Goal: Task Accomplishment & Management: Complete application form

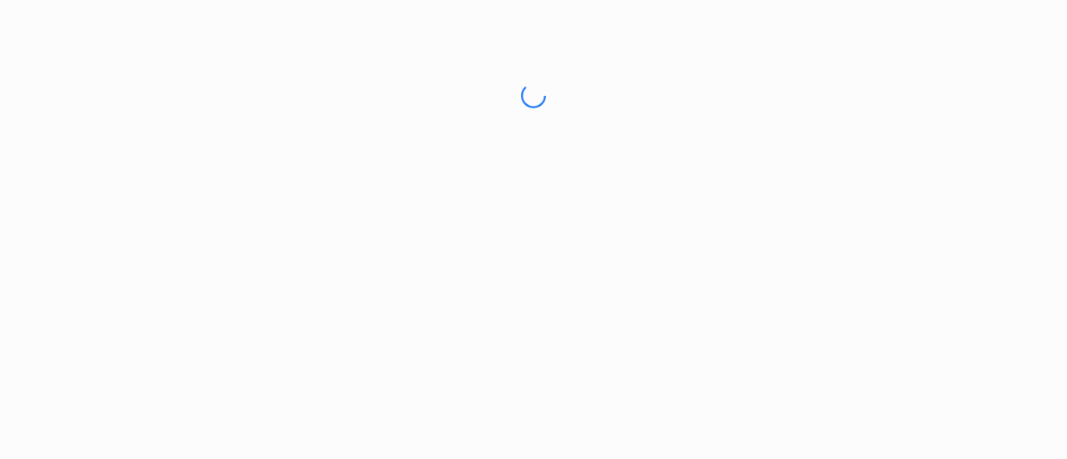
click at [638, 70] on html "No internet connection" at bounding box center [533, 96] width 1067 height 192
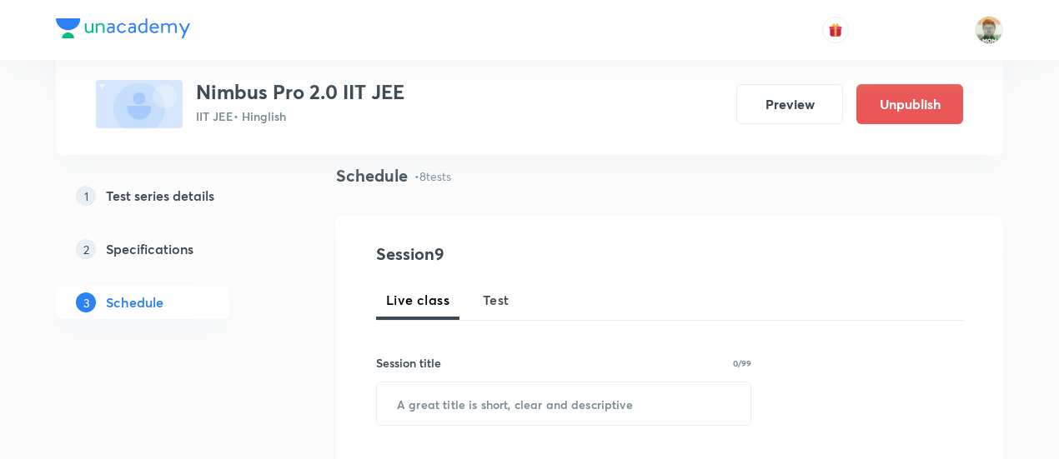
scroll to position [124, 0]
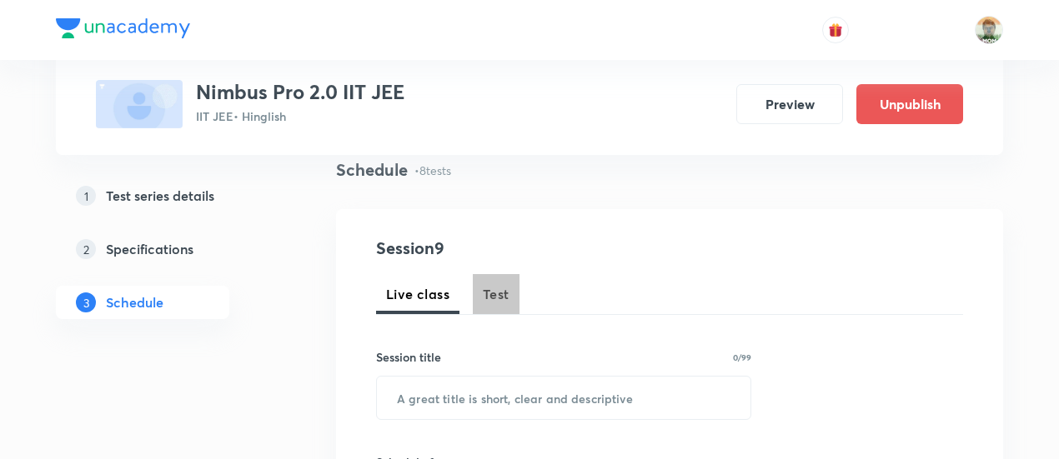
click at [500, 297] on span "Test" at bounding box center [496, 294] width 27 height 20
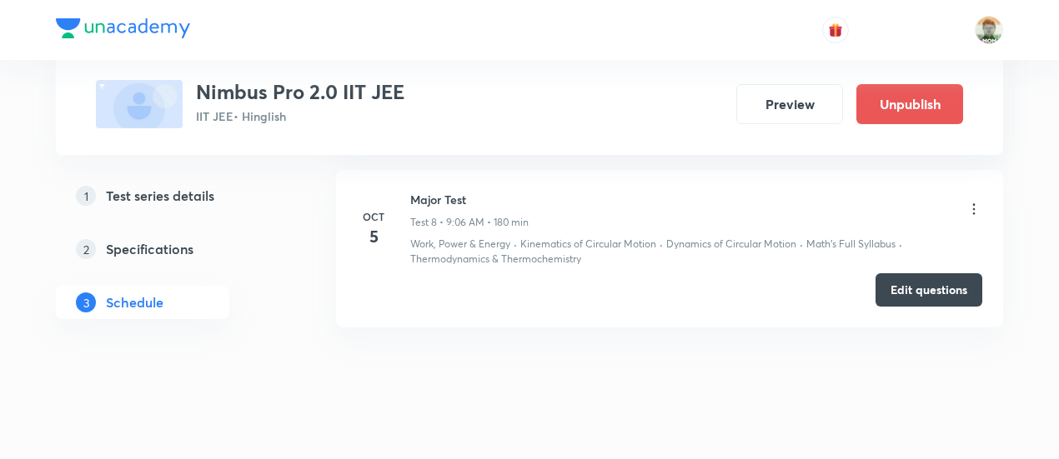
scroll to position [2189, 0]
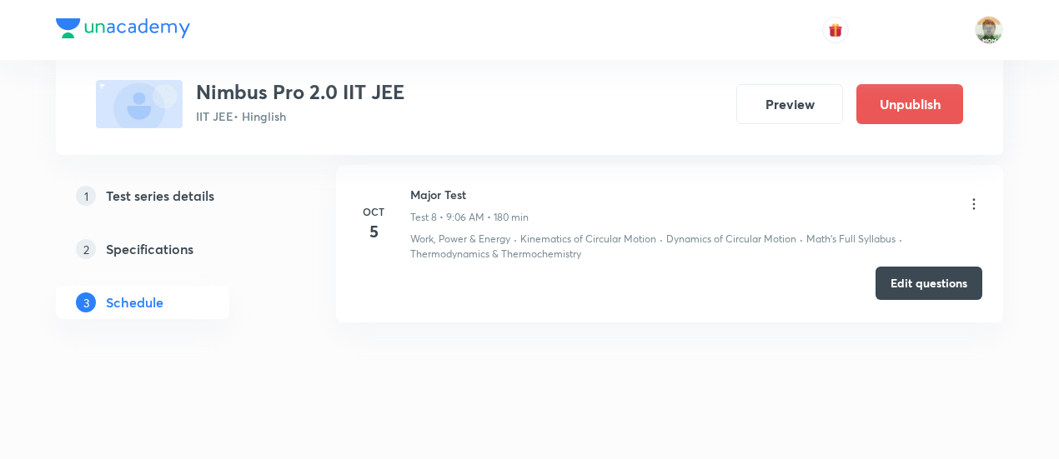
click at [897, 283] on button "Edit questions" at bounding box center [928, 283] width 107 height 33
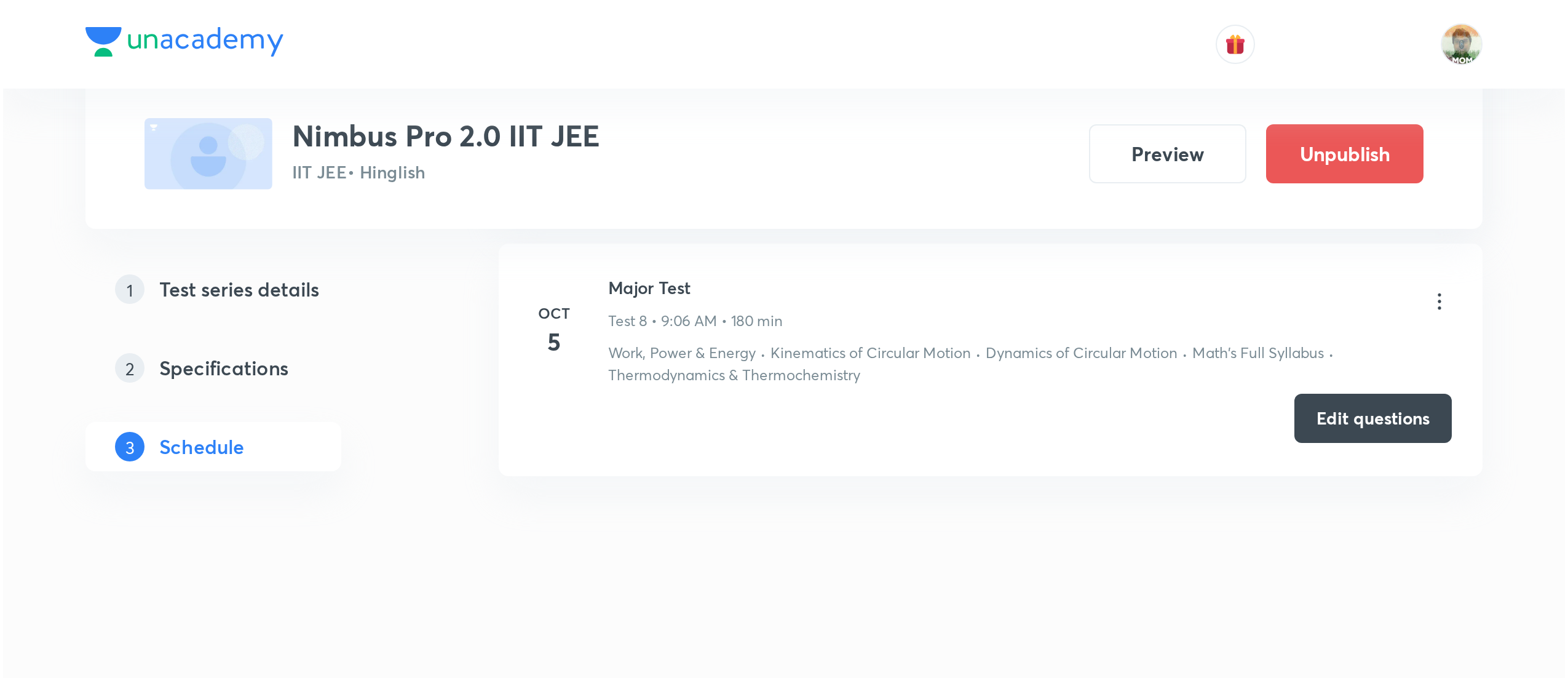
scroll to position [1296, 0]
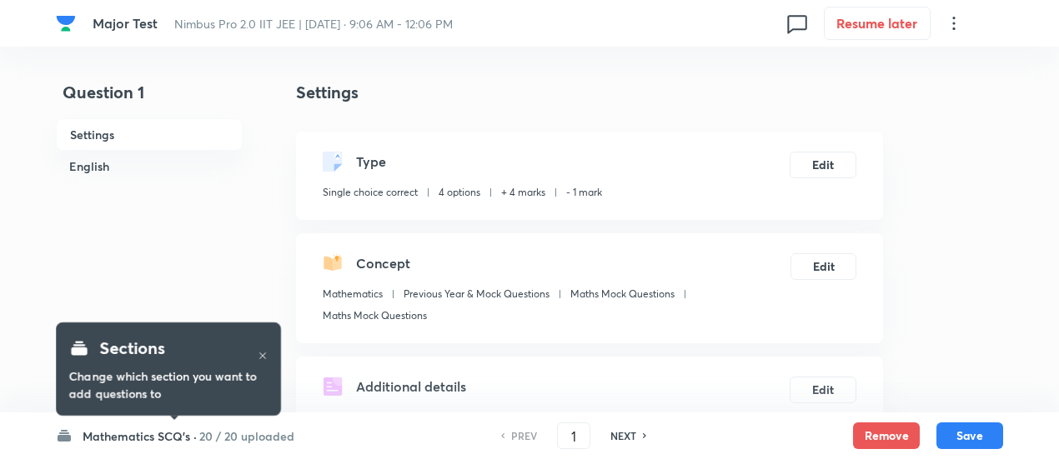
click at [259, 443] on h6 "20 / 20 uploaded" at bounding box center [246, 437] width 95 height 18
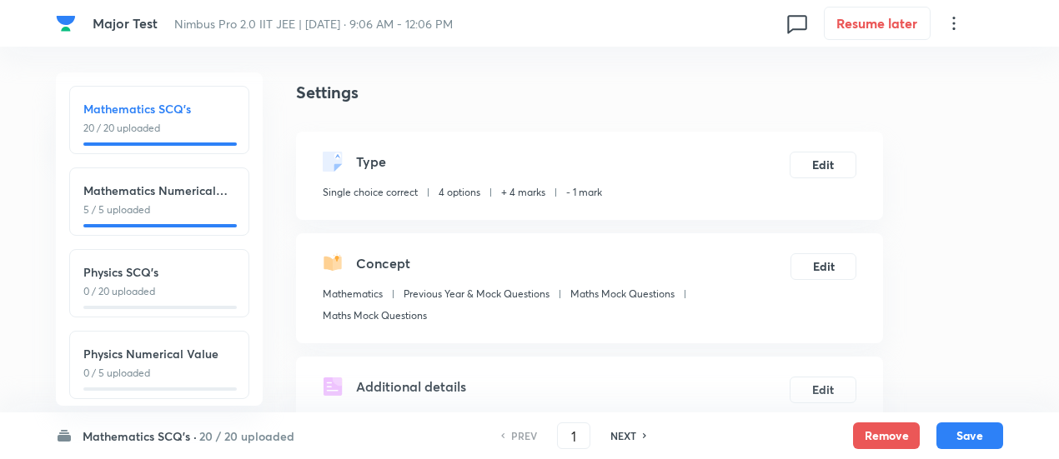
click at [190, 268] on h6 "Physics SCQ's" at bounding box center [159, 272] width 152 height 18
type input "26"
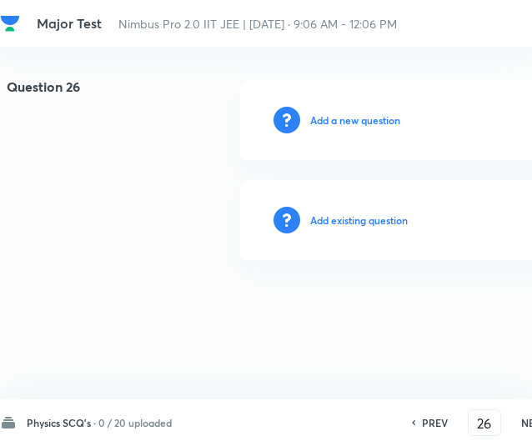
click at [389, 220] on h6 "Add existing question" at bounding box center [359, 220] width 98 height 15
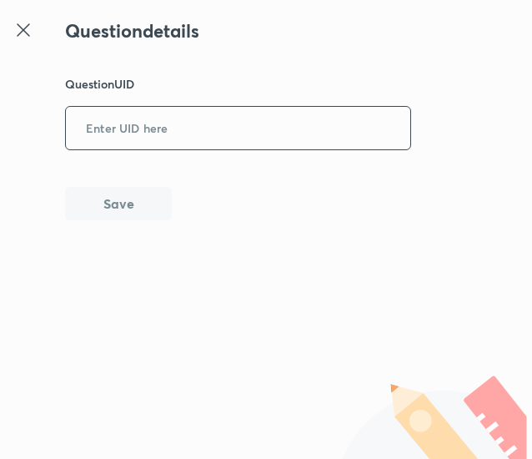
click at [247, 108] on input "text" at bounding box center [238, 128] width 344 height 41
paste input "CY18P"
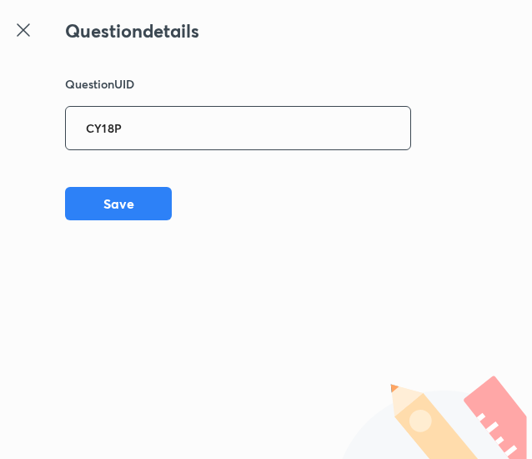
type input "CY18P"
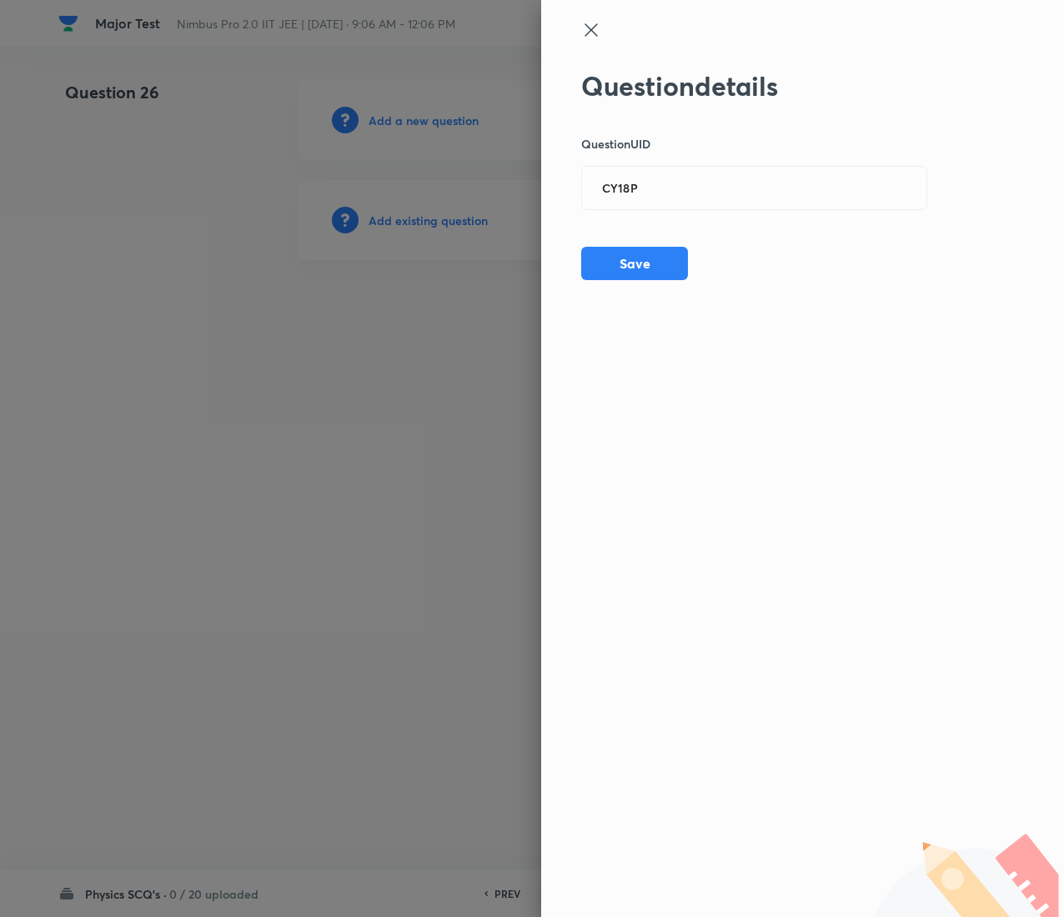
drag, startPoint x: 507, startPoint y: 1, endPoint x: 228, endPoint y: 452, distance: 530.5
click at [228, 452] on div at bounding box center [532, 458] width 1064 height 917
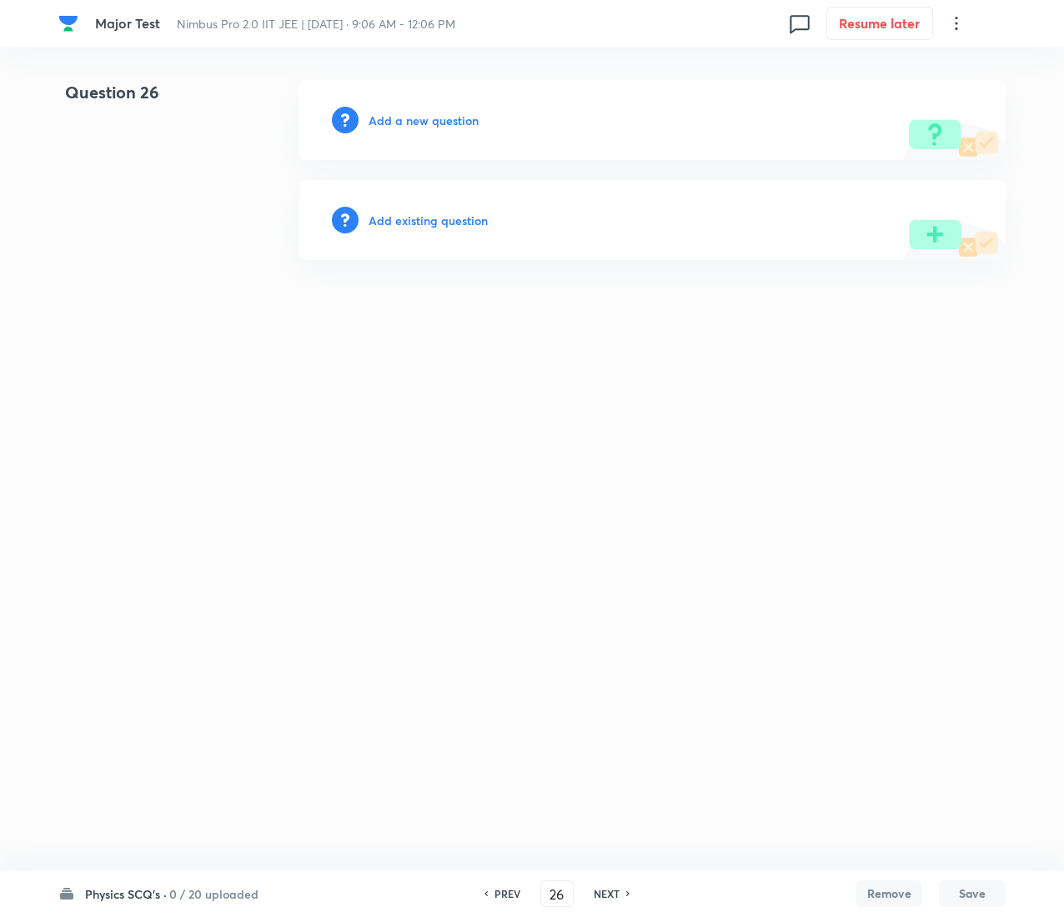
click at [462, 219] on h6 "Add existing question" at bounding box center [427, 221] width 119 height 18
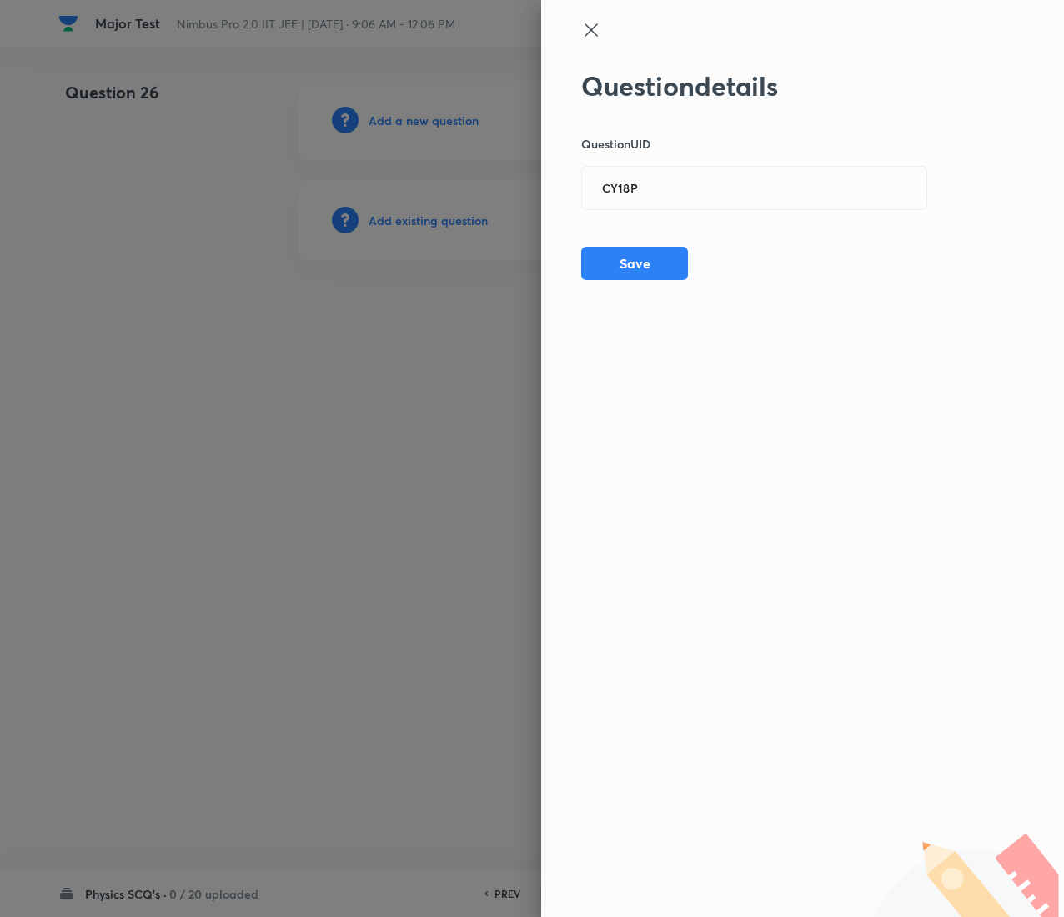
click at [682, 243] on div "Question details Question UID CY18P ​ Save" at bounding box center [754, 175] width 347 height 210
click at [680, 263] on button "Save" at bounding box center [634, 261] width 107 height 33
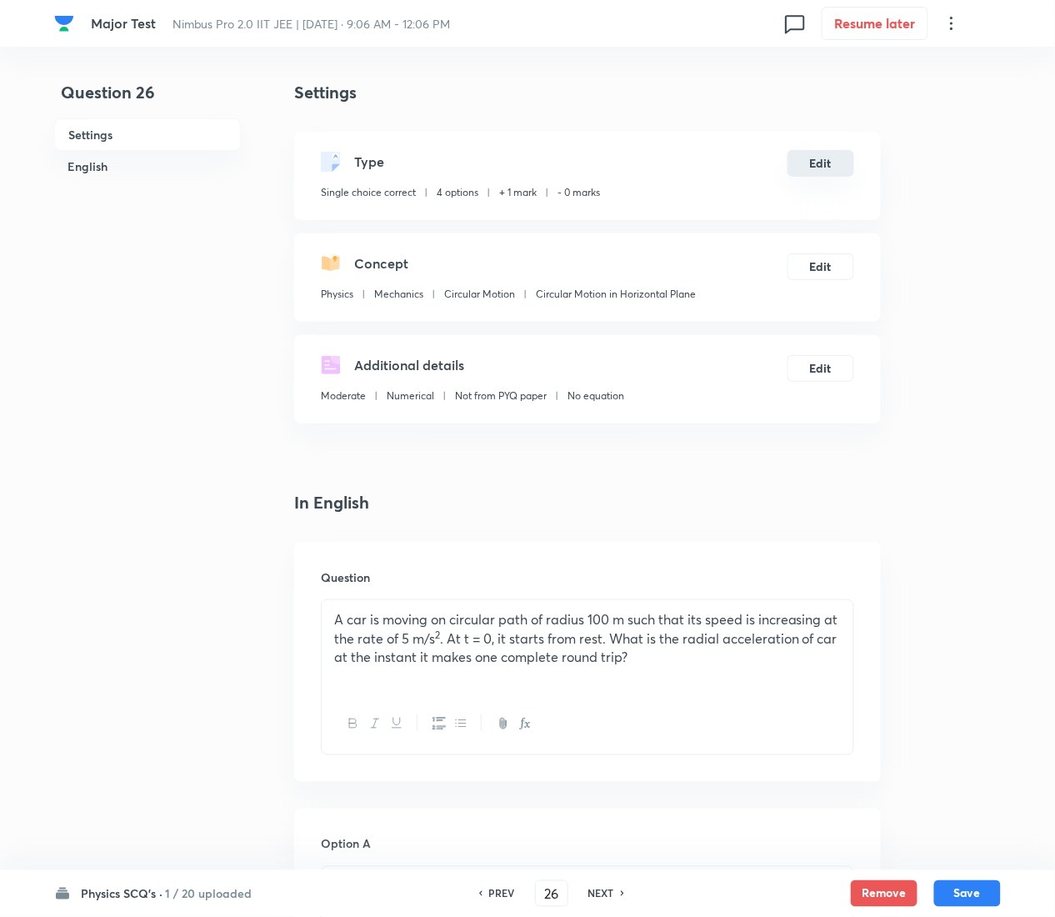
click at [831, 155] on button "Edit" at bounding box center [821, 163] width 67 height 27
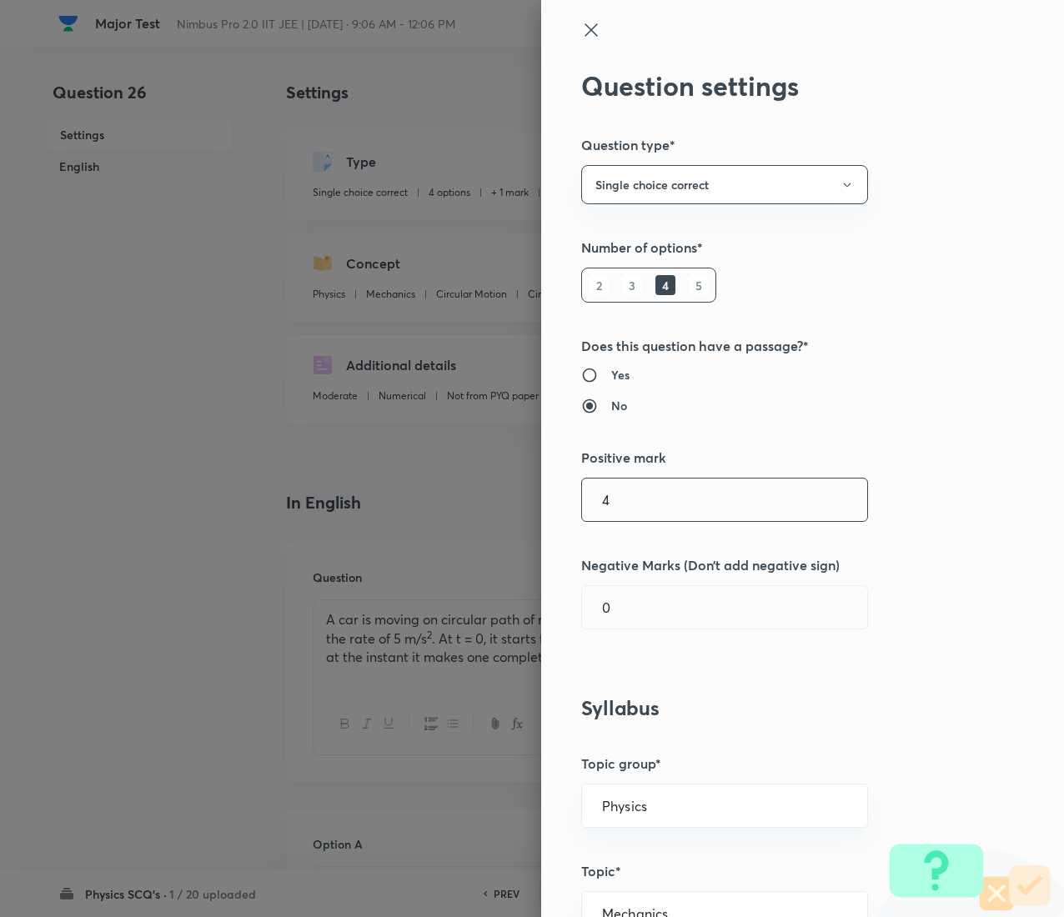
type input "4"
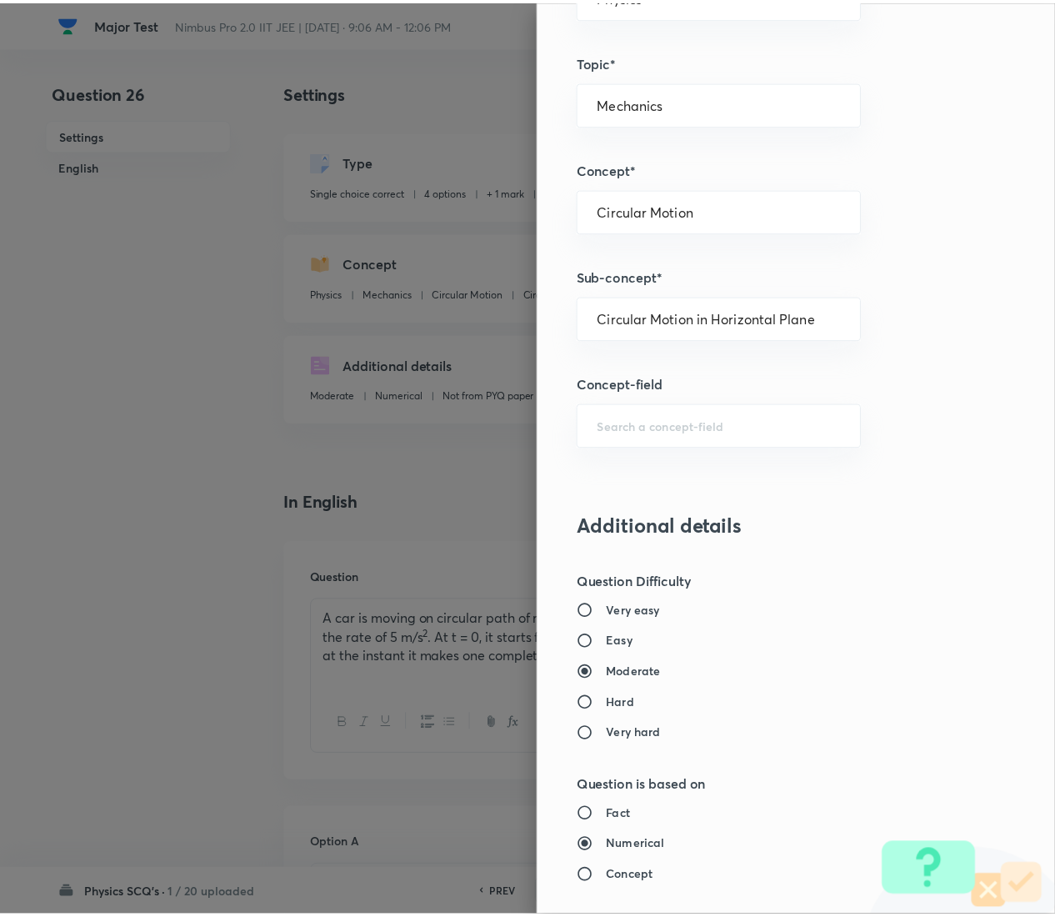
scroll to position [1359, 0]
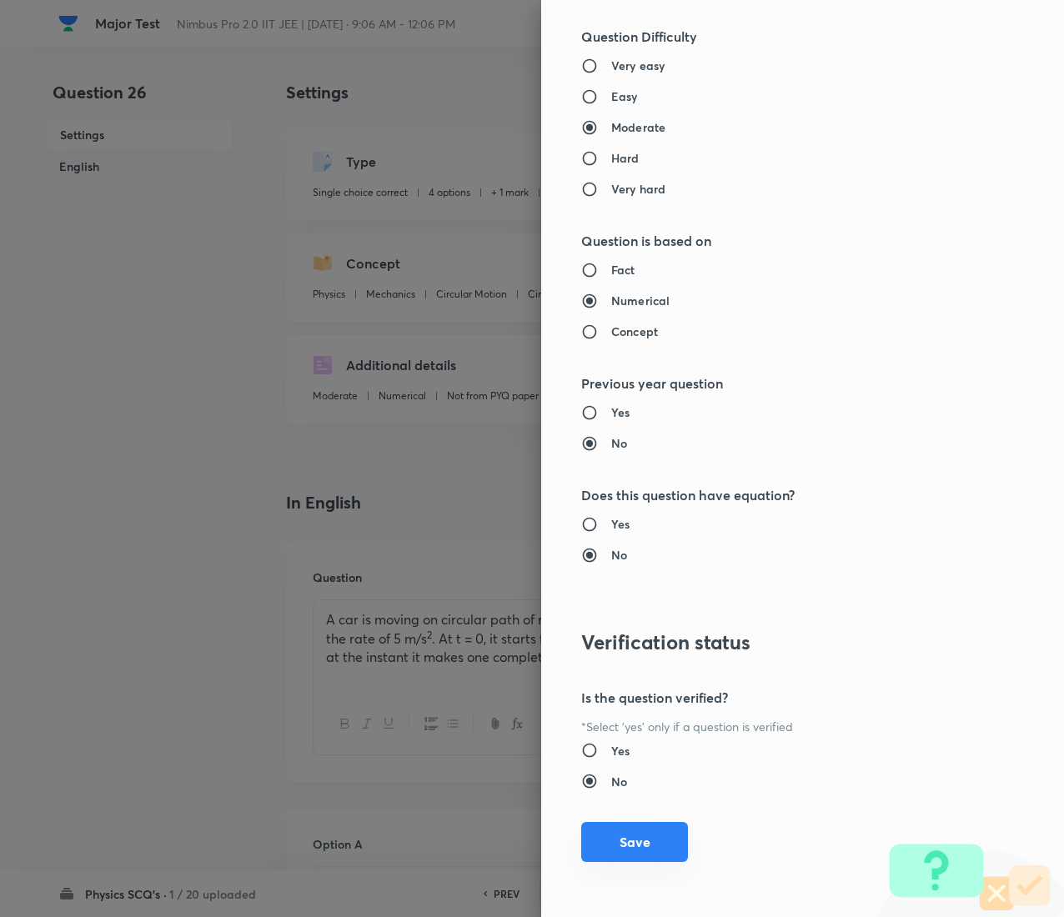
type input "1"
click at [620, 459] on button "Save" at bounding box center [634, 842] width 107 height 40
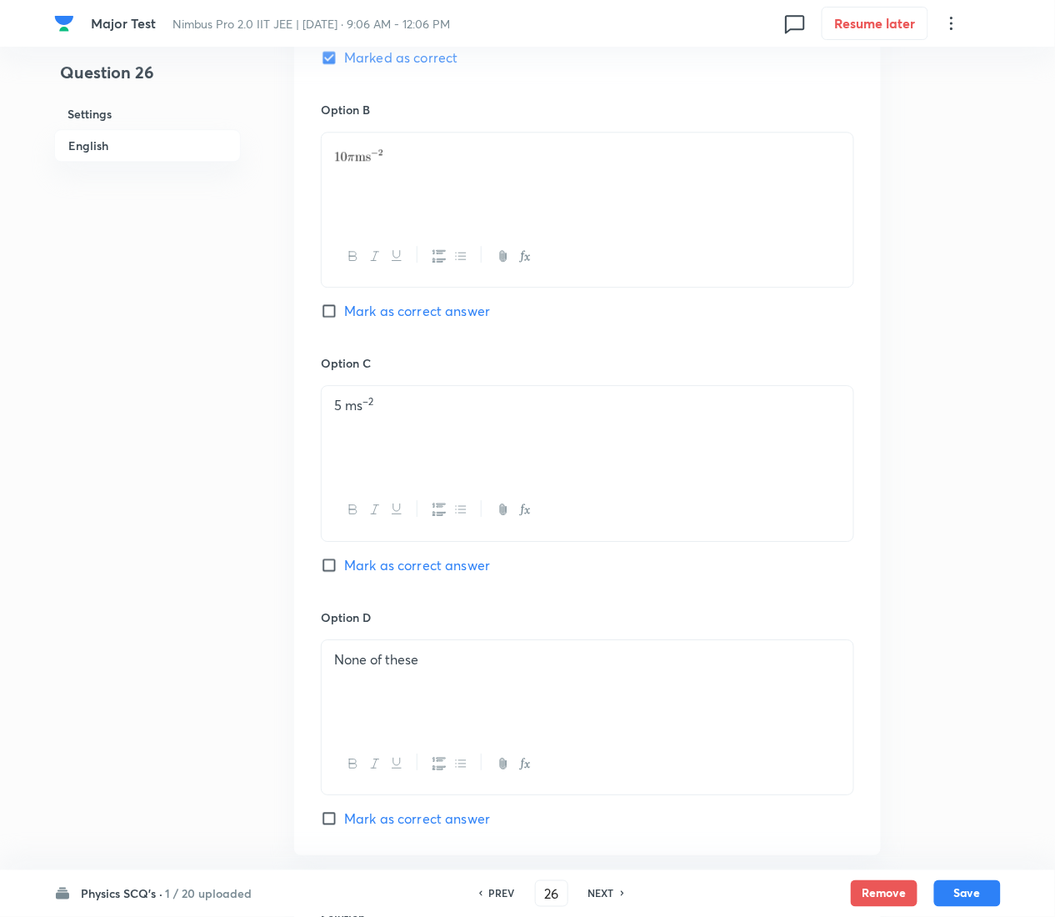
scroll to position [1376, 0]
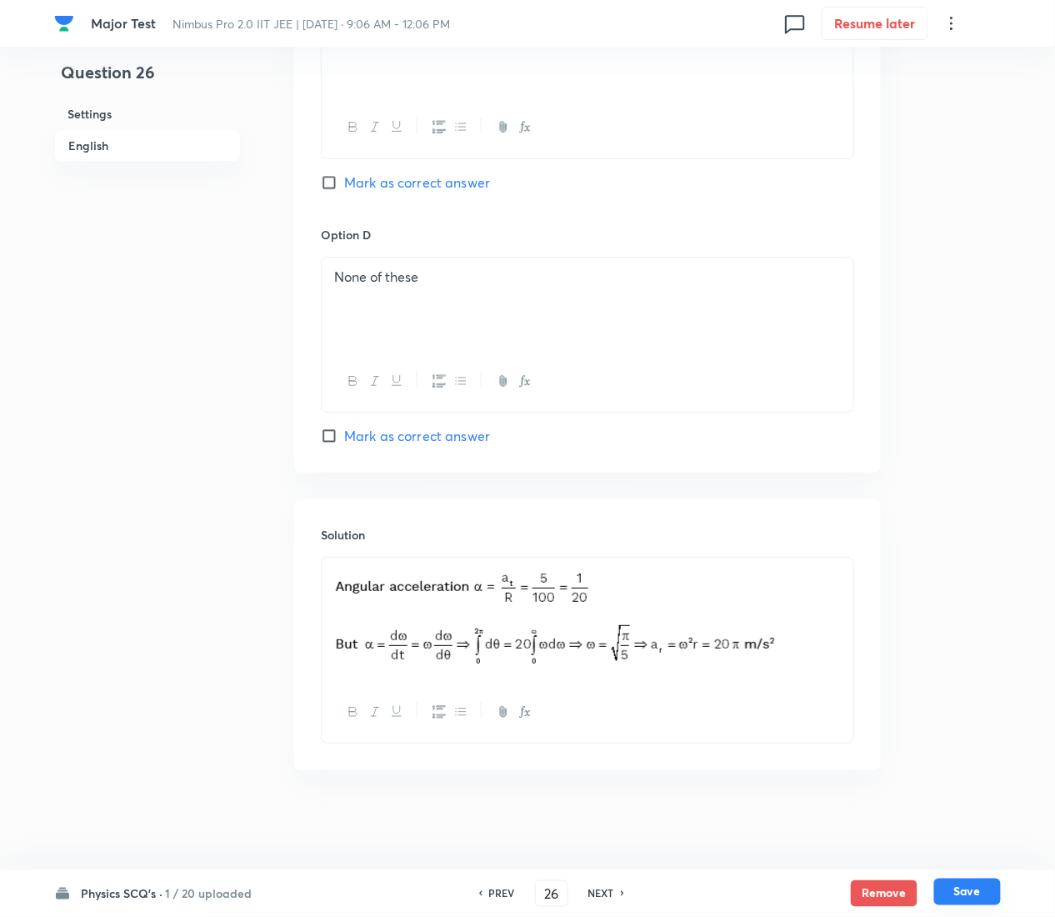
click at [995, 459] on button "Save" at bounding box center [968, 892] width 67 height 27
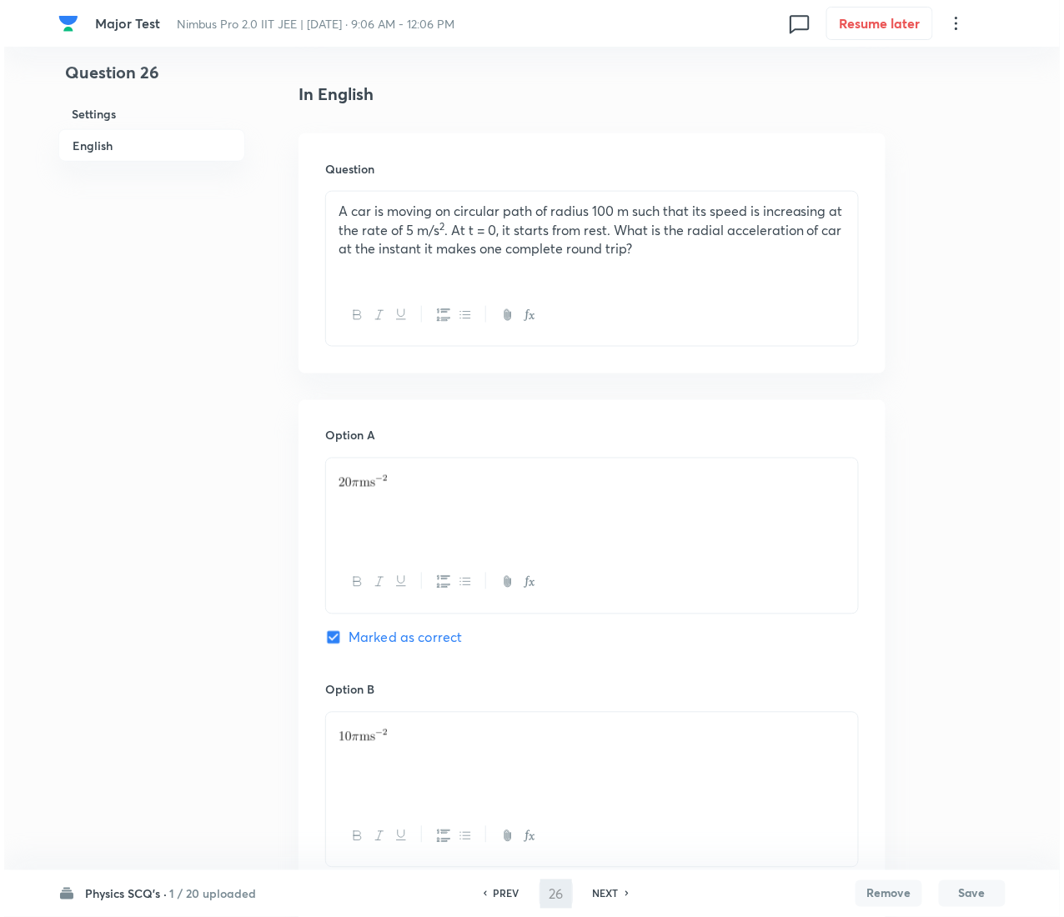
scroll to position [0, 0]
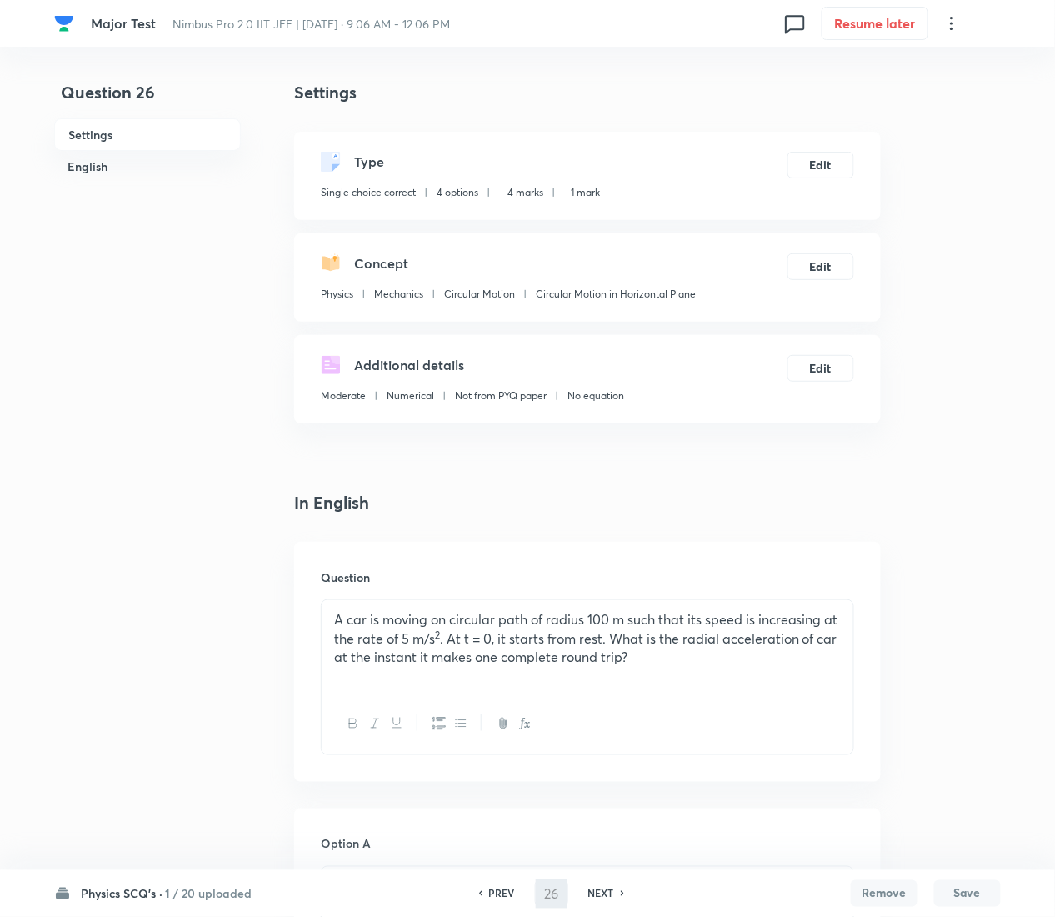
type input "27"
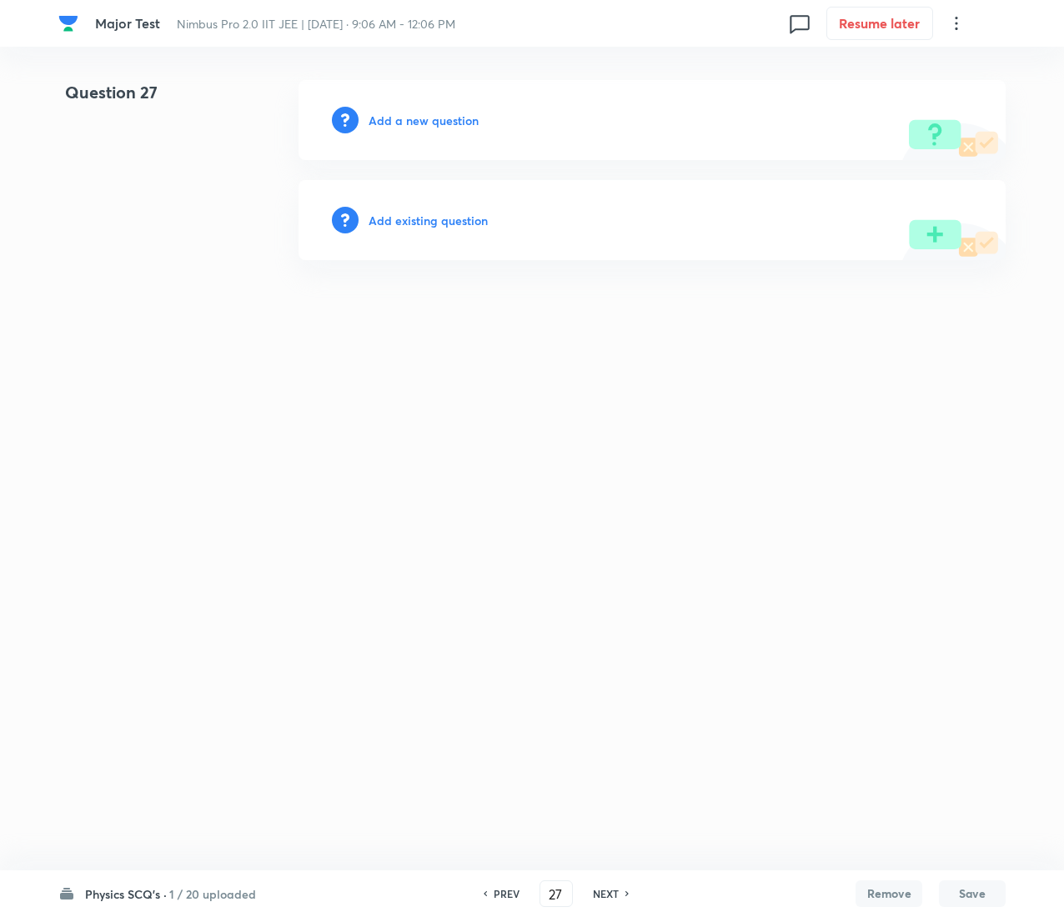
click at [461, 220] on h6 "Add existing question" at bounding box center [427, 221] width 119 height 18
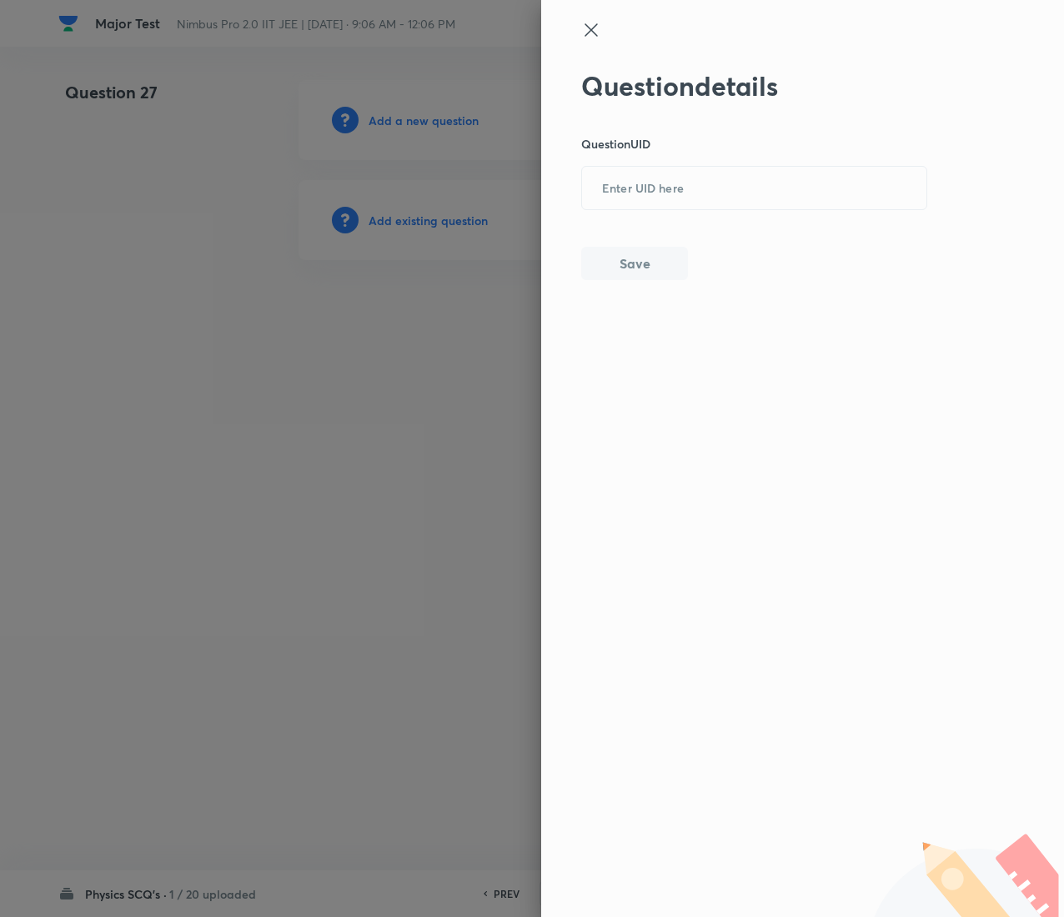
click at [707, 213] on div "Question details Question UID ​ Save" at bounding box center [754, 175] width 347 height 210
click at [704, 202] on input "text" at bounding box center [754, 188] width 344 height 41
paste input "F4FJV"
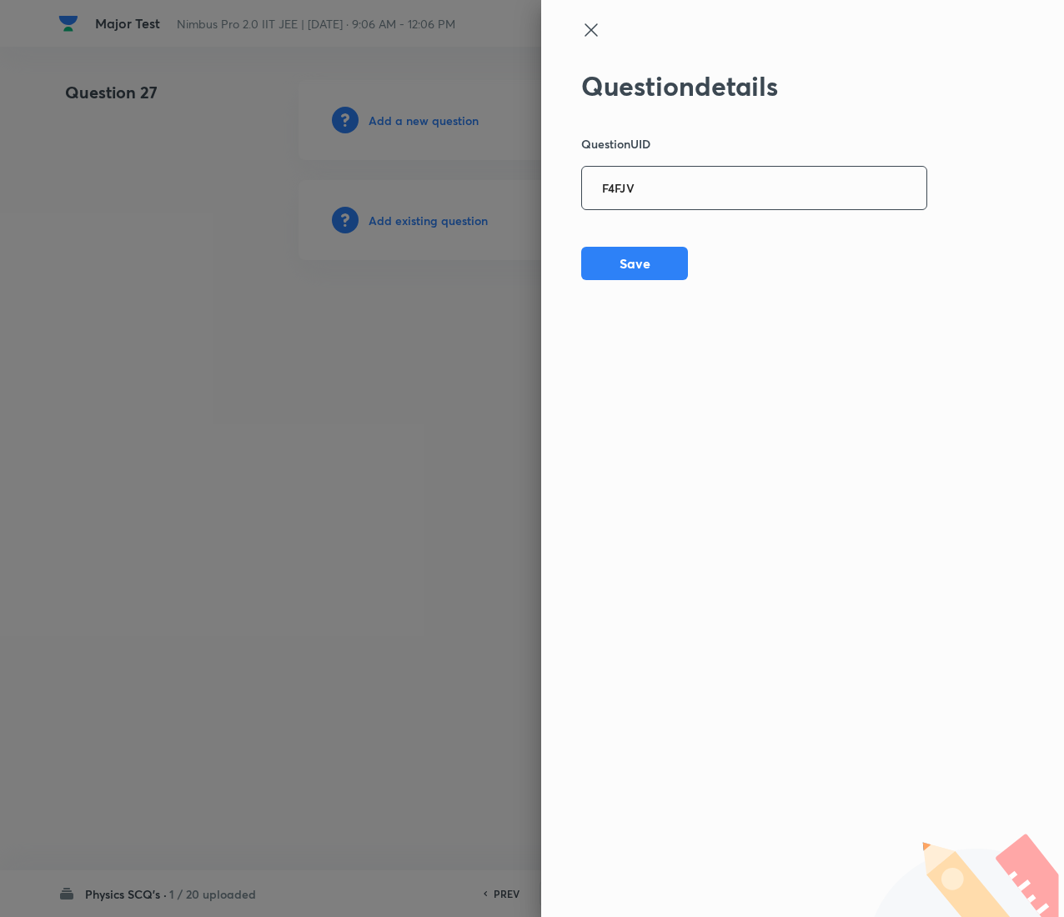
type input "F4FJV"
click at [637, 268] on button "Save" at bounding box center [634, 261] width 107 height 33
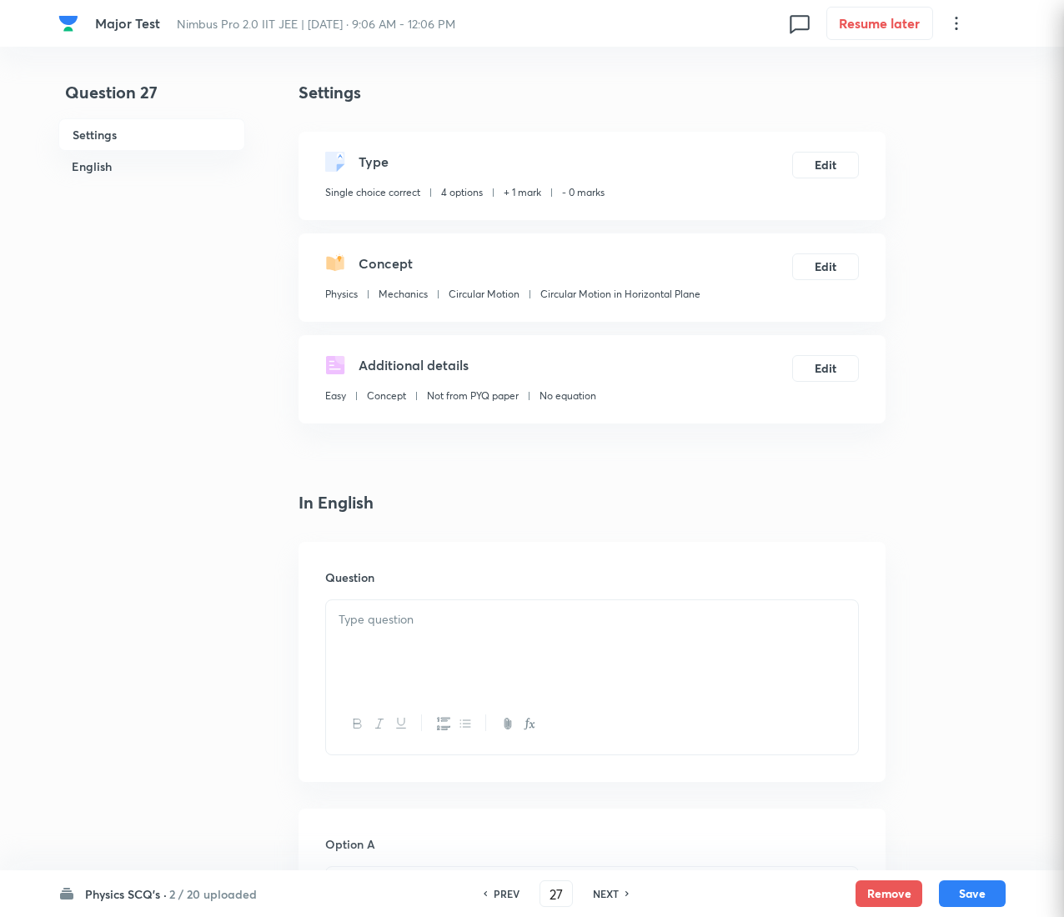
checkbox input "true"
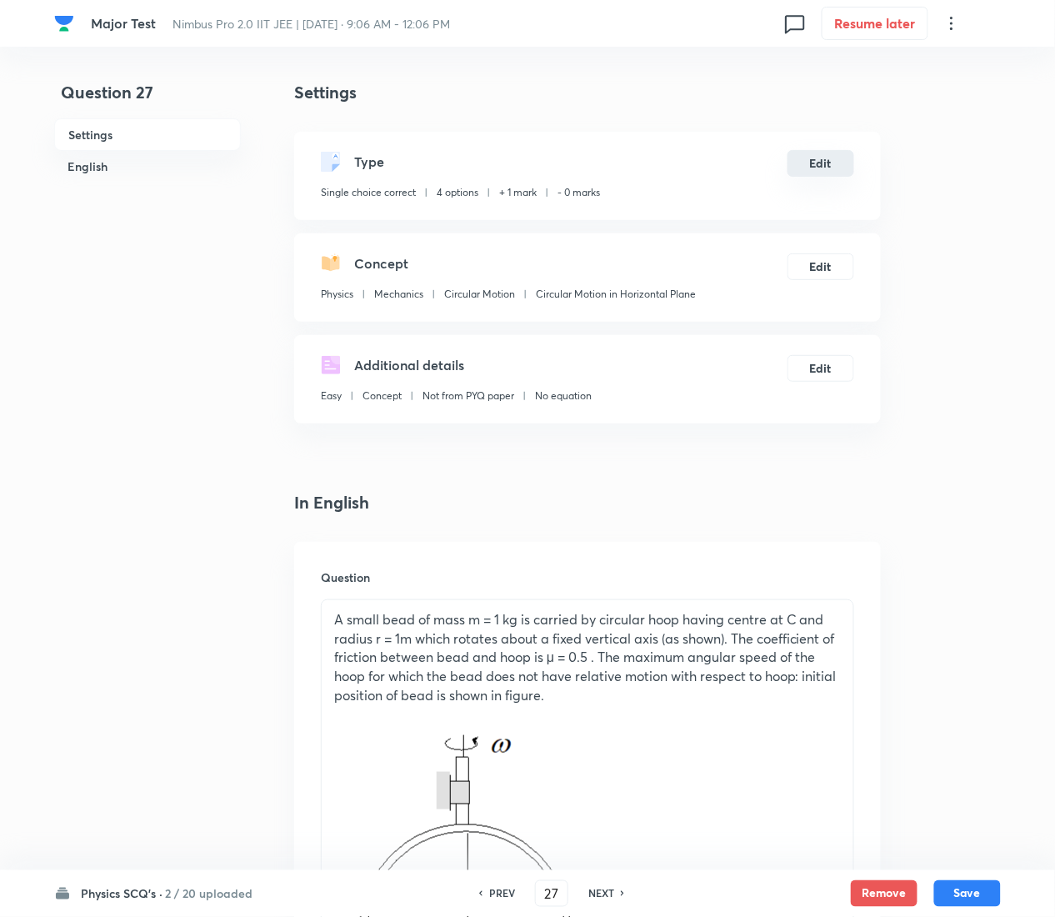
click at [844, 163] on button "Edit" at bounding box center [821, 163] width 67 height 27
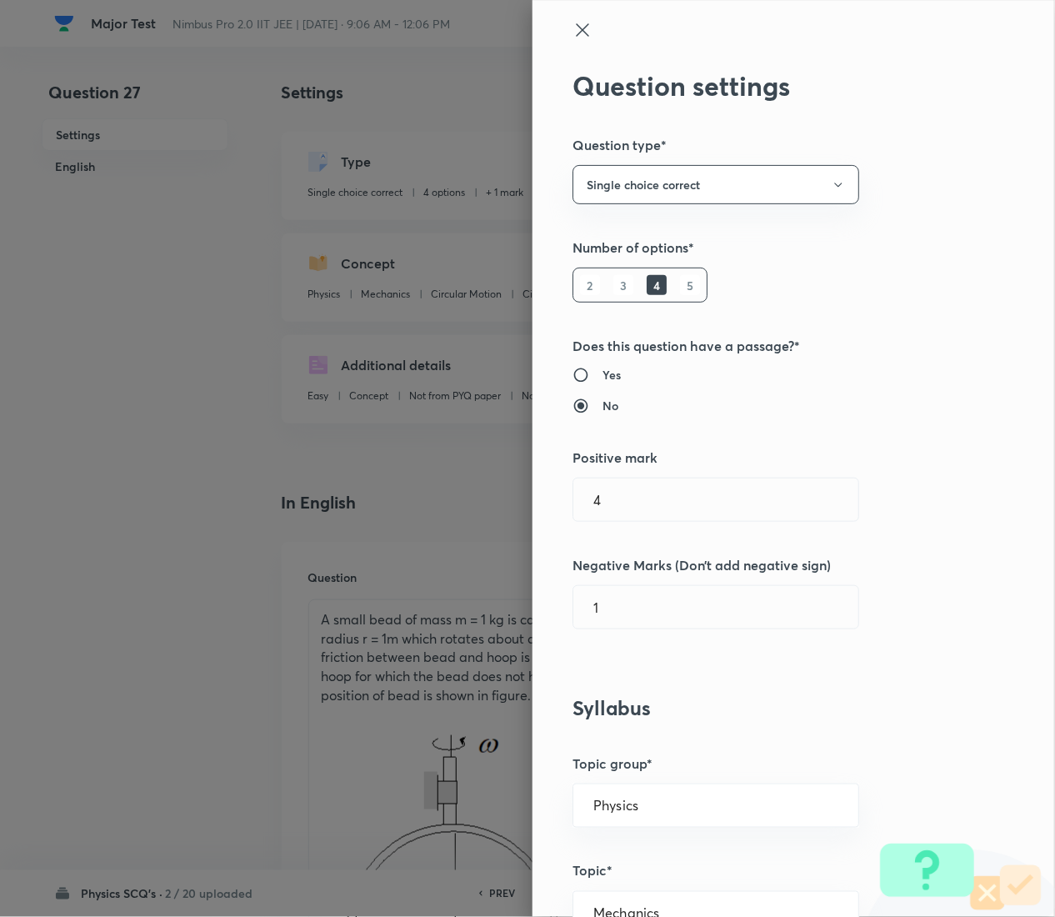
radio input "true"
radio input "false"
radio input "true"
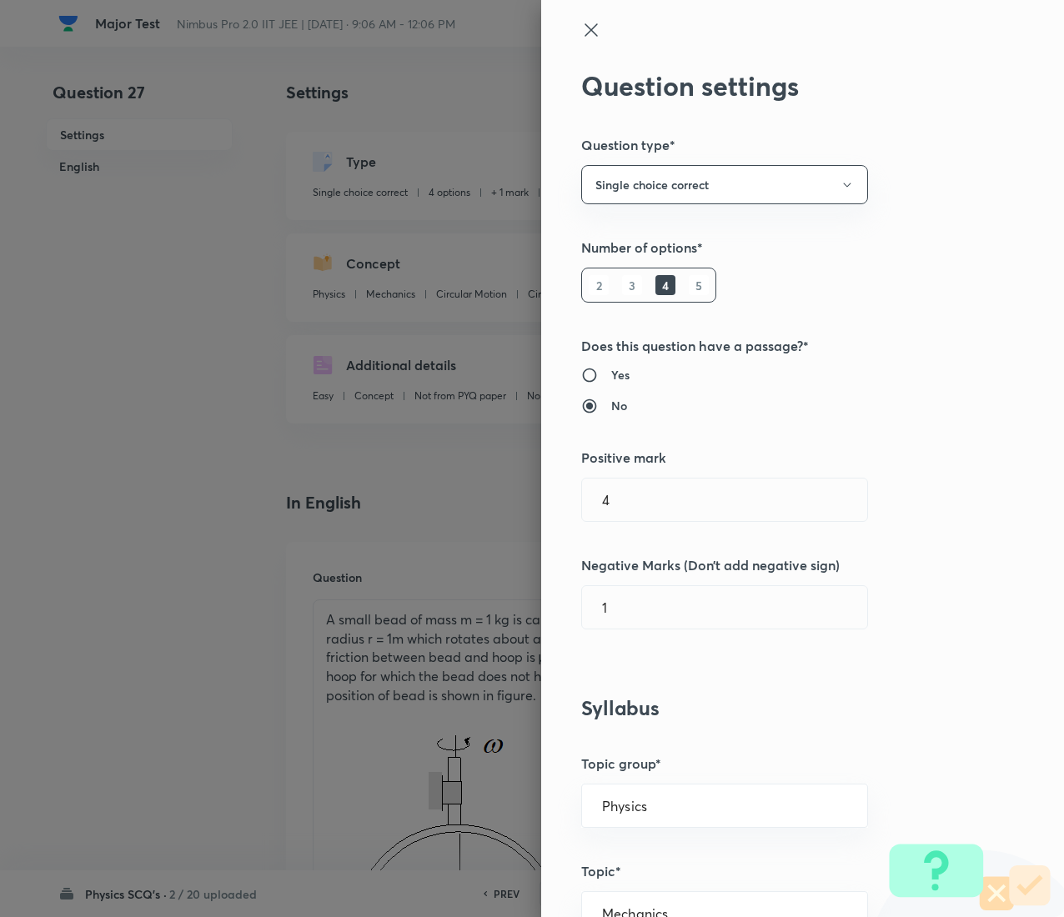
type input "1"
type input "0"
type input "4"
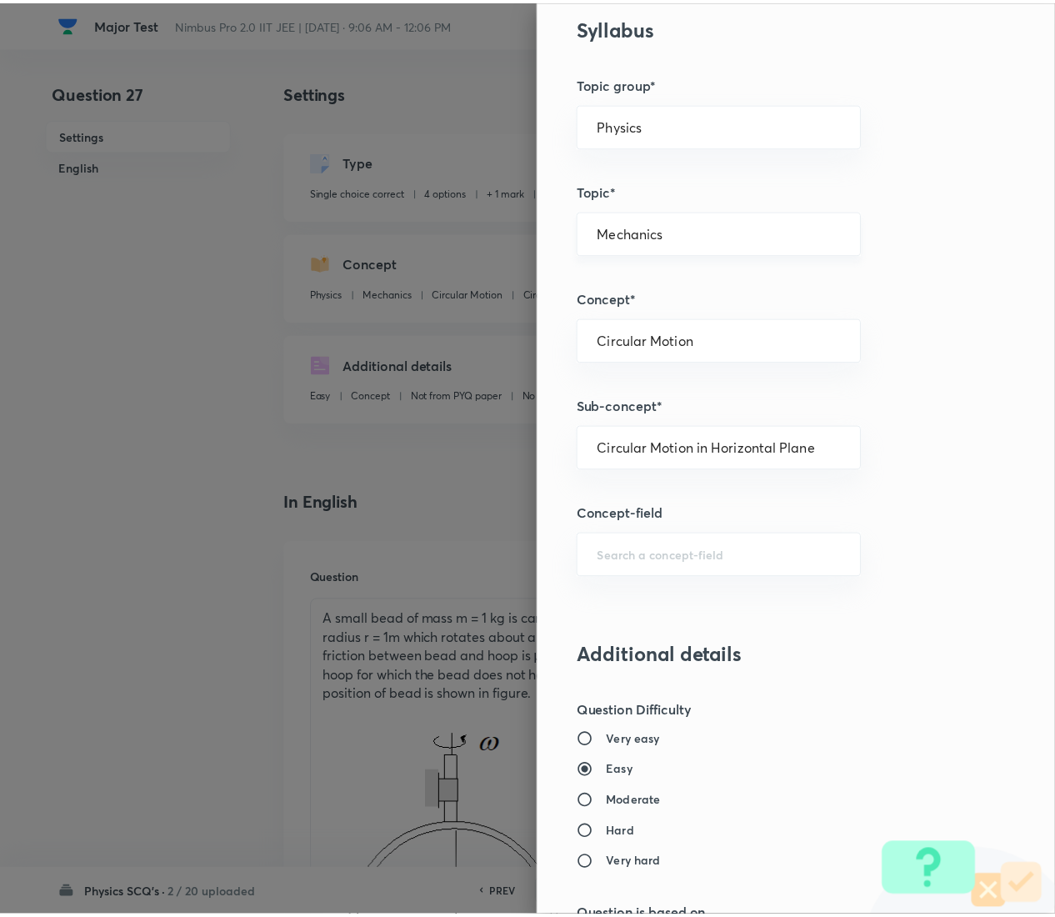
scroll to position [1359, 0]
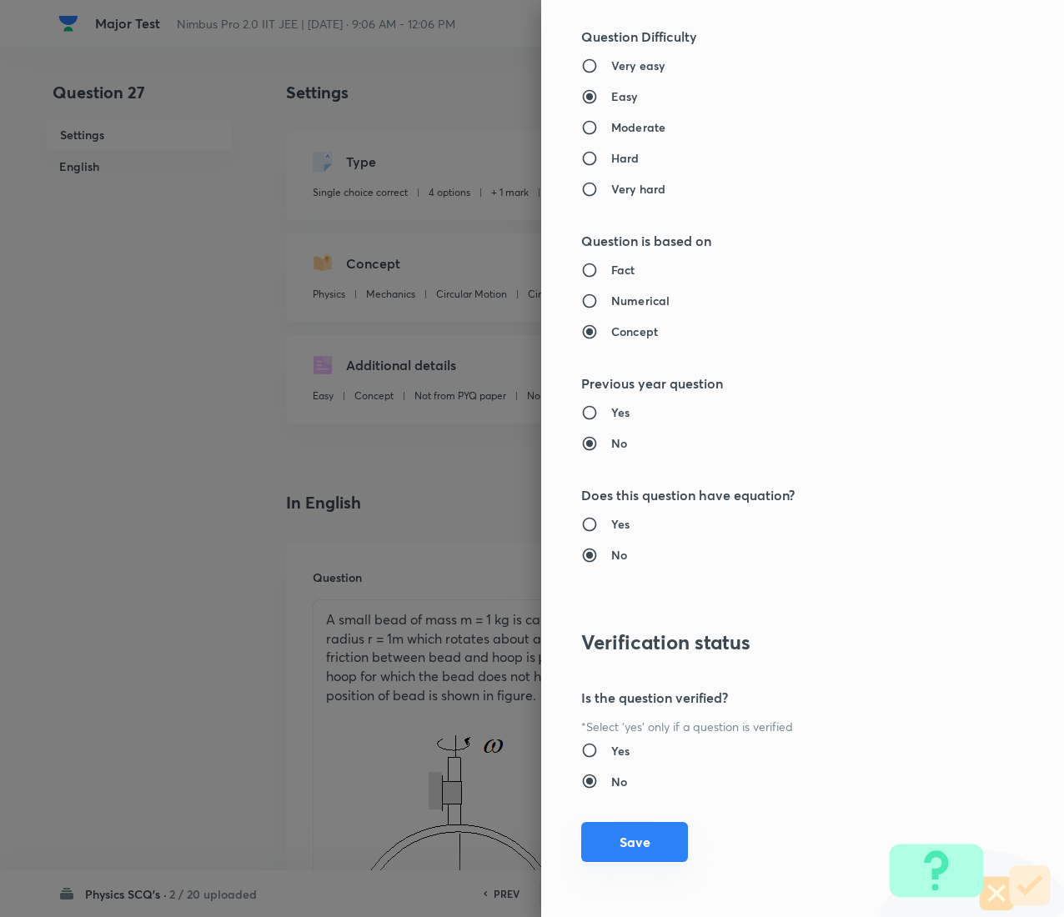
type input "1"
click at [615, 459] on button "Save" at bounding box center [634, 842] width 107 height 40
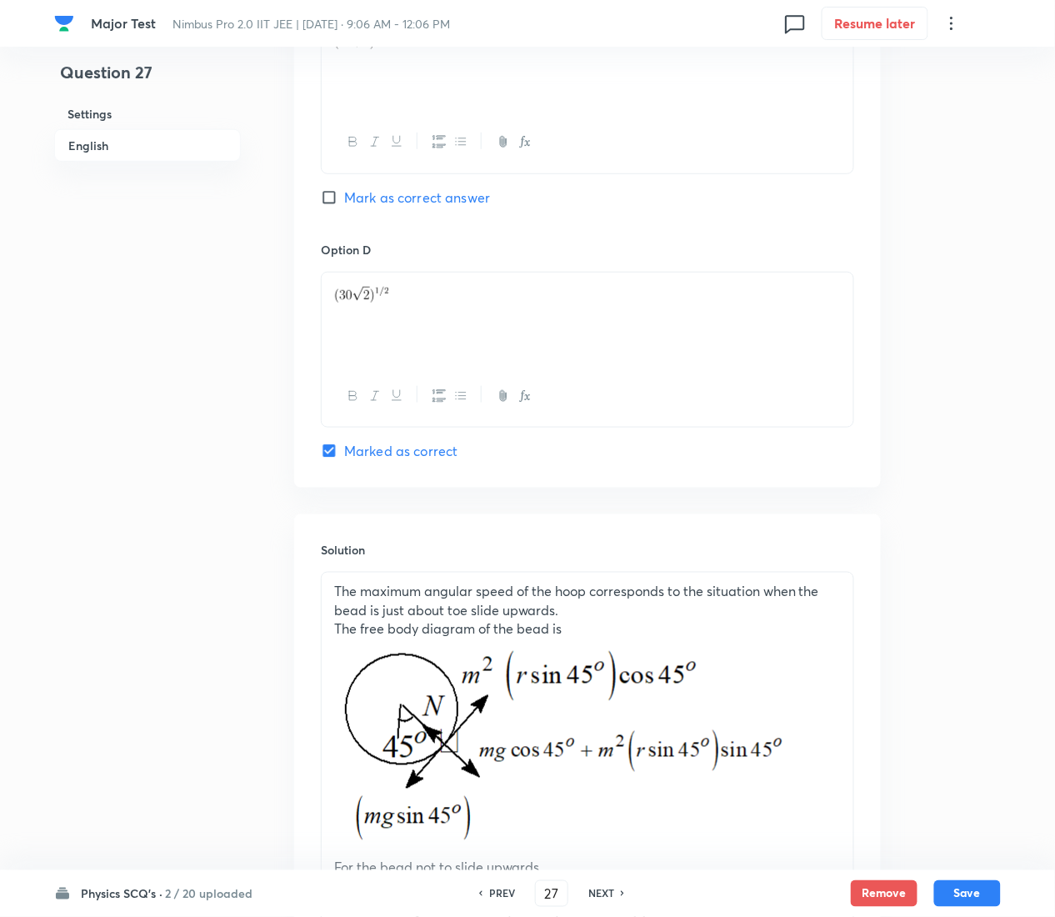
scroll to position [2088, 0]
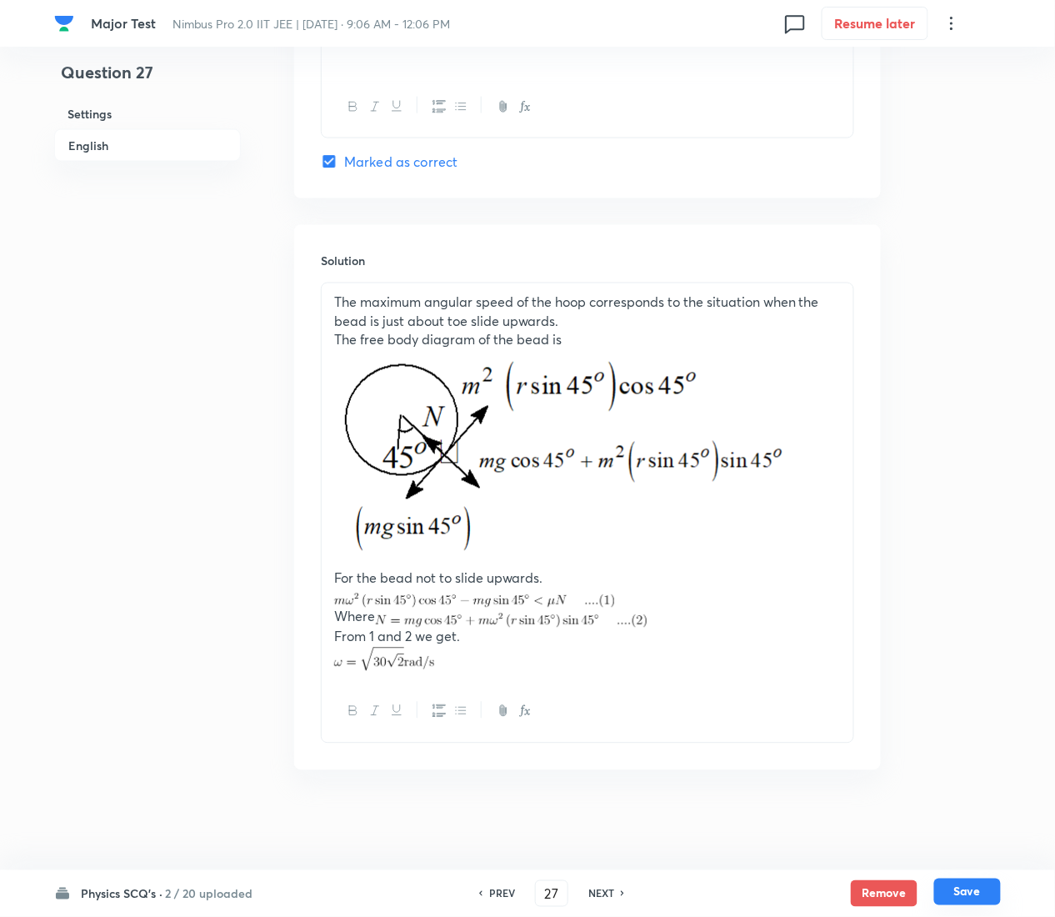
click at [997, 459] on button "Save" at bounding box center [968, 892] width 67 height 27
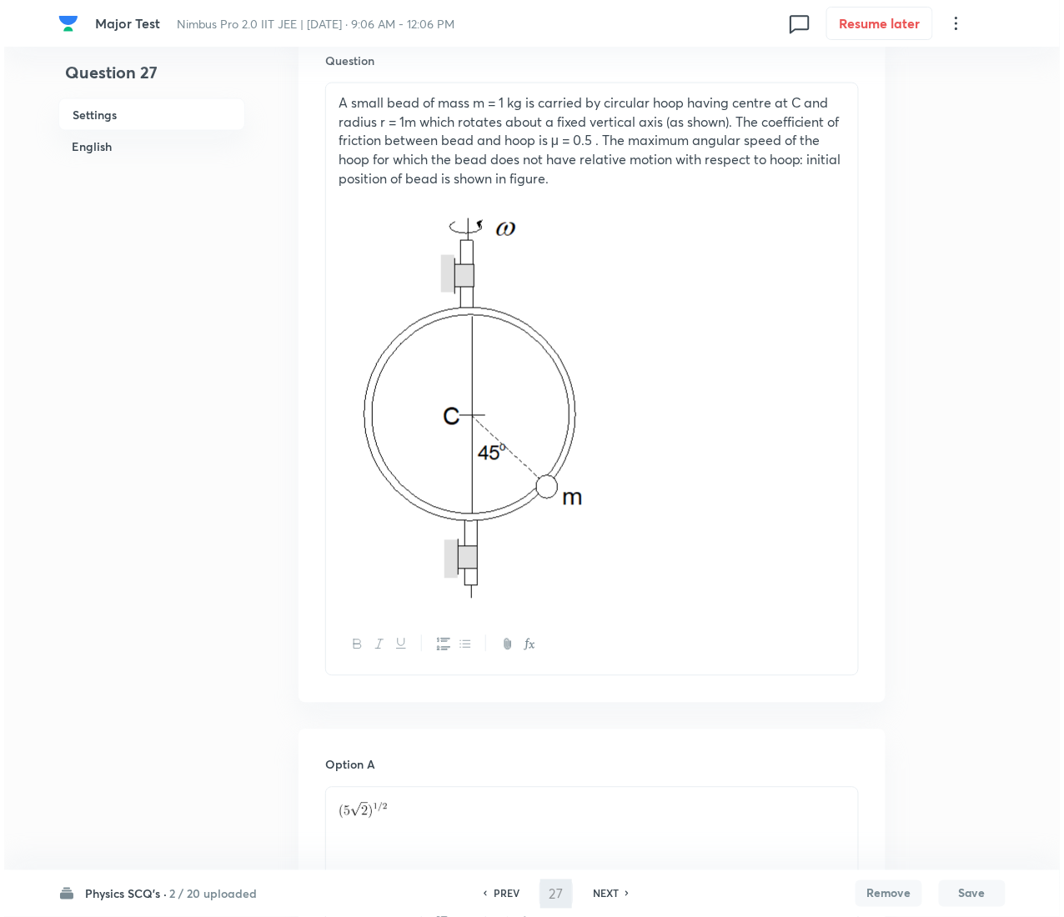
scroll to position [0, 0]
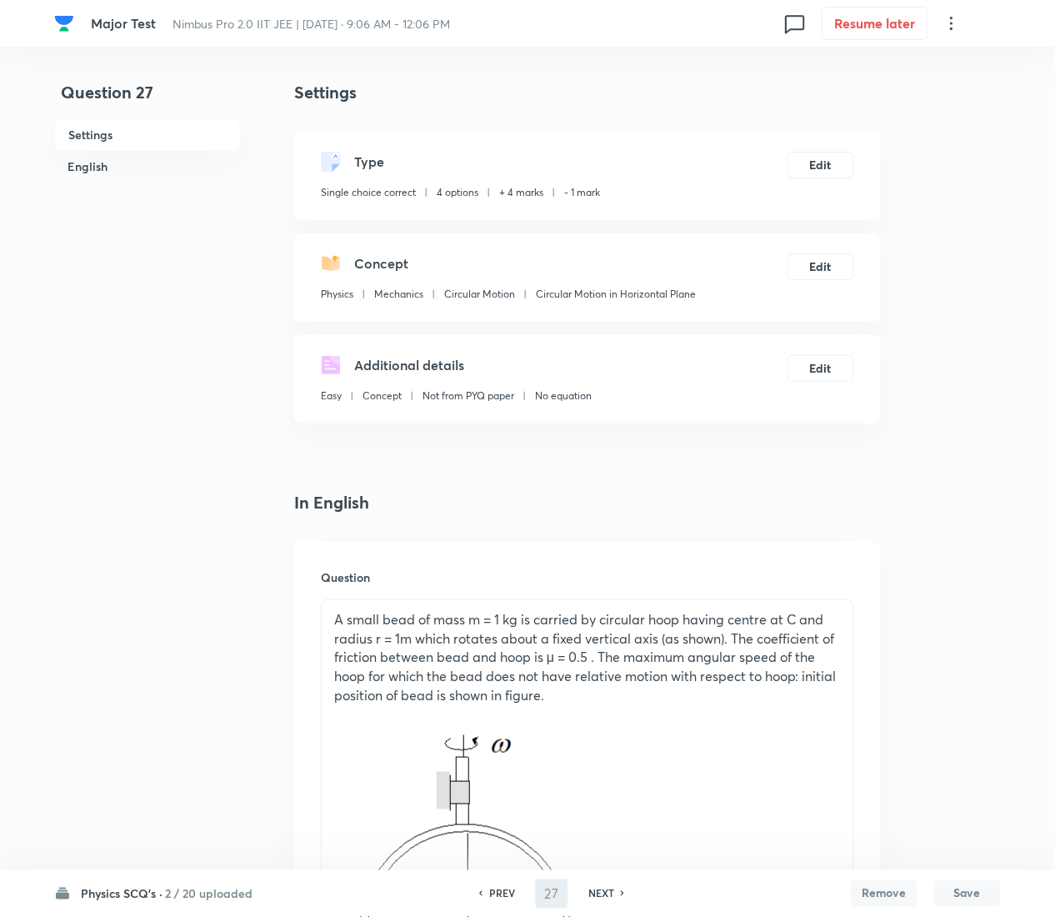
type input "28"
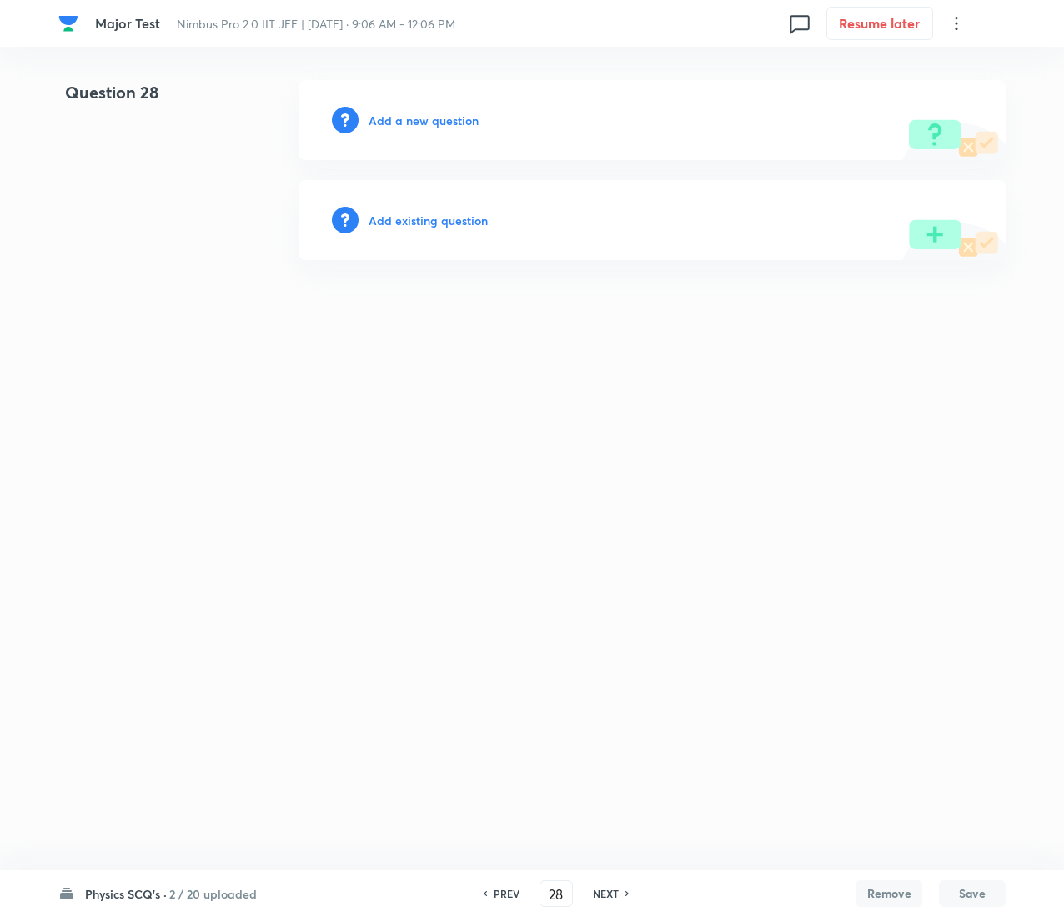
click at [431, 215] on h6 "Add existing question" at bounding box center [427, 221] width 119 height 18
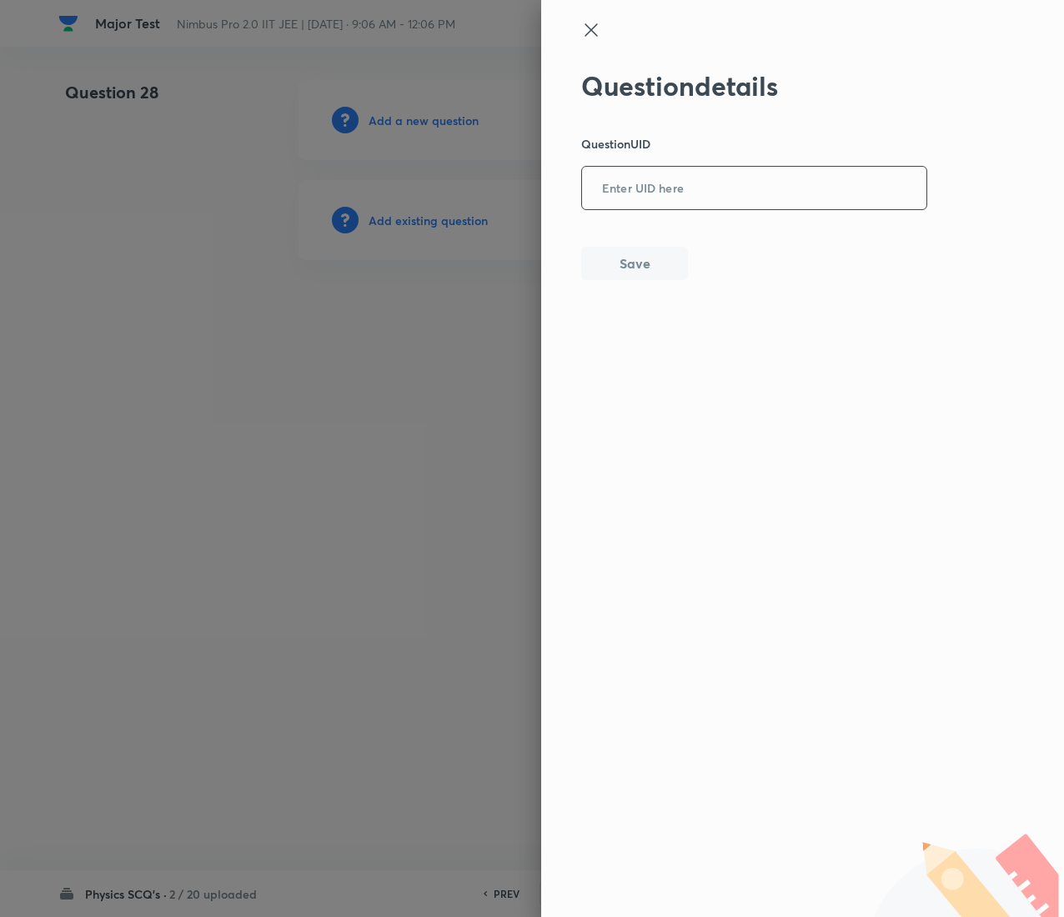
click at [715, 187] on input "text" at bounding box center [754, 188] width 344 height 41
paste input "5FIPG"
click at [715, 187] on input "5FIPG" at bounding box center [754, 188] width 344 height 41
type input "5FIPG"
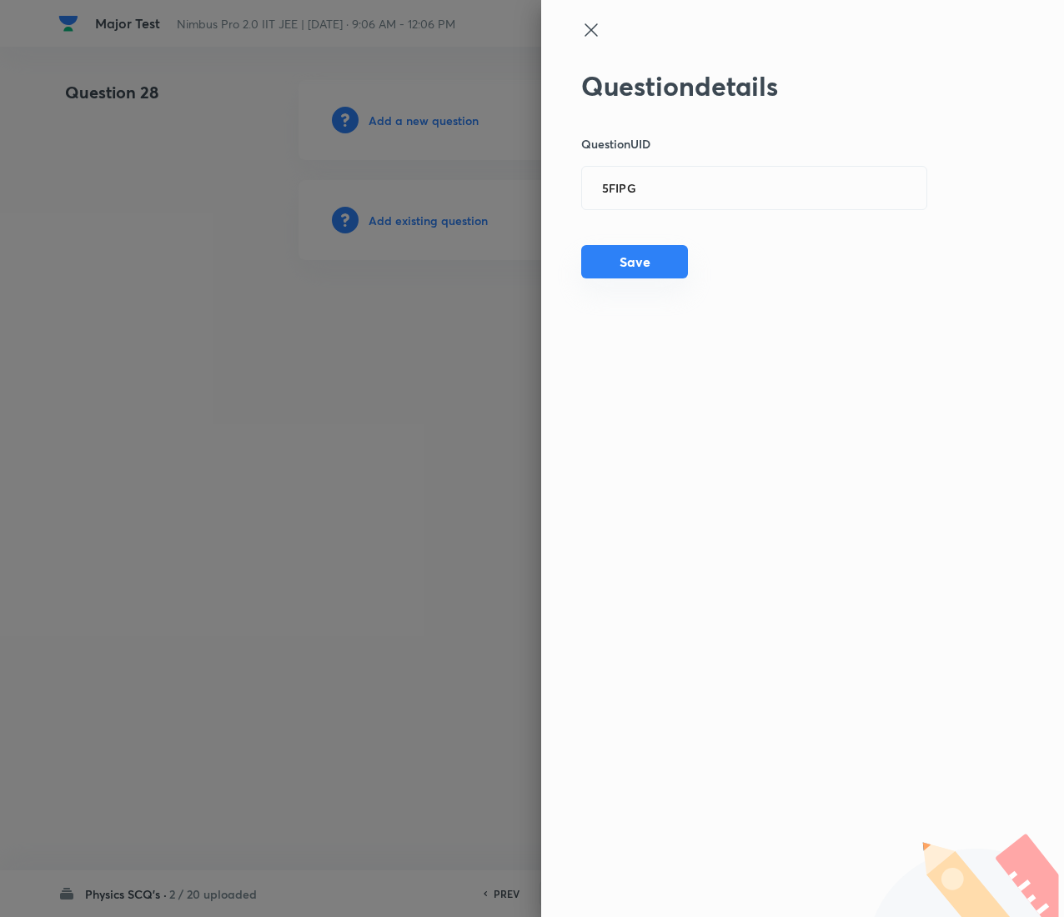
click at [609, 267] on button "Save" at bounding box center [634, 261] width 107 height 33
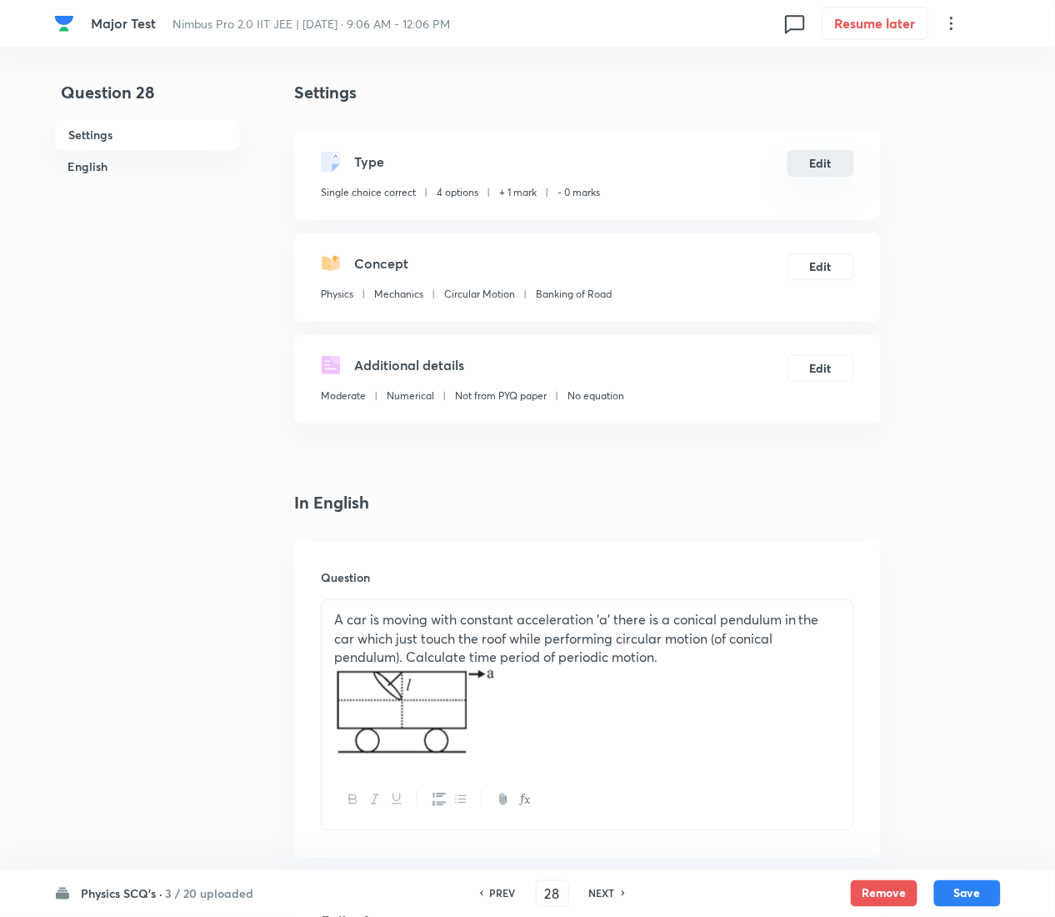
click at [832, 163] on button "Edit" at bounding box center [821, 163] width 67 height 27
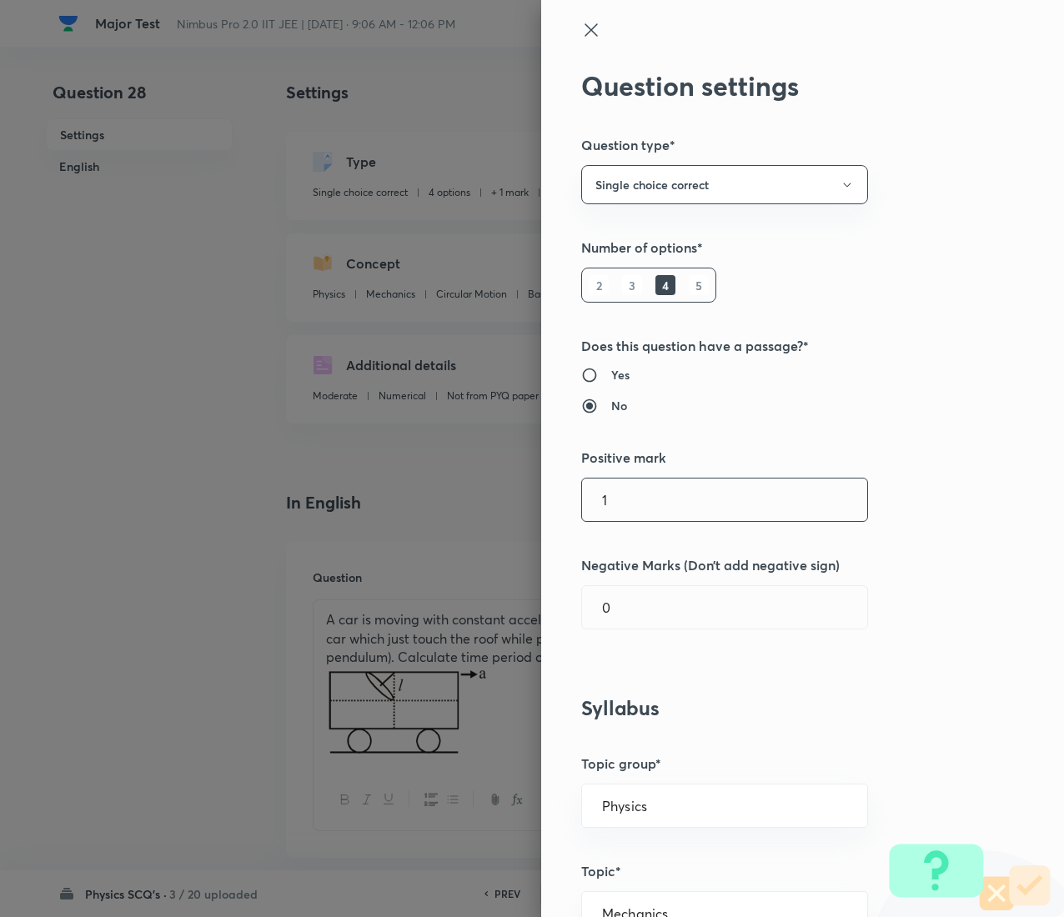
click at [698, 459] on input "1" at bounding box center [724, 500] width 285 height 43
type input "4"
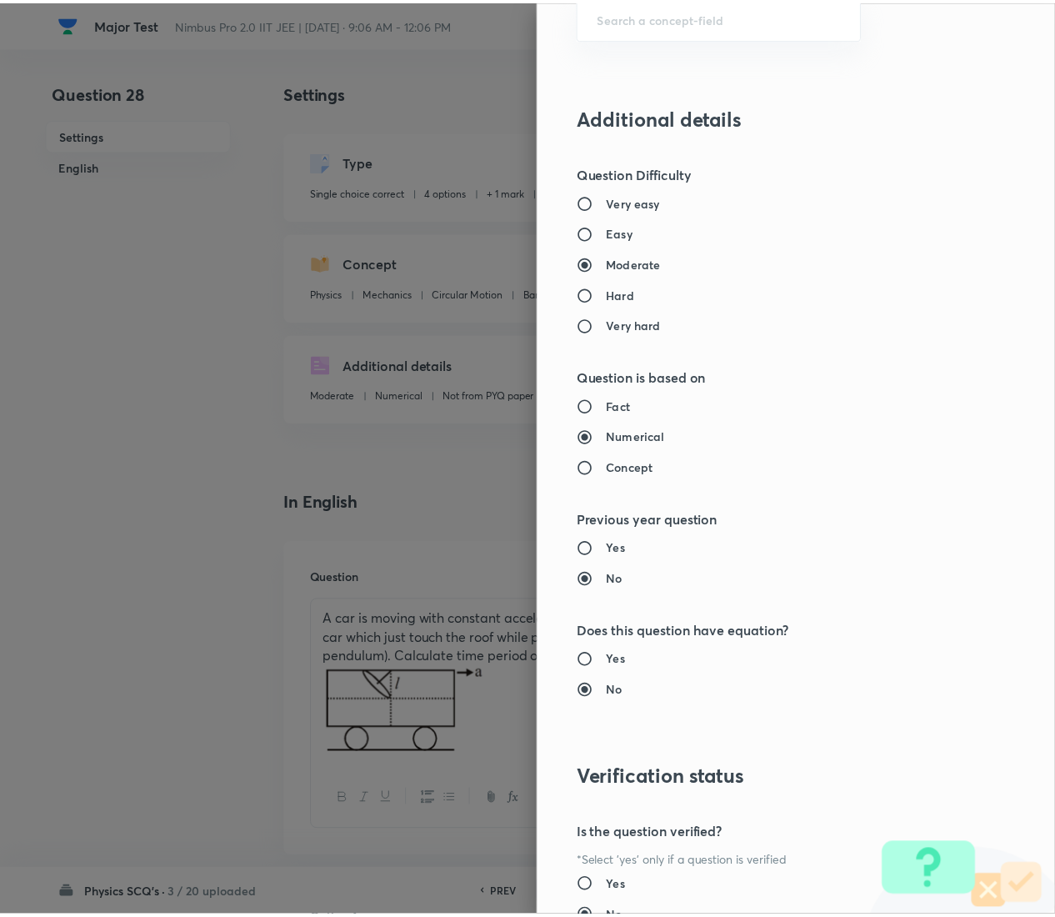
scroll to position [1359, 0]
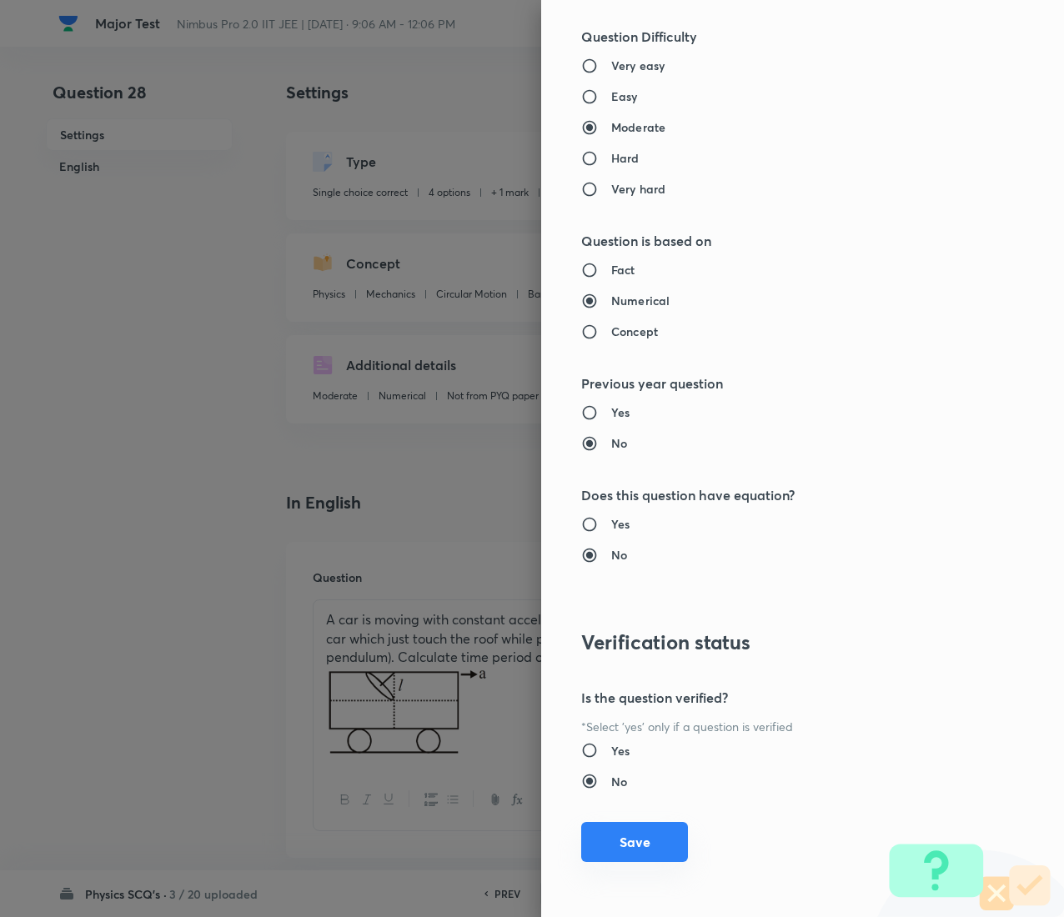
type input "1"
click at [609, 459] on button "Save" at bounding box center [634, 842] width 107 height 40
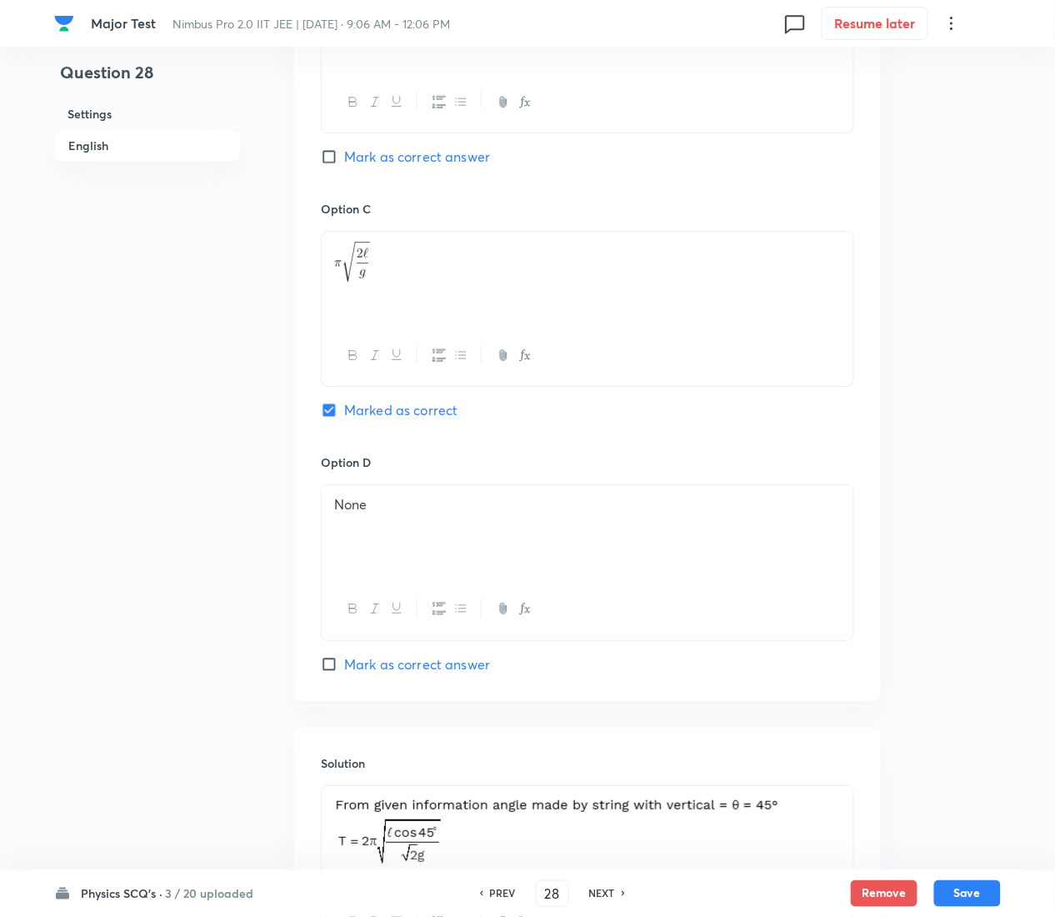
scroll to position [1422, 0]
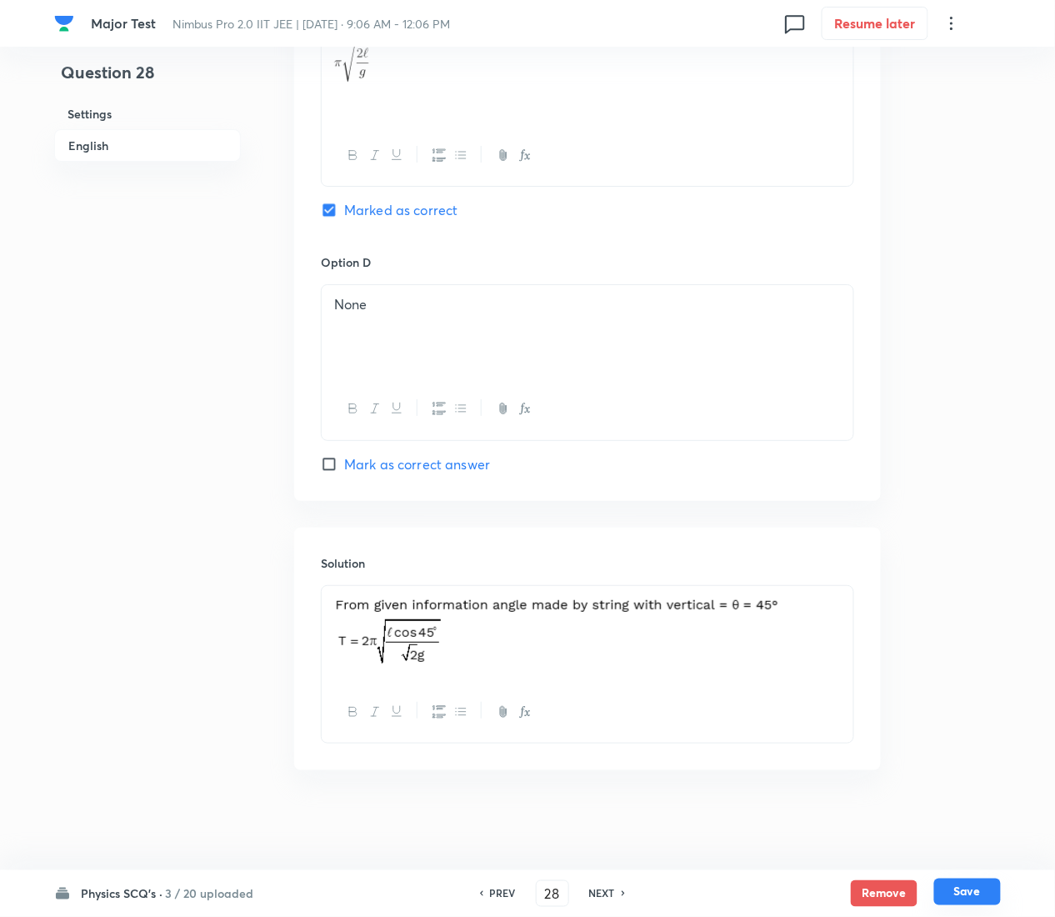
click at [981, 459] on button "Save" at bounding box center [968, 892] width 67 height 27
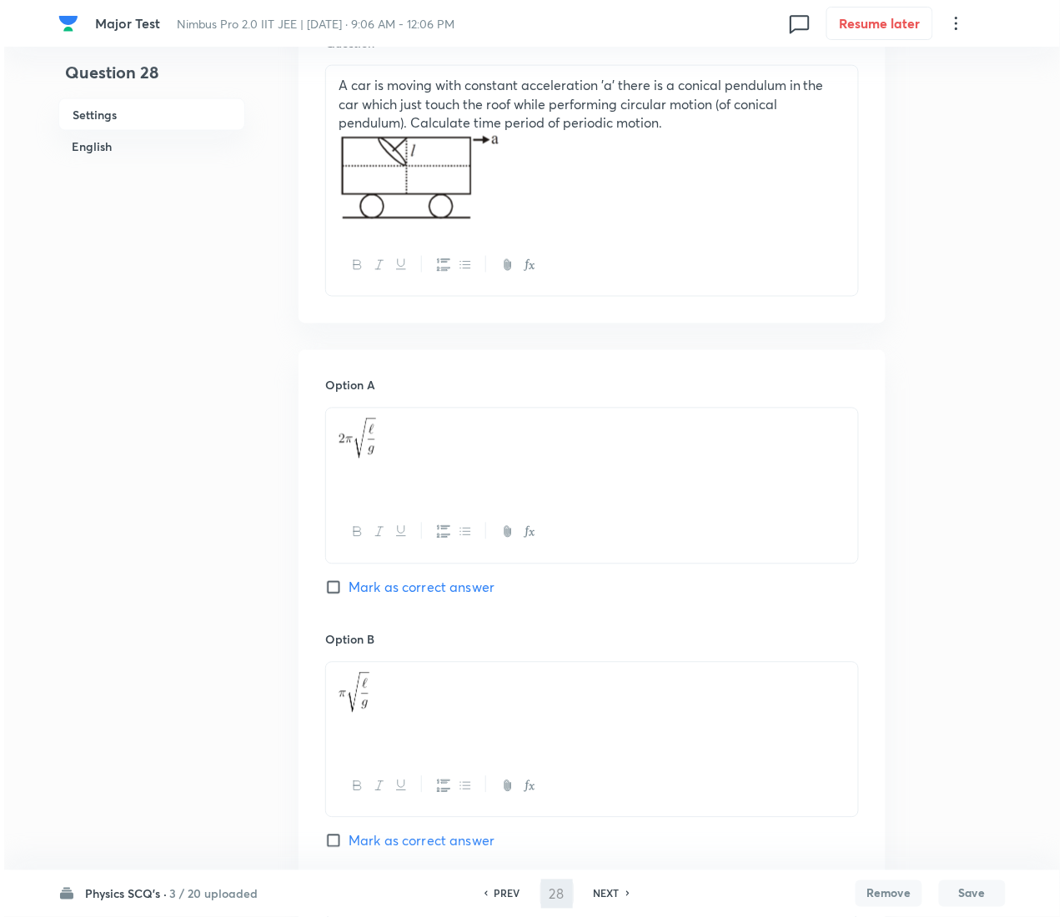
scroll to position [0, 0]
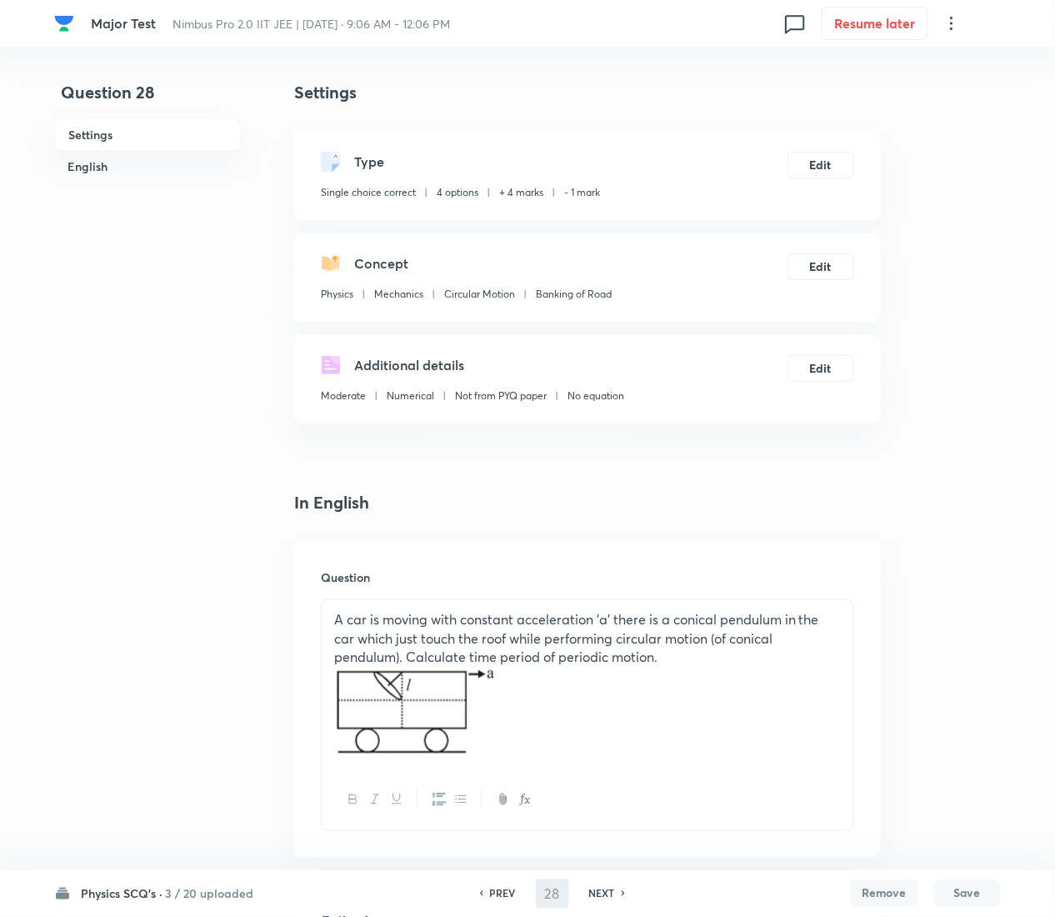
type input "29"
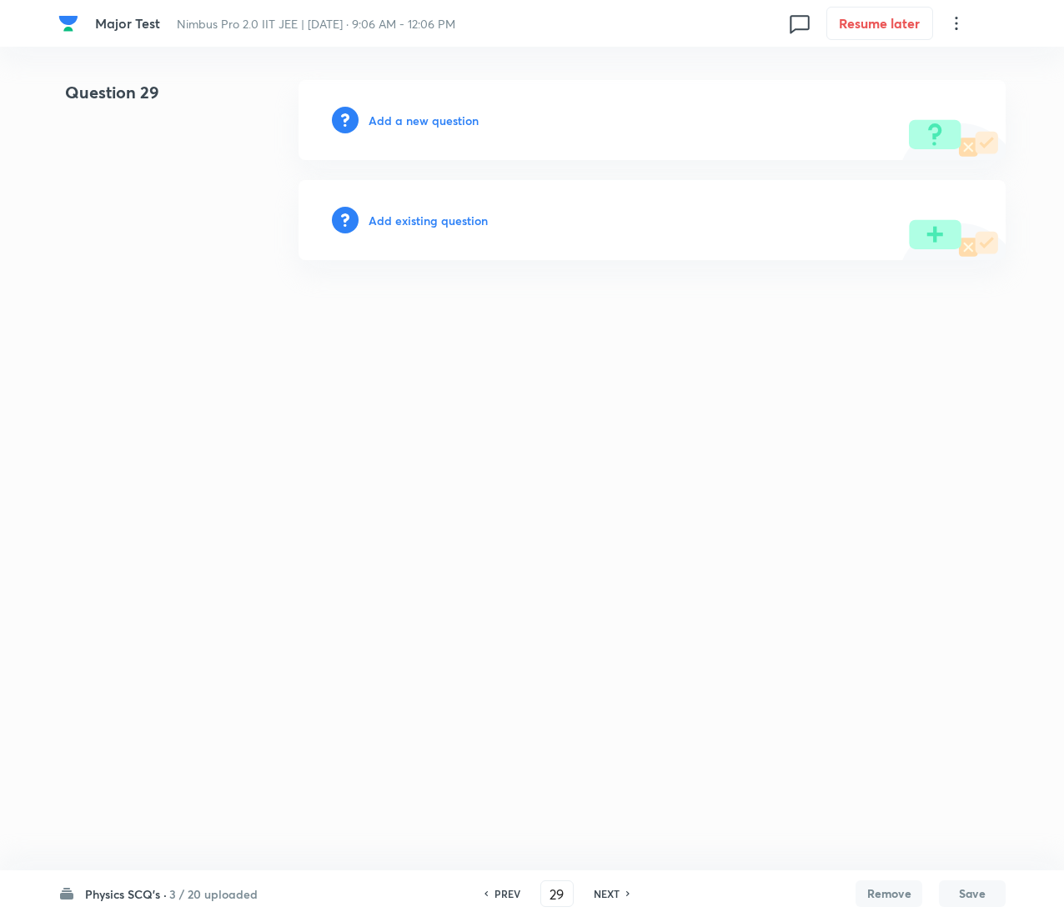
click at [414, 217] on h6 "Add existing question" at bounding box center [427, 221] width 119 height 18
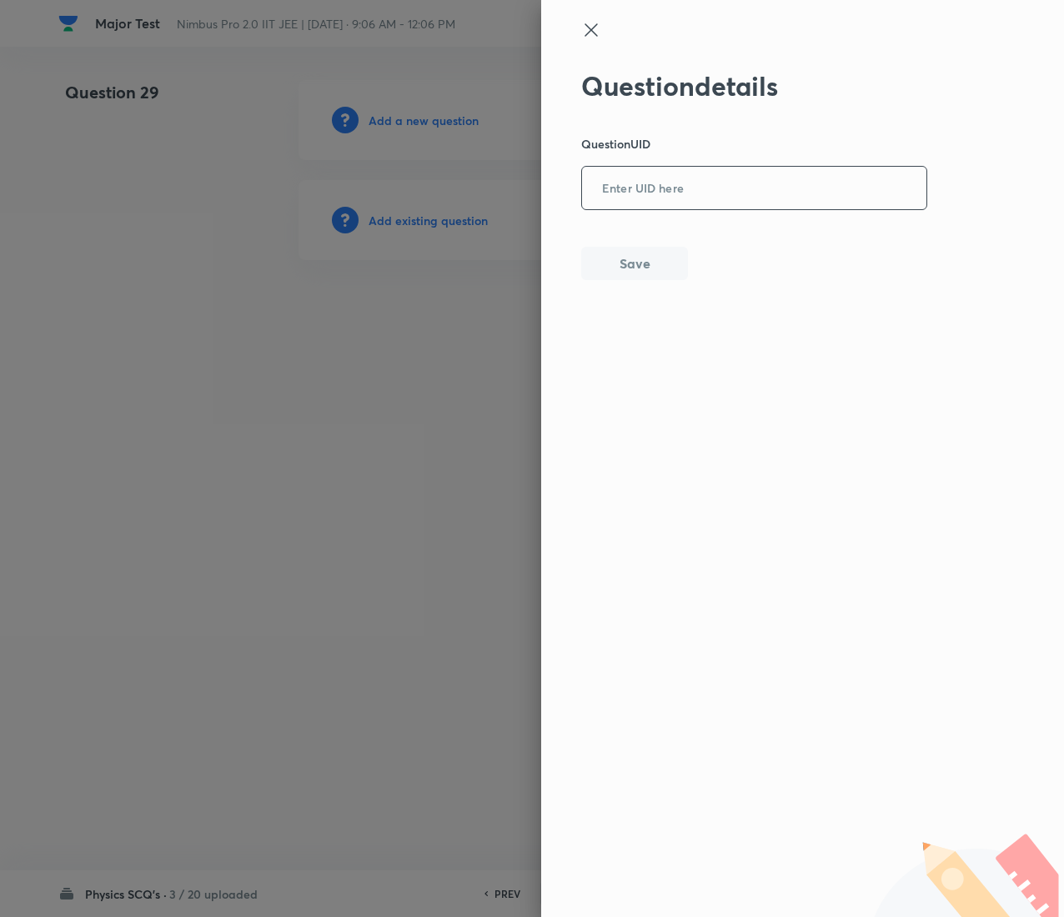
click at [725, 205] on input "text" at bounding box center [754, 188] width 344 height 41
paste input "Q1JA6"
type input "Q1JA6"
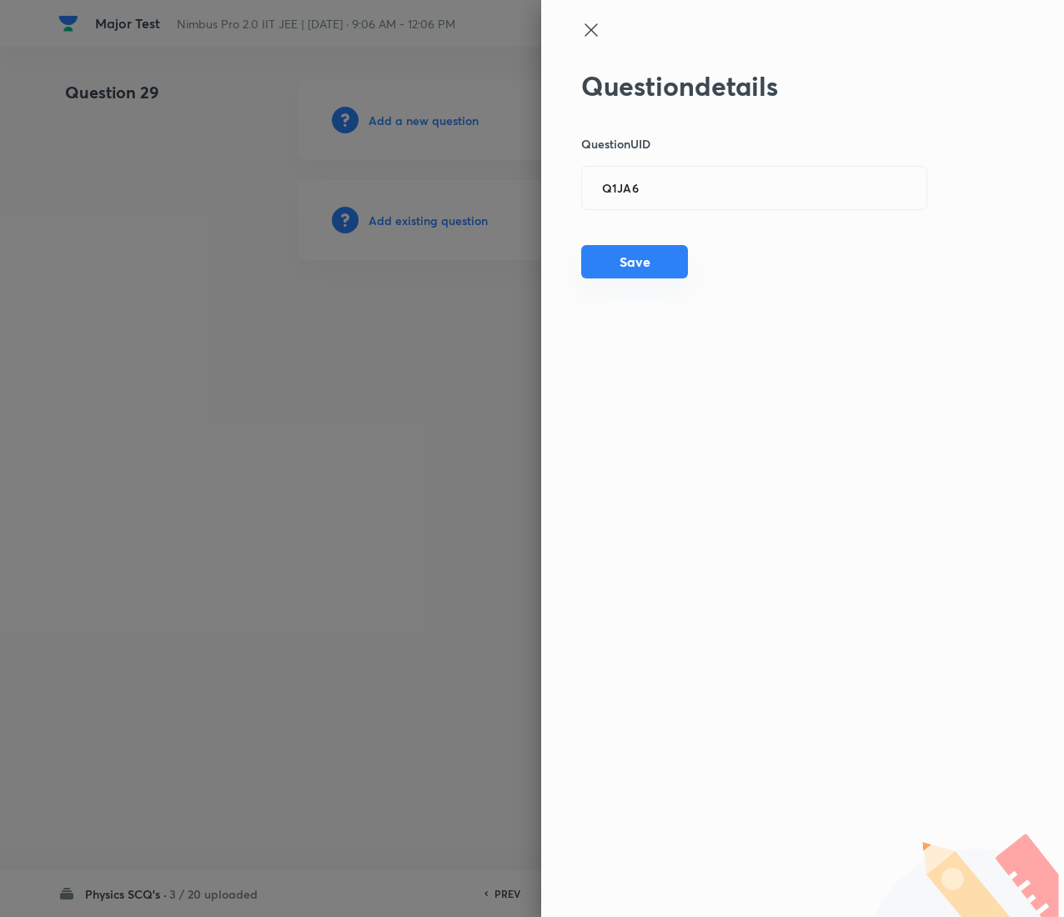
click at [631, 272] on button "Save" at bounding box center [634, 261] width 107 height 33
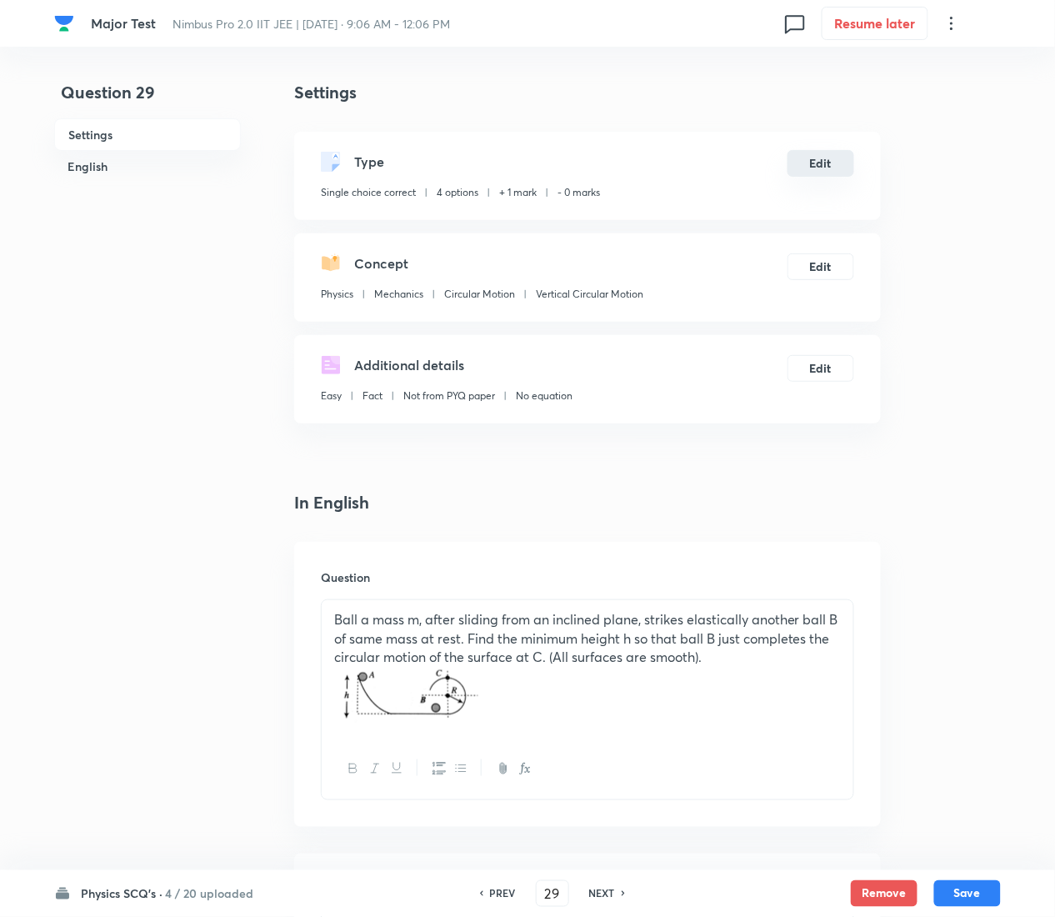
click at [822, 156] on button "Edit" at bounding box center [821, 163] width 67 height 27
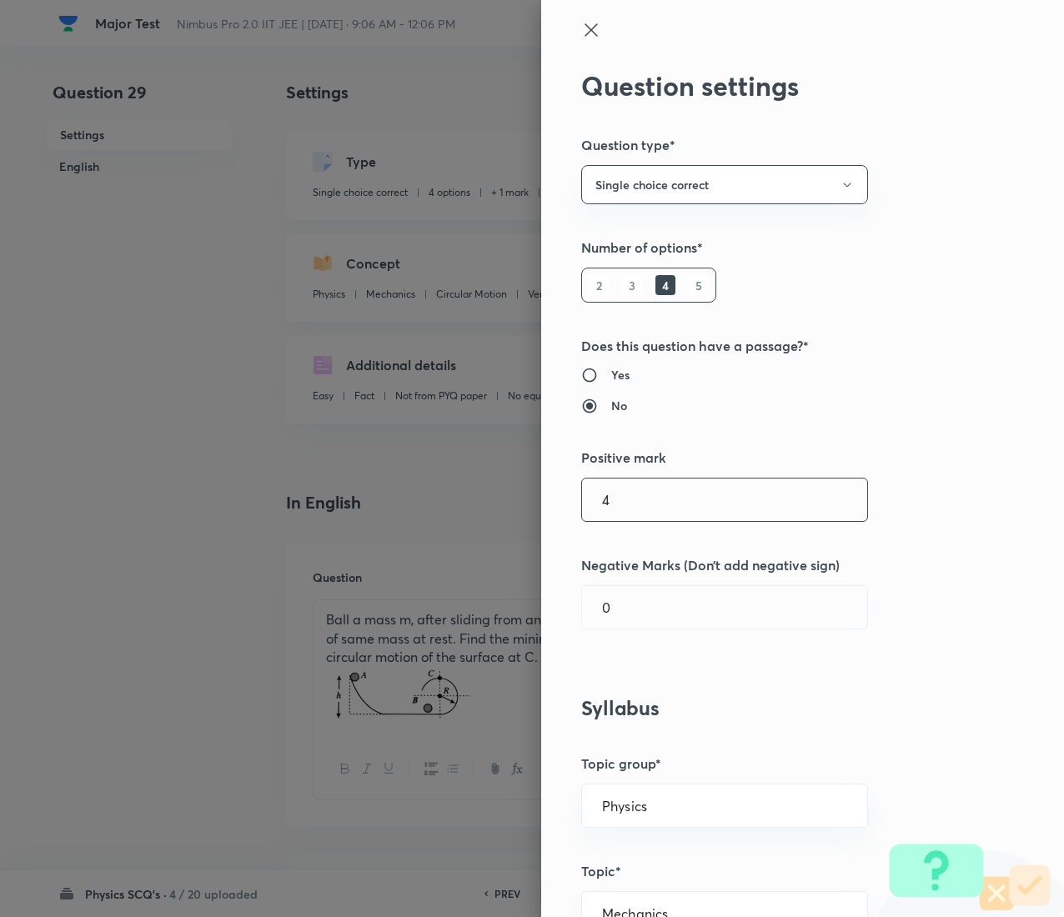
type input "4"
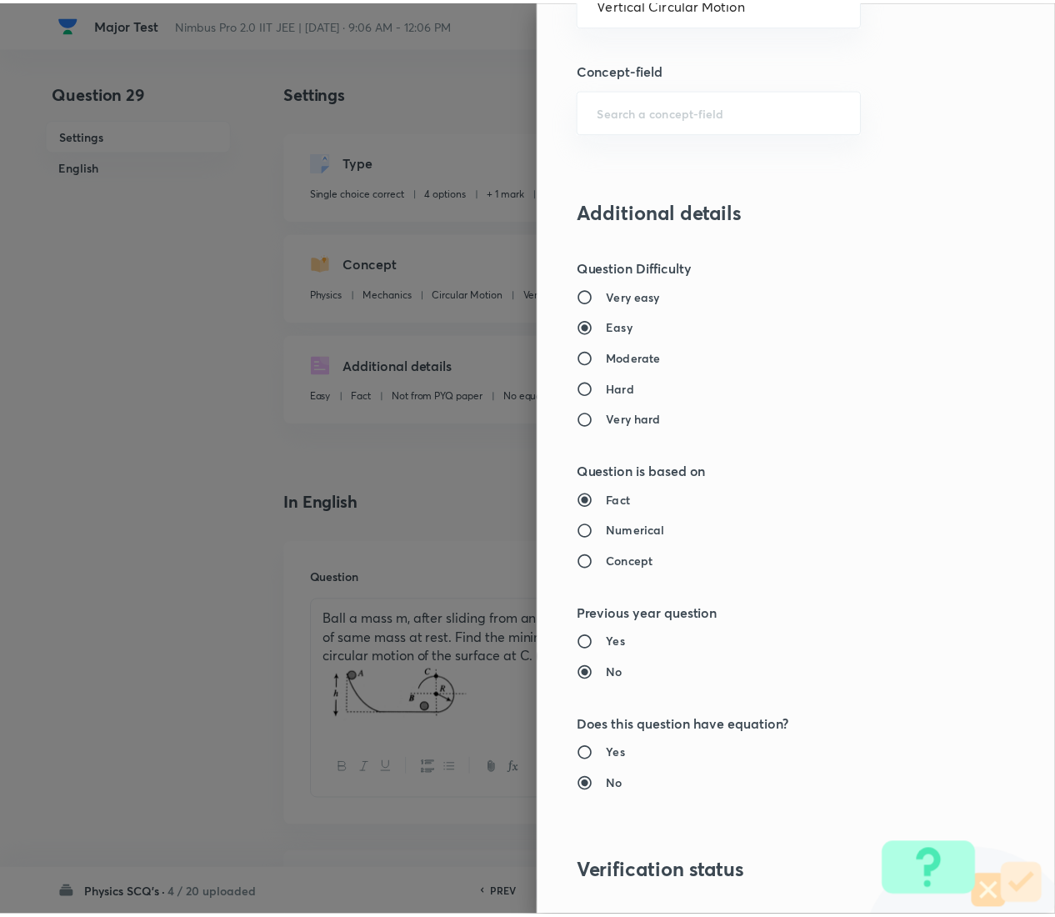
scroll to position [1359, 0]
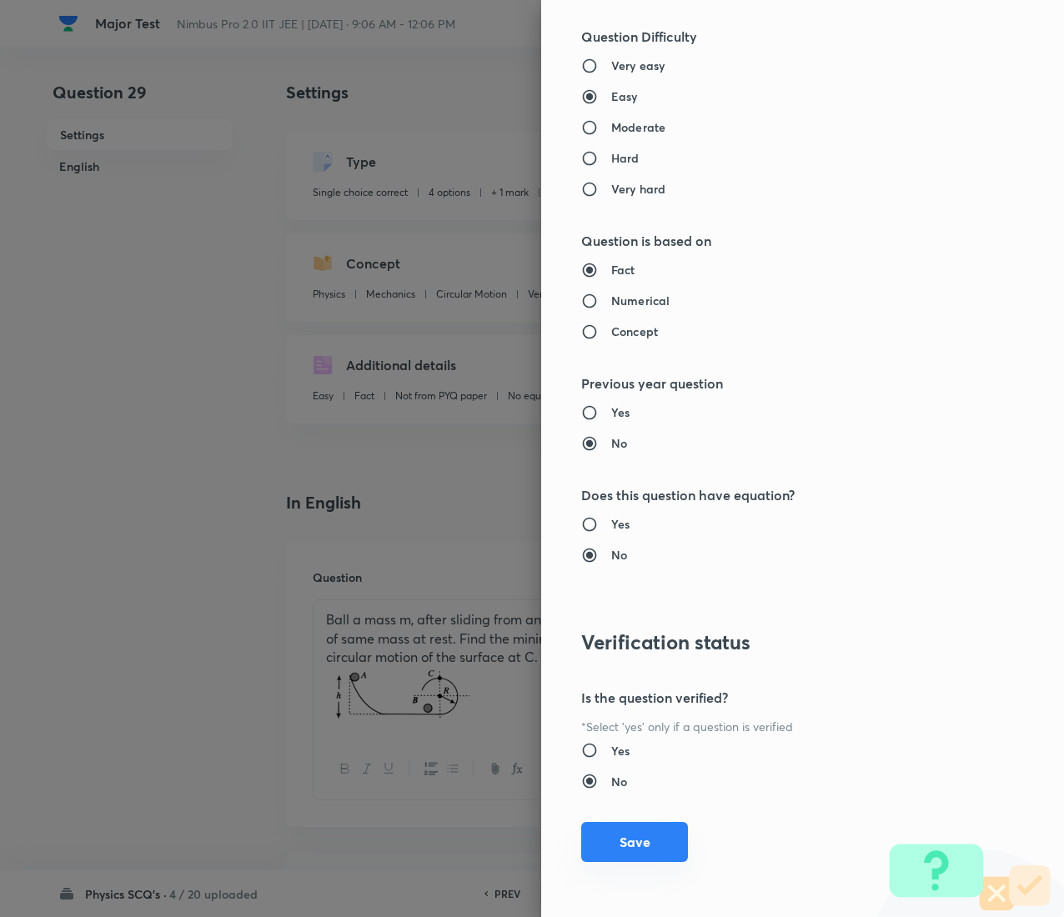
type input "1"
click at [644, 459] on button "Save" at bounding box center [634, 842] width 107 height 40
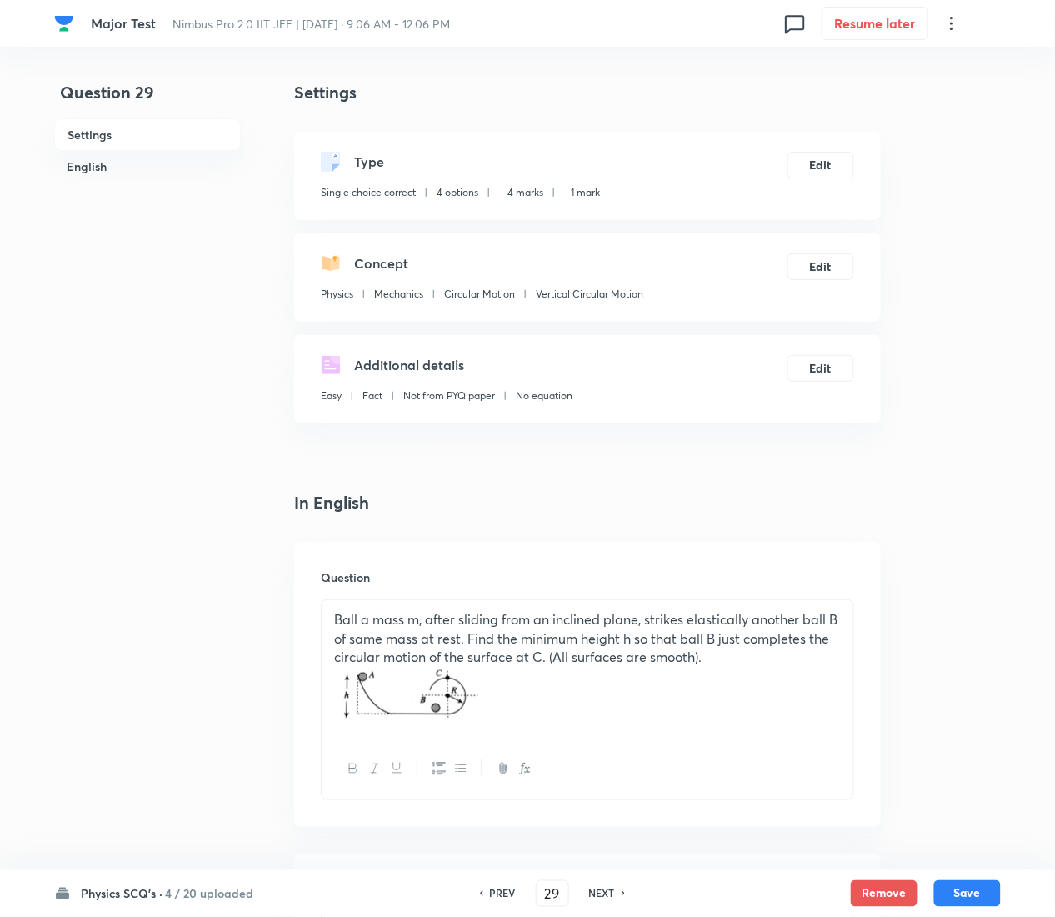
scroll to position [1444, 0]
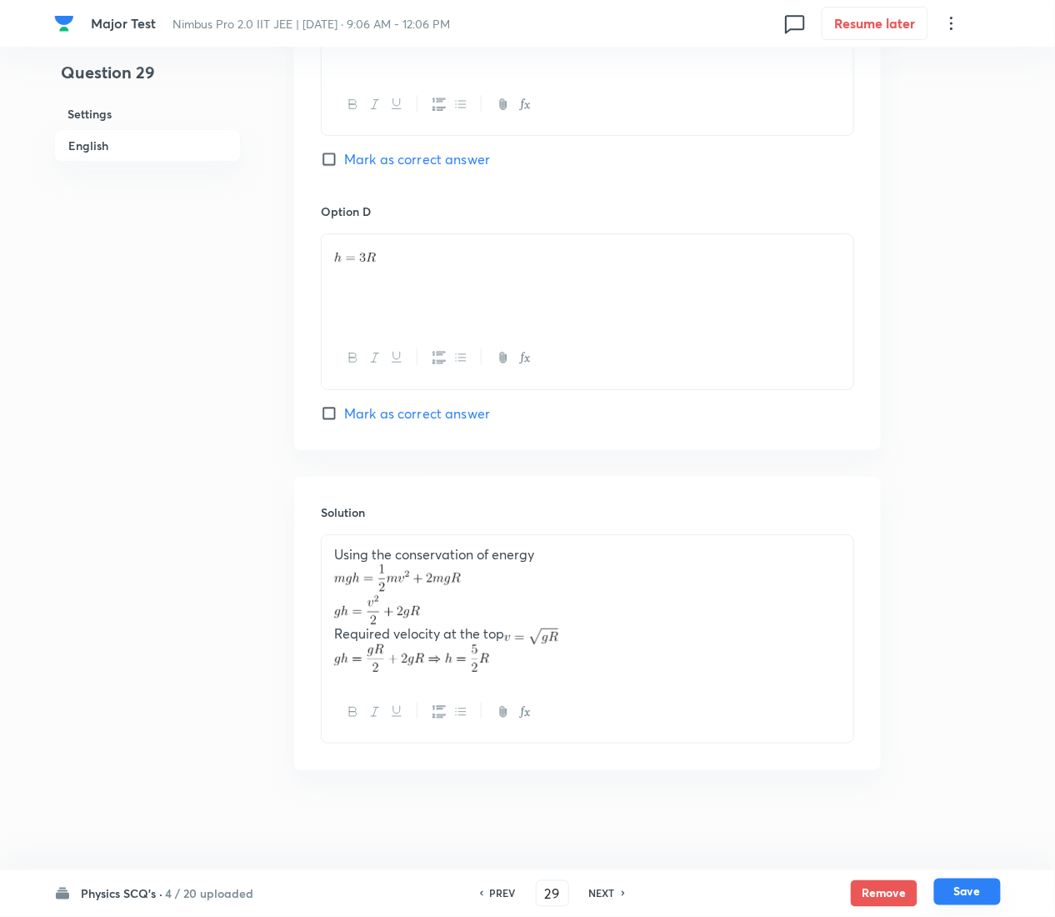
click at [977, 459] on button "Save" at bounding box center [968, 892] width 67 height 27
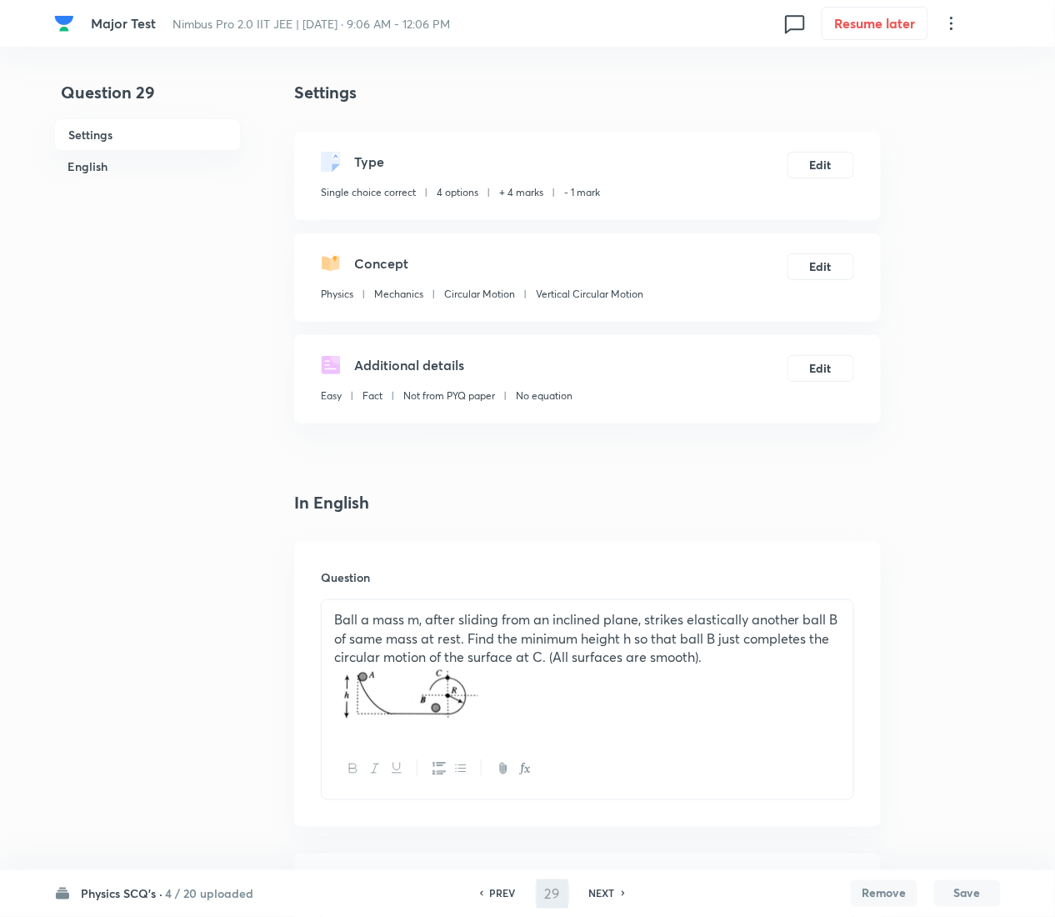
type input "30"
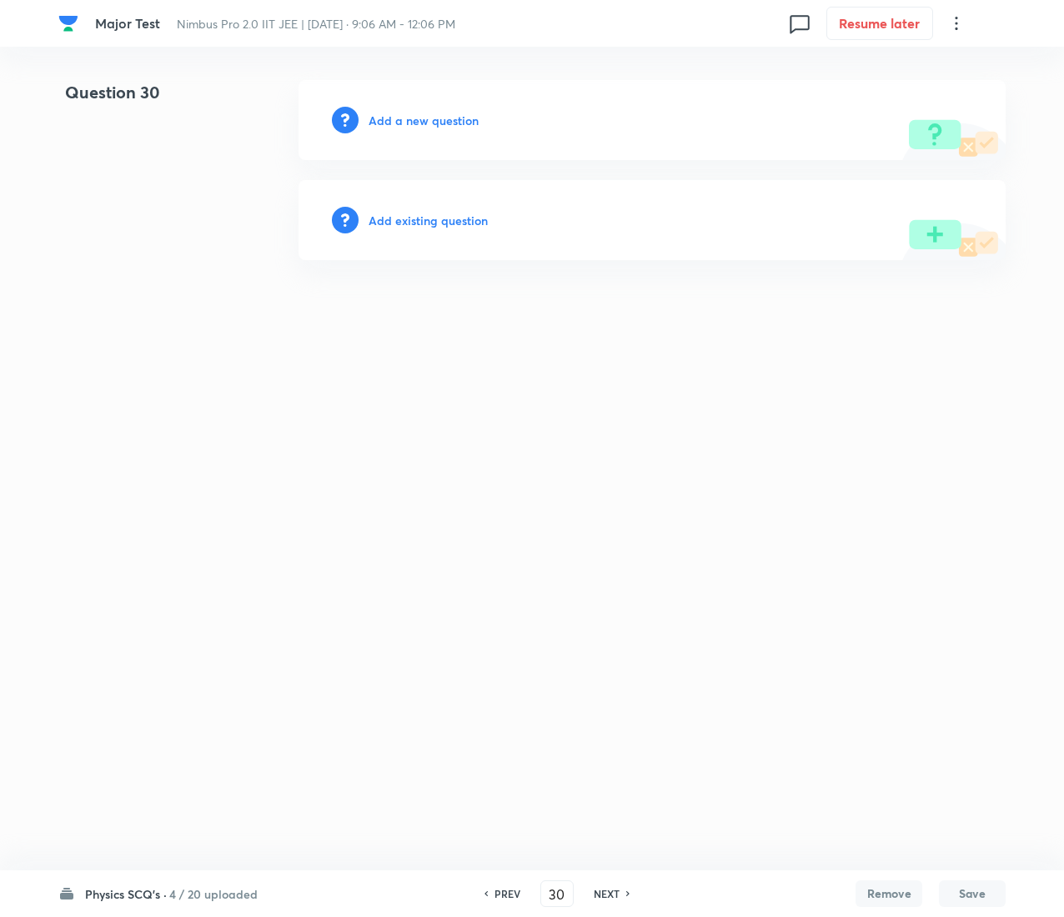
click at [438, 223] on h6 "Add existing question" at bounding box center [427, 221] width 119 height 18
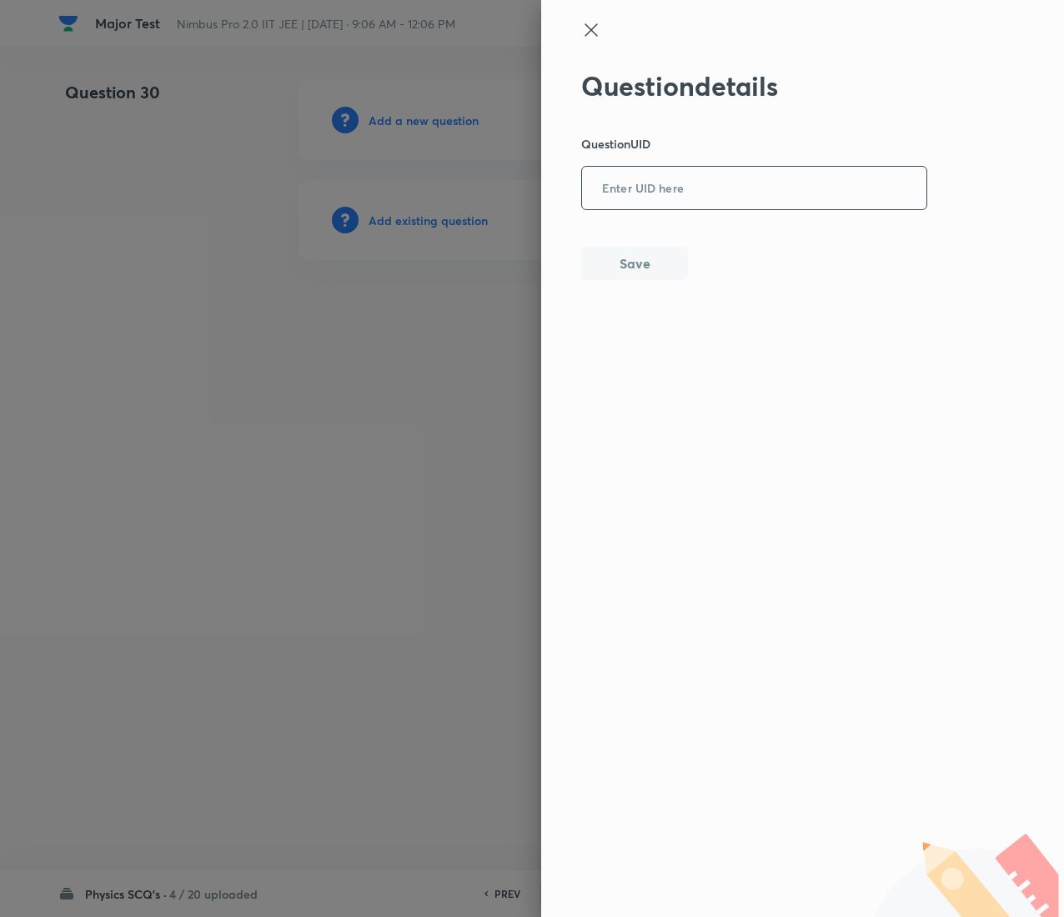
click at [591, 192] on input "text" at bounding box center [754, 188] width 344 height 41
paste input "YO23C"
type input "YO23C"
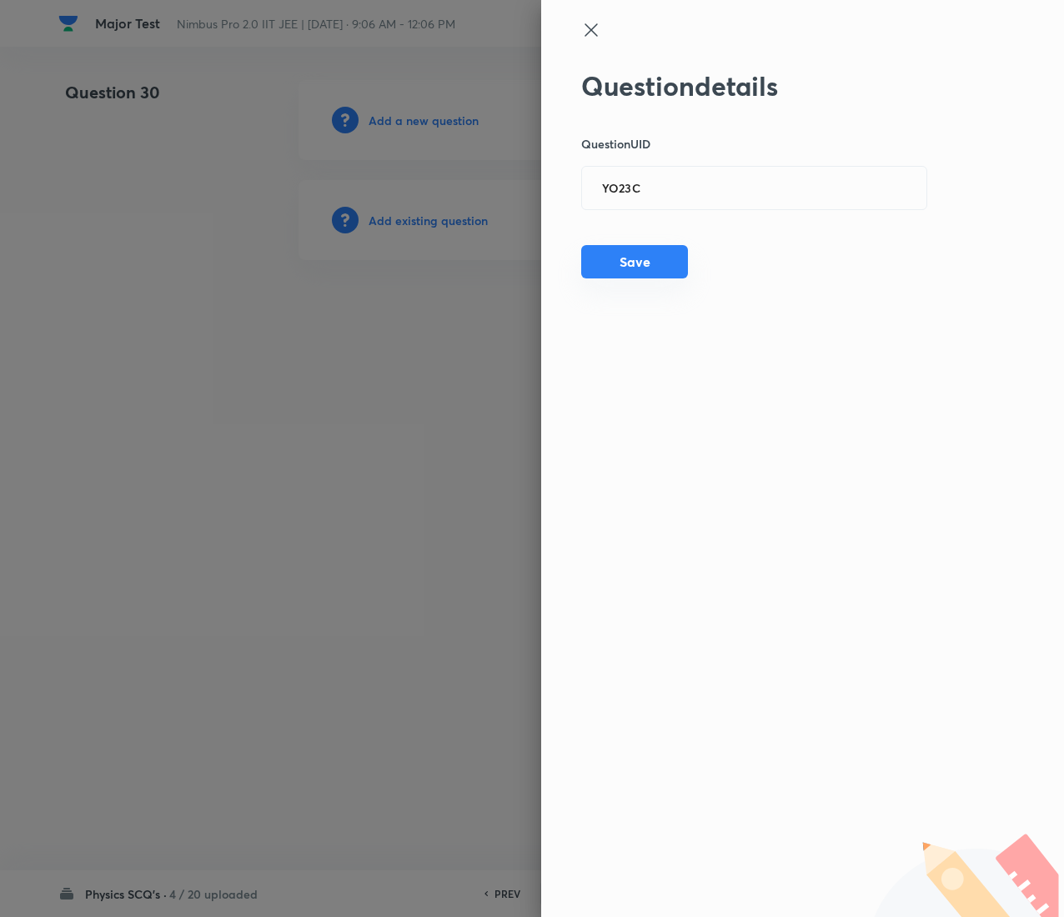
click at [671, 267] on button "Save" at bounding box center [634, 261] width 107 height 33
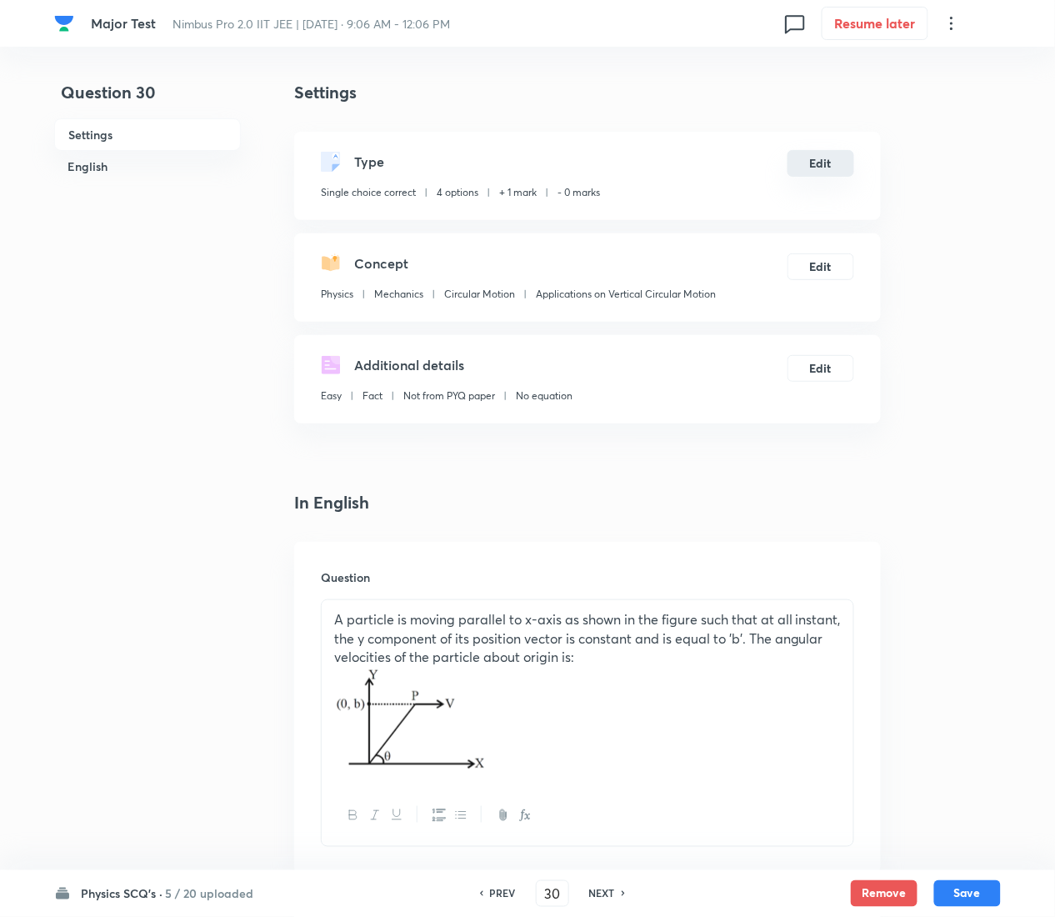
click at [830, 156] on button "Edit" at bounding box center [821, 163] width 67 height 27
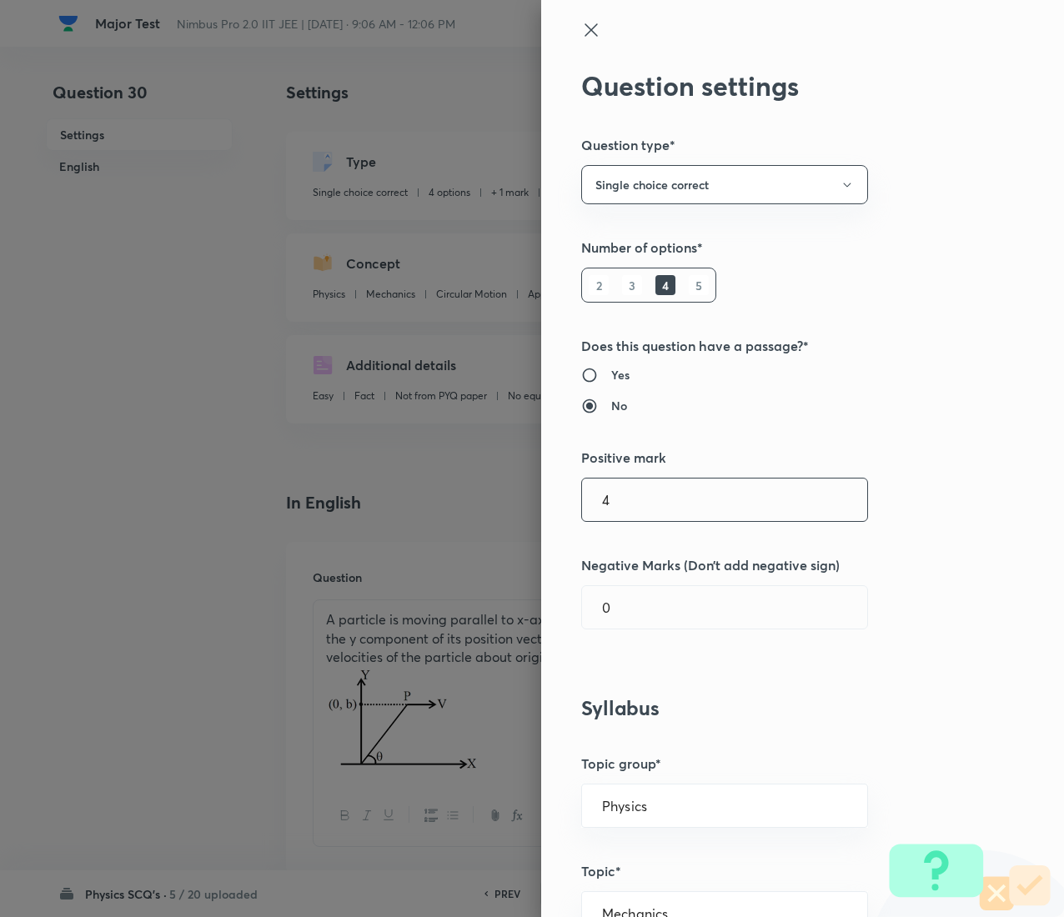
type input "4"
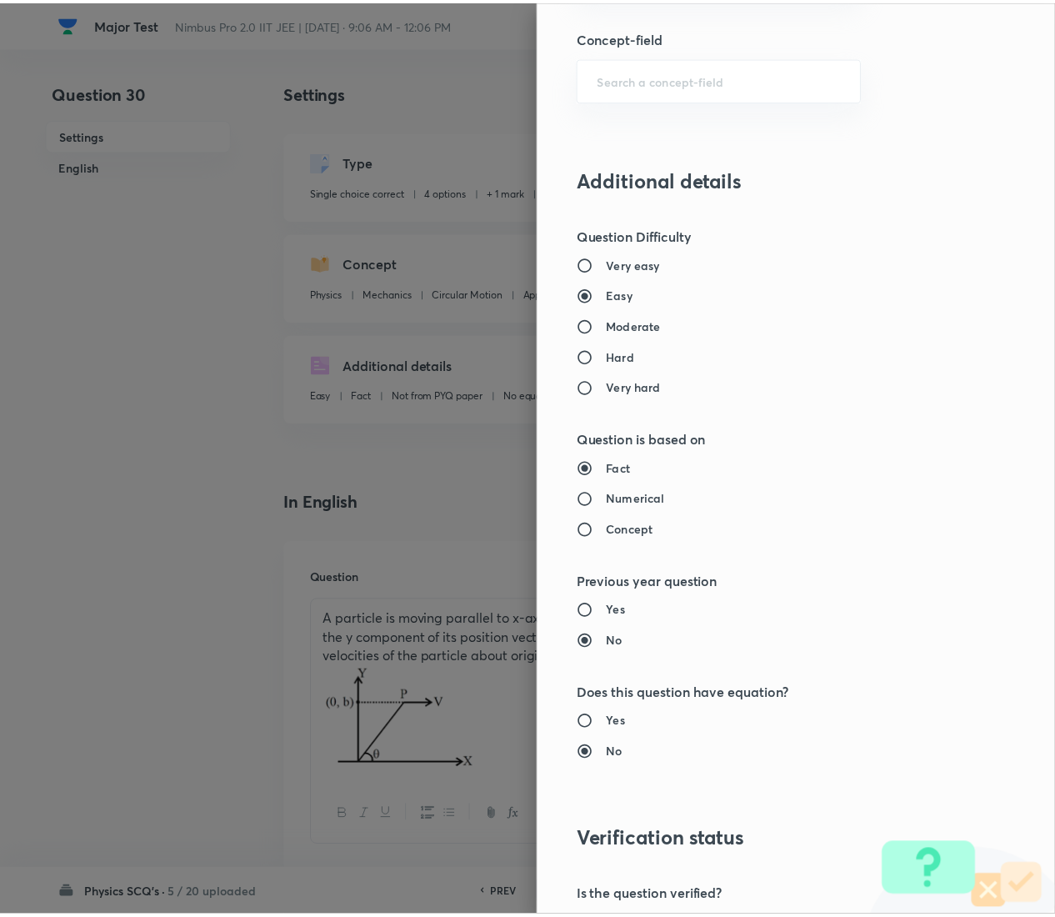
scroll to position [1359, 0]
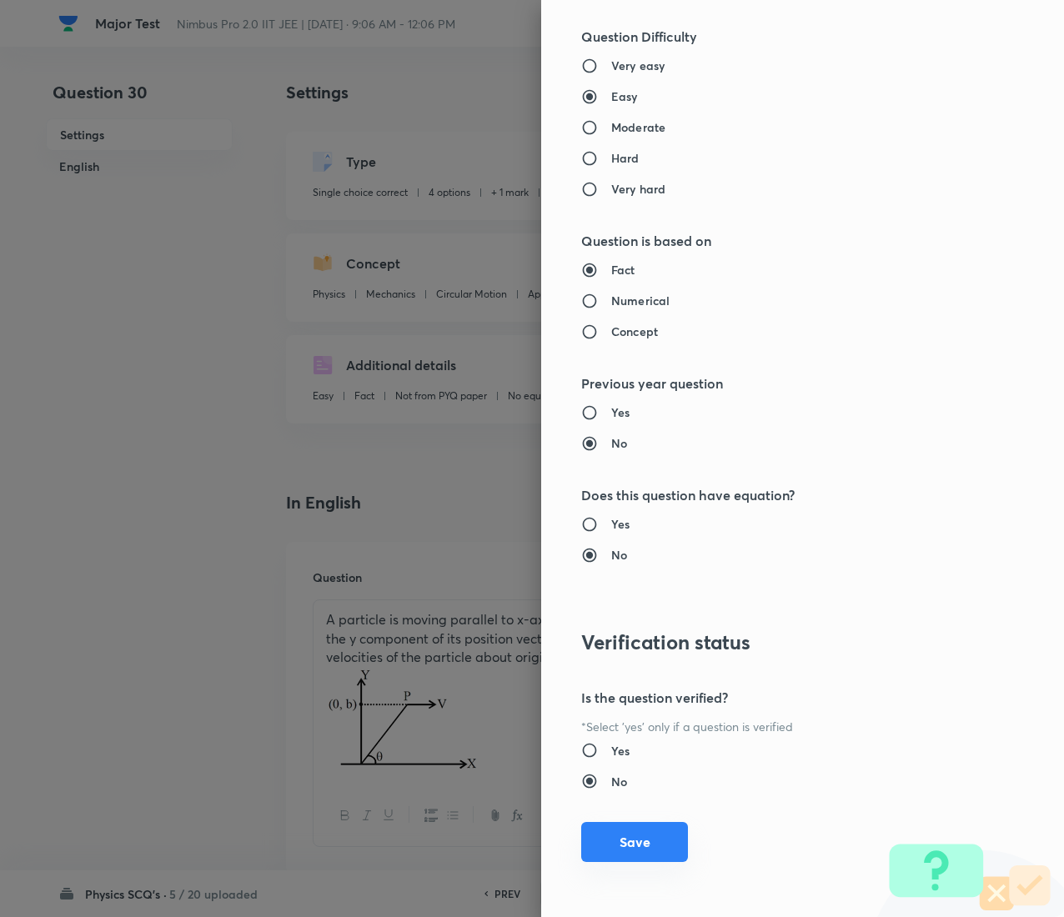
type input "1"
click at [608, 459] on button "Save" at bounding box center [634, 842] width 107 height 40
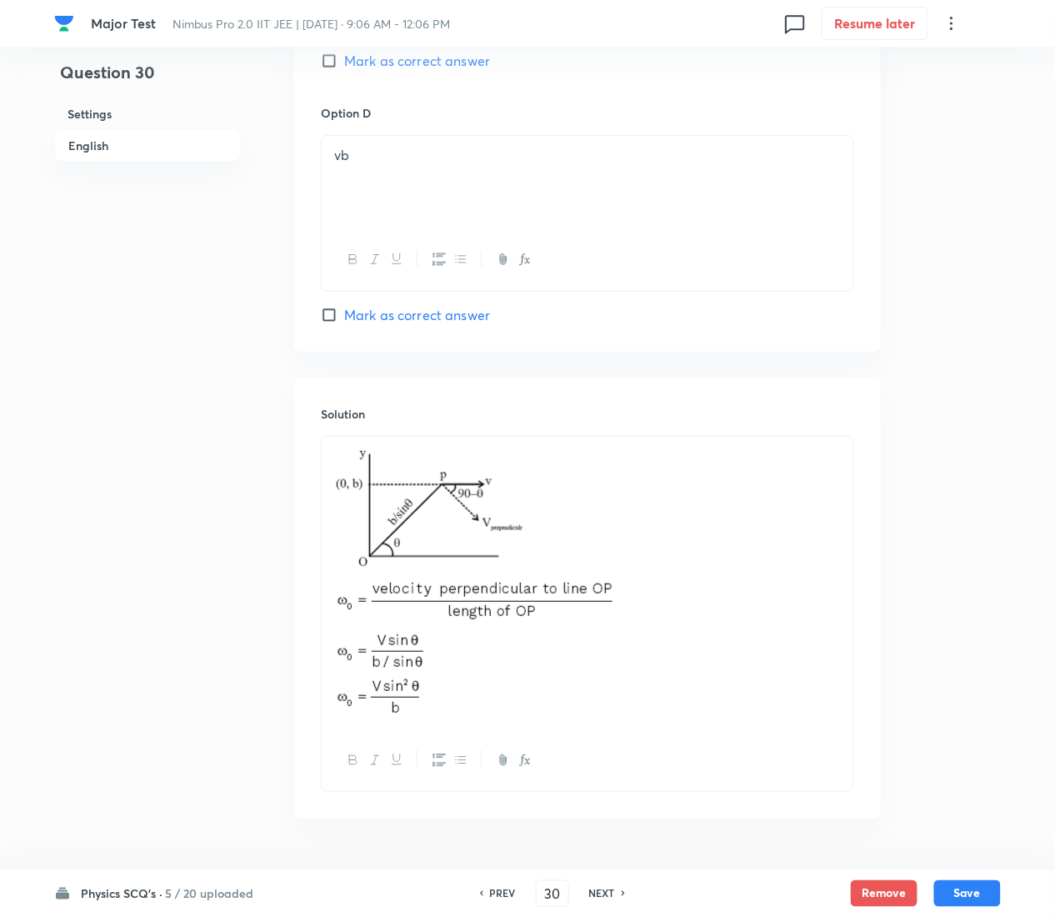
scroll to position [1636, 0]
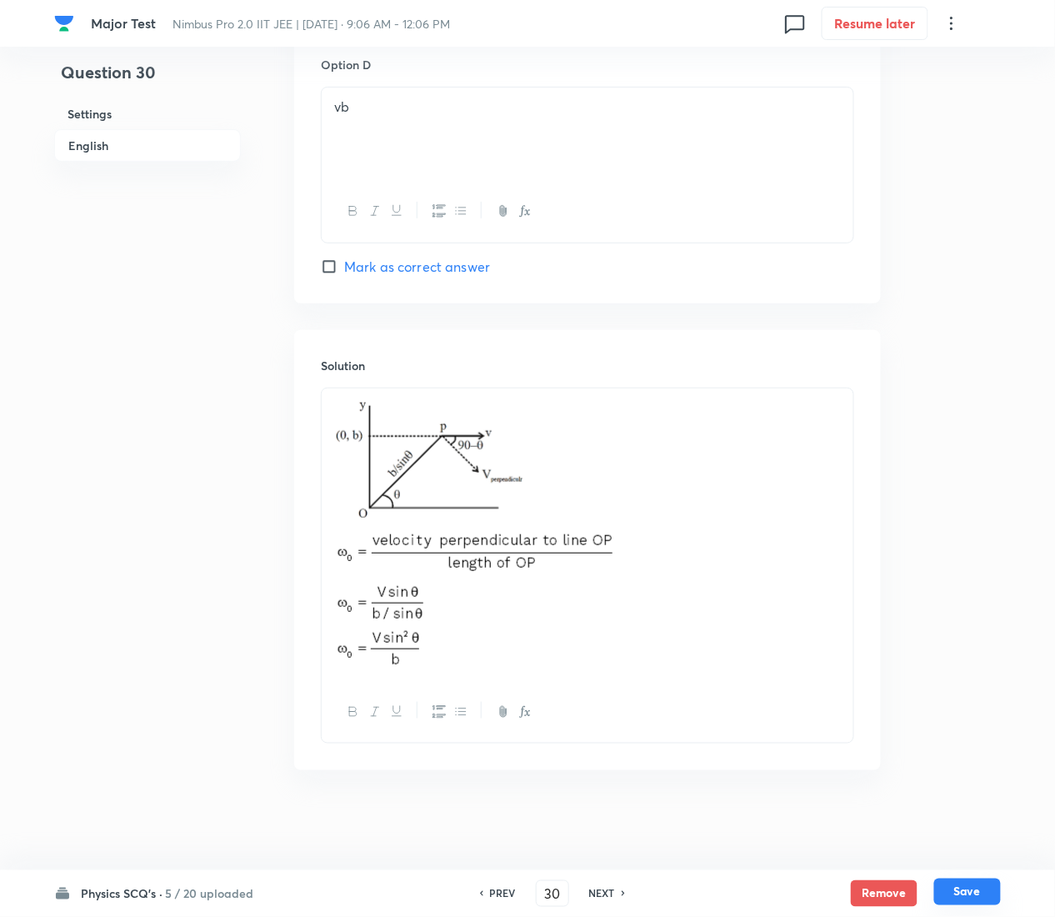
click at [951, 459] on button "Save" at bounding box center [968, 892] width 67 height 27
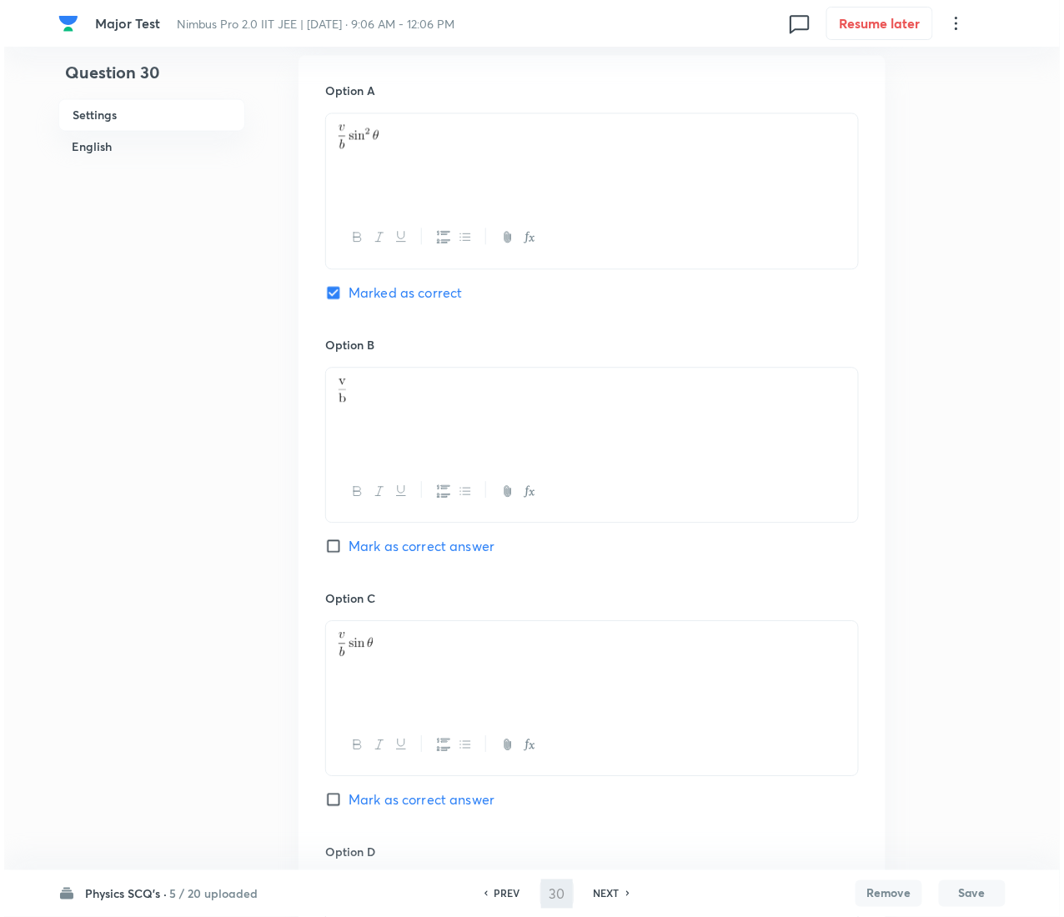
scroll to position [0, 0]
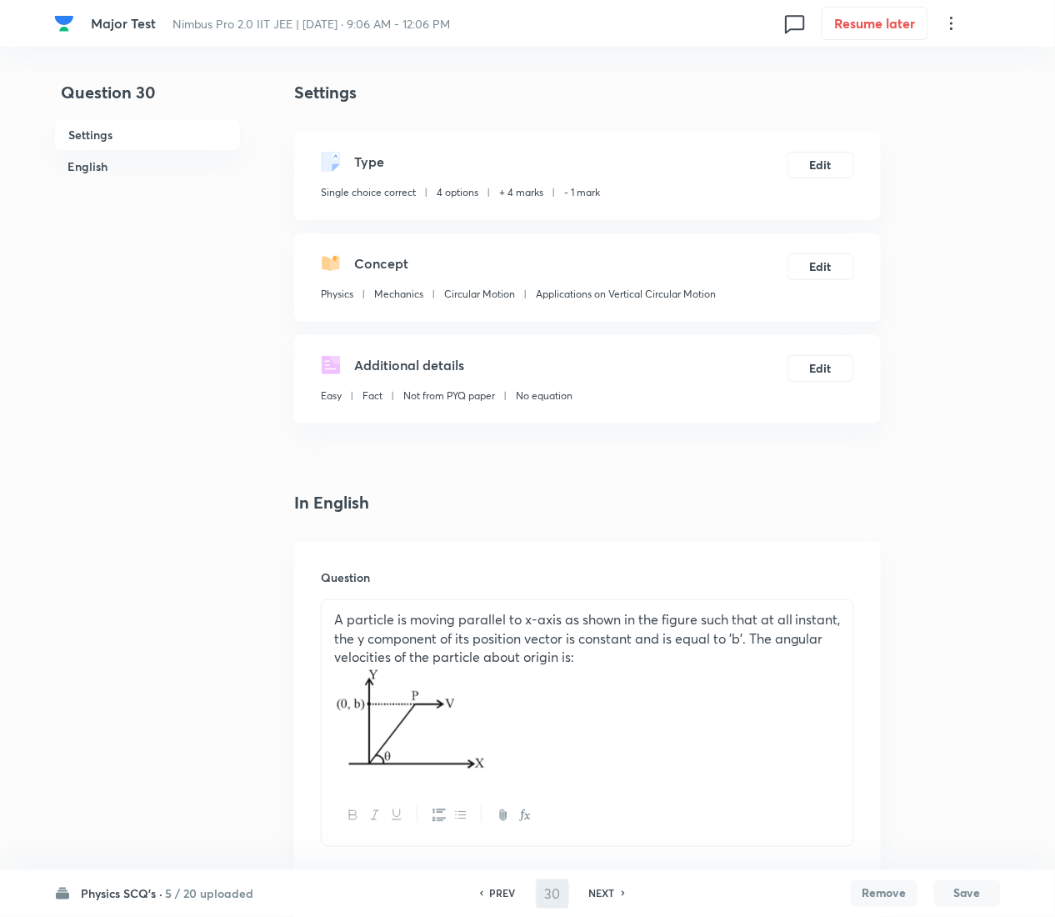
type input "31"
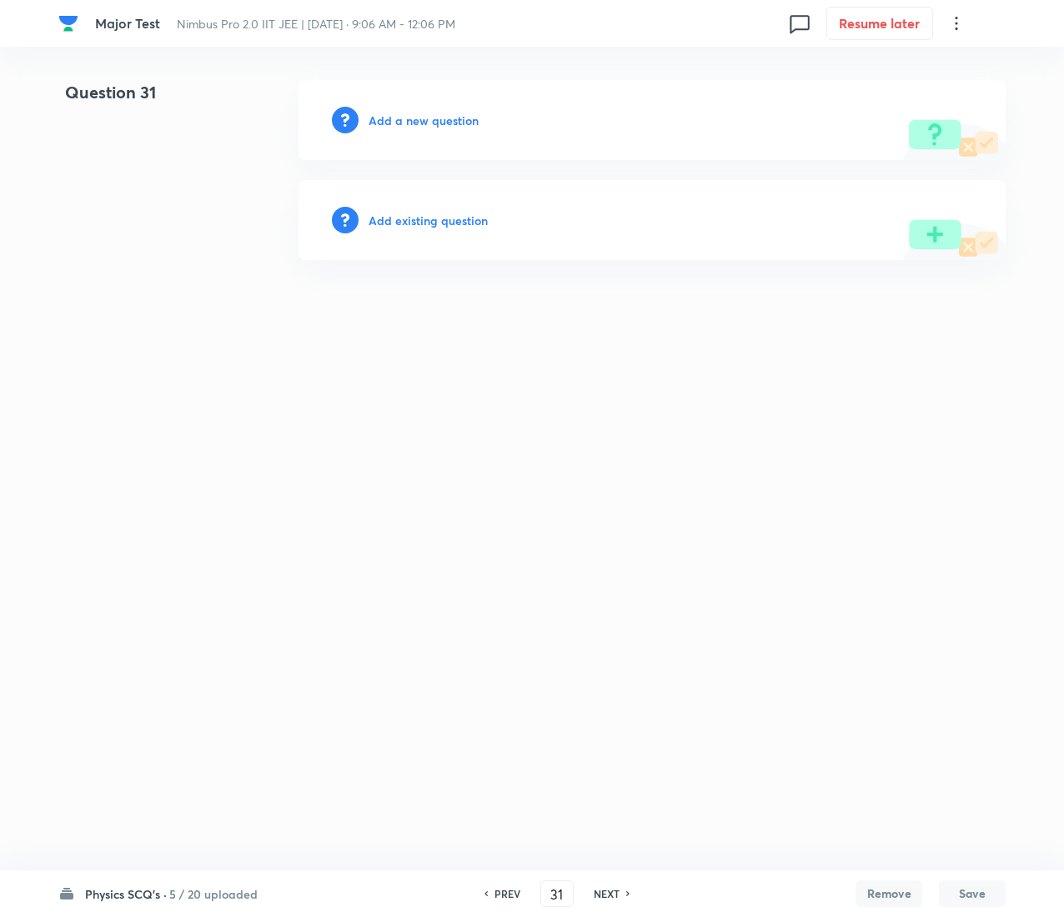
click at [428, 218] on h6 "Add existing question" at bounding box center [427, 221] width 119 height 18
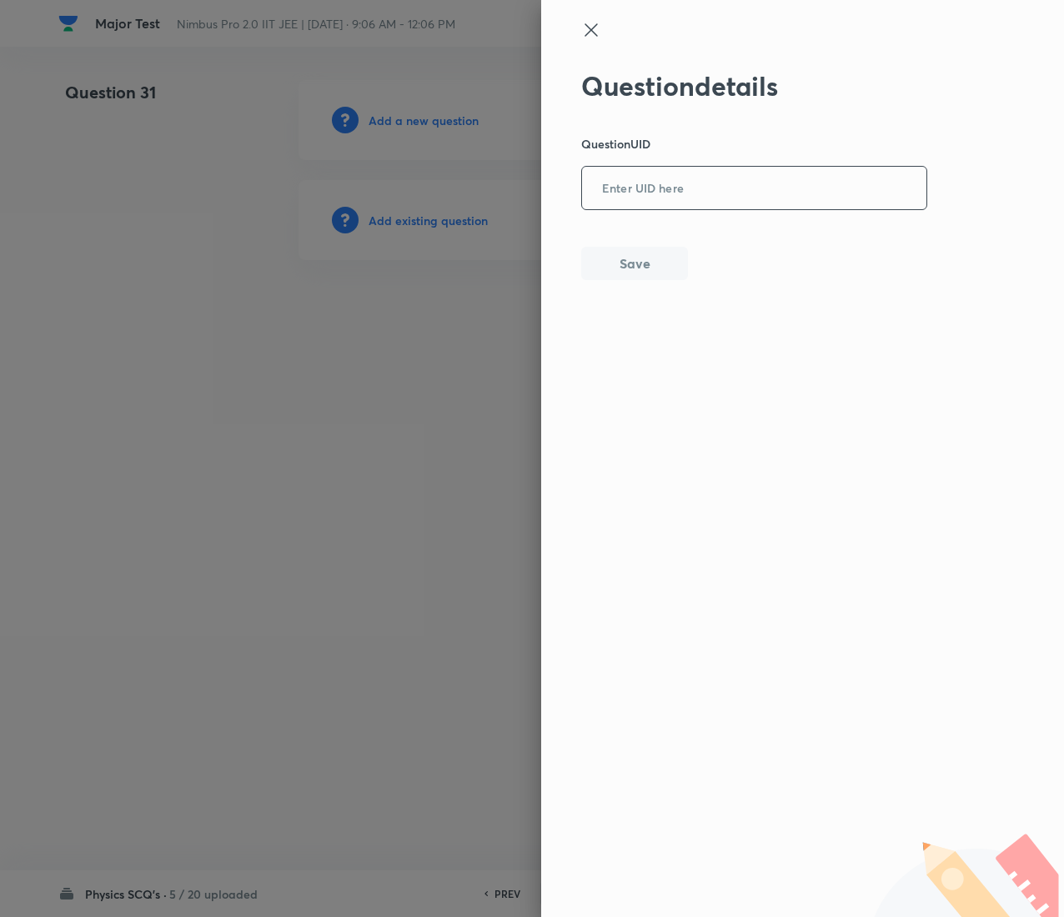
click at [714, 193] on input "text" at bounding box center [754, 188] width 344 height 41
paste input "NVHZE"
type input "NVHZE"
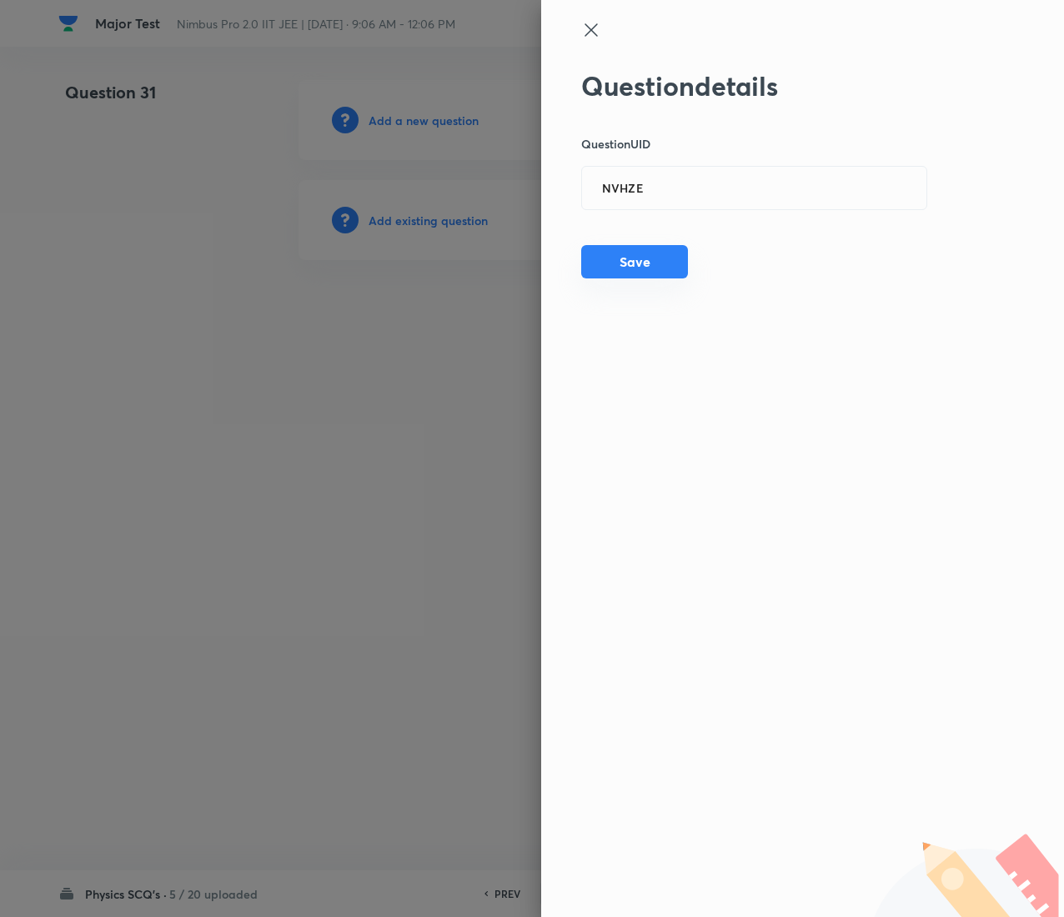
click at [630, 269] on button "Save" at bounding box center [634, 261] width 107 height 33
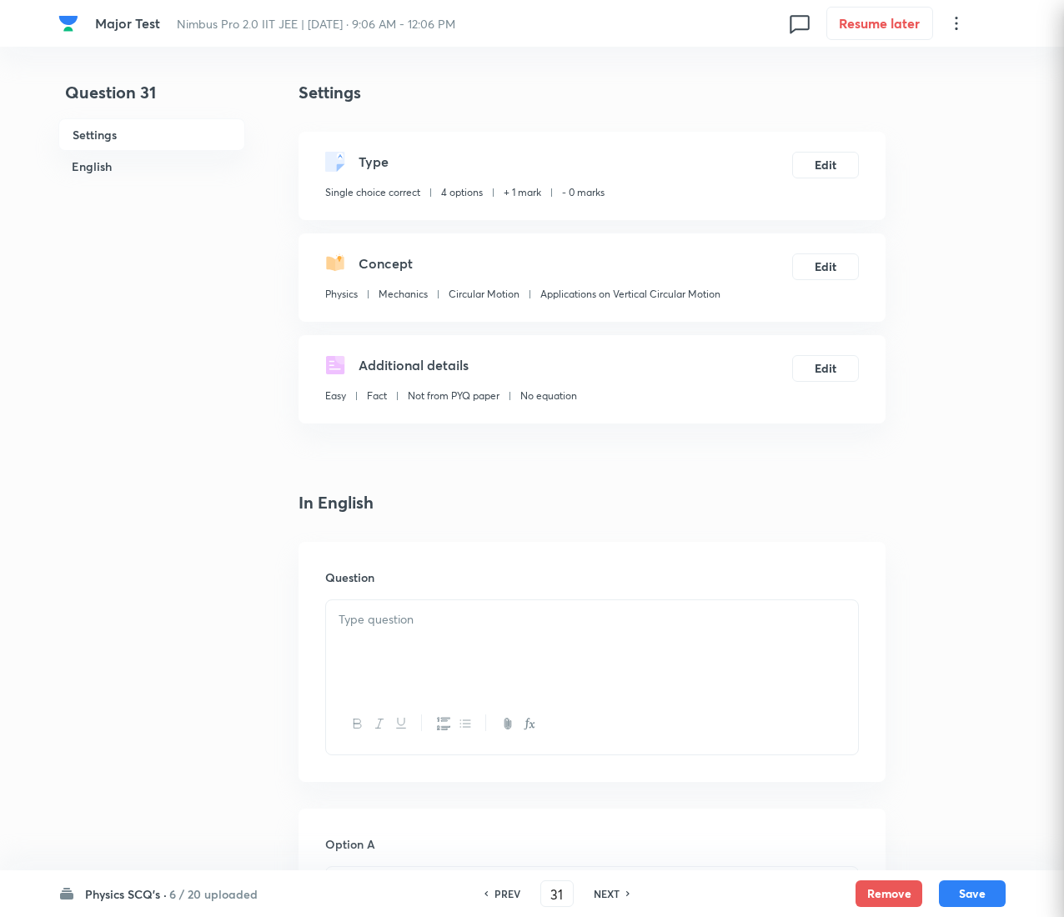
checkbox input "true"
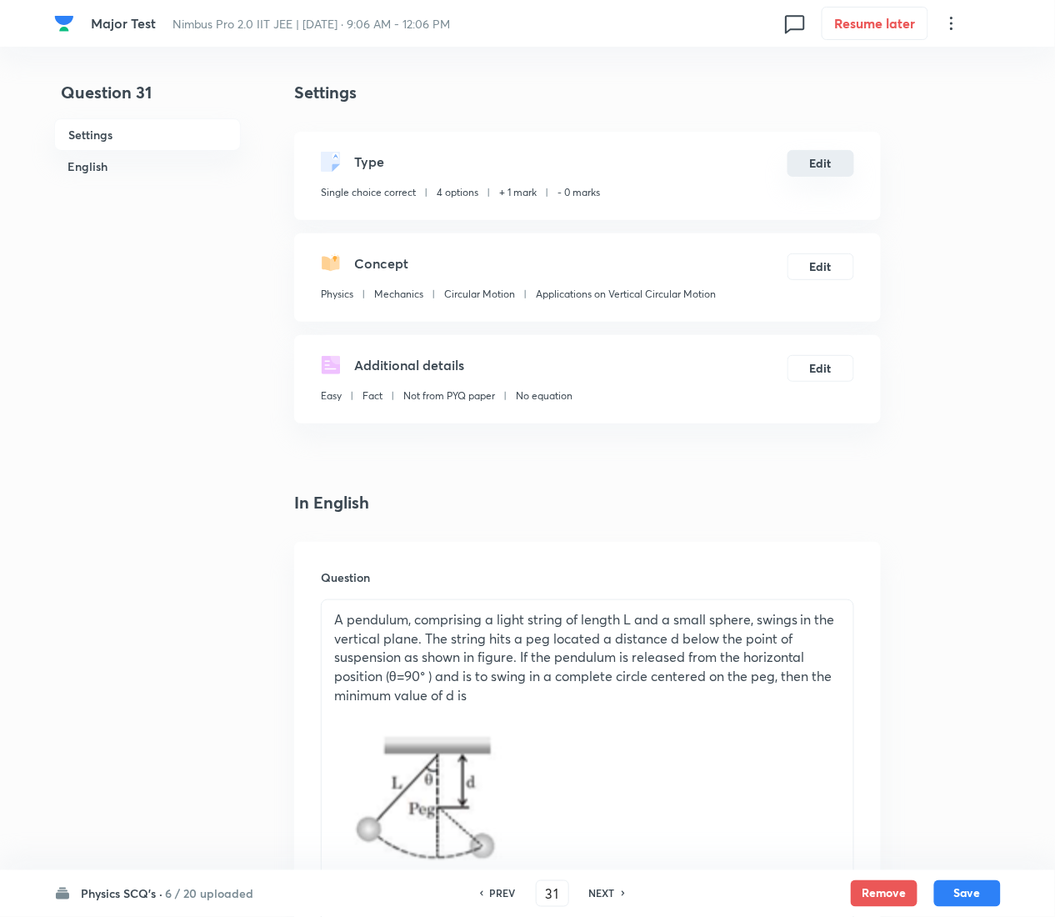
click at [821, 166] on button "Edit" at bounding box center [821, 163] width 67 height 27
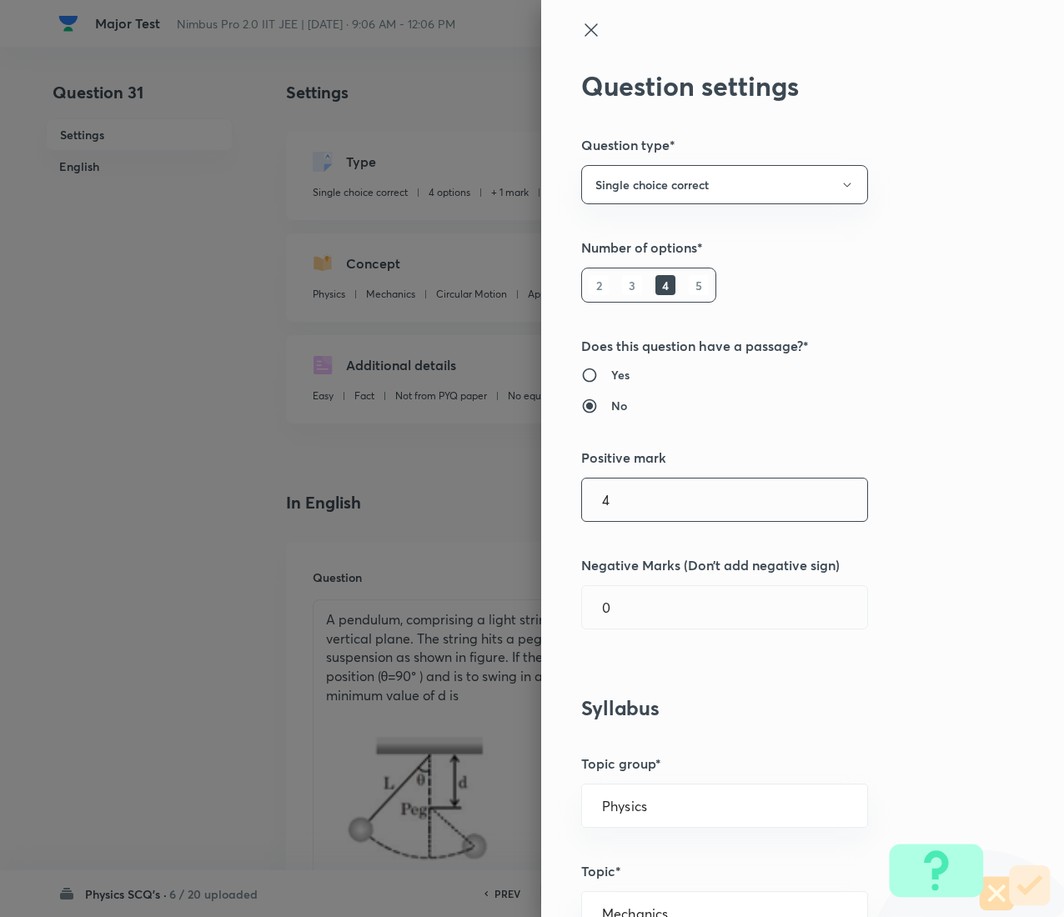
type input "4"
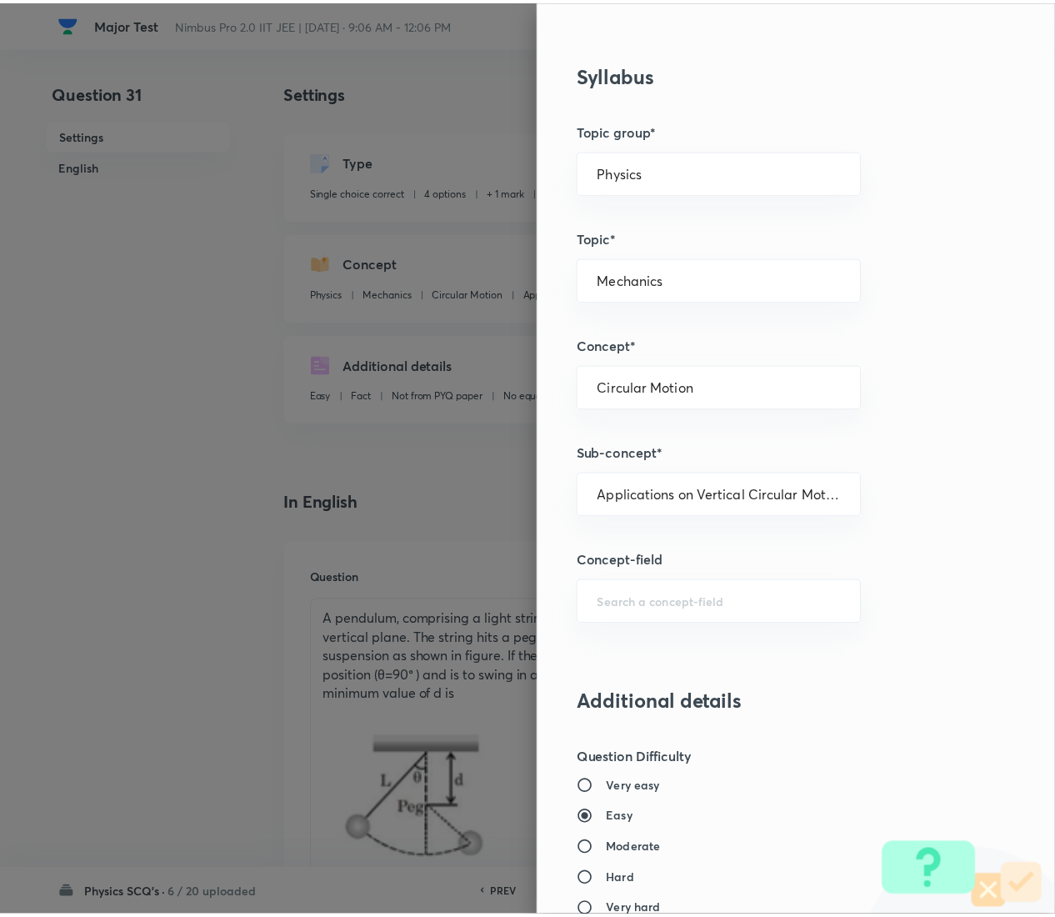
scroll to position [1359, 0]
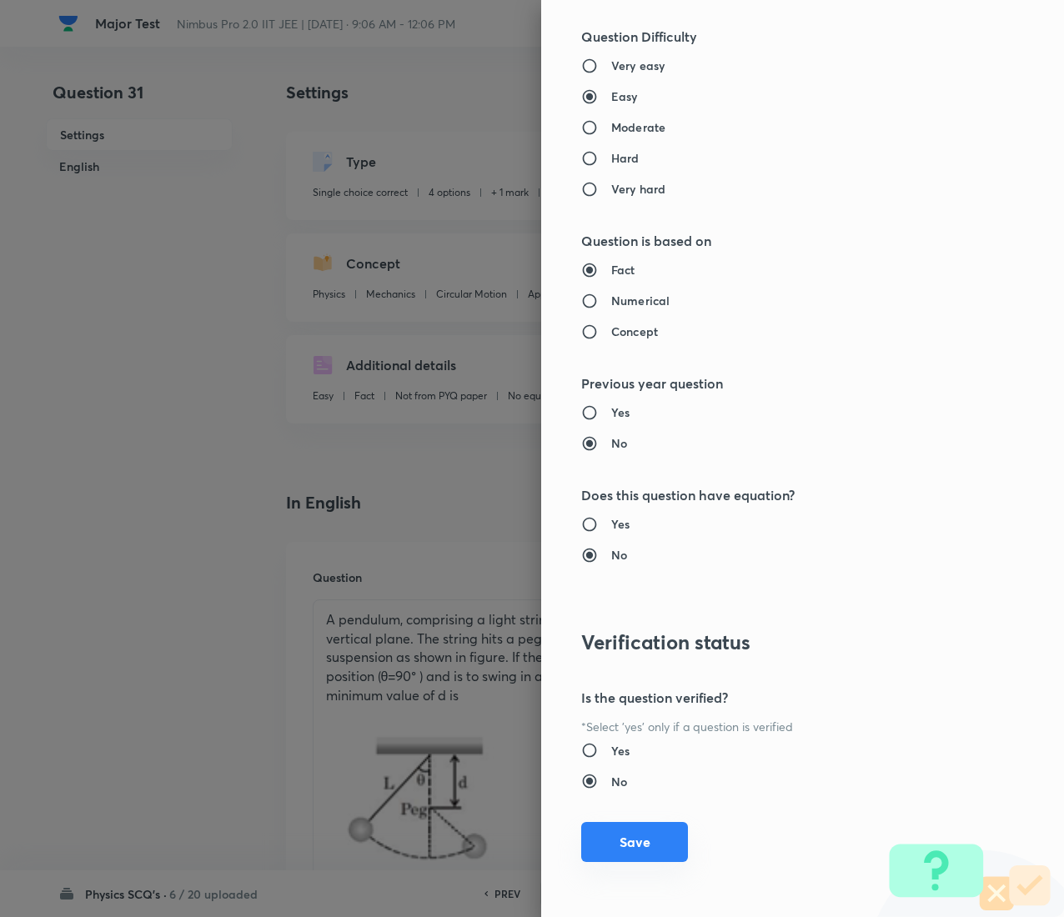
type input "1"
click at [609, 459] on button "Save" at bounding box center [634, 842] width 107 height 40
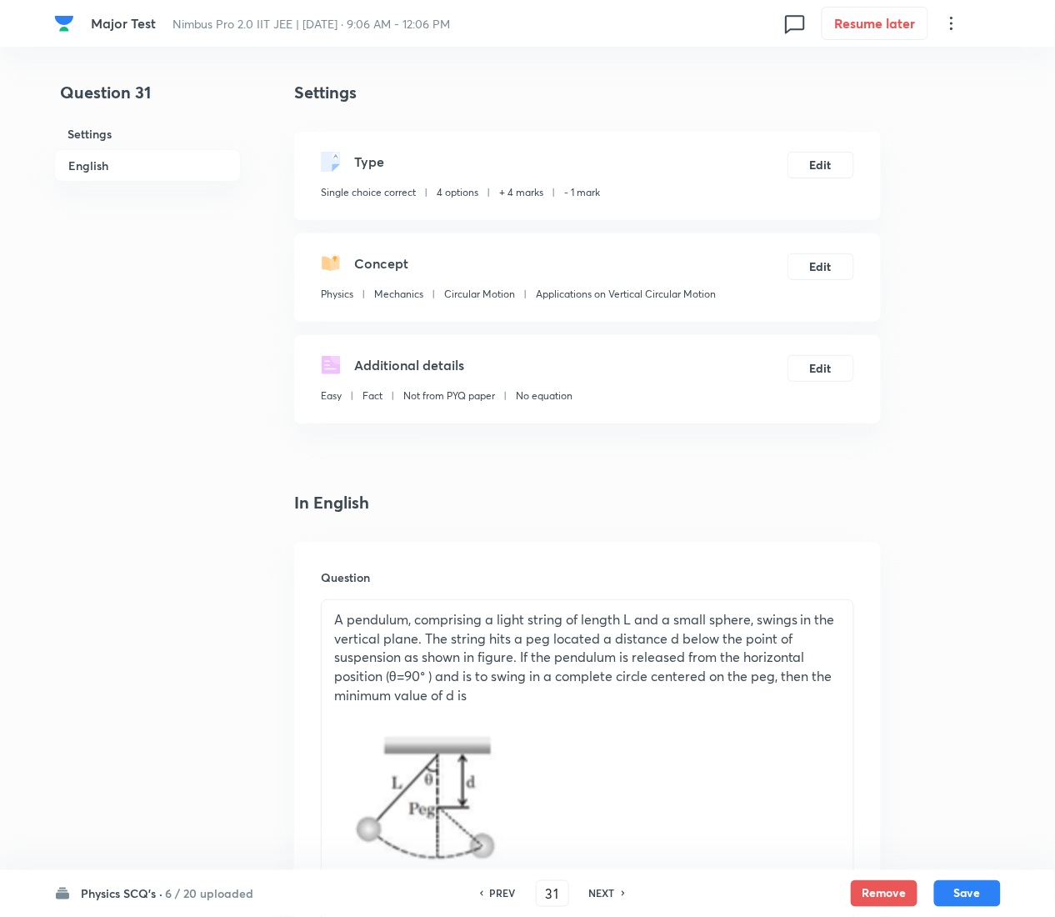
scroll to position [1577, 0]
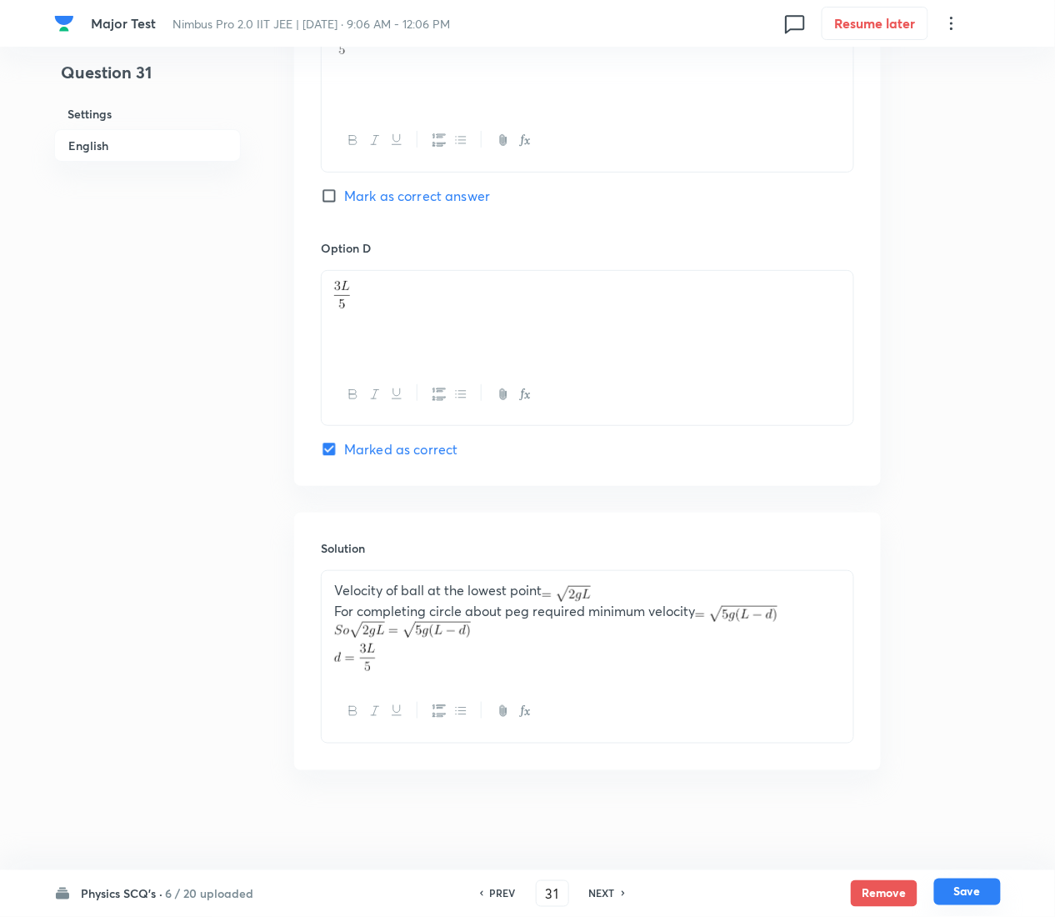
click at [969, 459] on button "Save" at bounding box center [968, 892] width 67 height 27
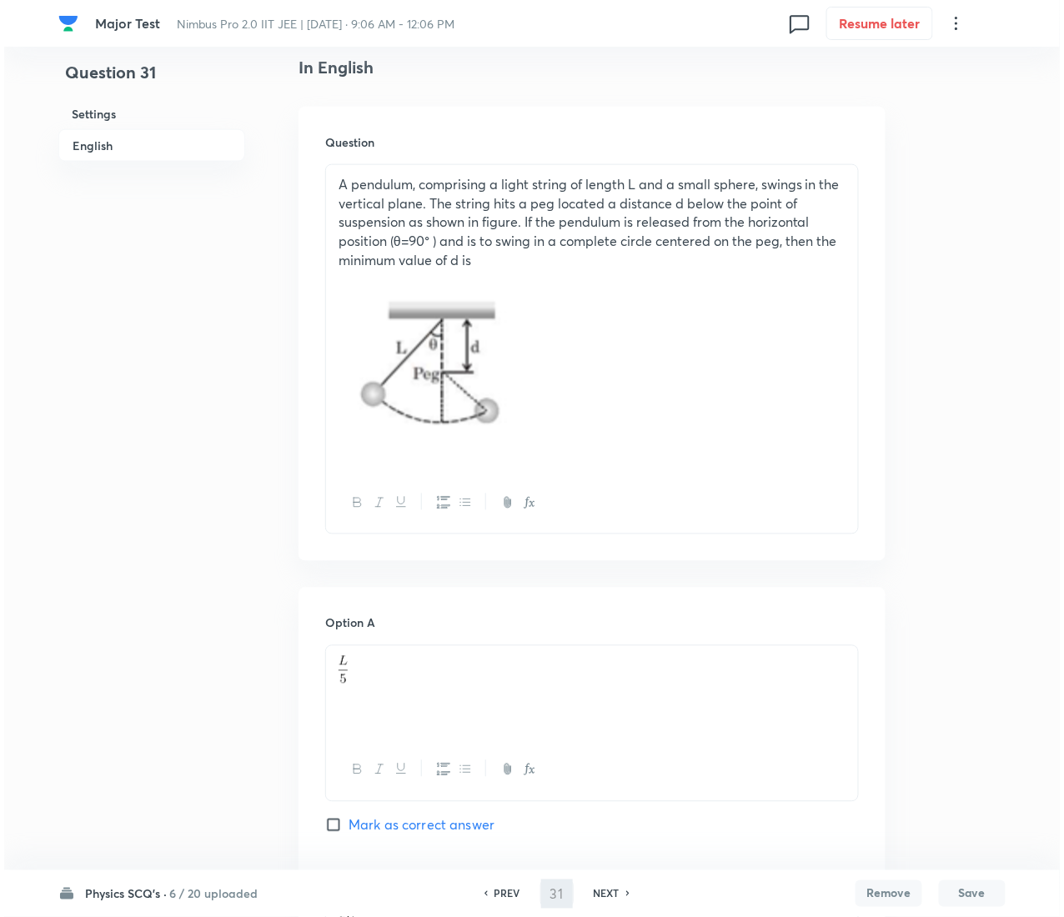
scroll to position [0, 0]
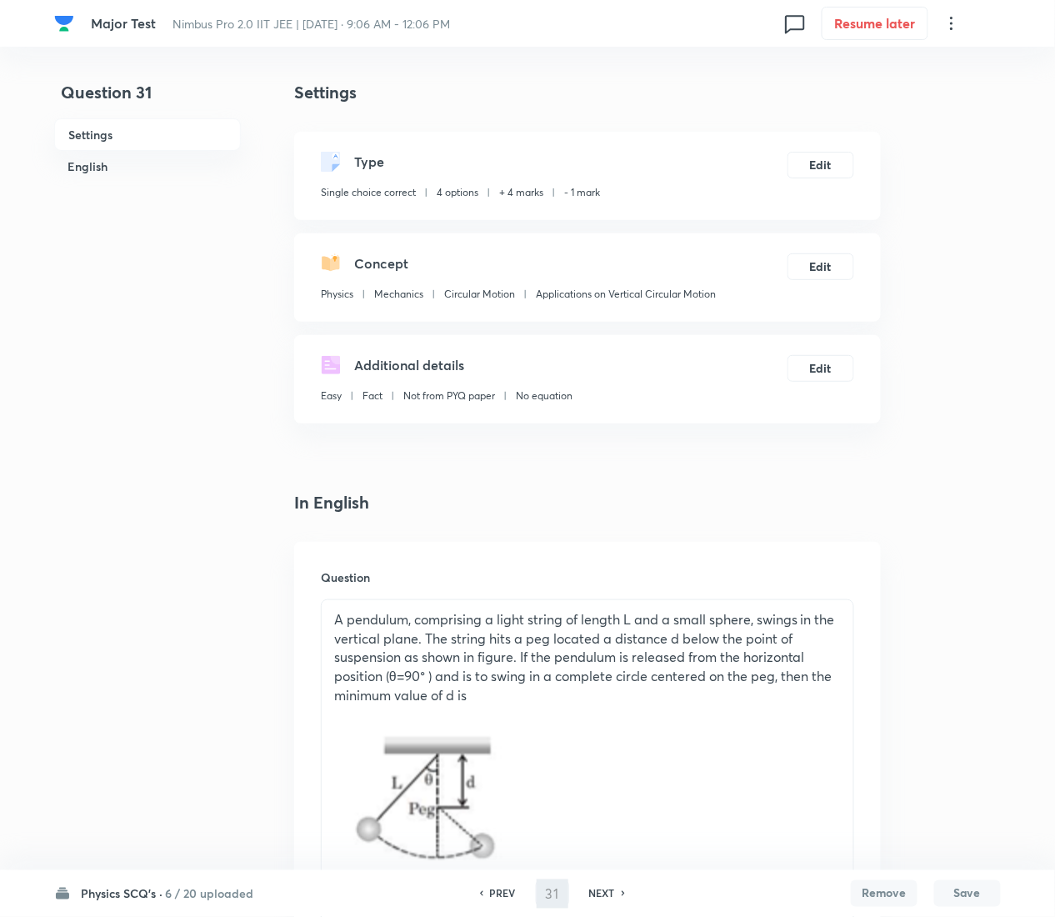
type input "32"
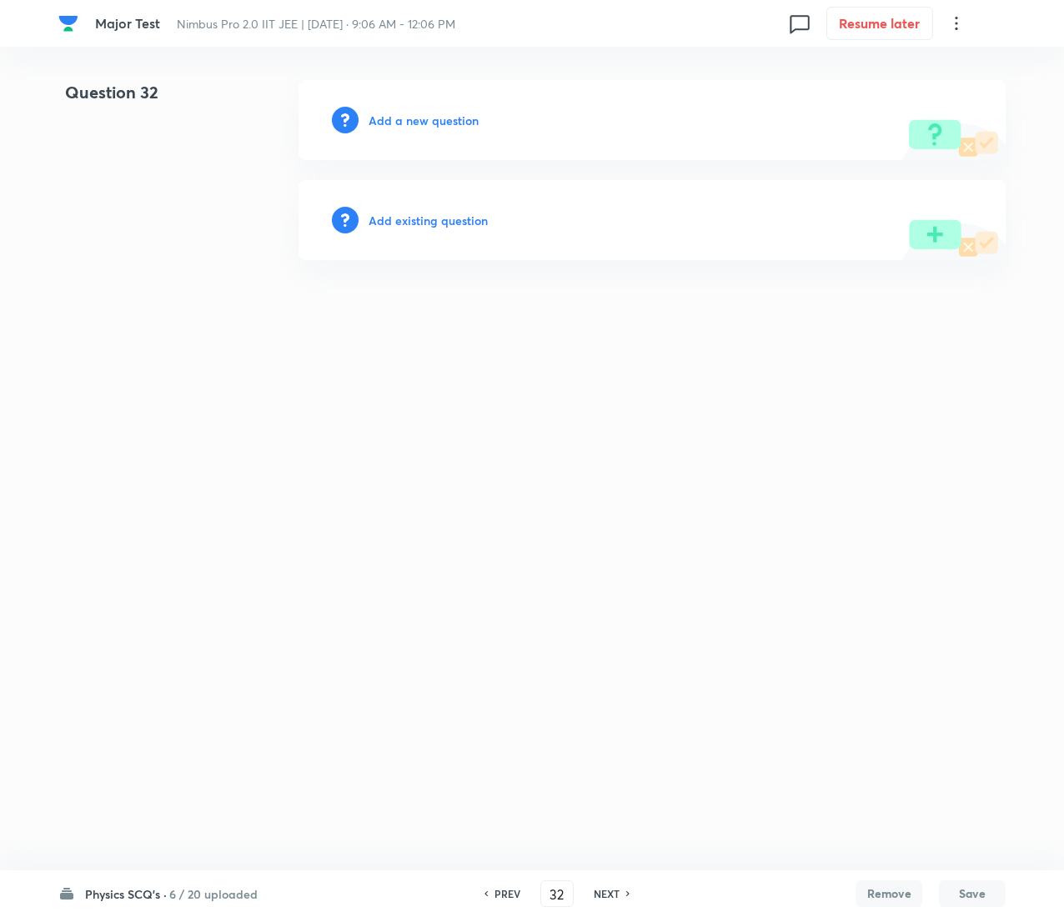
click at [444, 216] on h6 "Add existing question" at bounding box center [427, 221] width 119 height 18
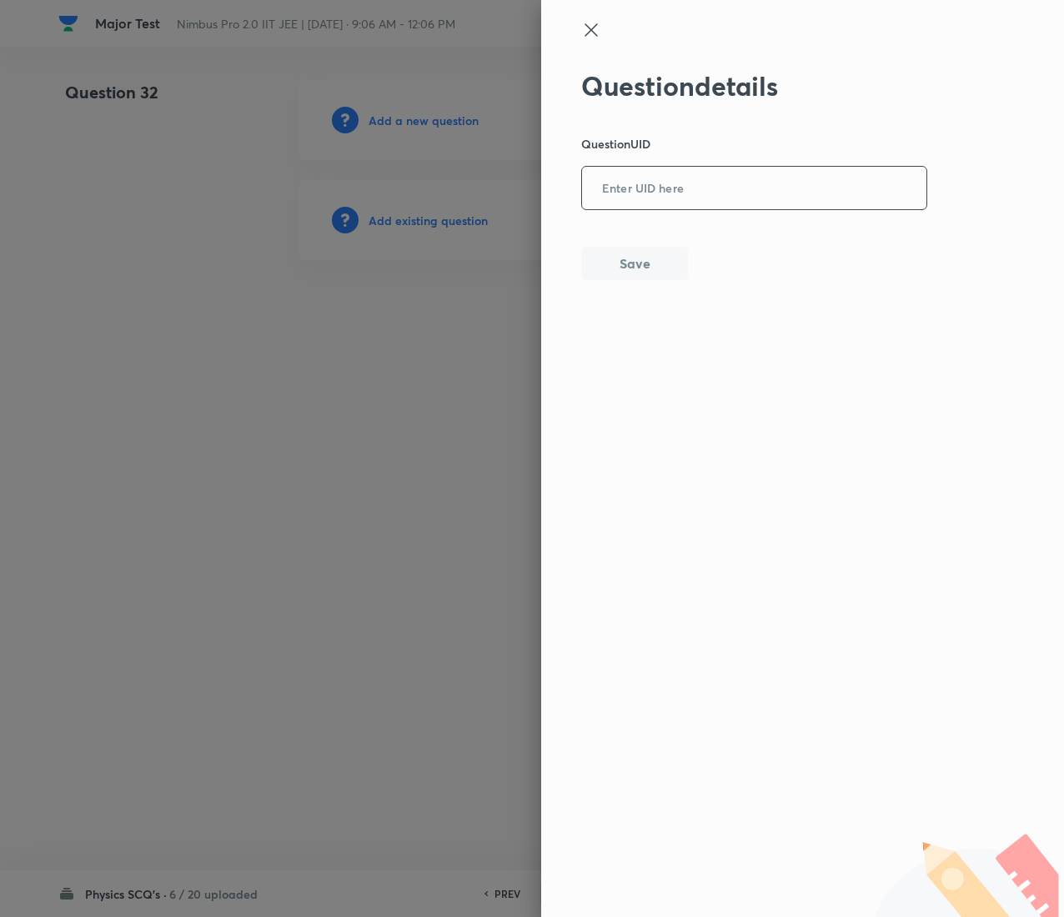
click at [832, 209] on div "​" at bounding box center [754, 188] width 346 height 44
paste input "PK17P"
type input "PK17P"
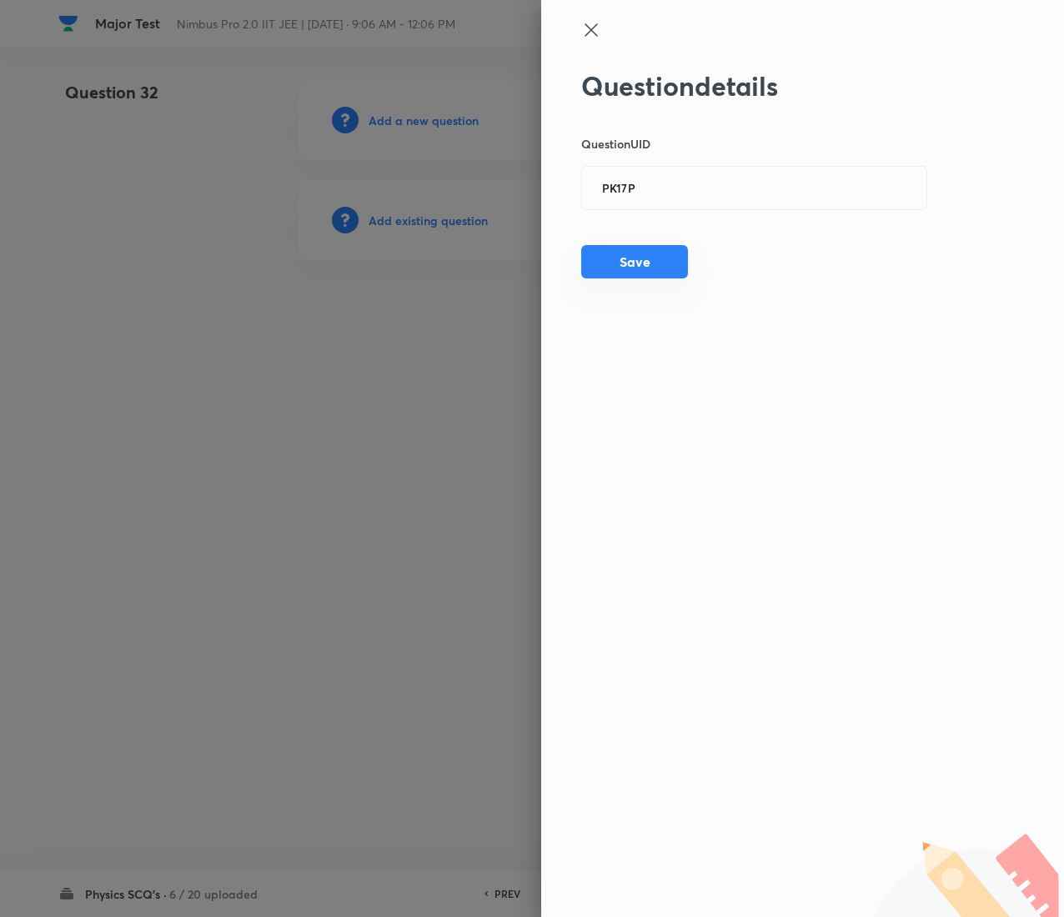
click at [604, 253] on button "Save" at bounding box center [634, 261] width 107 height 33
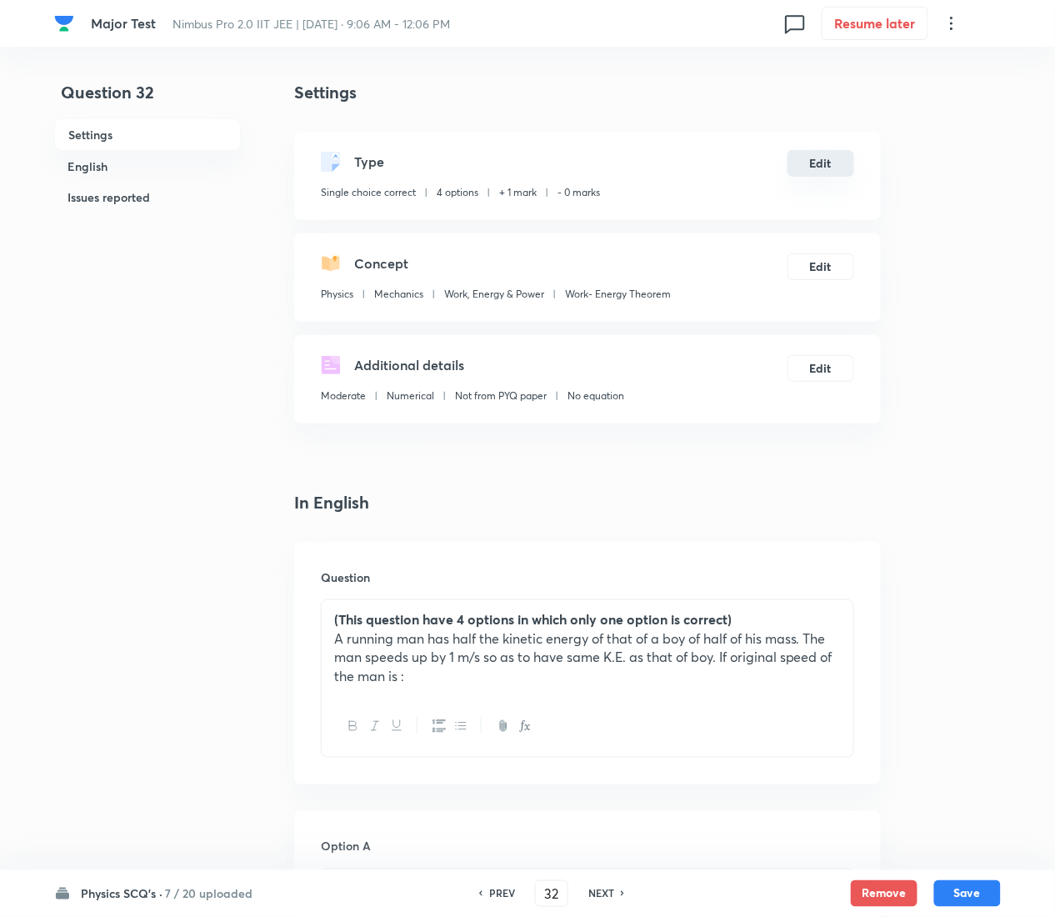
click at [828, 156] on button "Edit" at bounding box center [821, 163] width 67 height 27
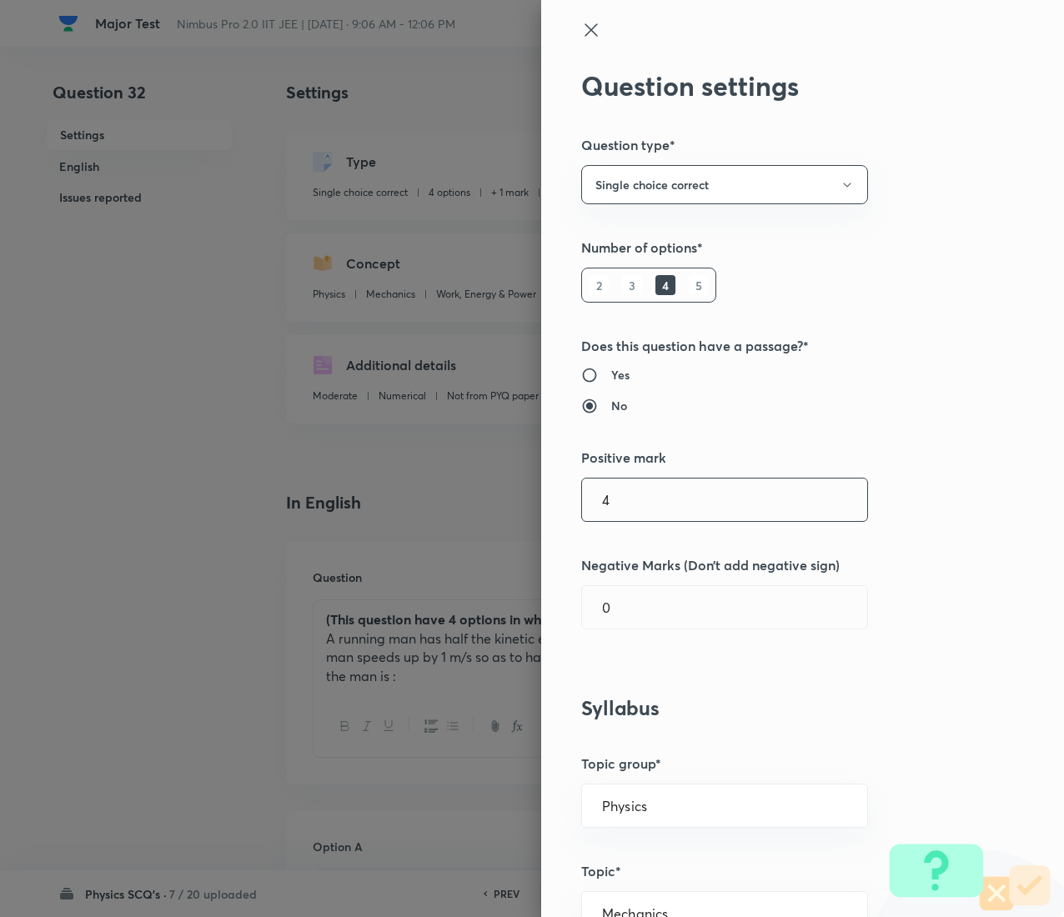
type input "4"
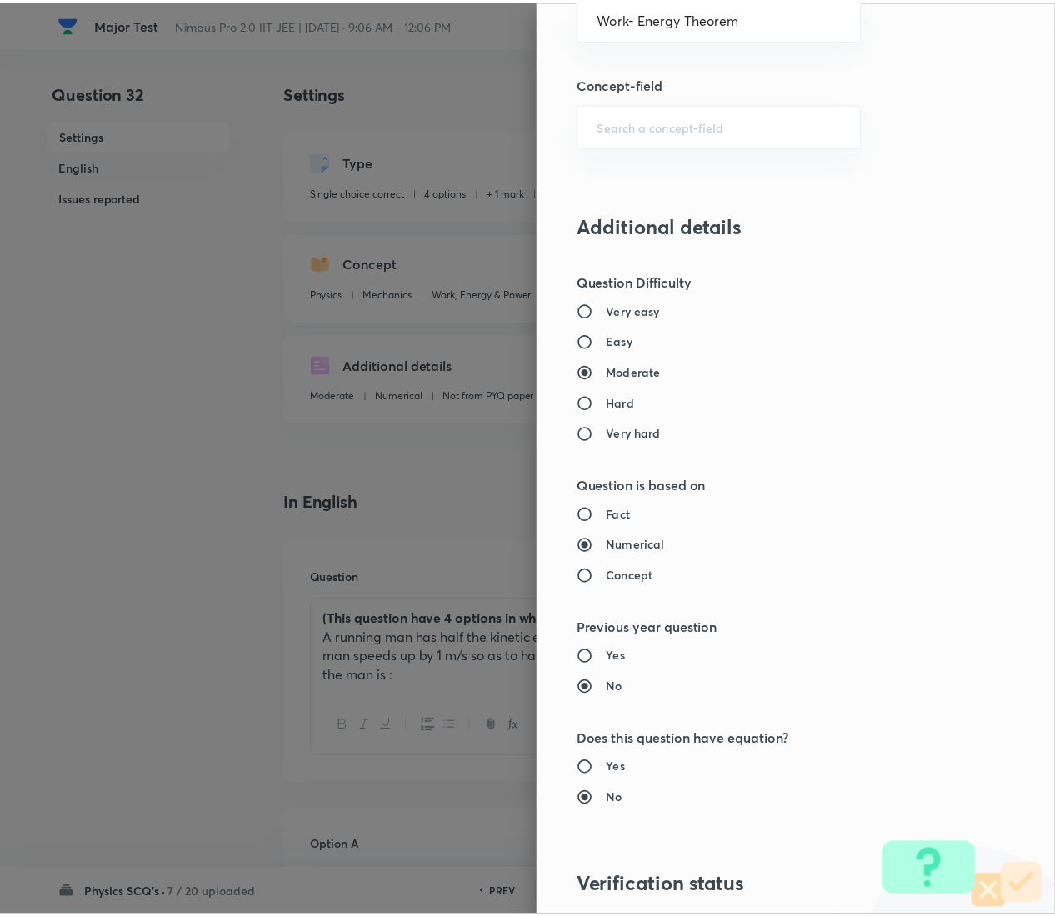
scroll to position [1359, 0]
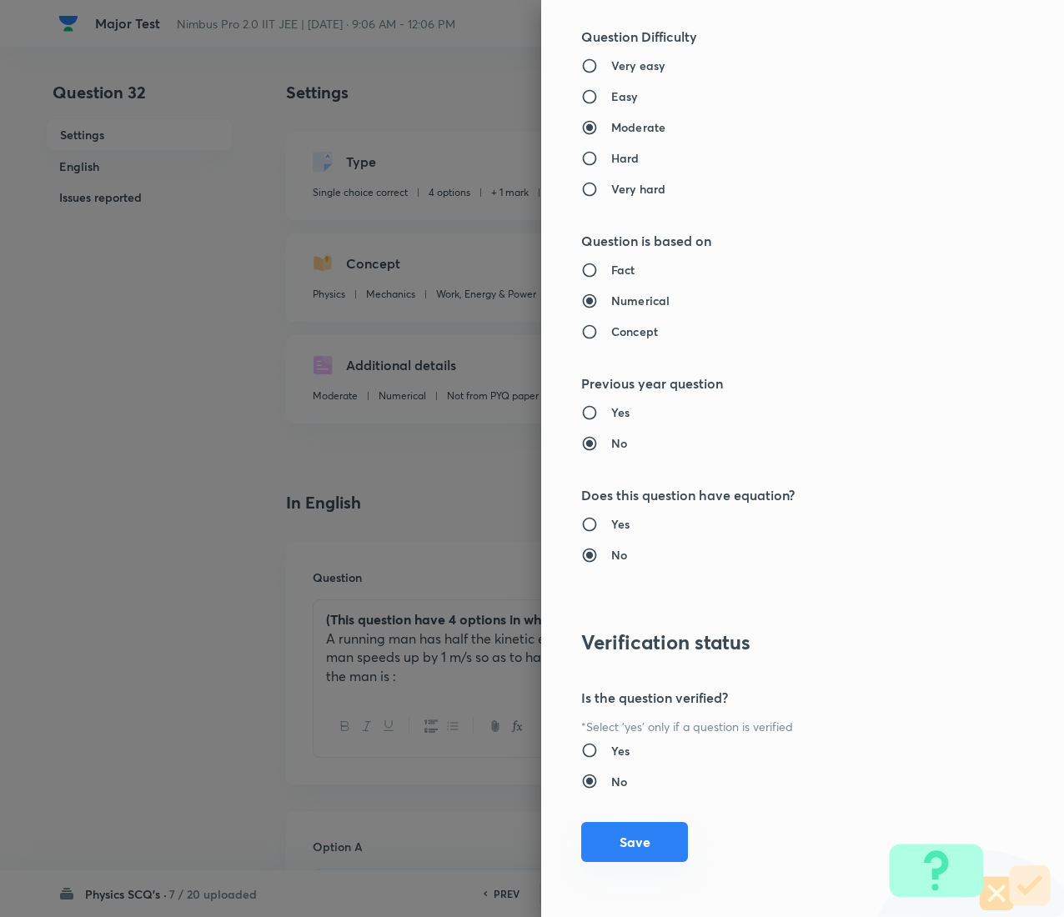
type input "1"
click at [637, 459] on button "Save" at bounding box center [634, 842] width 107 height 40
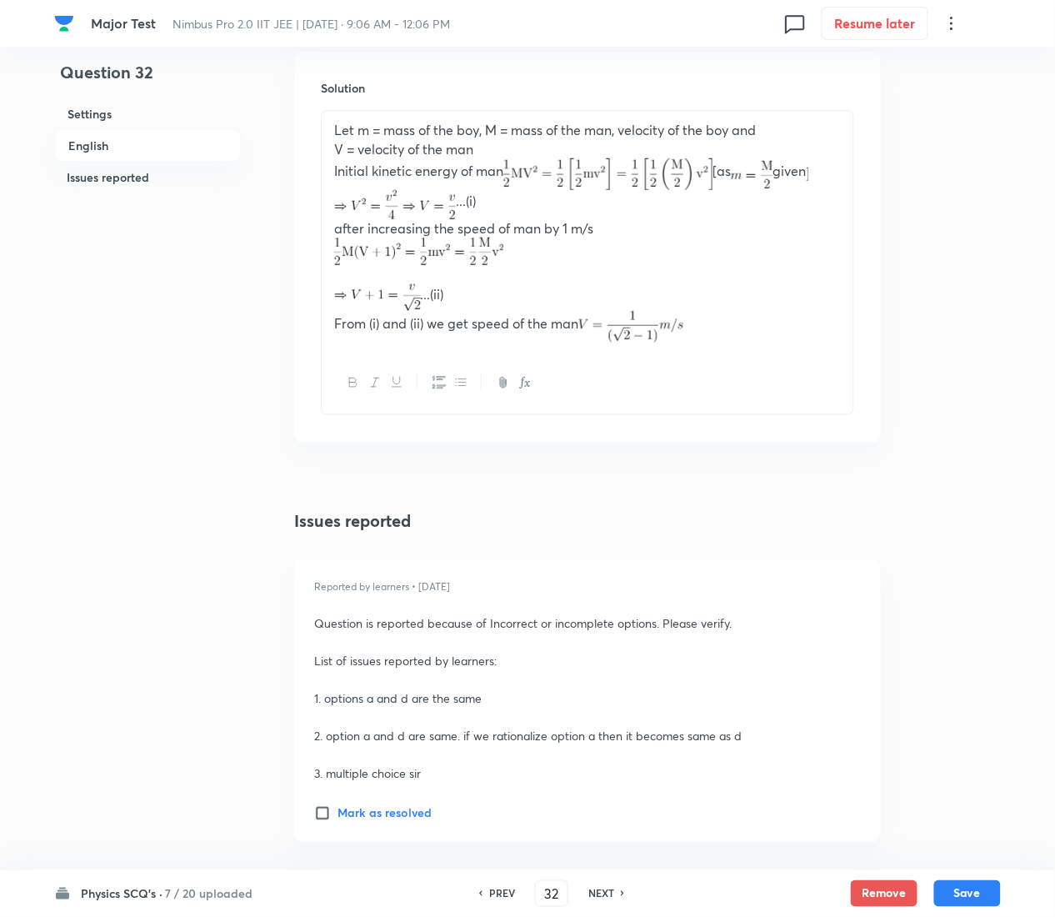
scroll to position [1917, 0]
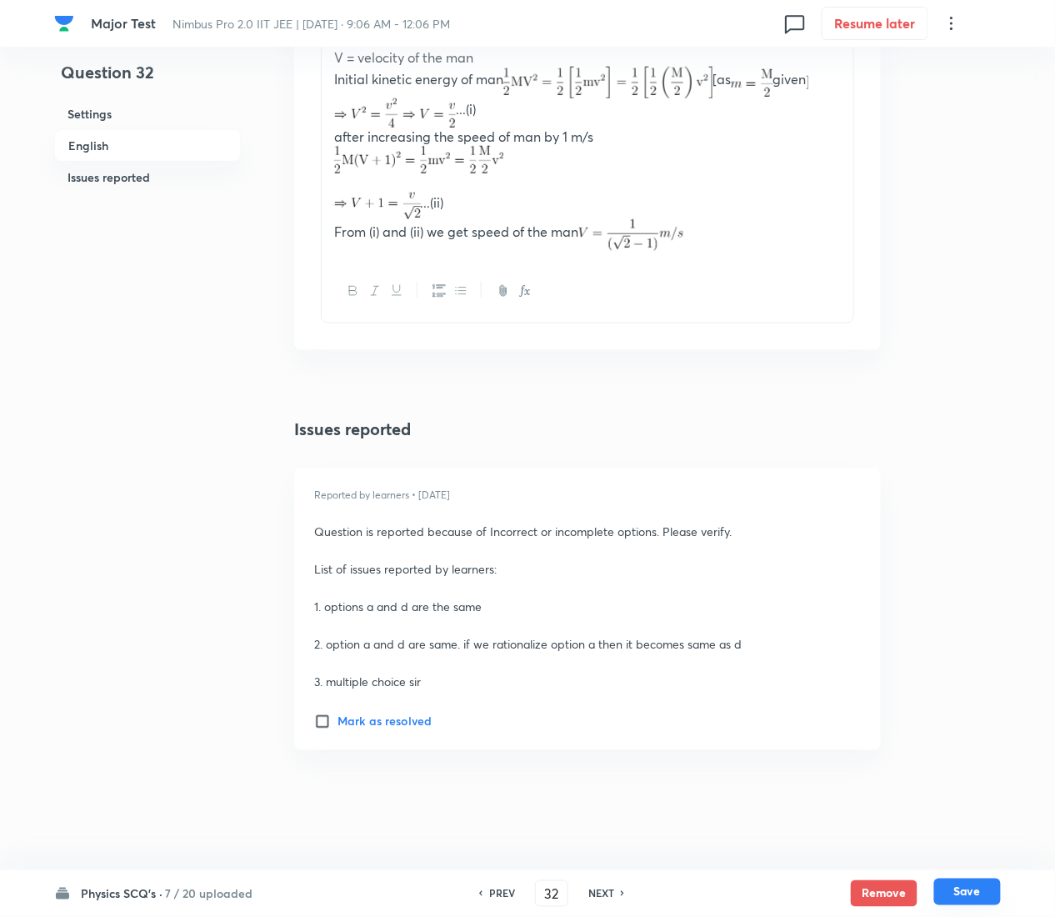
click at [990, 459] on button "Save" at bounding box center [968, 892] width 67 height 27
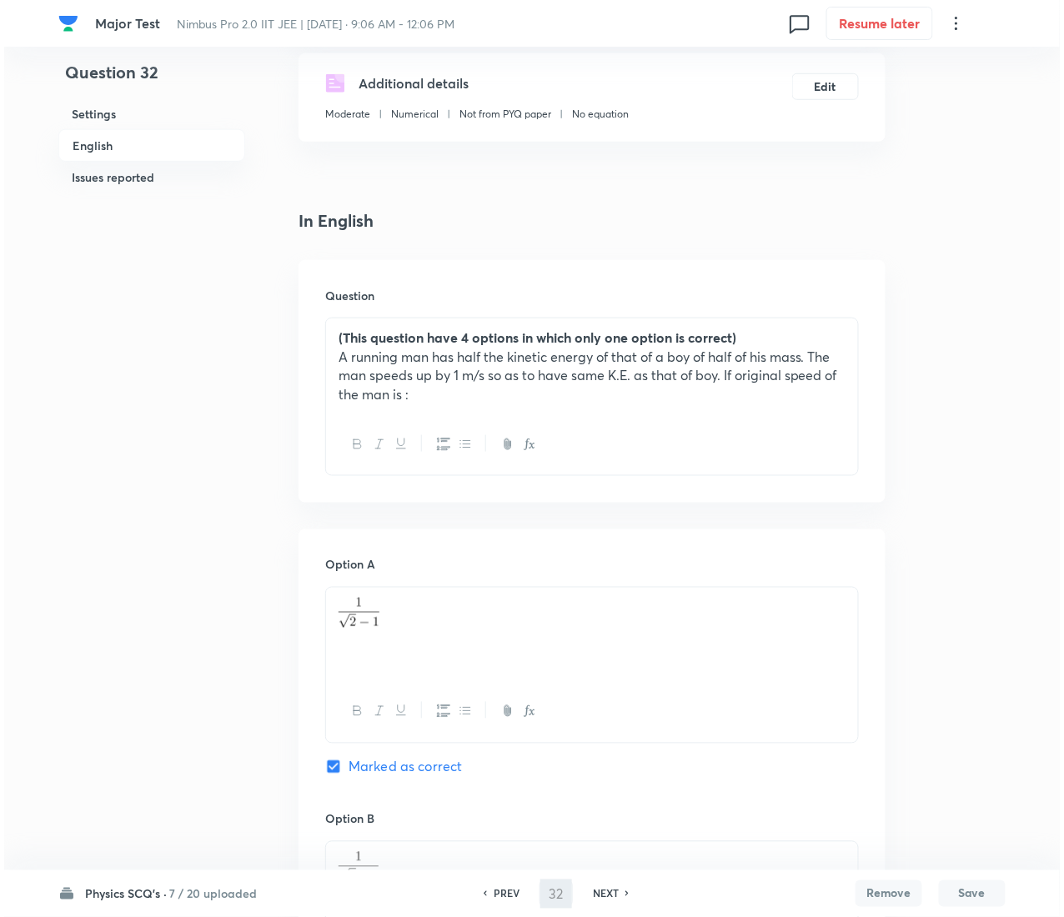
scroll to position [0, 0]
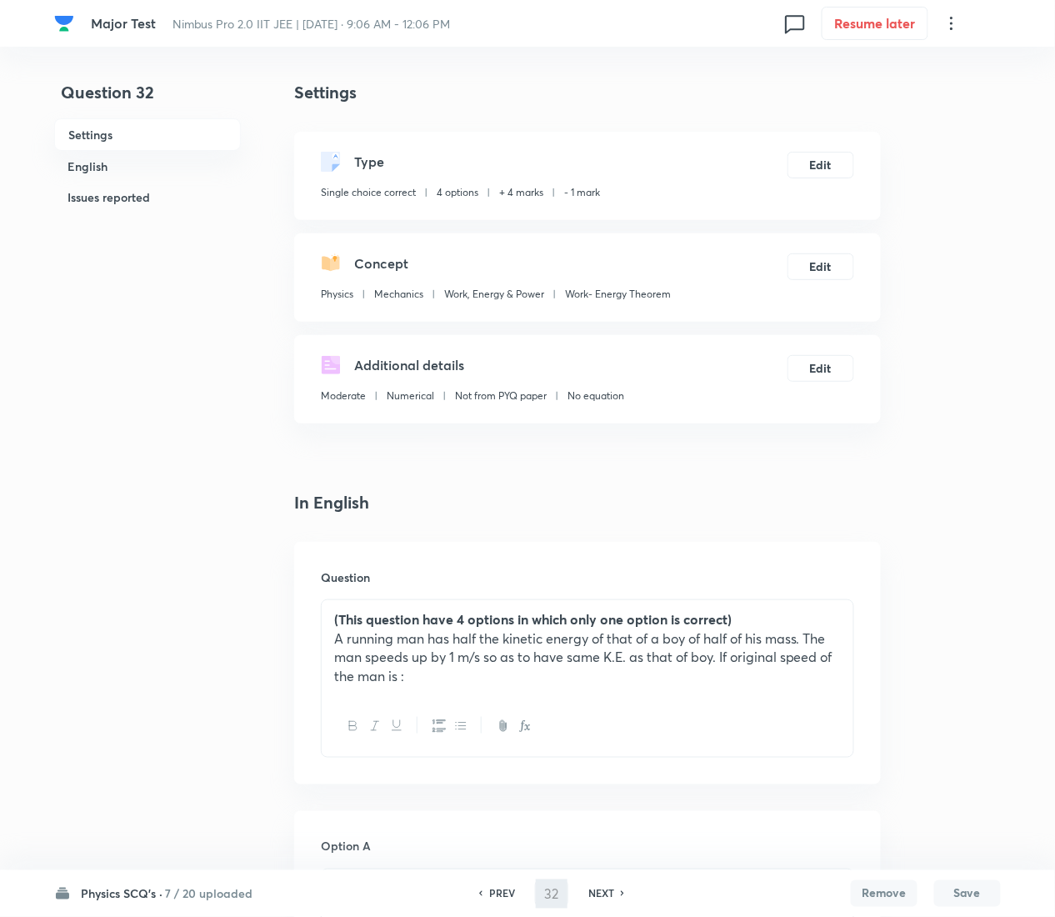
type input "33"
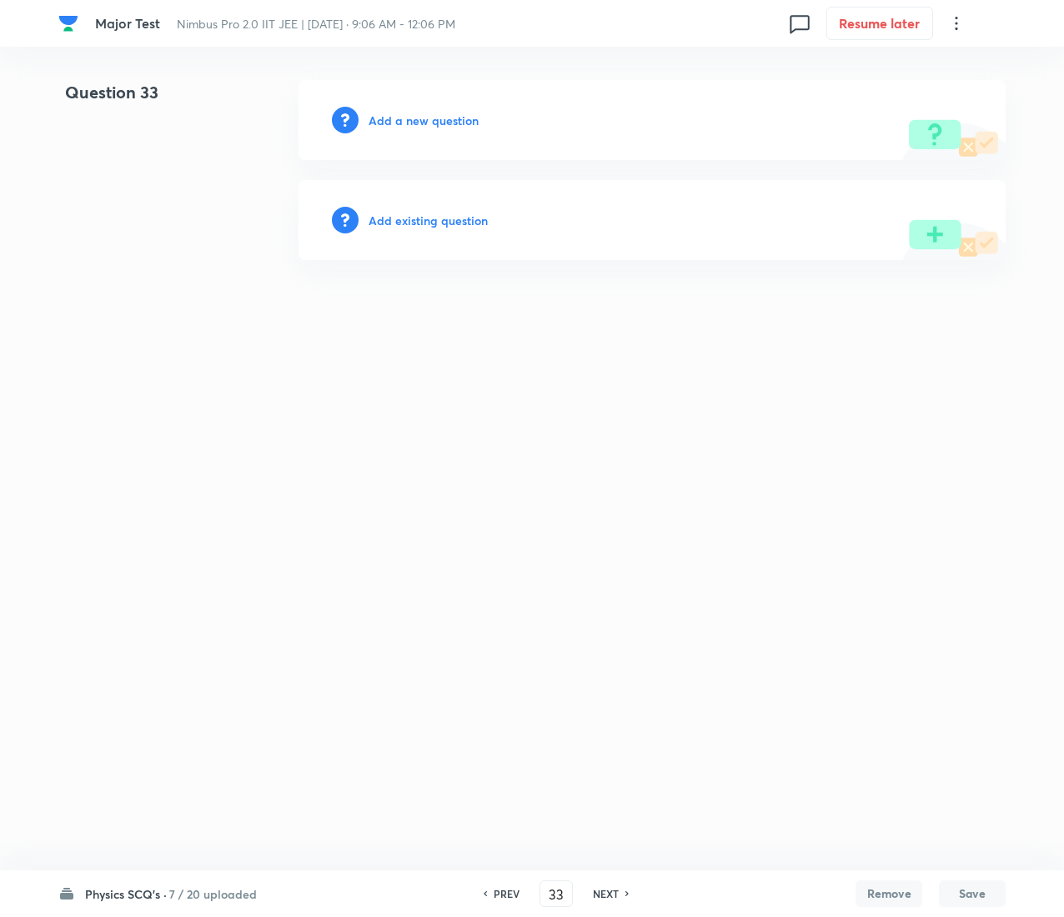
click at [461, 212] on h6 "Add existing question" at bounding box center [427, 221] width 119 height 18
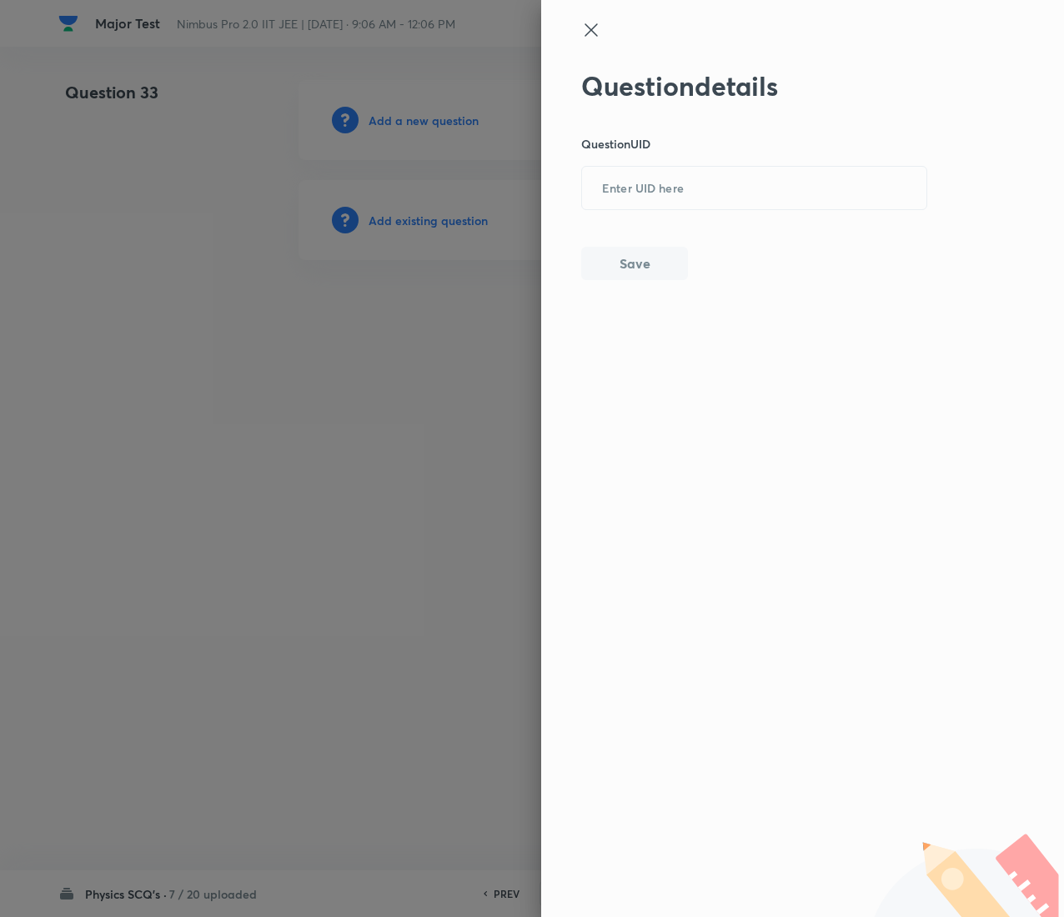
click at [761, 213] on div "Question details Question UID ​ Save" at bounding box center [754, 175] width 347 height 210
click at [758, 209] on div "​" at bounding box center [754, 188] width 346 height 44
paste input "0USAU"
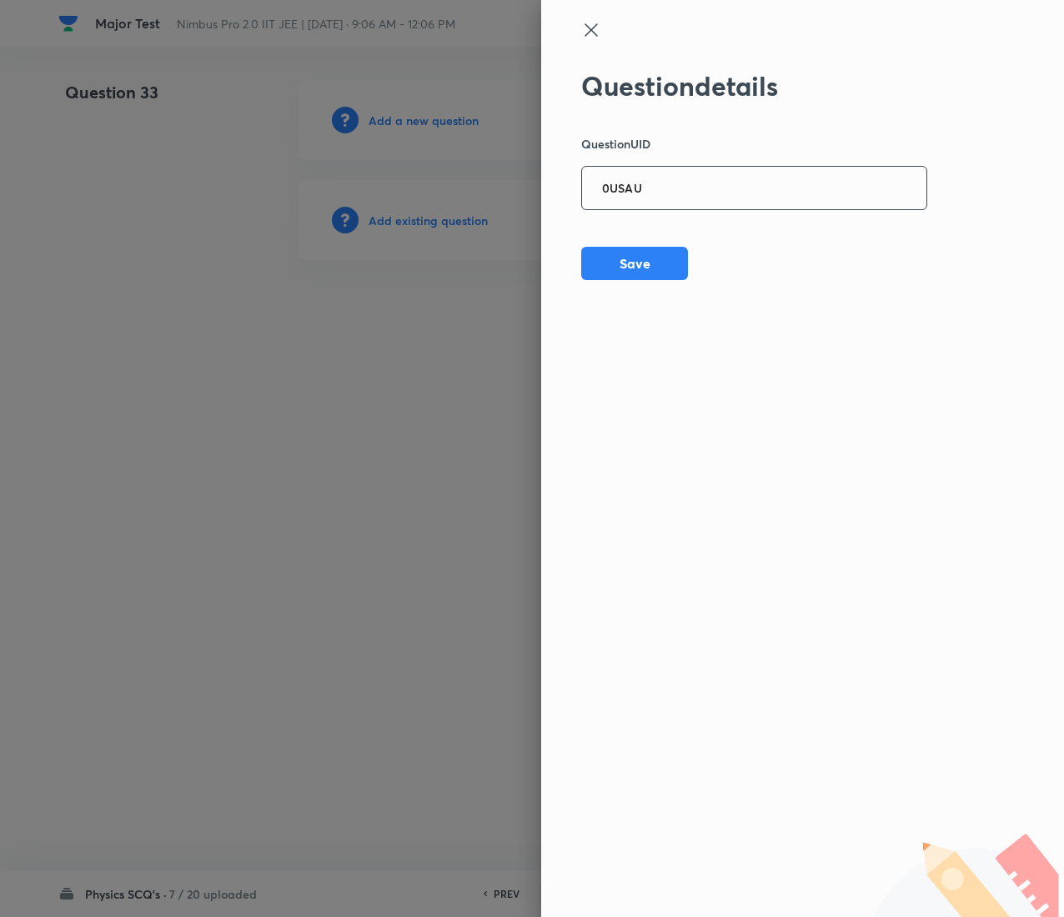
type input "0USAU"
click at [637, 263] on button "Save" at bounding box center [634, 261] width 107 height 33
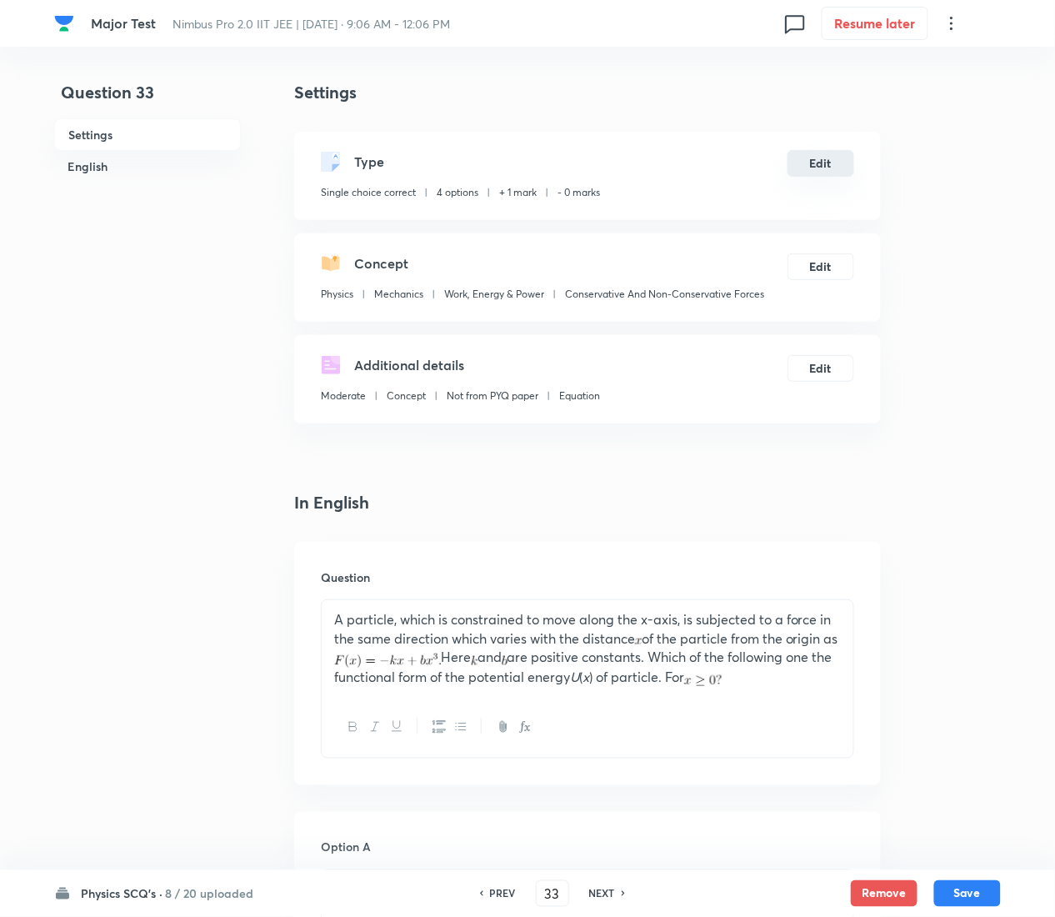
click at [835, 157] on button "Edit" at bounding box center [821, 163] width 67 height 27
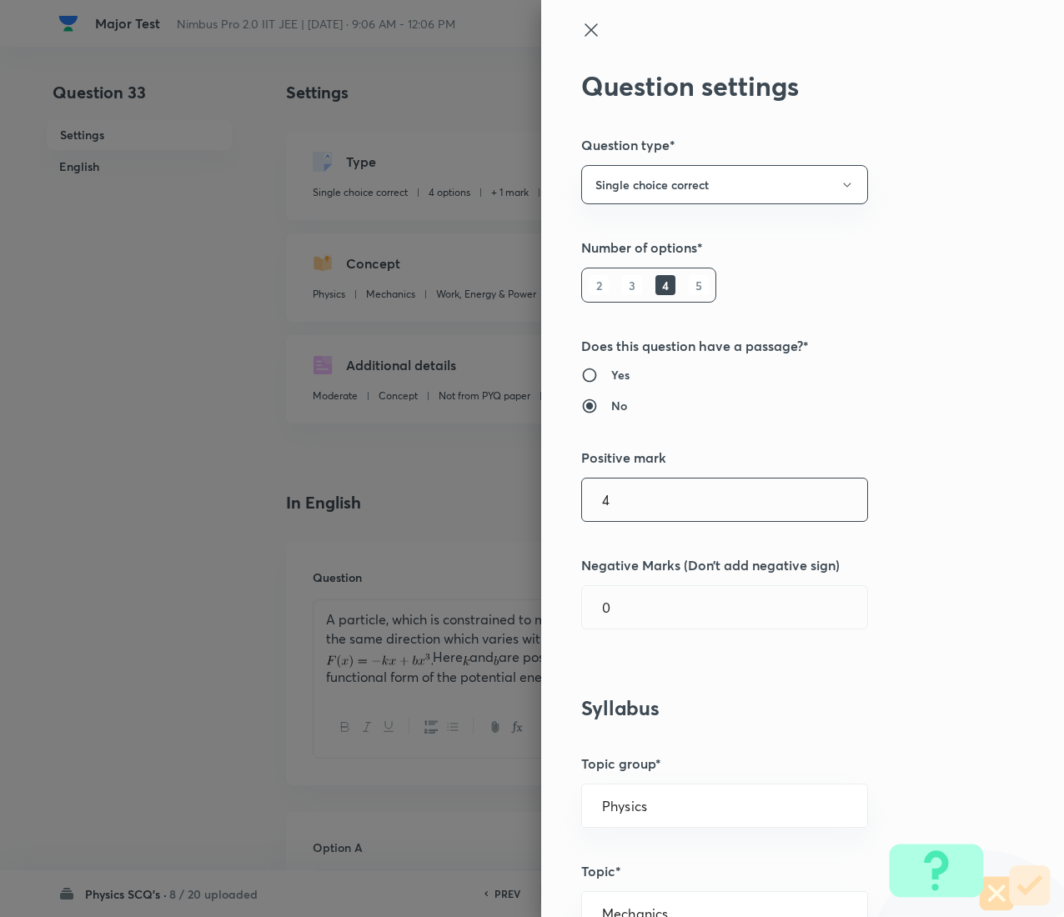
type input "4"
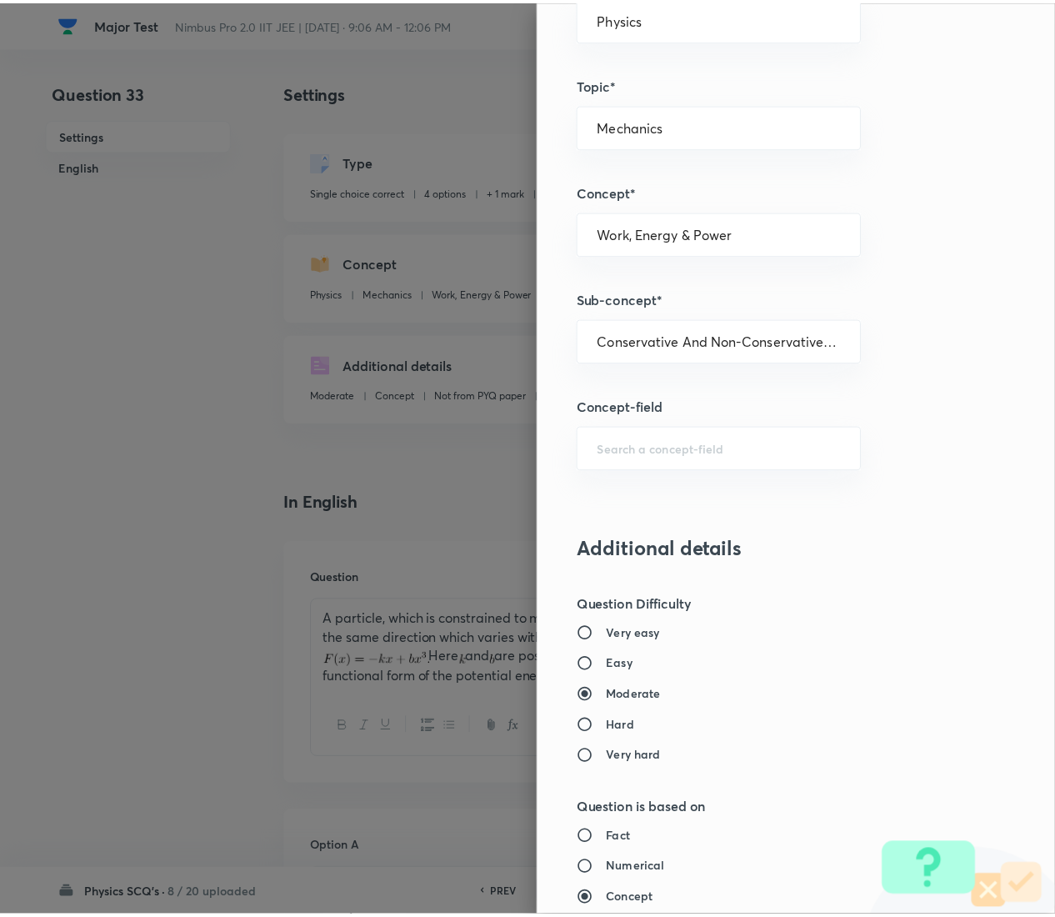
scroll to position [1359, 0]
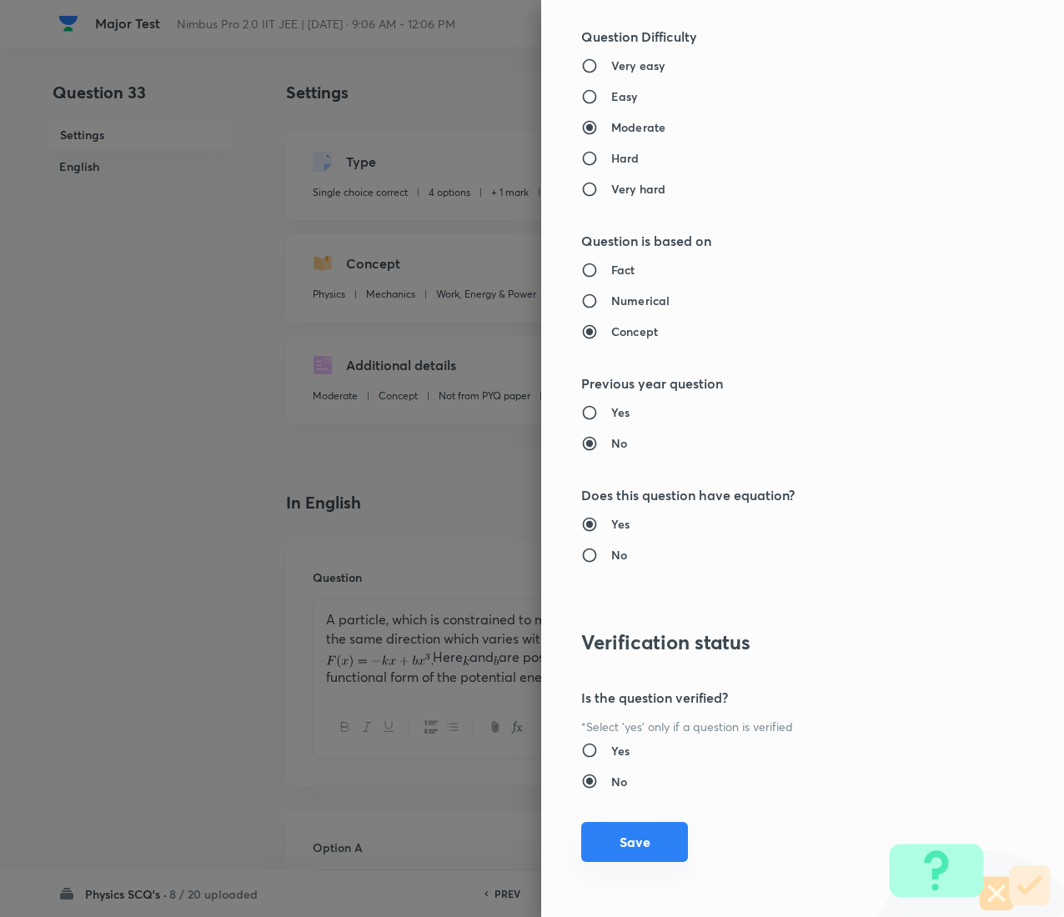
type input "1"
click at [607, 459] on button "Save" at bounding box center [634, 842] width 107 height 40
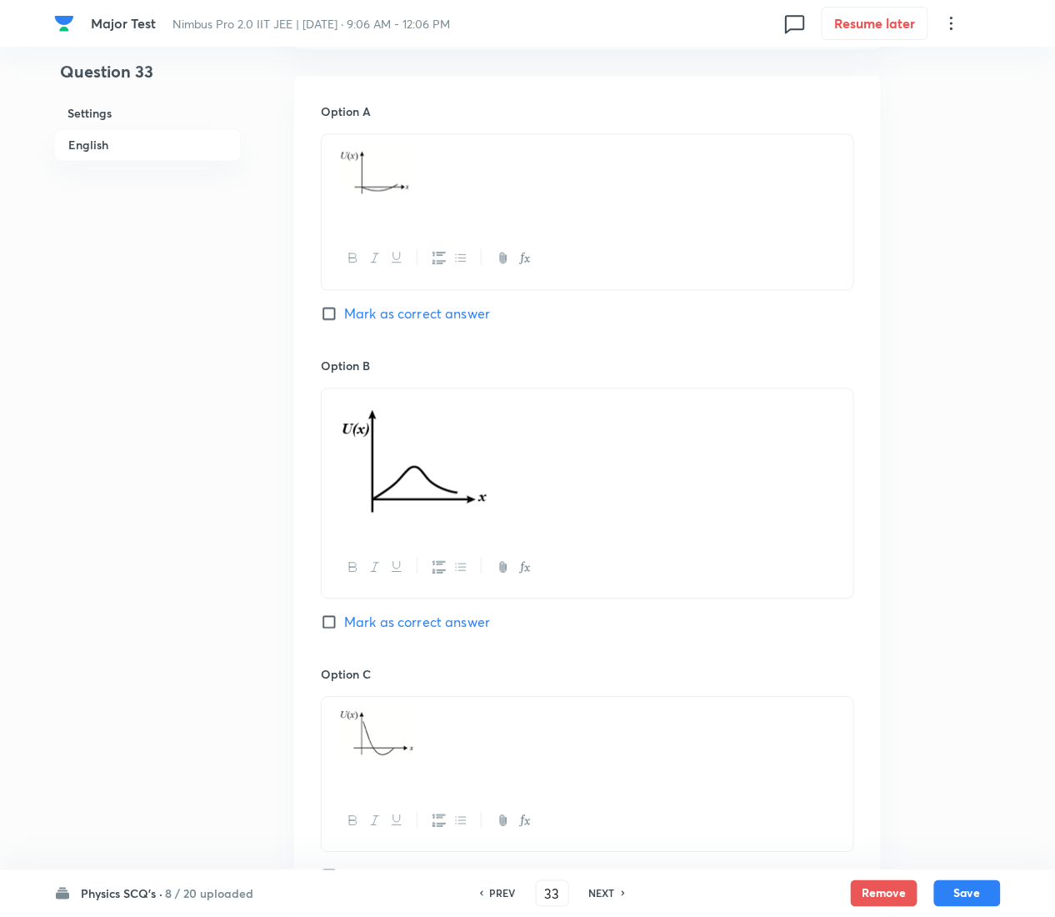
scroll to position [1717, 0]
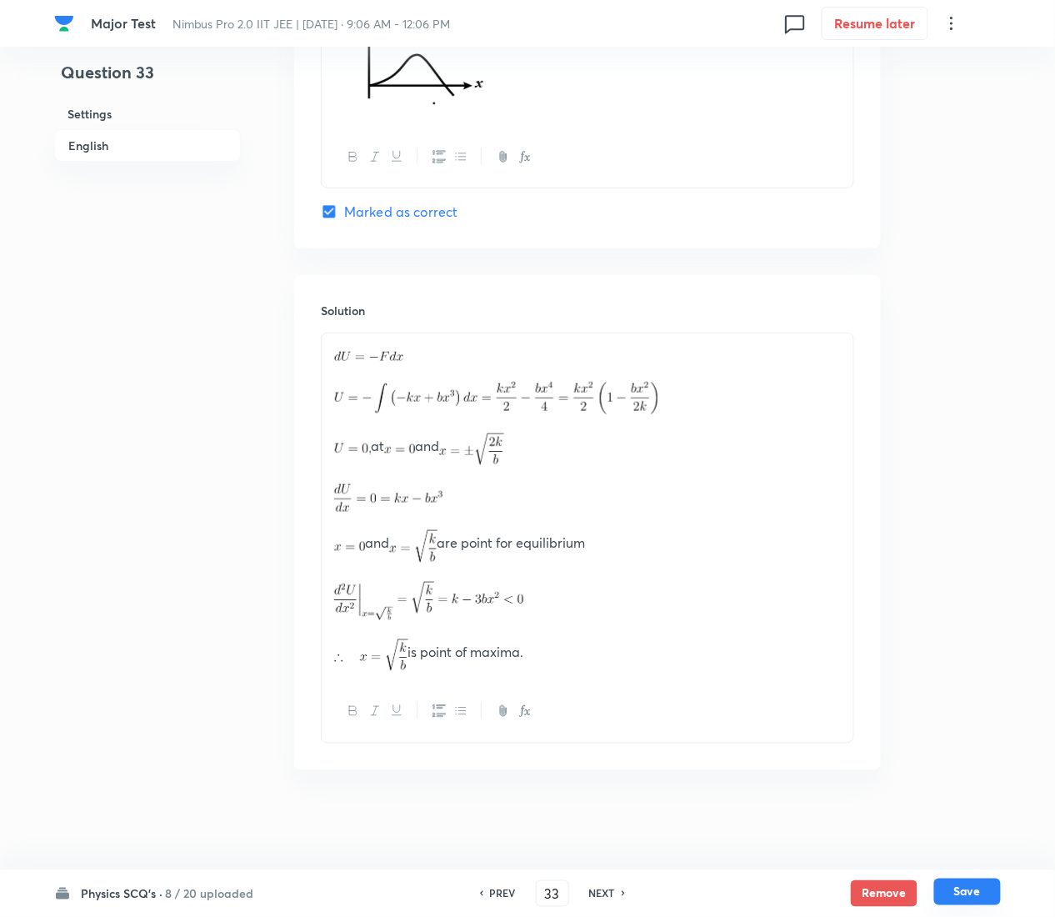
click at [991, 459] on button "Save" at bounding box center [968, 892] width 67 height 27
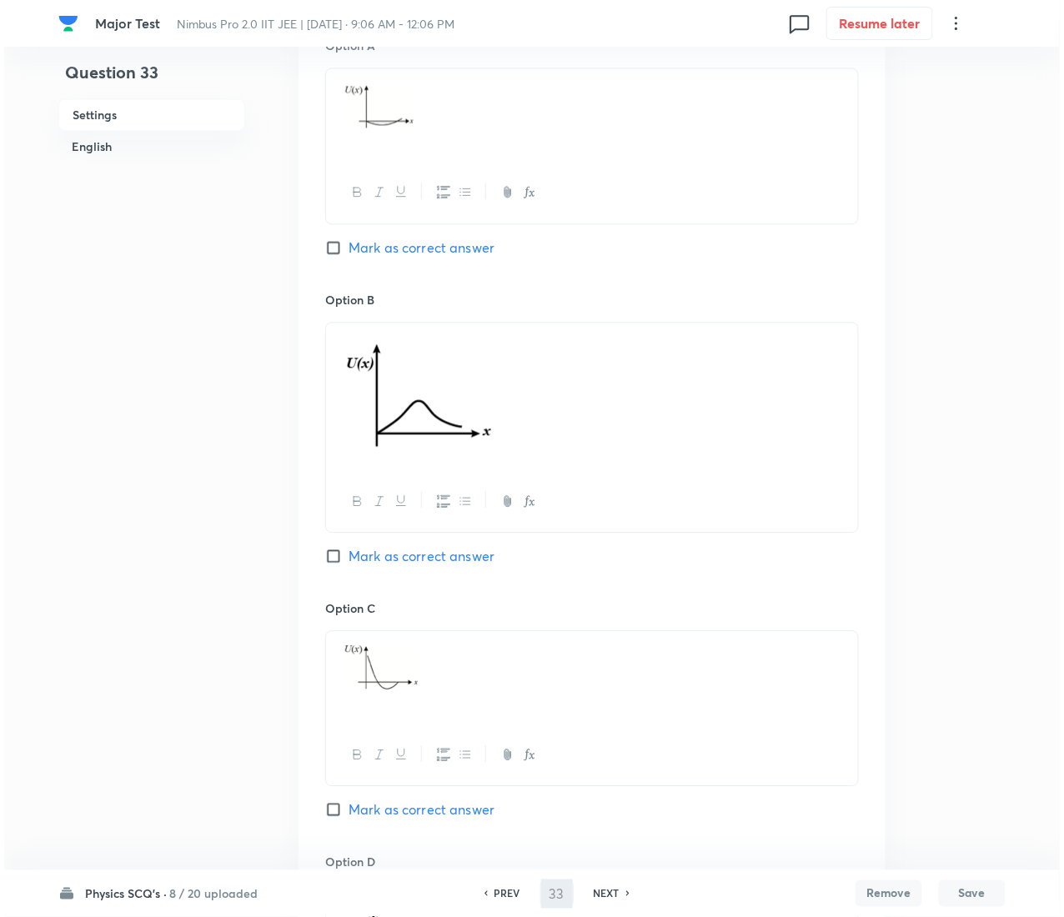
scroll to position [0, 0]
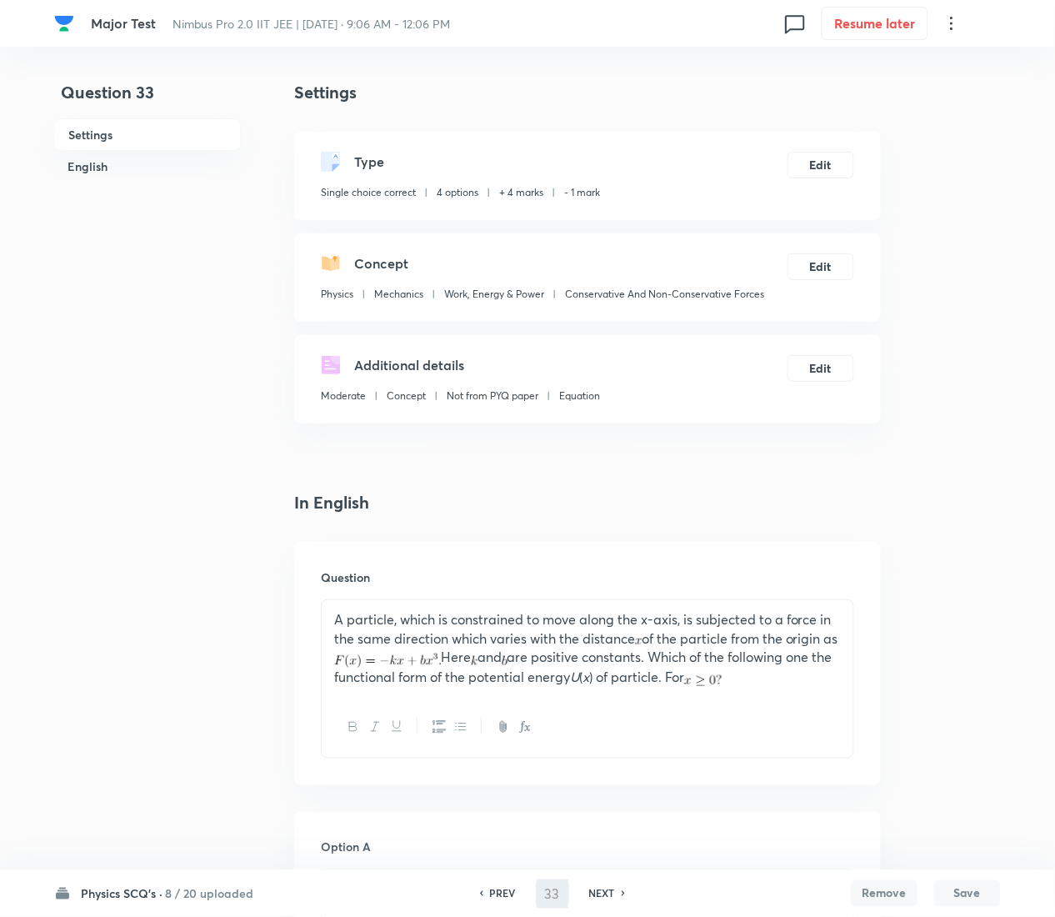
type input "34"
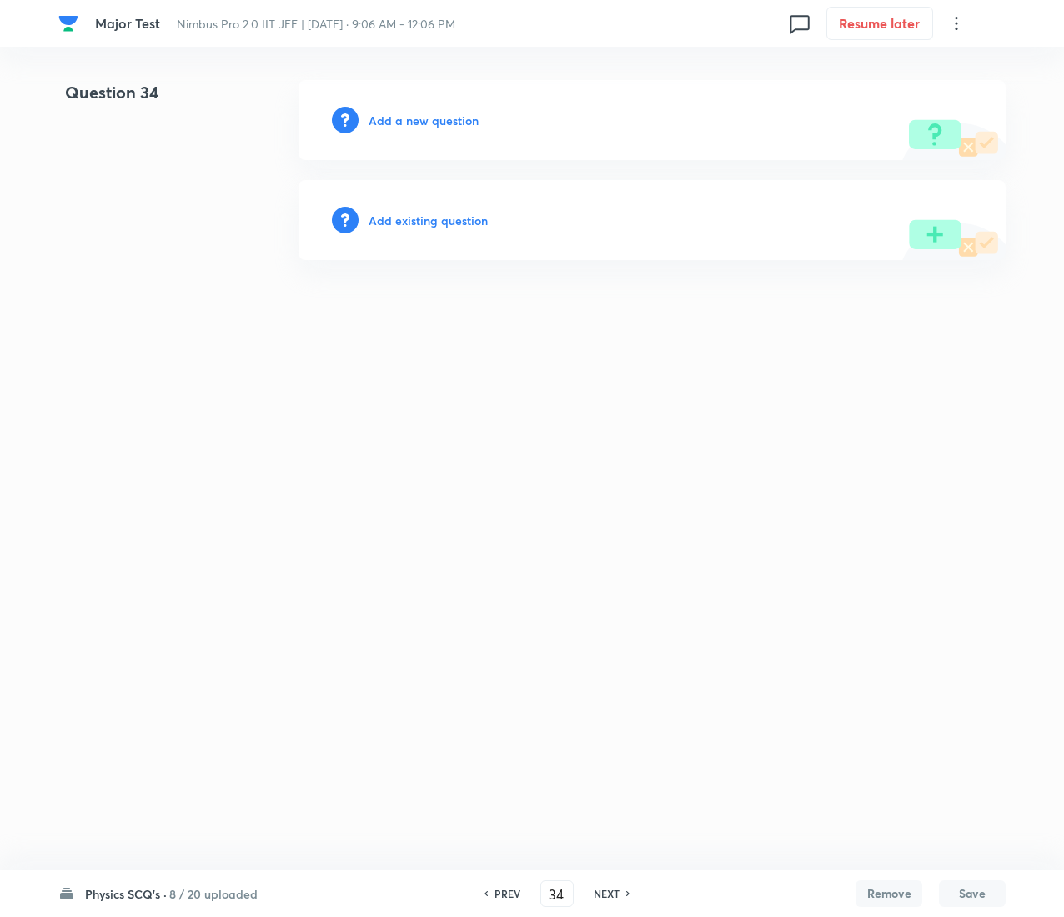
click at [430, 222] on h6 "Add existing question" at bounding box center [427, 221] width 119 height 18
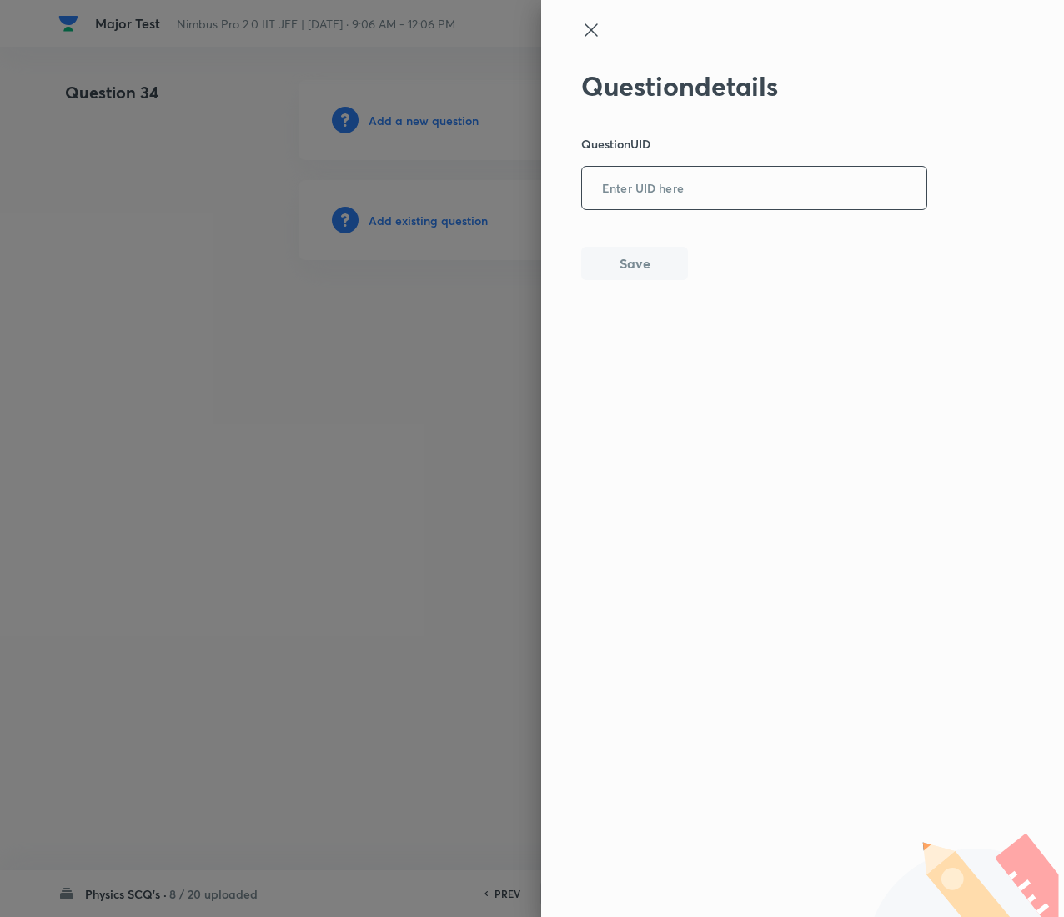
drag, startPoint x: 761, startPoint y: 153, endPoint x: 764, endPoint y: 202, distance: 48.4
click at [764, 202] on div "Question details Question UID ​ Save" at bounding box center [754, 175] width 347 height 210
click at [764, 202] on input "text" at bounding box center [754, 188] width 344 height 41
paste input "MYCTI"
type input "MYCTI"
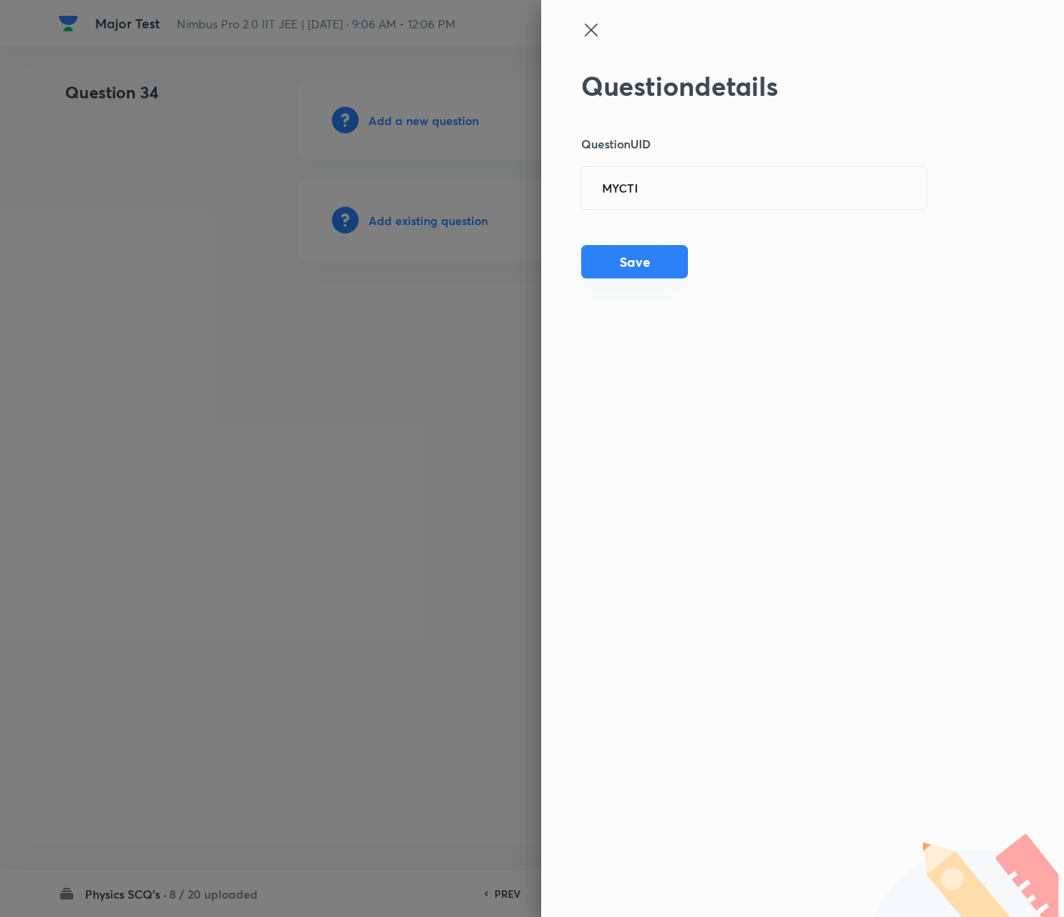
click at [648, 250] on button "Save" at bounding box center [634, 261] width 107 height 33
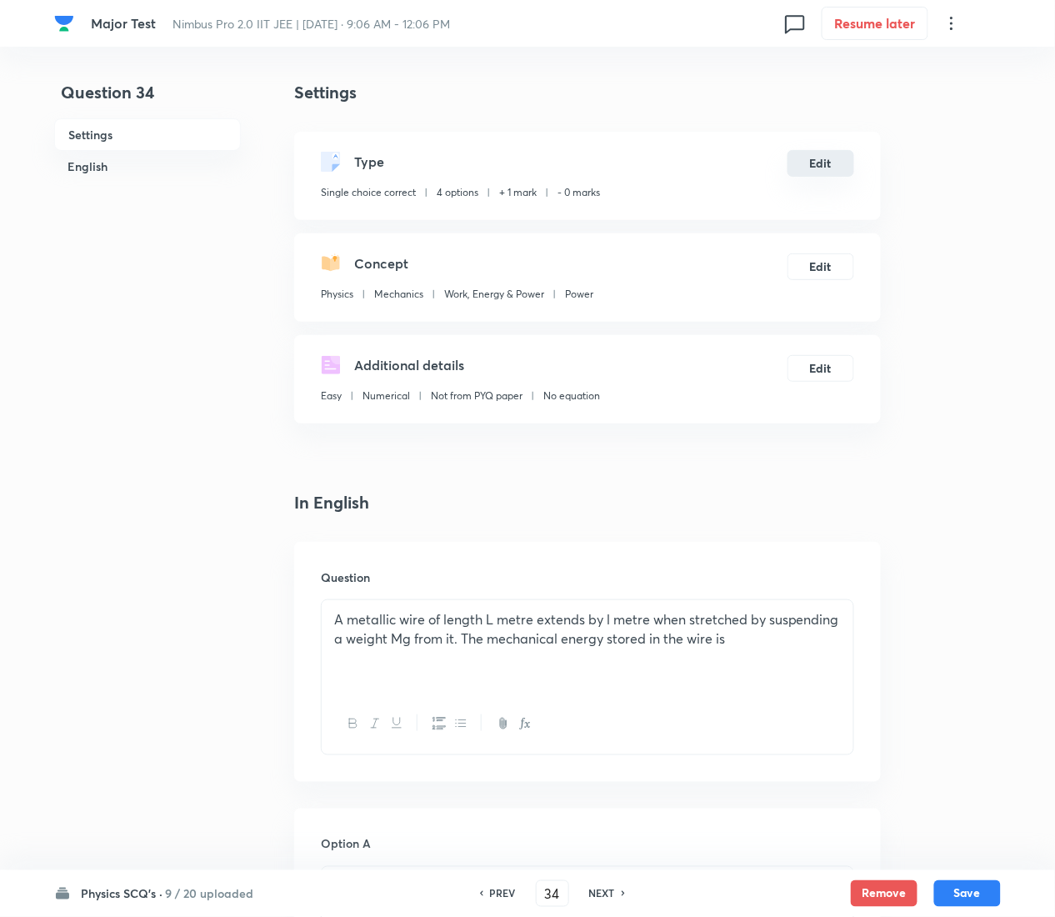
click at [821, 160] on button "Edit" at bounding box center [821, 163] width 67 height 27
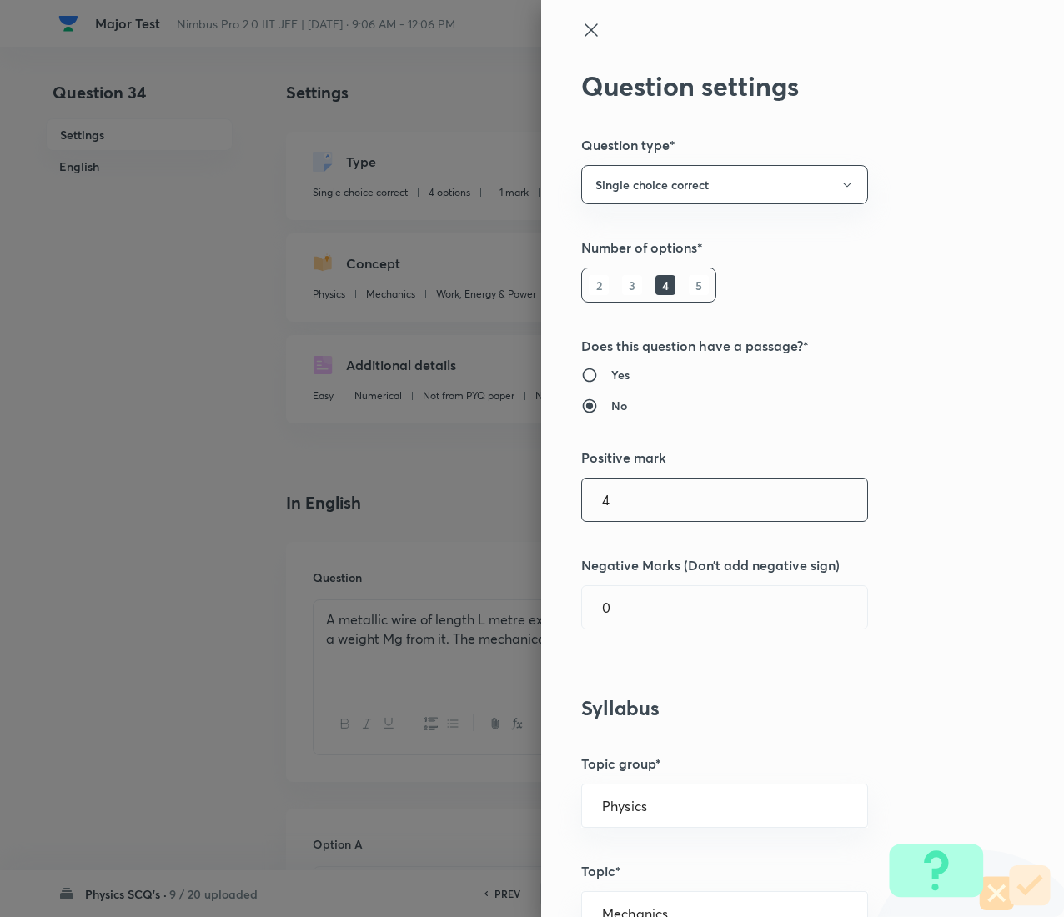
type input "4"
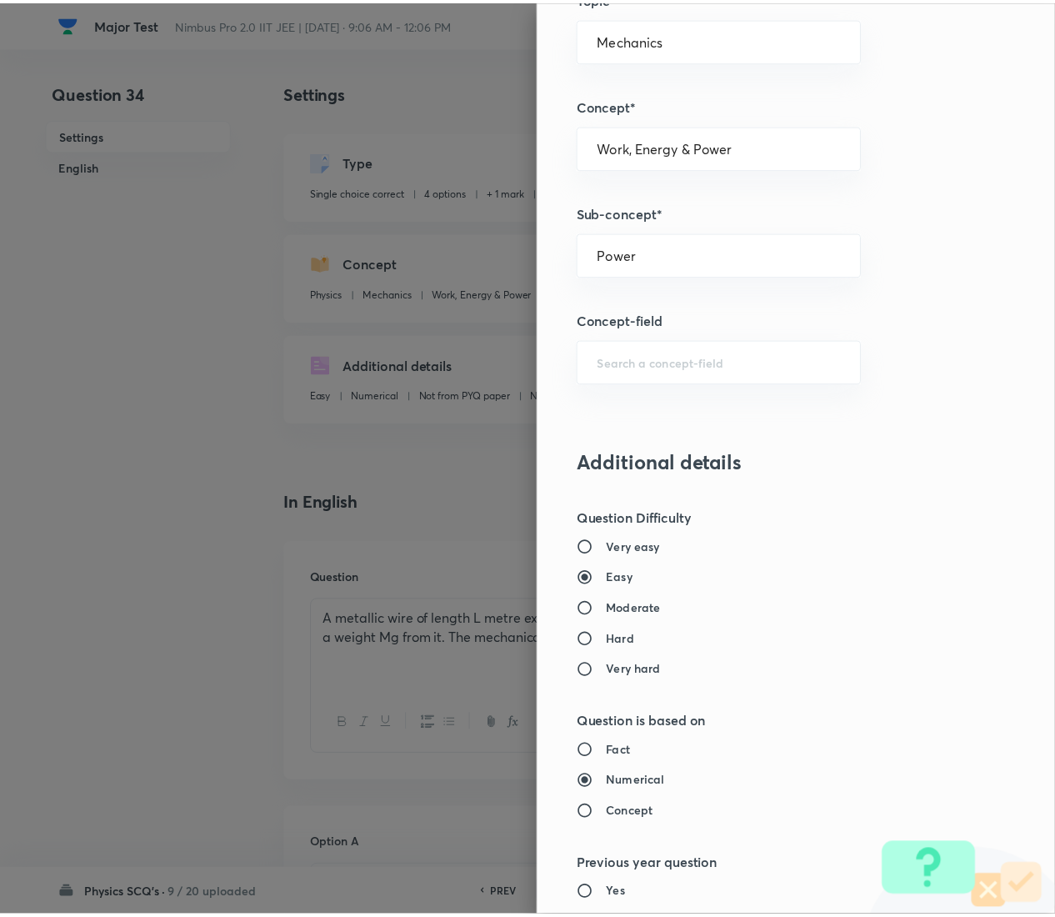
scroll to position [1359, 0]
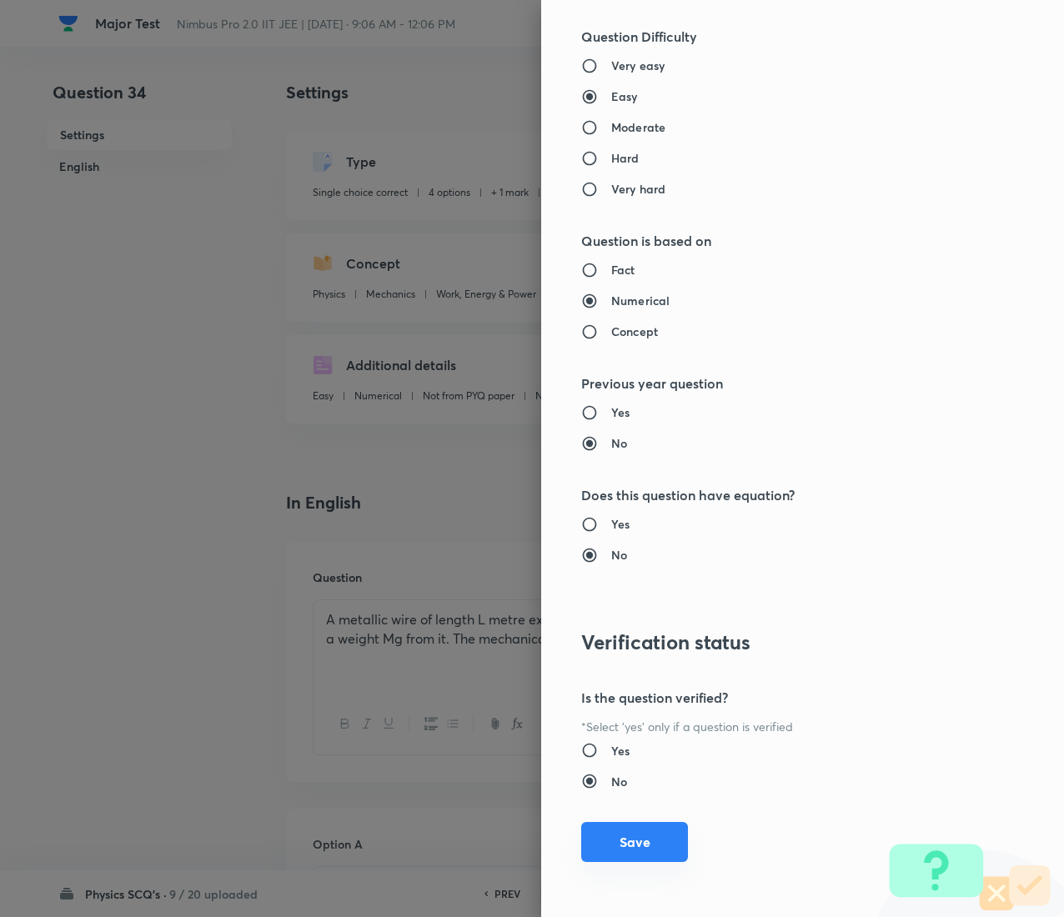
type input "1"
click at [609, 459] on button "Save" at bounding box center [634, 842] width 107 height 40
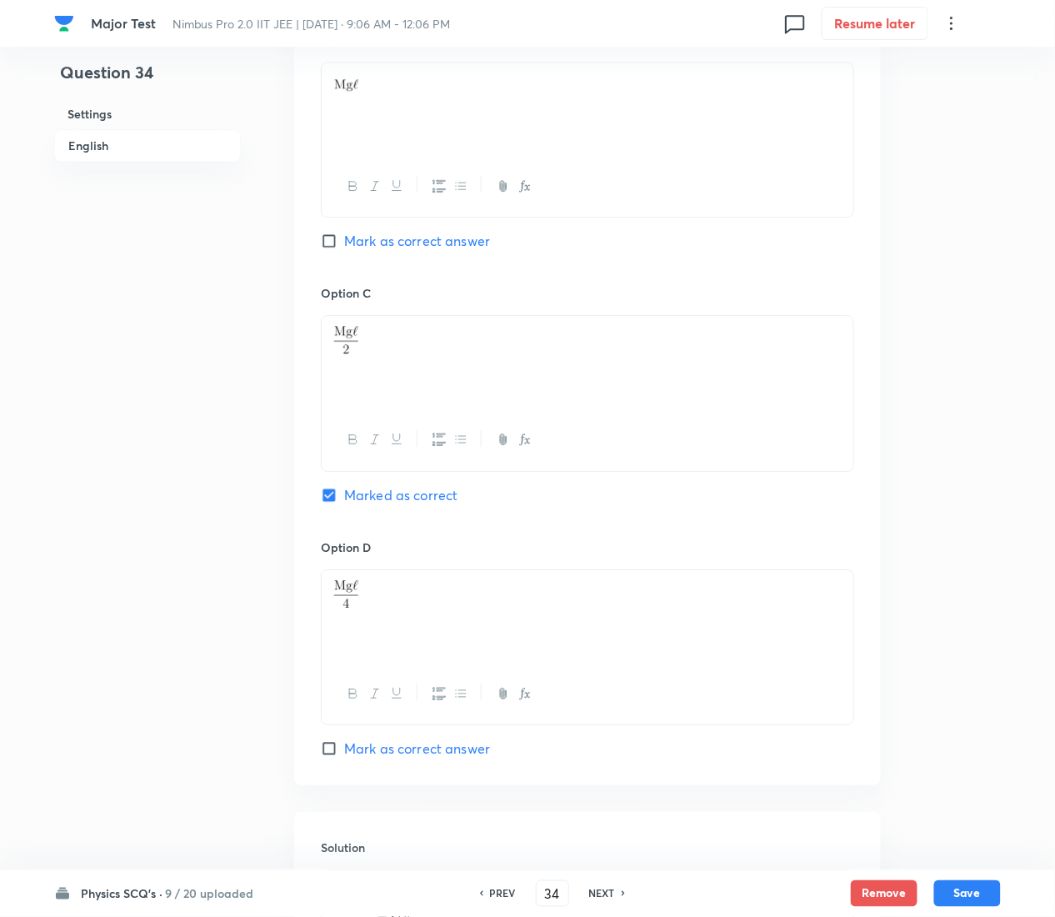
scroll to position [1346, 0]
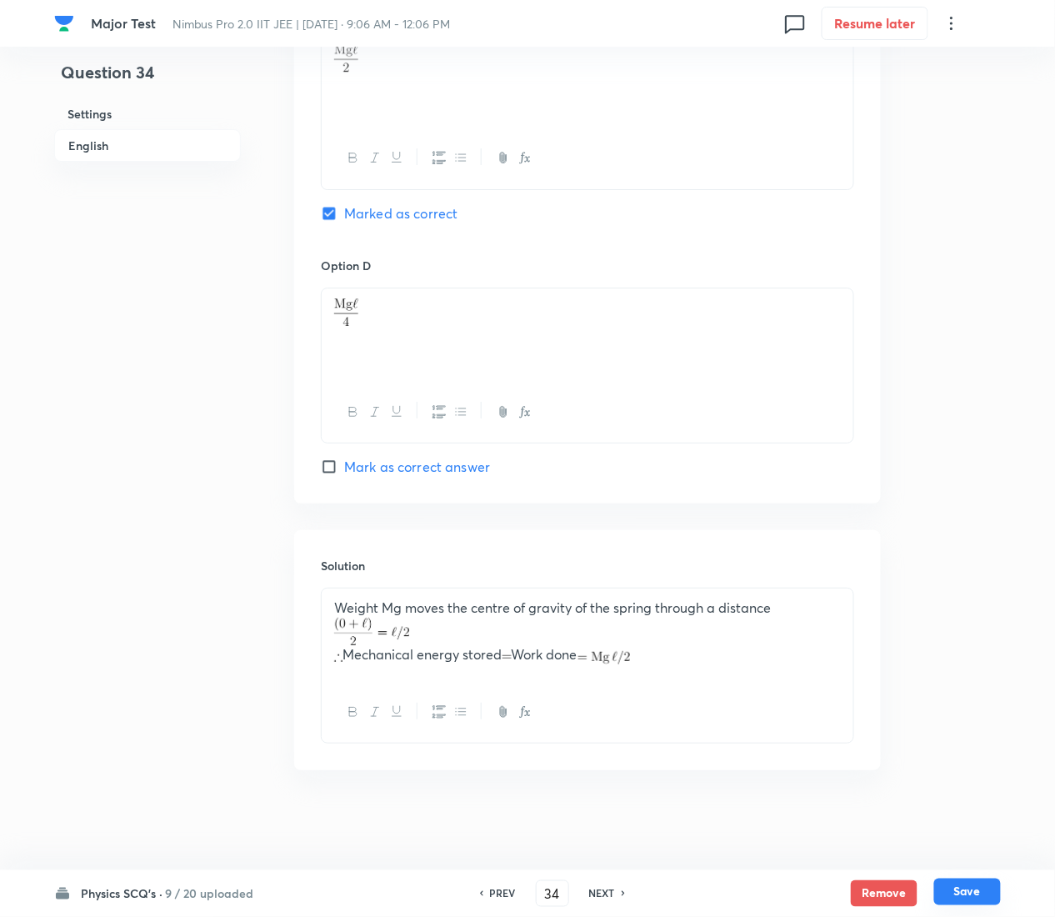
click at [980, 459] on button "Save" at bounding box center [968, 892] width 67 height 27
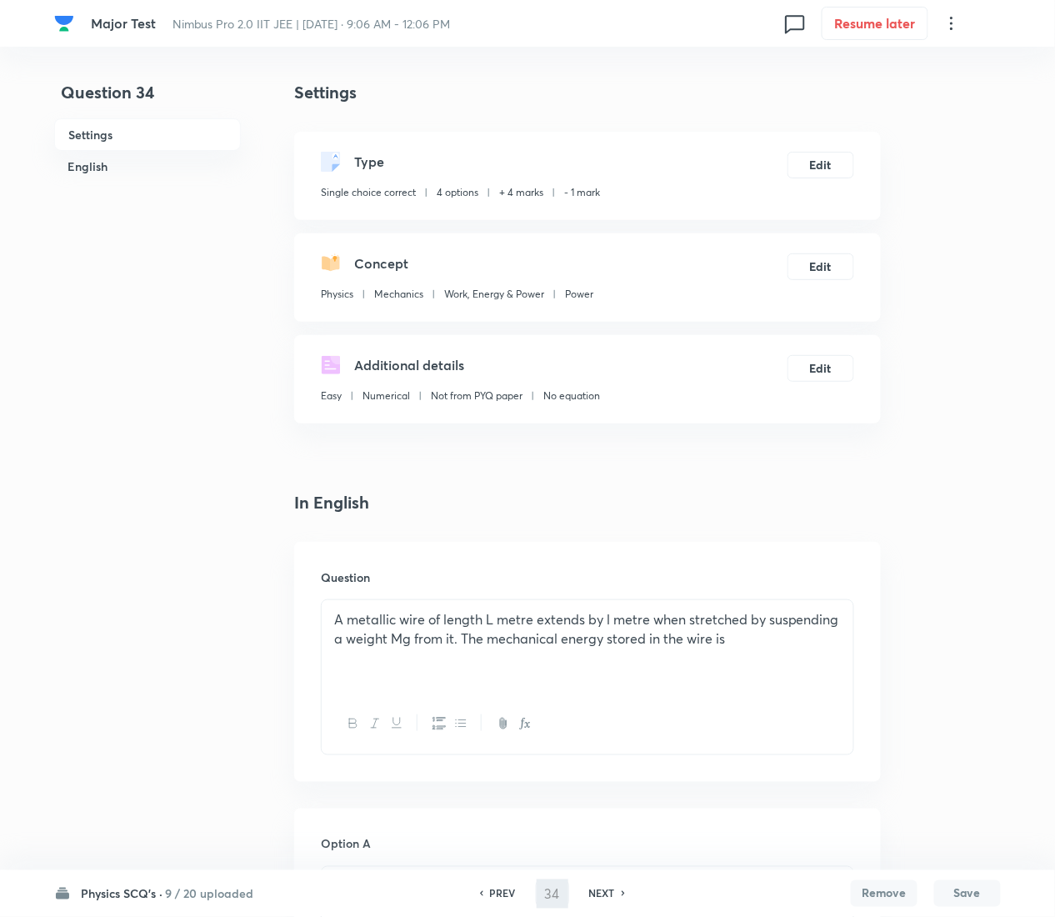
type input "35"
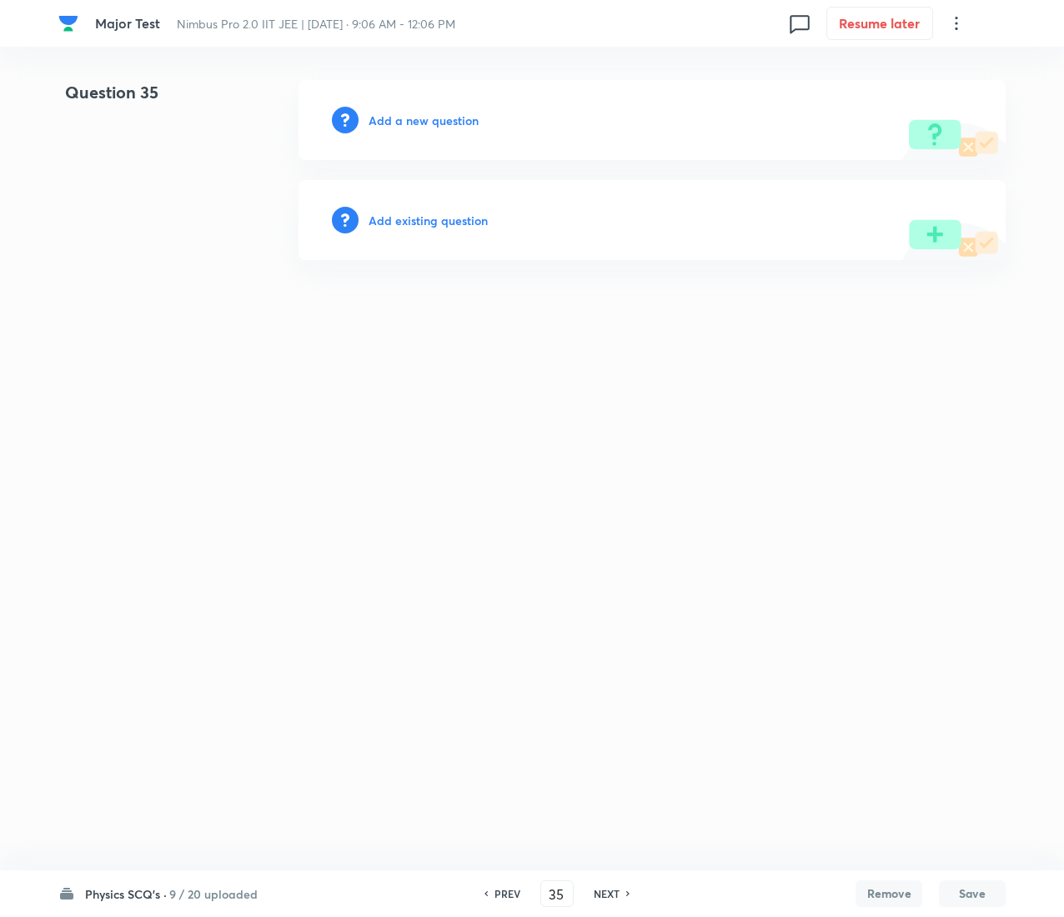
click at [425, 207] on div "Add existing question" at bounding box center [651, 220] width 707 height 80
click at [428, 223] on h6 "Add existing question" at bounding box center [427, 221] width 119 height 18
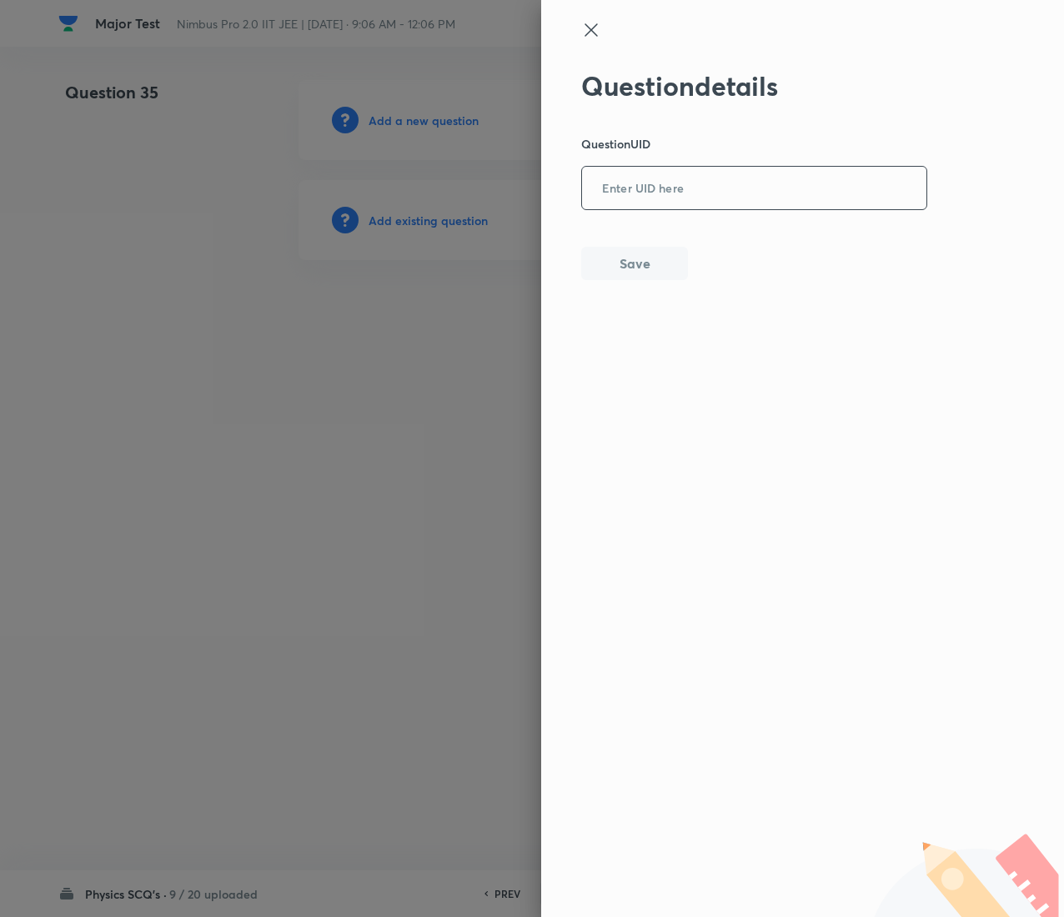
click at [694, 185] on input "text" at bounding box center [754, 188] width 344 height 41
paste input "WS5CK"
type input "WS5CK"
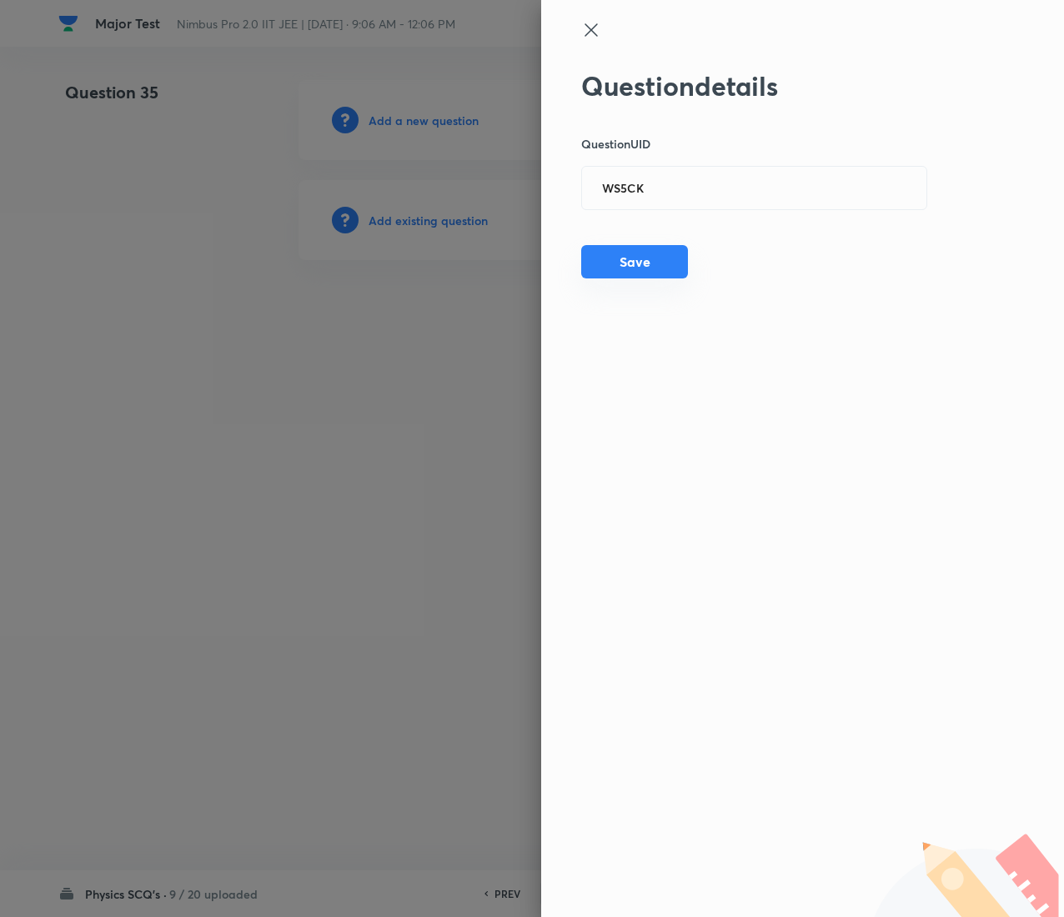
click at [624, 260] on button "Save" at bounding box center [634, 261] width 107 height 33
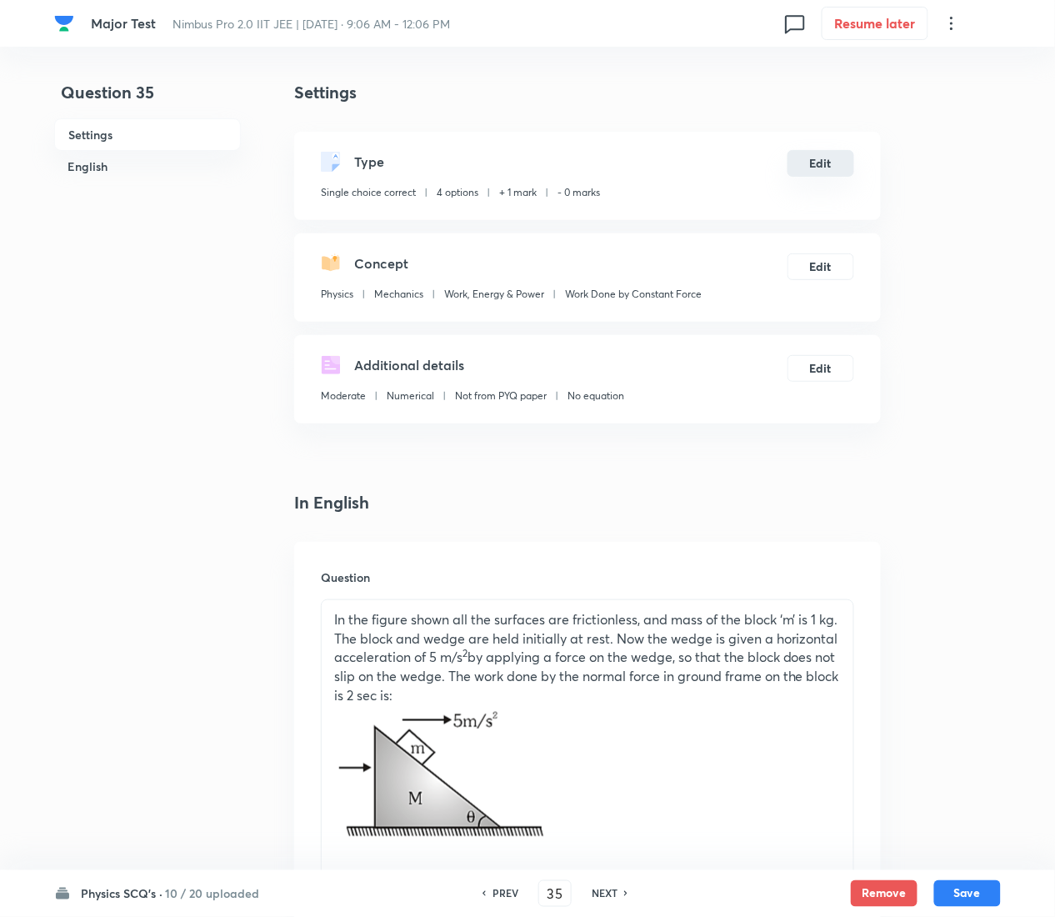
click at [830, 163] on button "Edit" at bounding box center [821, 163] width 67 height 27
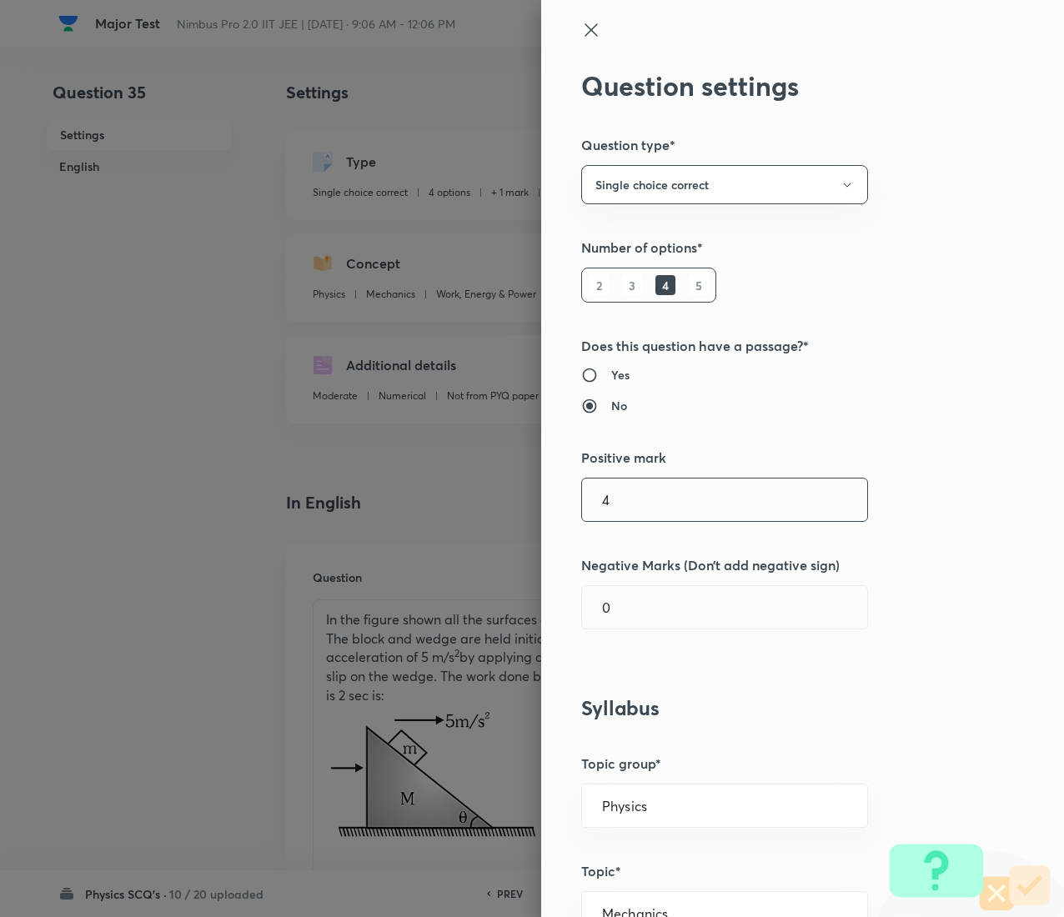
type input "4"
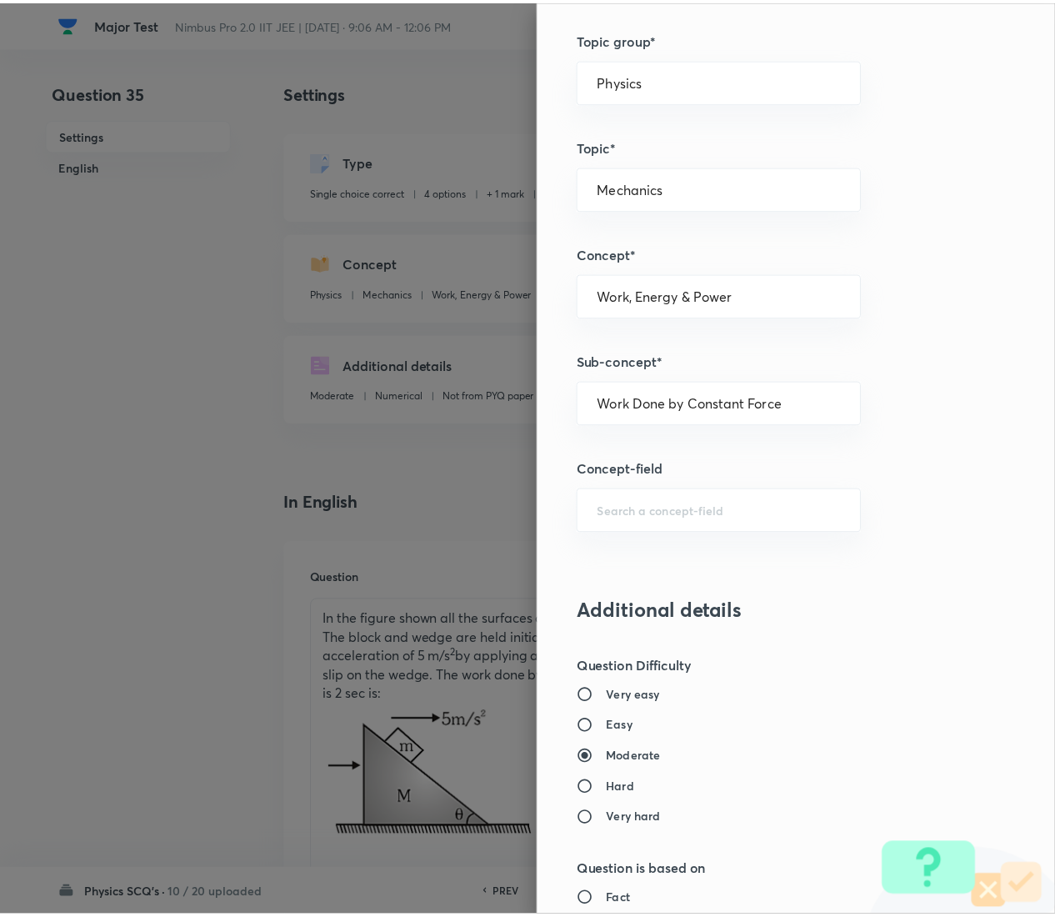
scroll to position [1359, 0]
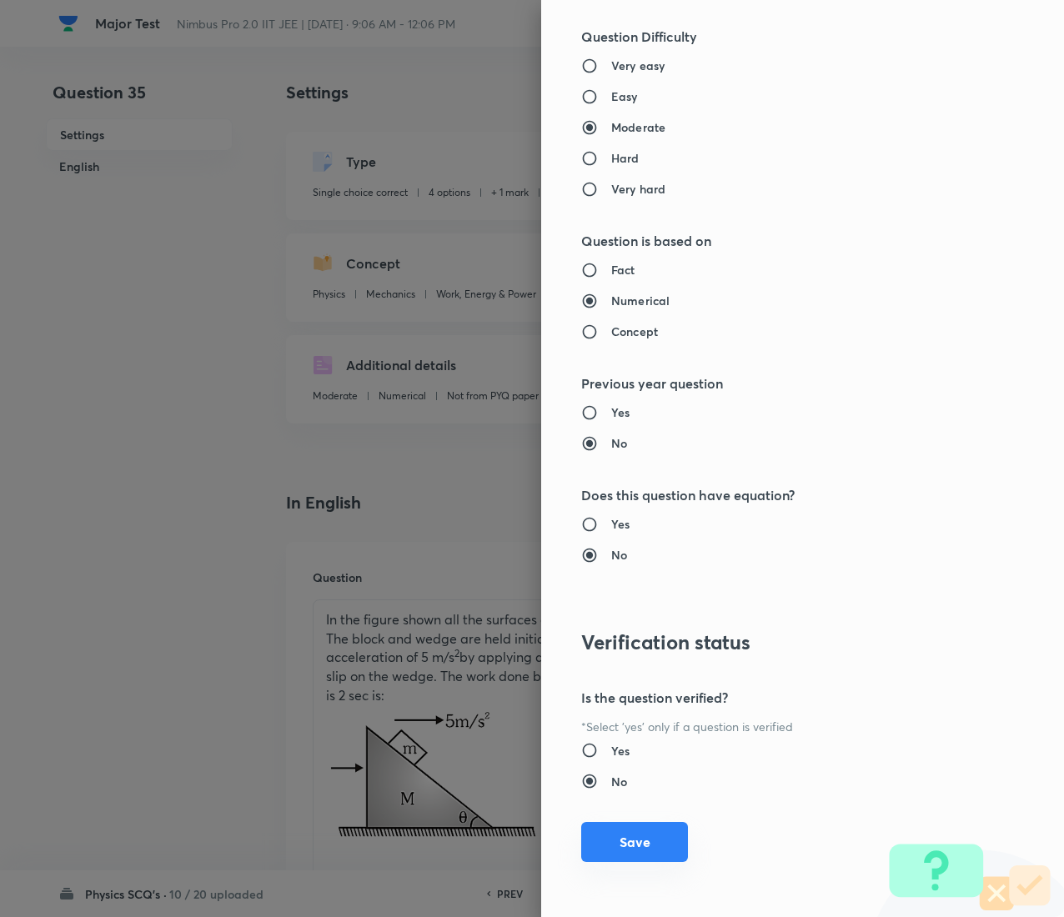
type input "1"
click at [627, 459] on button "Save" at bounding box center [634, 842] width 107 height 40
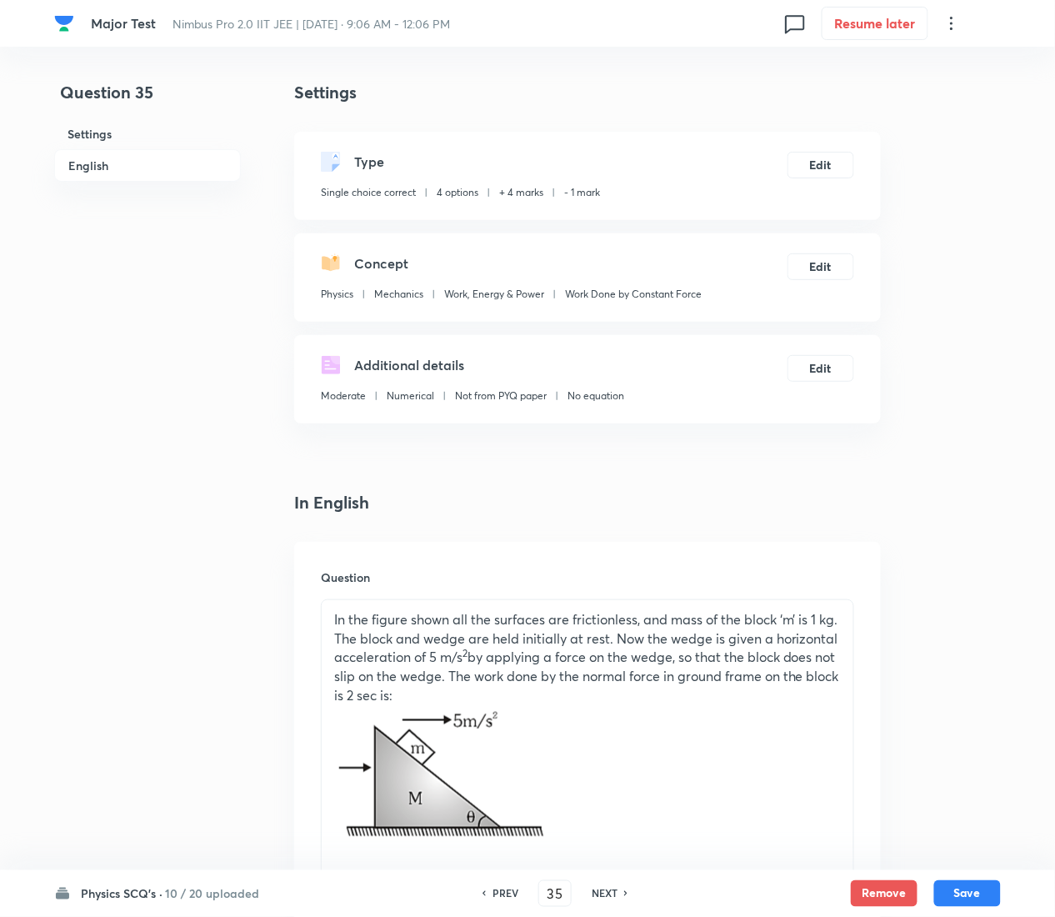
scroll to position [1516, 0]
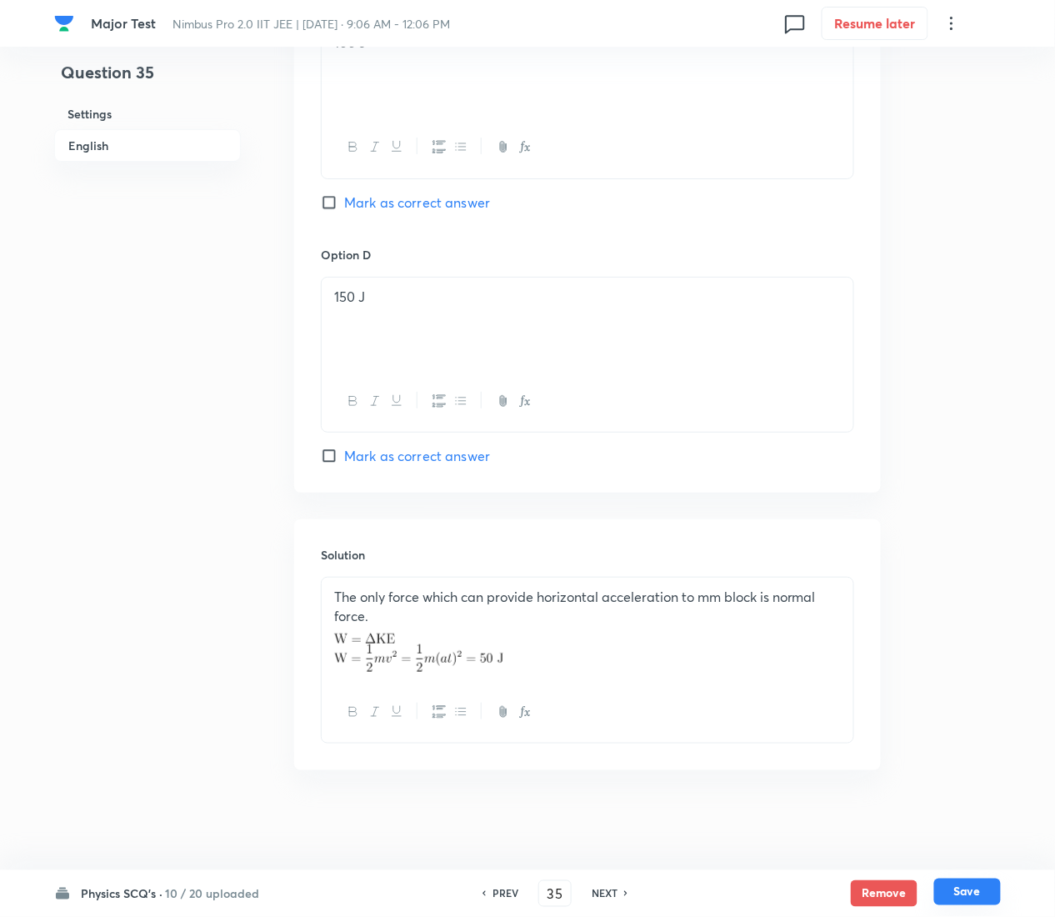
click at [988, 459] on button "Save" at bounding box center [968, 892] width 67 height 27
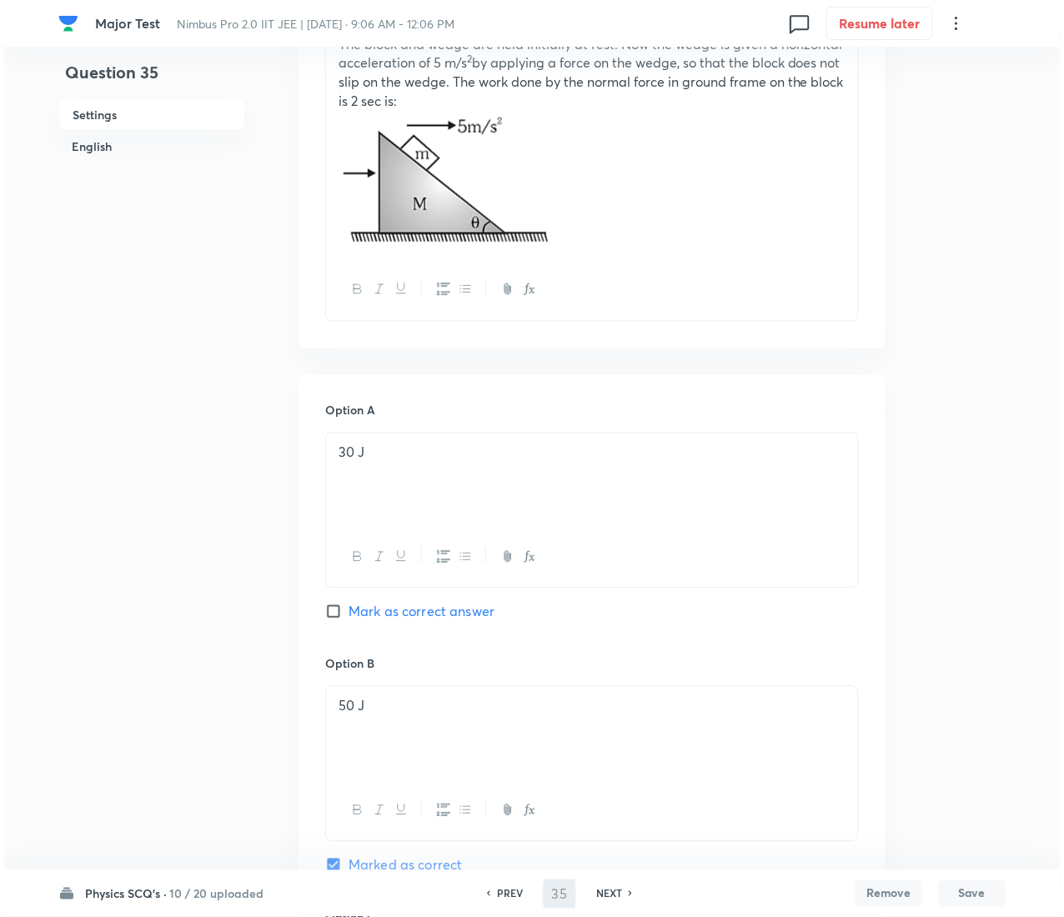
scroll to position [0, 0]
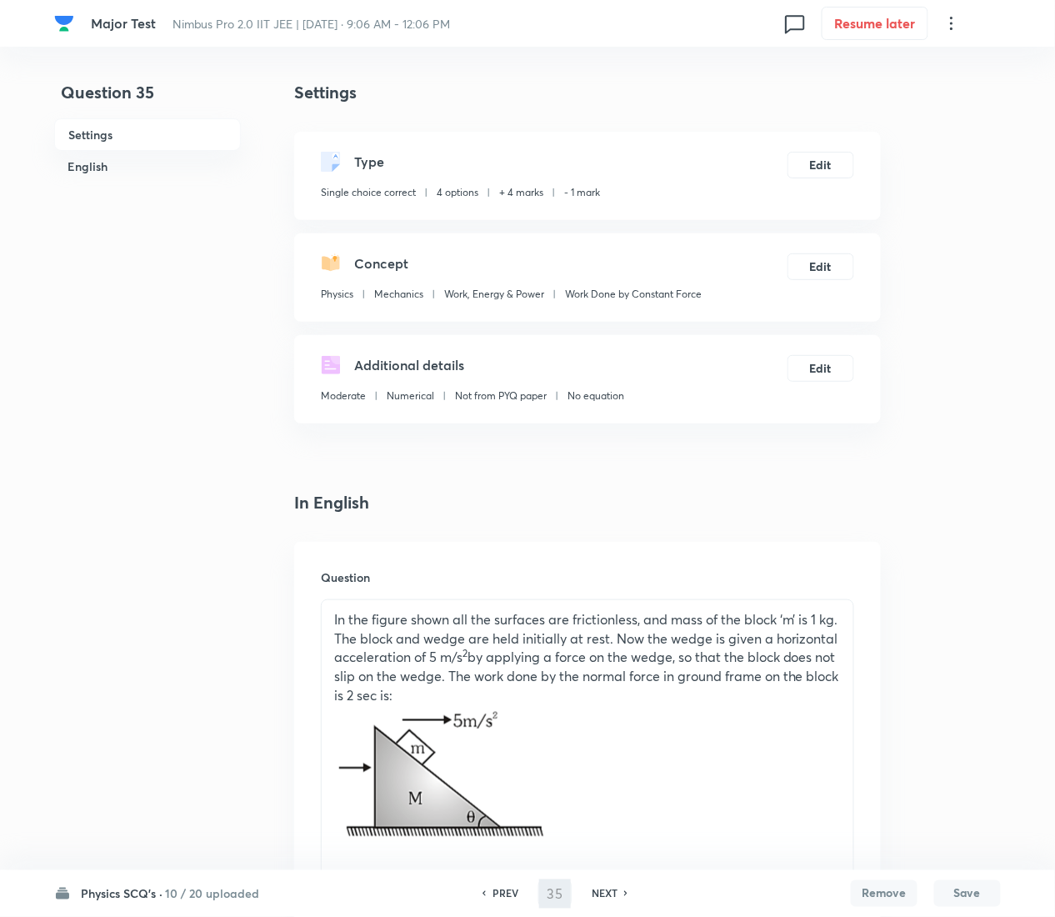
type input "36"
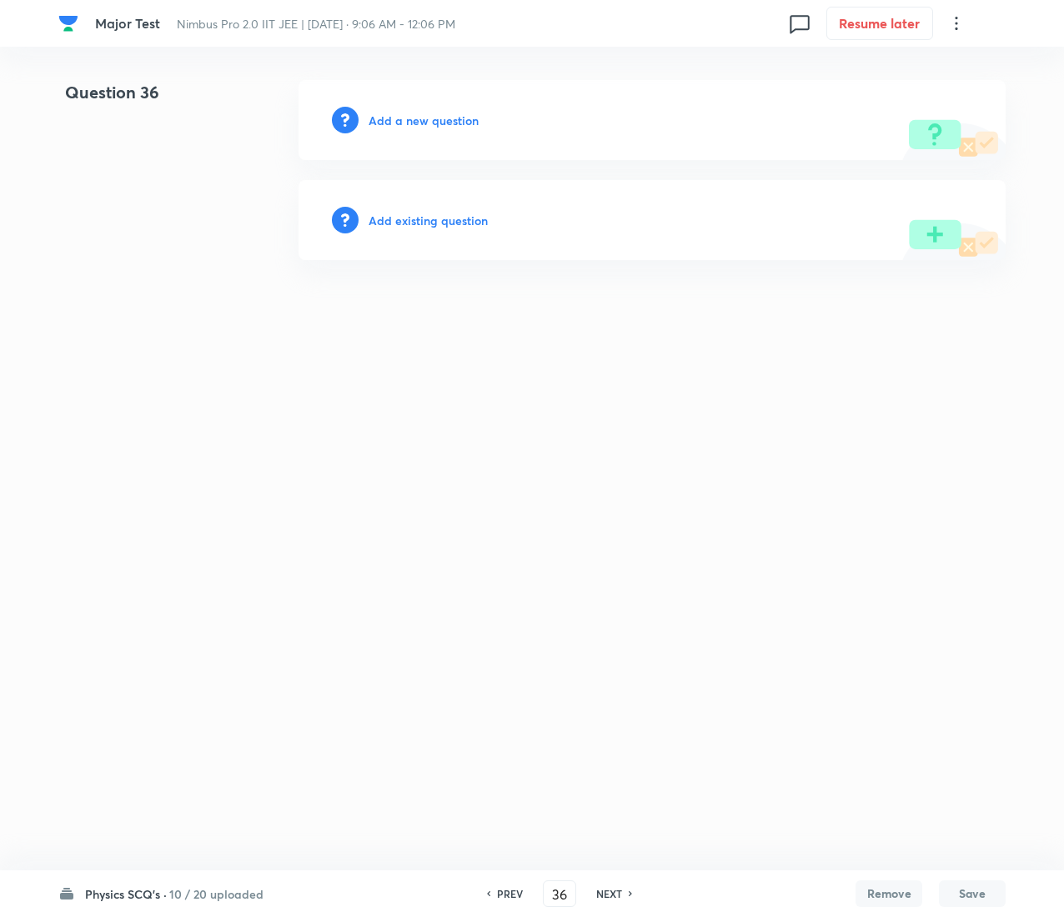
click at [418, 219] on h6 "Add existing question" at bounding box center [427, 221] width 119 height 18
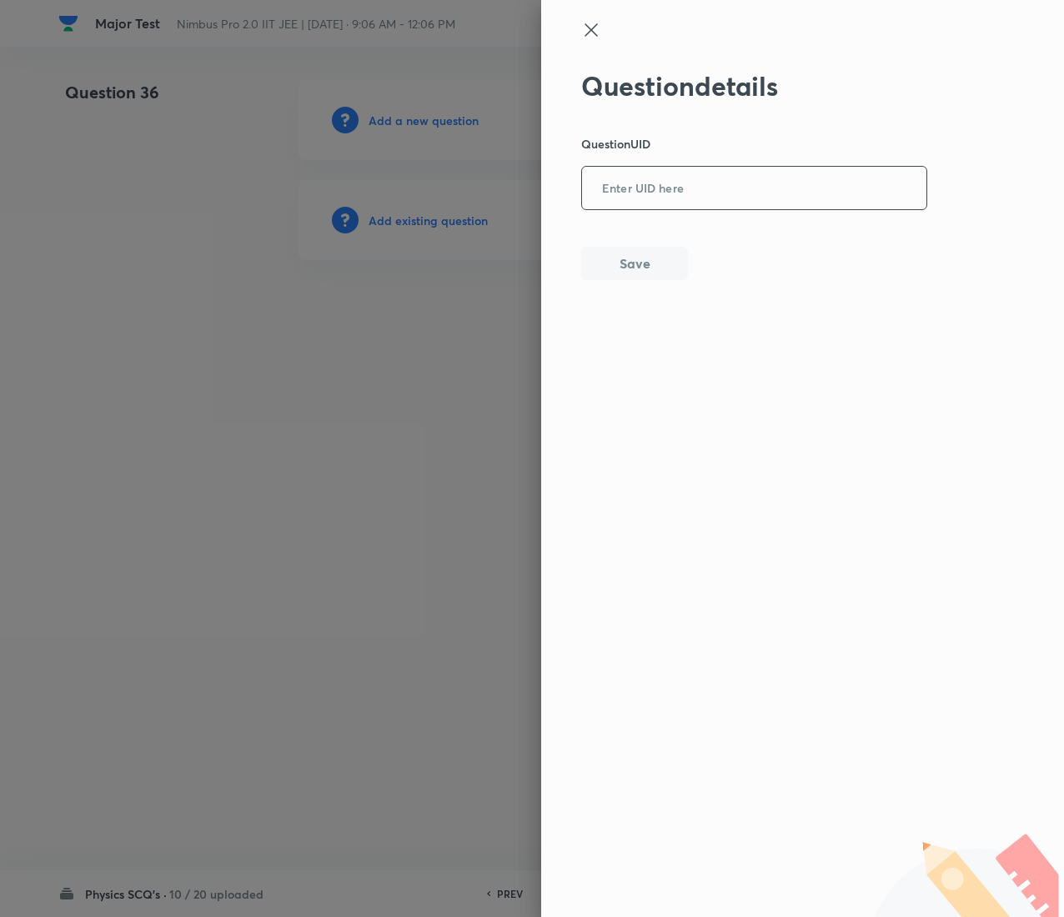
drag, startPoint x: 784, startPoint y: 143, endPoint x: 784, endPoint y: 177, distance: 34.2
click at [784, 177] on div "Question details Question UID ​ Save" at bounding box center [754, 175] width 347 height 210
click at [784, 177] on input "text" at bounding box center [754, 188] width 344 height 41
paste input "7527Z"
type input "7527Z"
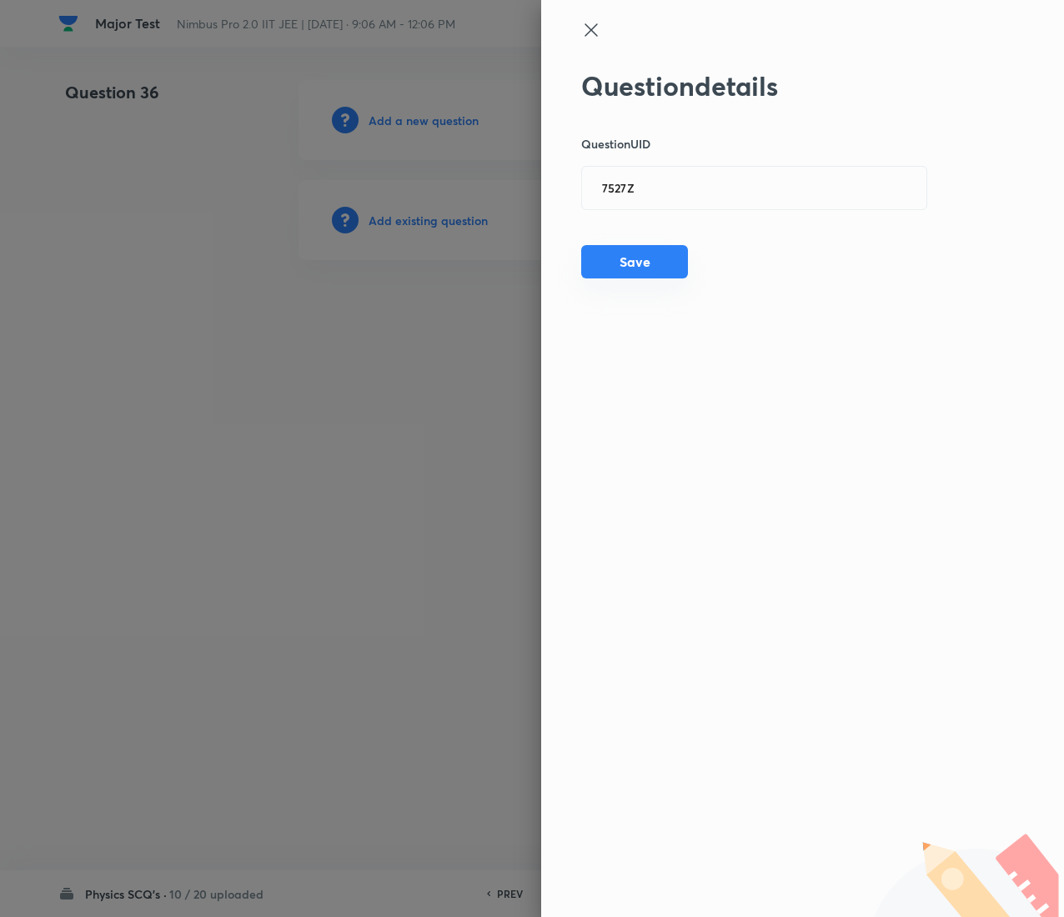
click at [617, 272] on button "Save" at bounding box center [634, 261] width 107 height 33
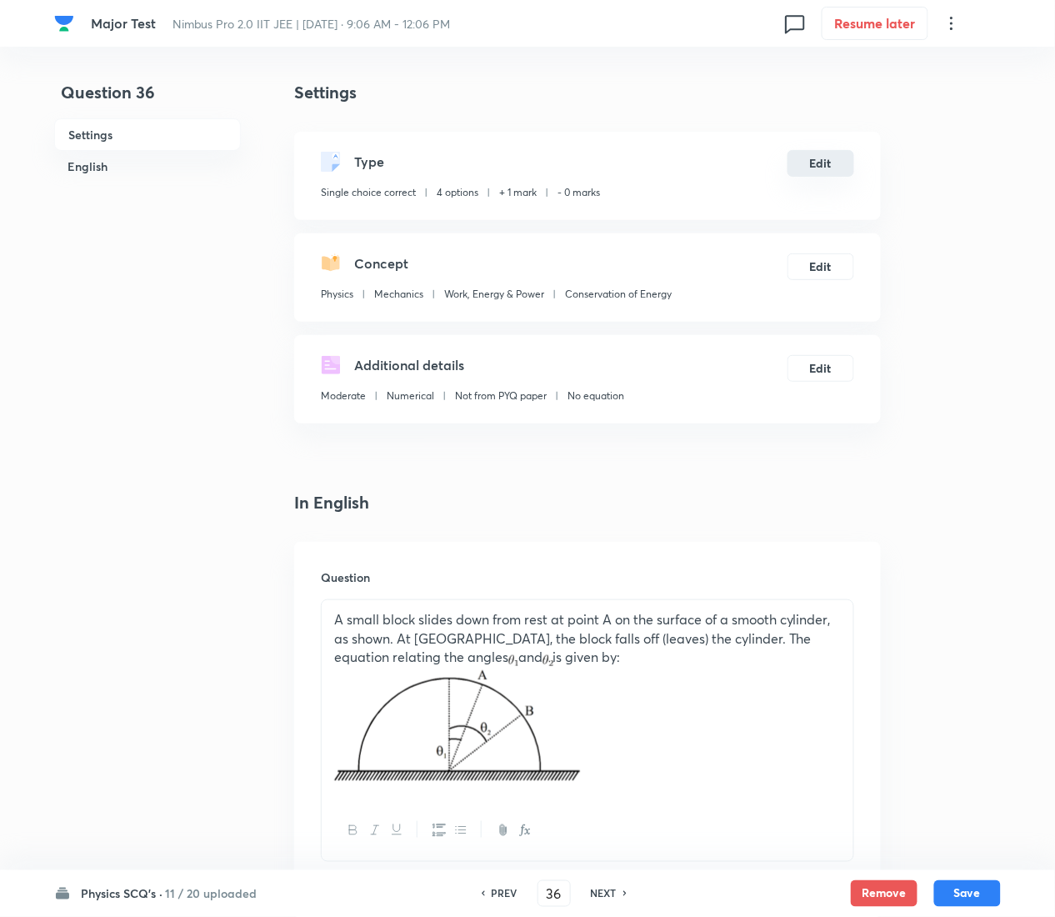
click at [817, 168] on button "Edit" at bounding box center [821, 163] width 67 height 27
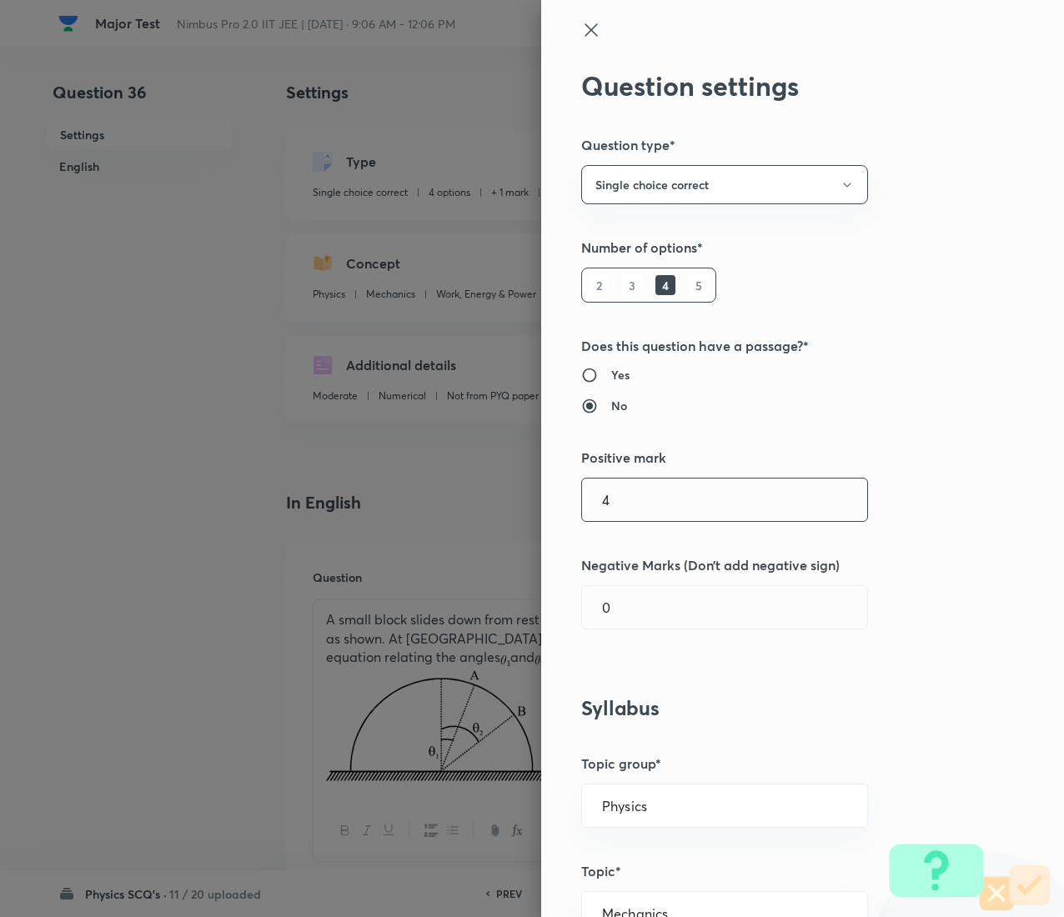
type input "4"
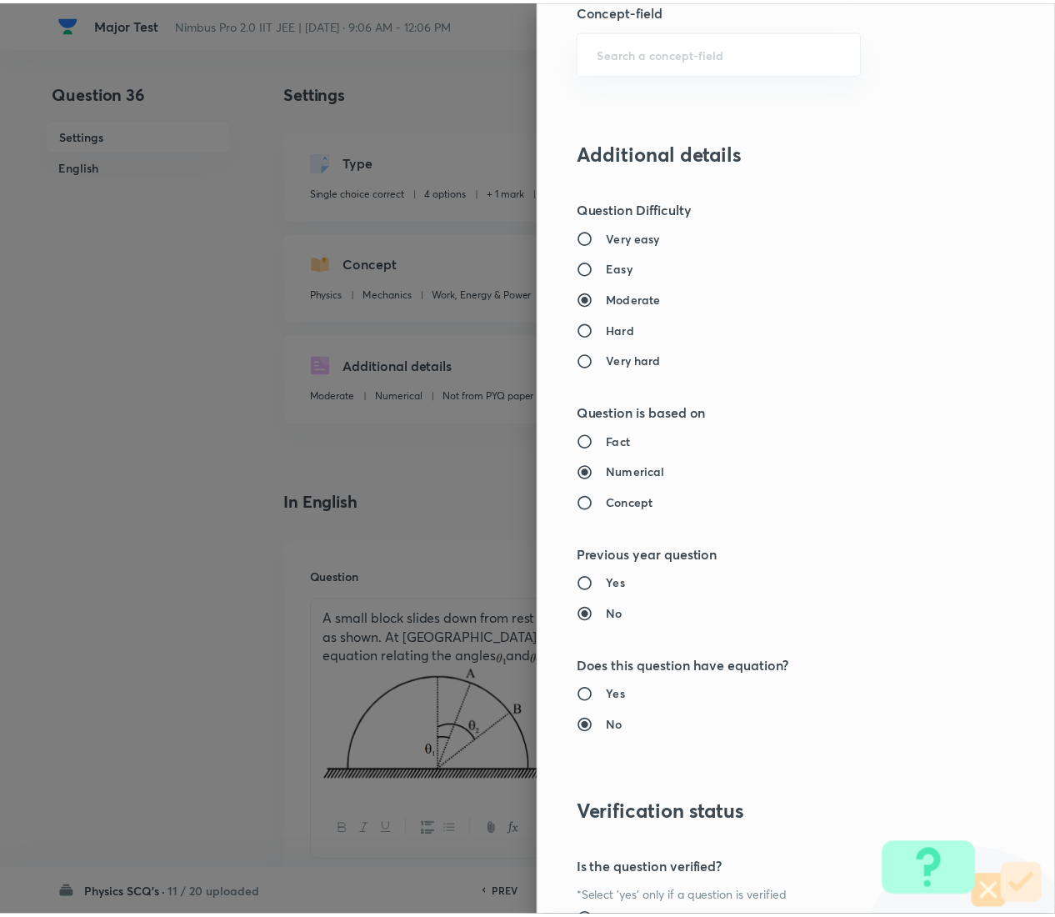
scroll to position [1359, 0]
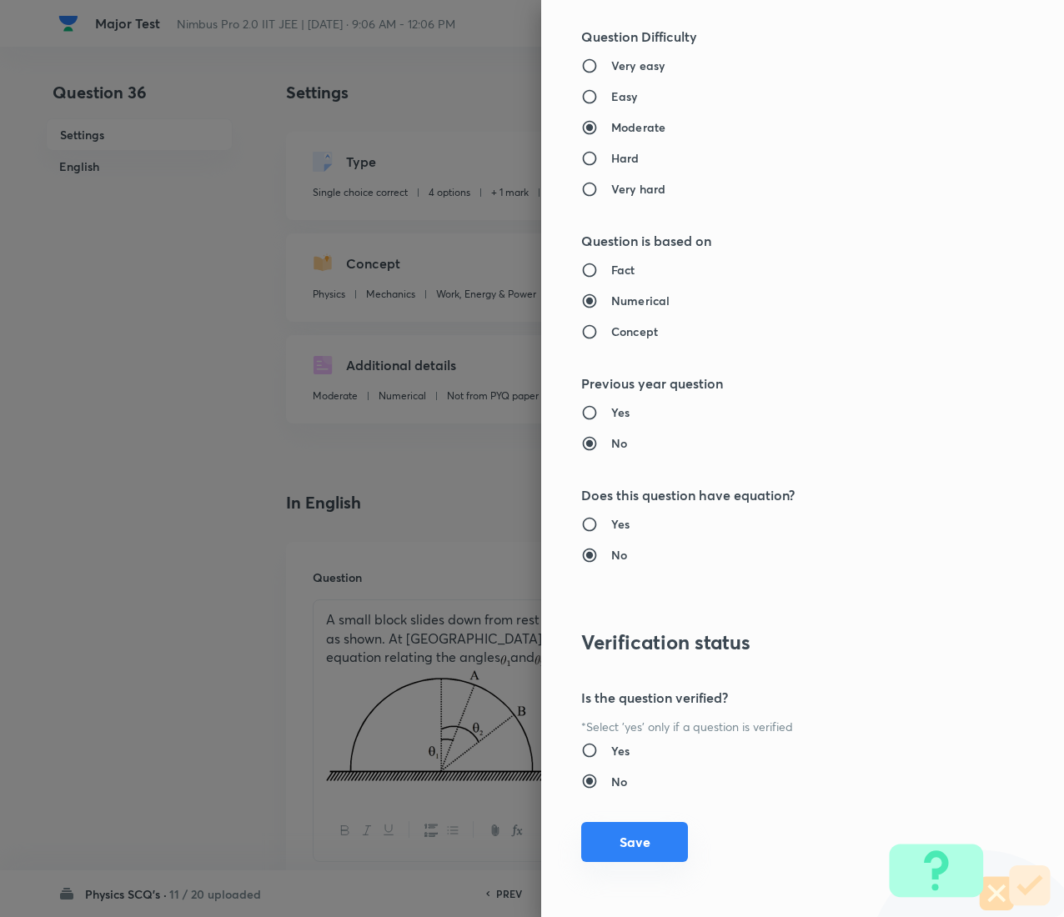
type input "1"
click at [584, 459] on button "Save" at bounding box center [634, 842] width 107 height 40
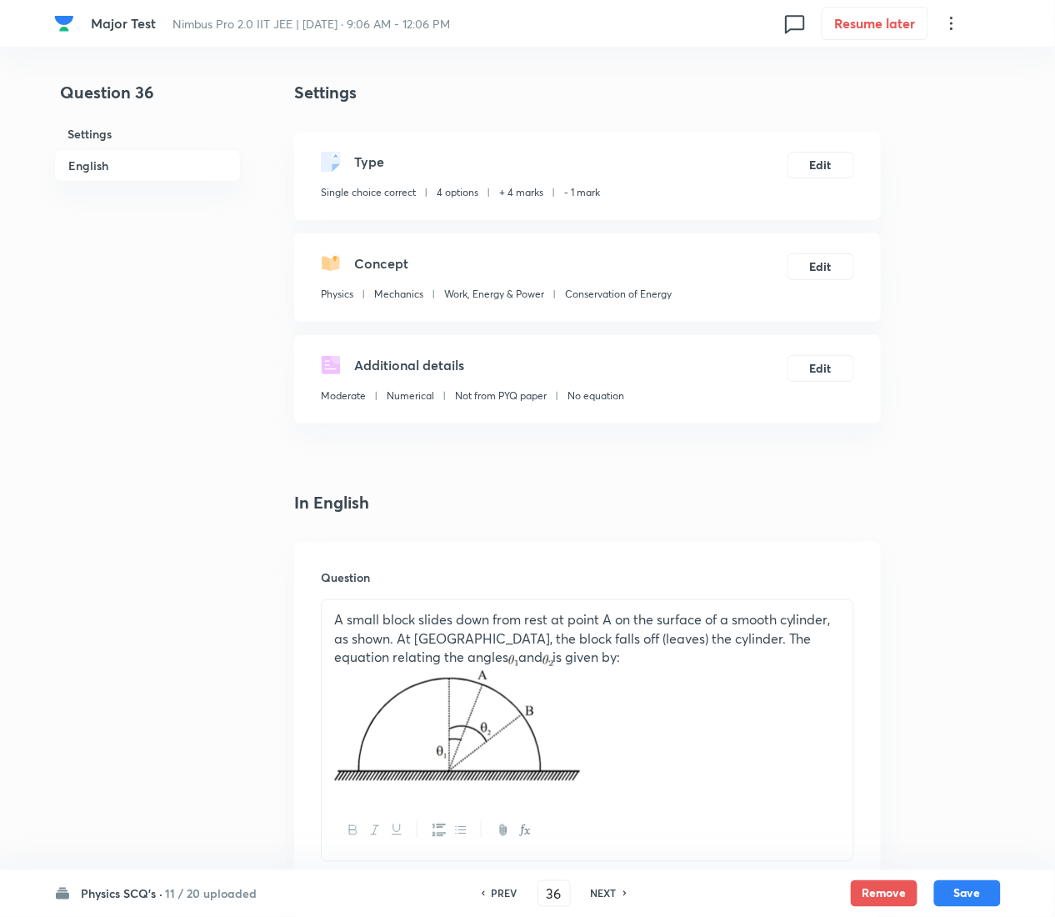
scroll to position [1547, 0]
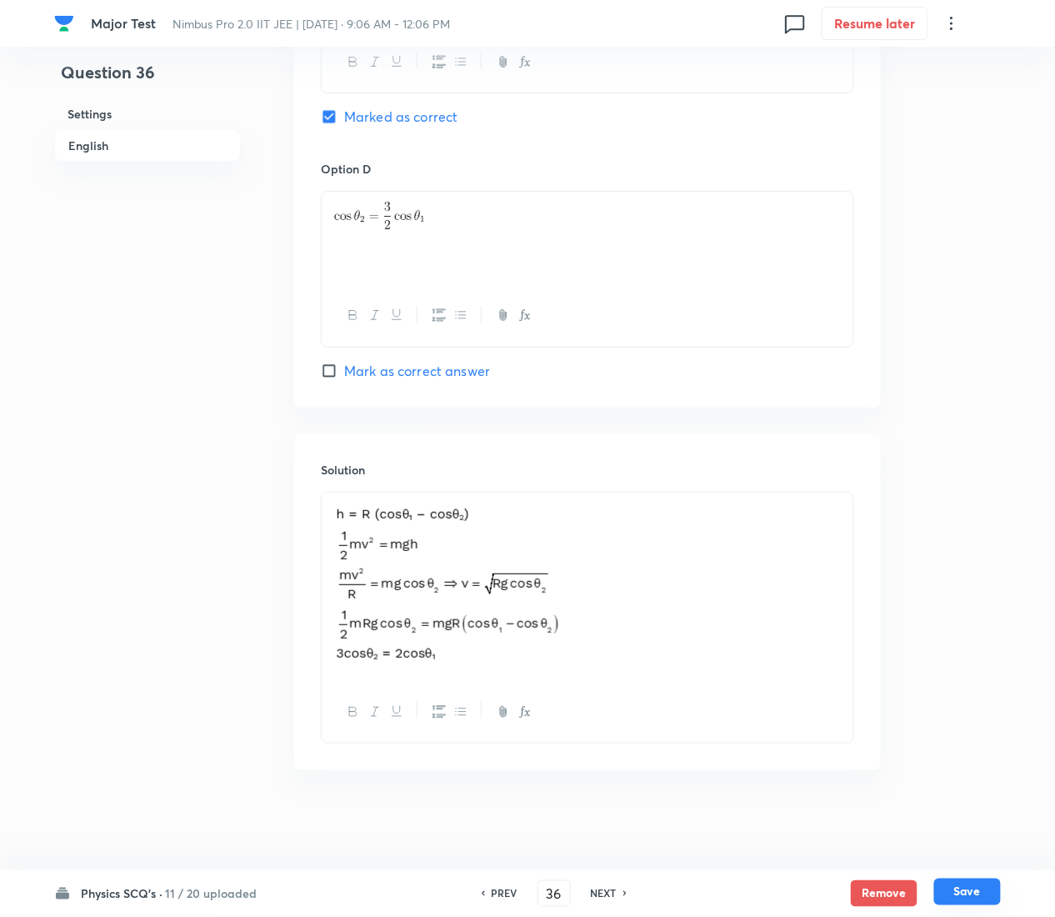
click at [982, 459] on button "Save" at bounding box center [968, 892] width 67 height 27
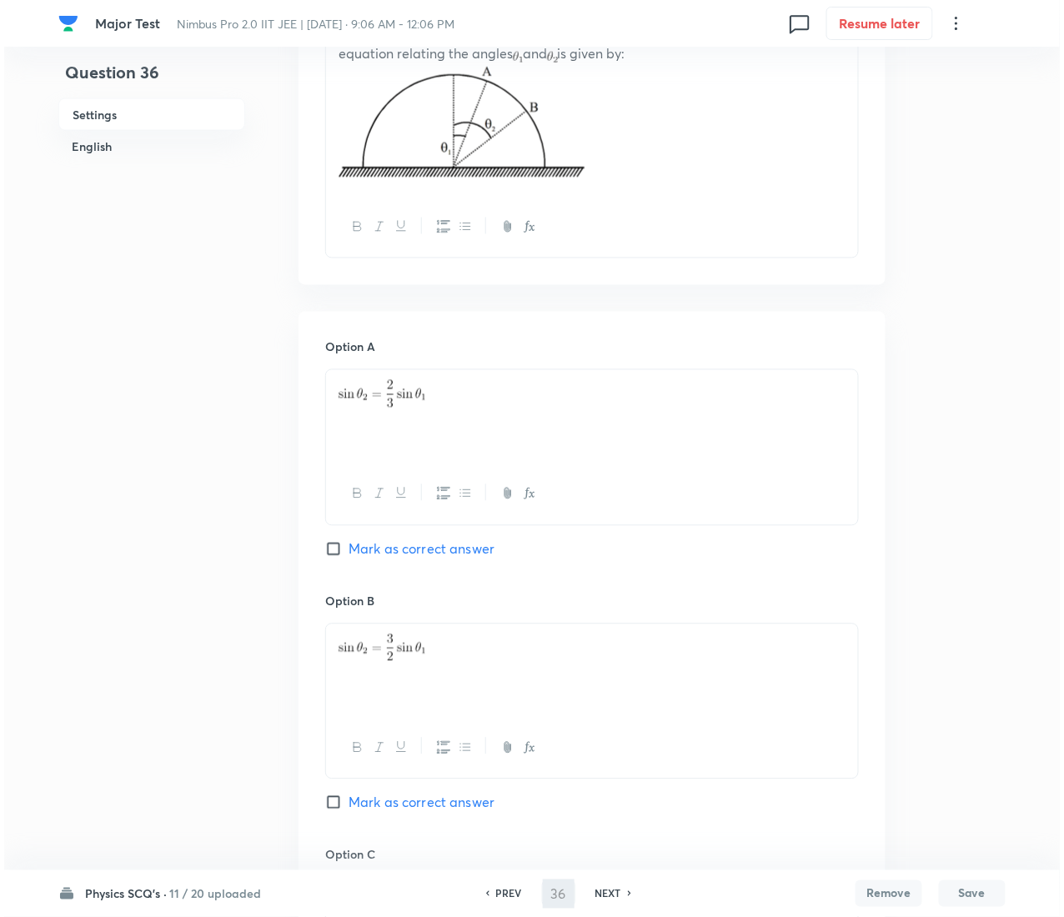
scroll to position [0, 0]
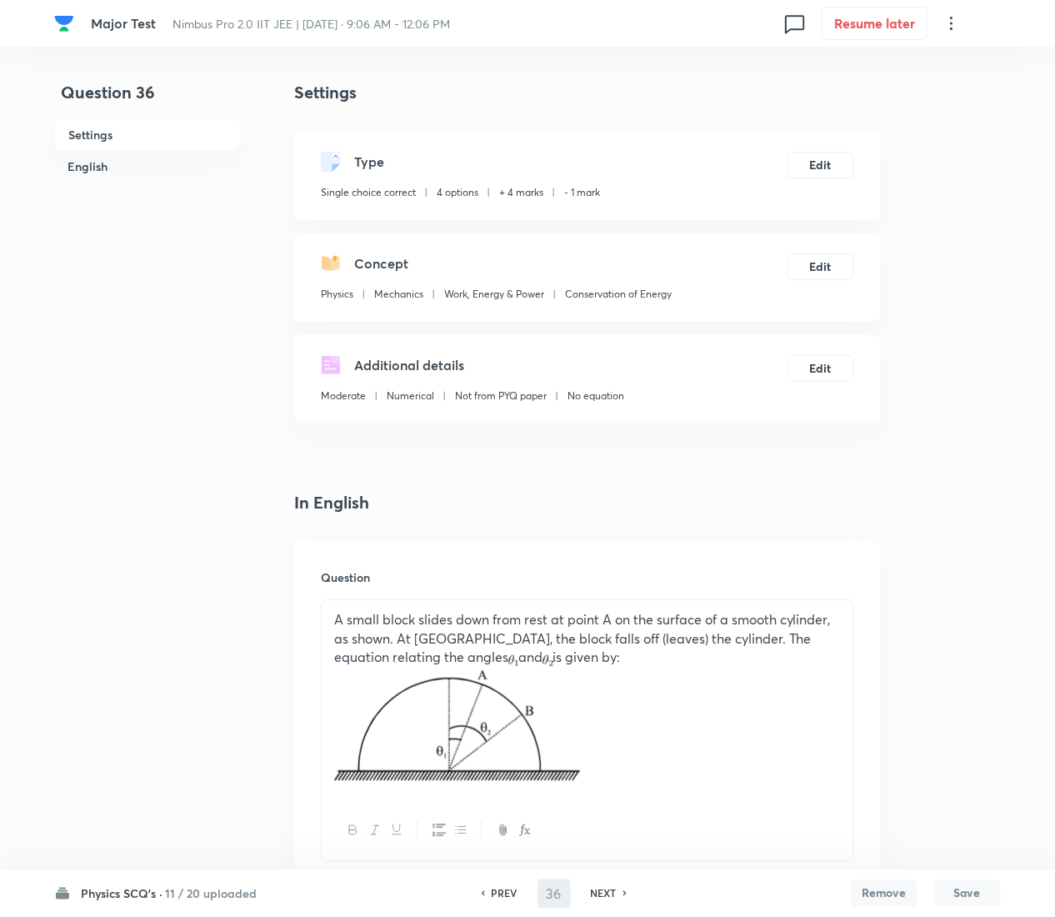
type input "37"
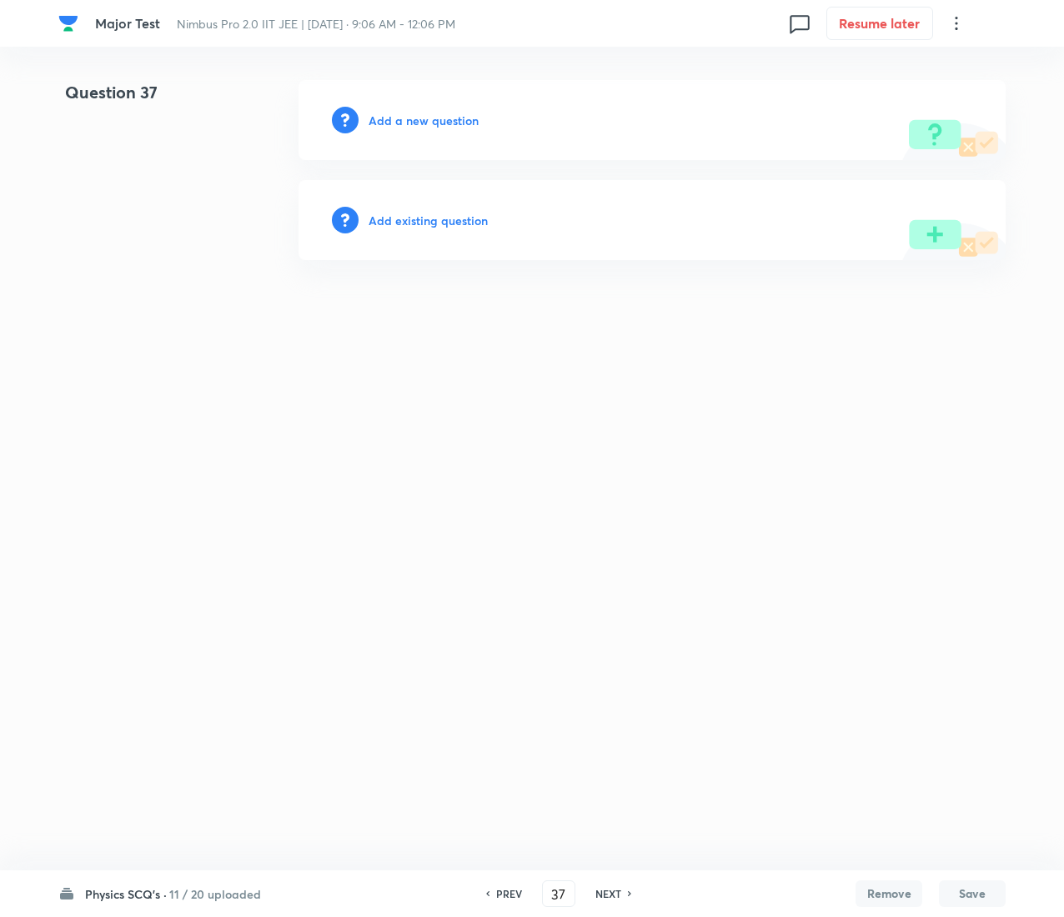
click at [450, 225] on h6 "Add existing question" at bounding box center [427, 221] width 119 height 18
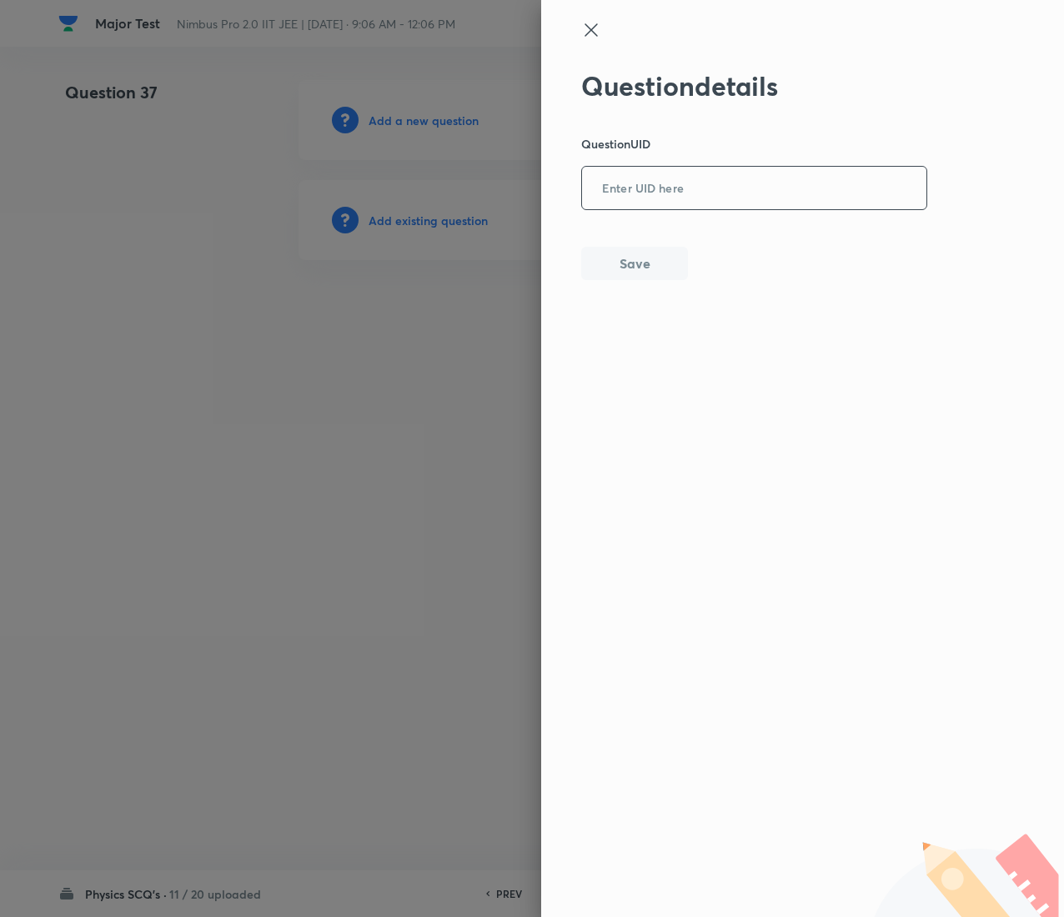
click at [671, 205] on input "text" at bounding box center [754, 188] width 344 height 41
paste input "2LZRF"
type input "2LZRF"
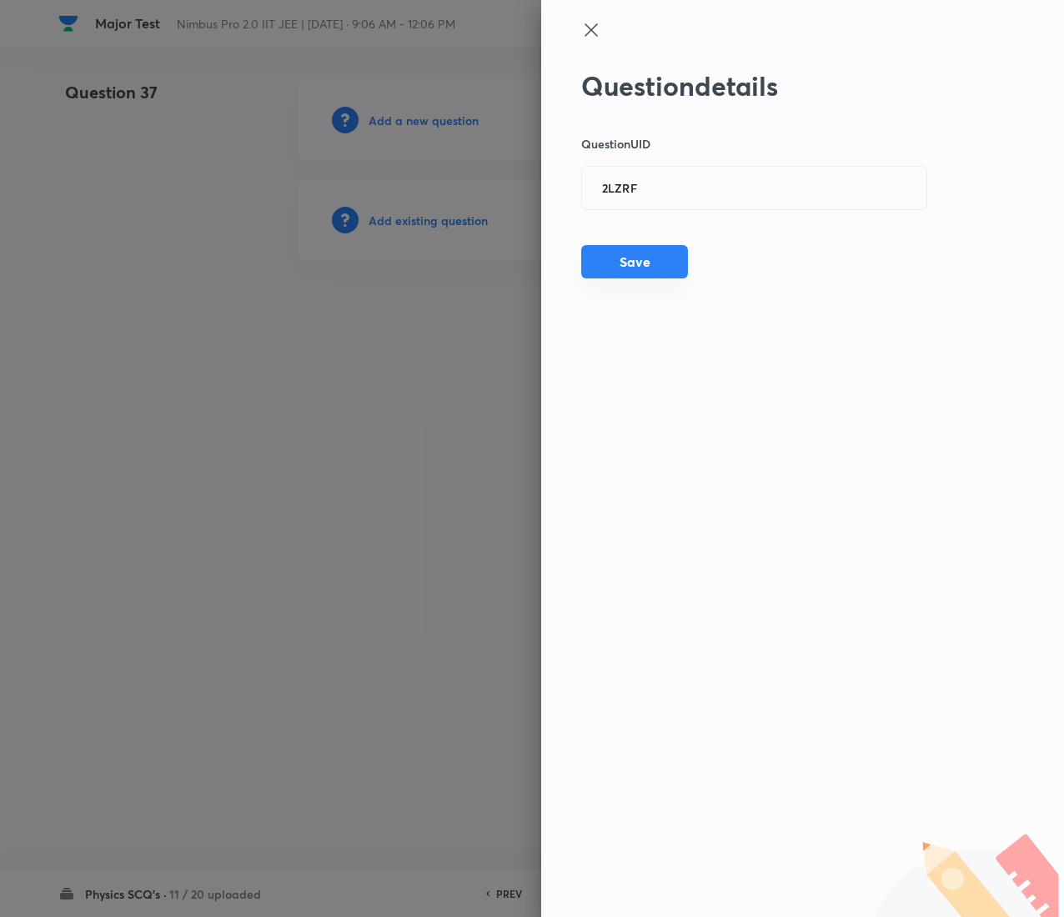
click at [634, 255] on button "Save" at bounding box center [634, 261] width 107 height 33
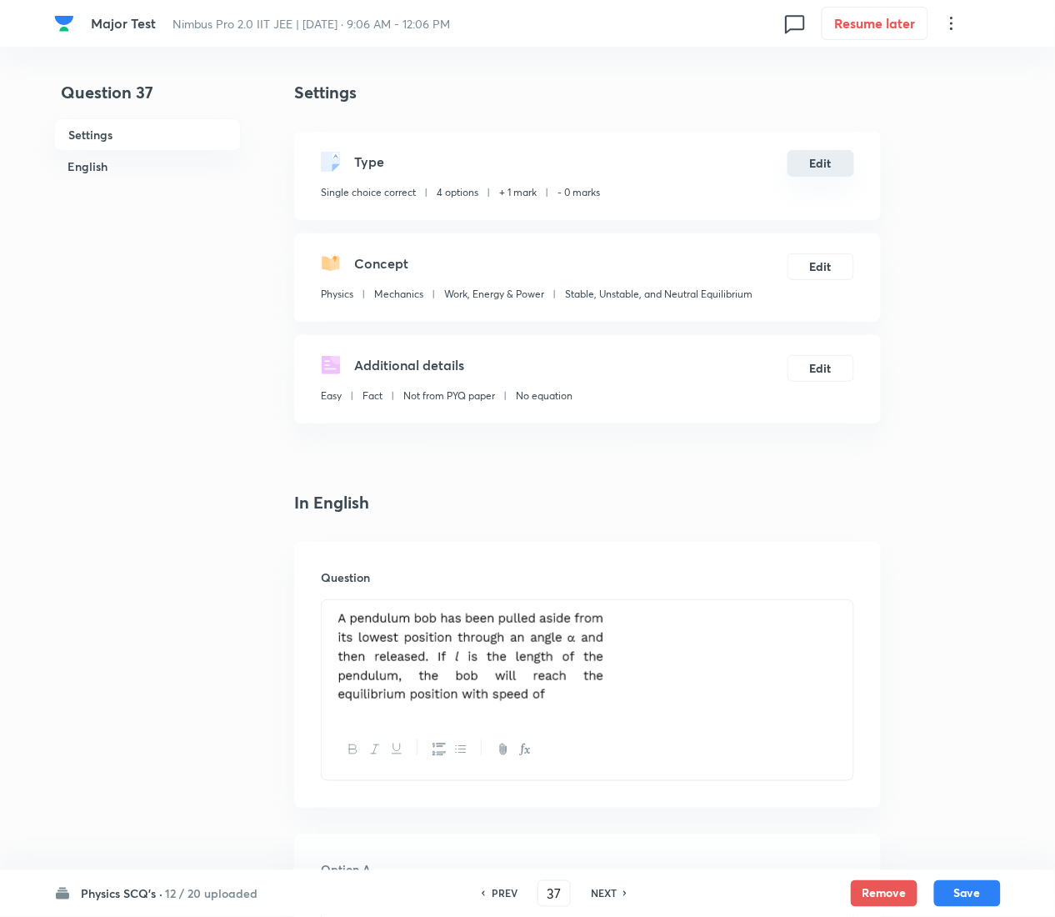
click at [831, 160] on button "Edit" at bounding box center [821, 163] width 67 height 27
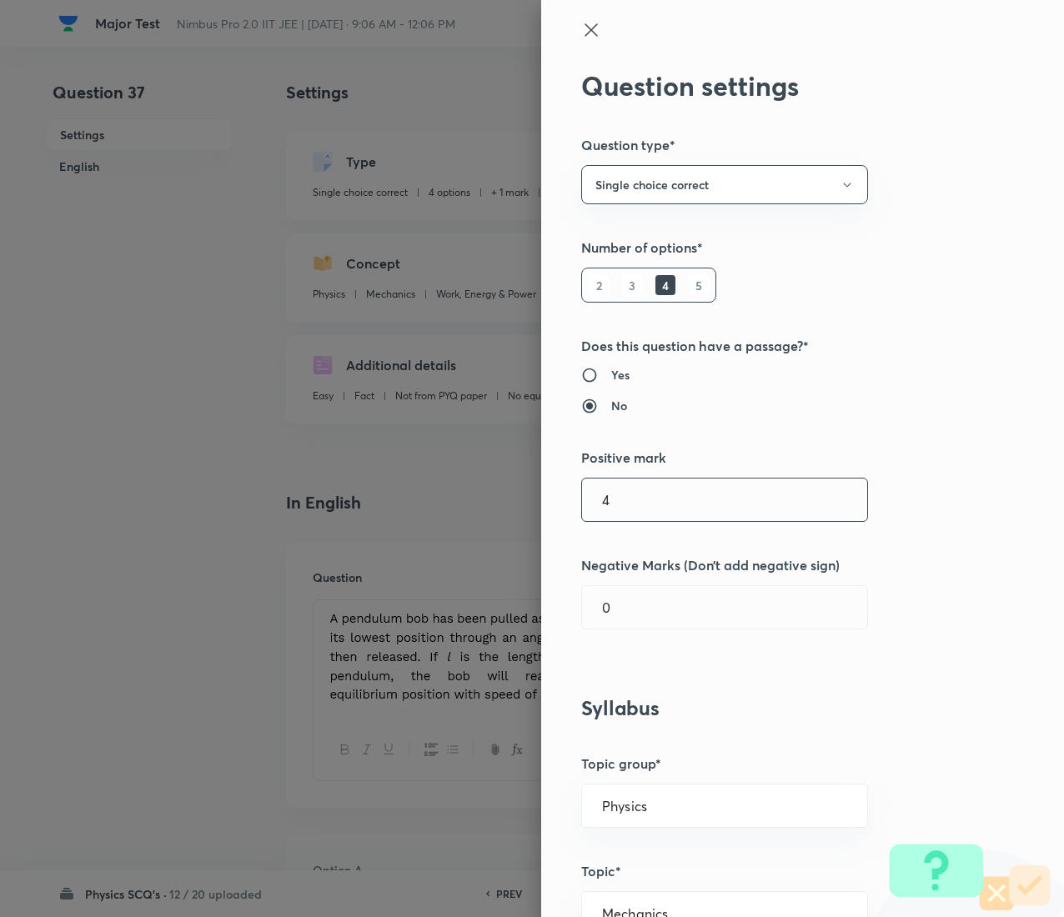
type input "4"
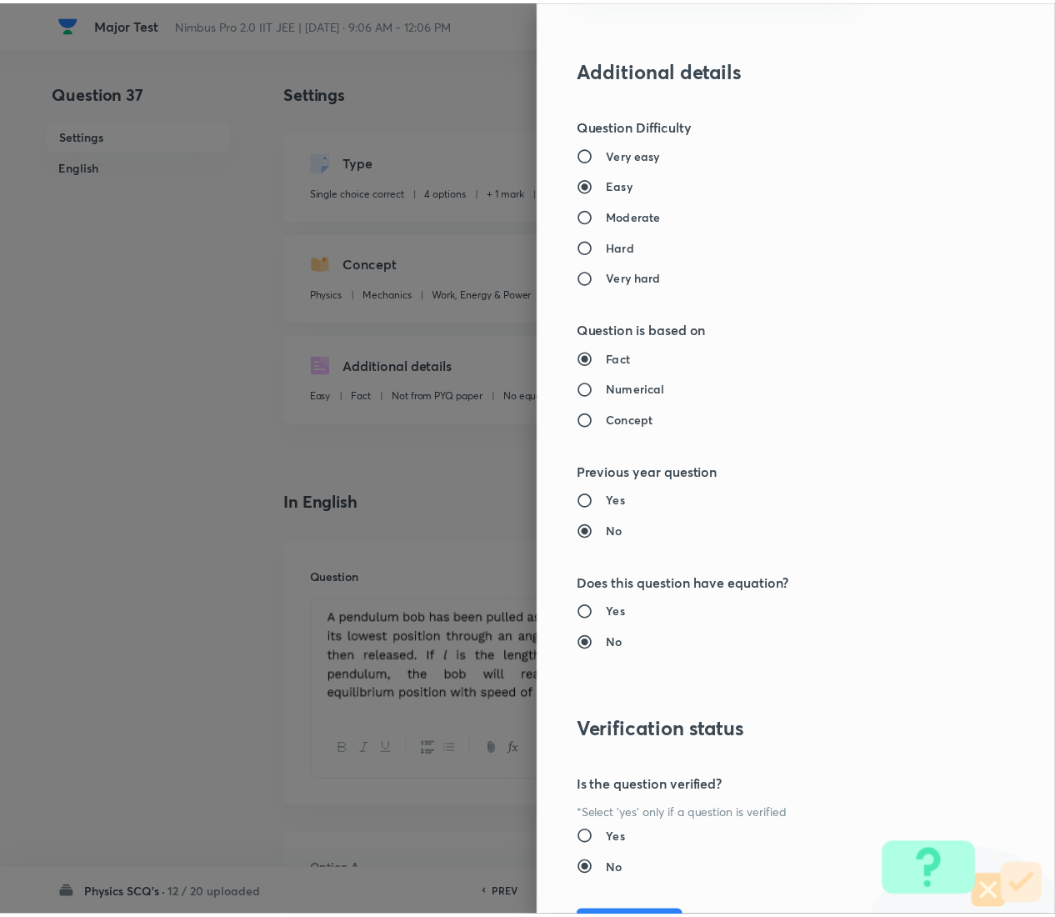
scroll to position [1359, 0]
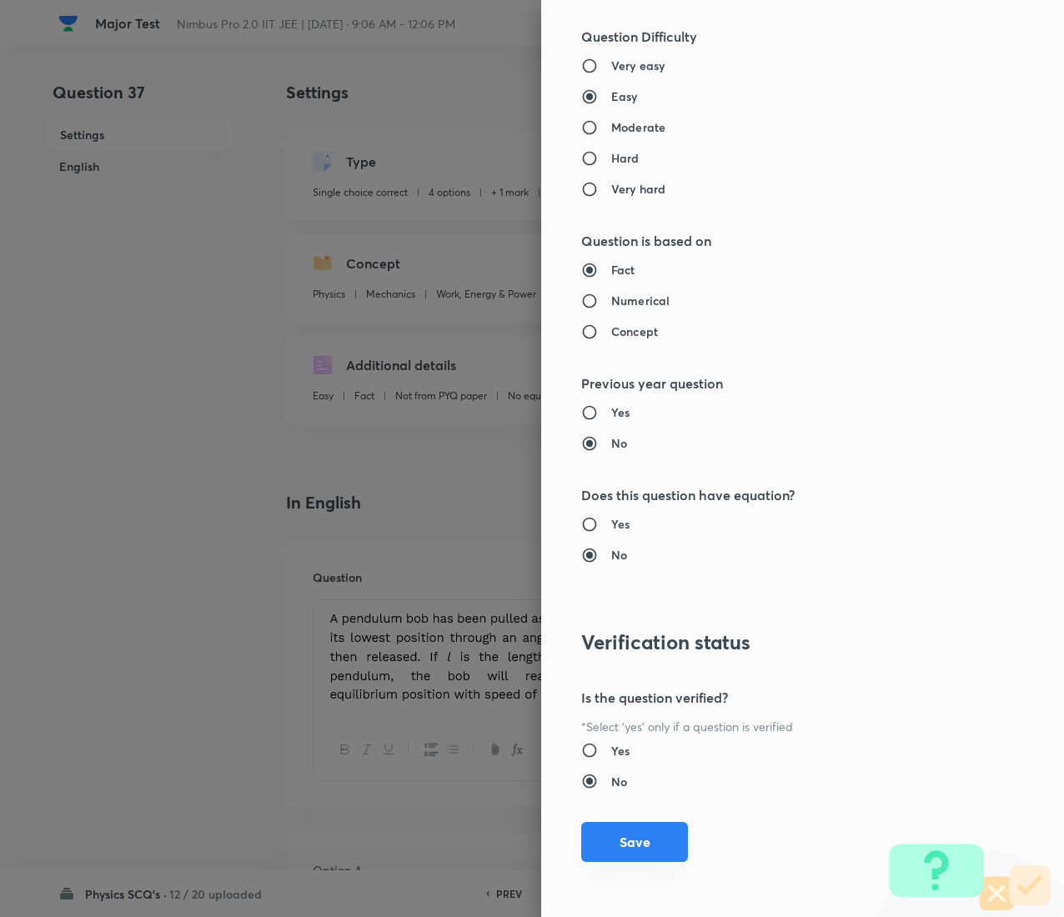
type input "1"
click at [624, 459] on button "Save" at bounding box center [634, 842] width 107 height 40
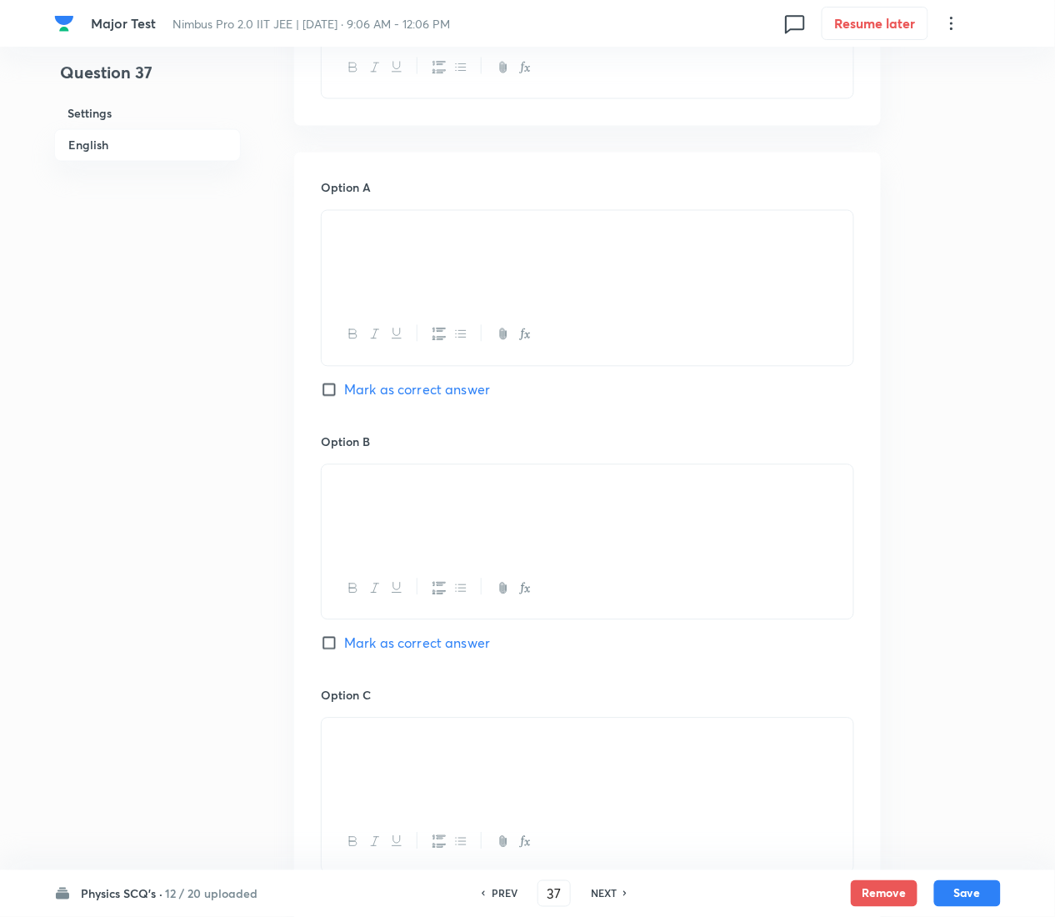
scroll to position [1539, 0]
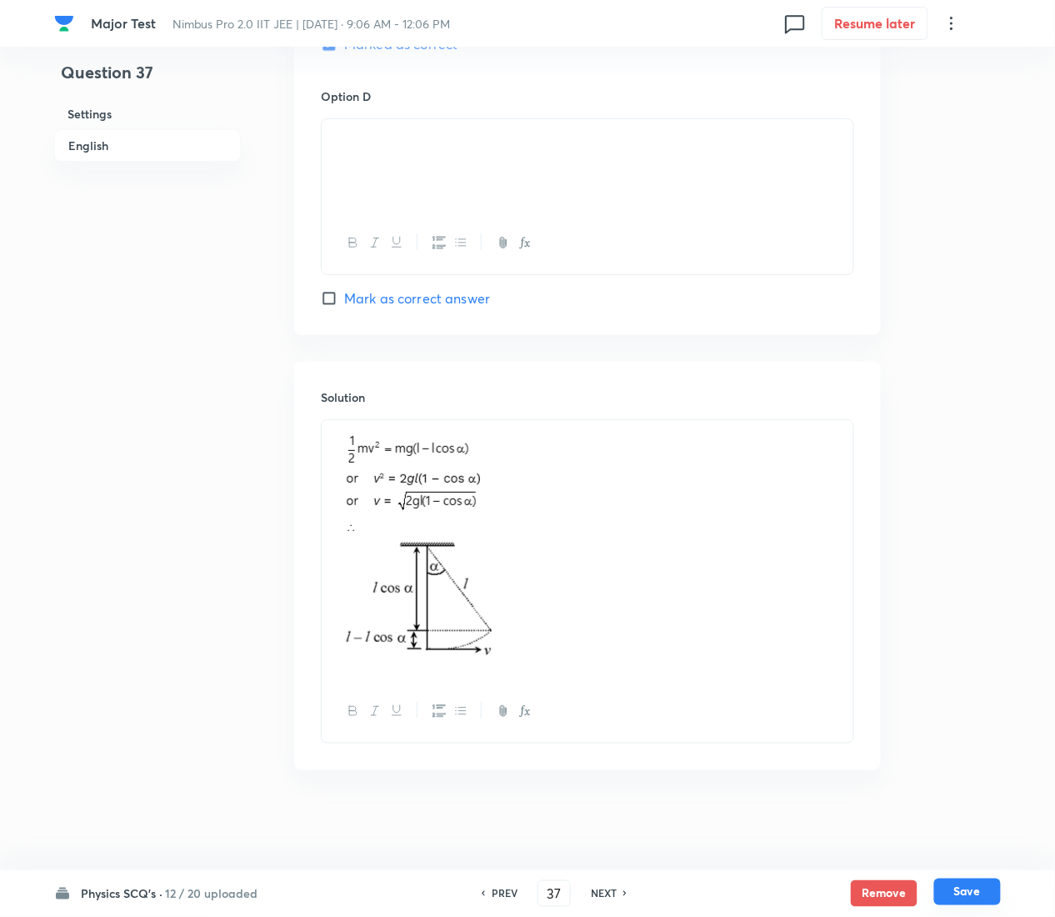
click at [979, 459] on button "Save" at bounding box center [968, 892] width 67 height 27
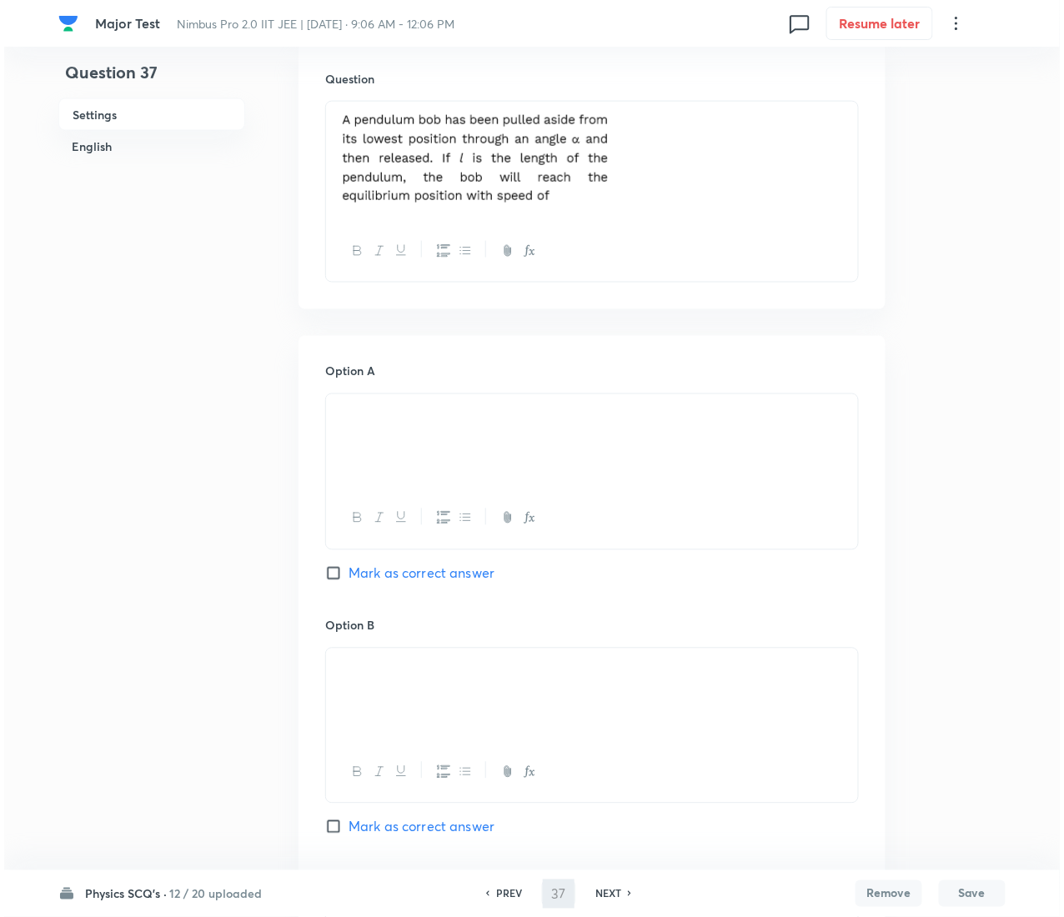
scroll to position [0, 0]
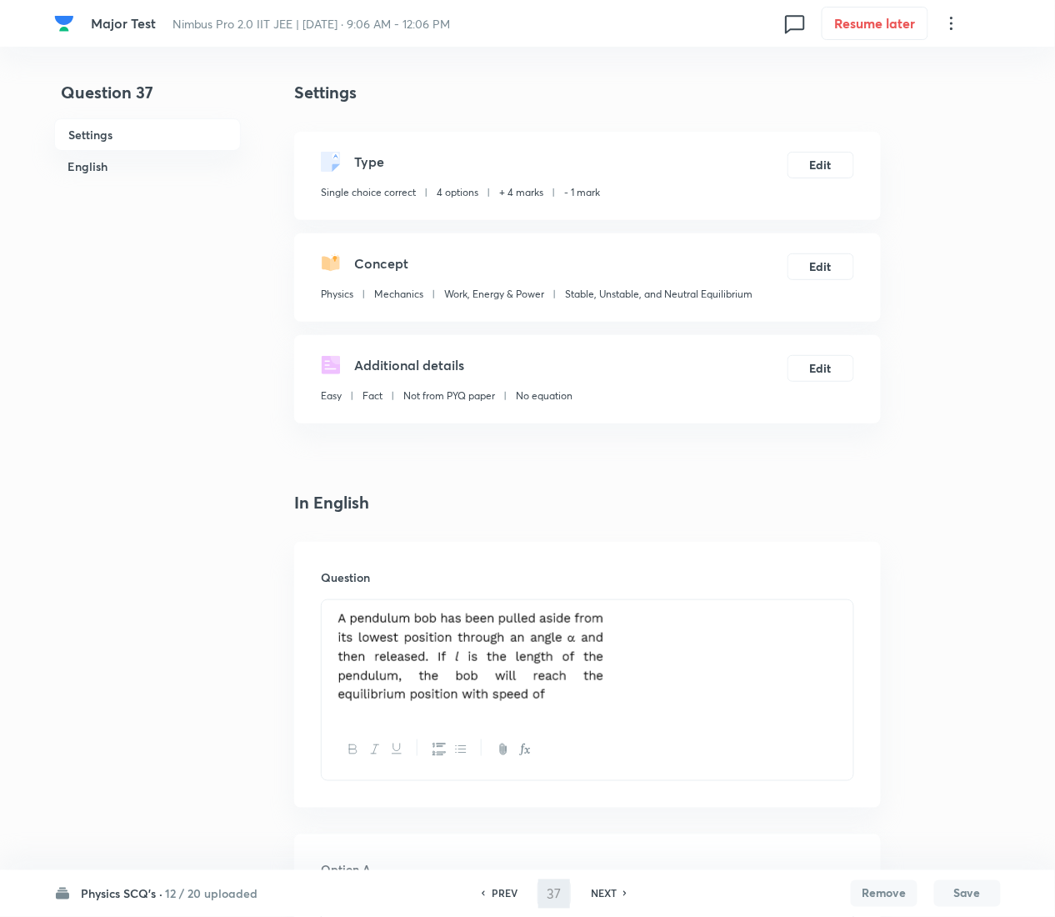
type input "38"
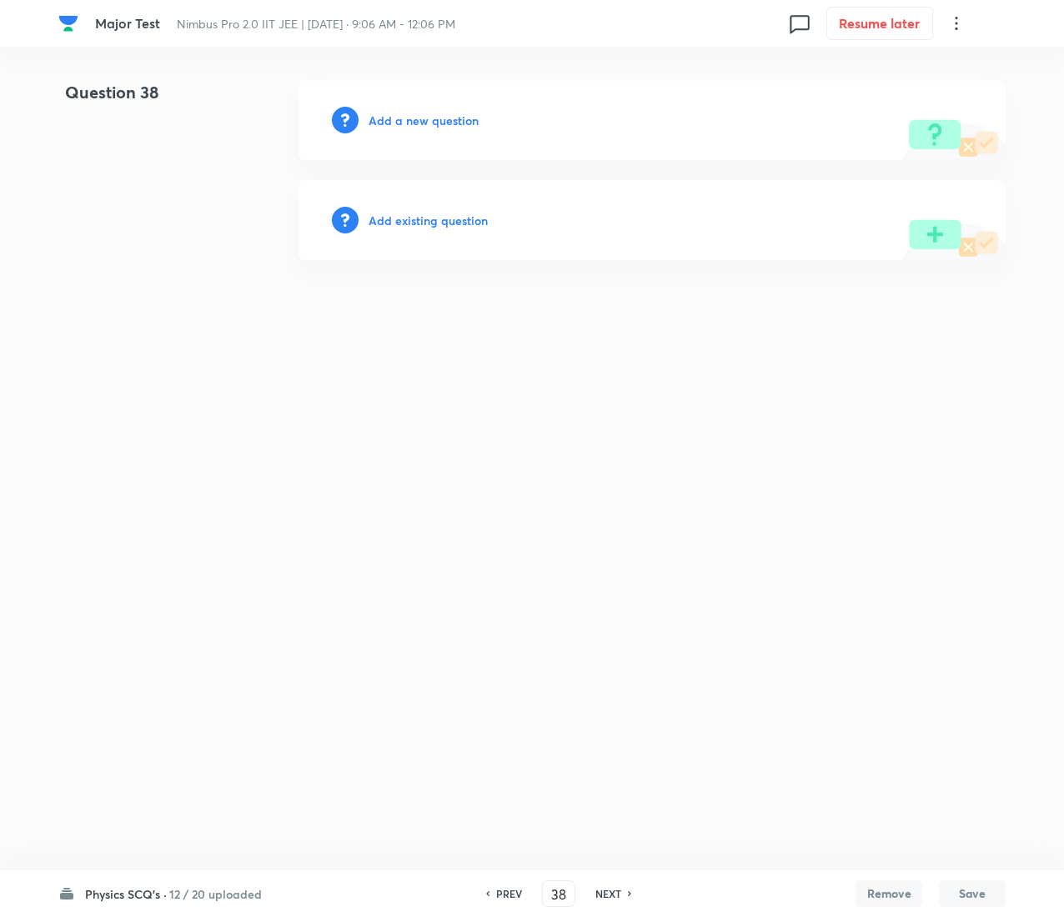
click at [420, 222] on h6 "Add existing question" at bounding box center [427, 221] width 119 height 18
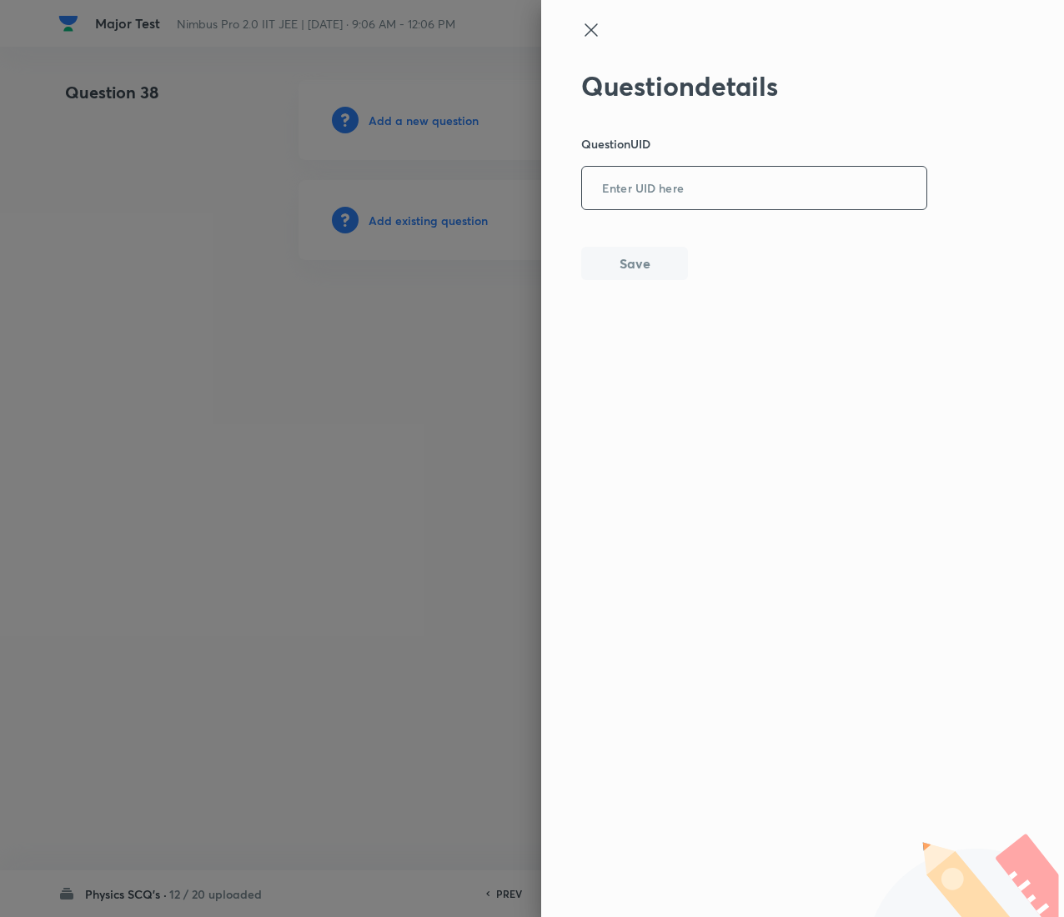
click at [802, 197] on input "text" at bounding box center [754, 188] width 344 height 41
paste input "KXJ64"
click at [802, 197] on input "KXJ64" at bounding box center [754, 188] width 344 height 41
type input "KXJ64"
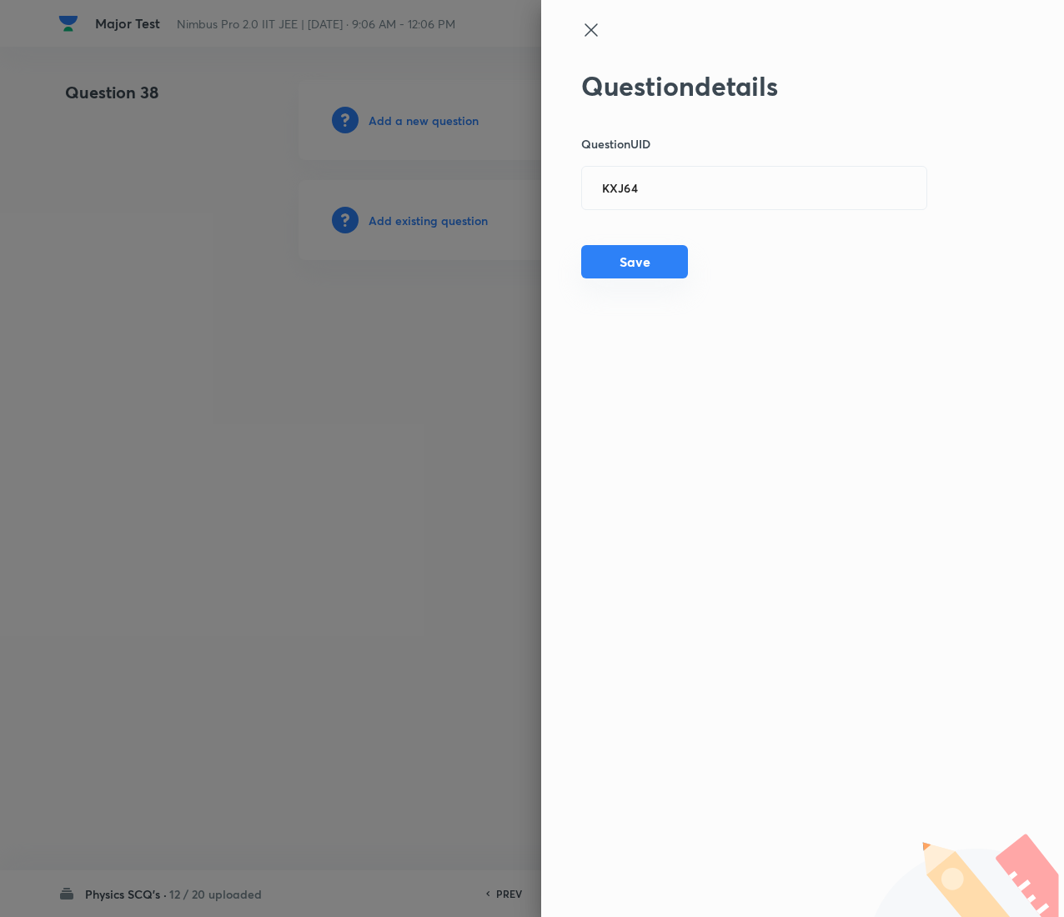
click at [618, 268] on button "Save" at bounding box center [634, 261] width 107 height 33
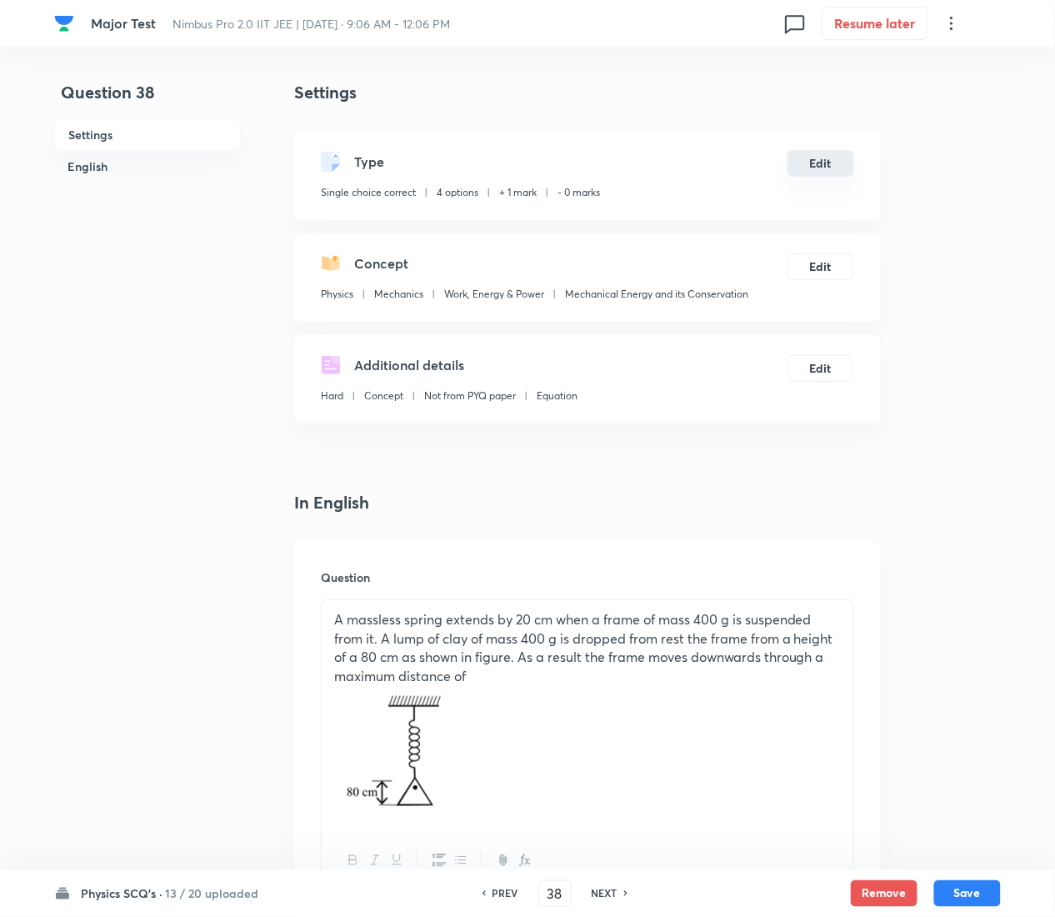
click at [811, 160] on button "Edit" at bounding box center [821, 163] width 67 height 27
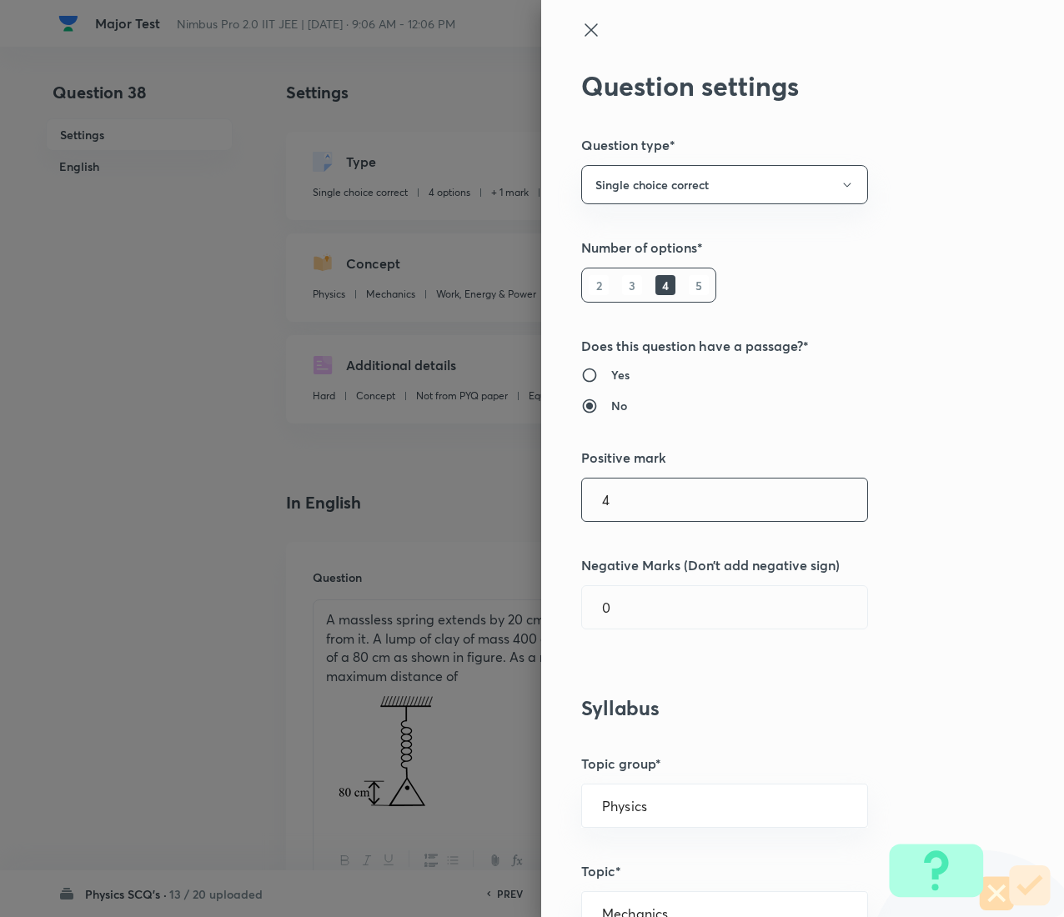
type input "4"
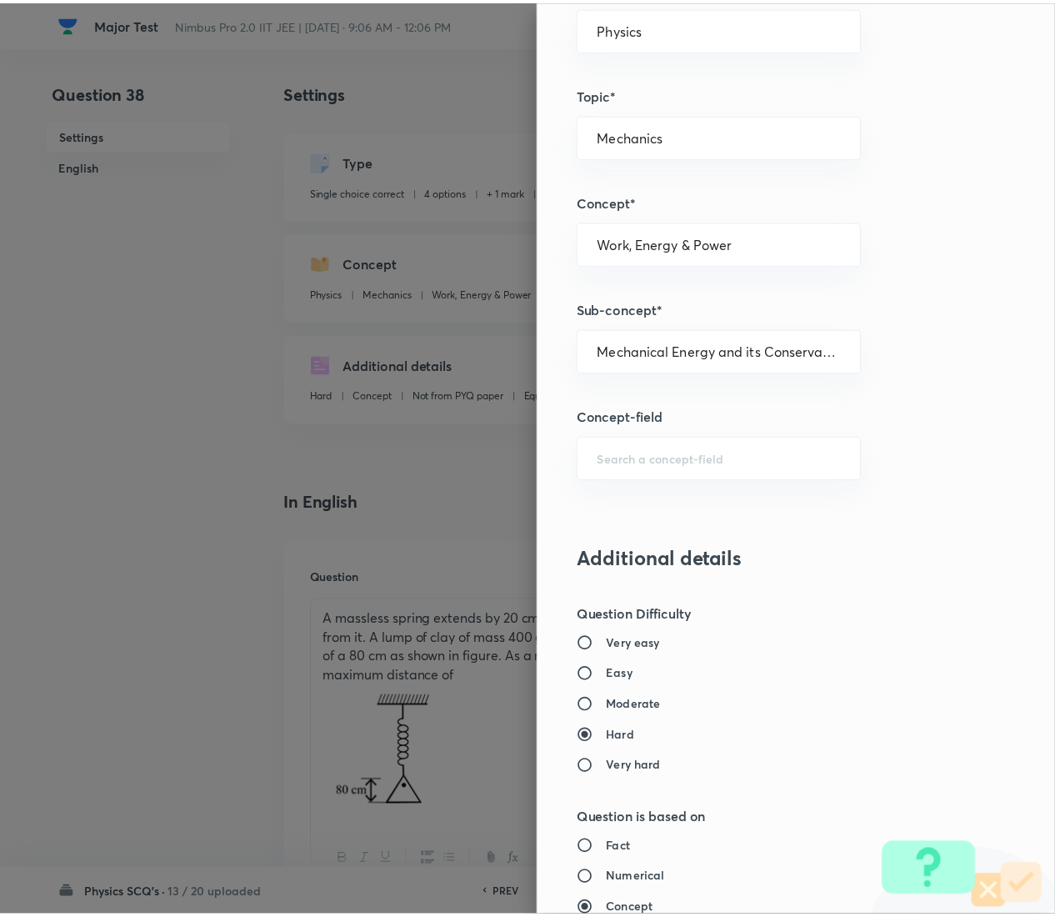
scroll to position [1359, 0]
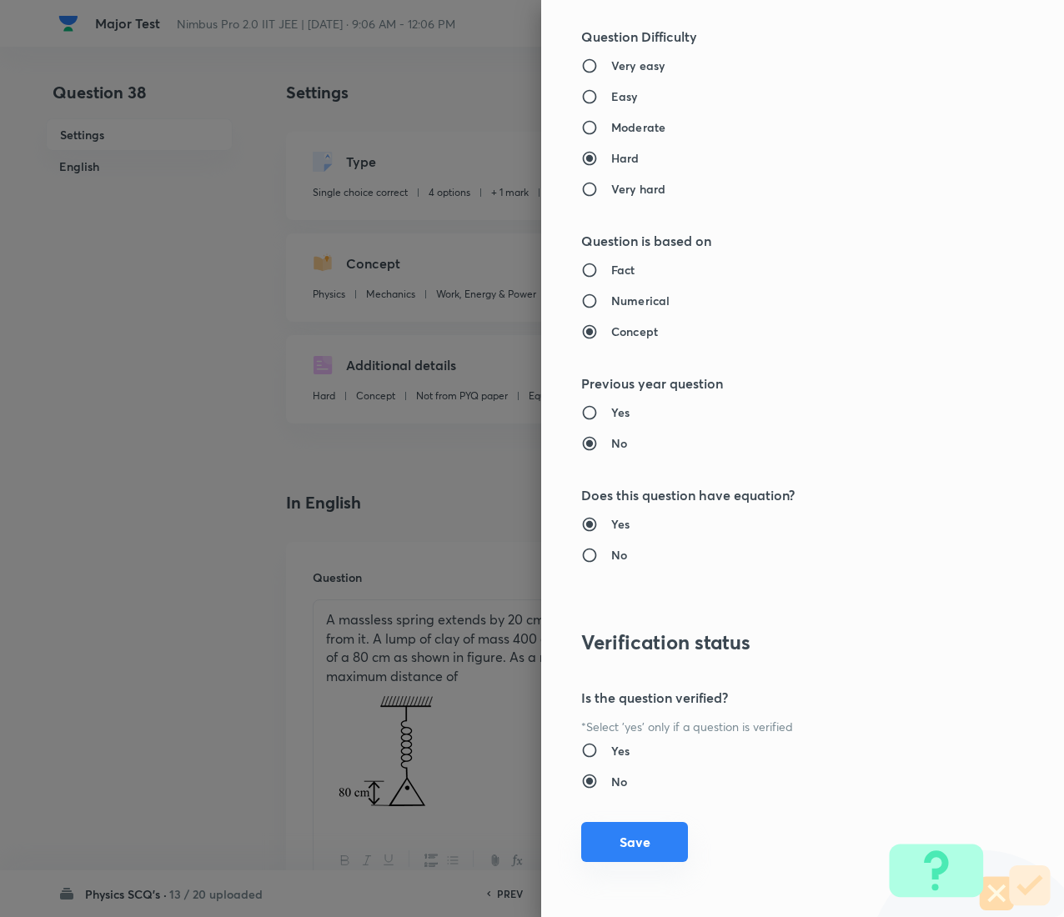
type input "1"
click at [644, 459] on button "Save" at bounding box center [634, 842] width 107 height 40
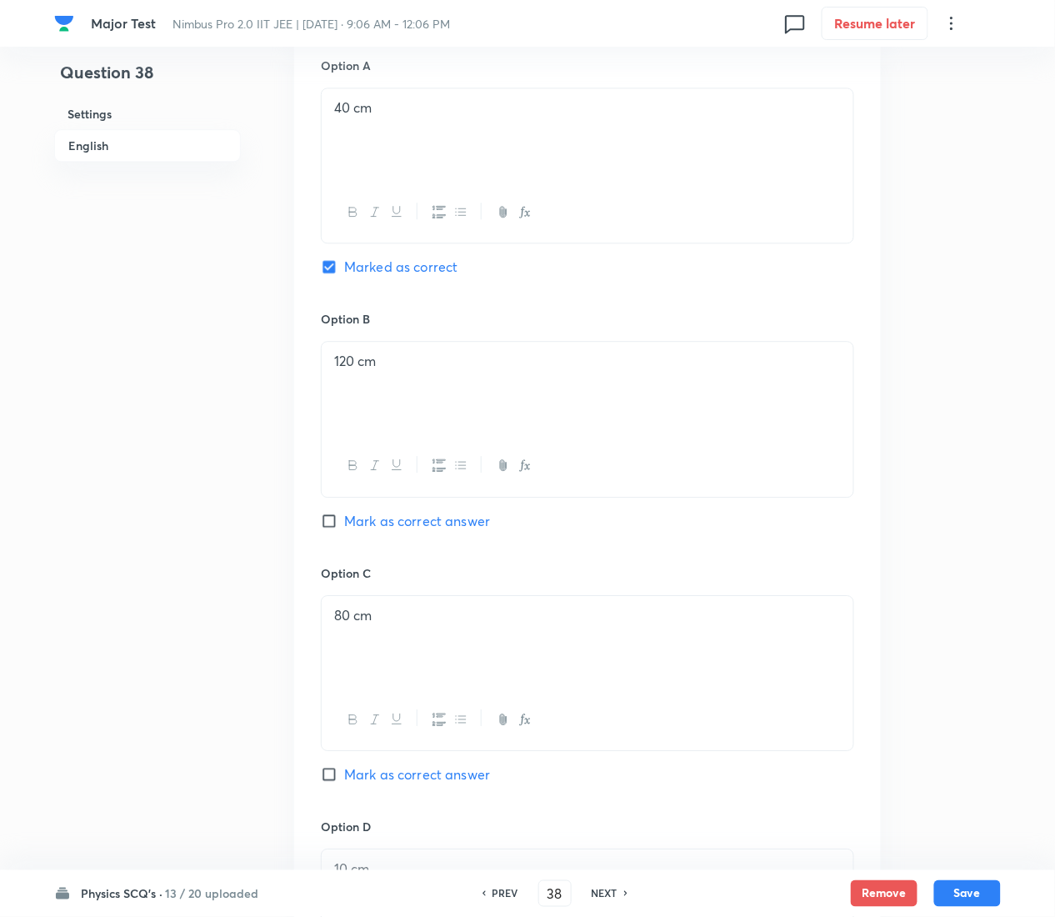
scroll to position [1739, 0]
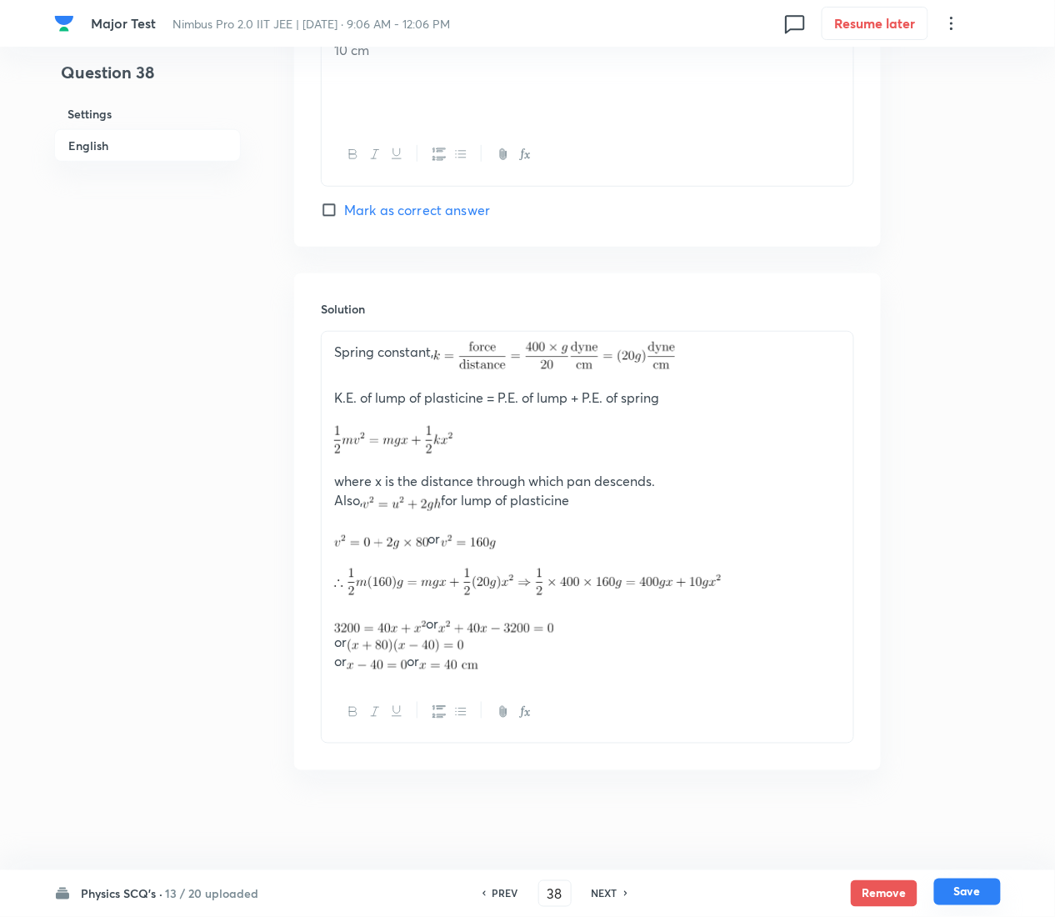
click at [985, 459] on button "Save" at bounding box center [968, 892] width 67 height 27
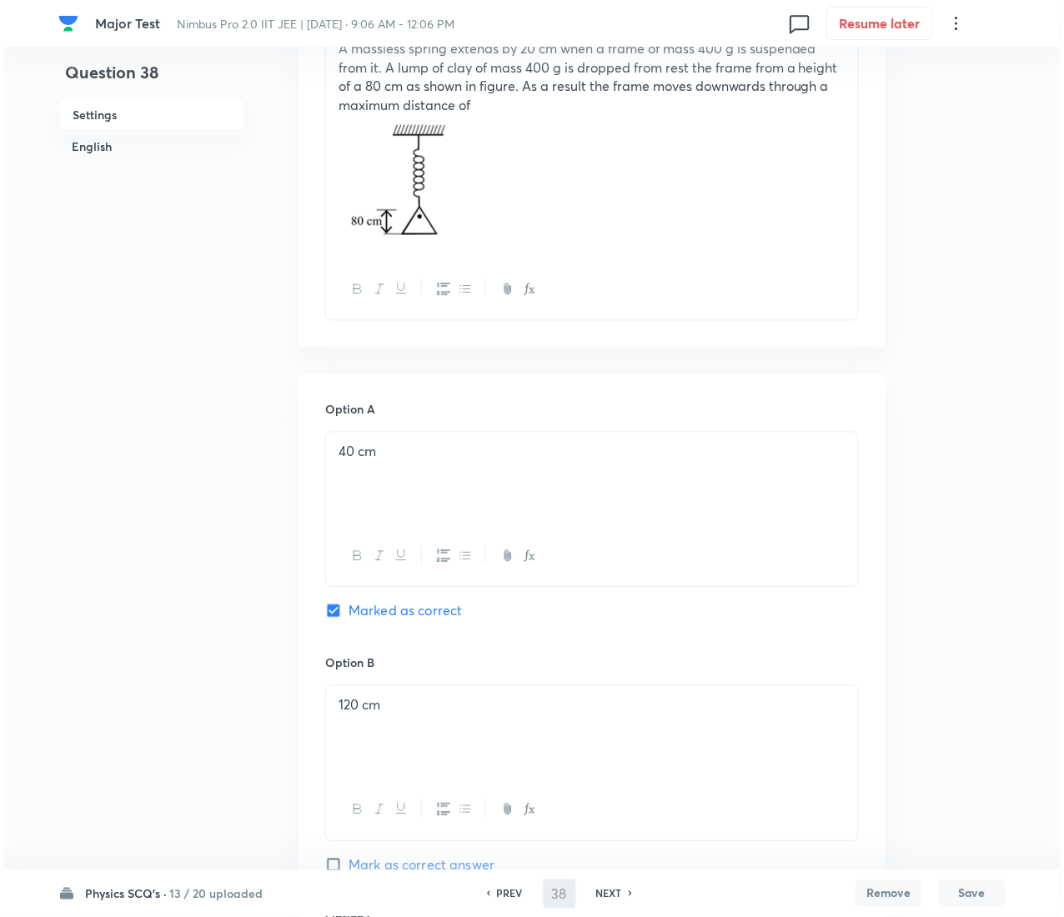
scroll to position [0, 0]
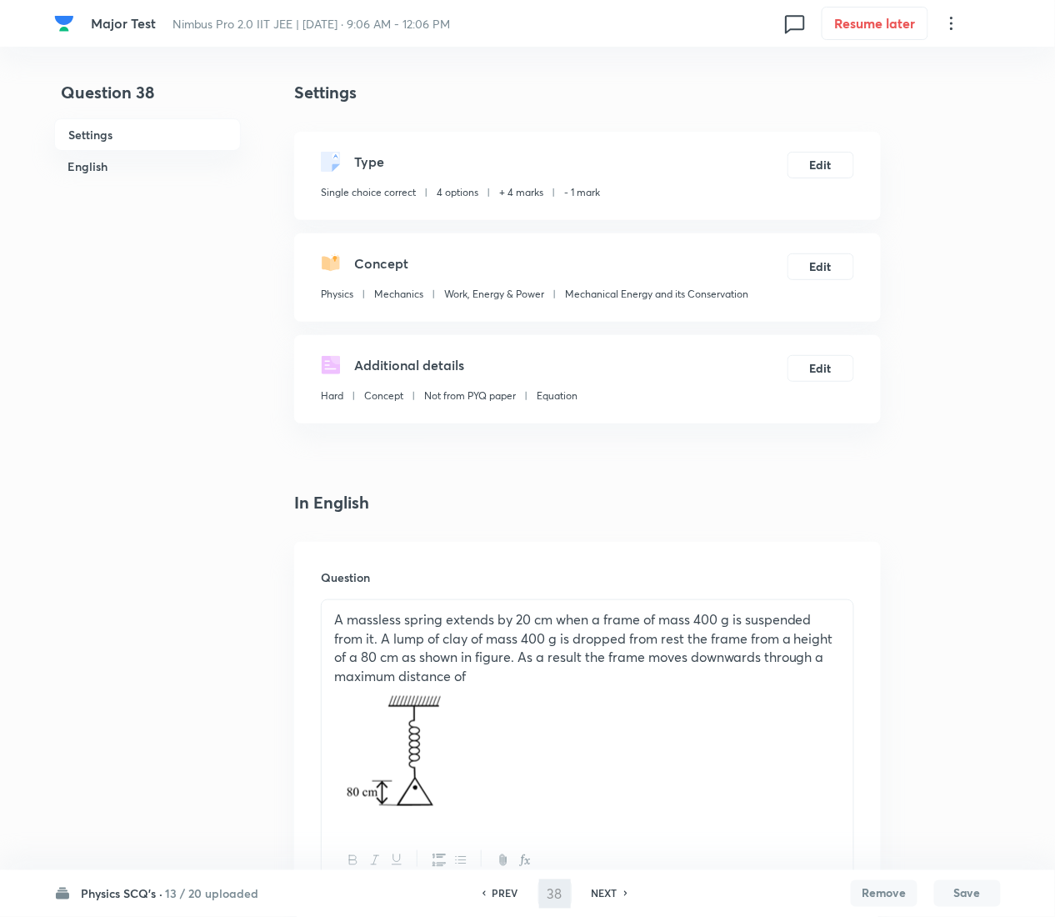
type input "39"
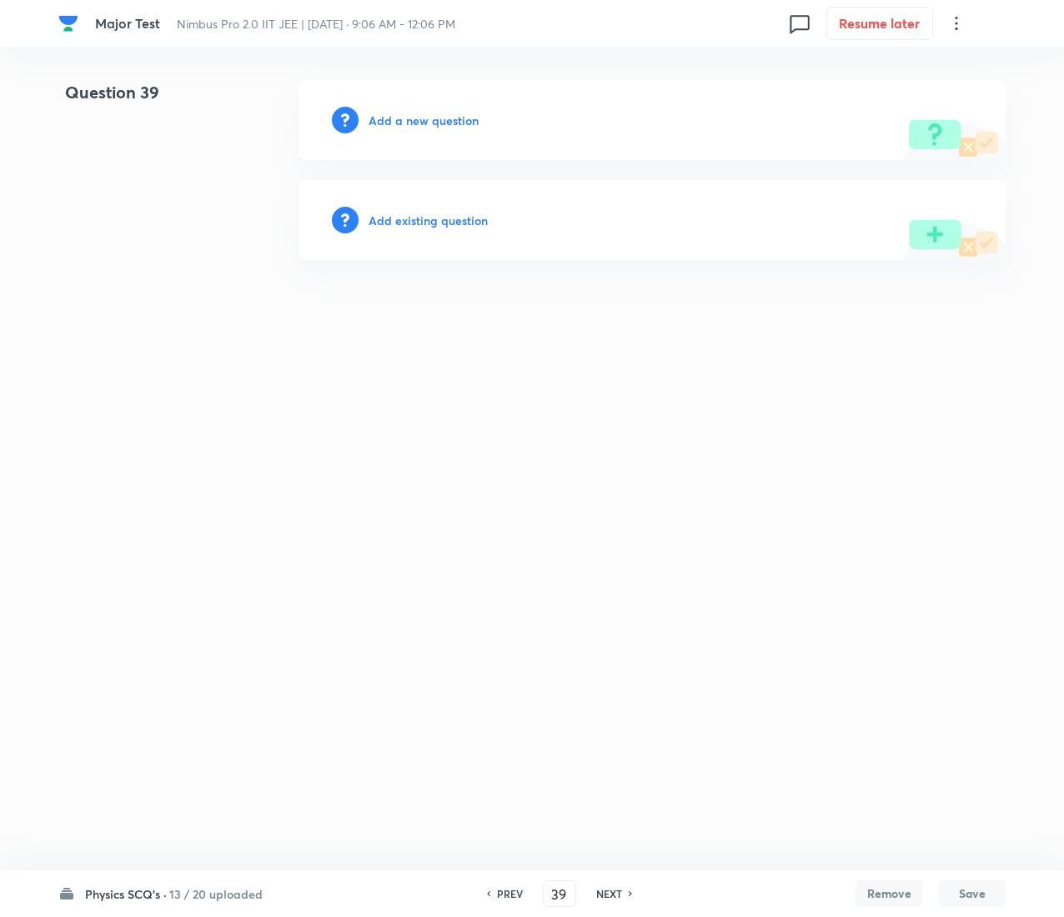
click at [448, 212] on h6 "Add existing question" at bounding box center [427, 221] width 119 height 18
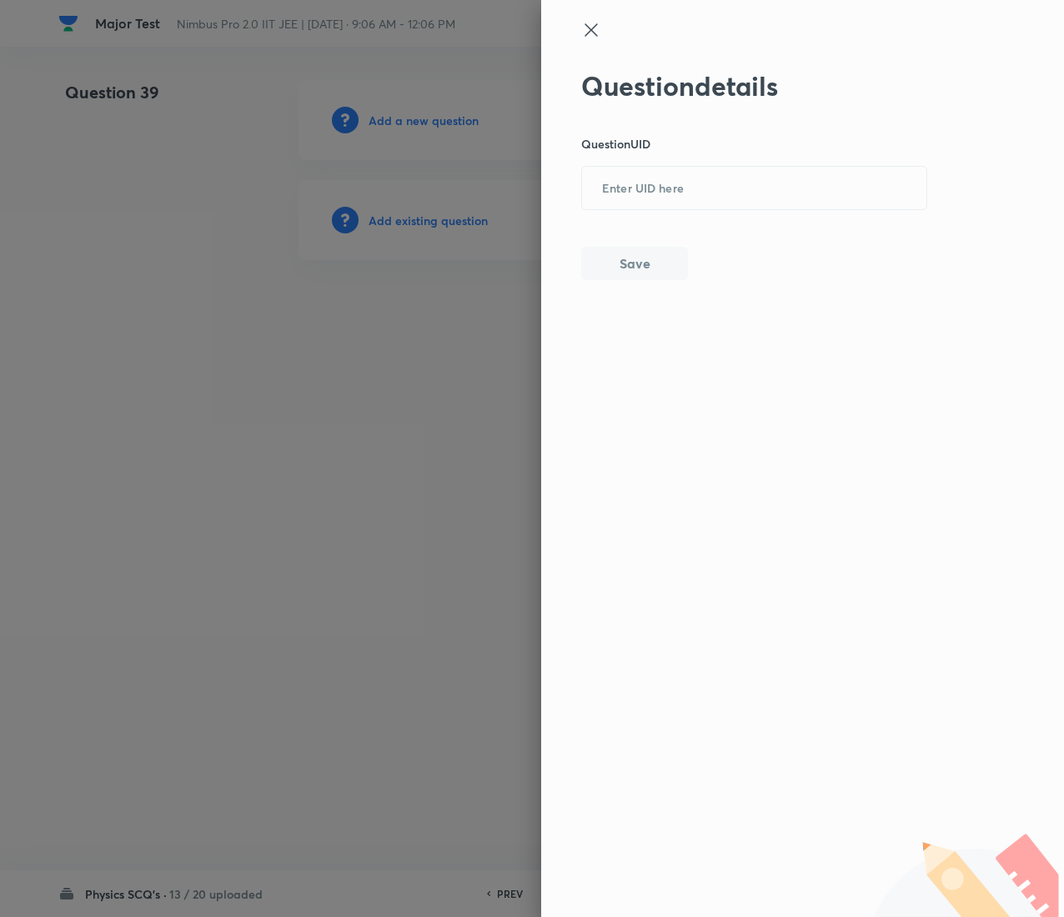
click at [747, 165] on div "Question details Question UID ​ Save" at bounding box center [754, 175] width 347 height 210
click at [752, 210] on div "Question details Question UID ​ Save" at bounding box center [754, 175] width 347 height 210
click at [734, 192] on input "text" at bounding box center [754, 188] width 344 height 41
paste input "VJ1OT"
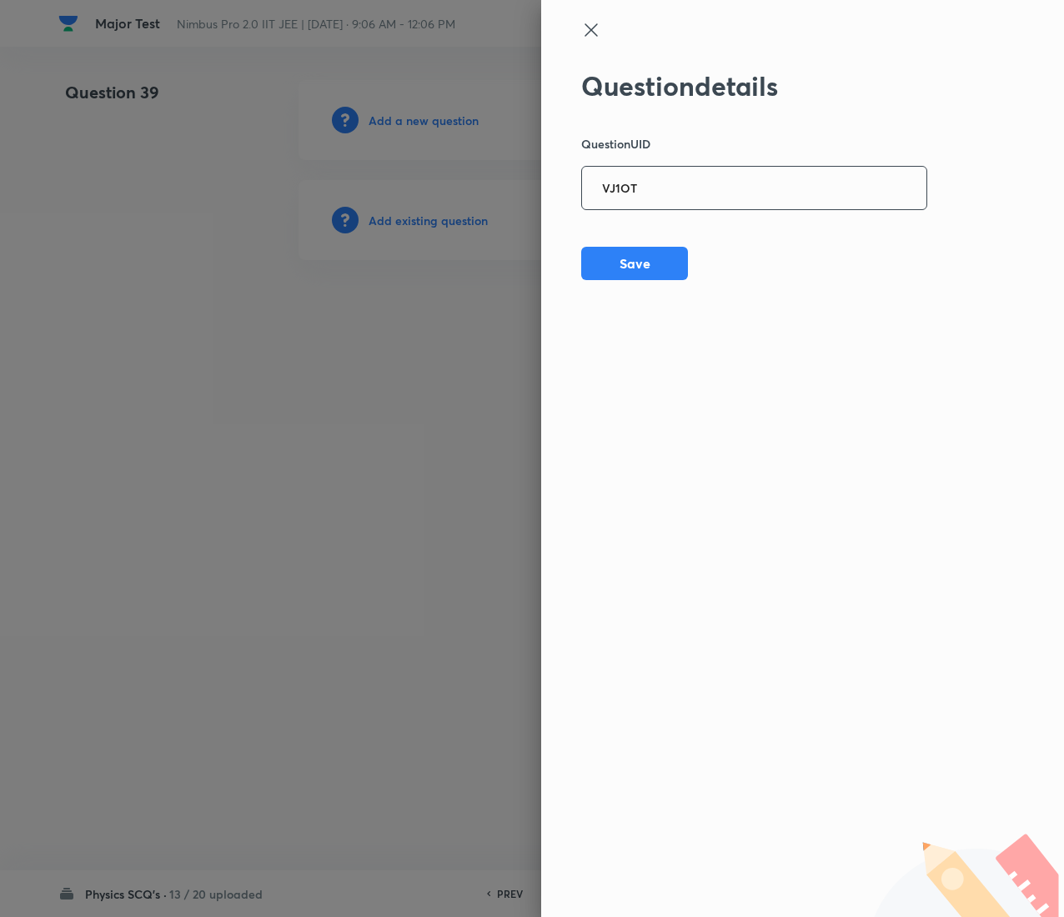
type input "VJ1OT"
click at [642, 263] on button "Save" at bounding box center [634, 261] width 107 height 33
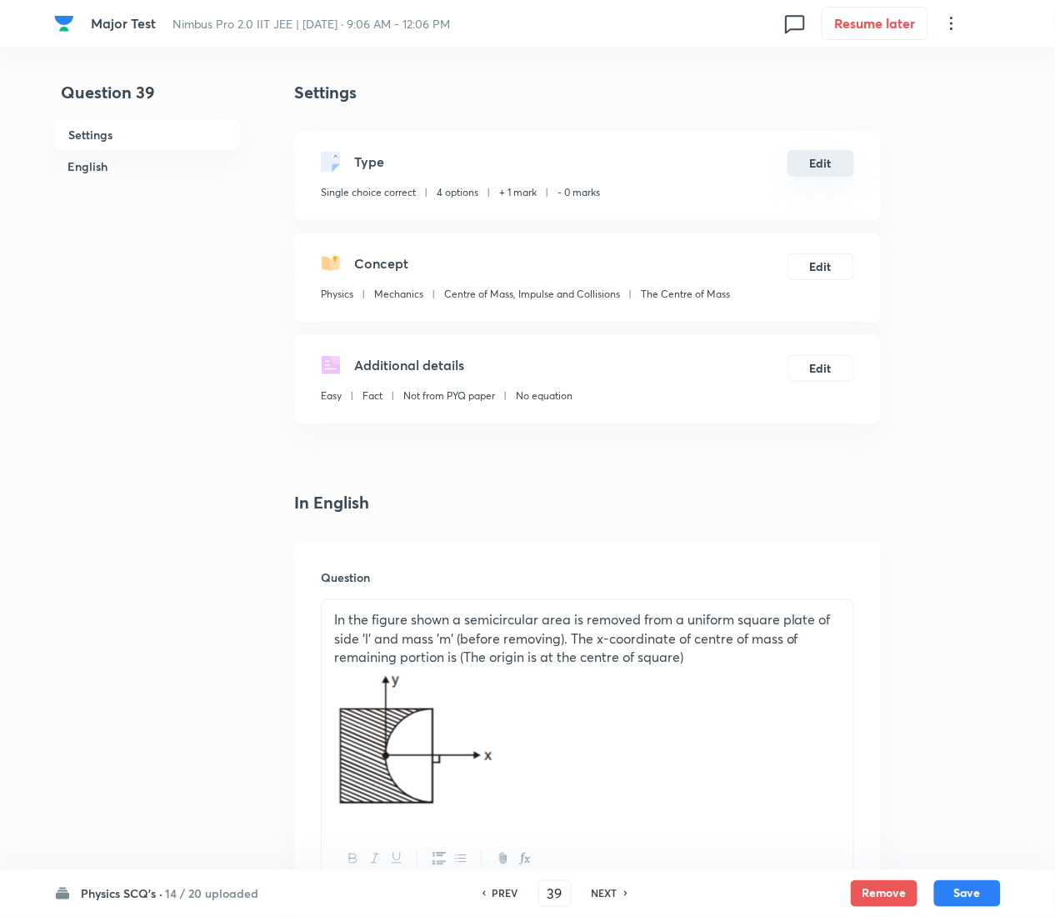
click at [824, 162] on button "Edit" at bounding box center [821, 163] width 67 height 27
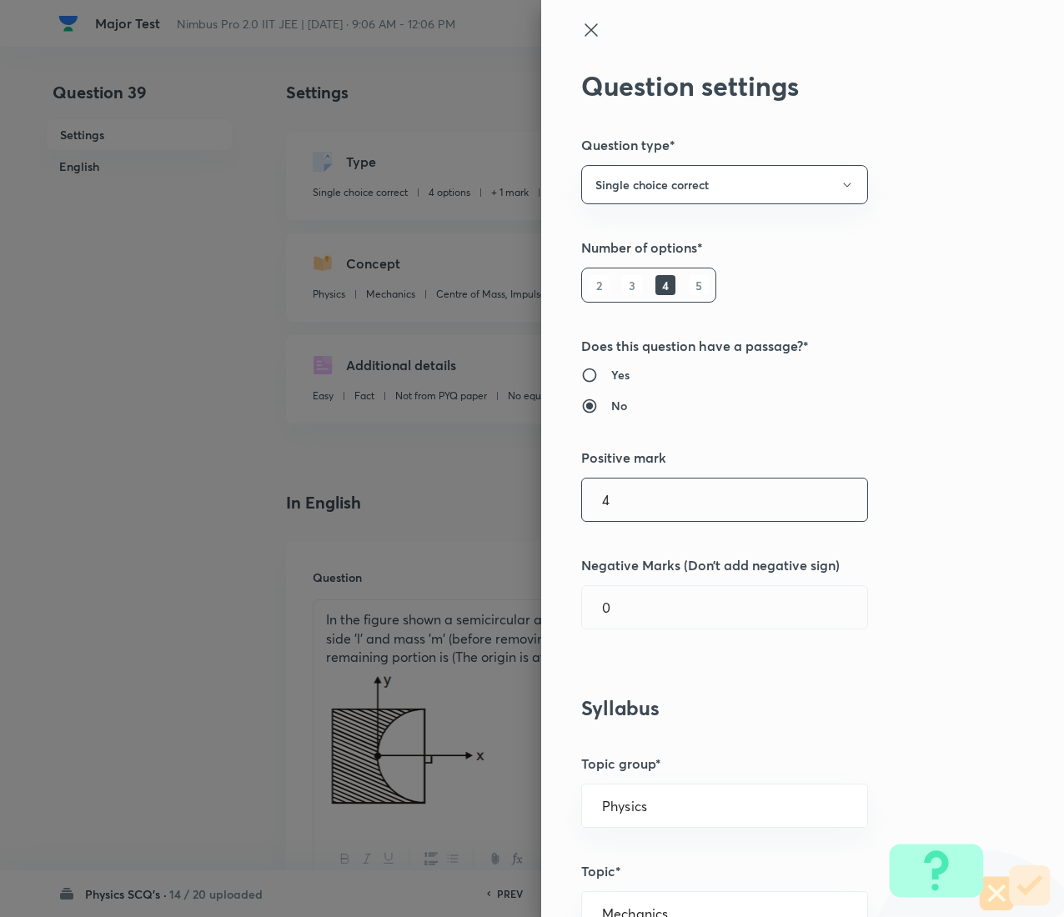
type input "4"
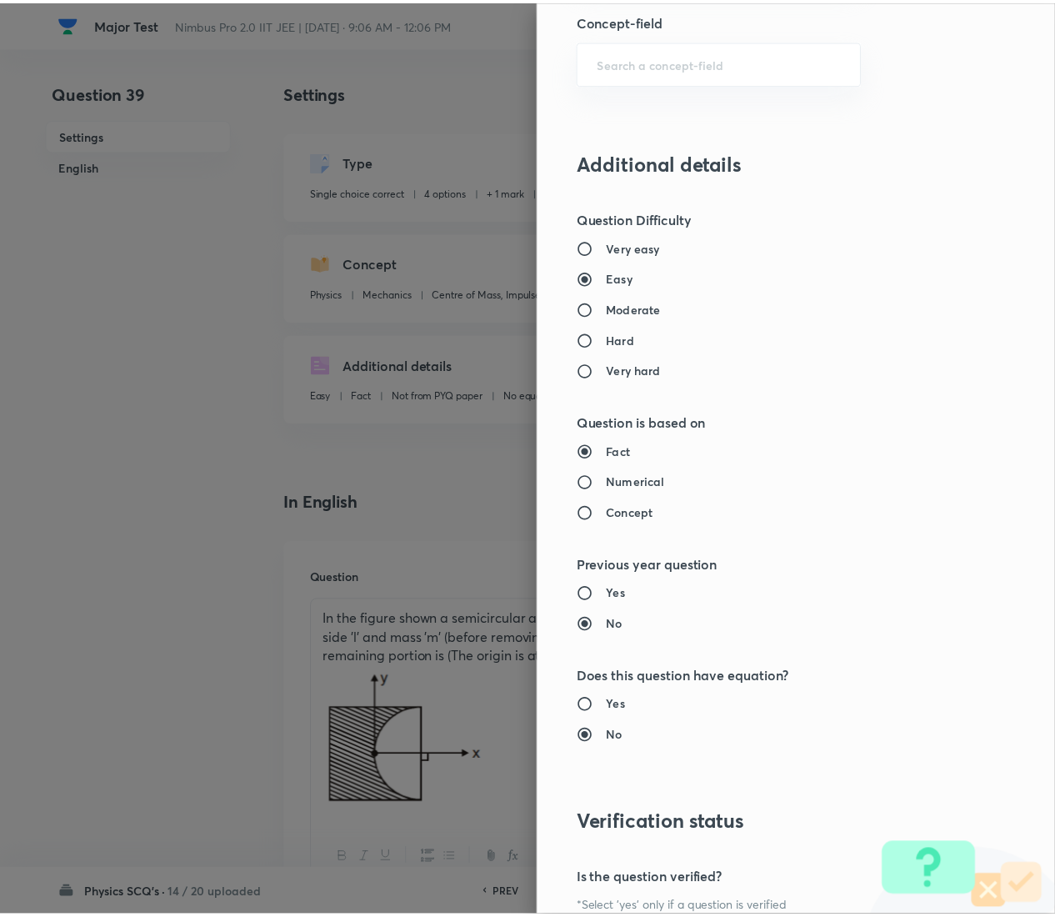
scroll to position [1359, 0]
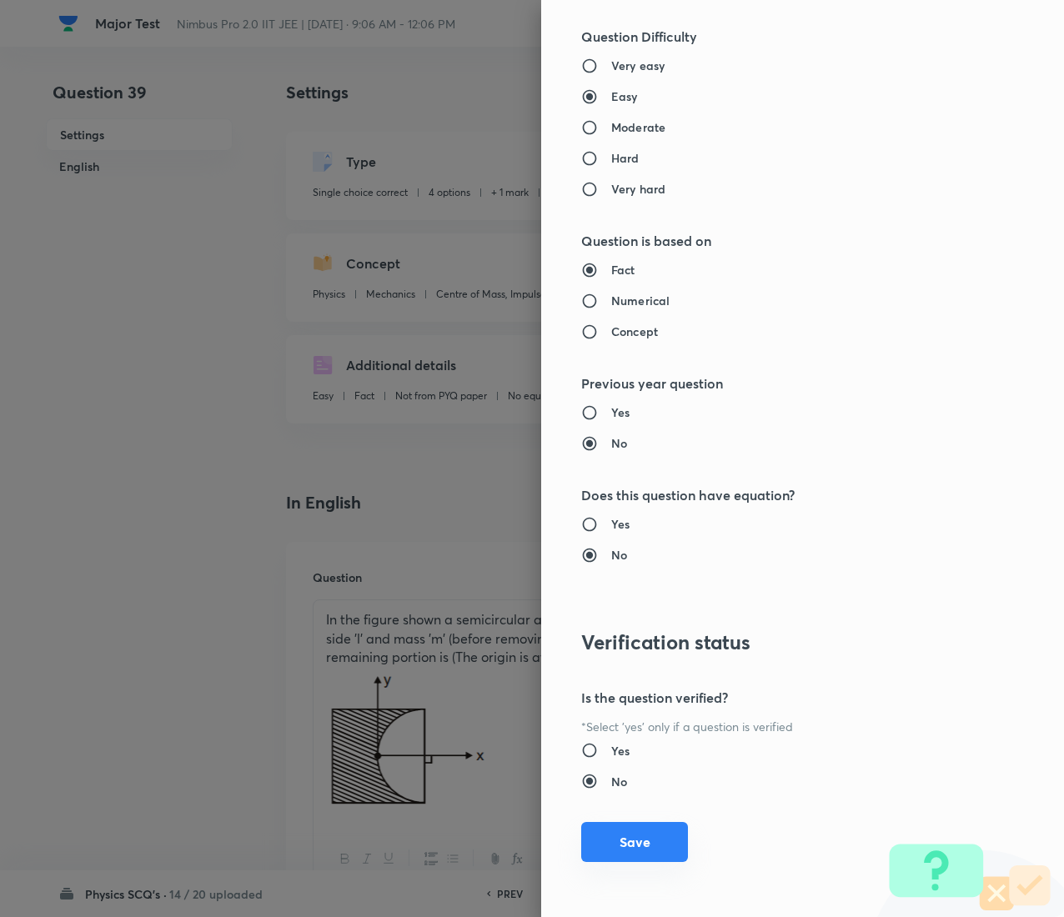
type input "1"
click at [590, 459] on button "Save" at bounding box center [634, 842] width 107 height 40
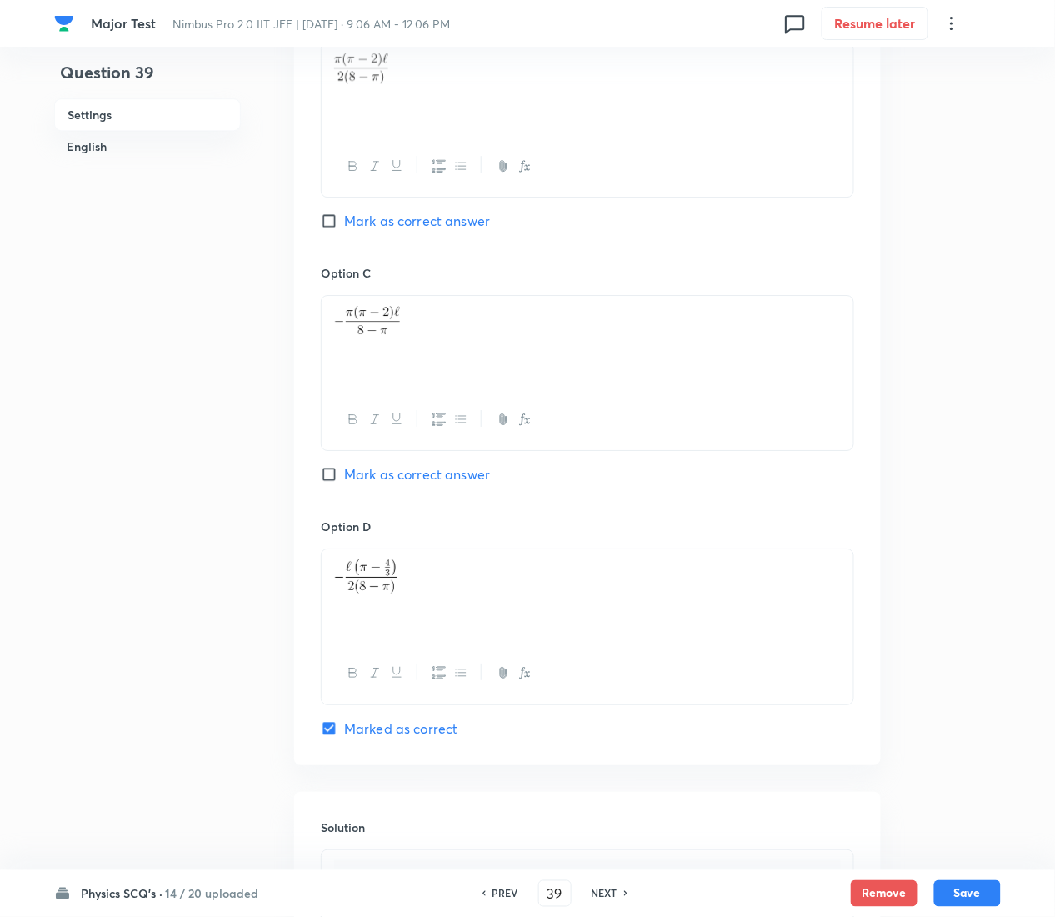
scroll to position [1832, 0]
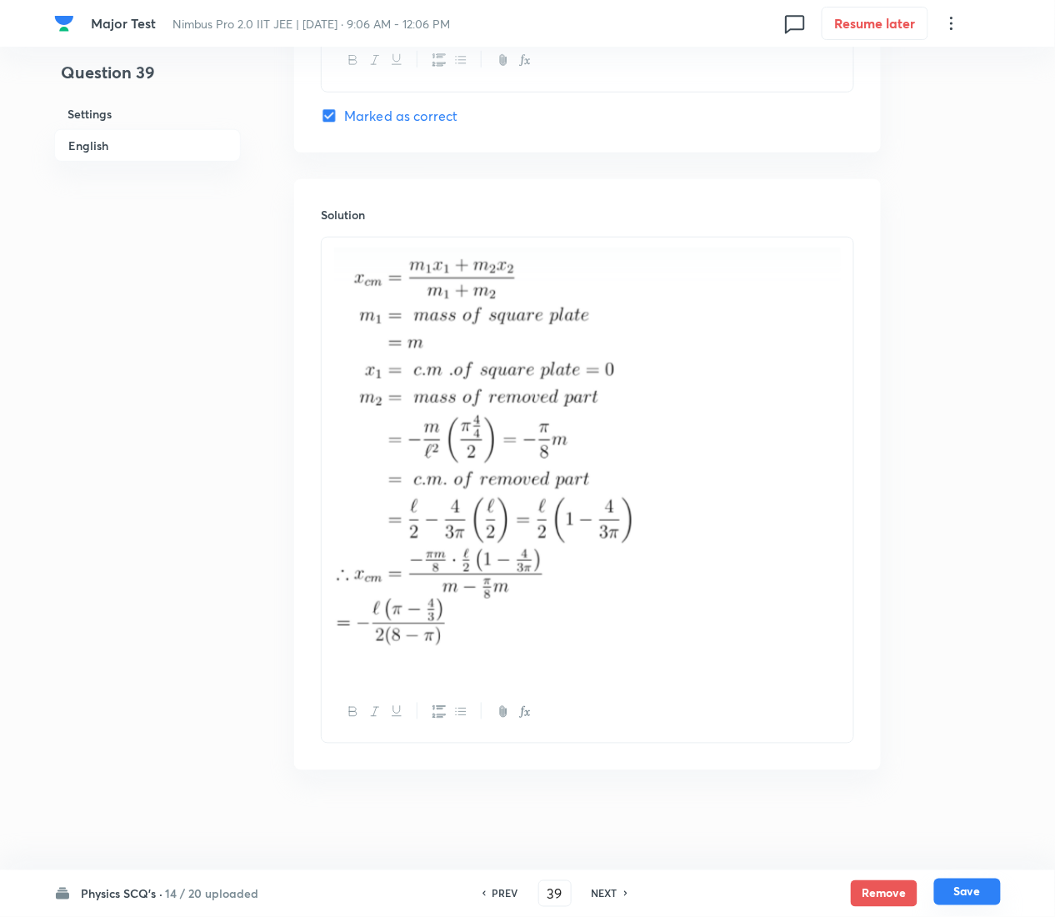
click at [988, 459] on button "Save" at bounding box center [968, 892] width 67 height 27
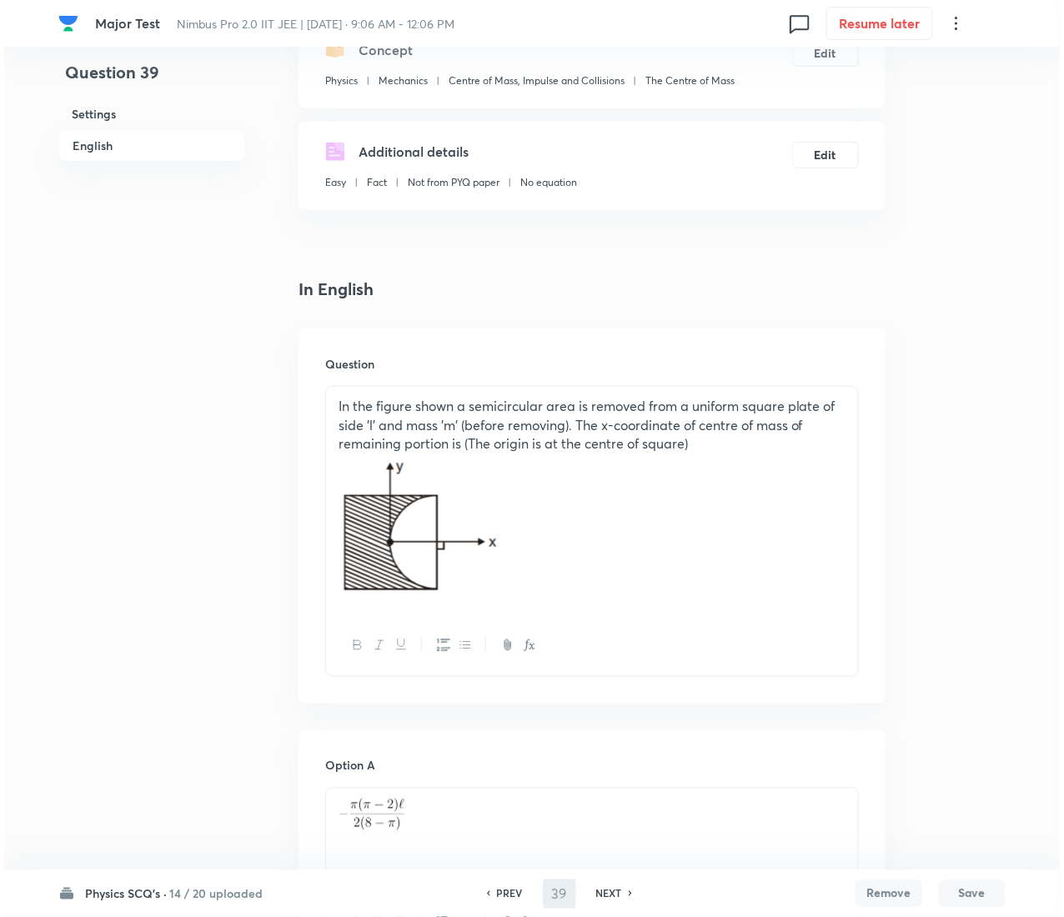
scroll to position [0, 0]
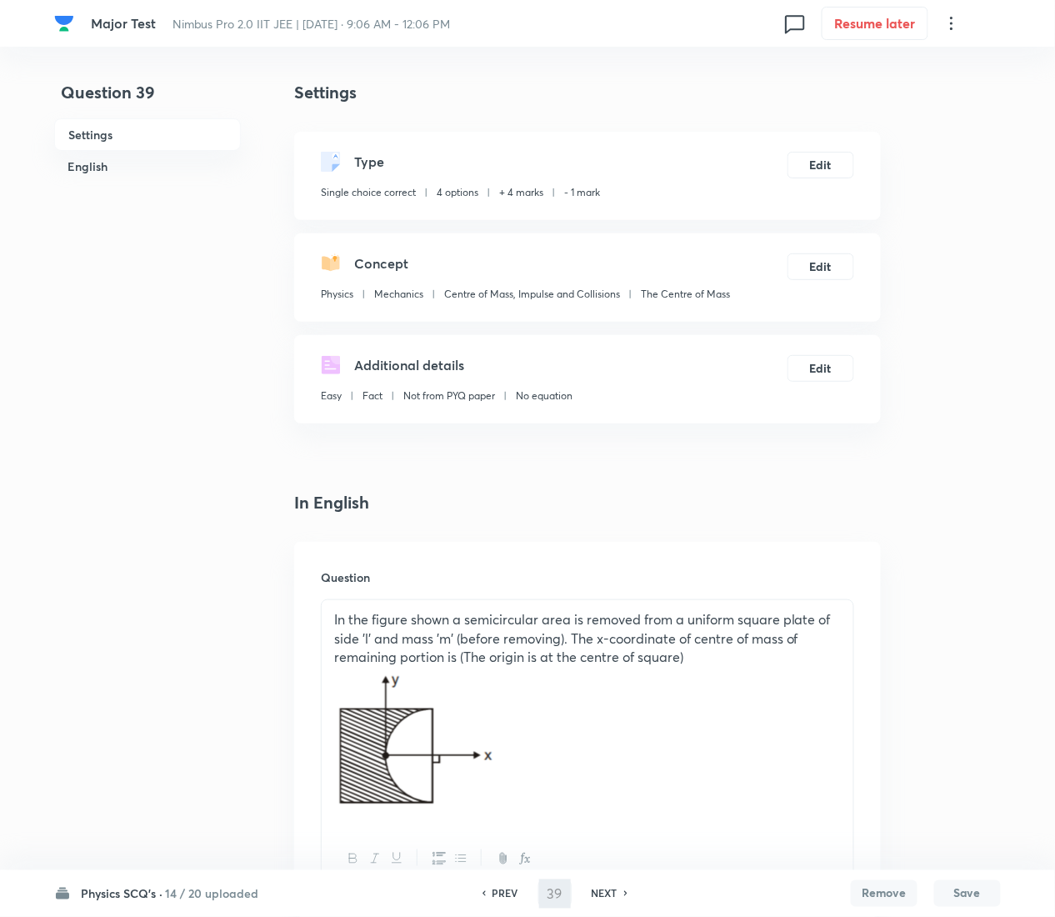
type input "40"
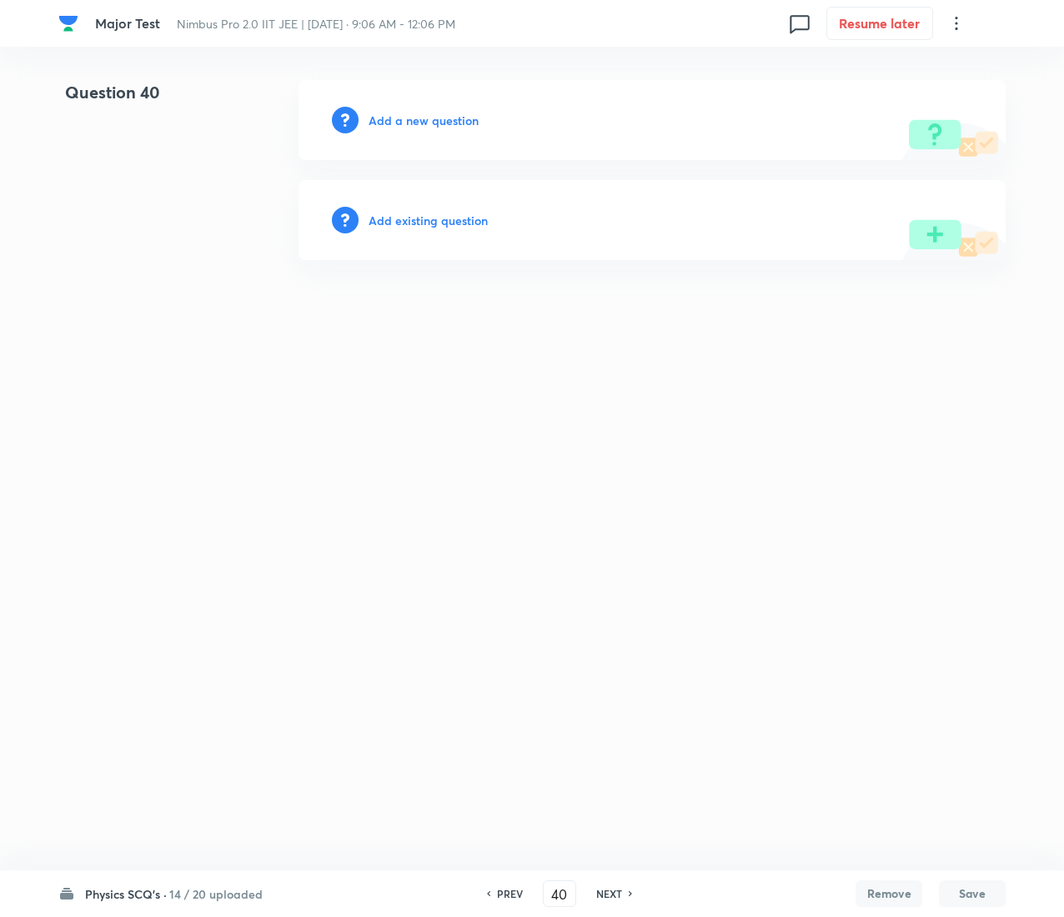
click at [405, 220] on h6 "Add existing question" at bounding box center [427, 221] width 119 height 18
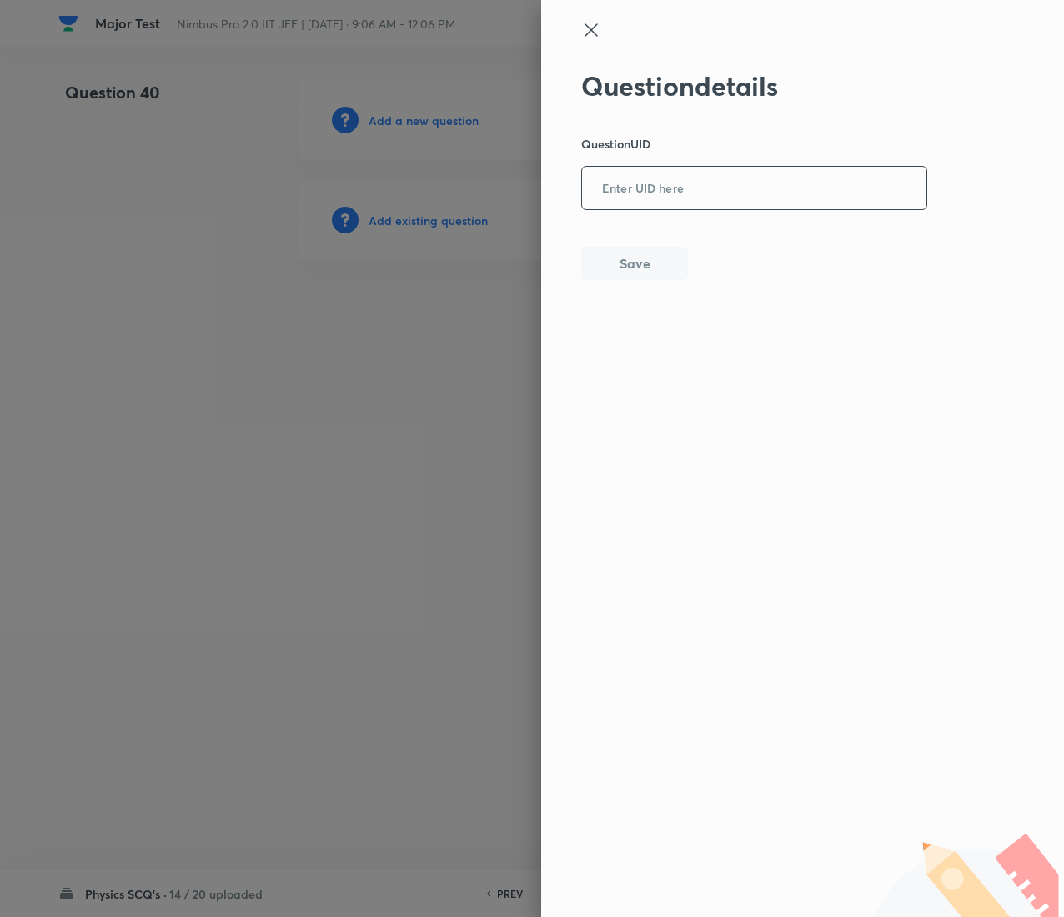
click at [697, 175] on input "text" at bounding box center [754, 188] width 344 height 41
paste input "80489"
click at [697, 175] on input "80489" at bounding box center [754, 188] width 344 height 41
type input "80489"
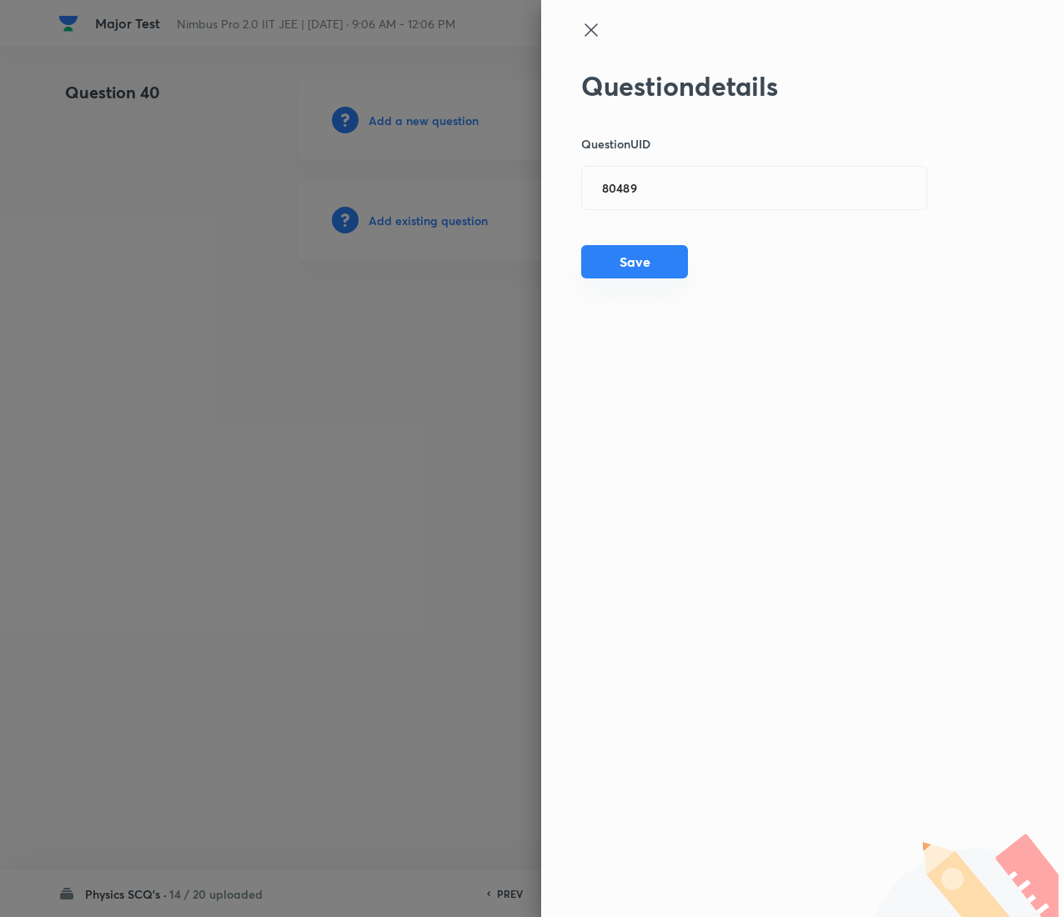
click at [594, 272] on button "Save" at bounding box center [634, 261] width 107 height 33
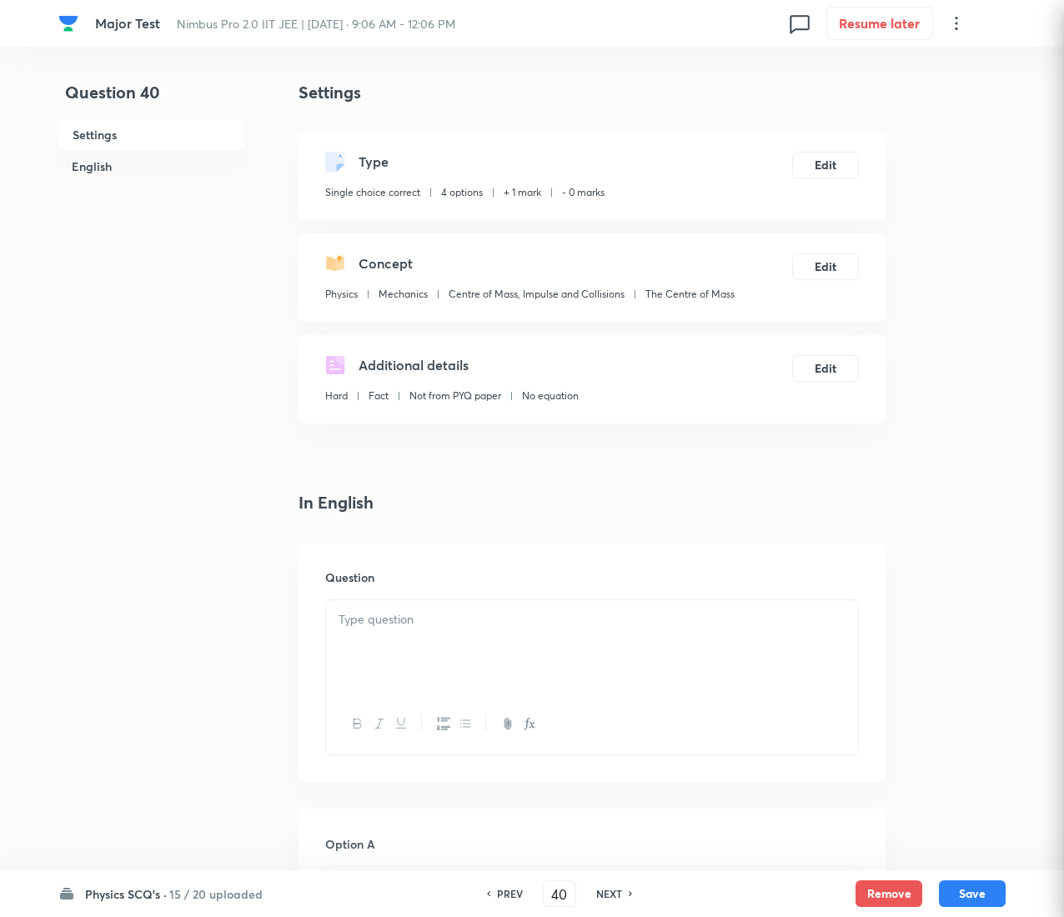
checkbox input "true"
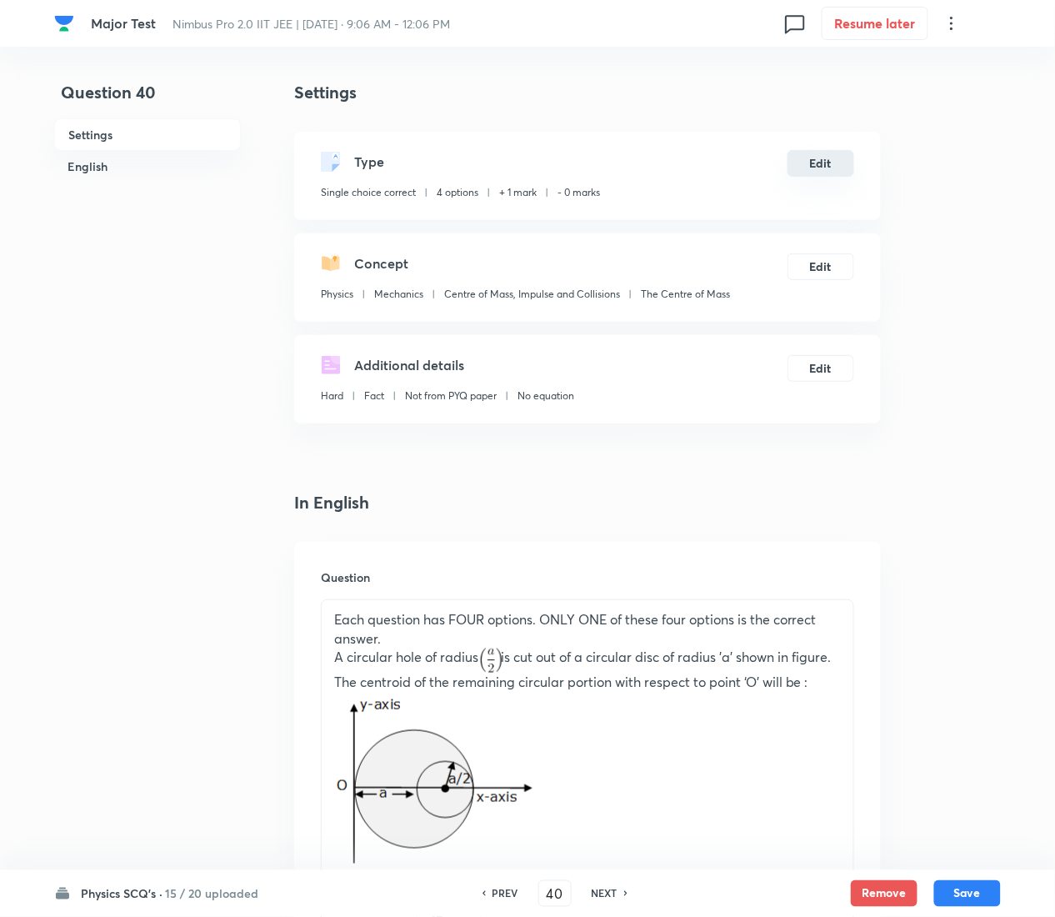
click at [830, 165] on button "Edit" at bounding box center [821, 163] width 67 height 27
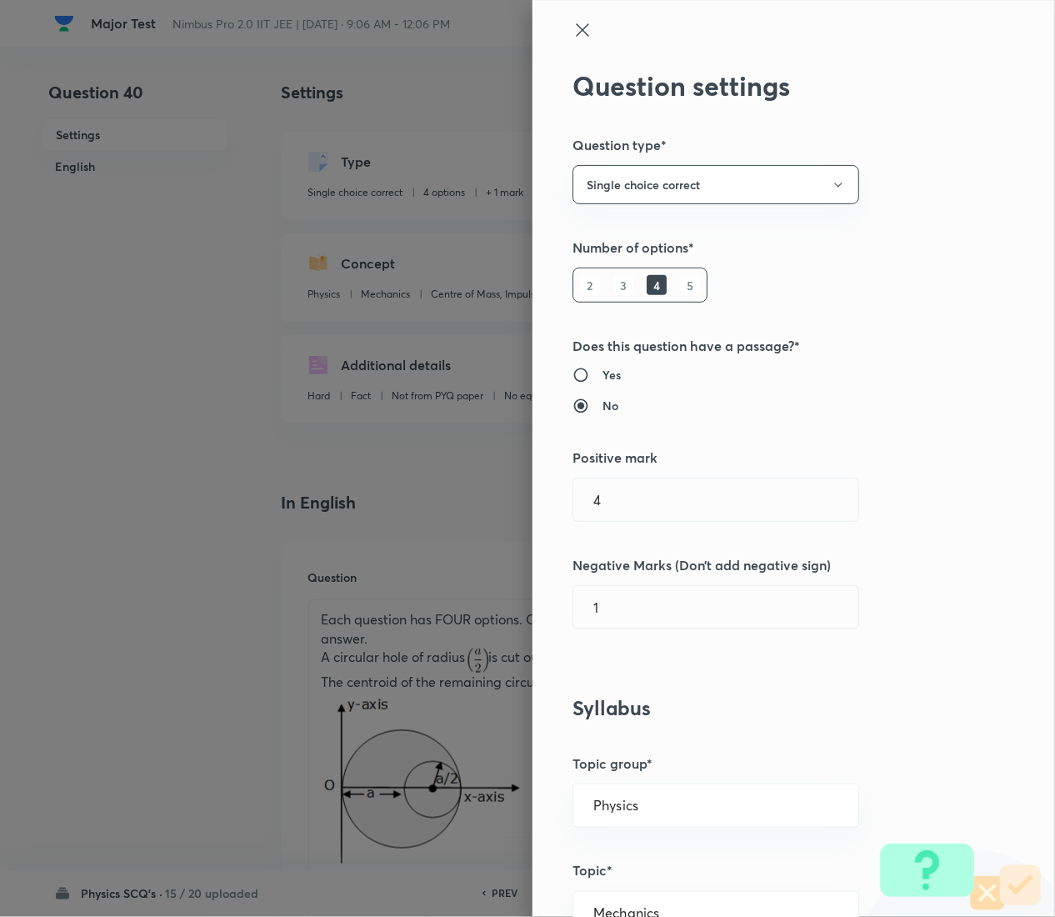
type input "1"
type input "0"
radio input "false"
radio input "true"
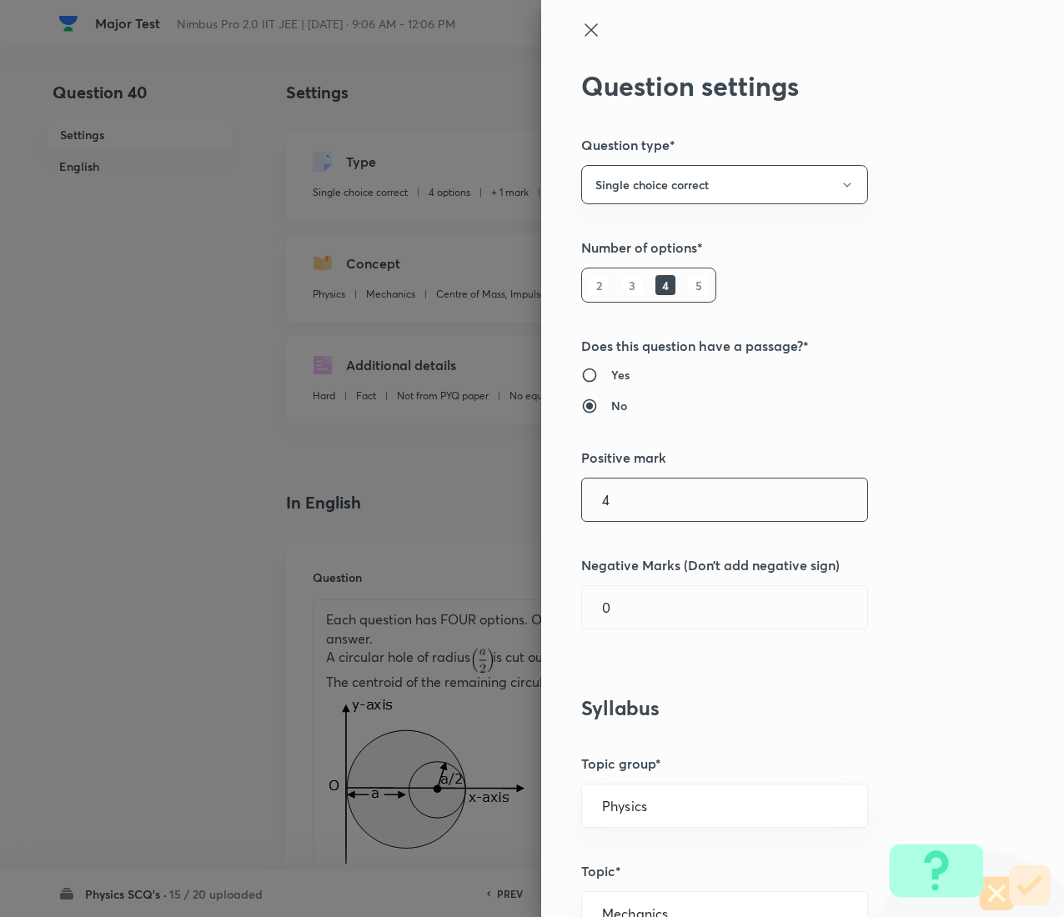
type input "4"
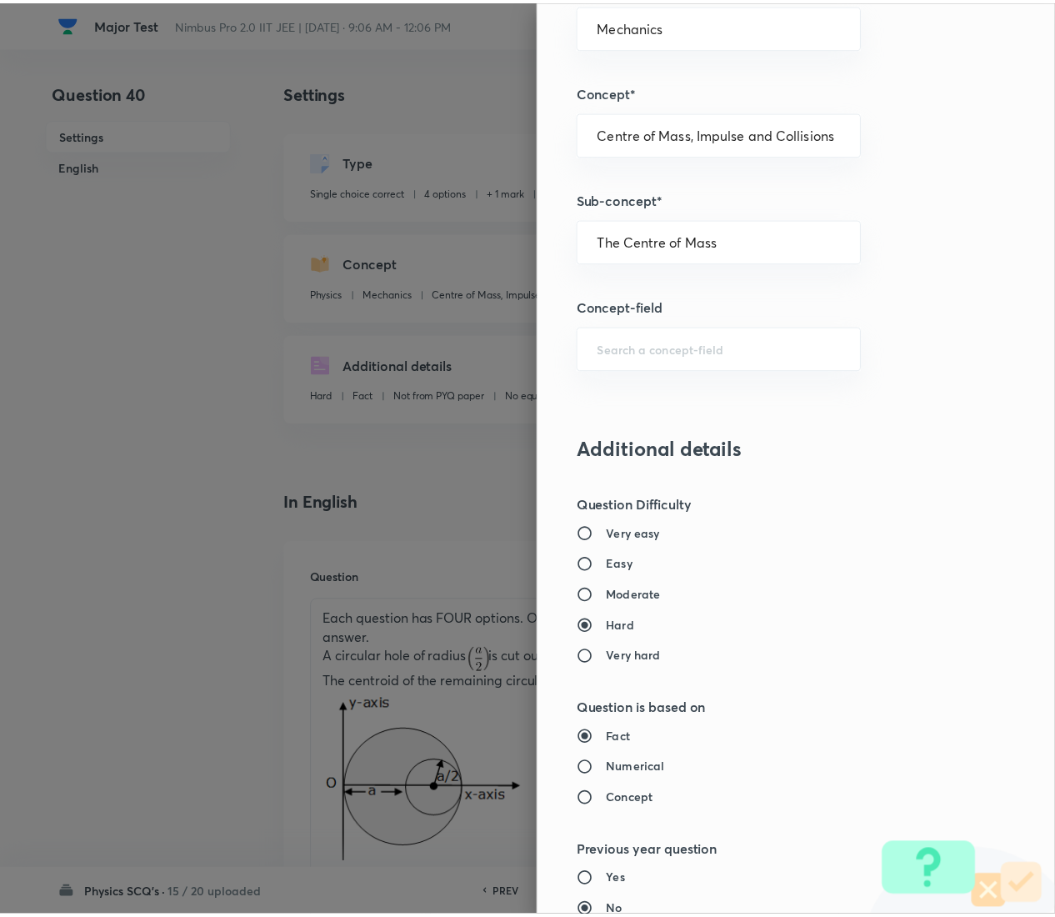
scroll to position [1359, 0]
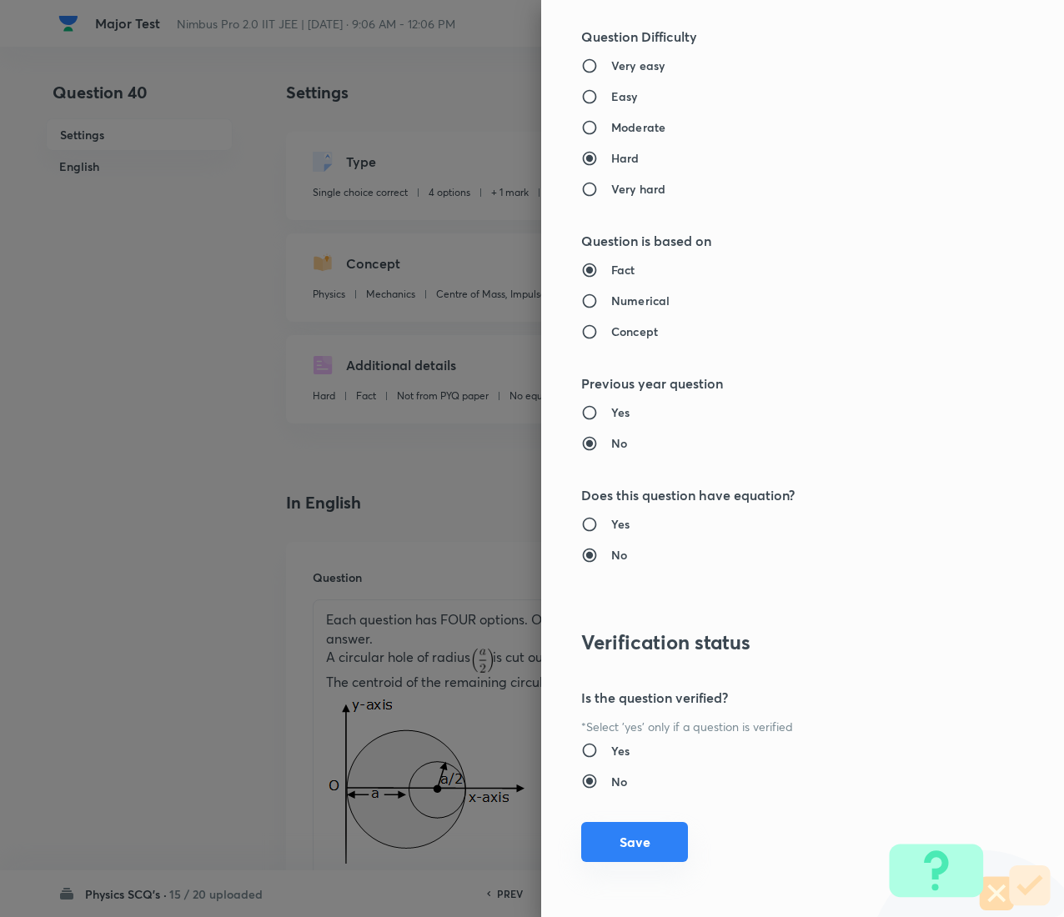
type input "1"
click at [624, 459] on button "Save" at bounding box center [634, 842] width 107 height 40
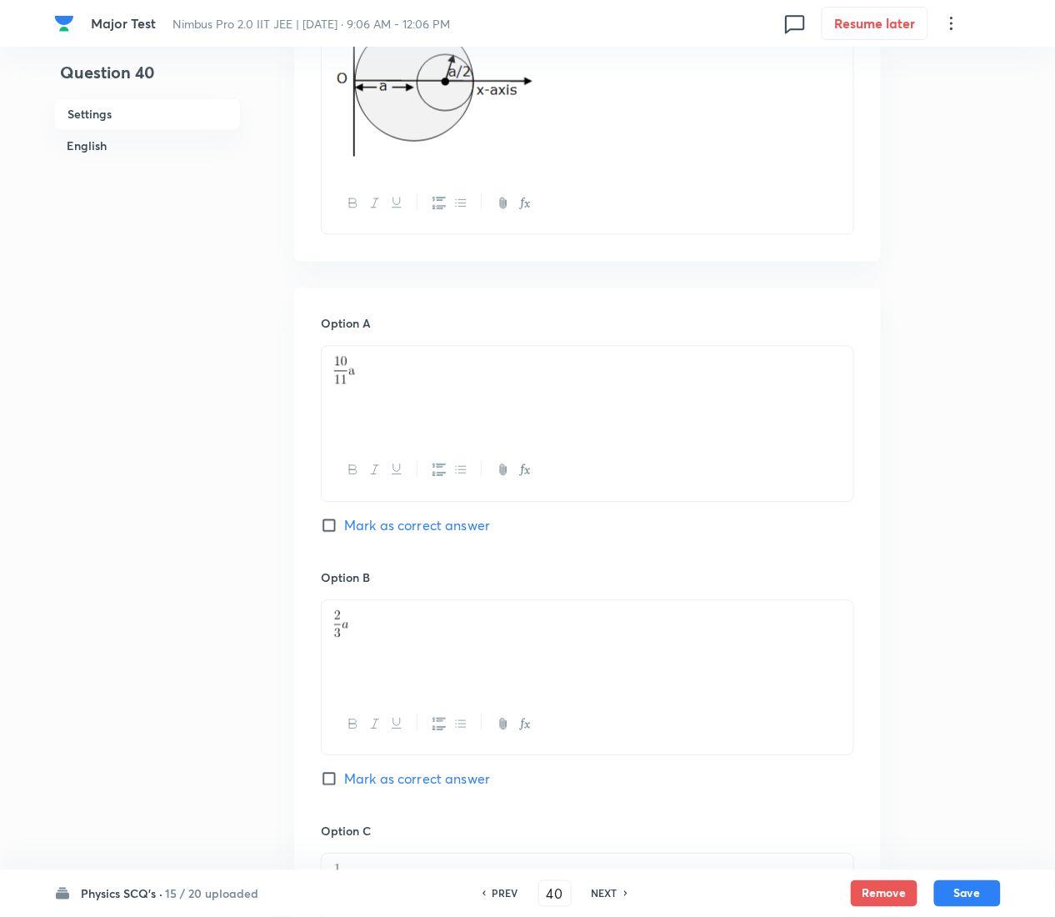
scroll to position [1786, 0]
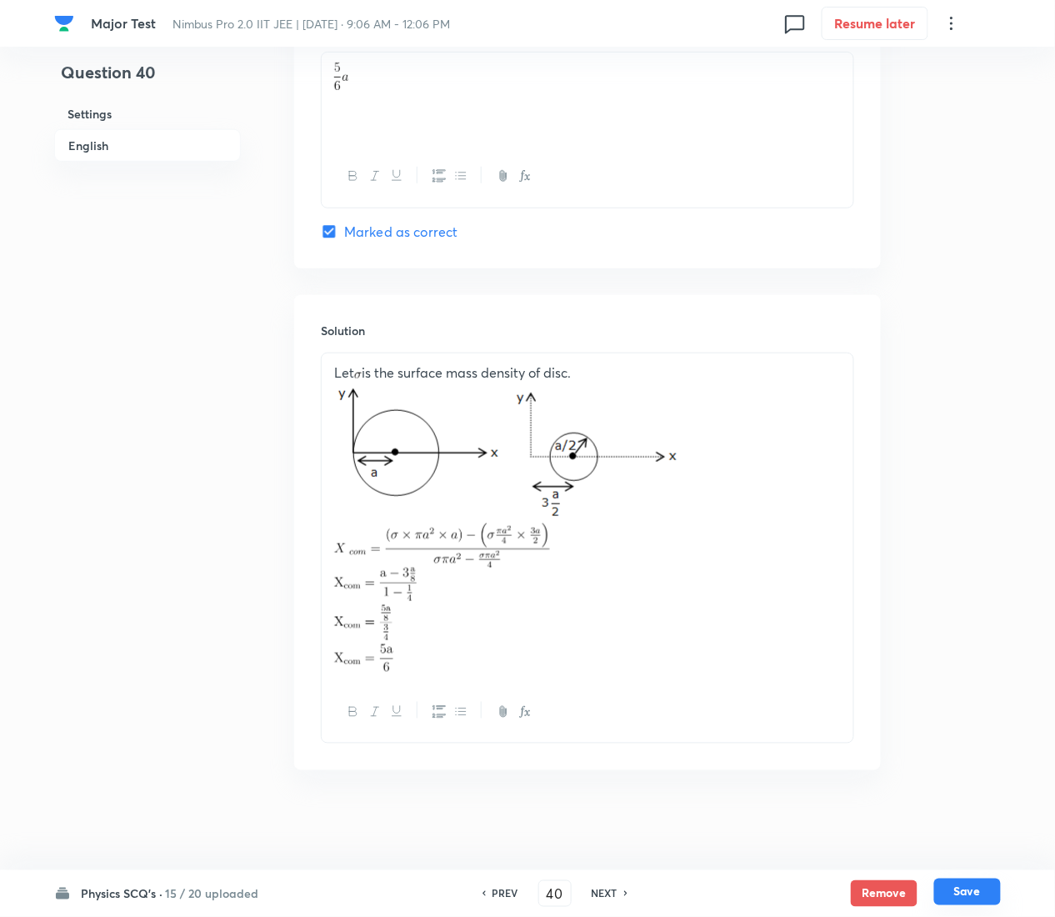
click at [975, 459] on button "Save" at bounding box center [968, 892] width 67 height 27
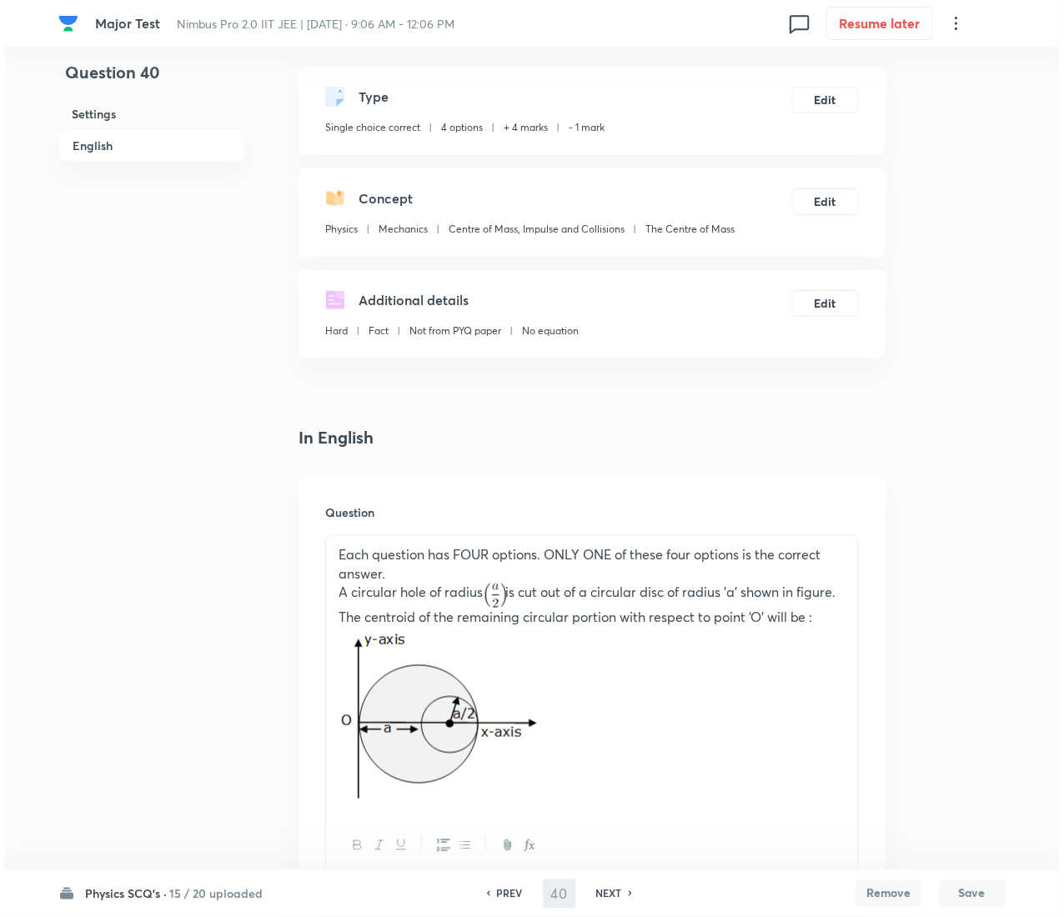
scroll to position [0, 0]
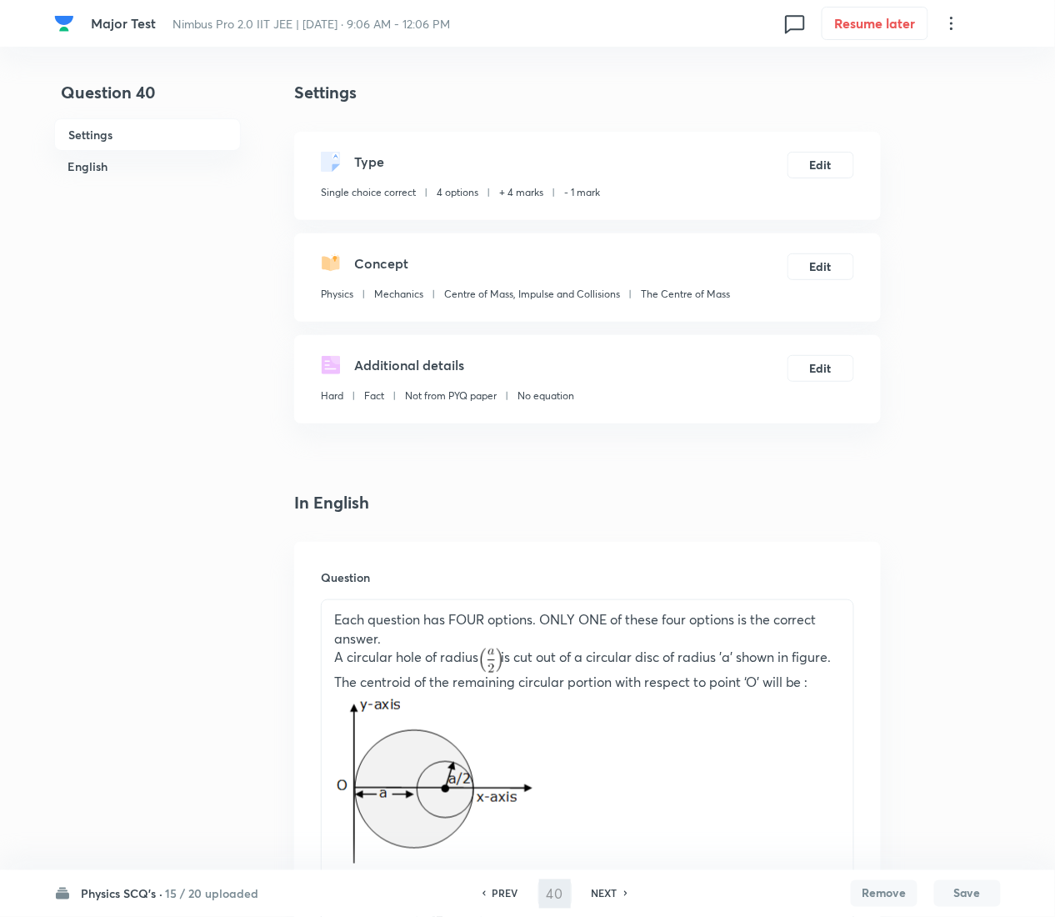
type input "41"
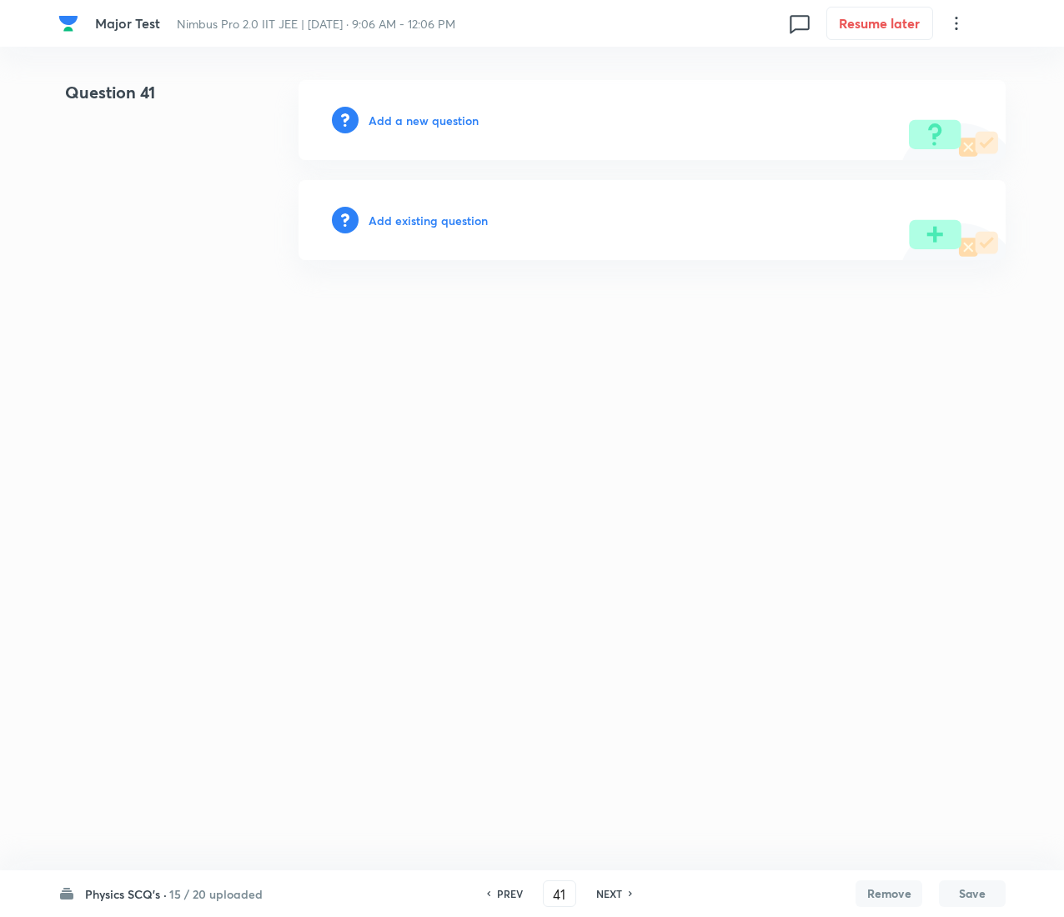
click at [408, 216] on h6 "Add existing question" at bounding box center [427, 221] width 119 height 18
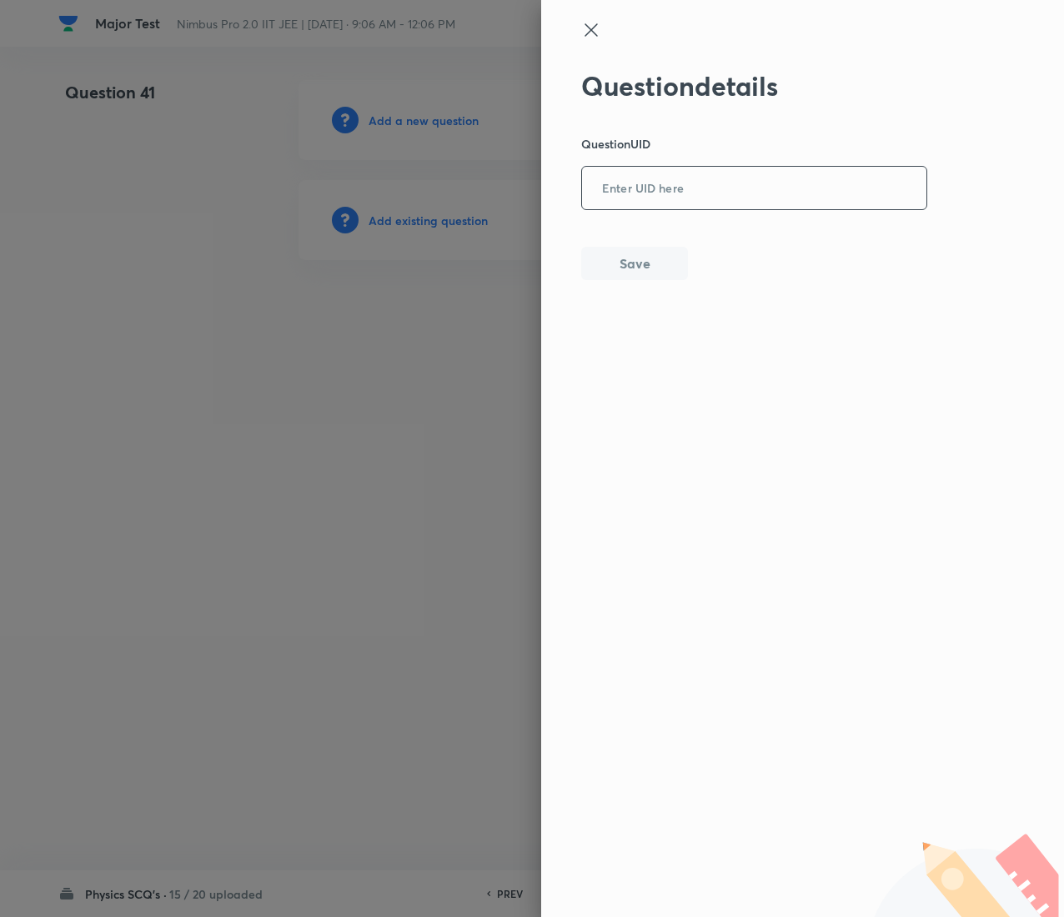
click at [799, 173] on input "text" at bounding box center [754, 188] width 344 height 41
paste input "T8DGS"
type input "T8DGS"
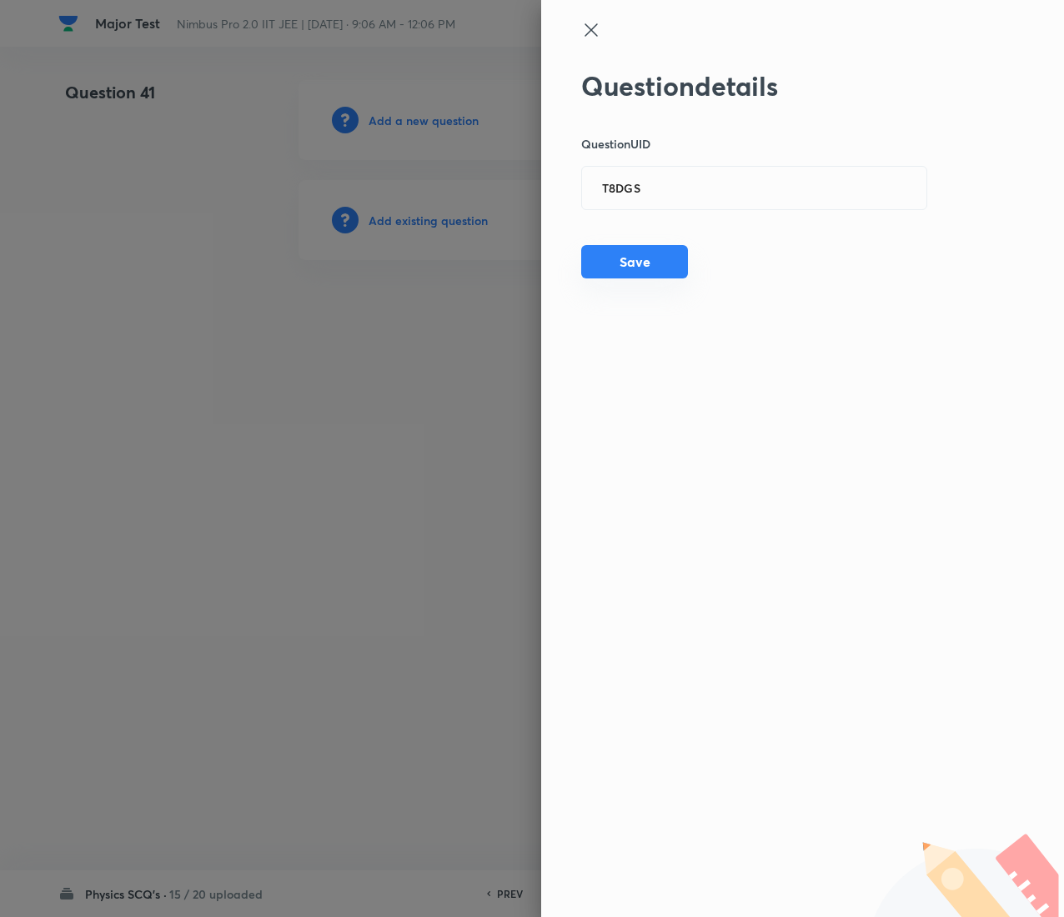
click at [645, 263] on button "Save" at bounding box center [634, 261] width 107 height 33
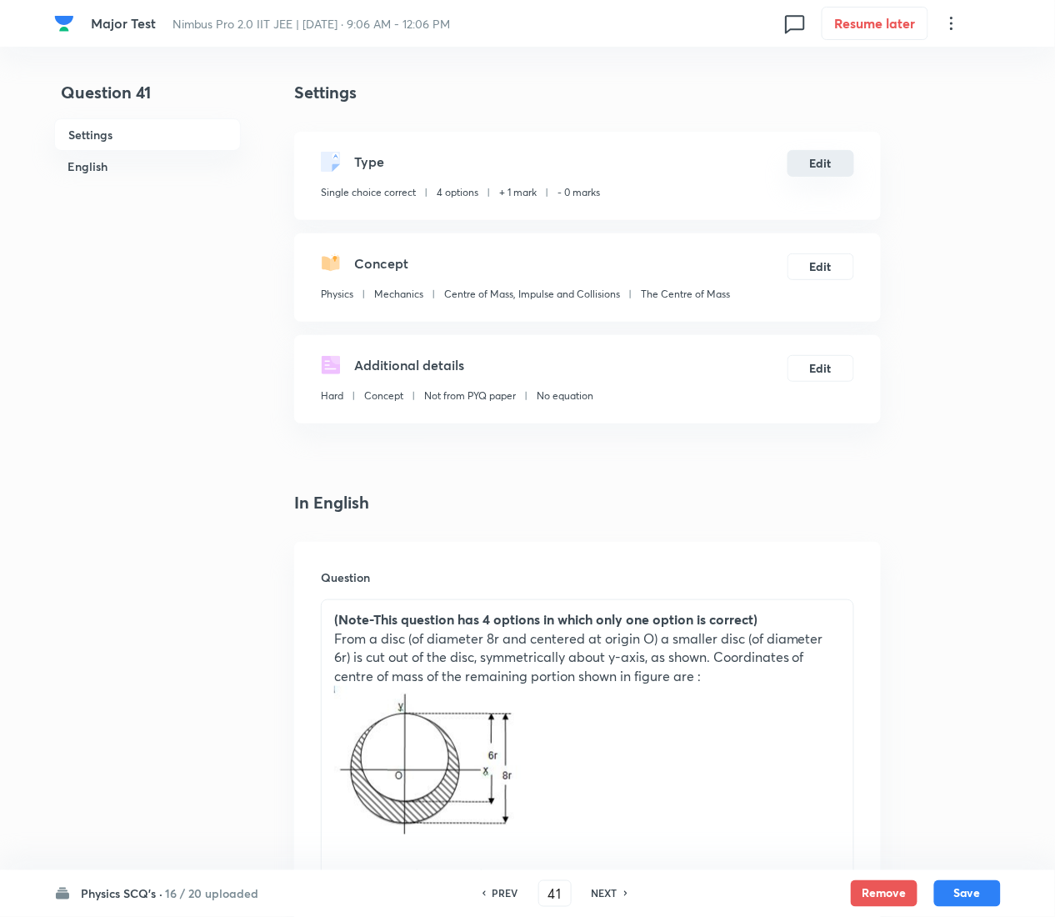
click at [825, 158] on button "Edit" at bounding box center [821, 163] width 67 height 27
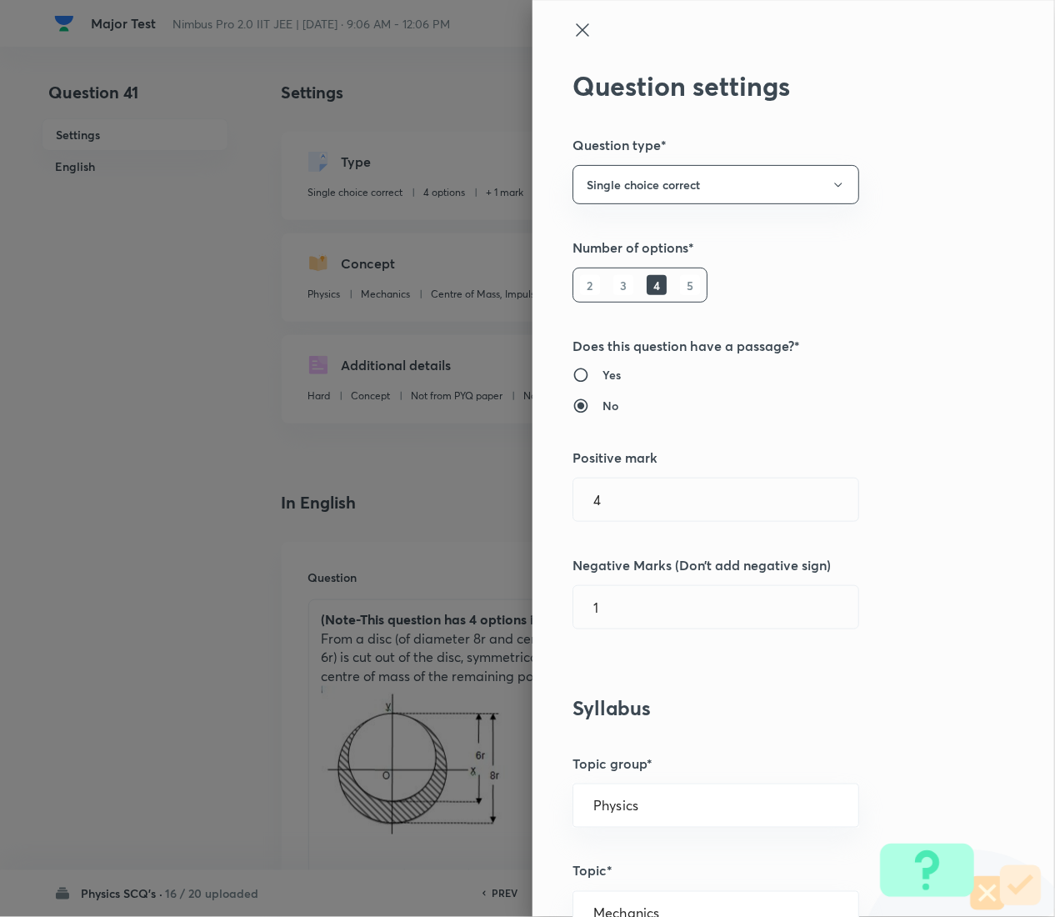
type input "1"
type input "0"
radio input "false"
radio input "true"
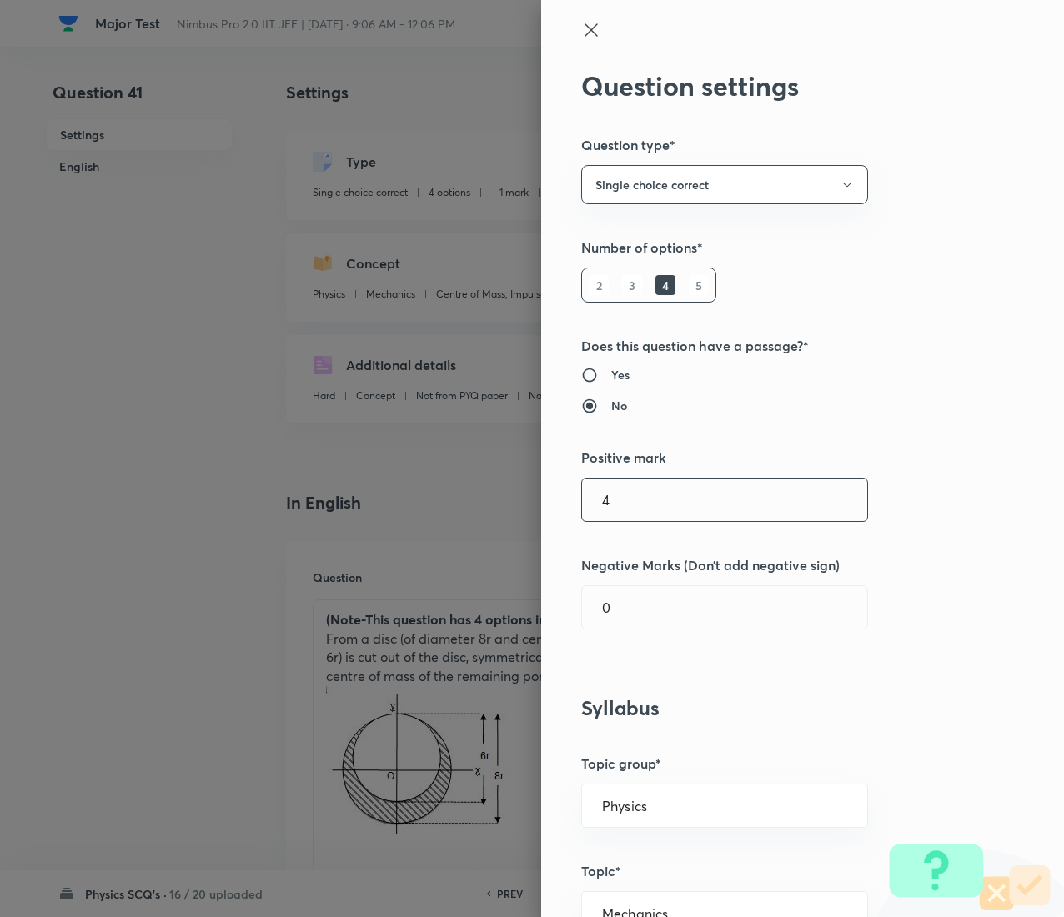
type input "4"
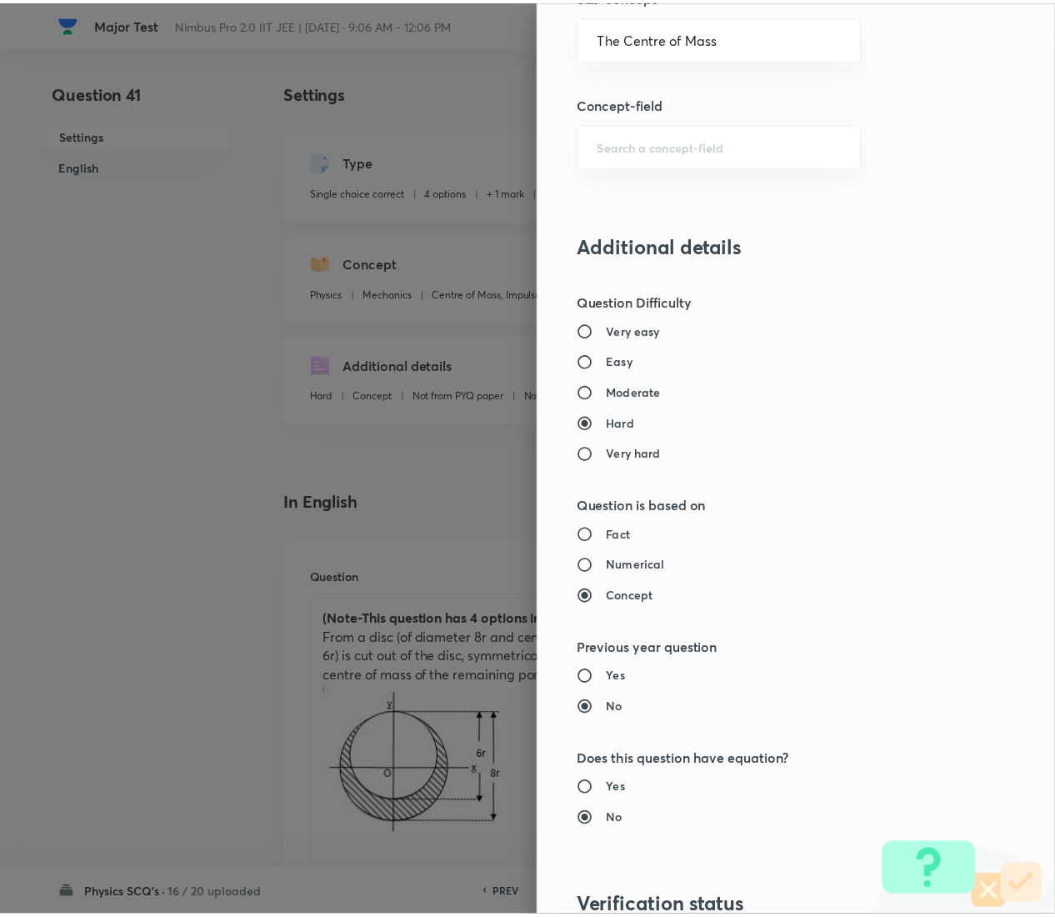
scroll to position [1359, 0]
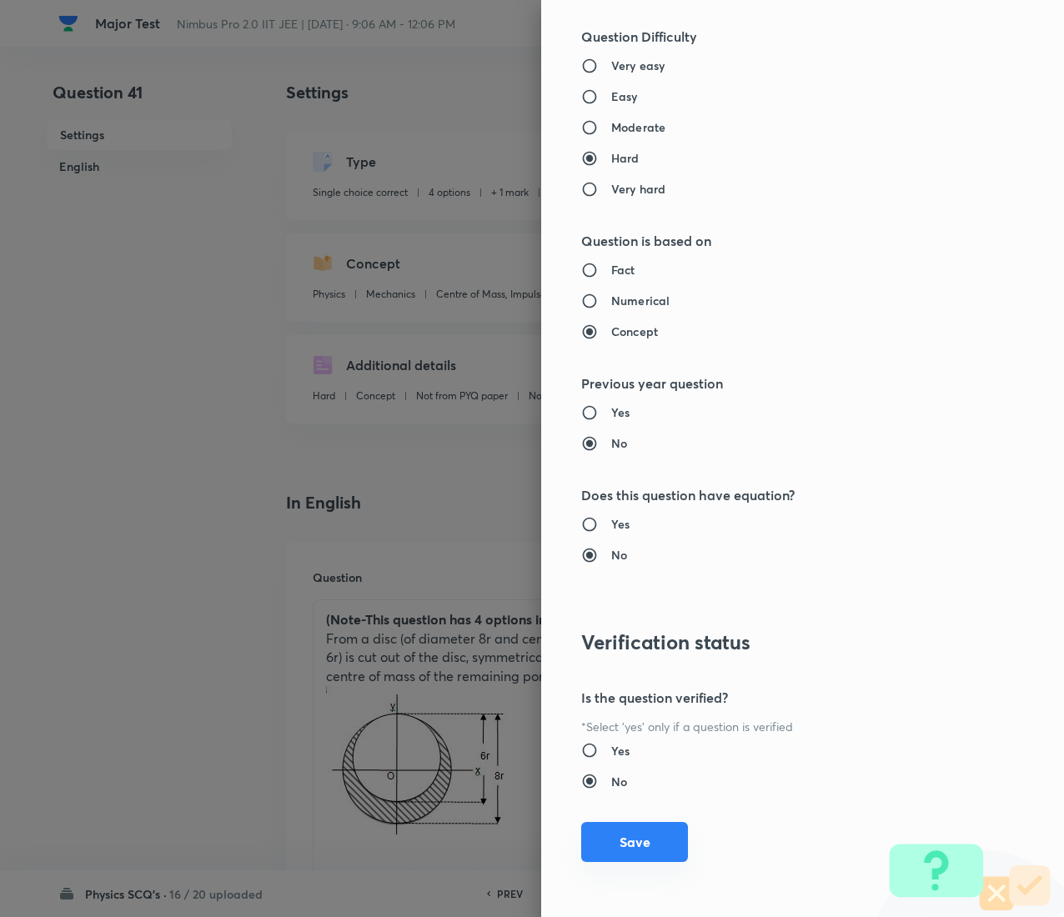
type input "1"
click at [634, 459] on button "Save" at bounding box center [634, 842] width 107 height 40
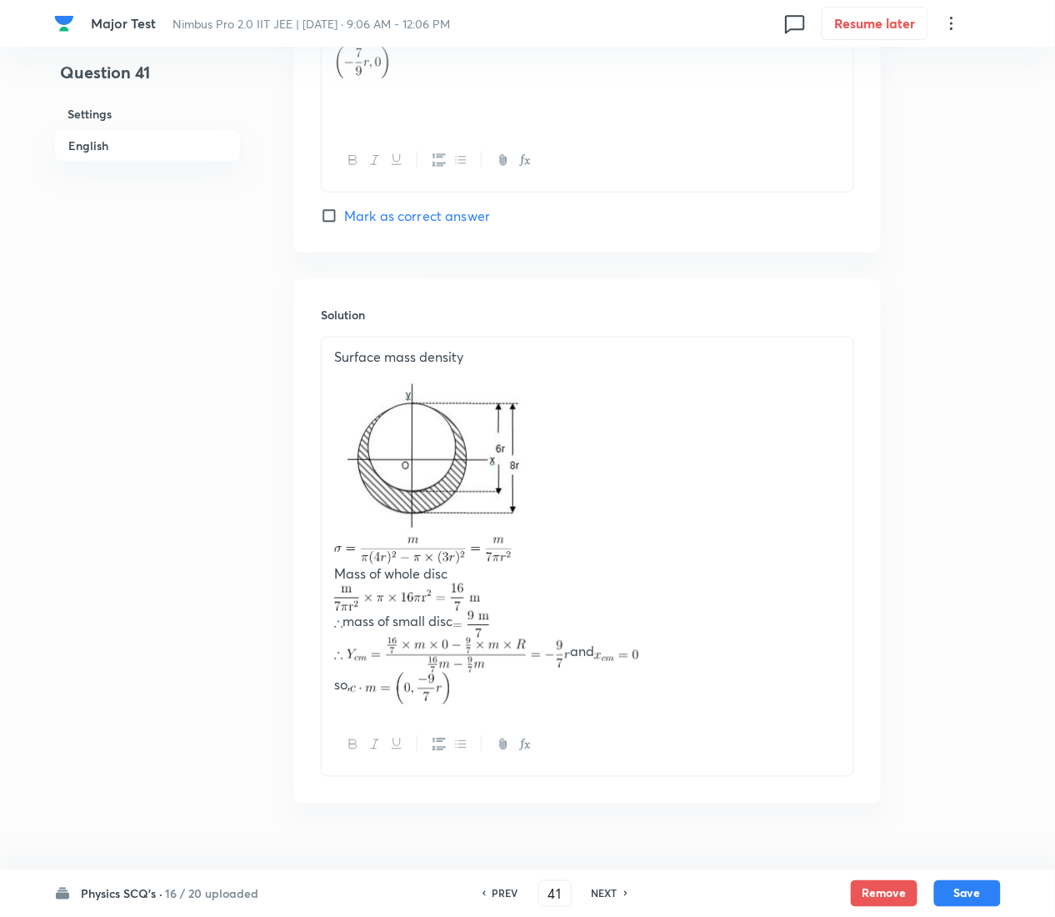
scroll to position [1785, 0]
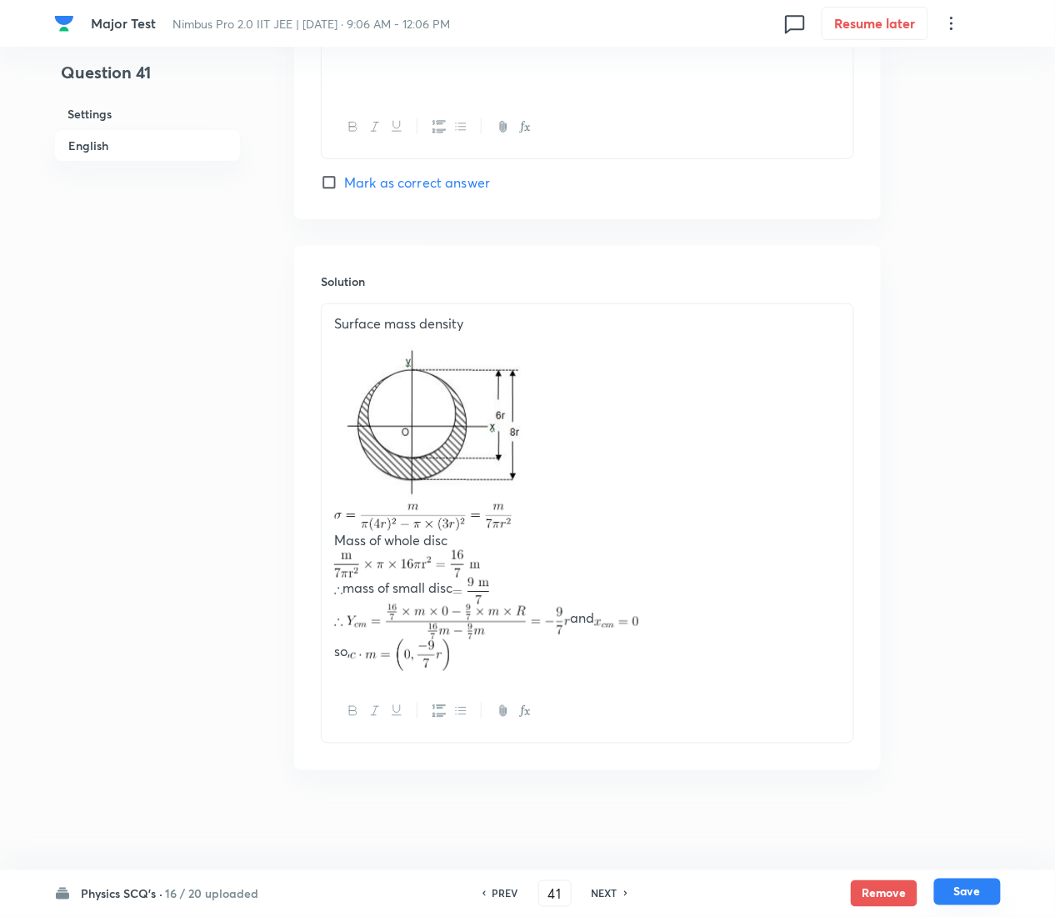
click at [969, 459] on button "Save" at bounding box center [968, 892] width 67 height 27
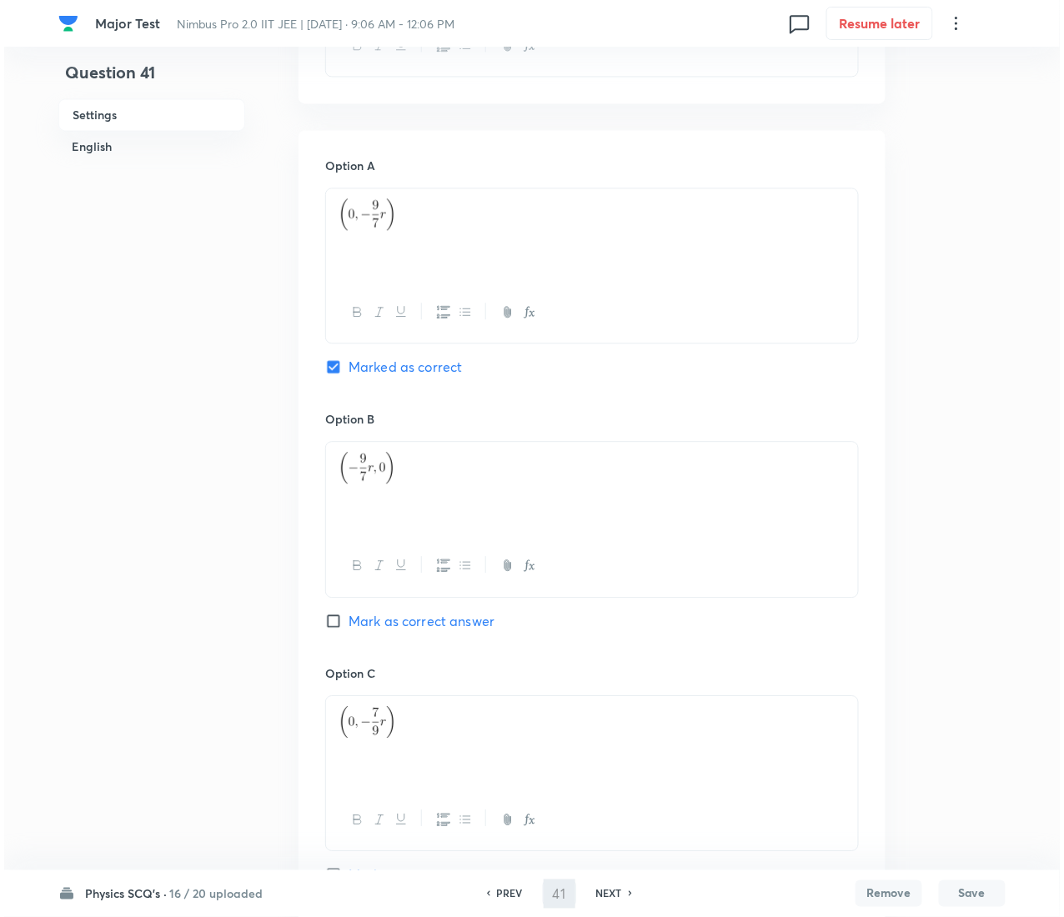
scroll to position [0, 0]
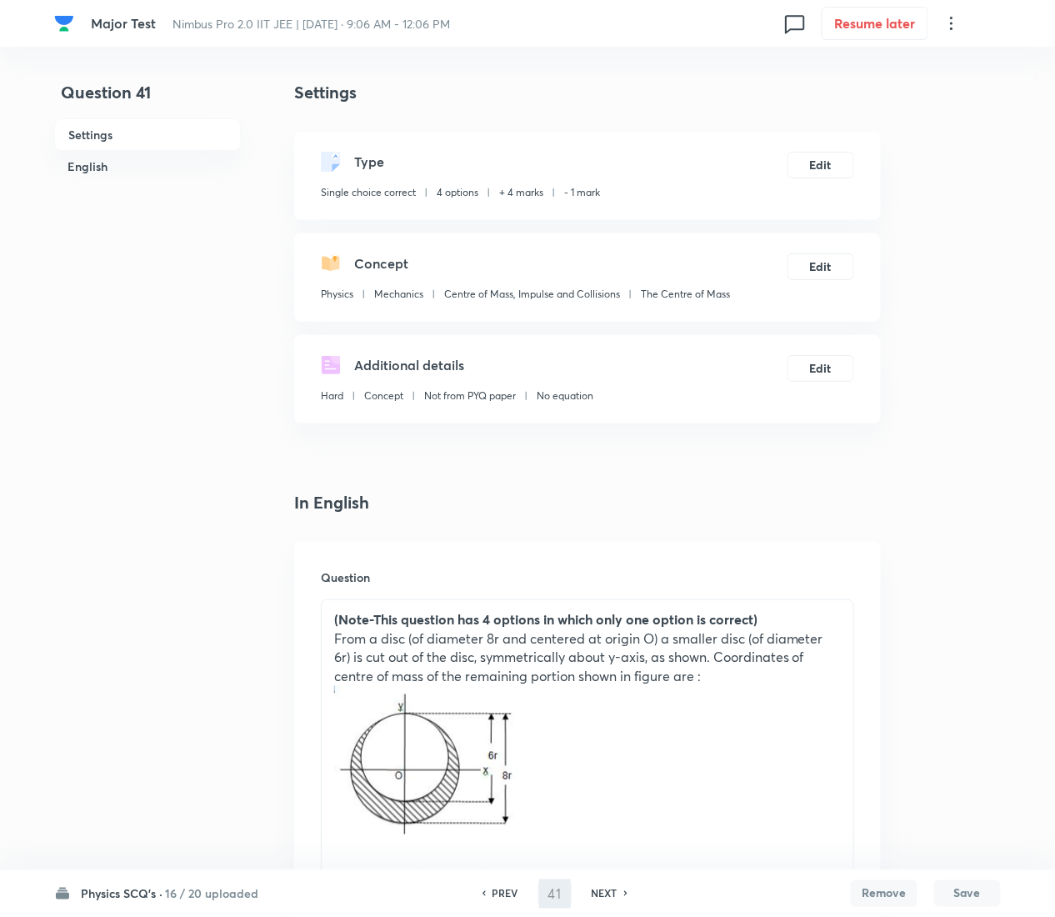
type input "42"
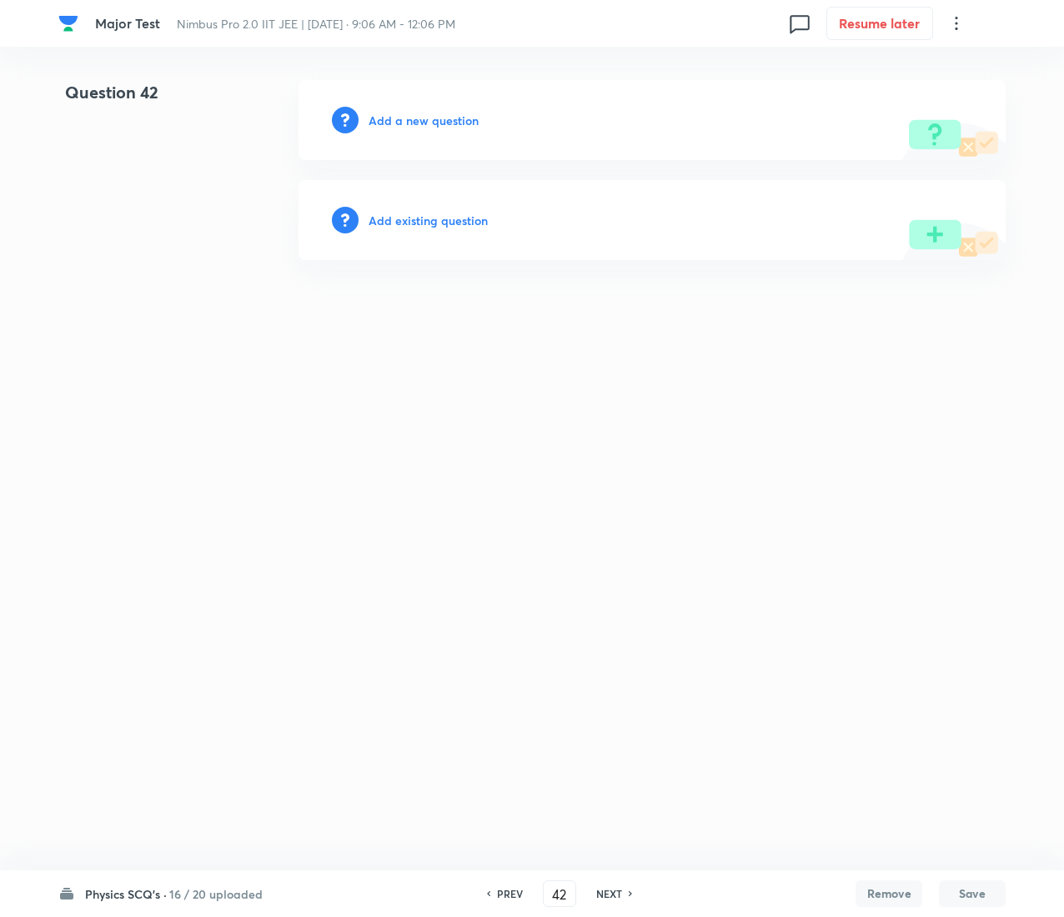
click at [411, 213] on h6 "Add existing question" at bounding box center [427, 221] width 119 height 18
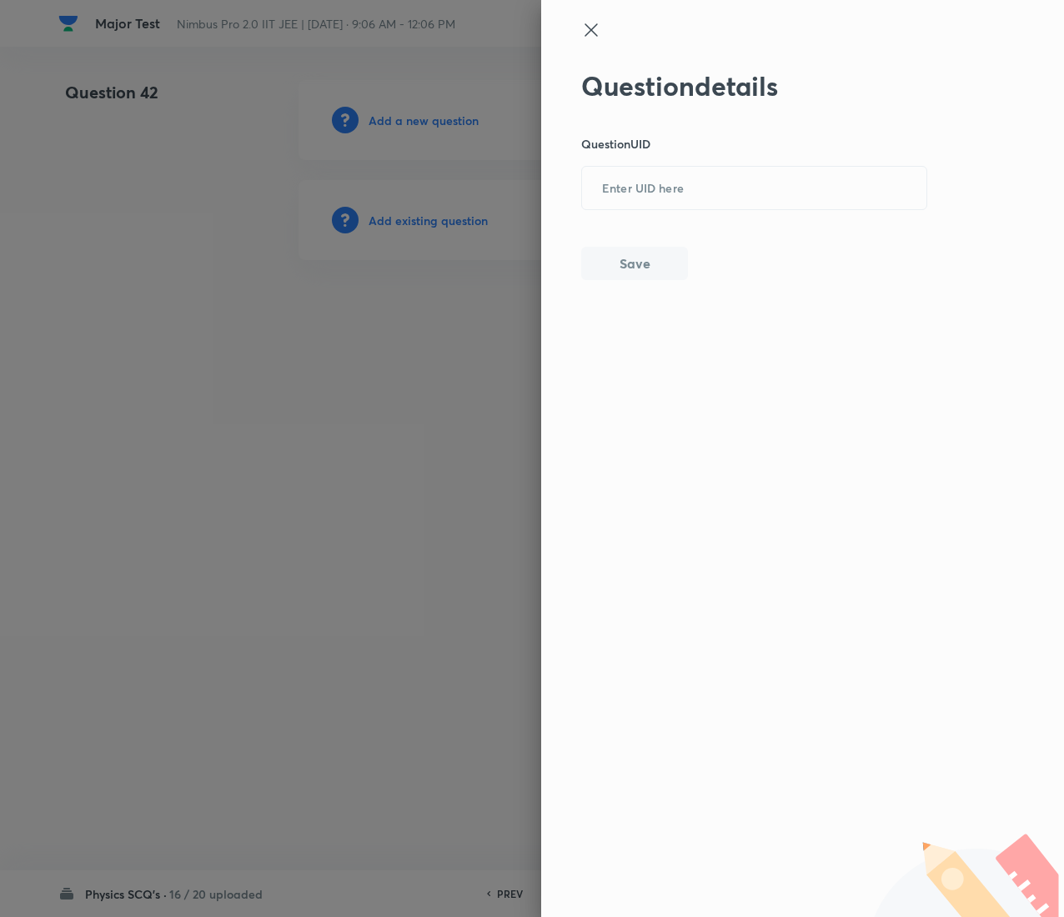
drag, startPoint x: 674, startPoint y: 136, endPoint x: 679, endPoint y: 165, distance: 29.5
click at [679, 165] on div "Question details Question UID ​ Save" at bounding box center [754, 175] width 347 height 210
click at [685, 188] on input "text" at bounding box center [754, 188] width 344 height 41
paste input "KCOJF"
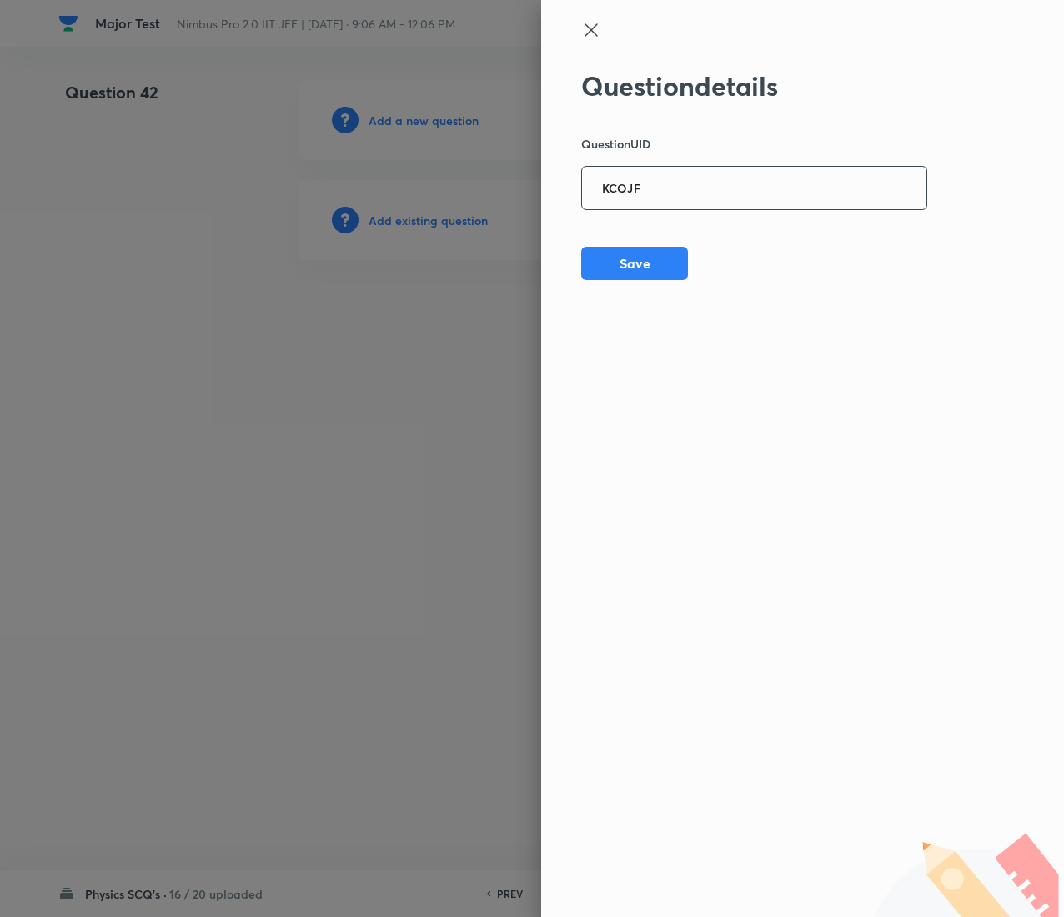
type input "KCOJF"
drag, startPoint x: 607, startPoint y: 242, endPoint x: 609, endPoint y: 260, distance: 18.4
click at [609, 260] on div "Question details Question UID KCOJF ​ Save" at bounding box center [754, 175] width 347 height 210
click at [609, 260] on button "Save" at bounding box center [634, 261] width 107 height 33
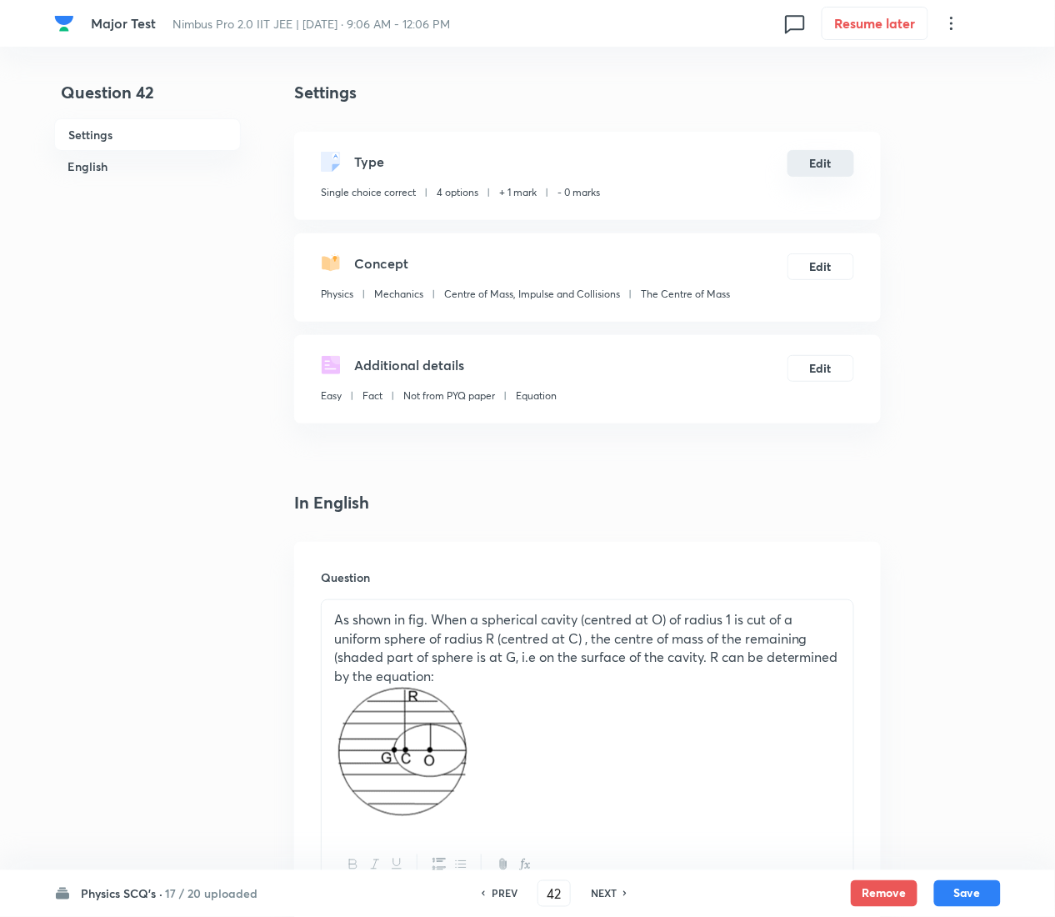
click at [832, 162] on button "Edit" at bounding box center [821, 163] width 67 height 27
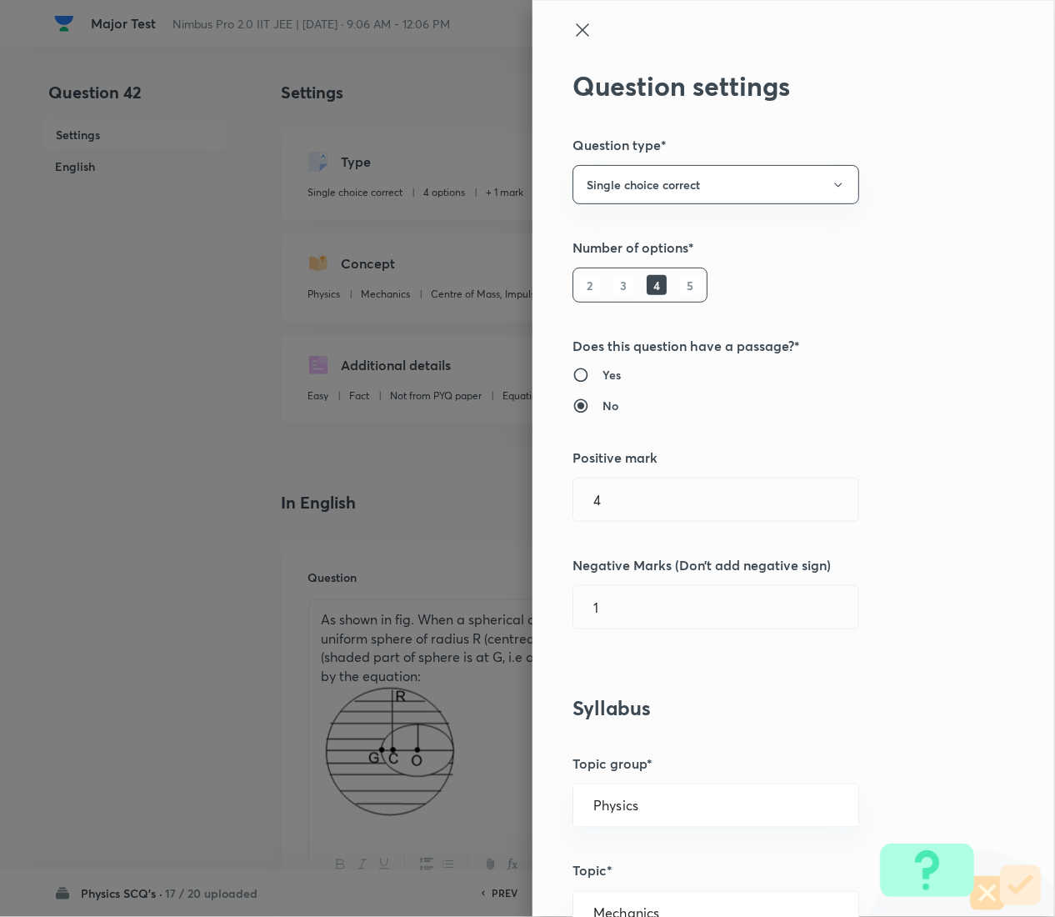
type input "1"
type input "0"
radio input "true"
radio input "false"
radio input "true"
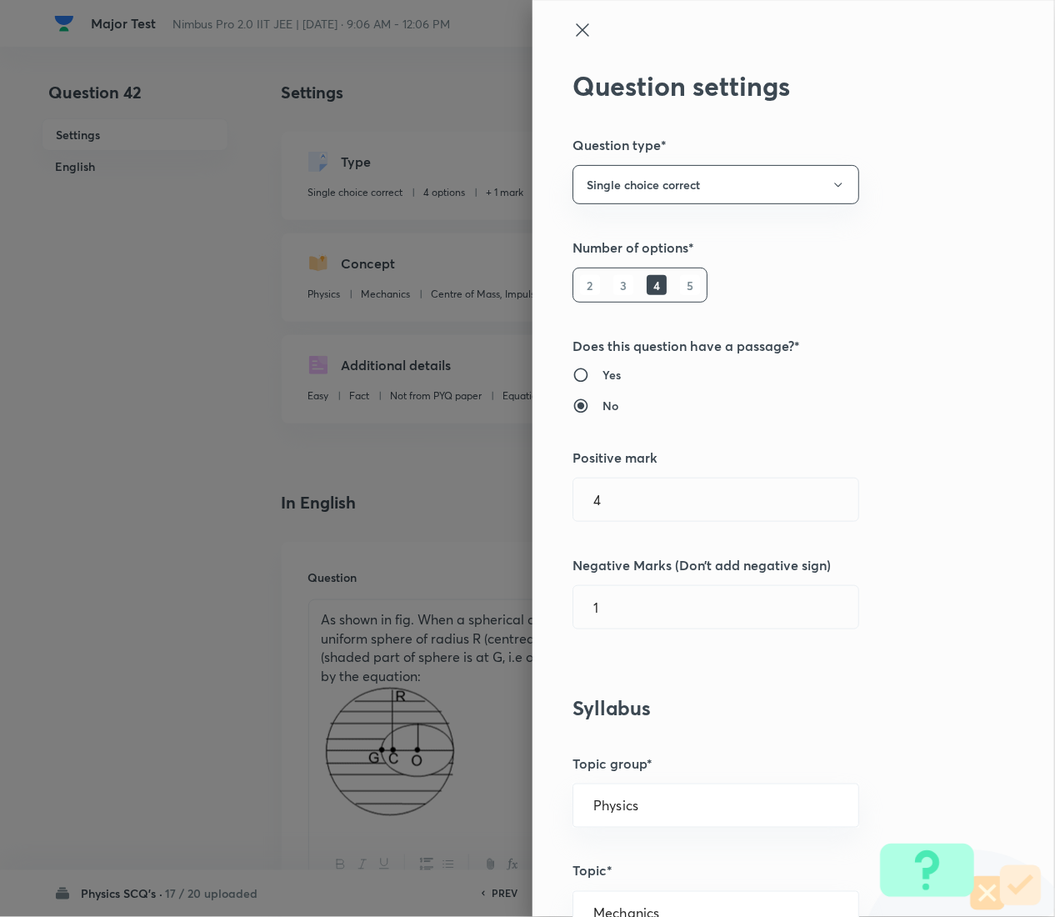
radio input "false"
radio input "true"
radio input "false"
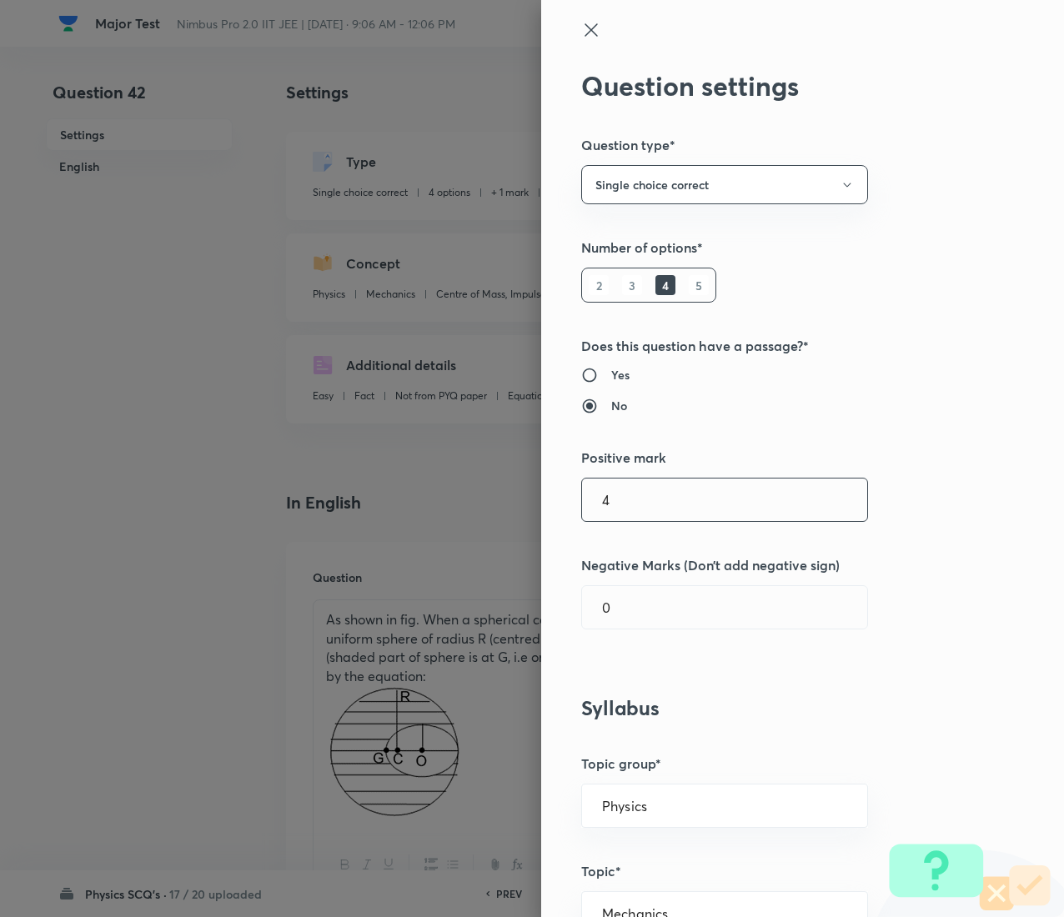
type input "4"
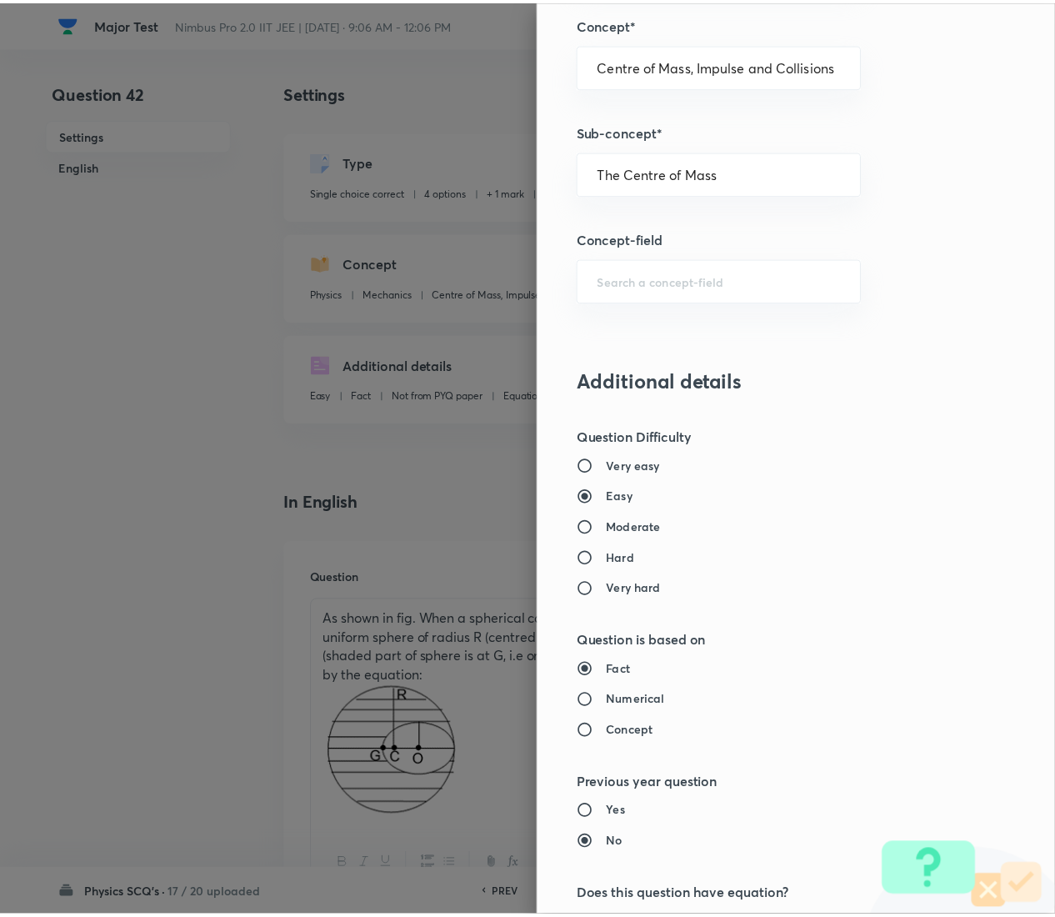
scroll to position [1359, 0]
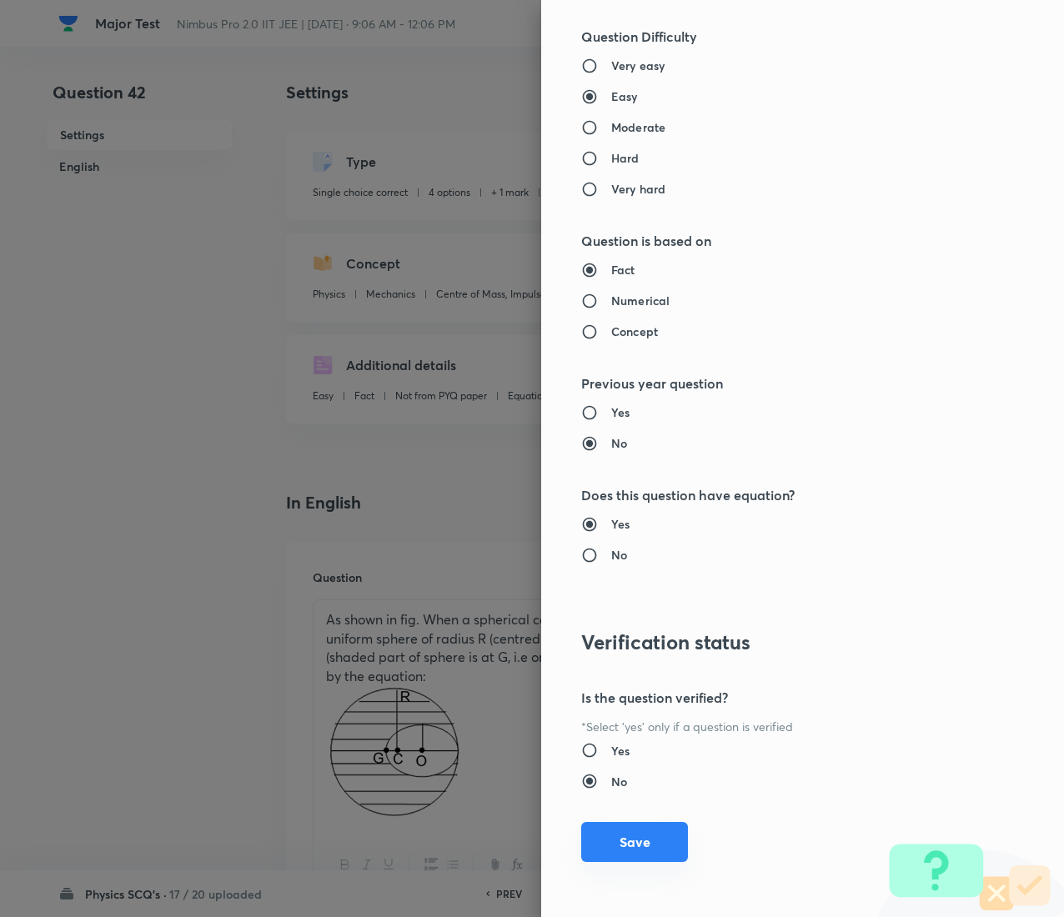
type input "1"
click at [618, 459] on button "Save" at bounding box center [634, 842] width 107 height 40
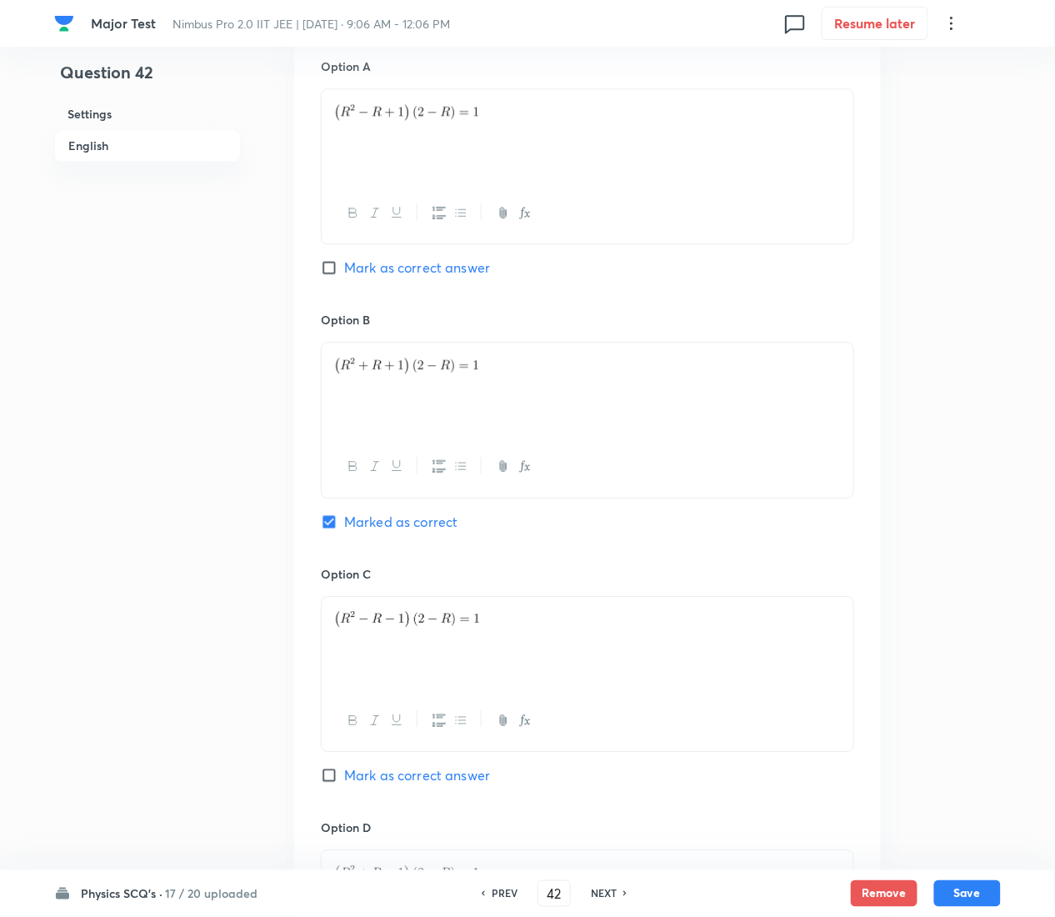
scroll to position [1591, 0]
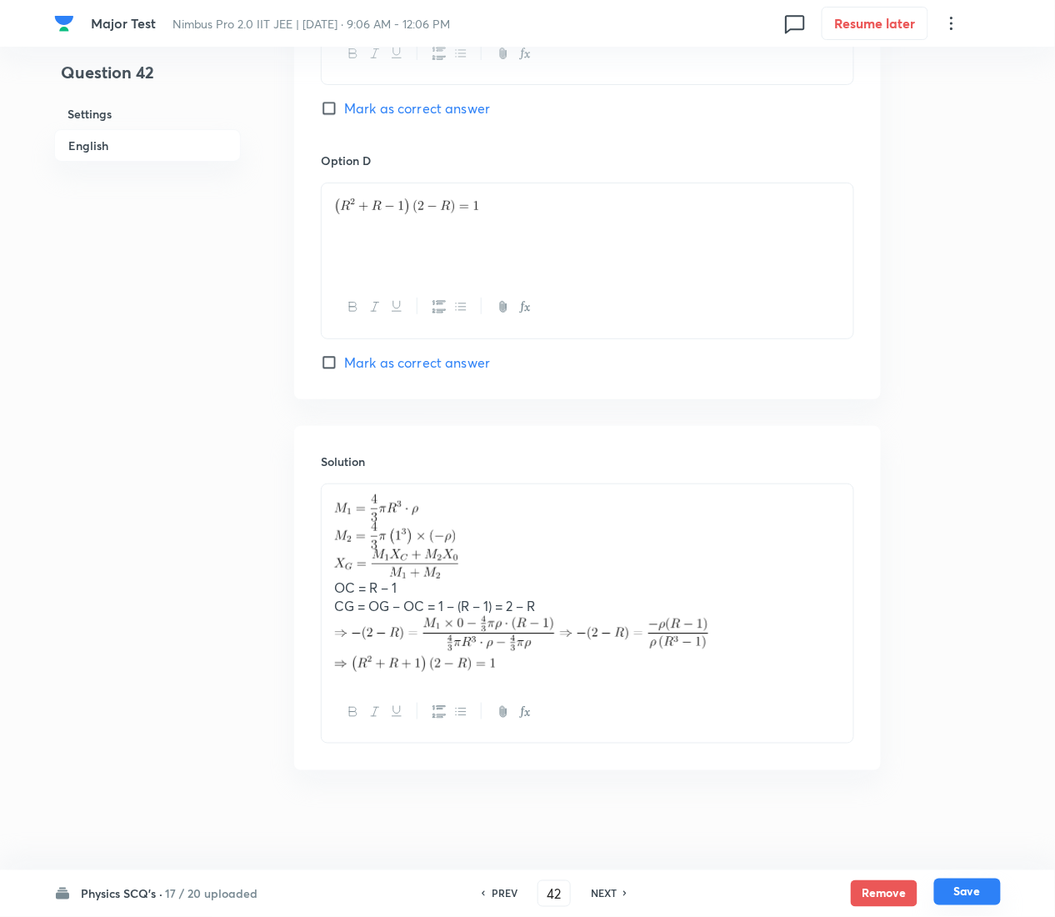
click at [977, 459] on button "Save" at bounding box center [968, 892] width 67 height 27
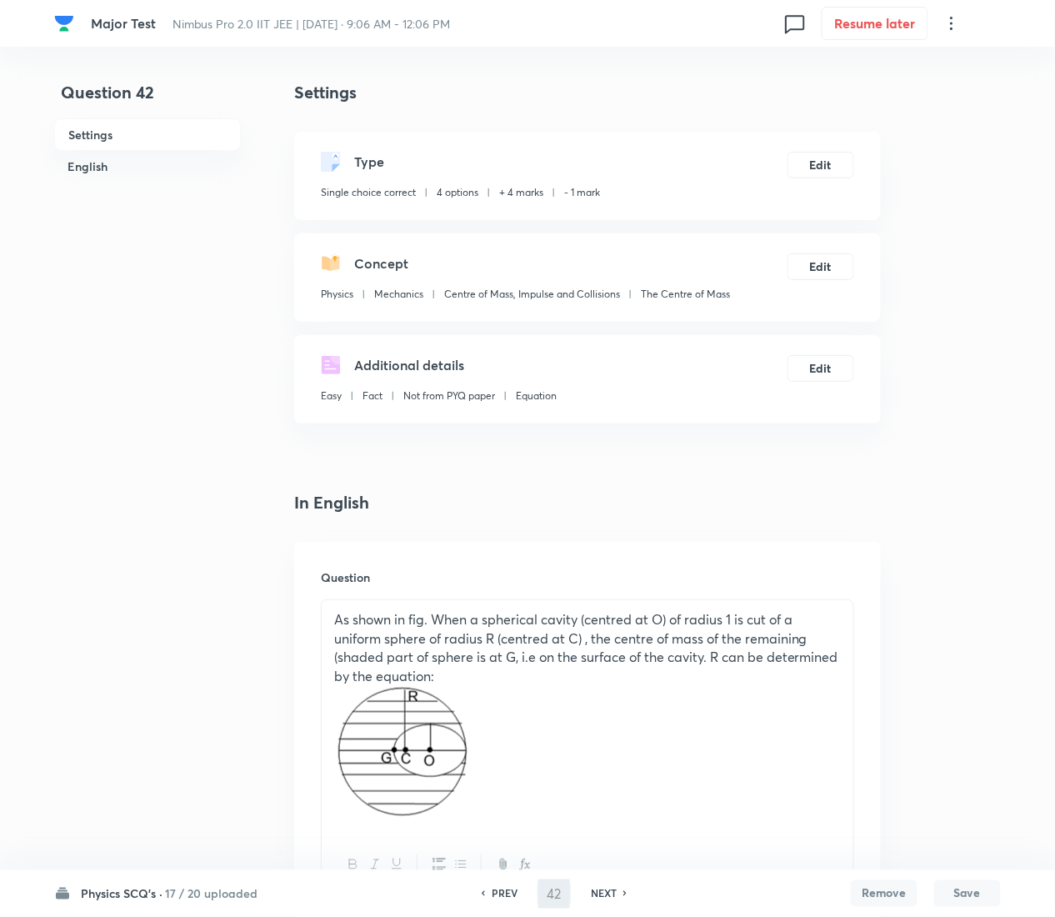
type input "43"
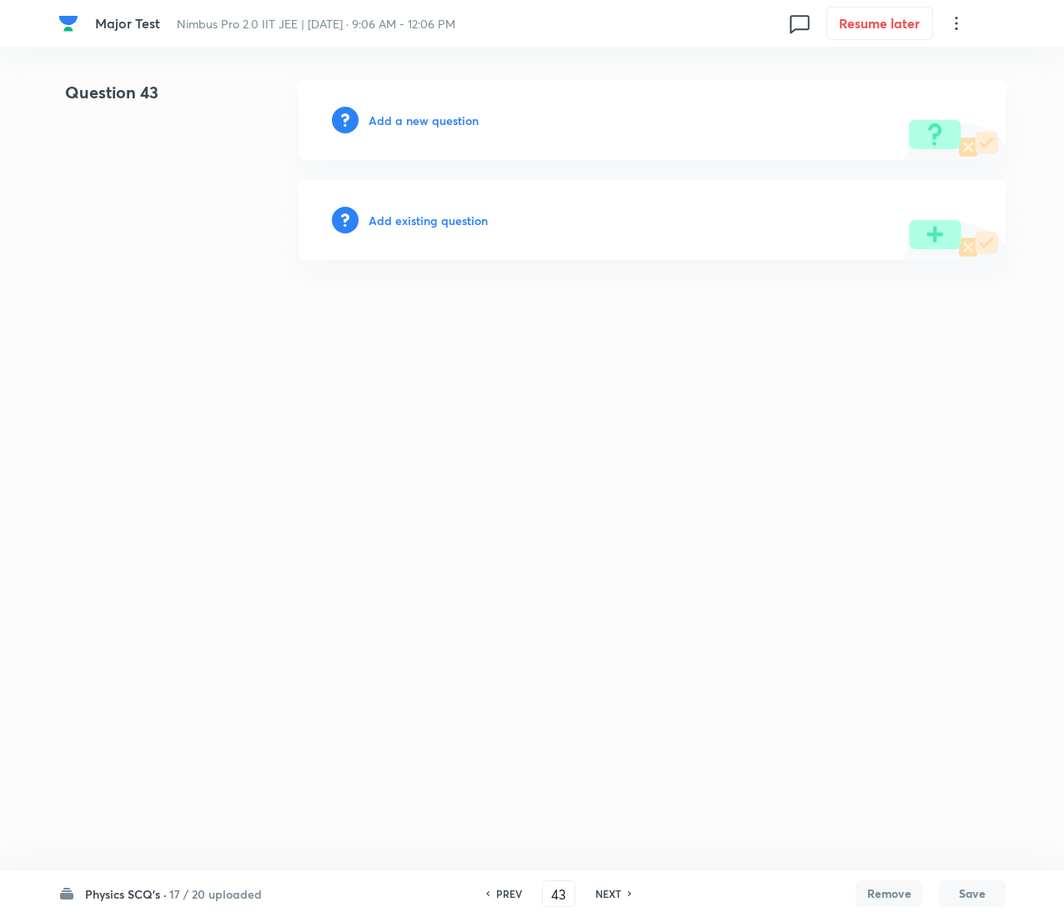
click at [440, 213] on h6 "Add existing question" at bounding box center [427, 221] width 119 height 18
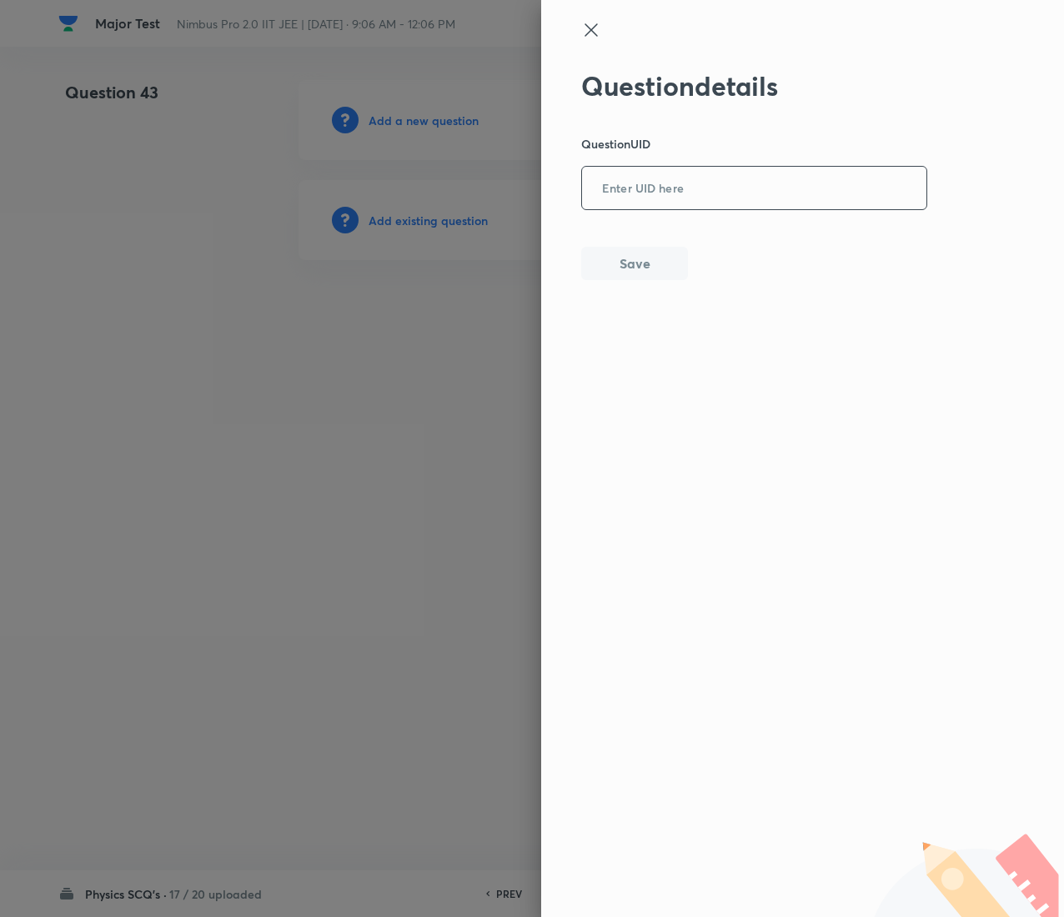
click at [692, 182] on input "text" at bounding box center [754, 188] width 344 height 41
paste input "9VXV5"
type input "9VXV5"
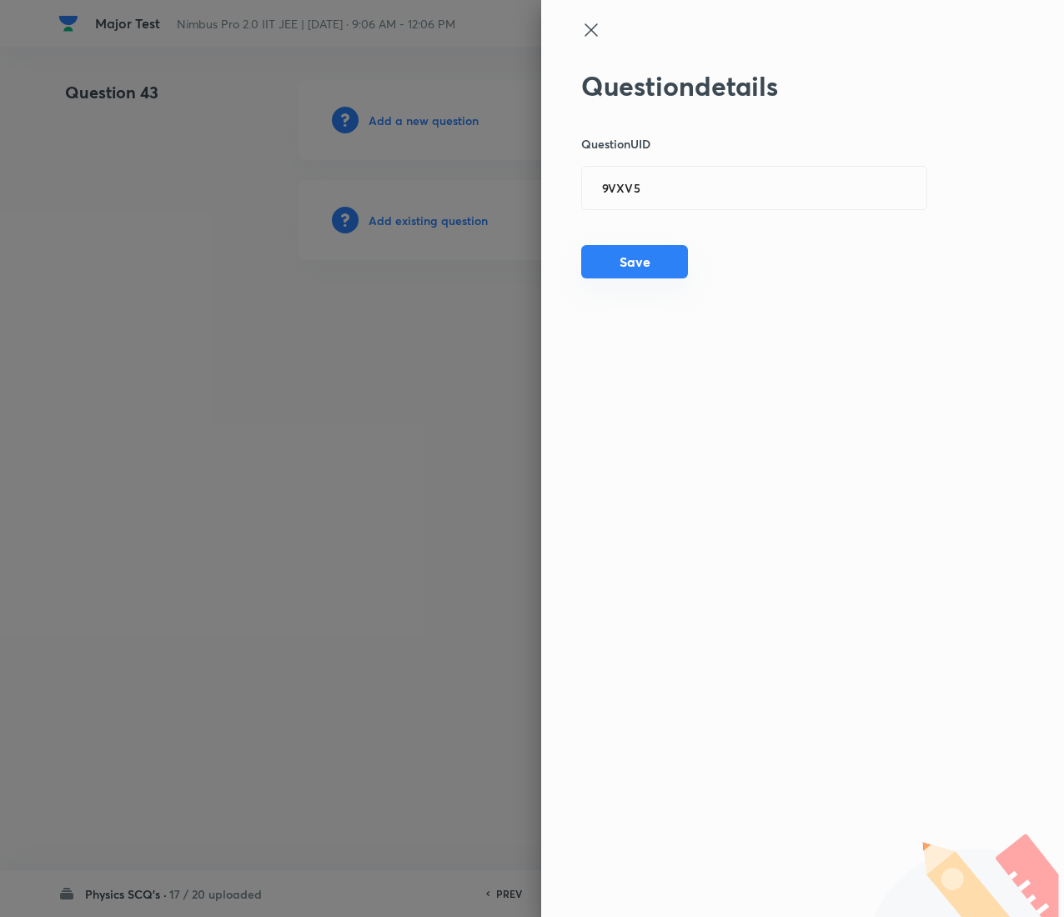
click at [614, 250] on button "Save" at bounding box center [634, 261] width 107 height 33
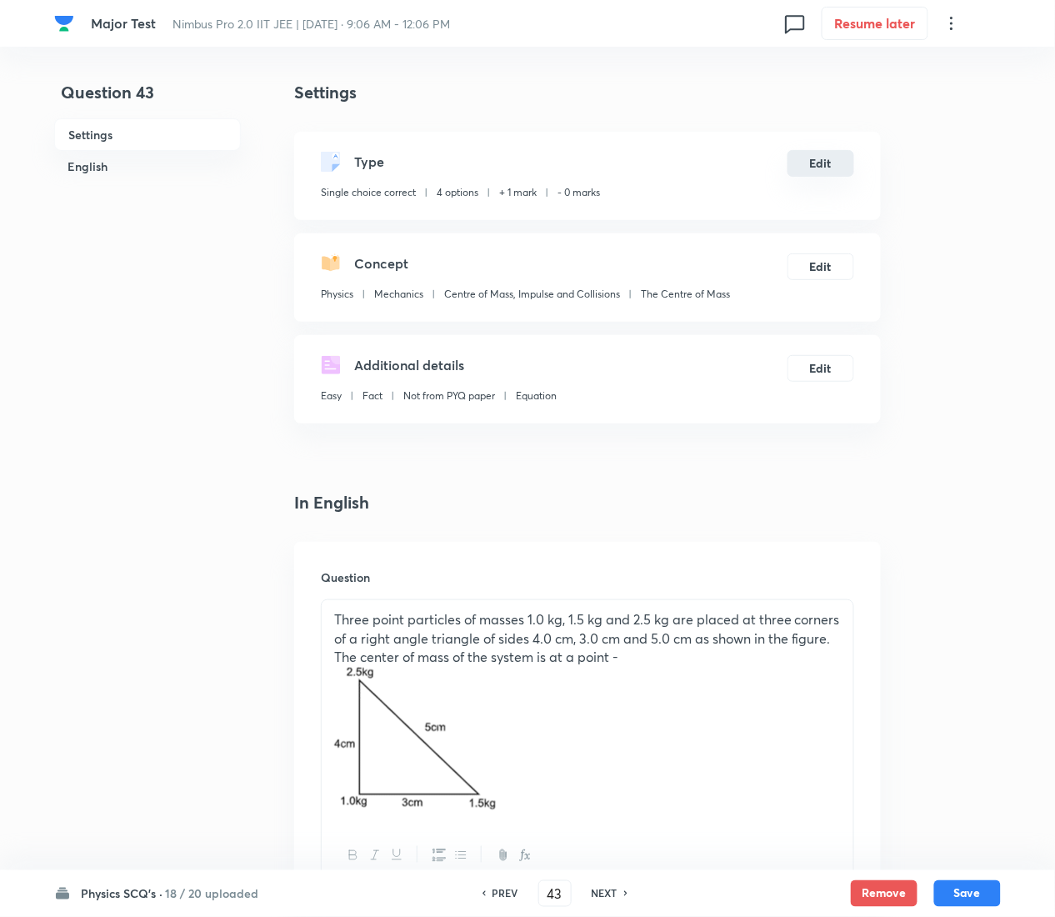
click at [819, 156] on button "Edit" at bounding box center [821, 163] width 67 height 27
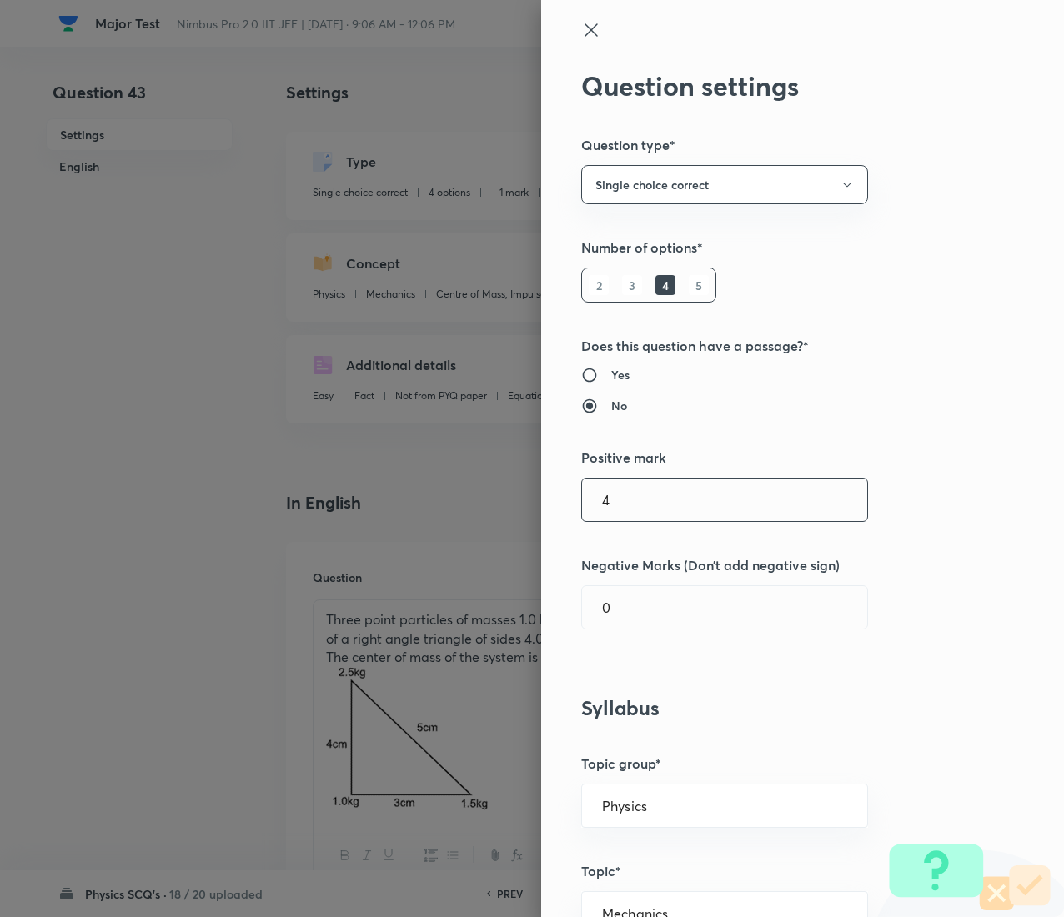
type input "4"
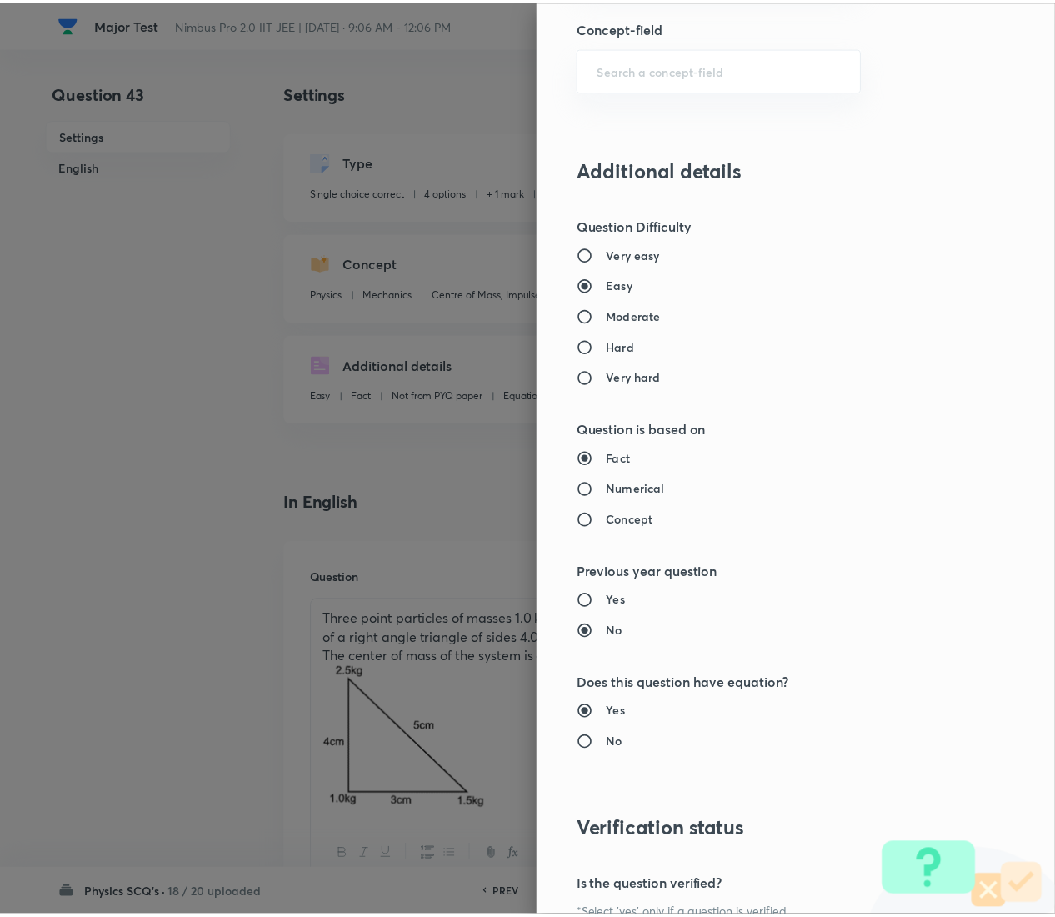
scroll to position [1359, 0]
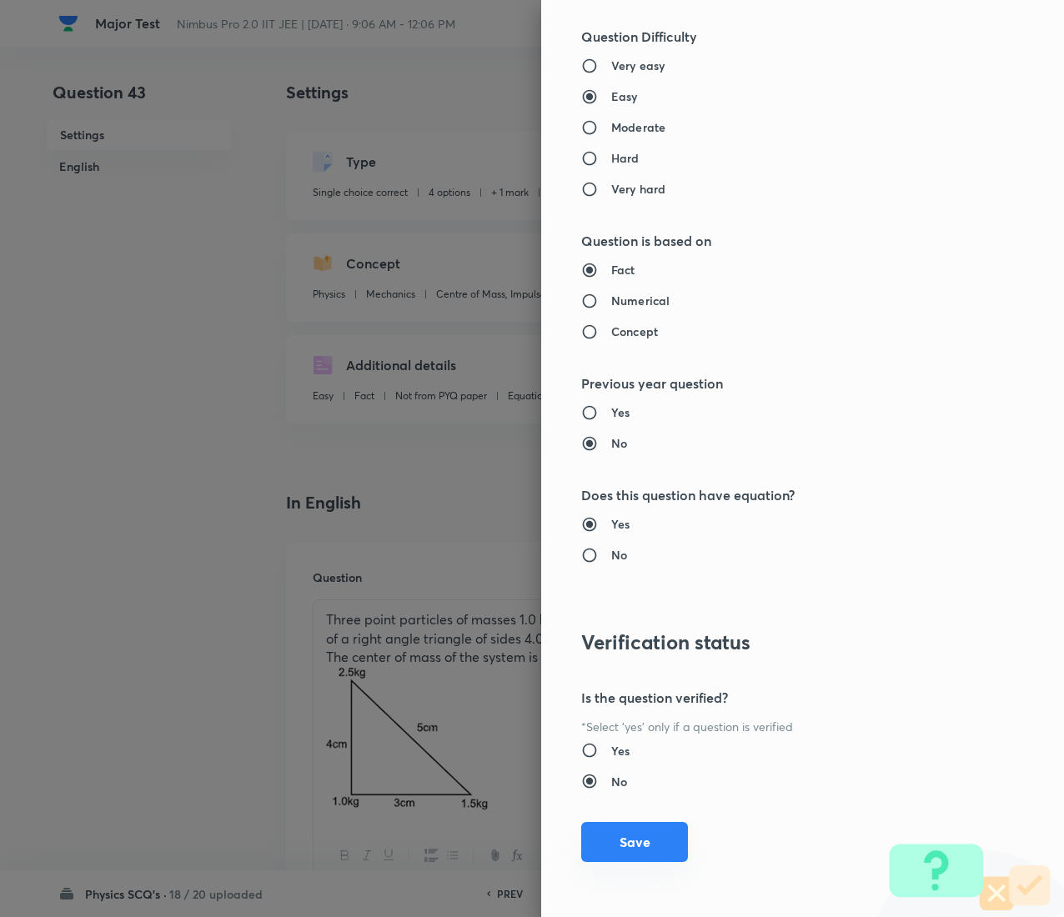
type input "1"
click at [619, 459] on button "Save" at bounding box center [634, 842] width 107 height 40
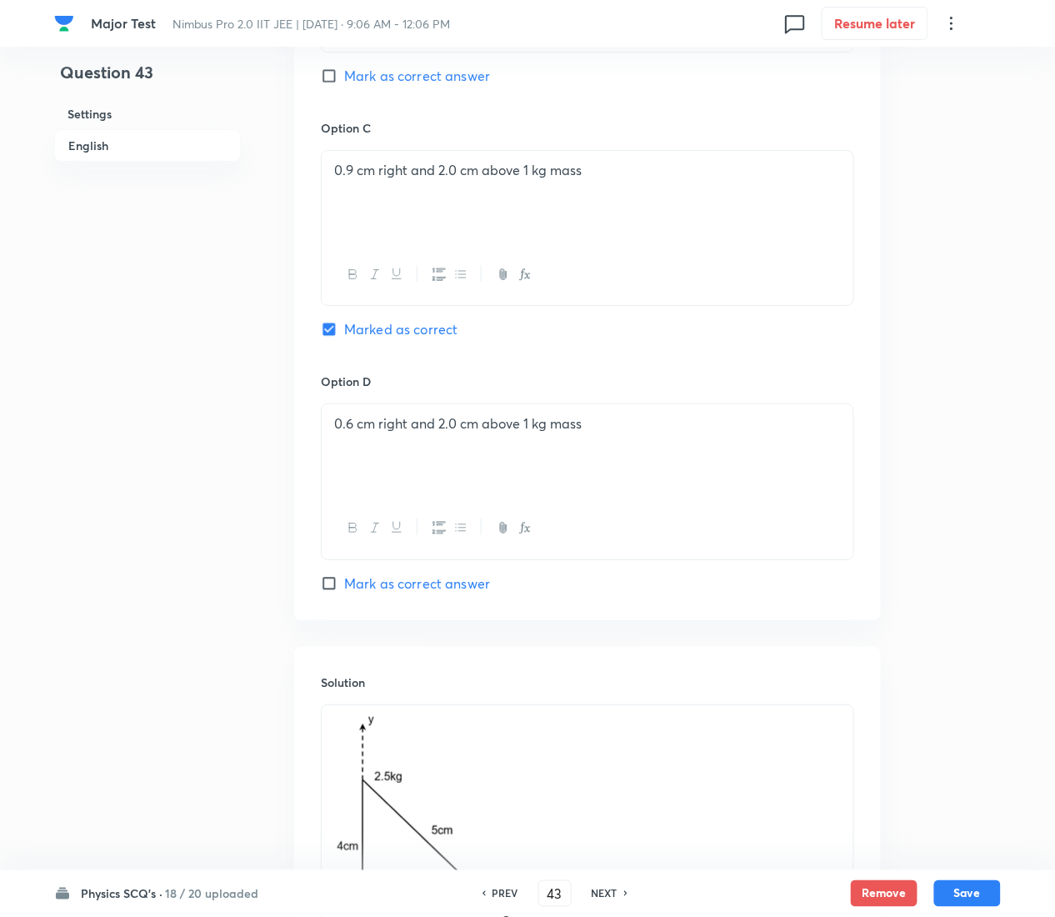
scroll to position [1706, 0]
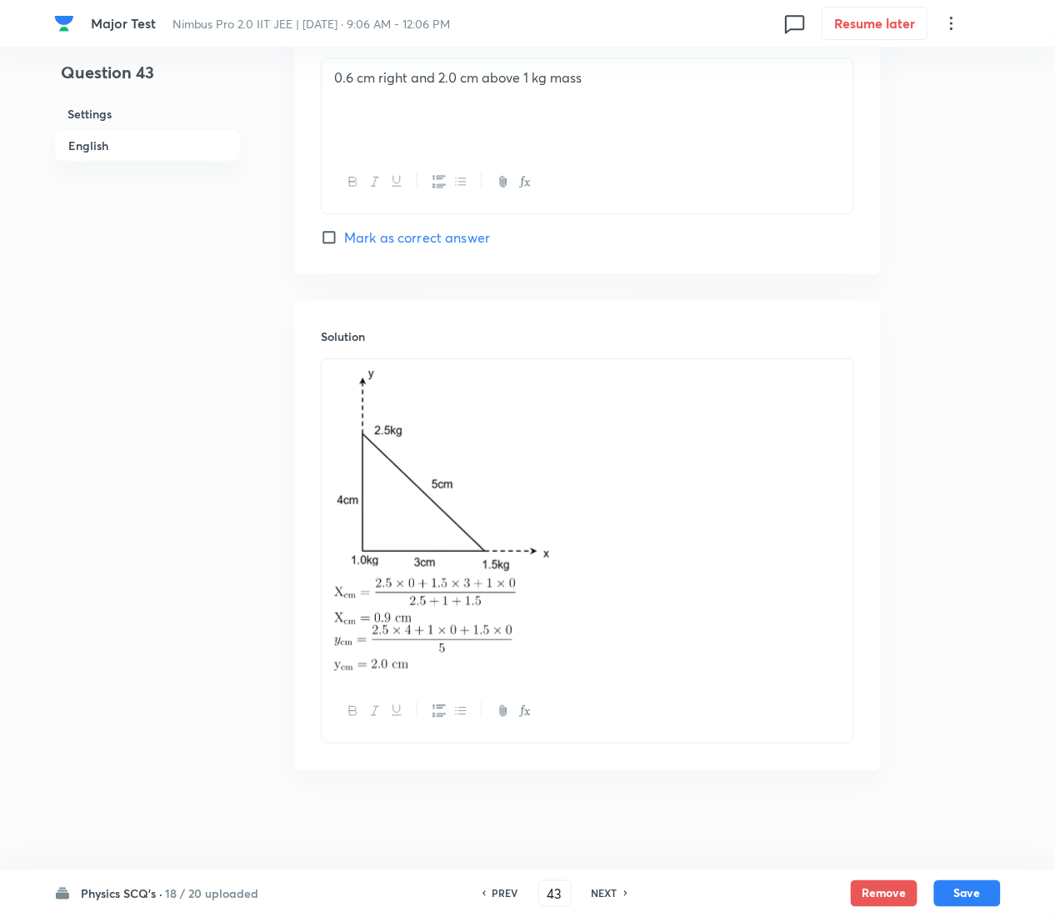
click at [979, 459] on div "Physics SCQ's · 18 / 20 uploaded PREV 43 ​ NEXT Remove Save" at bounding box center [527, 893] width 947 height 47
click at [978, 459] on button "Save" at bounding box center [968, 892] width 67 height 27
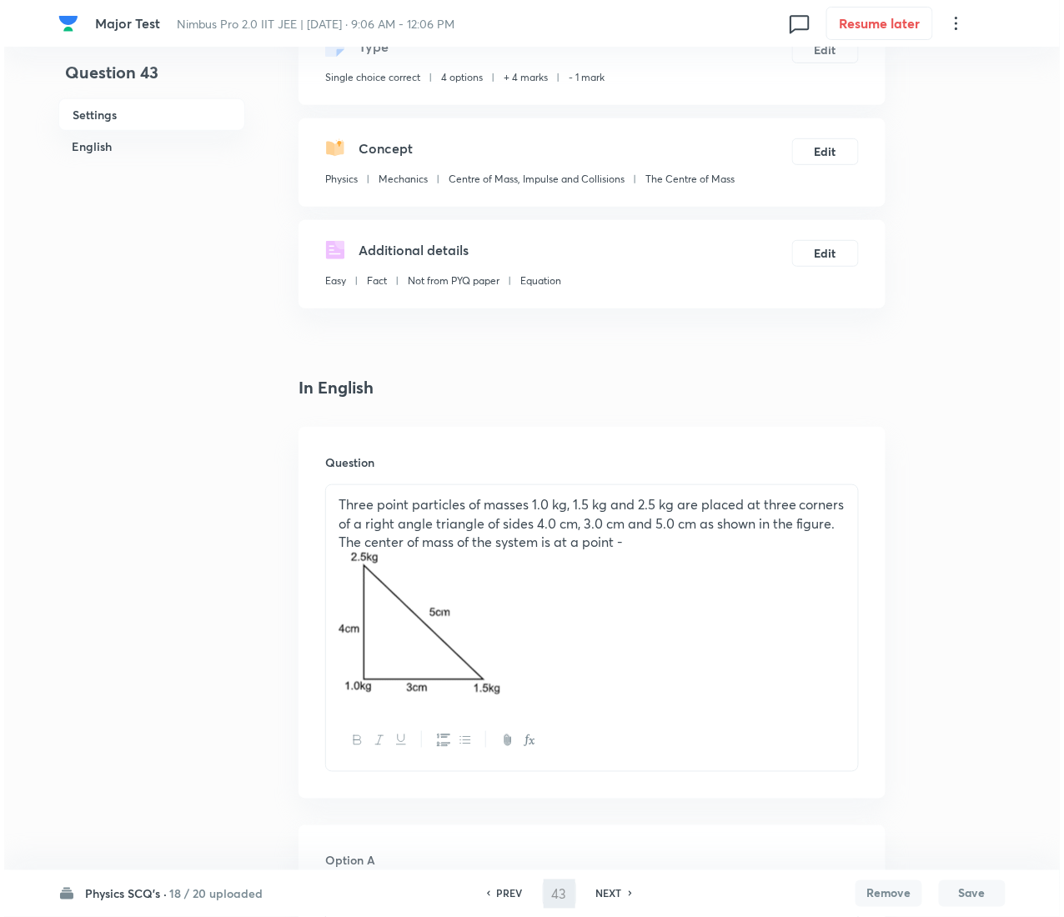
scroll to position [0, 0]
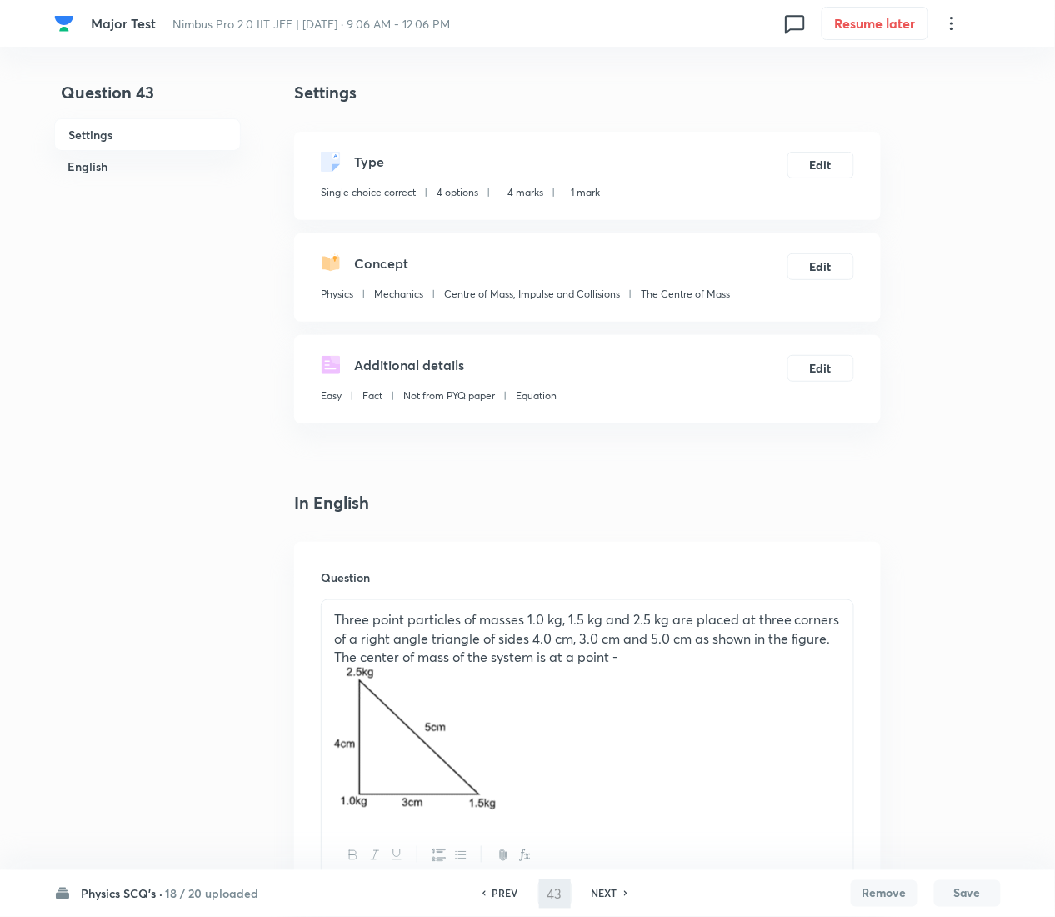
type input "44"
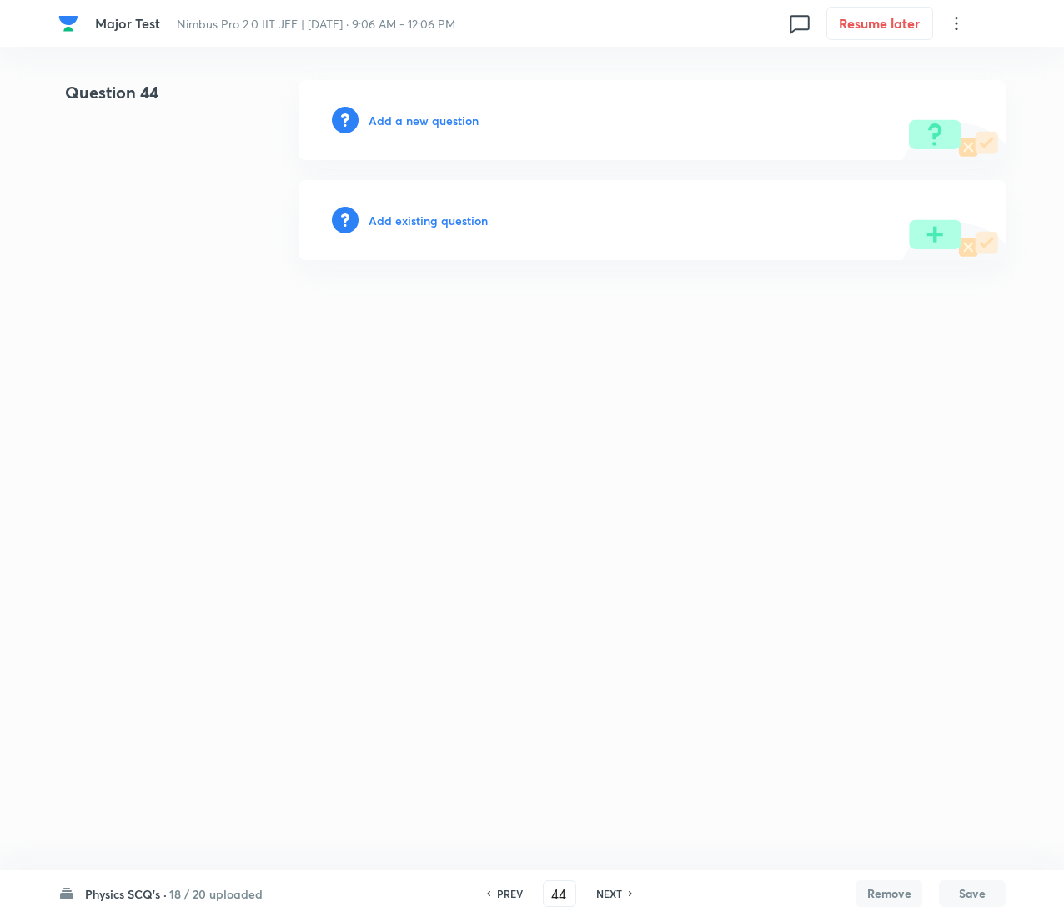
click at [439, 215] on h6 "Add existing question" at bounding box center [427, 221] width 119 height 18
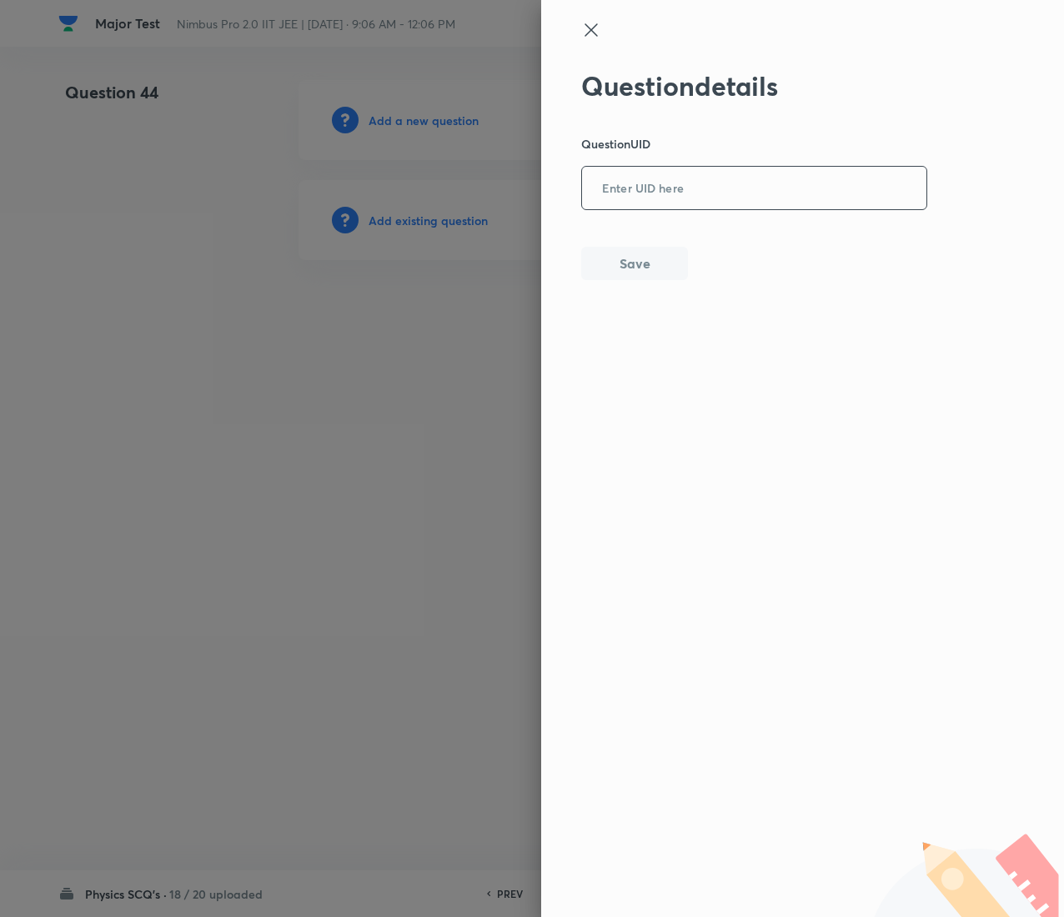
click at [762, 176] on input "text" at bounding box center [754, 188] width 344 height 41
paste input "I2N28"
type input "I2N28"
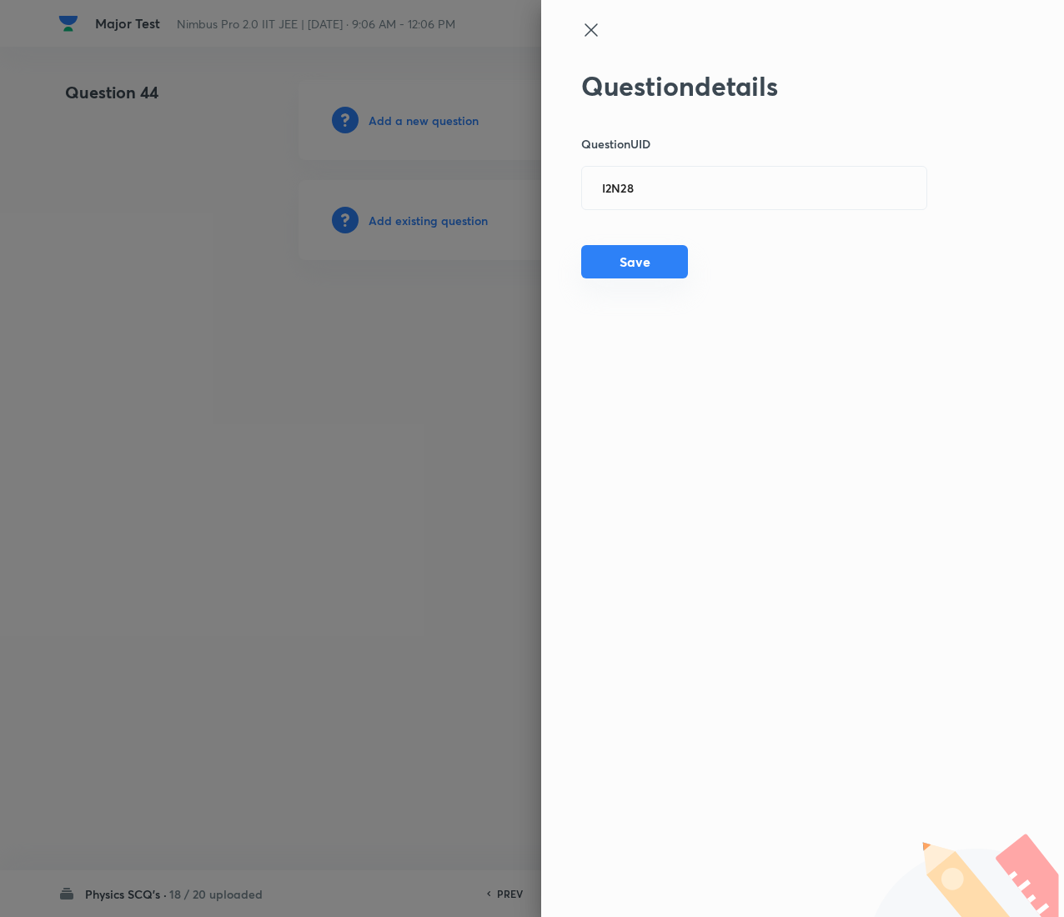
click at [610, 253] on button "Save" at bounding box center [634, 261] width 107 height 33
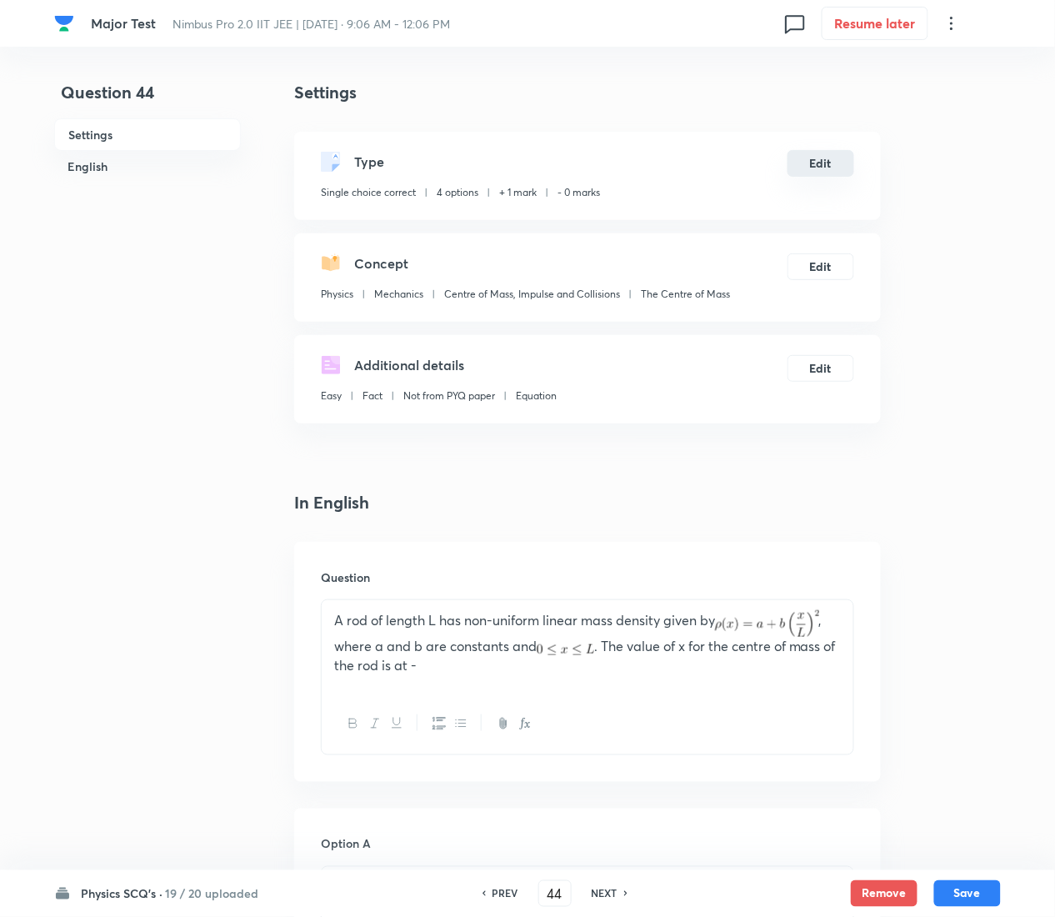
click at [814, 163] on button "Edit" at bounding box center [821, 163] width 67 height 27
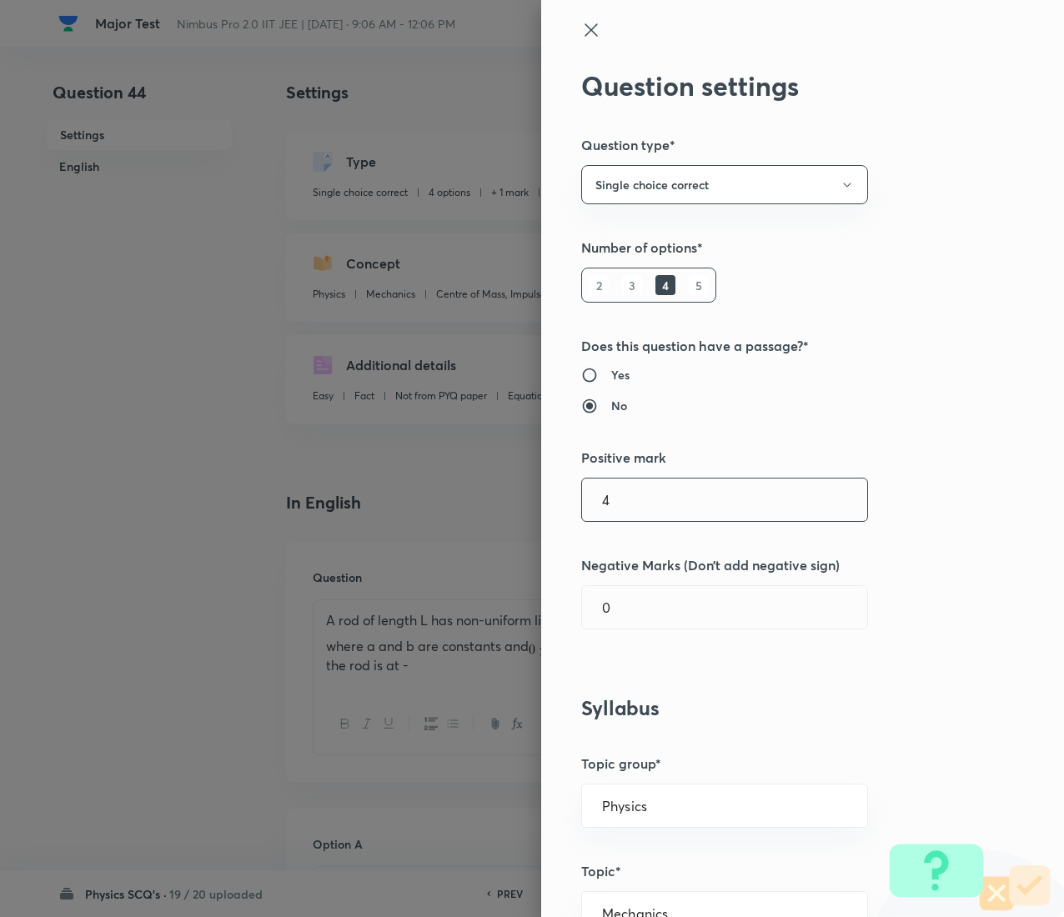
type input "4"
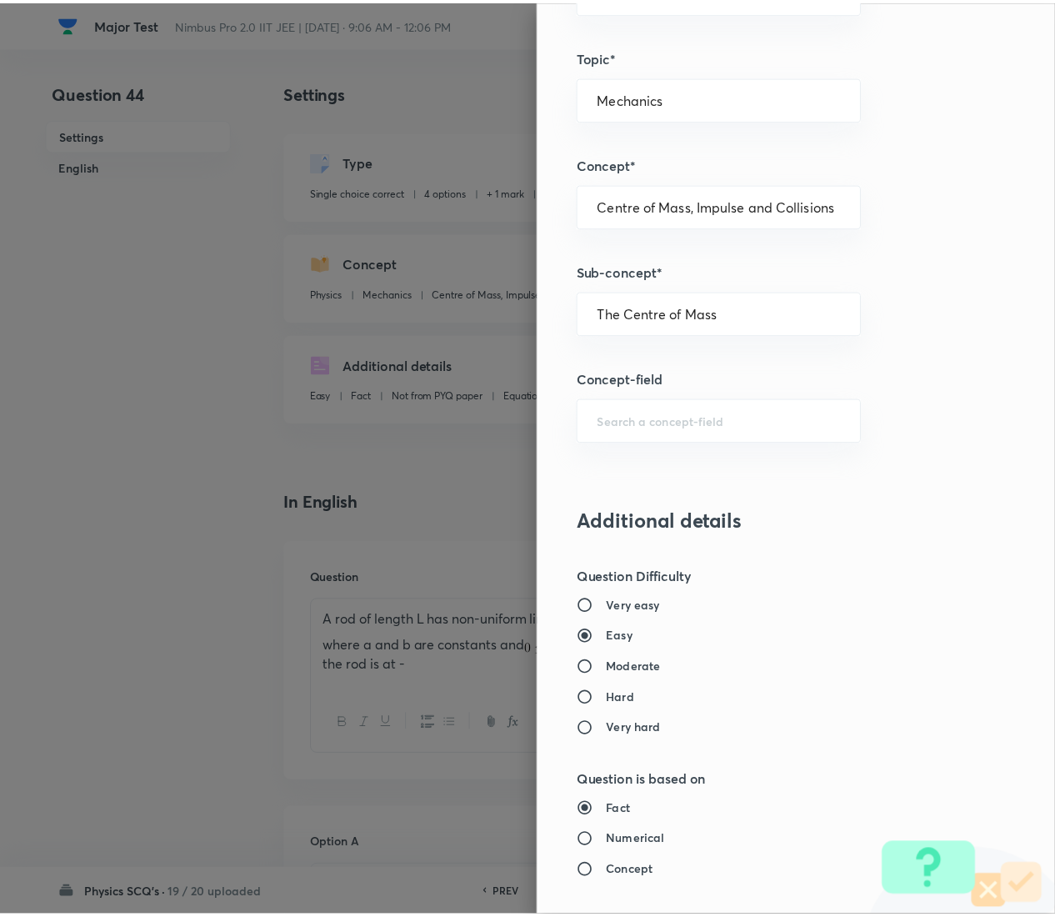
scroll to position [1359, 0]
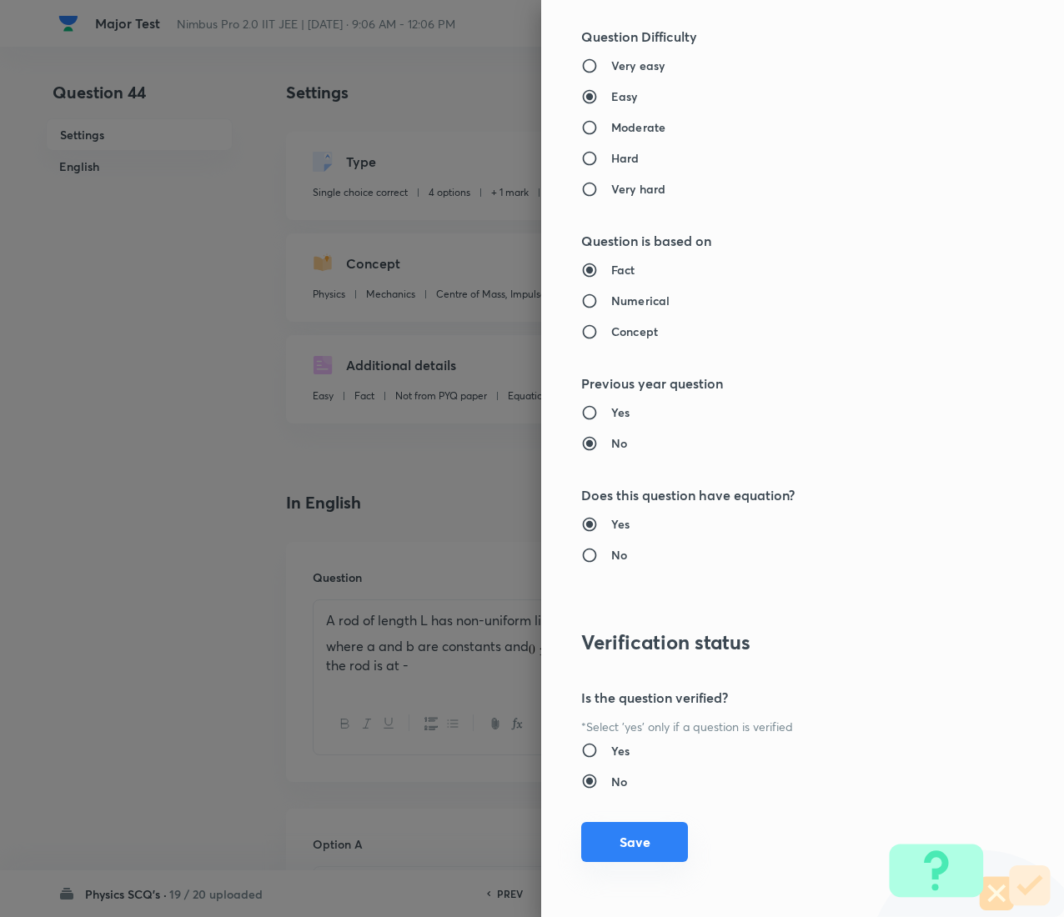
type input "1"
click at [598, 459] on button "Save" at bounding box center [634, 842] width 107 height 40
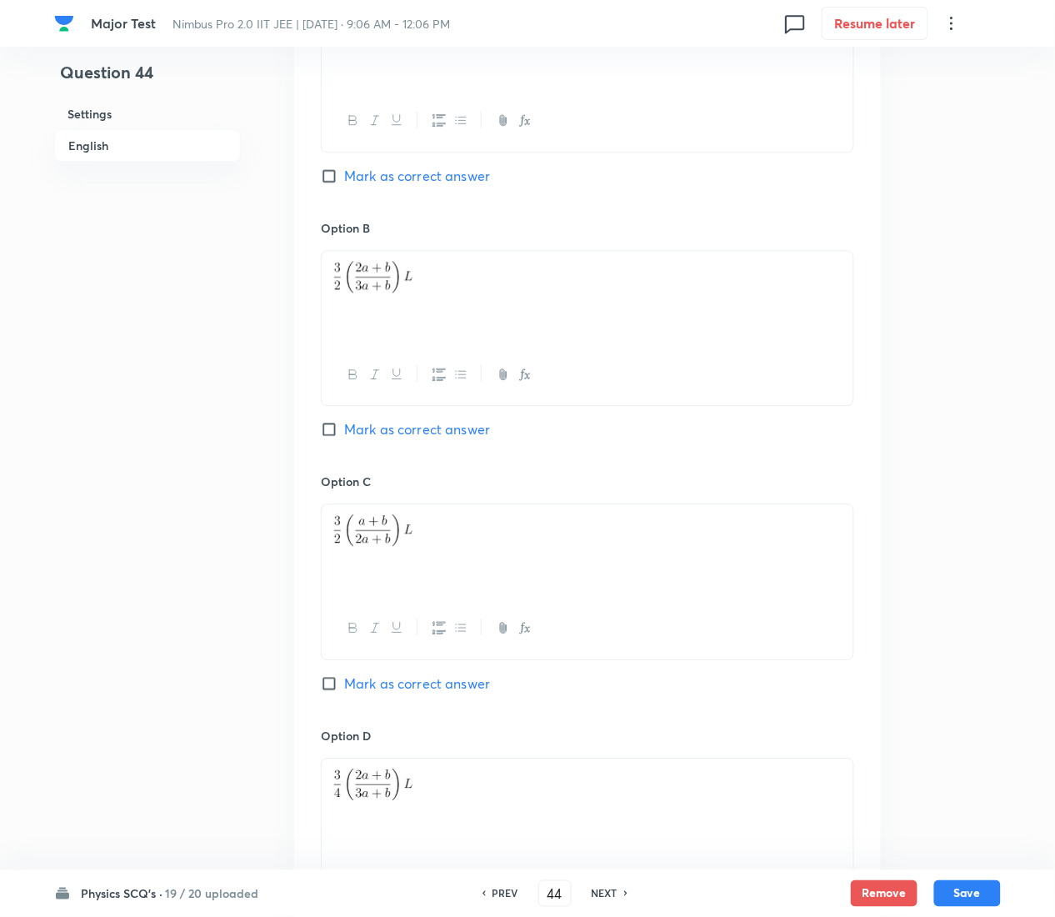
scroll to position [1398, 0]
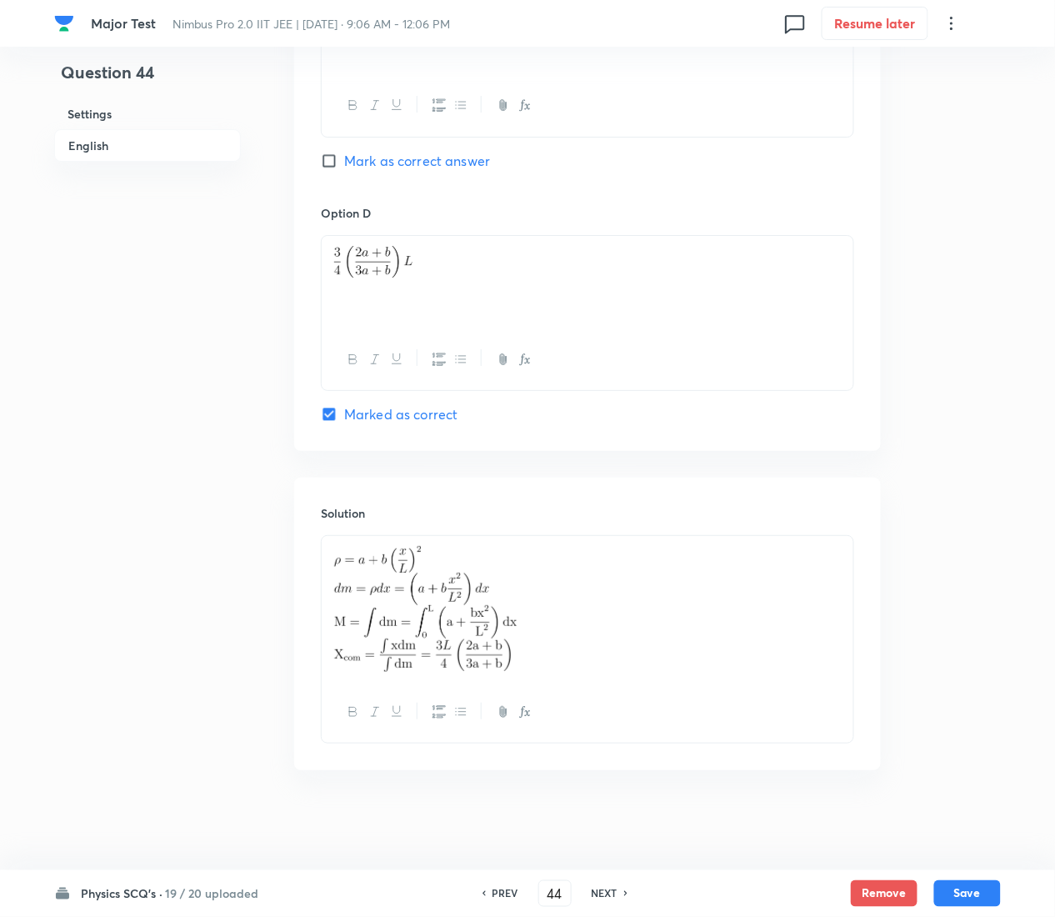
click at [980, 459] on button "Save" at bounding box center [968, 893] width 67 height 27
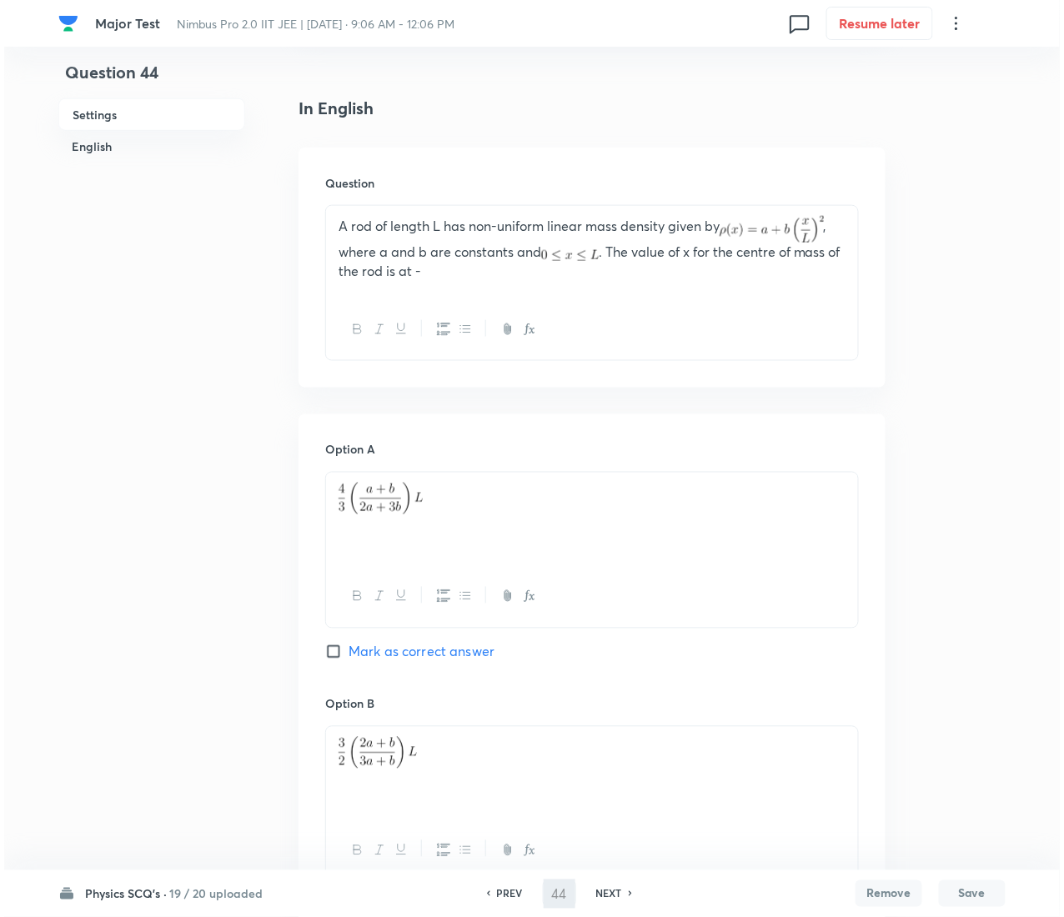
scroll to position [0, 0]
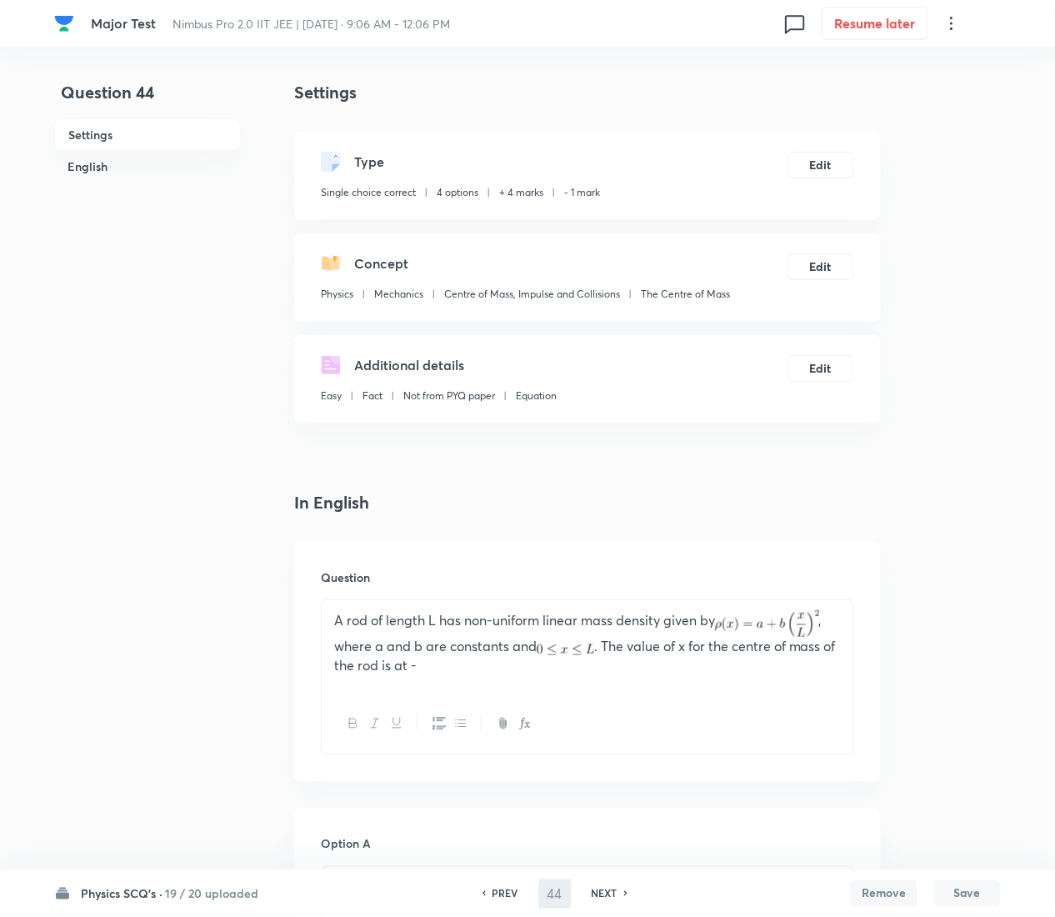
type input "45"
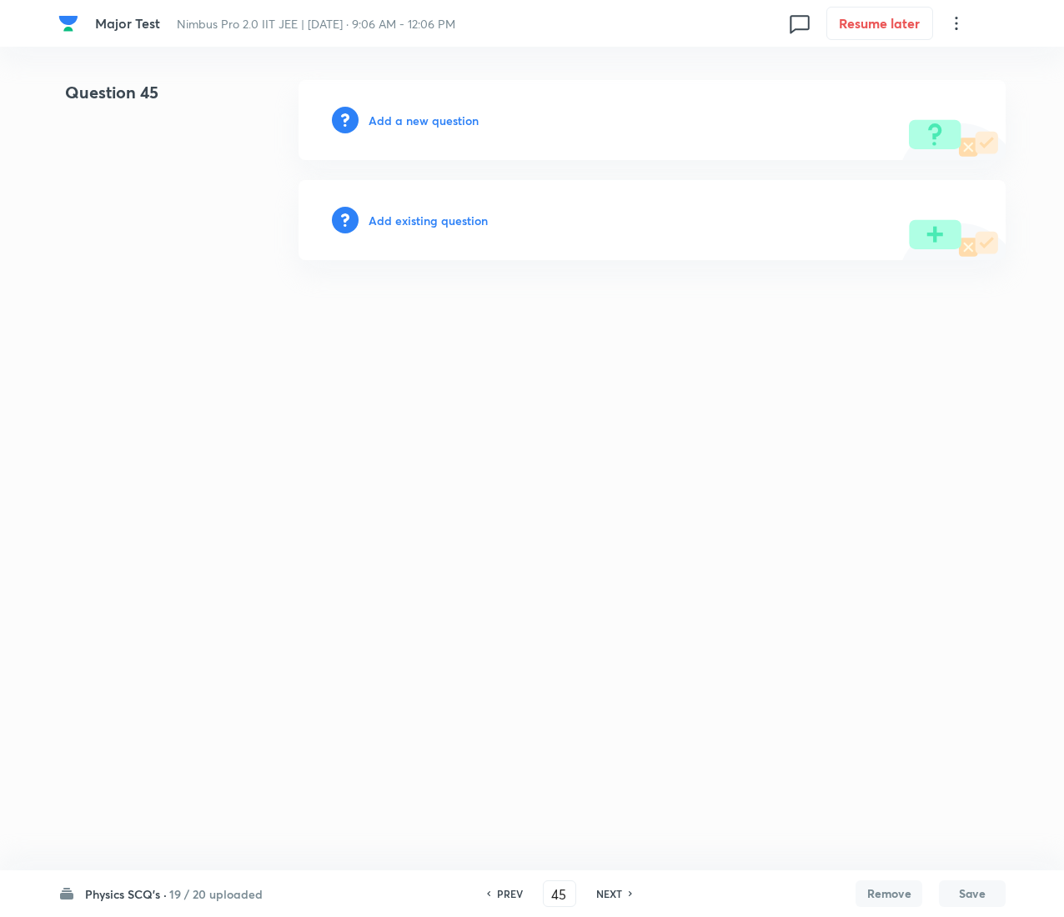
click at [471, 220] on h6 "Add existing question" at bounding box center [427, 221] width 119 height 18
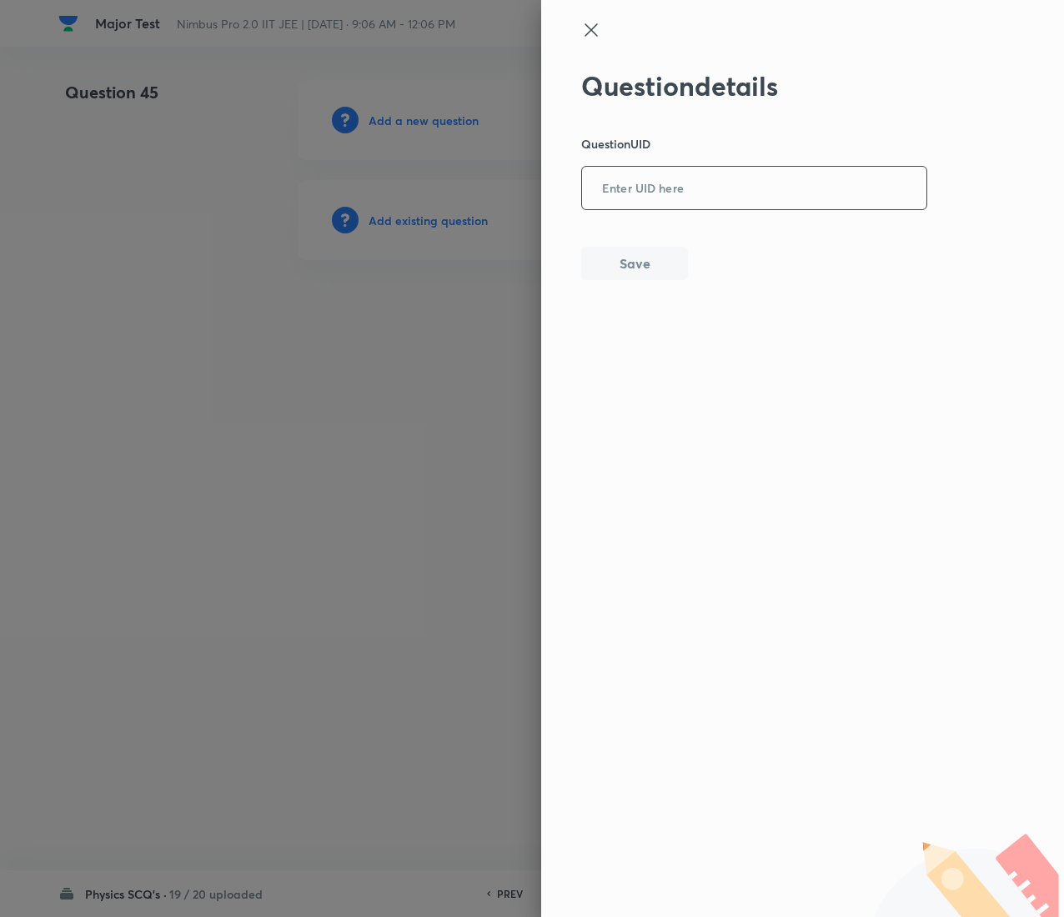
click at [729, 183] on input "text" at bounding box center [754, 188] width 344 height 41
paste input "DOY6B"
type input "DOY6B"
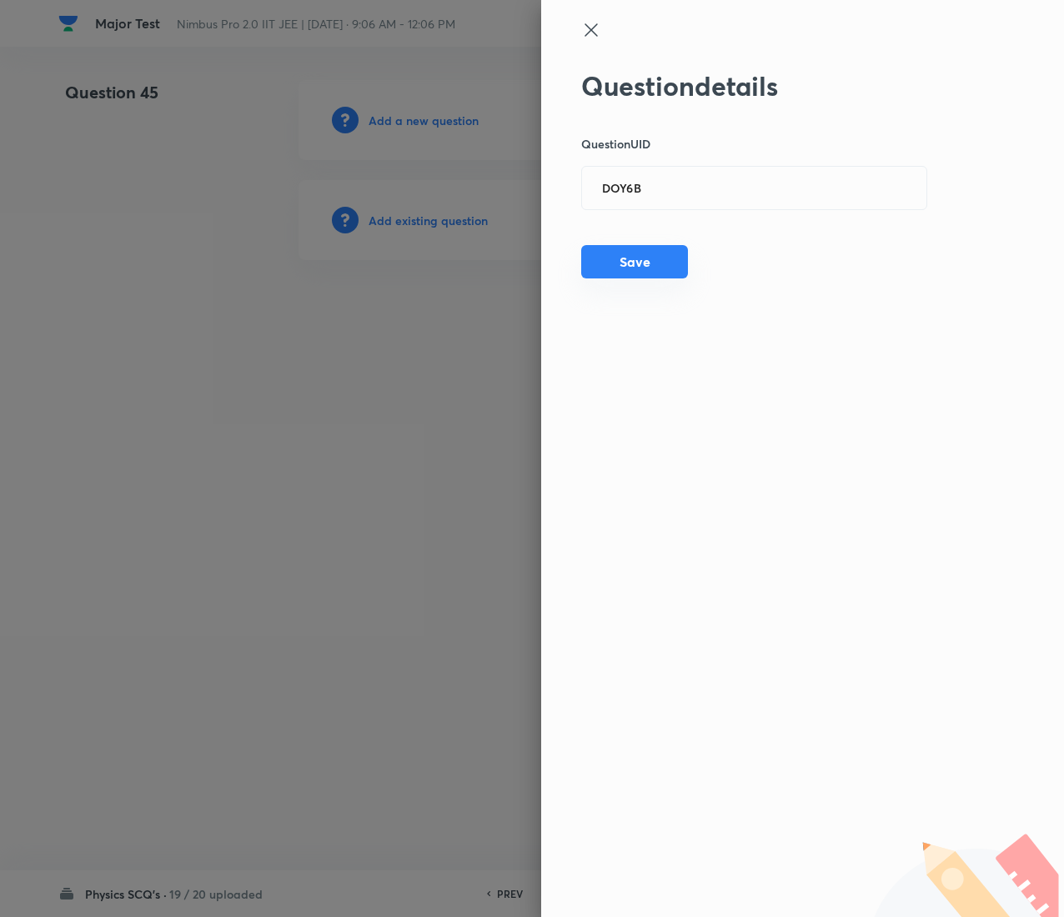
click at [624, 262] on button "Save" at bounding box center [634, 261] width 107 height 33
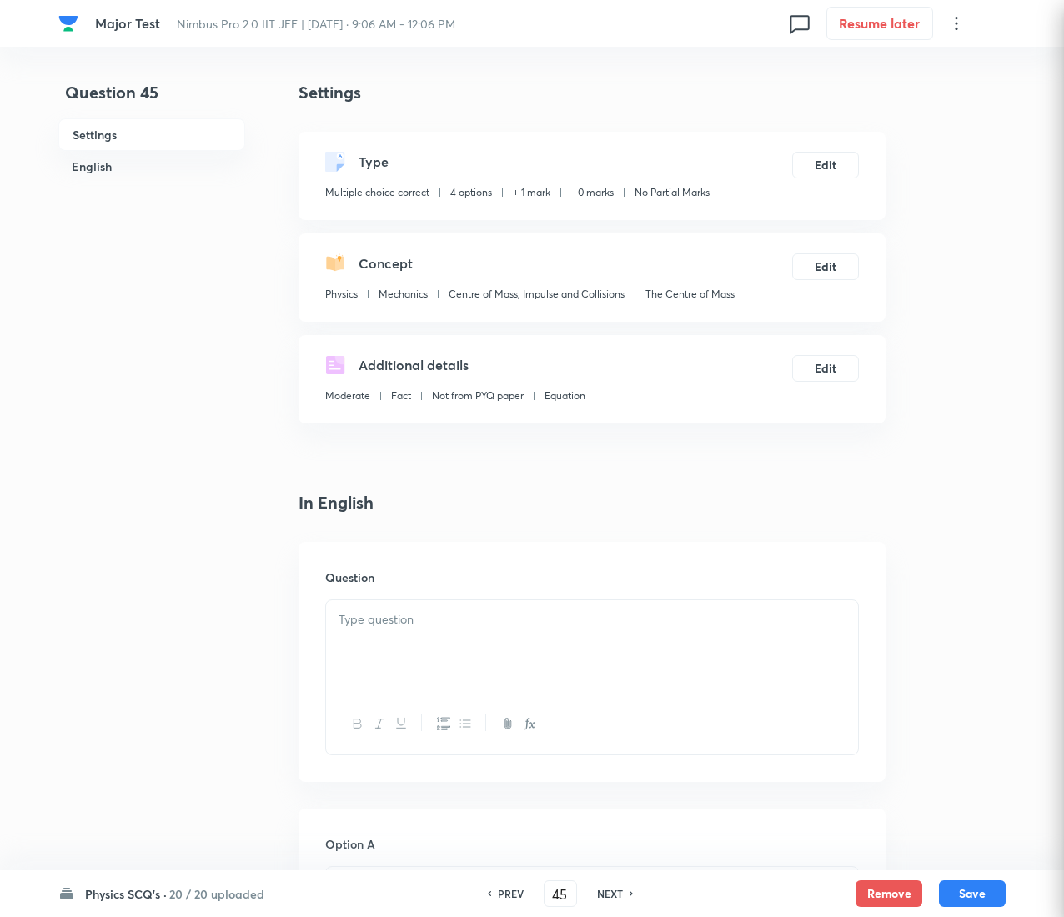
checkbox input "true"
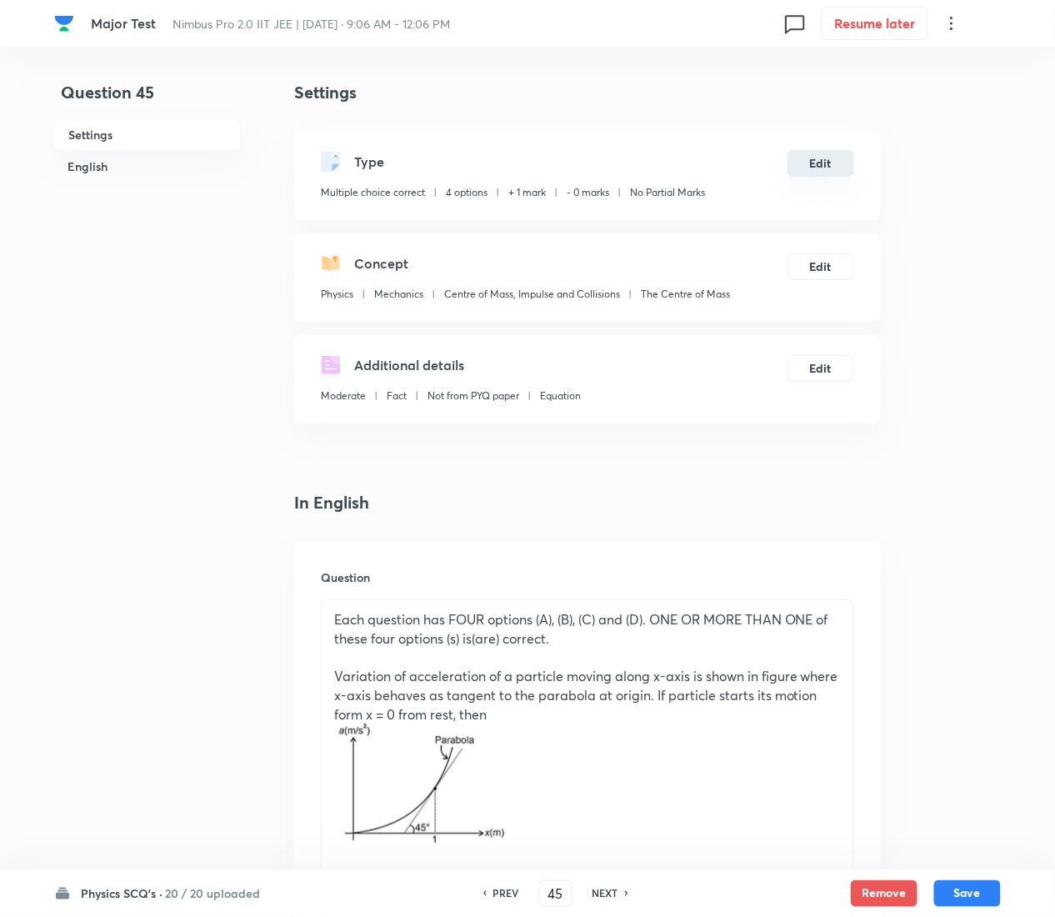
click at [818, 159] on button "Edit" at bounding box center [821, 163] width 67 height 27
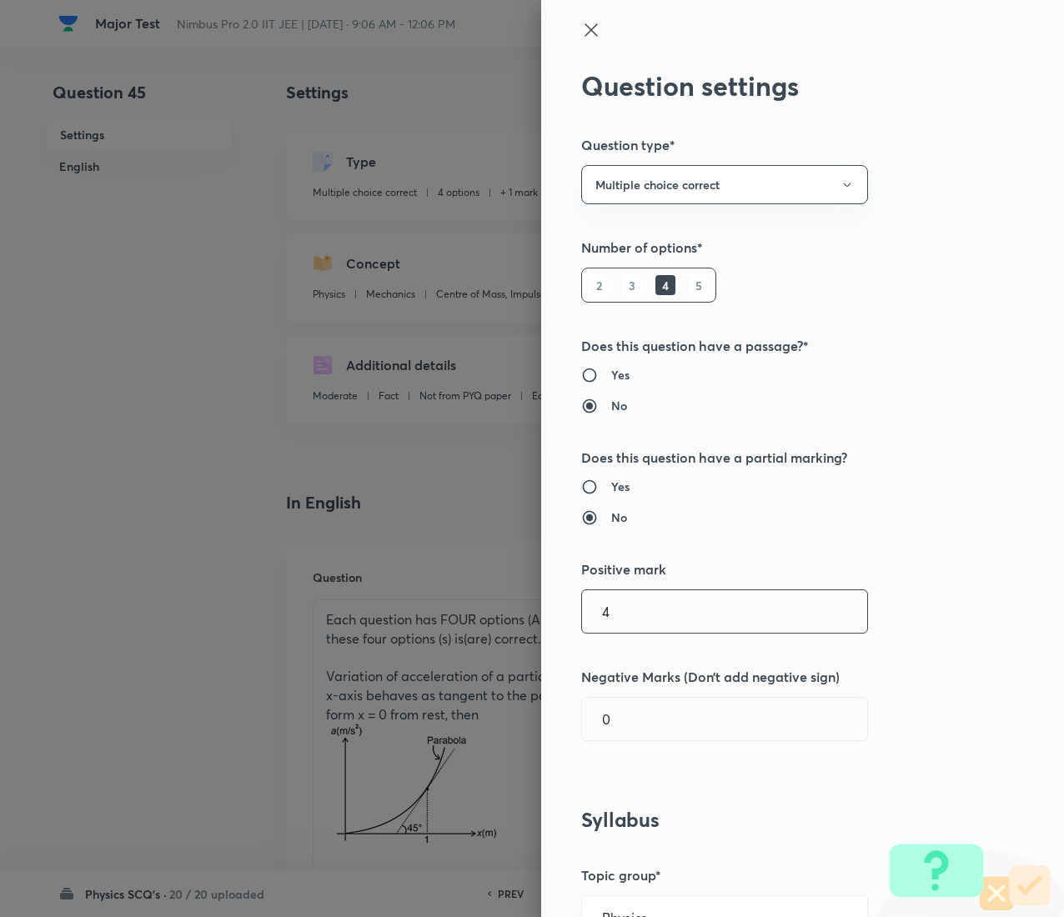
type input "4"
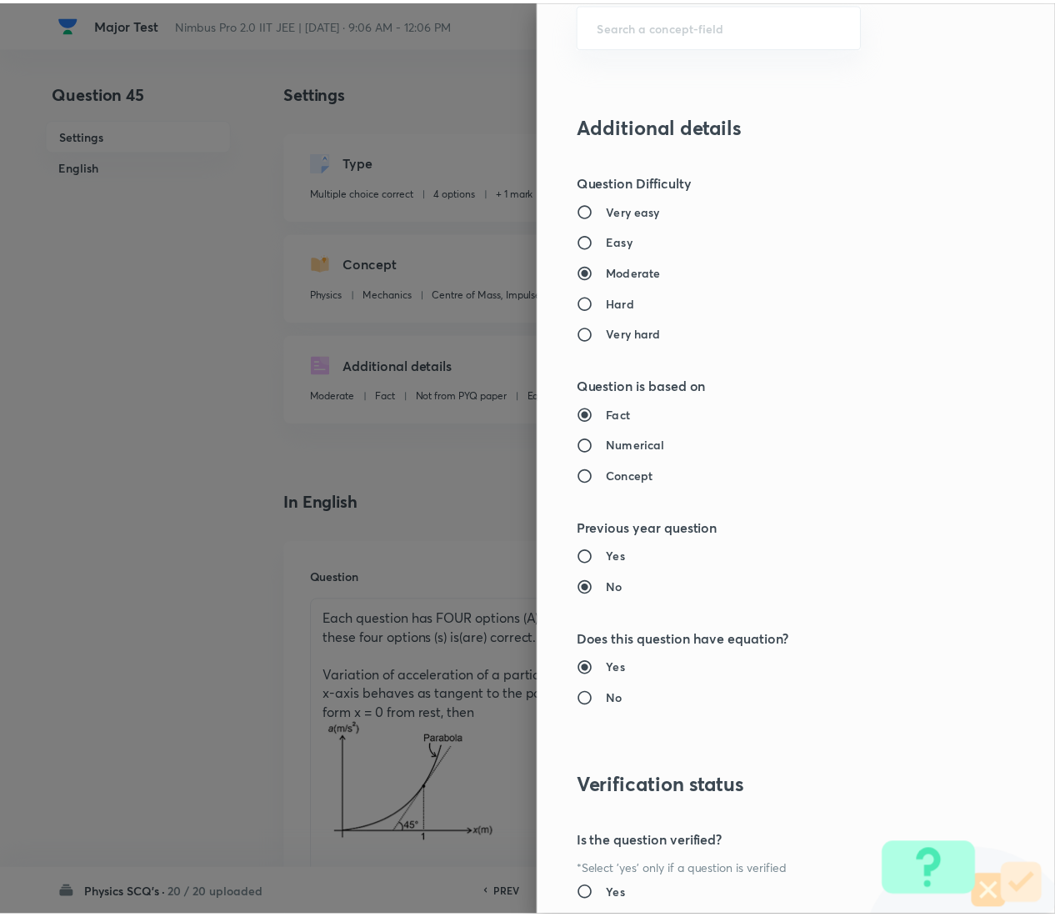
scroll to position [1471, 0]
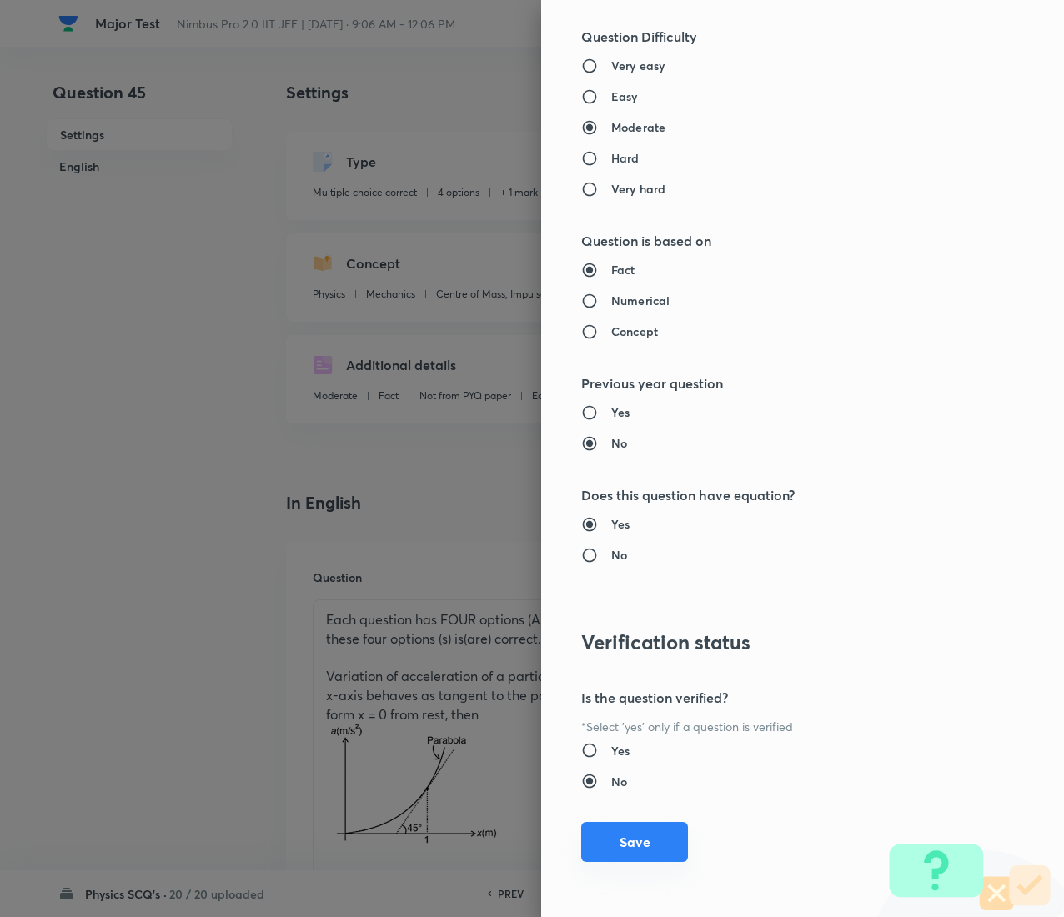
type input "1"
click at [629, 459] on button "Save" at bounding box center [634, 842] width 107 height 40
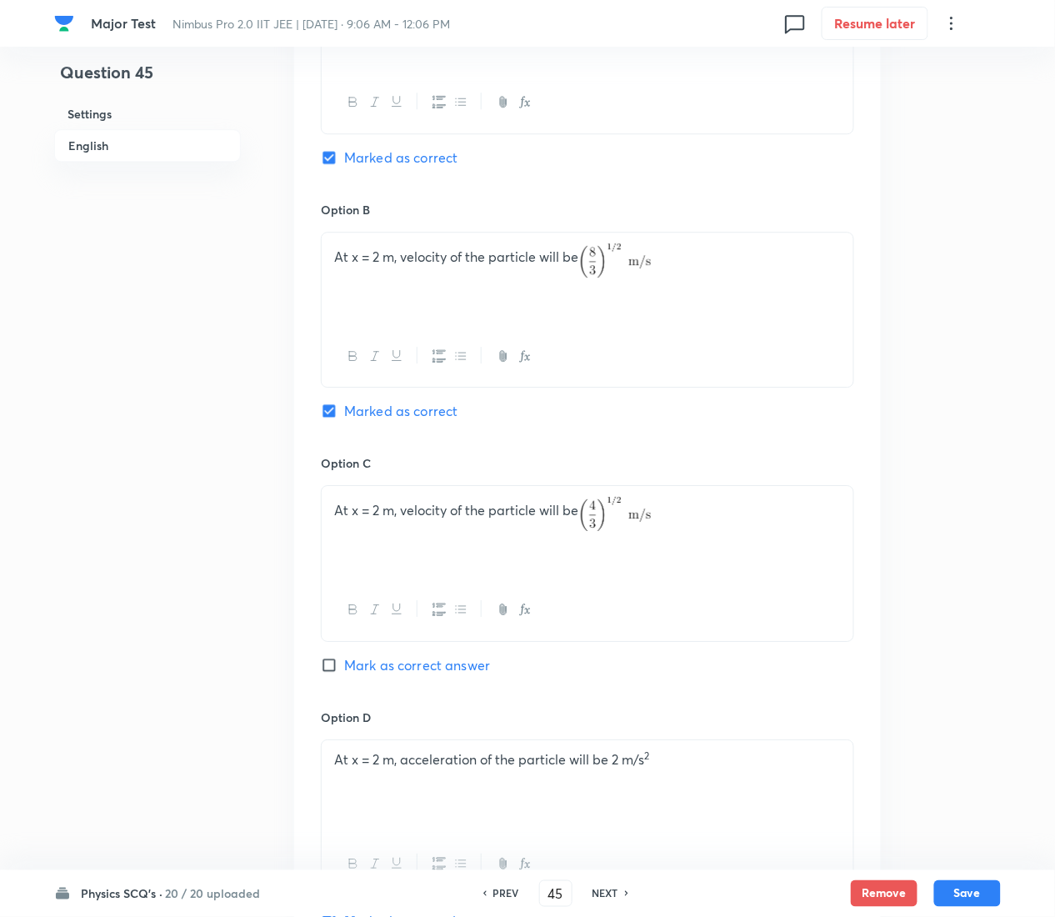
scroll to position [1641, 0]
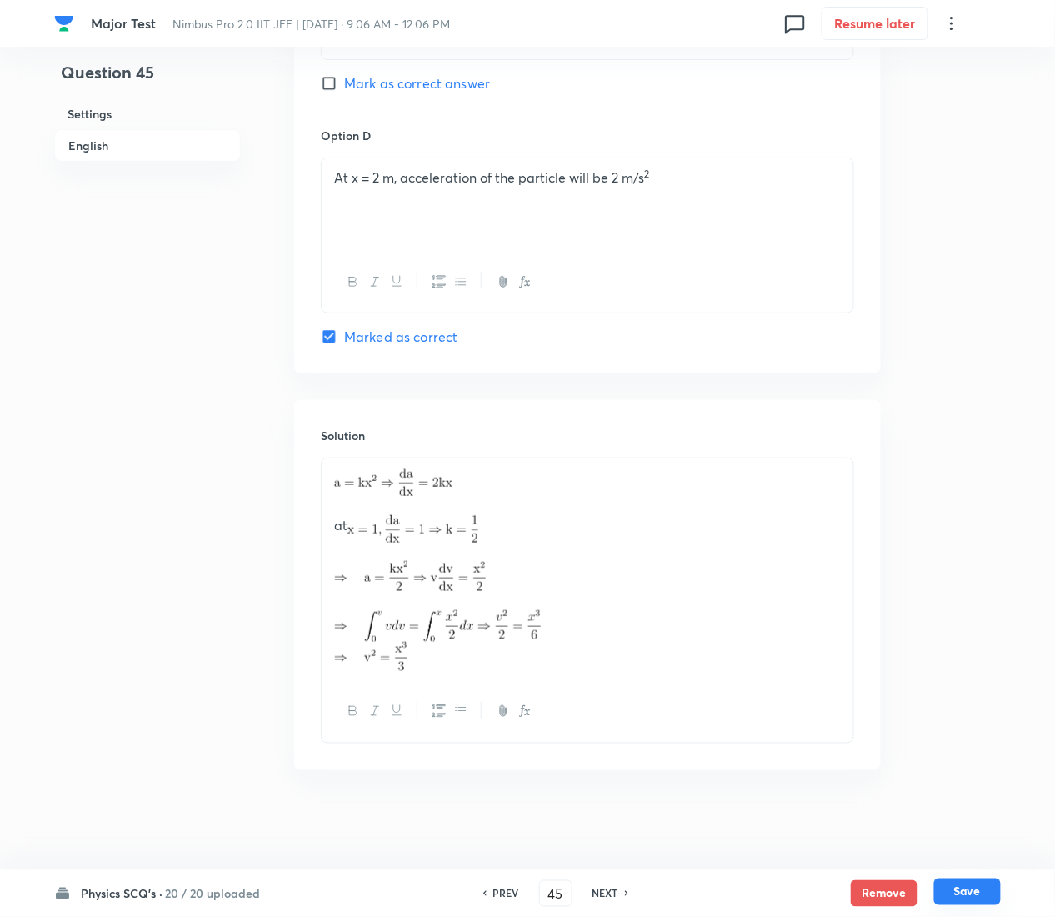
click at [995, 459] on button "Save" at bounding box center [968, 892] width 67 height 27
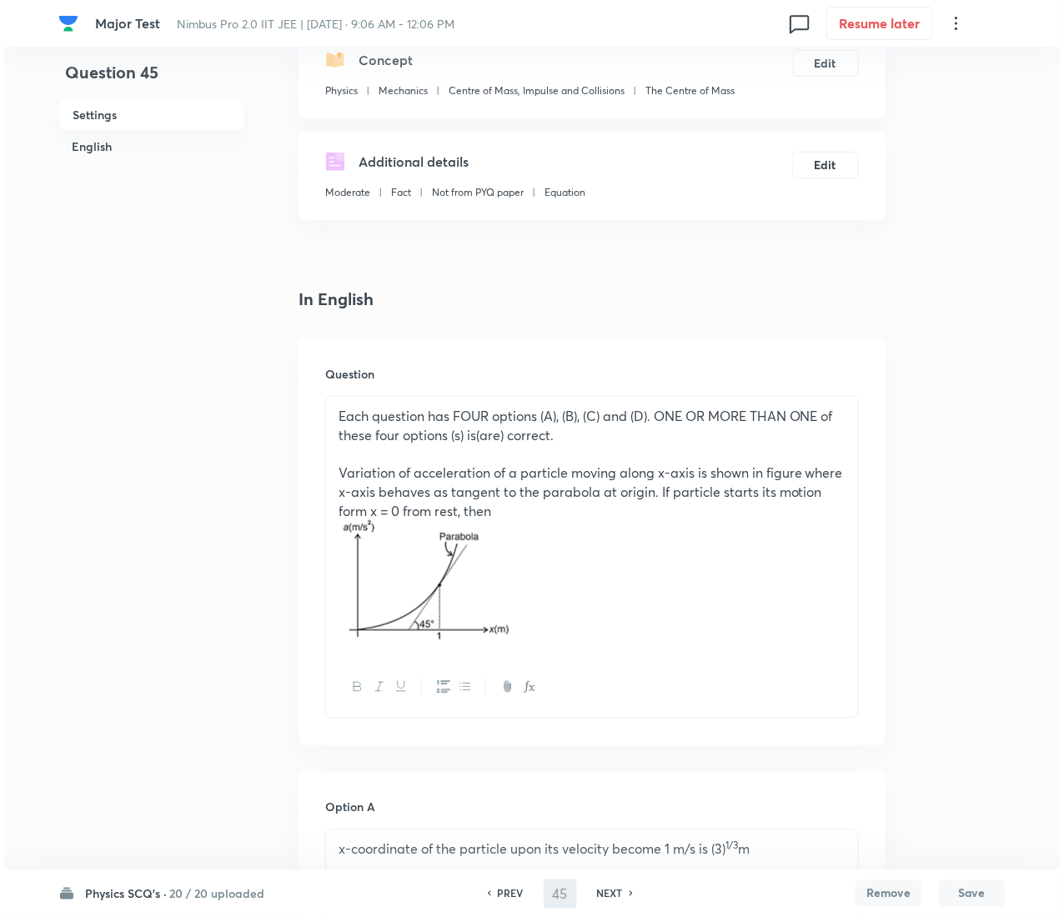
scroll to position [0, 0]
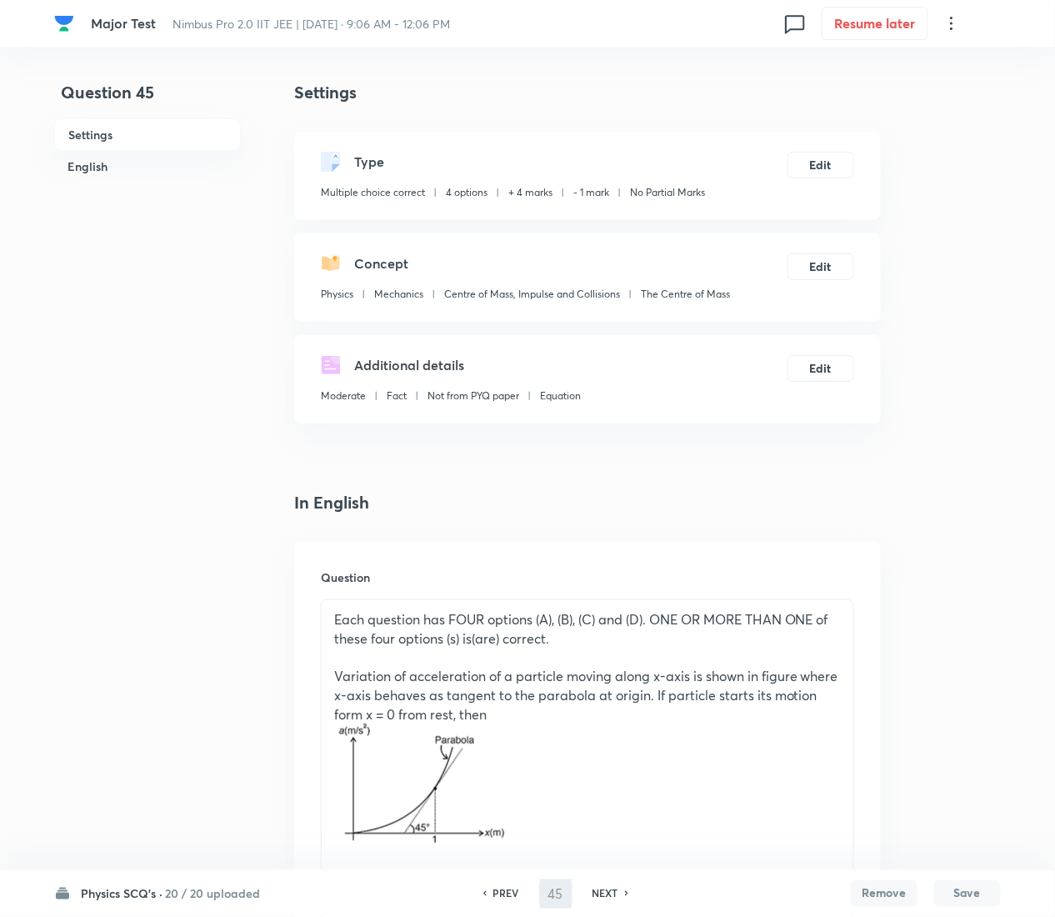
type input "46"
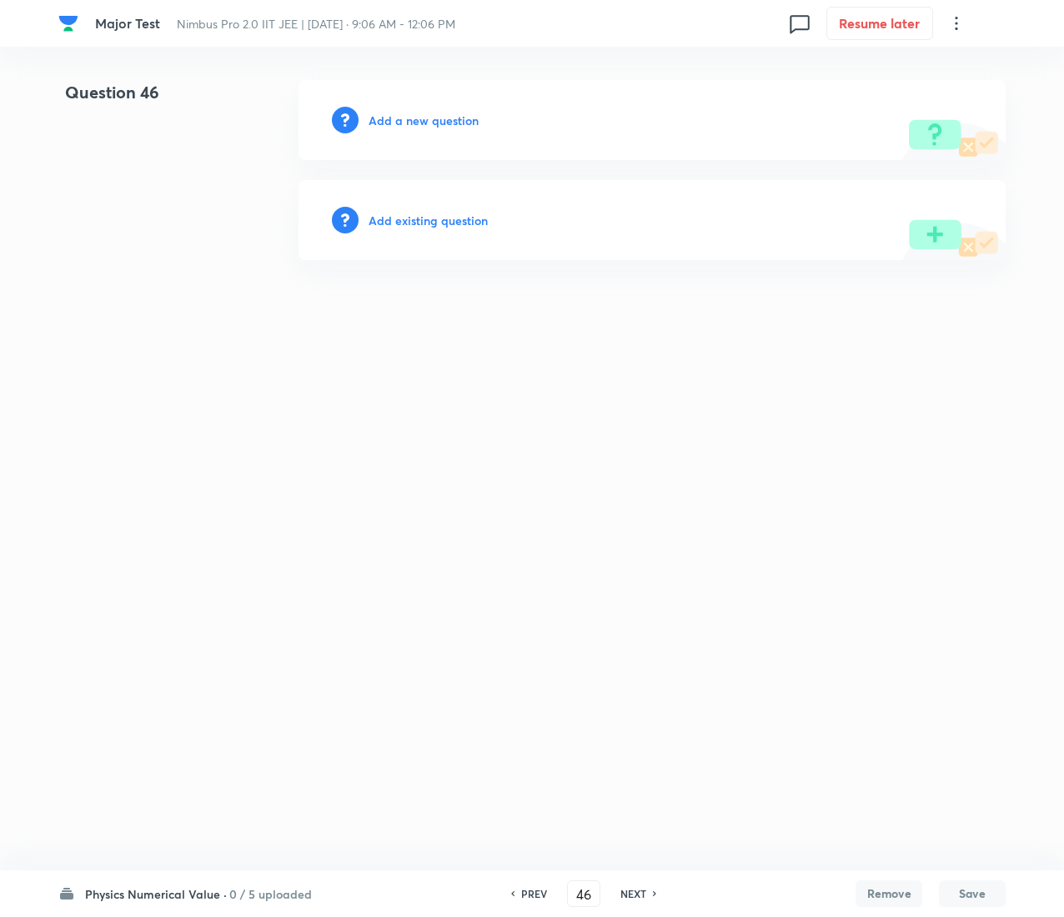
click at [449, 223] on h6 "Add existing question" at bounding box center [427, 221] width 119 height 18
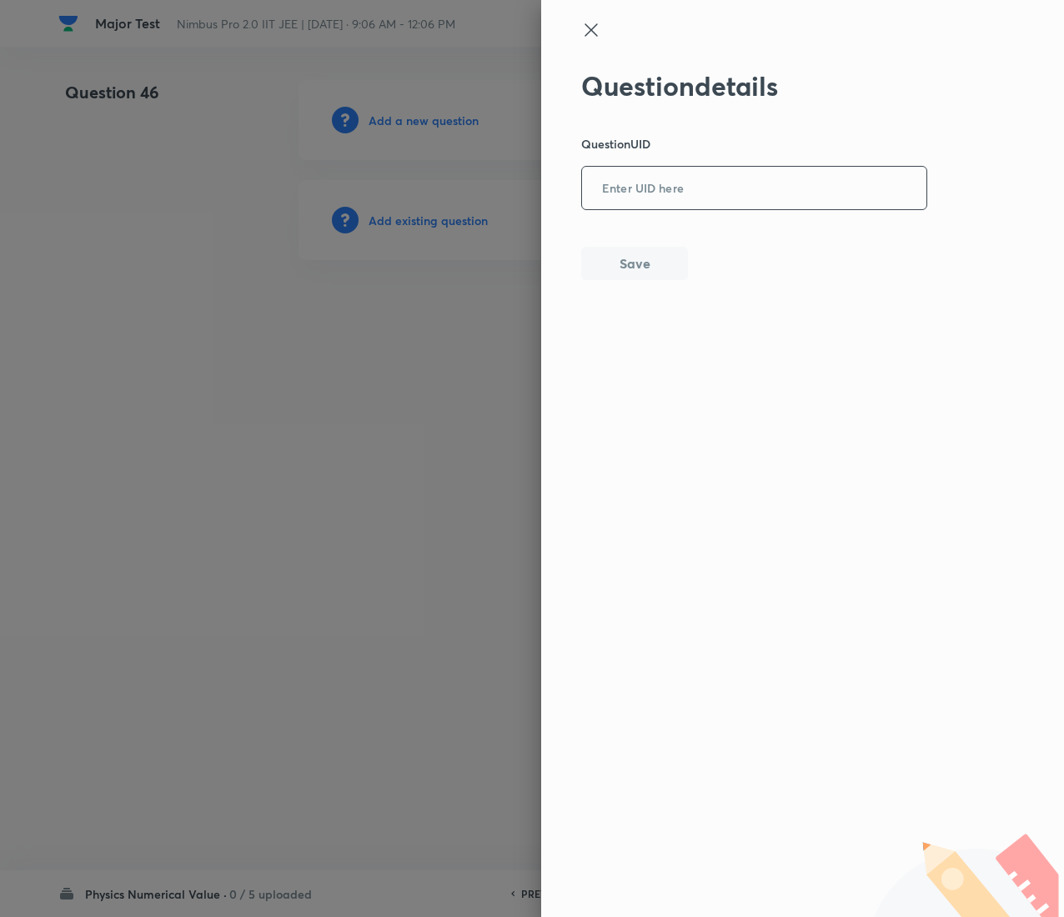
click at [754, 183] on input "text" at bounding box center [754, 188] width 344 height 41
paste input "9EI8X"
type input "9EI8X"
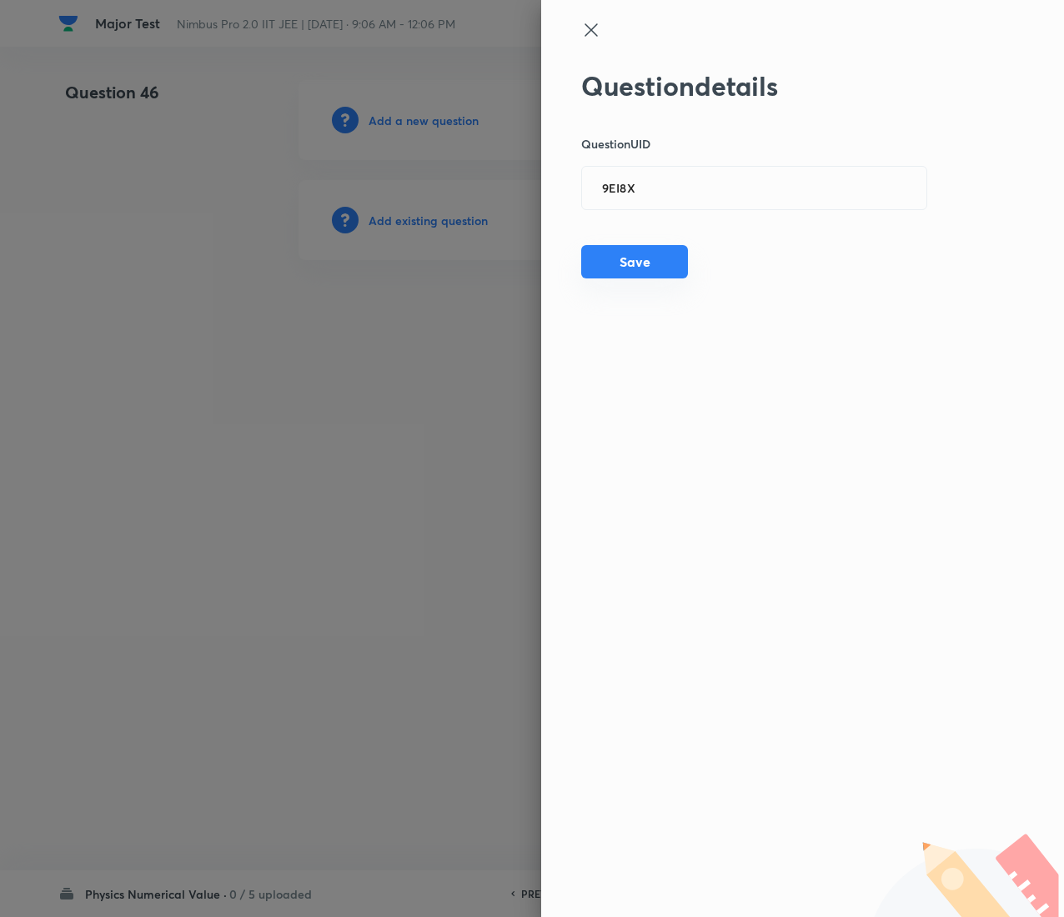
click at [668, 258] on button "Save" at bounding box center [634, 261] width 107 height 33
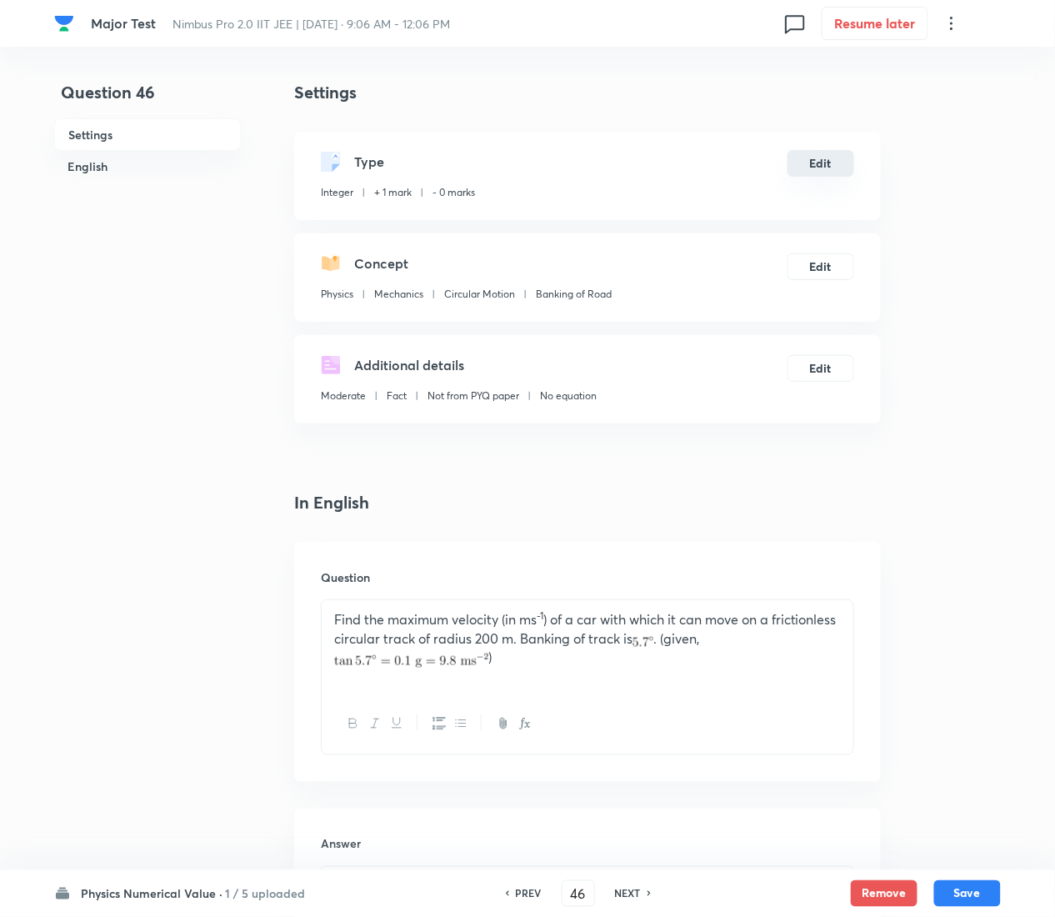
click at [820, 156] on button "Edit" at bounding box center [821, 163] width 67 height 27
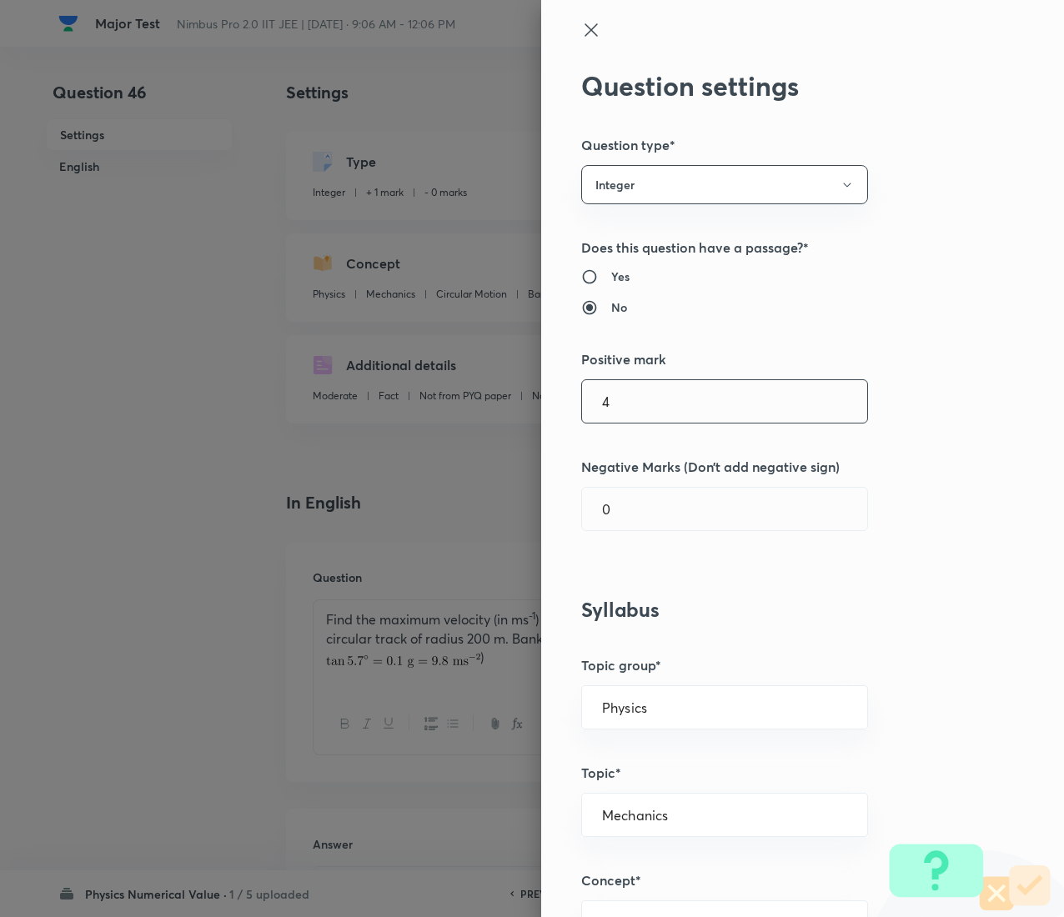
type input "4"
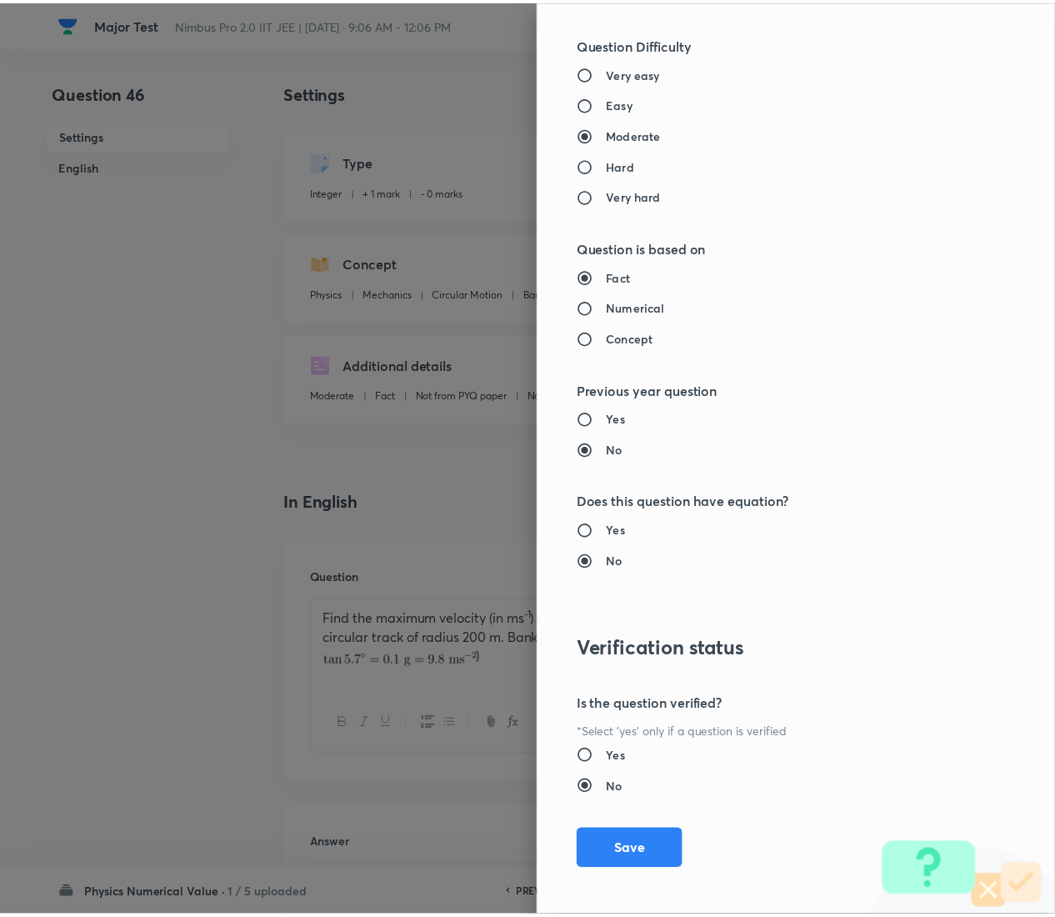
scroll to position [1260, 0]
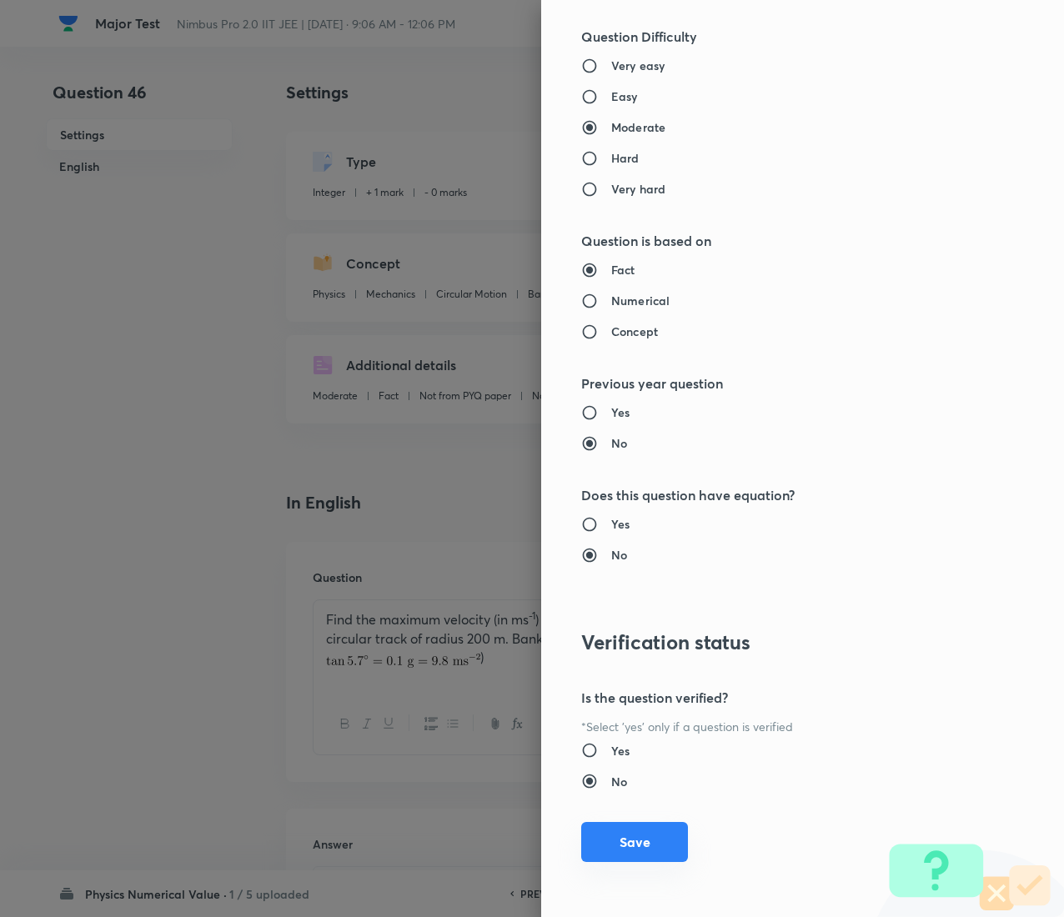
type input "1"
click at [607, 459] on button "Save" at bounding box center [634, 842] width 107 height 40
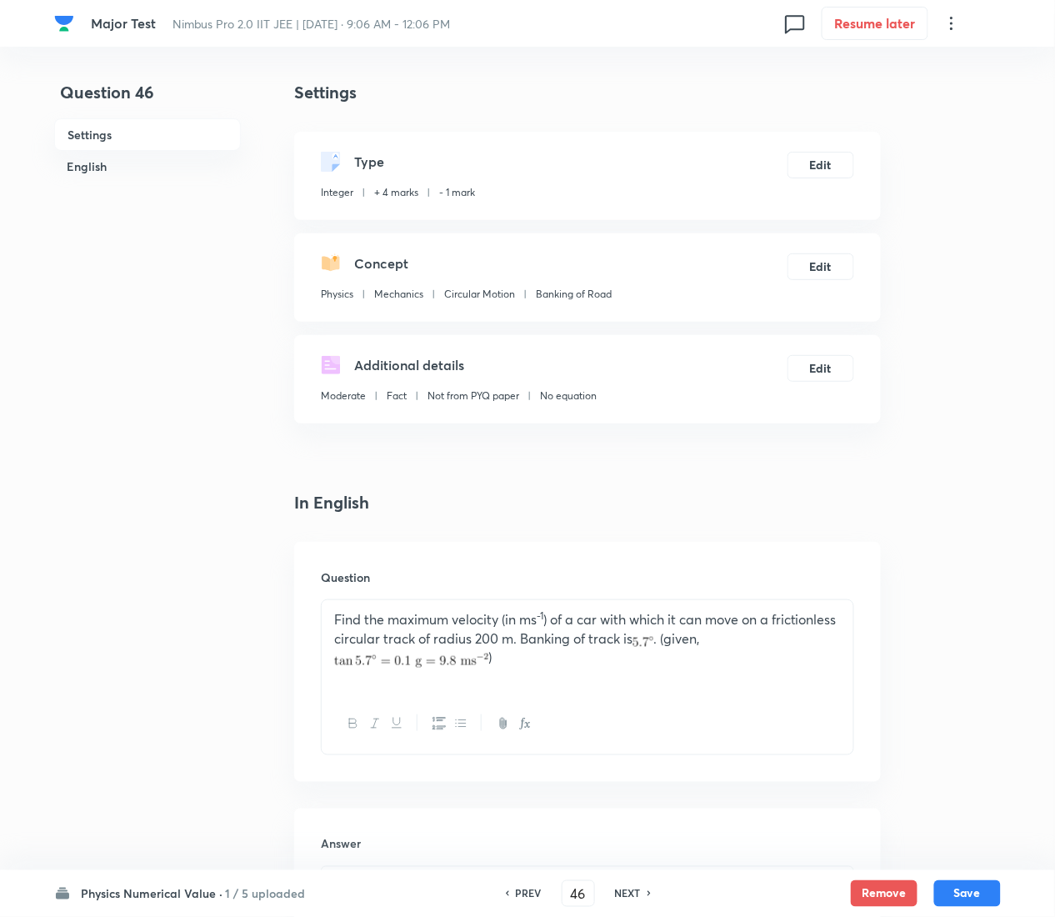
scroll to position [470, 0]
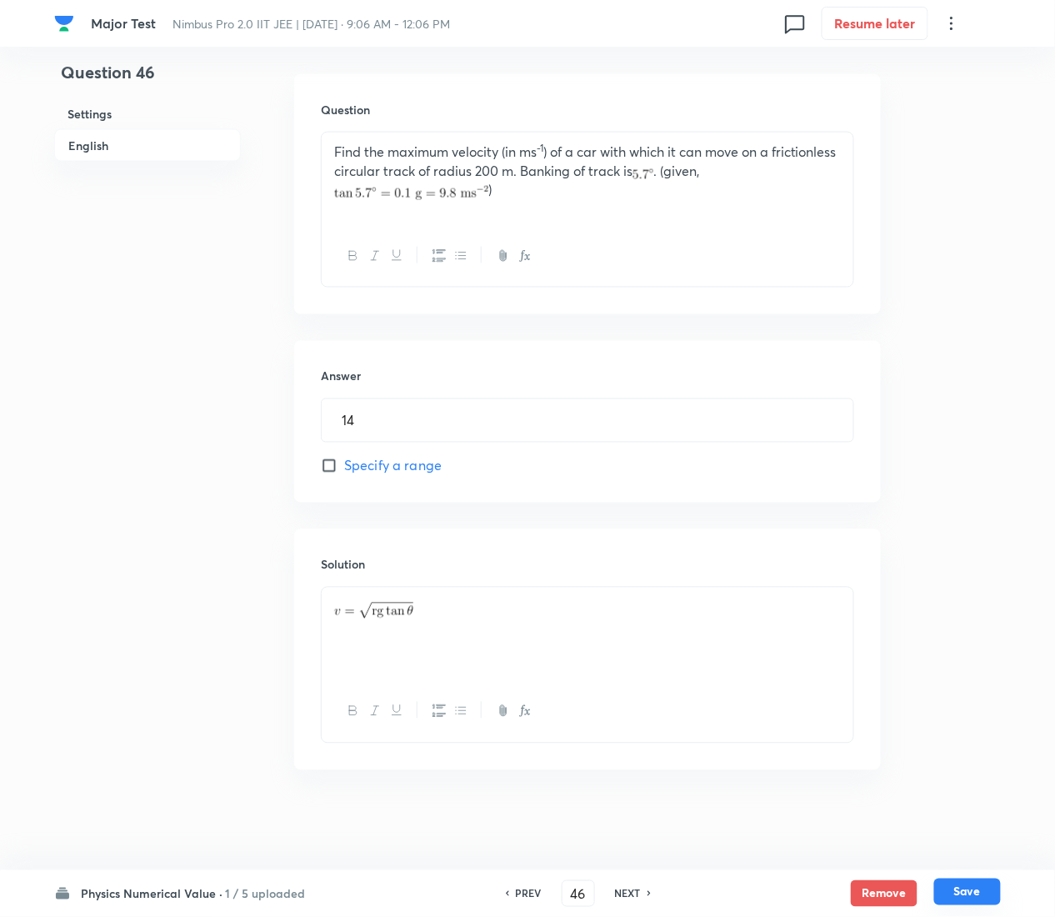
click at [984, 459] on button "Save" at bounding box center [968, 892] width 67 height 27
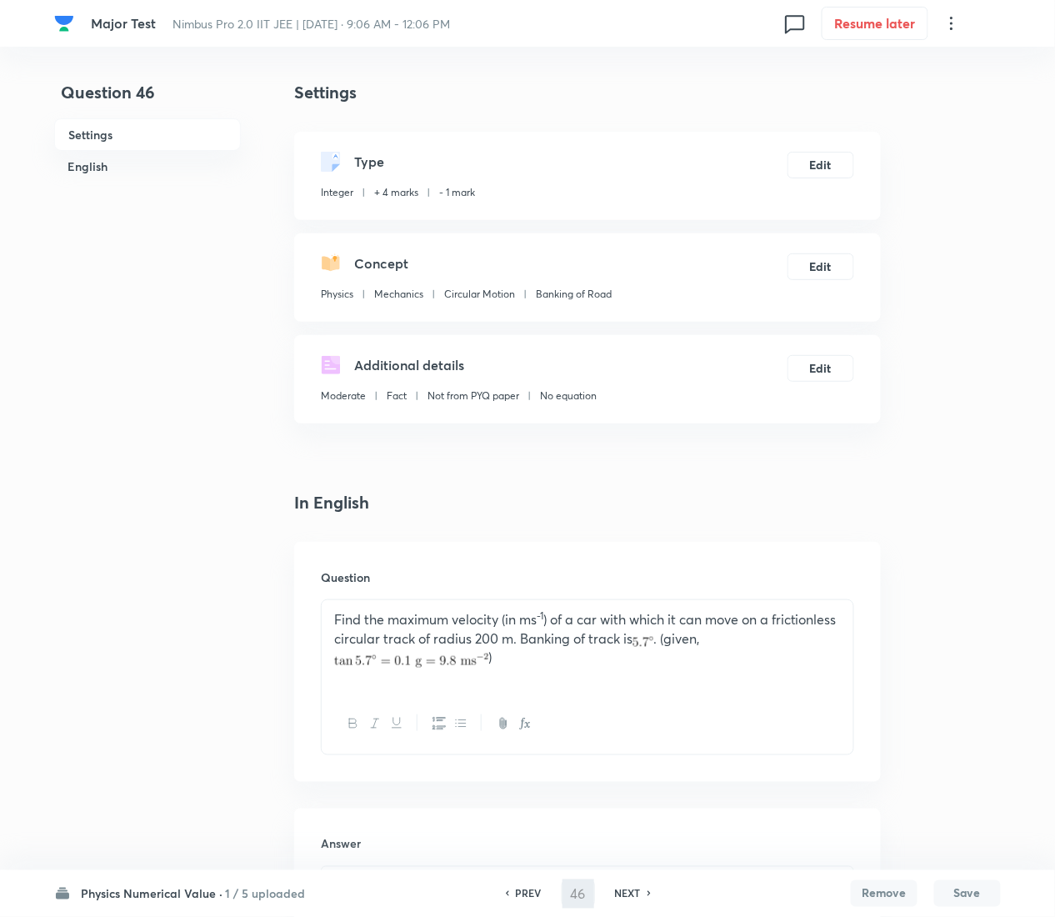
type input "47"
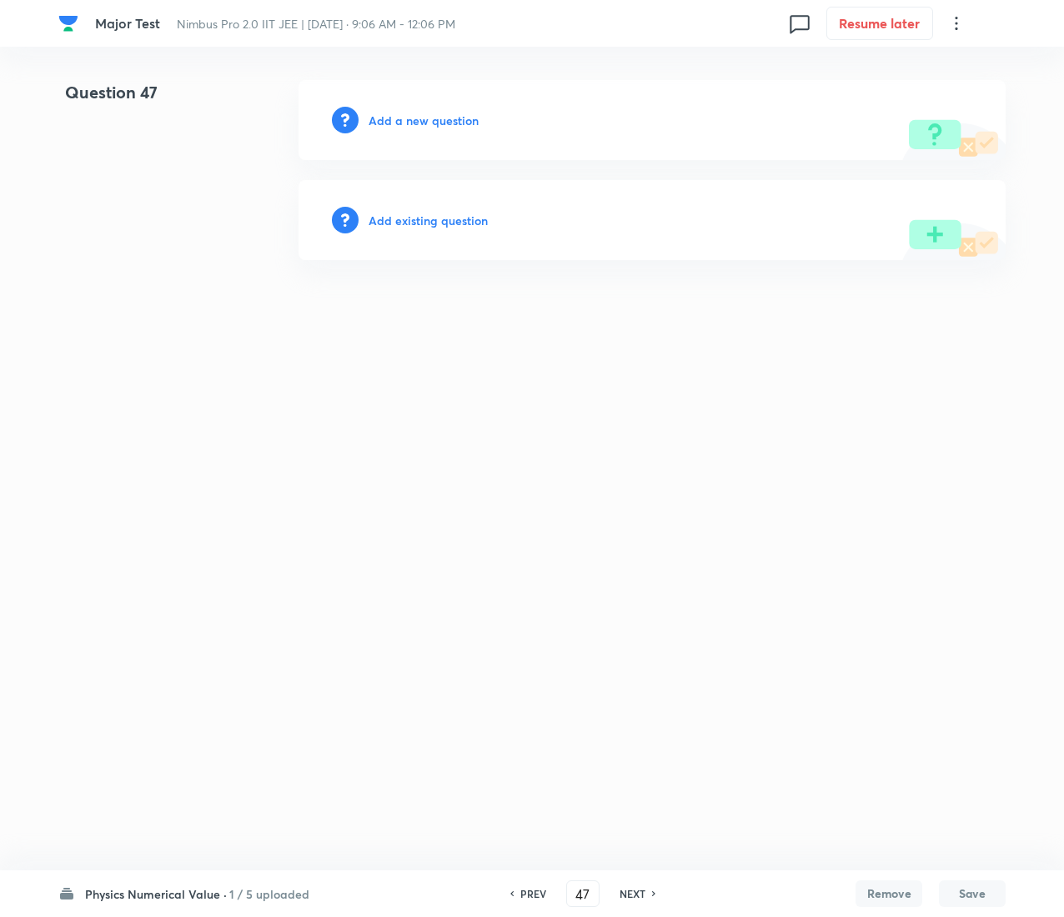
click at [437, 213] on h6 "Add existing question" at bounding box center [427, 221] width 119 height 18
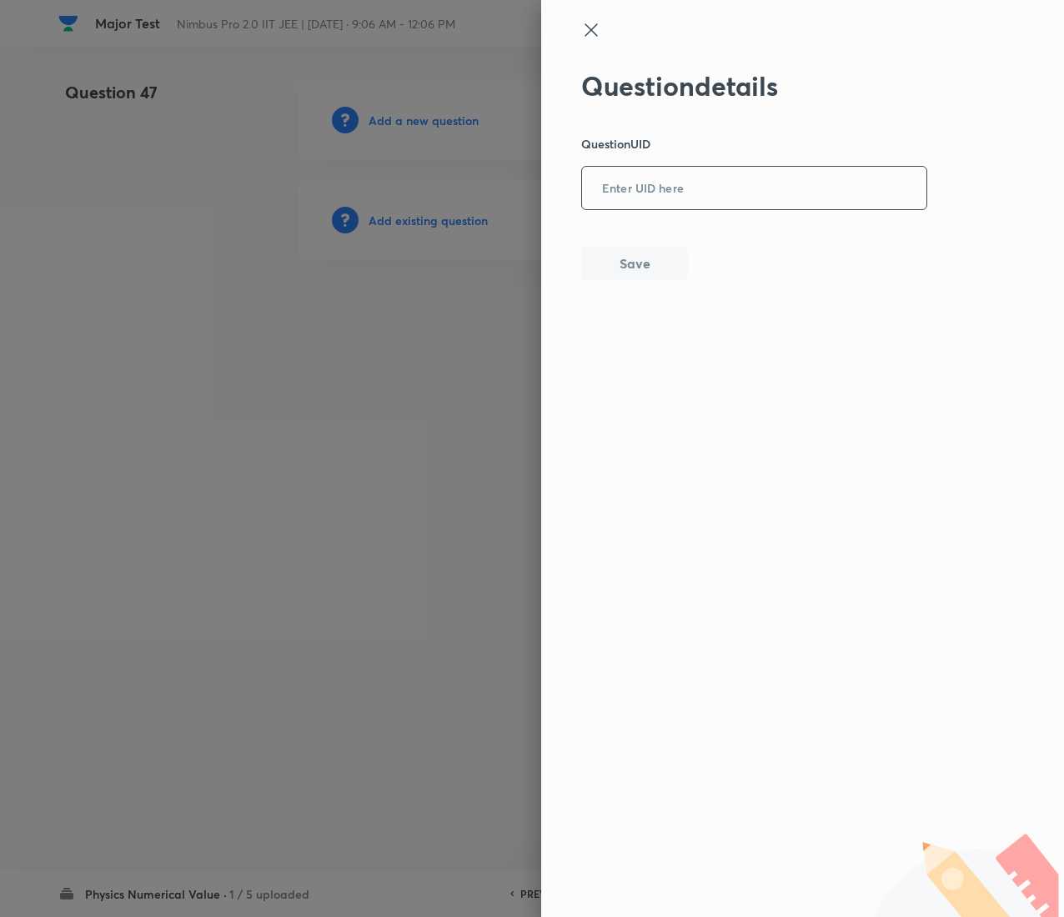
click at [784, 183] on input "text" at bounding box center [754, 188] width 344 height 41
paste input "GGLVT"
type input "GGLVT"
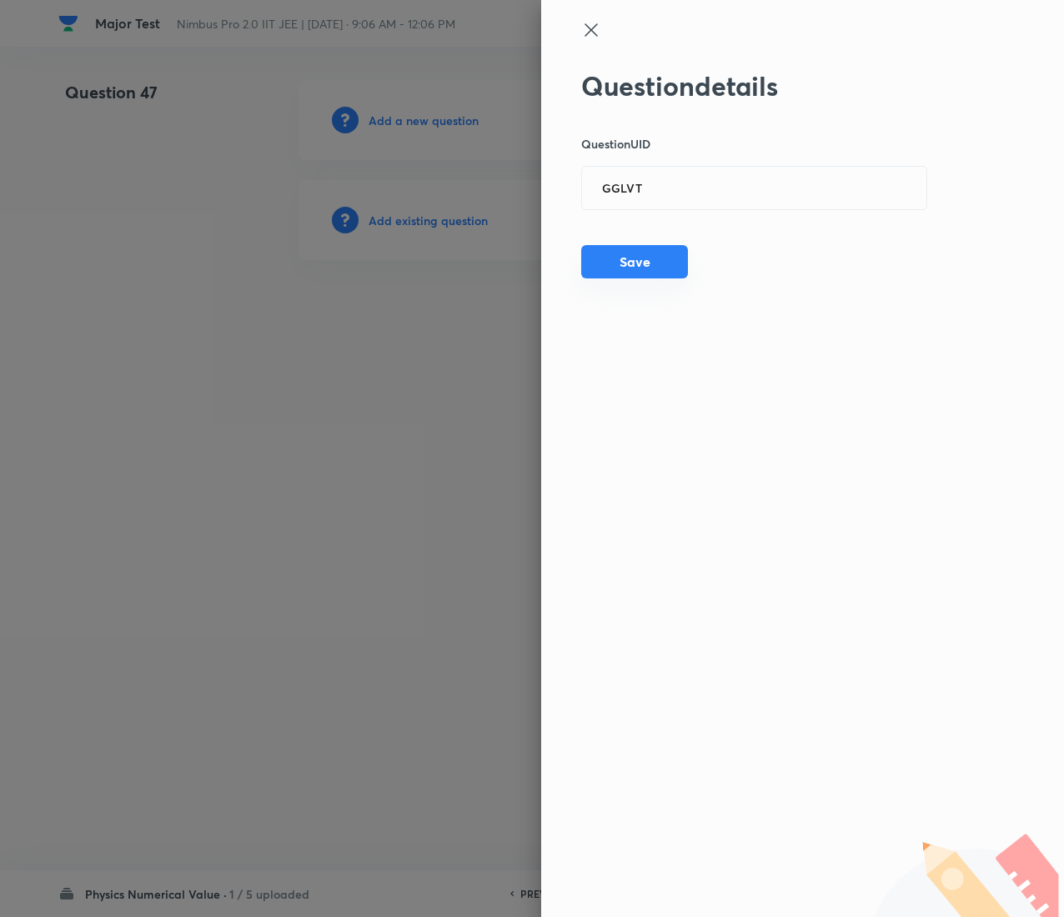
click at [648, 253] on button "Save" at bounding box center [634, 261] width 107 height 33
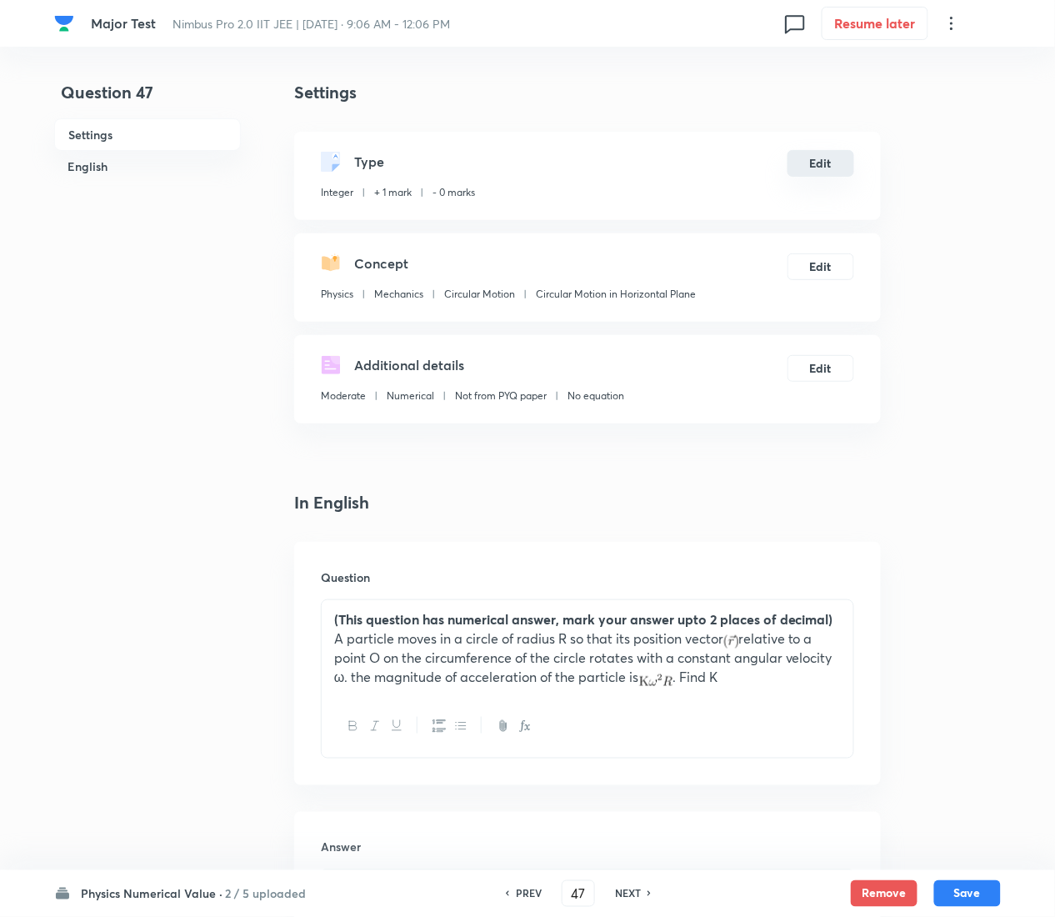
click at [828, 162] on button "Edit" at bounding box center [821, 163] width 67 height 27
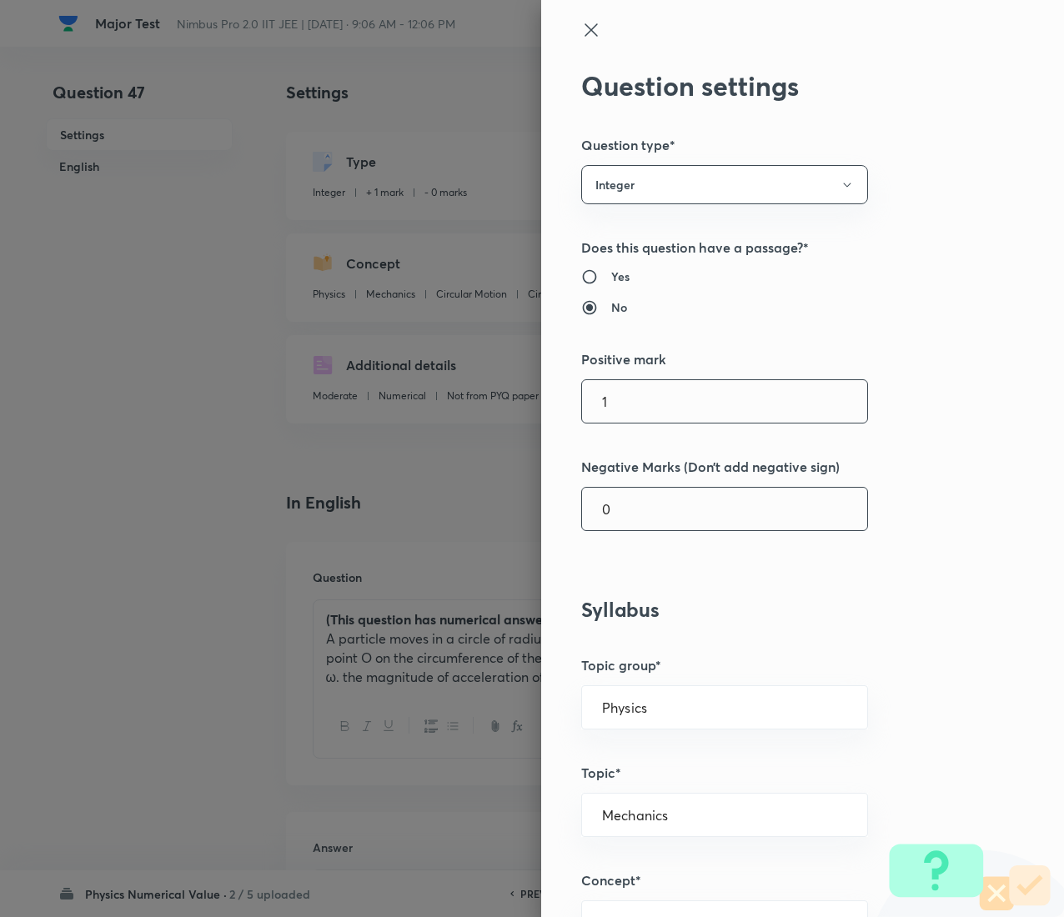
click at [747, 397] on input "1" at bounding box center [724, 401] width 285 height 43
type input "4"
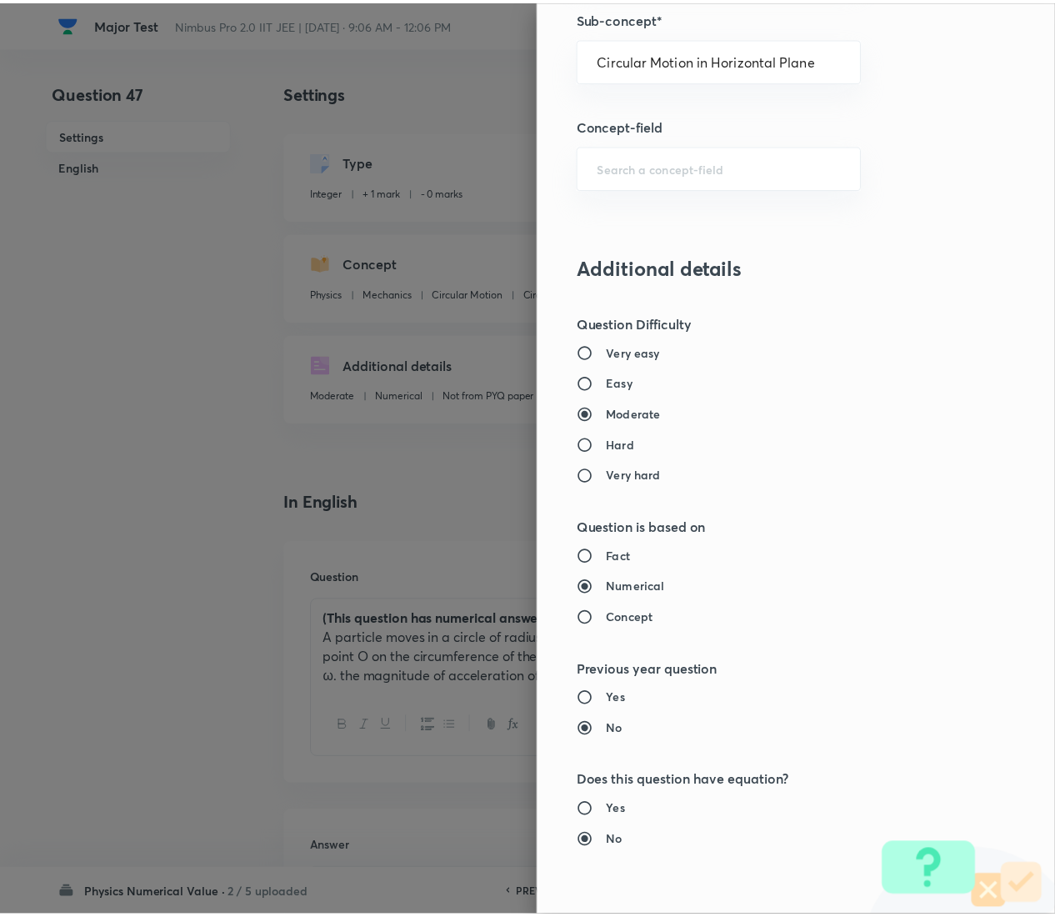
scroll to position [1260, 0]
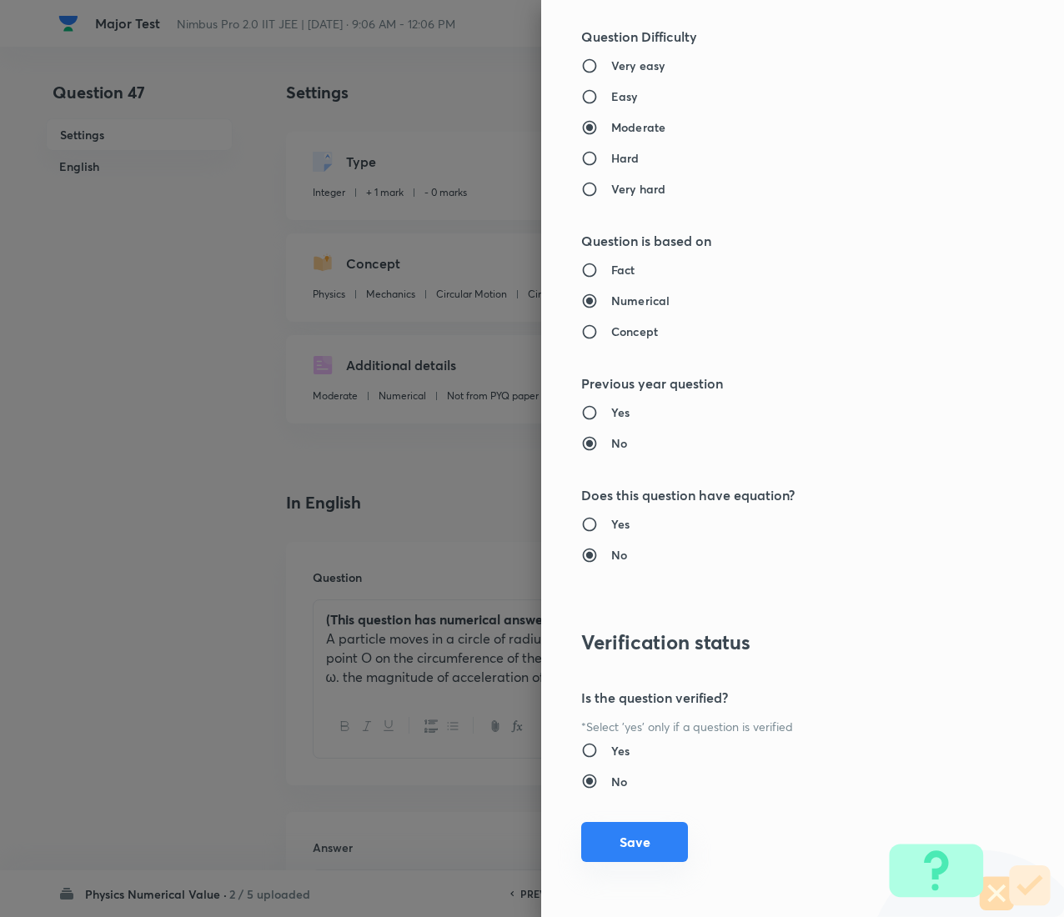
type input "1"
click at [621, 459] on button "Save" at bounding box center [634, 842] width 107 height 40
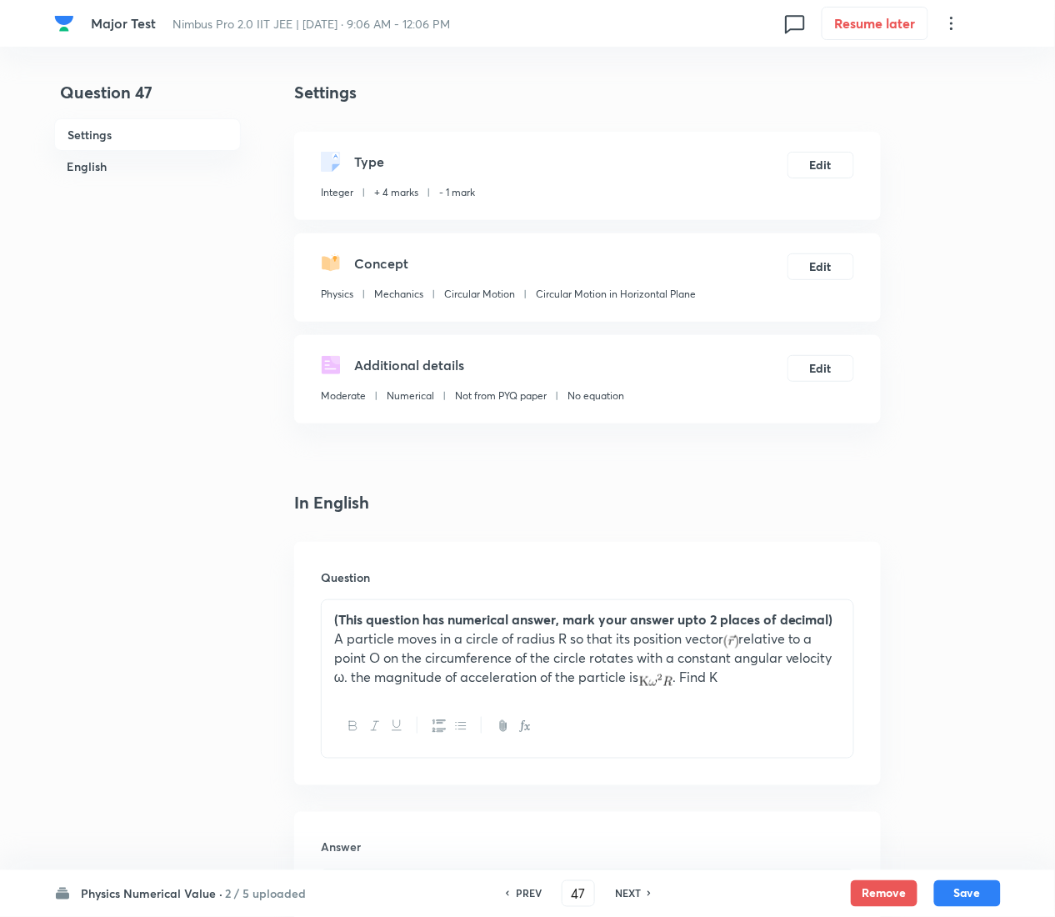
scroll to position [531, 0]
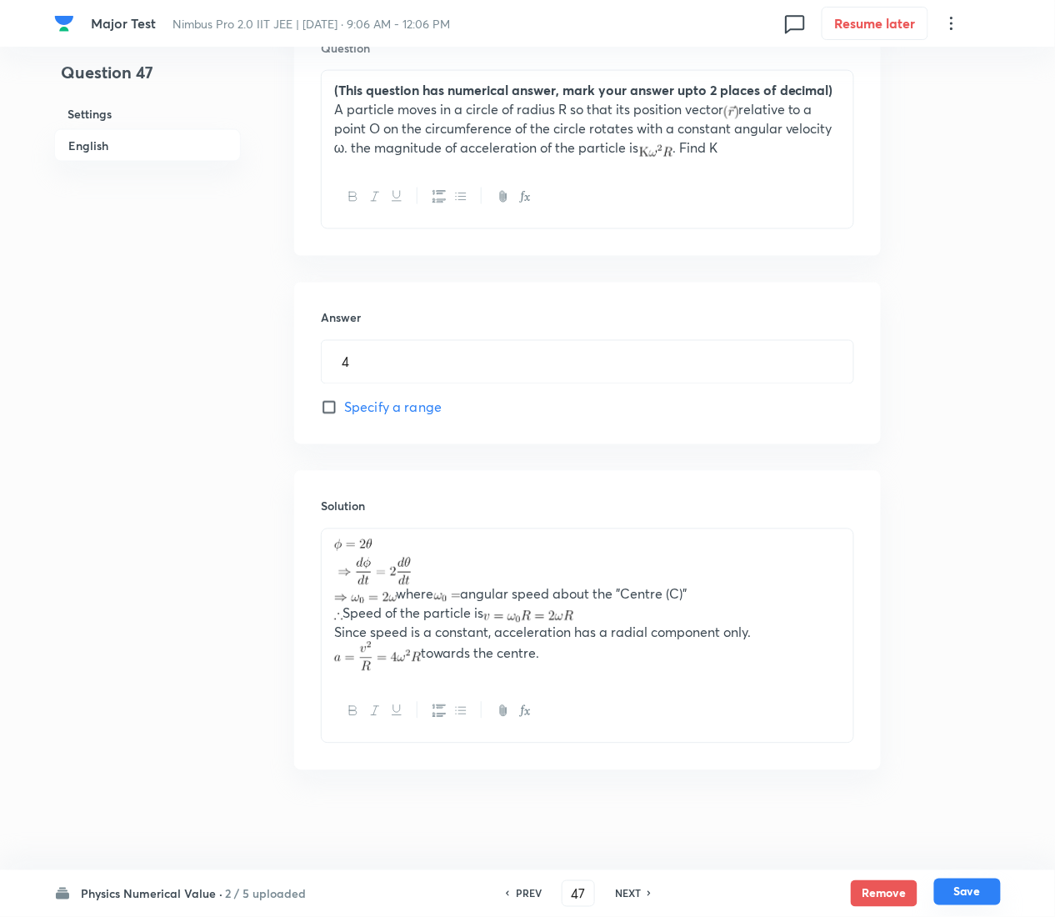
click at [990, 459] on button "Save" at bounding box center [968, 892] width 67 height 27
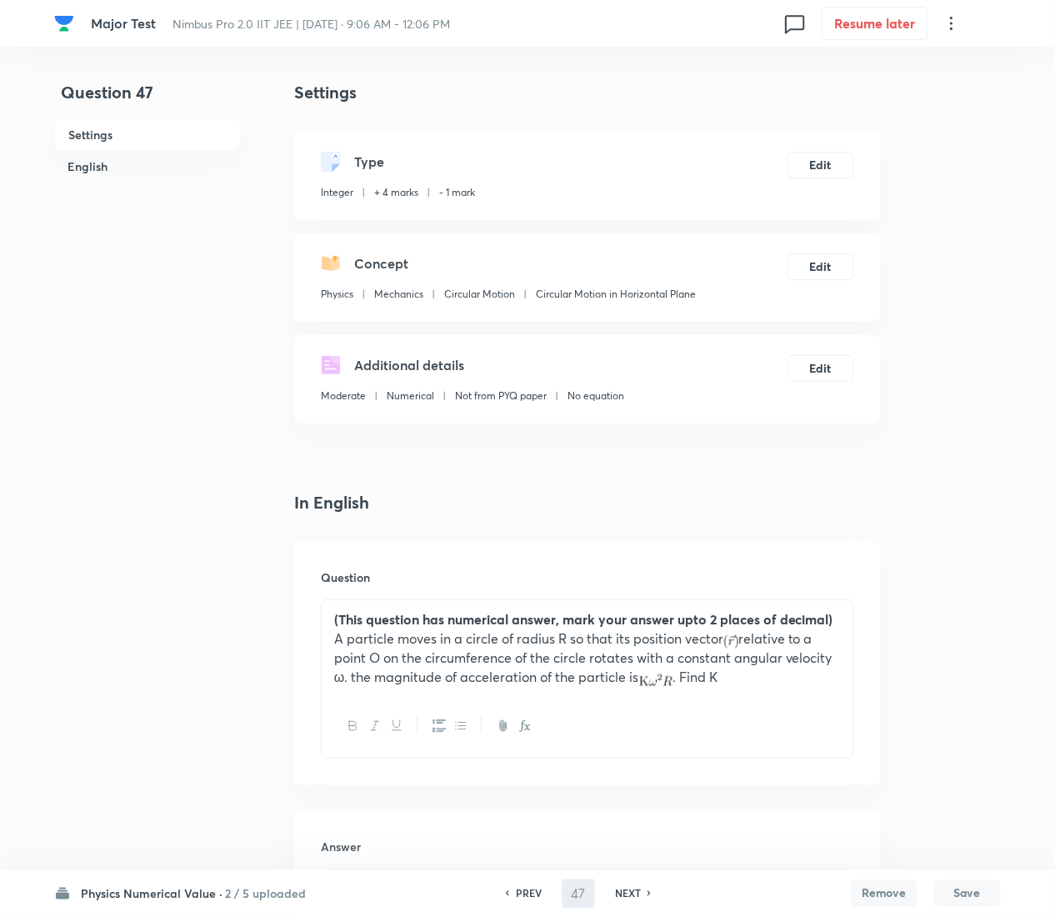
type input "48"
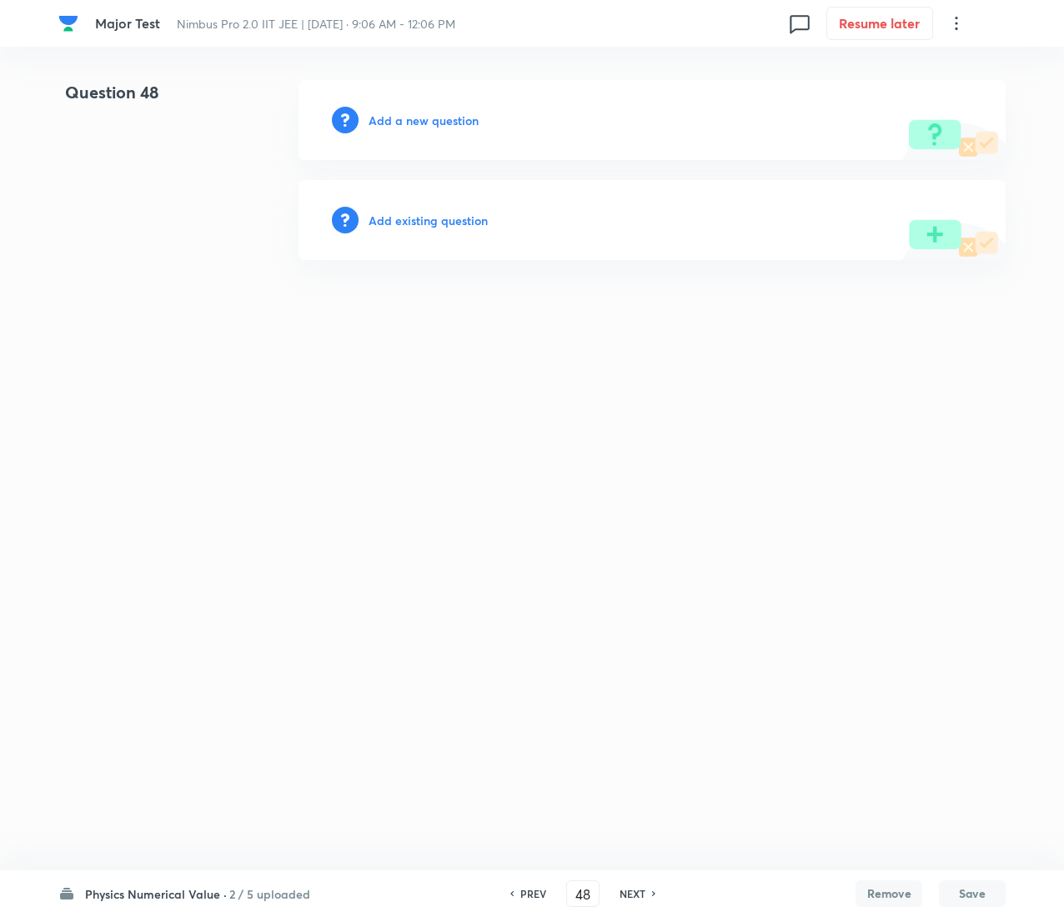
click at [465, 217] on h6 "Add existing question" at bounding box center [427, 221] width 119 height 18
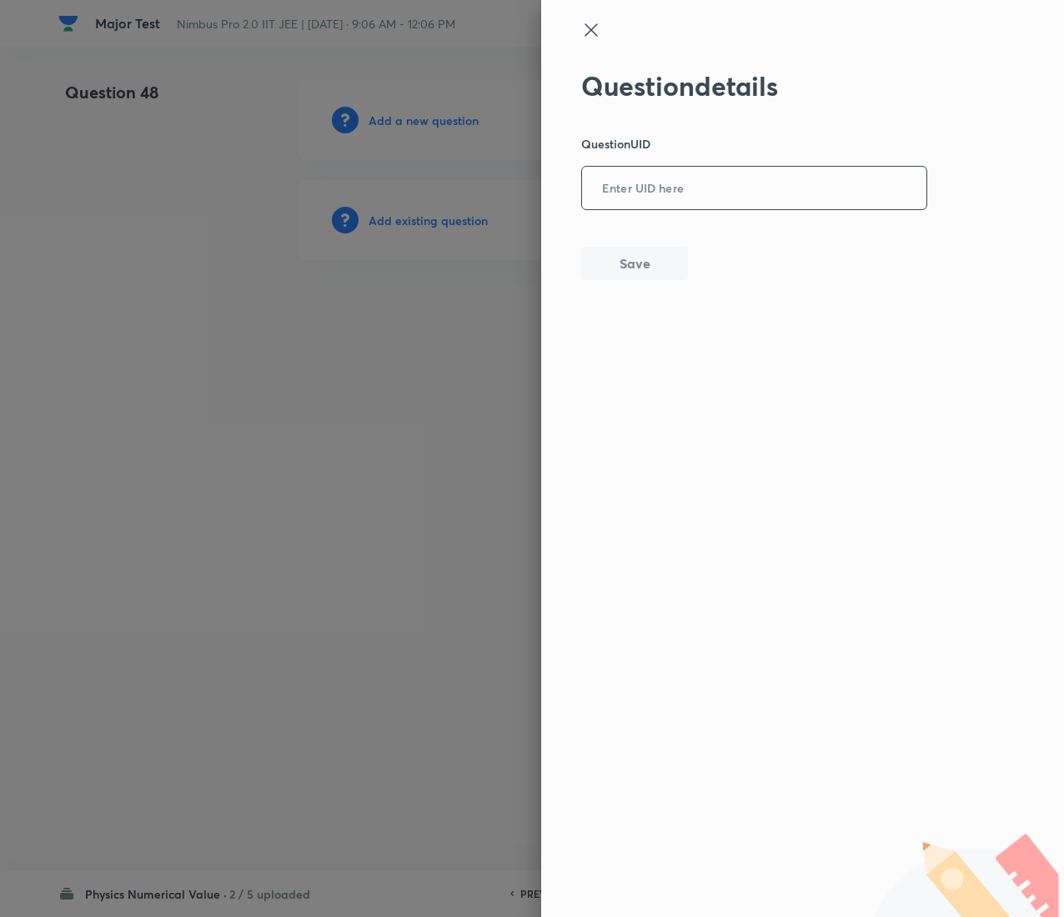
click at [689, 183] on input "text" at bounding box center [754, 188] width 344 height 41
paste input "NH1ZQ"
type input "NH1ZQ"
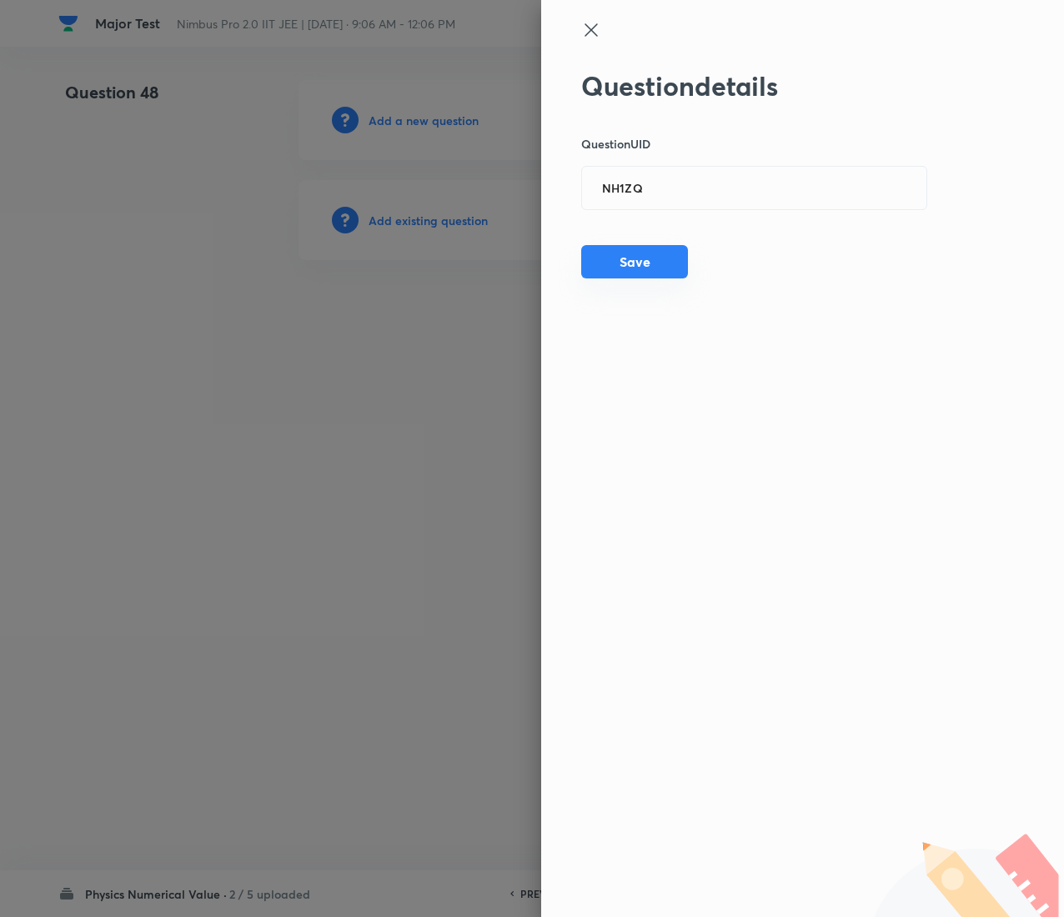
click at [604, 253] on button "Save" at bounding box center [634, 261] width 107 height 33
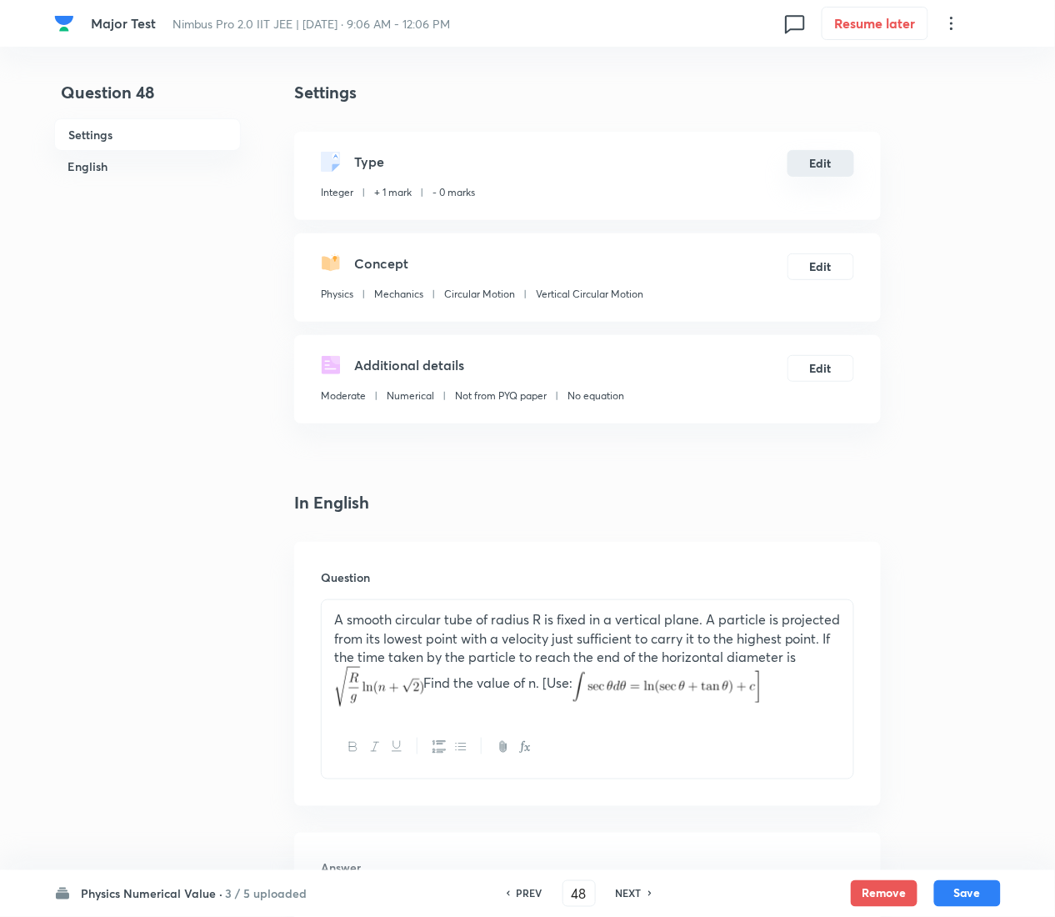
click at [822, 150] on button "Edit" at bounding box center [821, 163] width 67 height 27
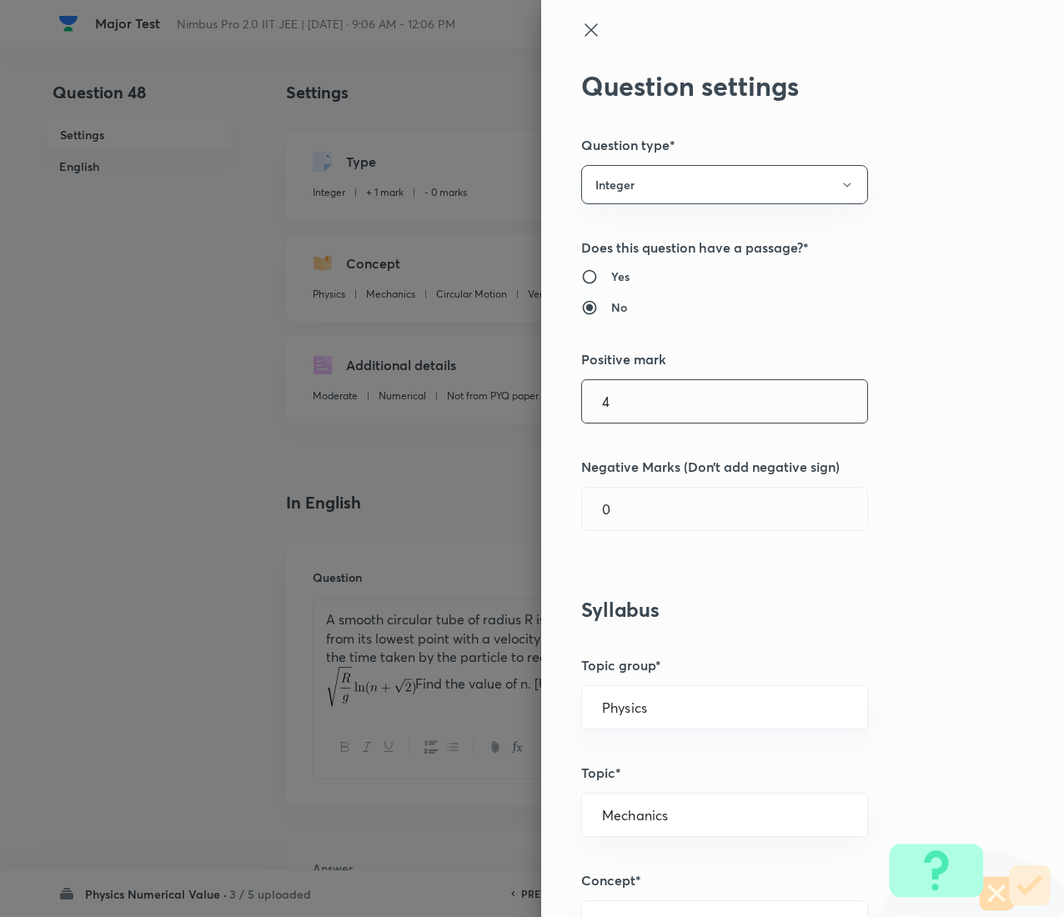
type input "4"
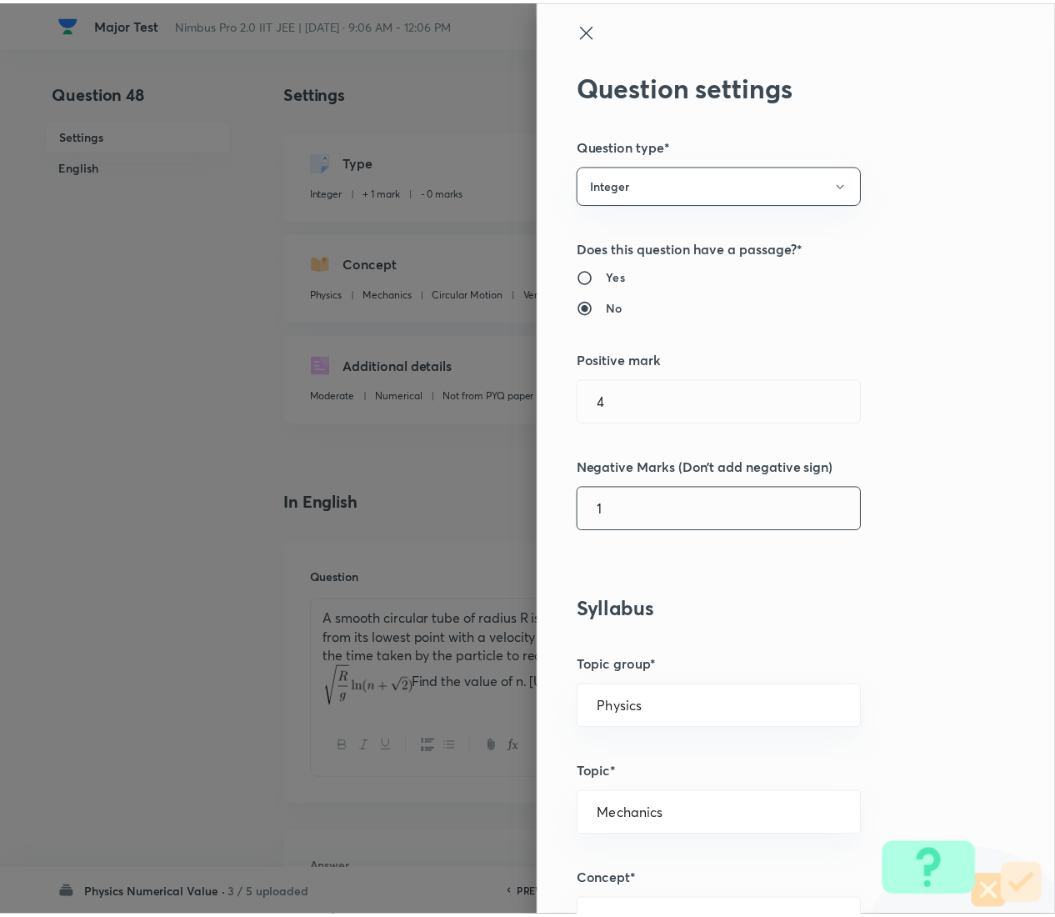
scroll to position [1260, 0]
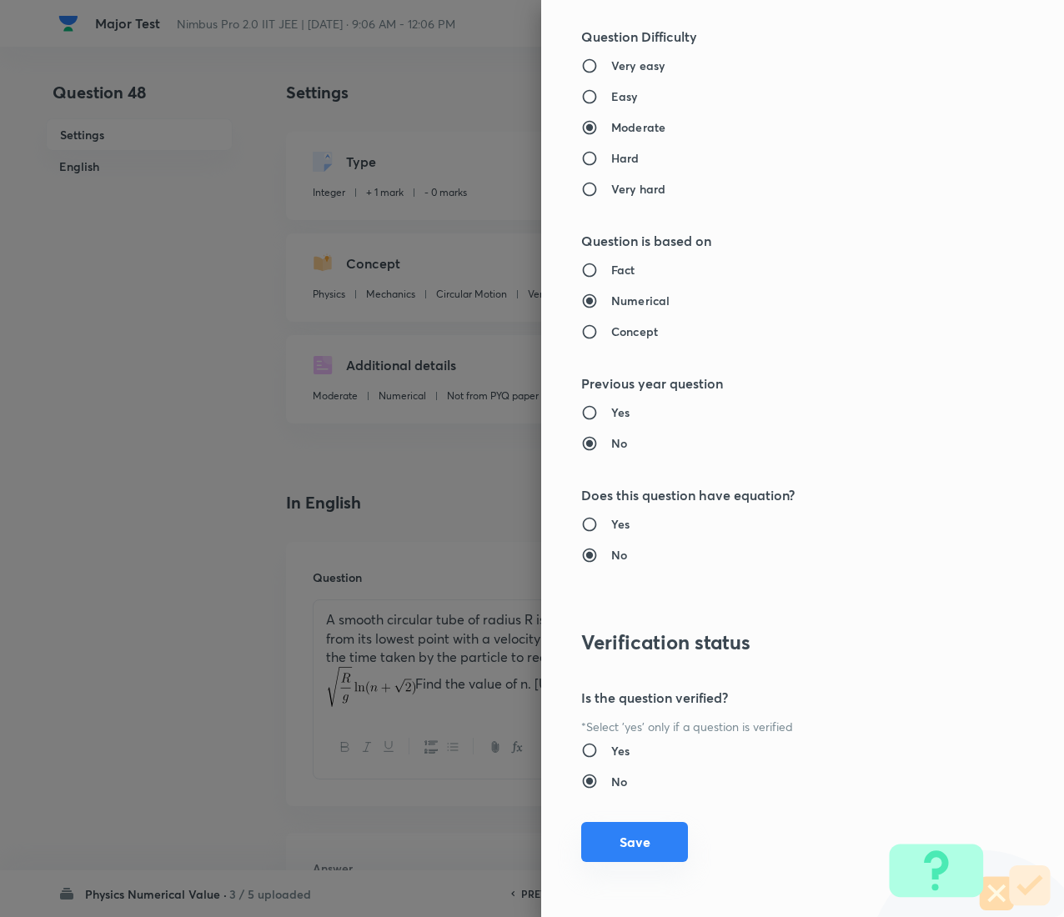
type input "1"
click at [590, 459] on button "Save" at bounding box center [634, 842] width 107 height 40
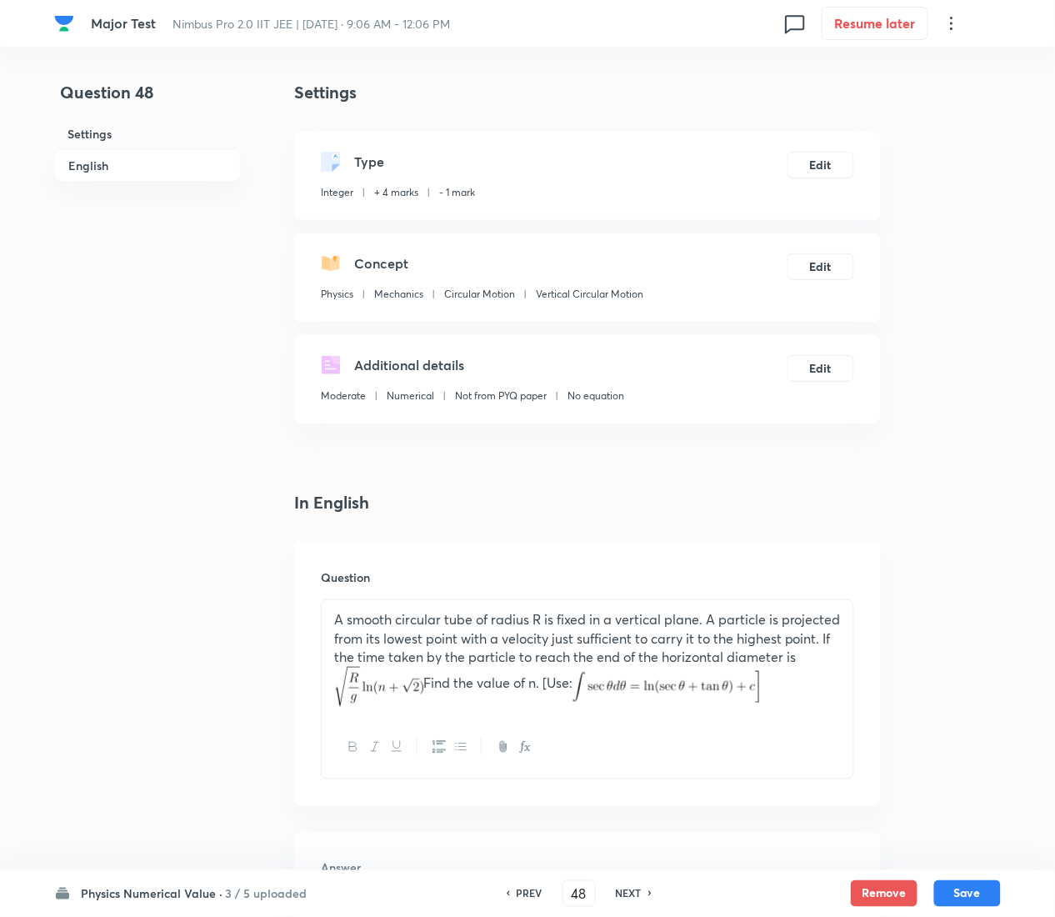
scroll to position [1127, 0]
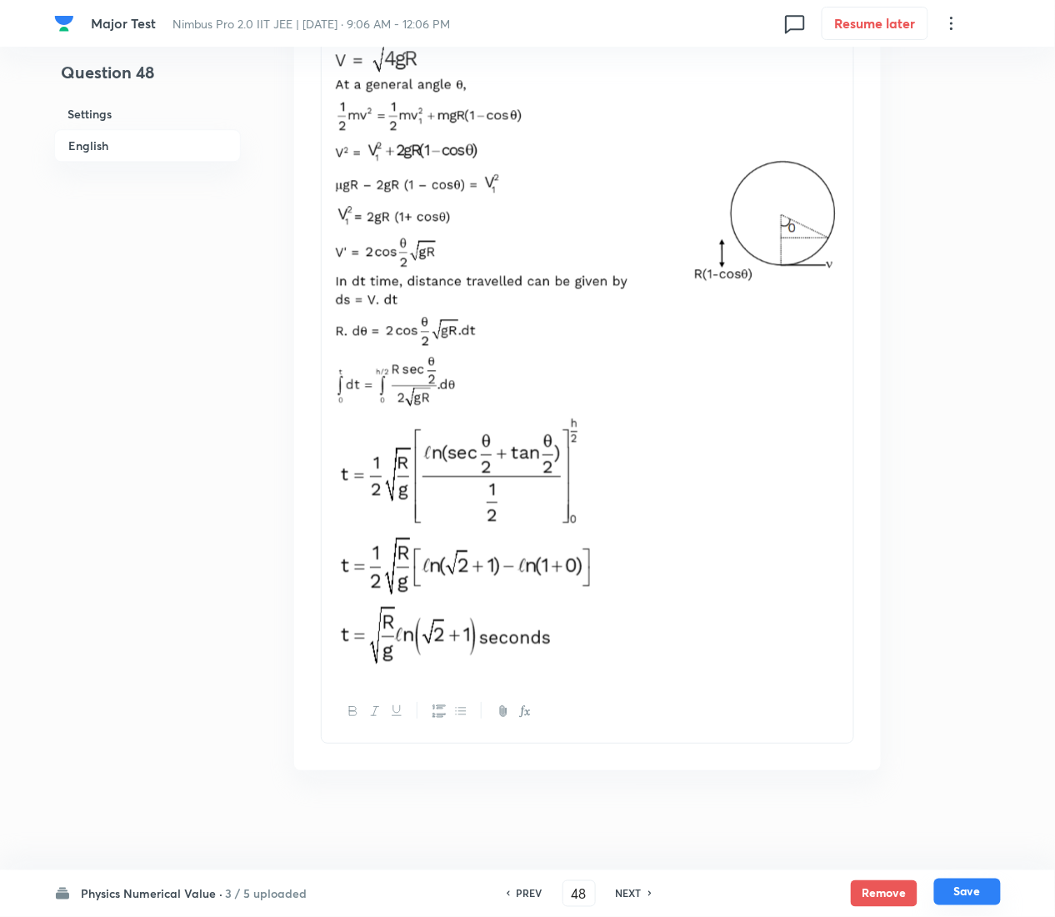
click at [980, 459] on button "Save" at bounding box center [968, 892] width 67 height 27
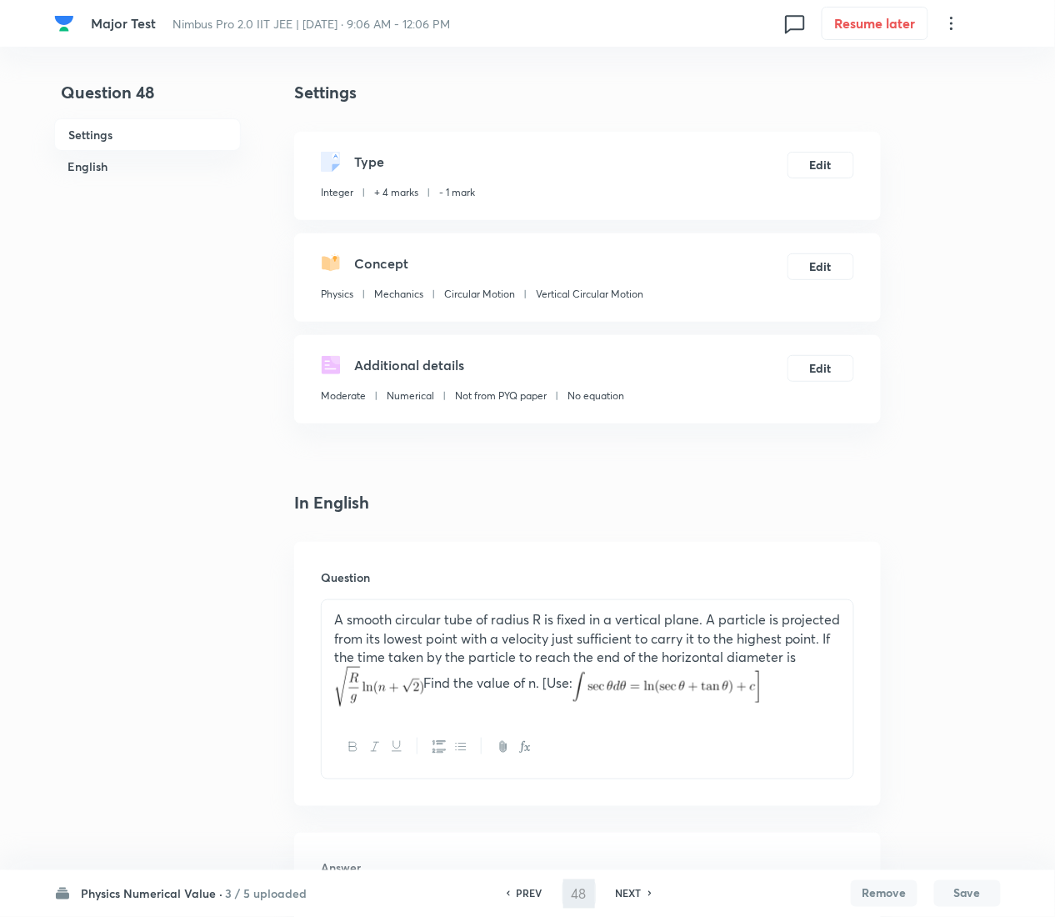
type input "49"
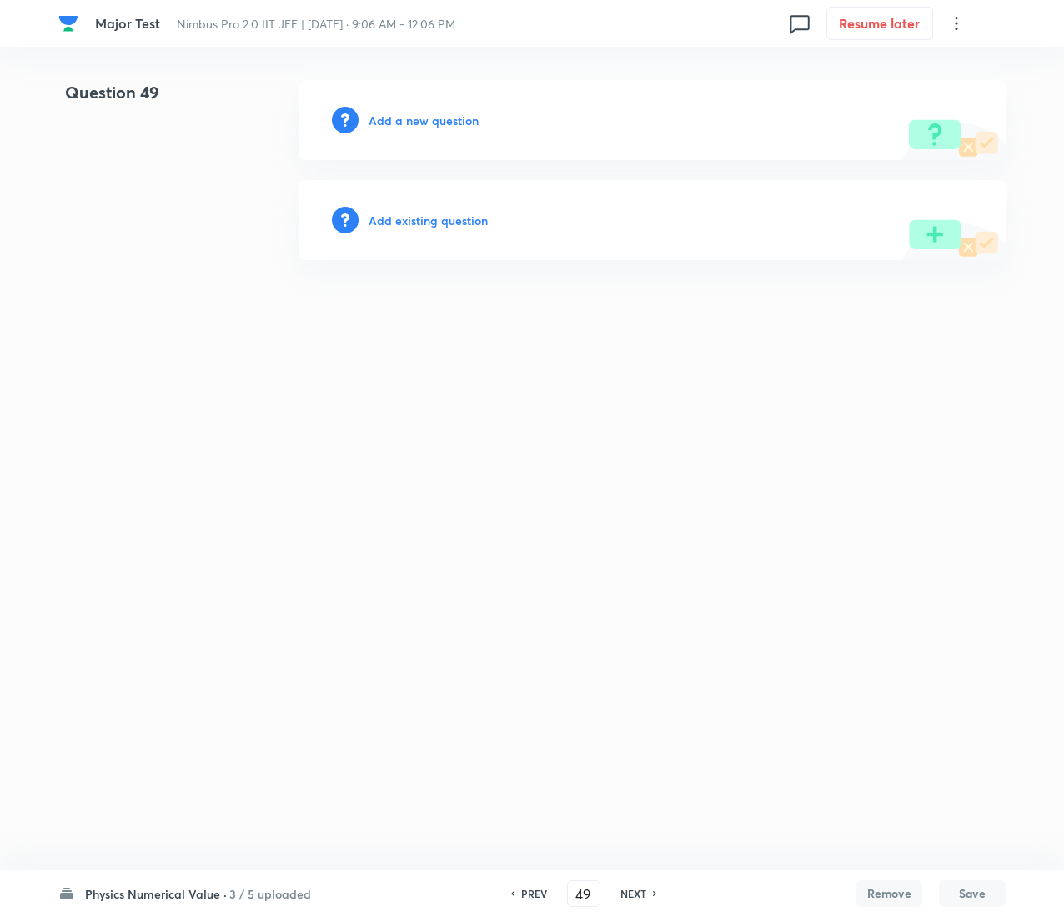
click at [434, 212] on h6 "Add existing question" at bounding box center [427, 221] width 119 height 18
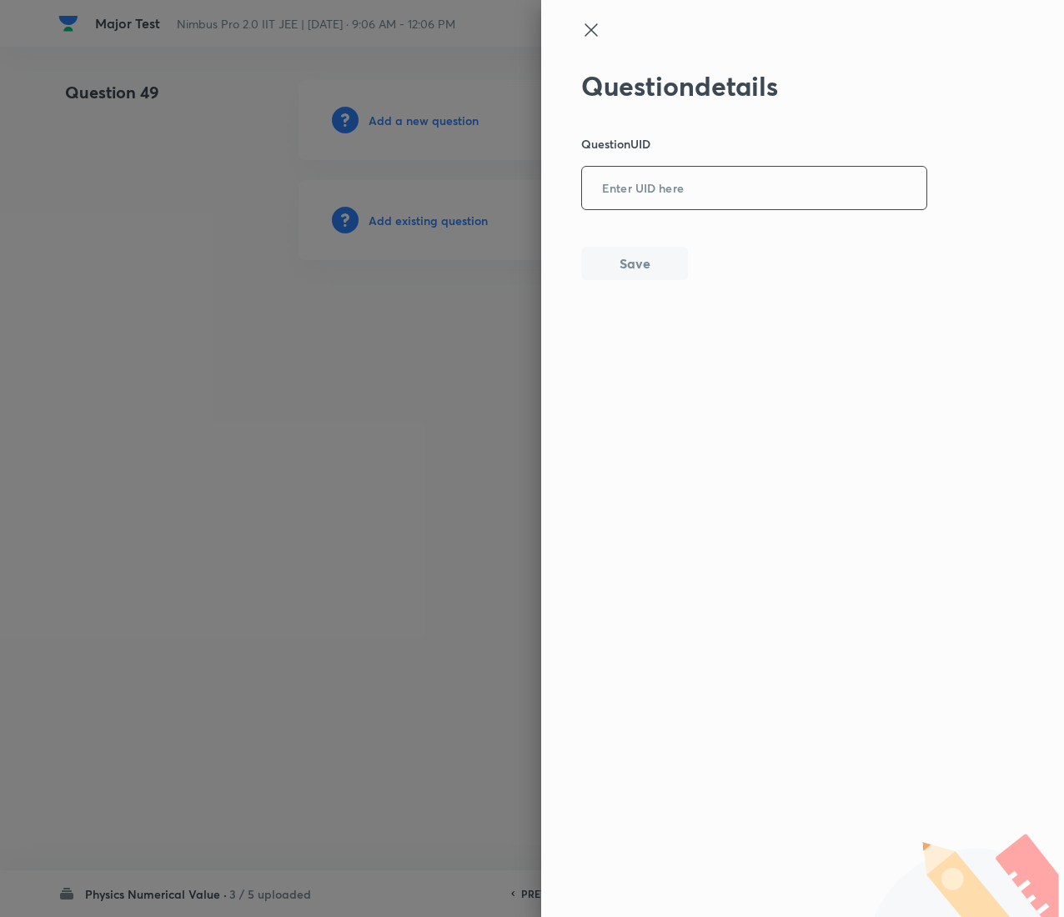
click at [835, 190] on input "text" at bounding box center [754, 188] width 344 height 41
paste input "RYIC1"
type input "RYIC1"
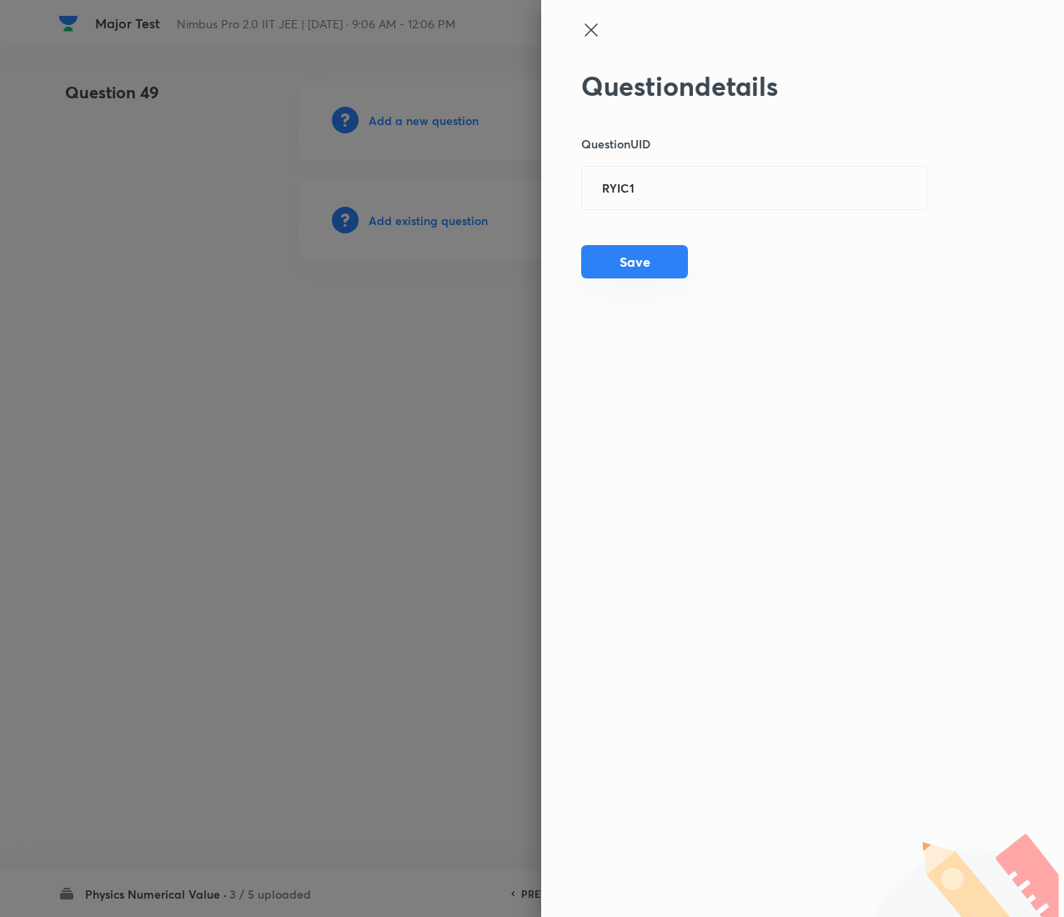
click at [612, 263] on button "Save" at bounding box center [634, 261] width 107 height 33
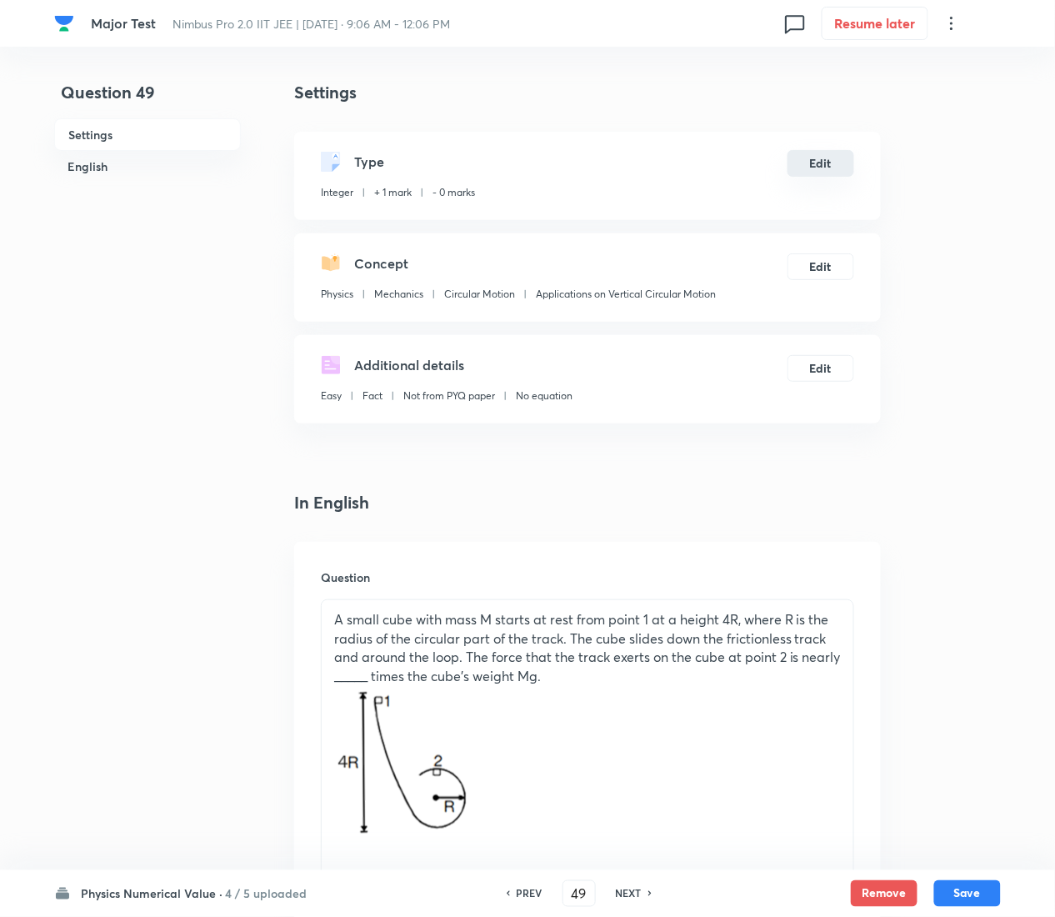
click at [814, 169] on button "Edit" at bounding box center [821, 163] width 67 height 27
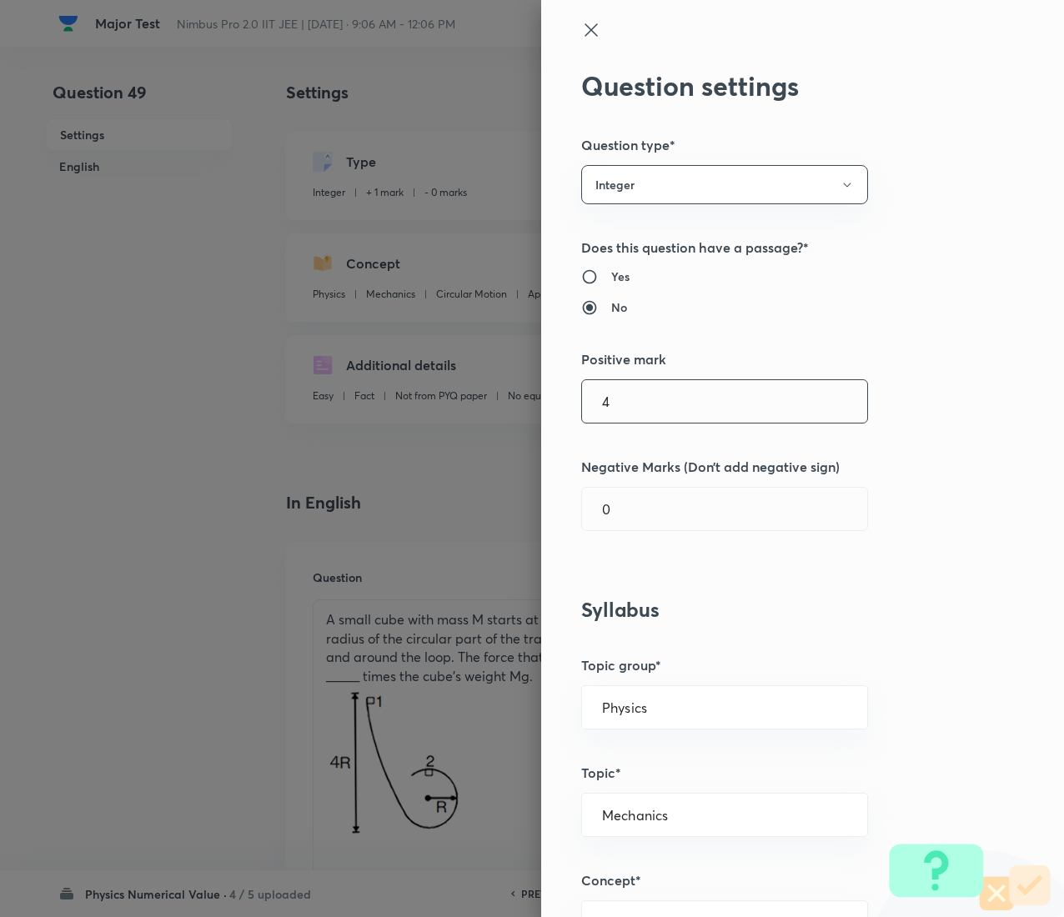
type input "4"
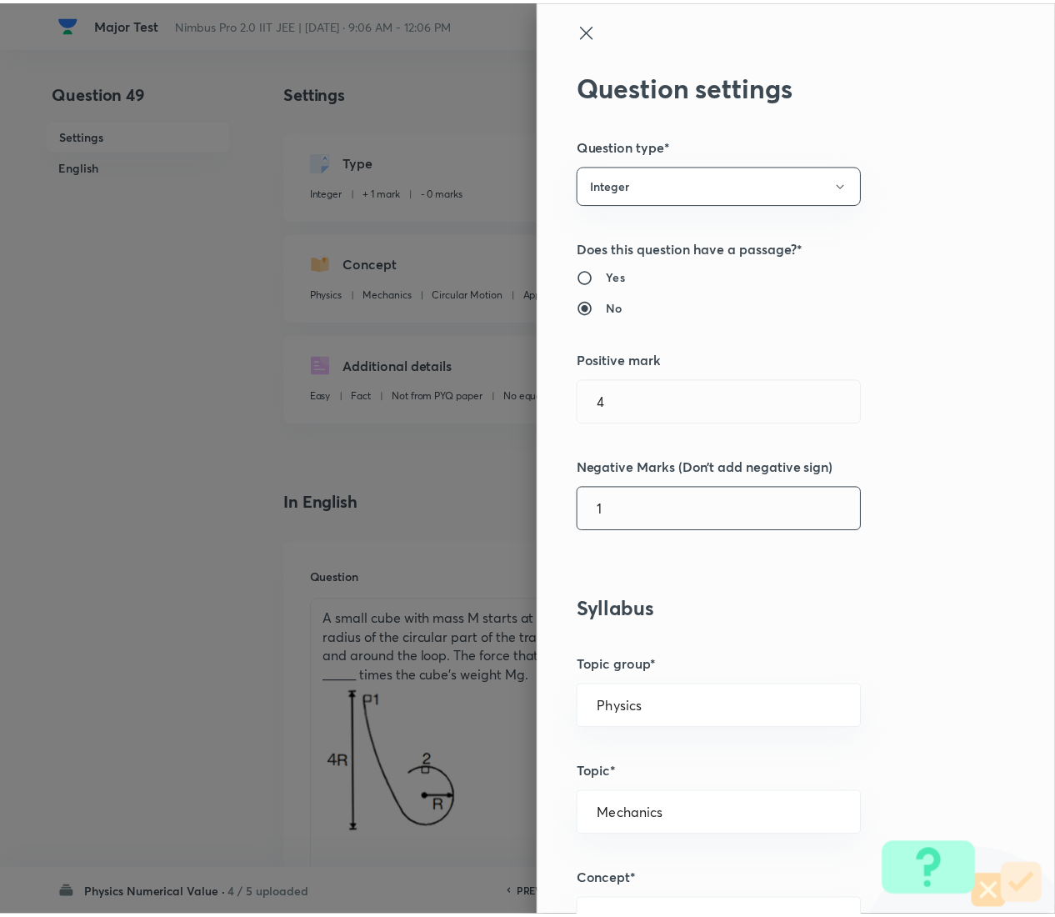
scroll to position [1260, 0]
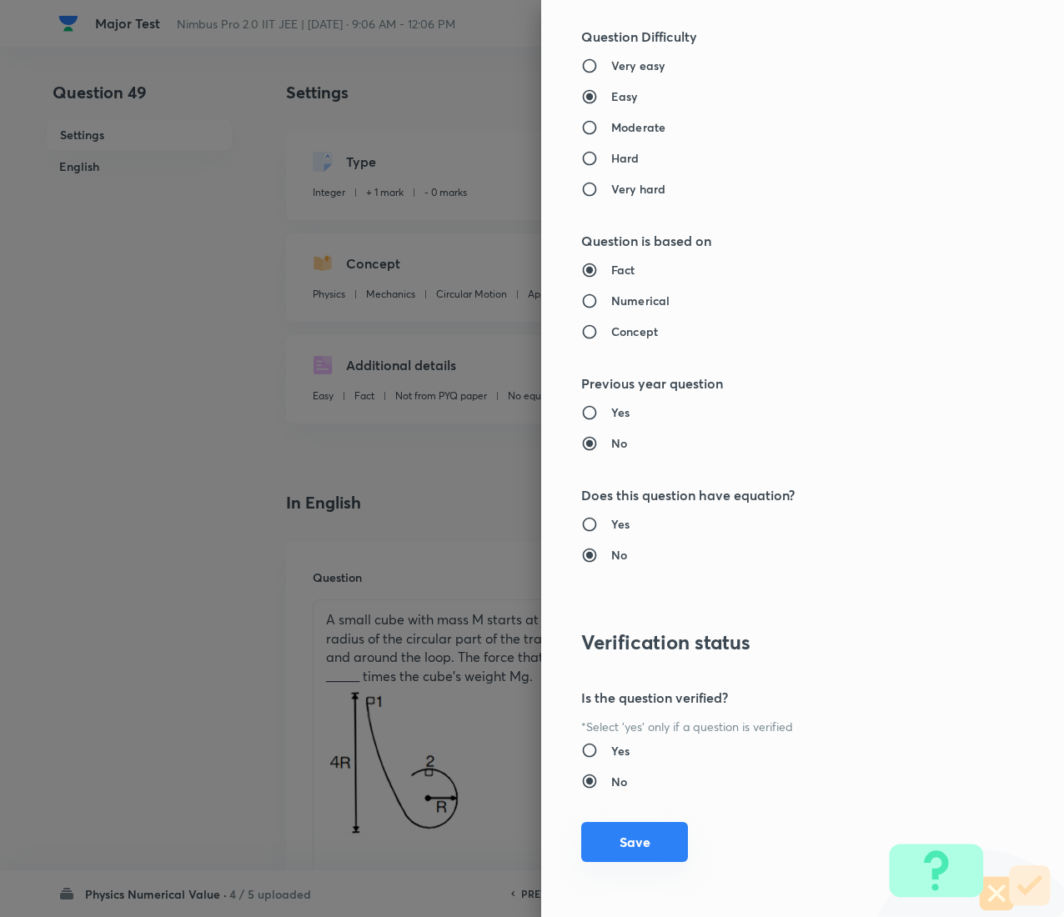
type input "1"
click at [642, 459] on button "Save" at bounding box center [634, 842] width 107 height 40
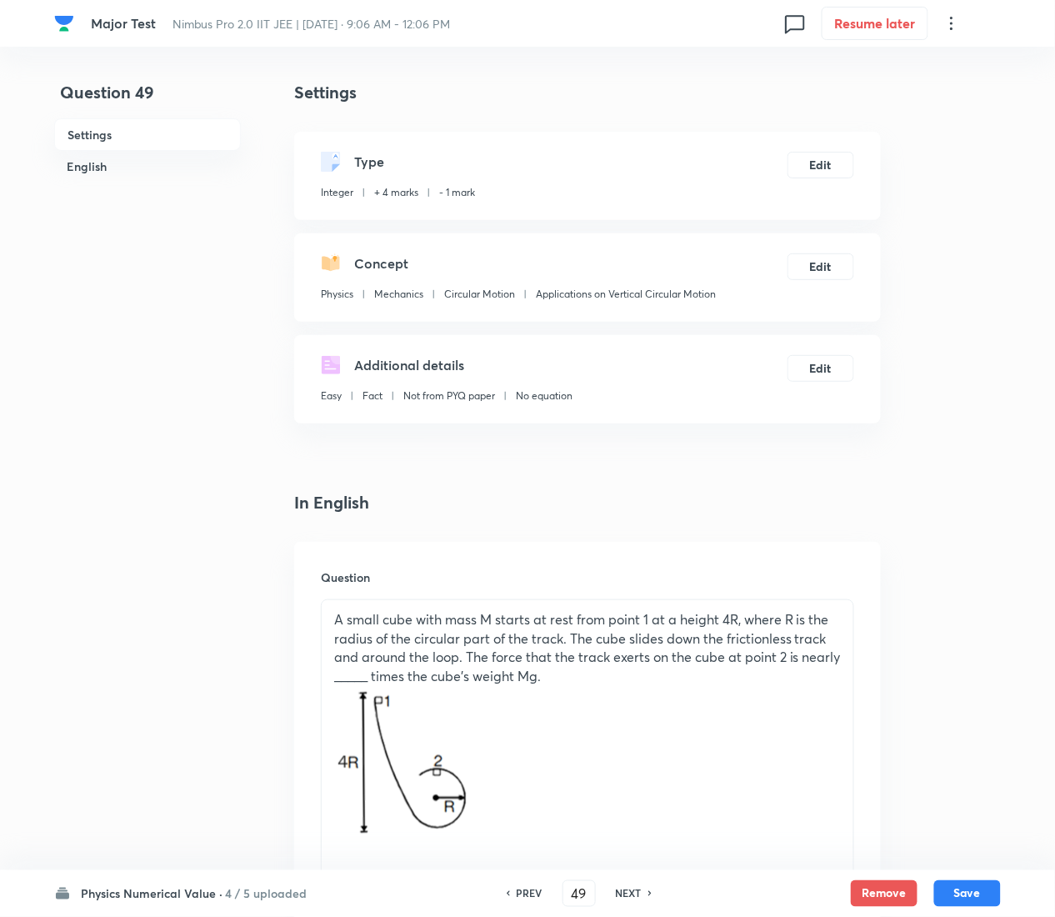
scroll to position [794, 0]
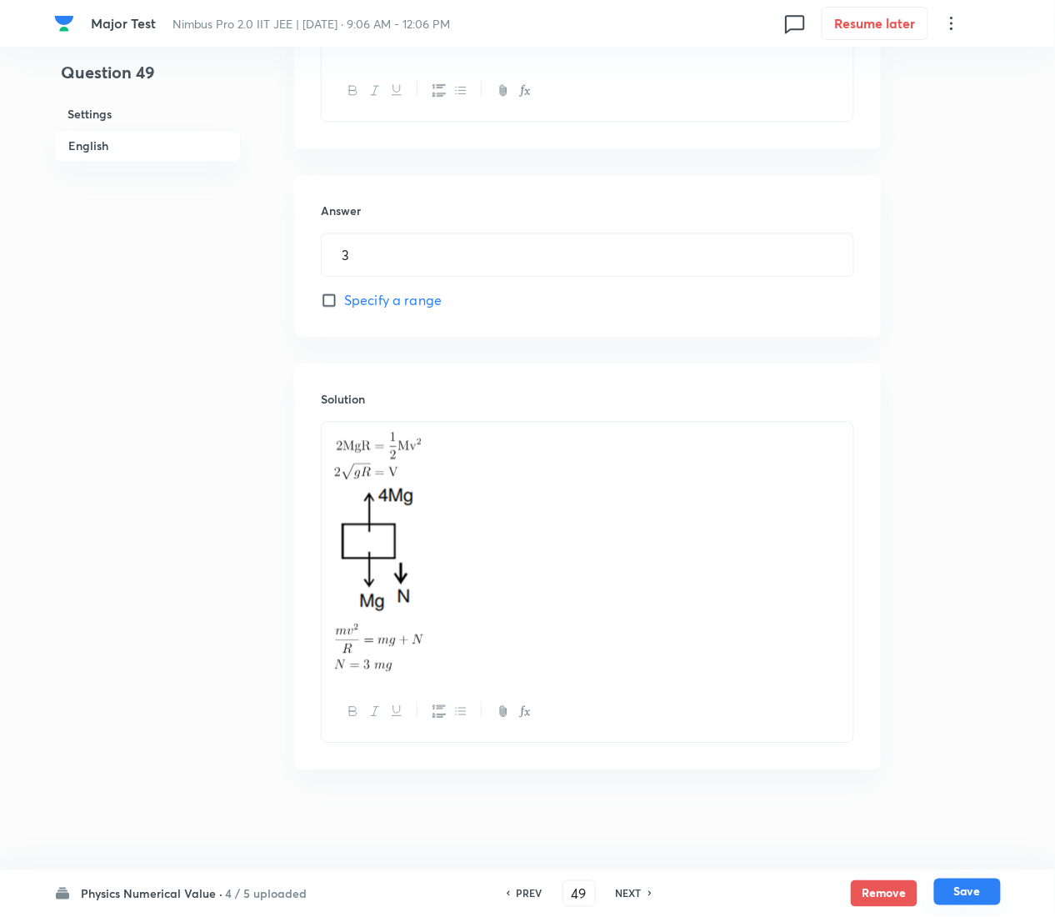
click at [989, 459] on button "Save" at bounding box center [968, 892] width 67 height 27
type input "50"
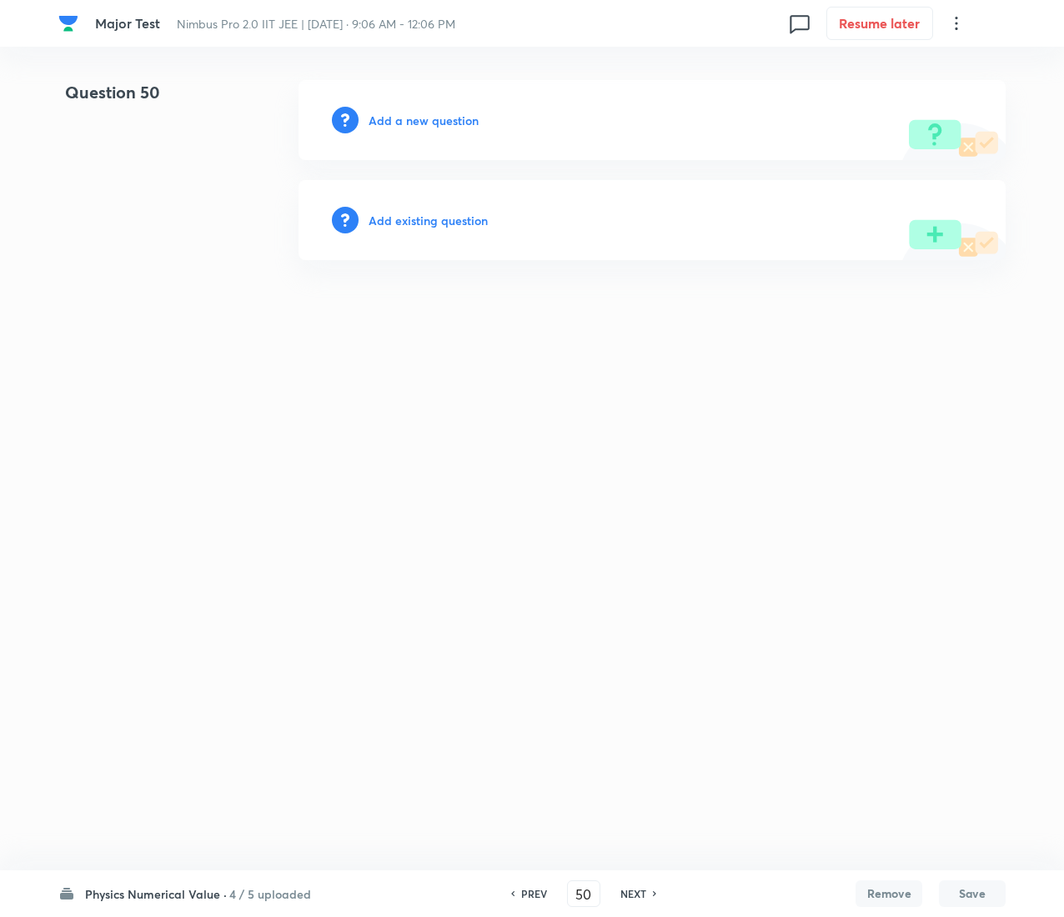
click at [430, 220] on h6 "Add existing question" at bounding box center [427, 221] width 119 height 18
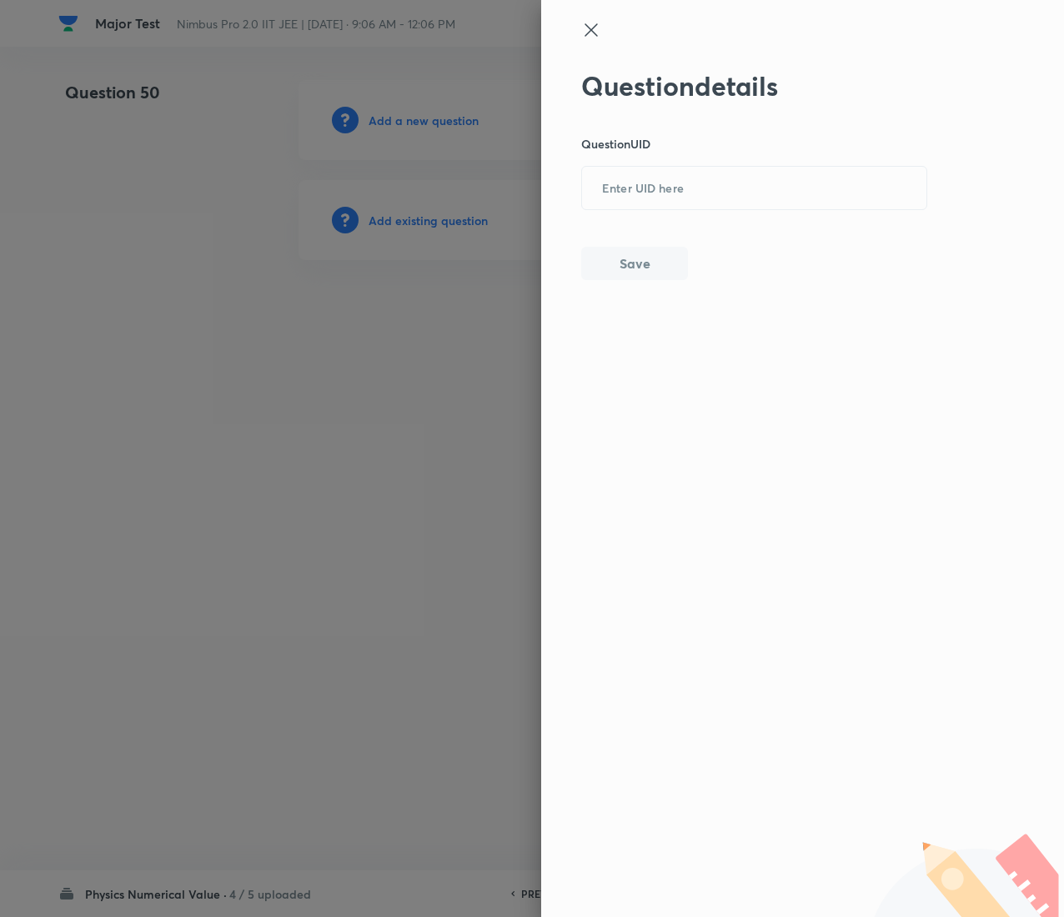
click at [714, 157] on div "Question details Question UID ​ Save" at bounding box center [754, 175] width 347 height 210
click at [714, 170] on input "text" at bounding box center [754, 188] width 344 height 41
paste input "BQ70H"
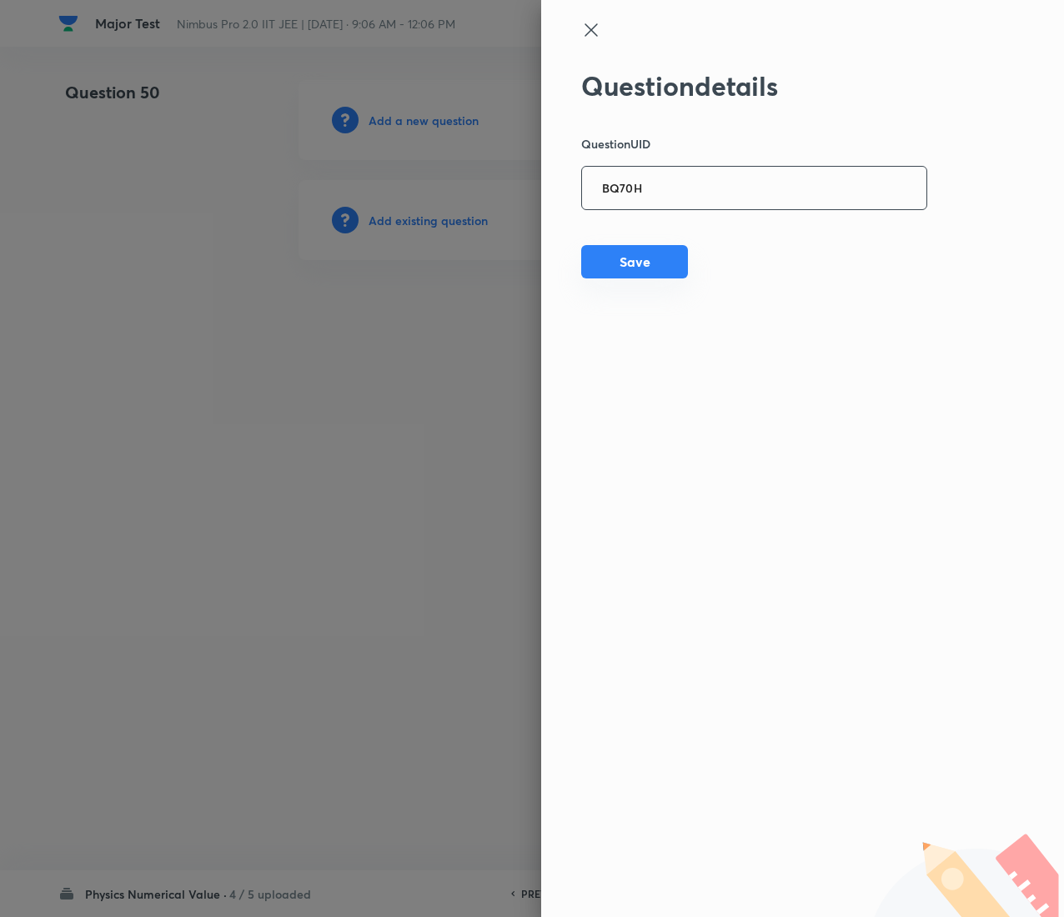
type input "BQ70H"
click at [622, 263] on button "Save" at bounding box center [634, 261] width 107 height 33
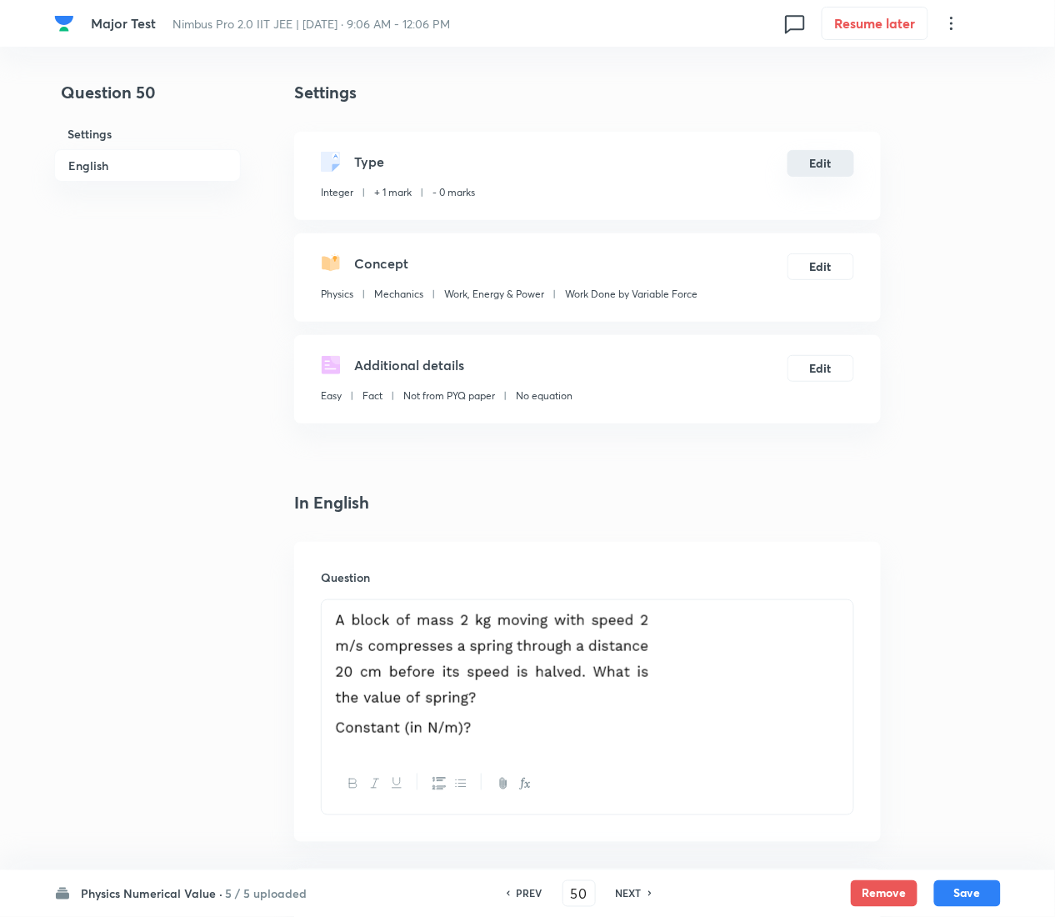
click at [818, 163] on button "Edit" at bounding box center [821, 163] width 67 height 27
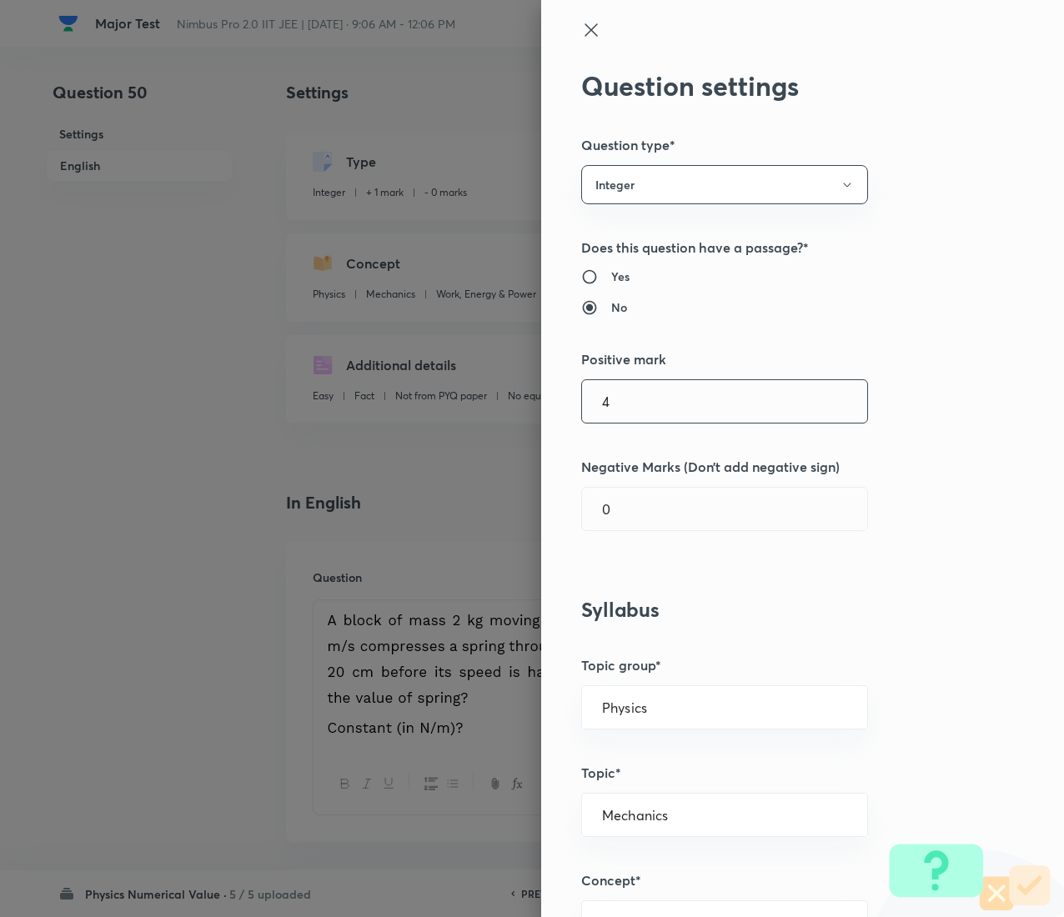
type input "4"
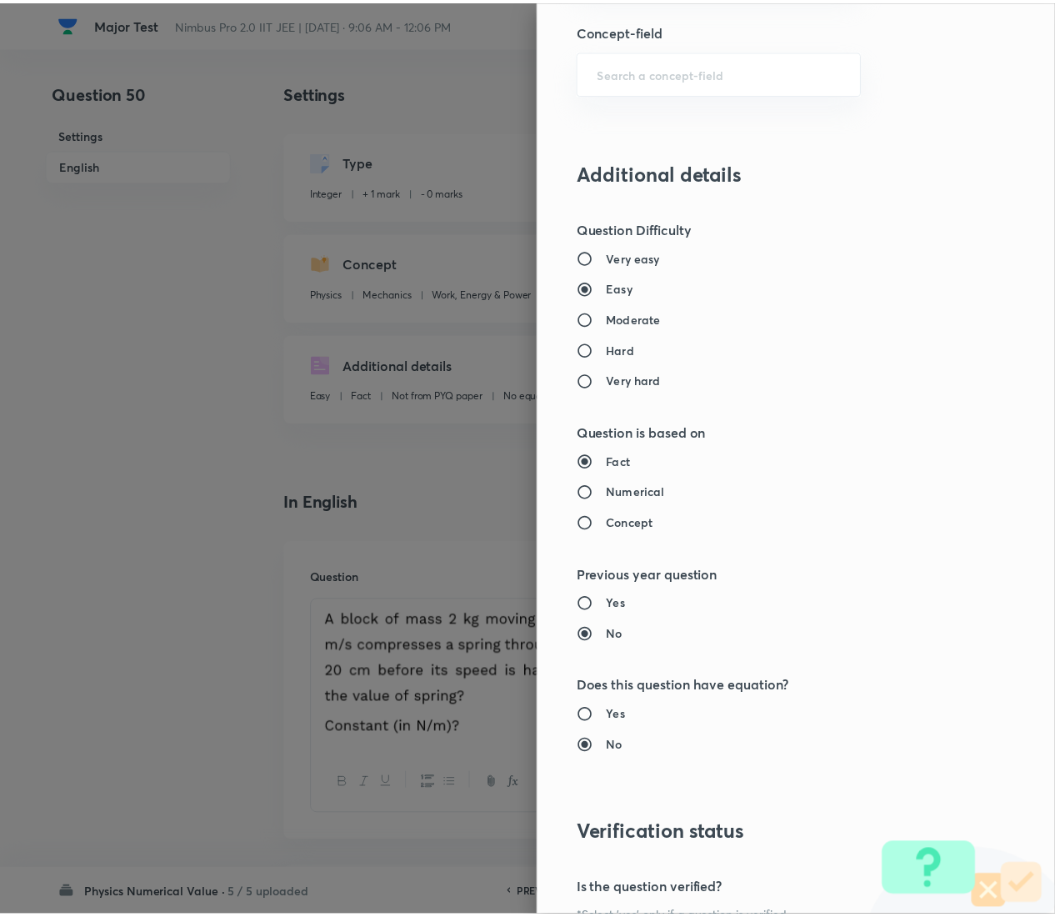
scroll to position [1260, 0]
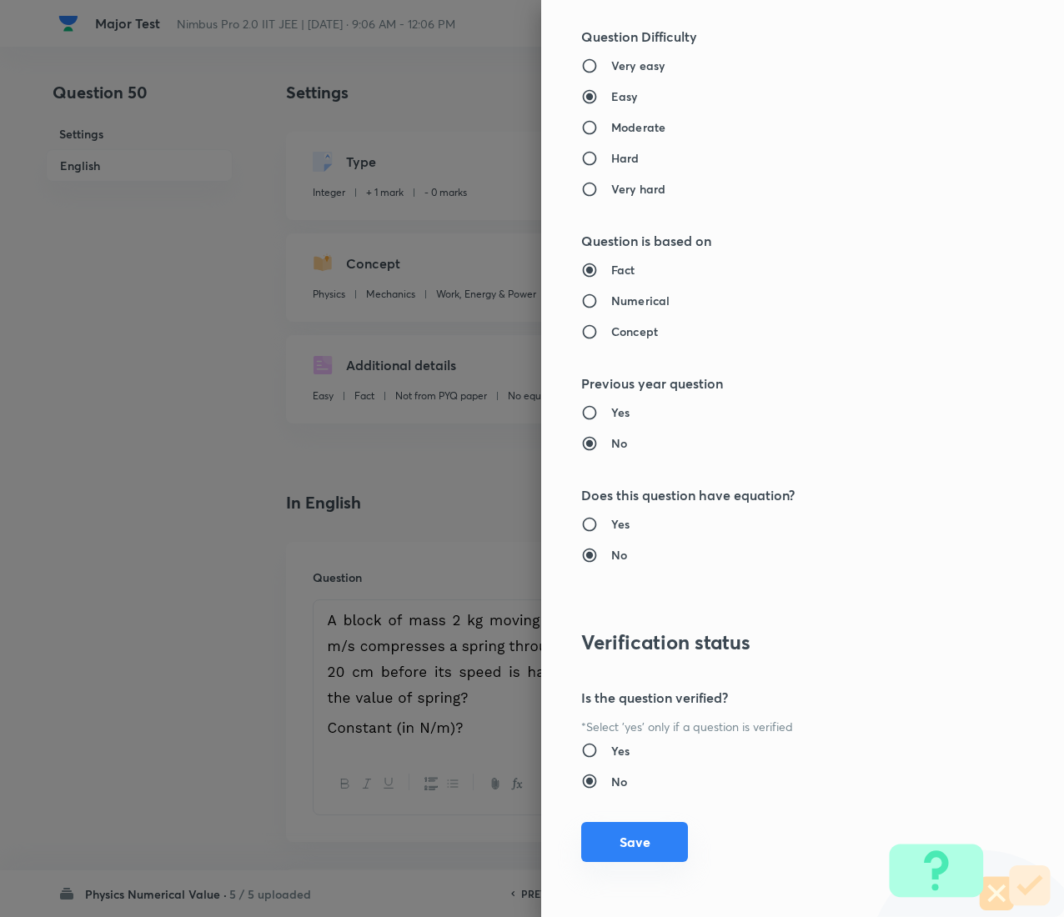
type input "1"
click at [601, 459] on button "Save" at bounding box center [634, 842] width 107 height 40
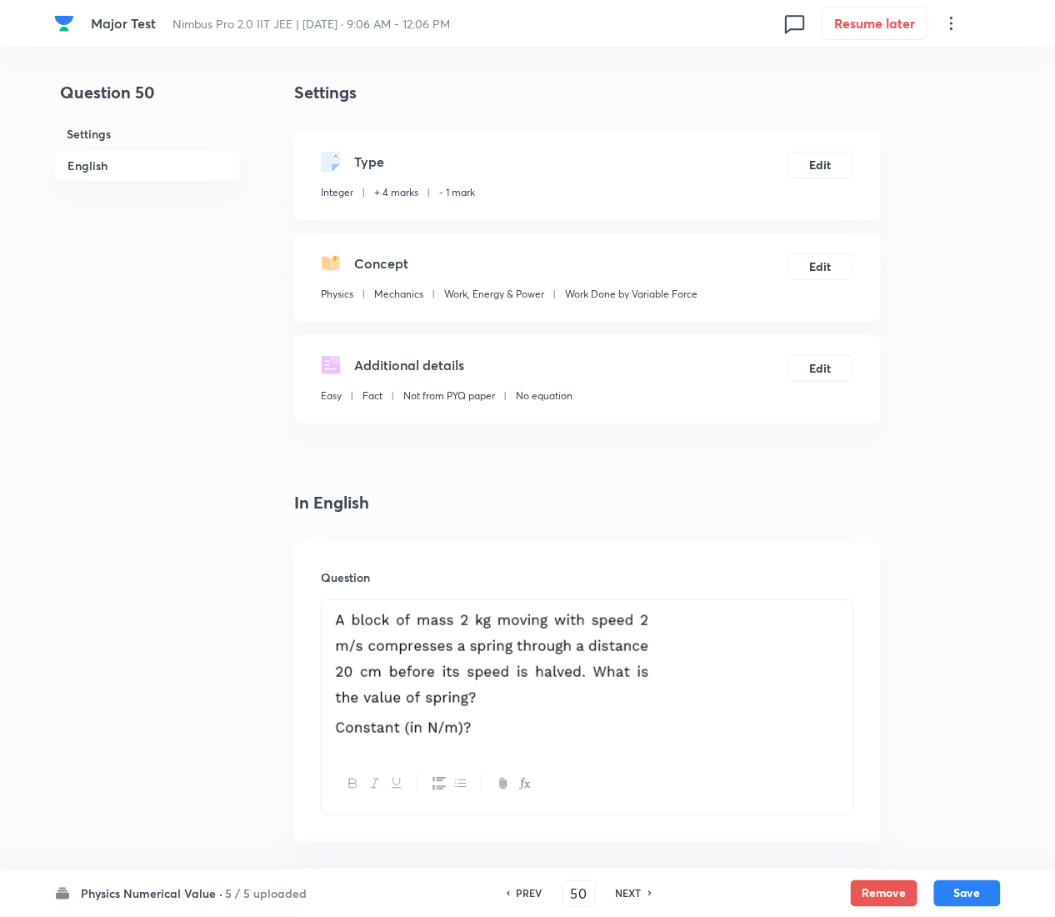
scroll to position [665, 0]
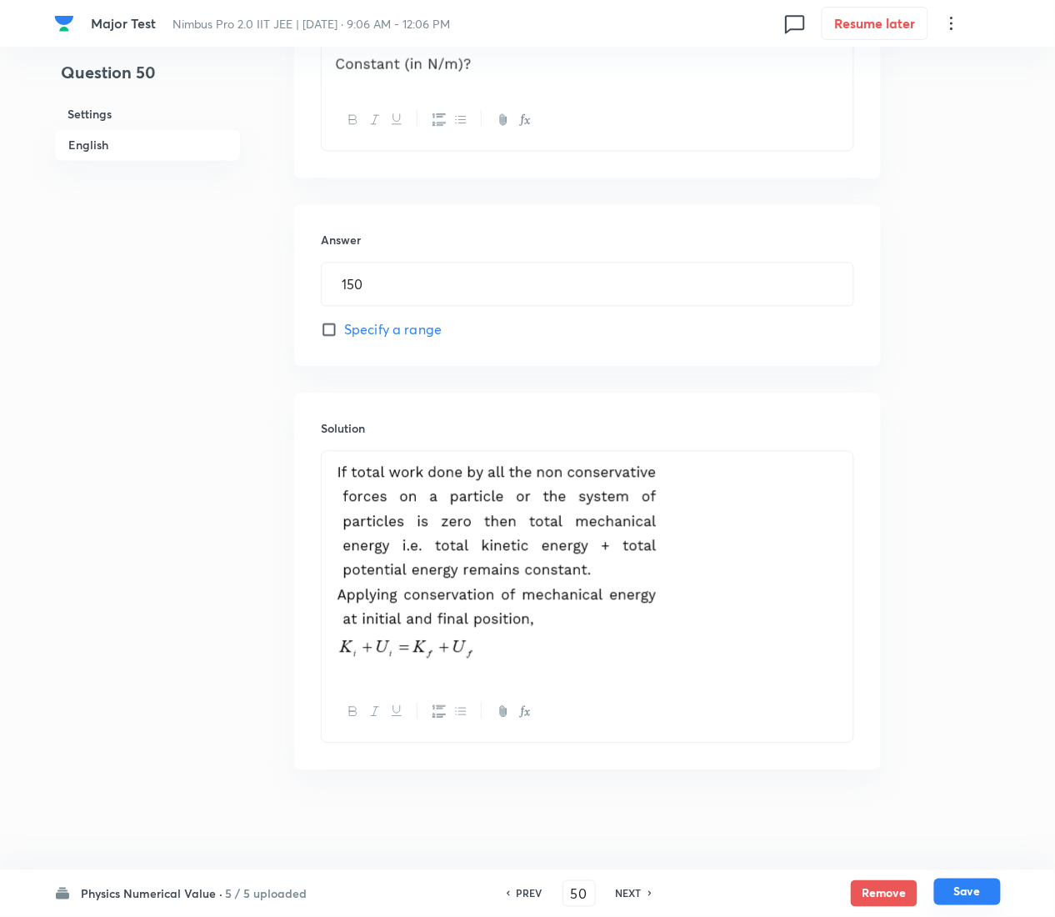
click at [972, 459] on button "Save" at bounding box center [968, 892] width 67 height 27
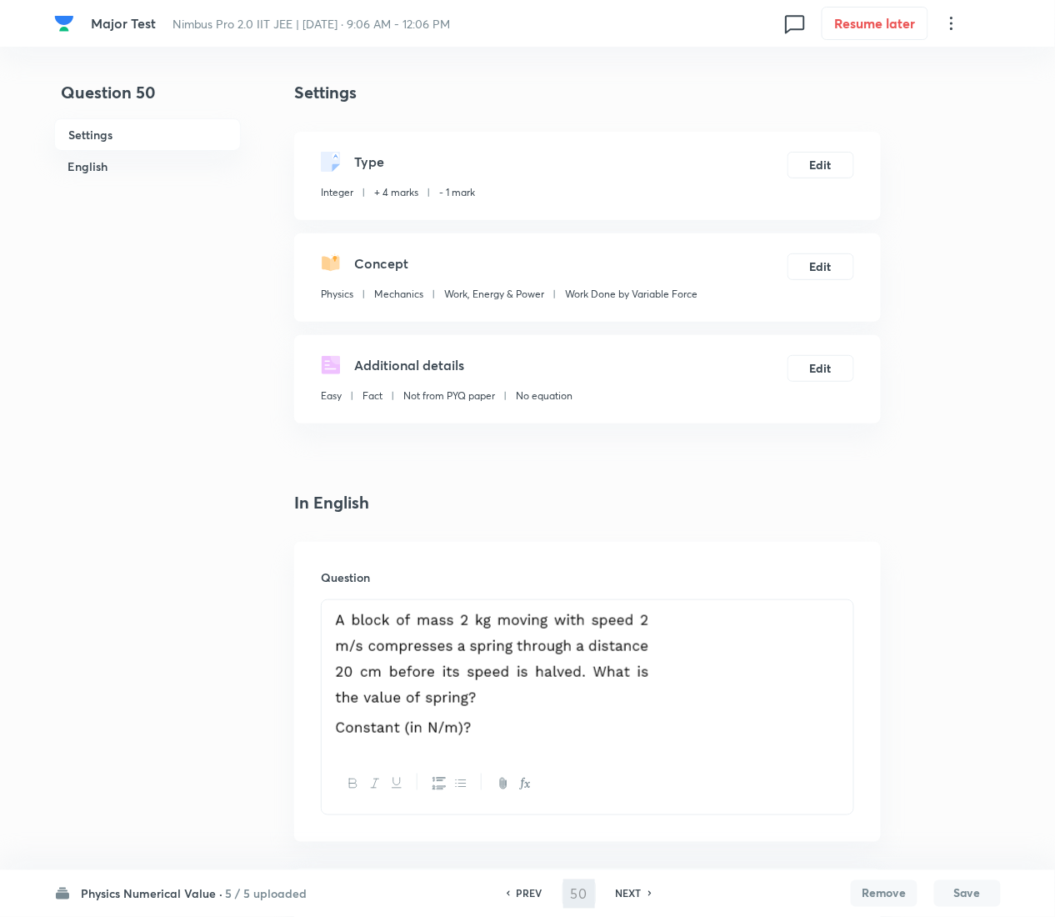
type input "51"
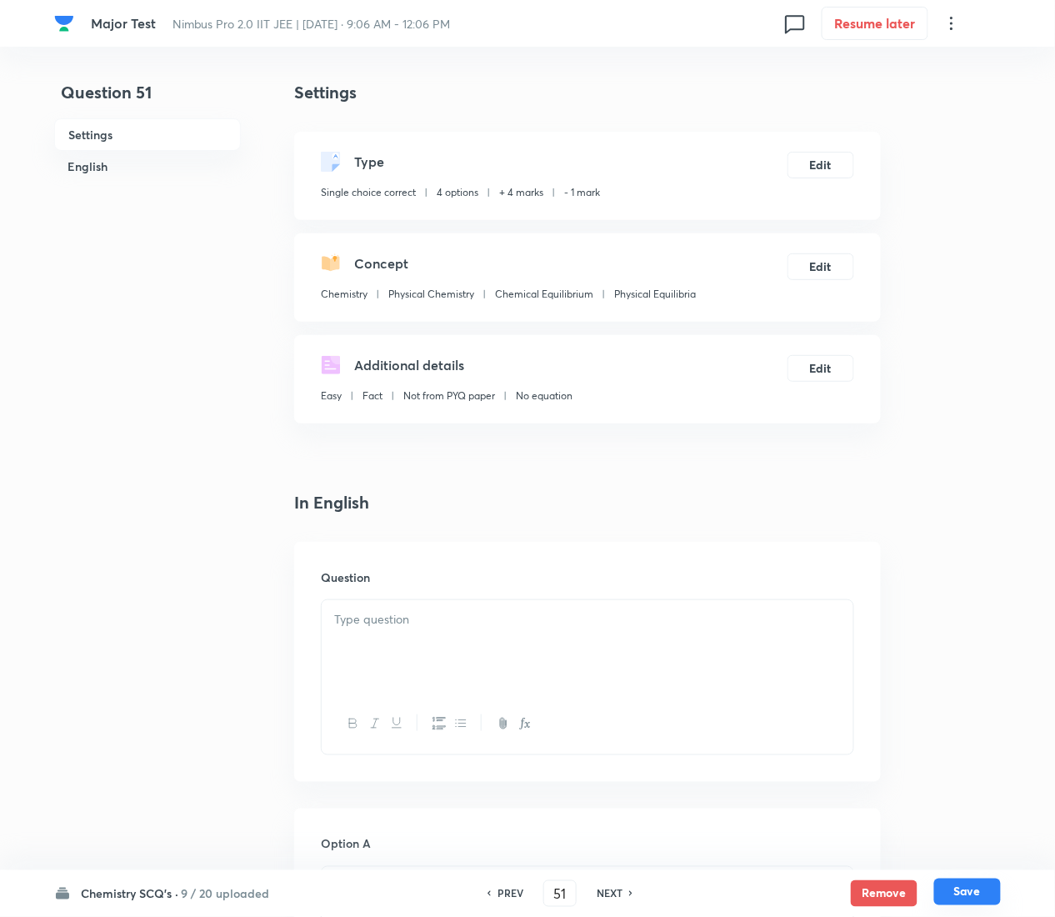
checkbox input "true"
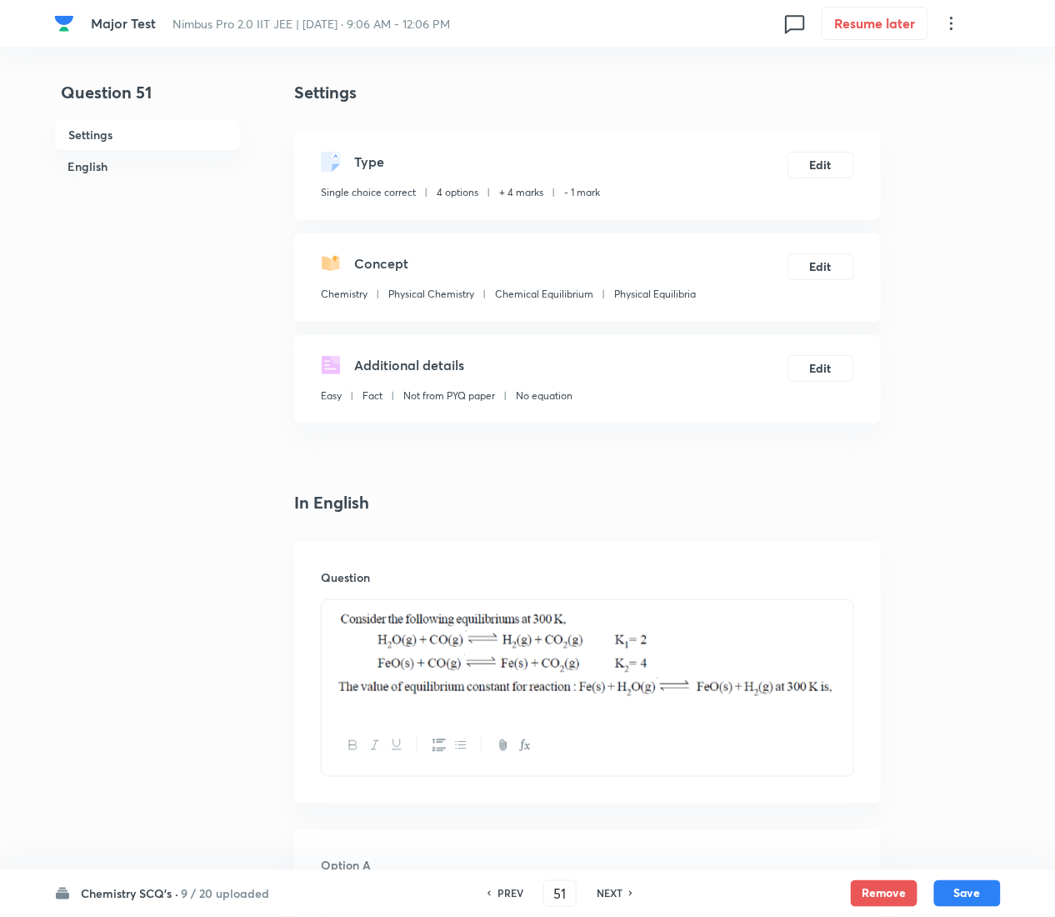
click at [225, 459] on h6 "9 / 20 uploaded" at bounding box center [225, 894] width 88 height 18
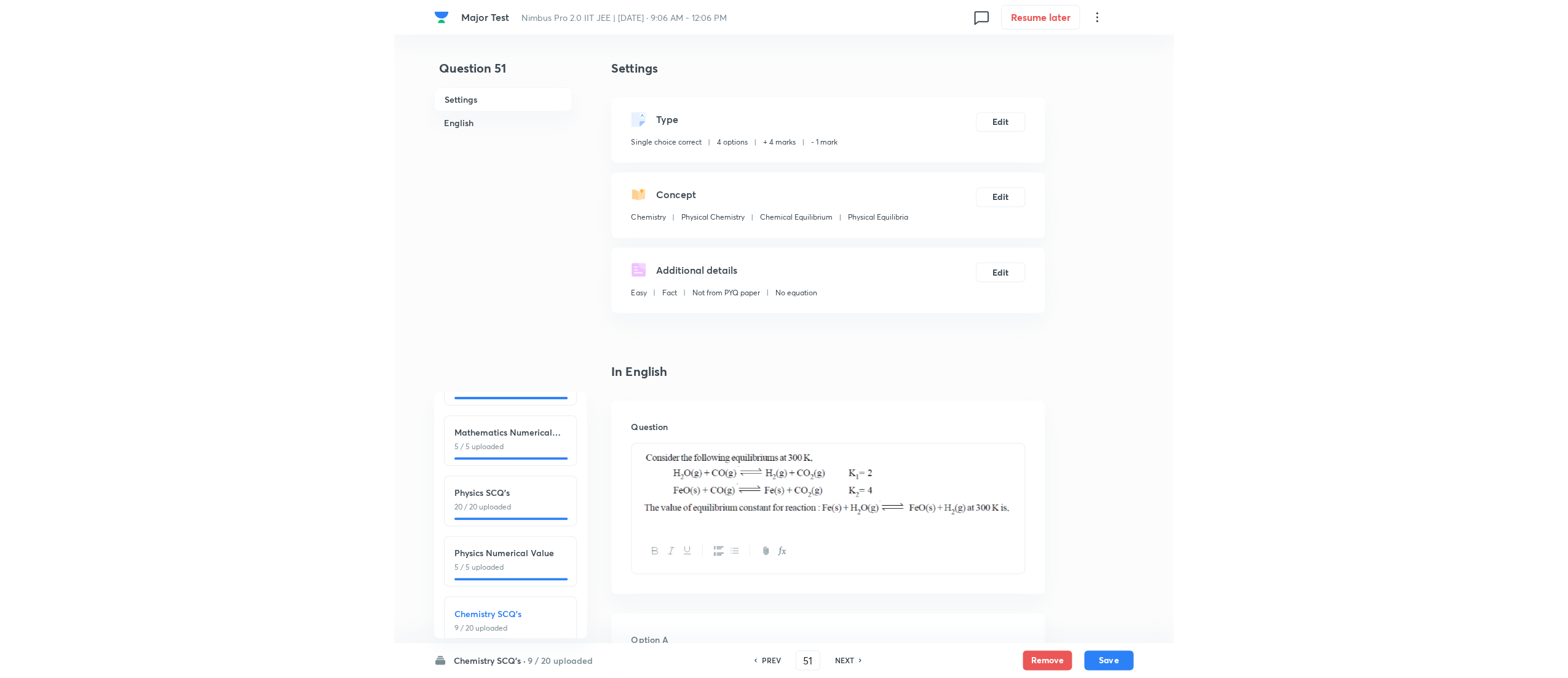
scroll to position [144, 0]
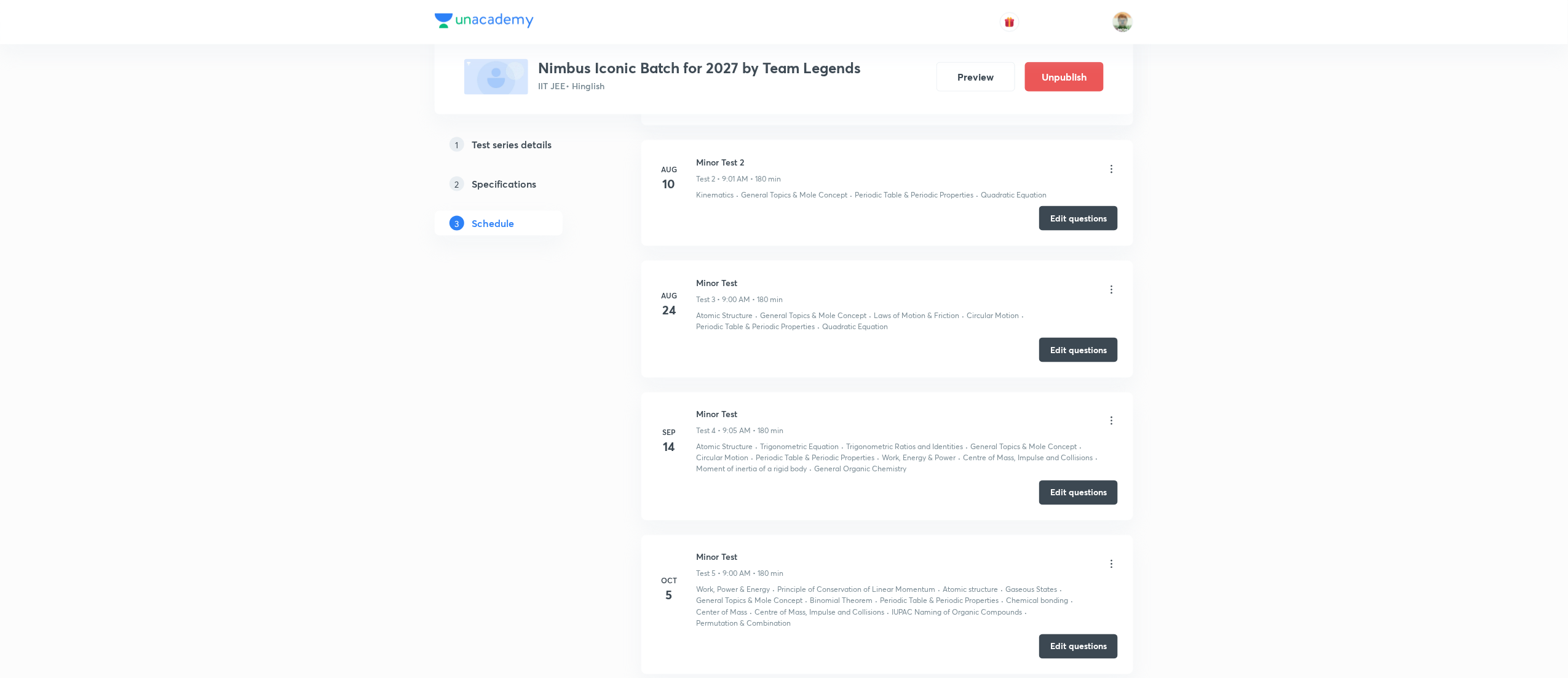
scroll to position [900, 0]
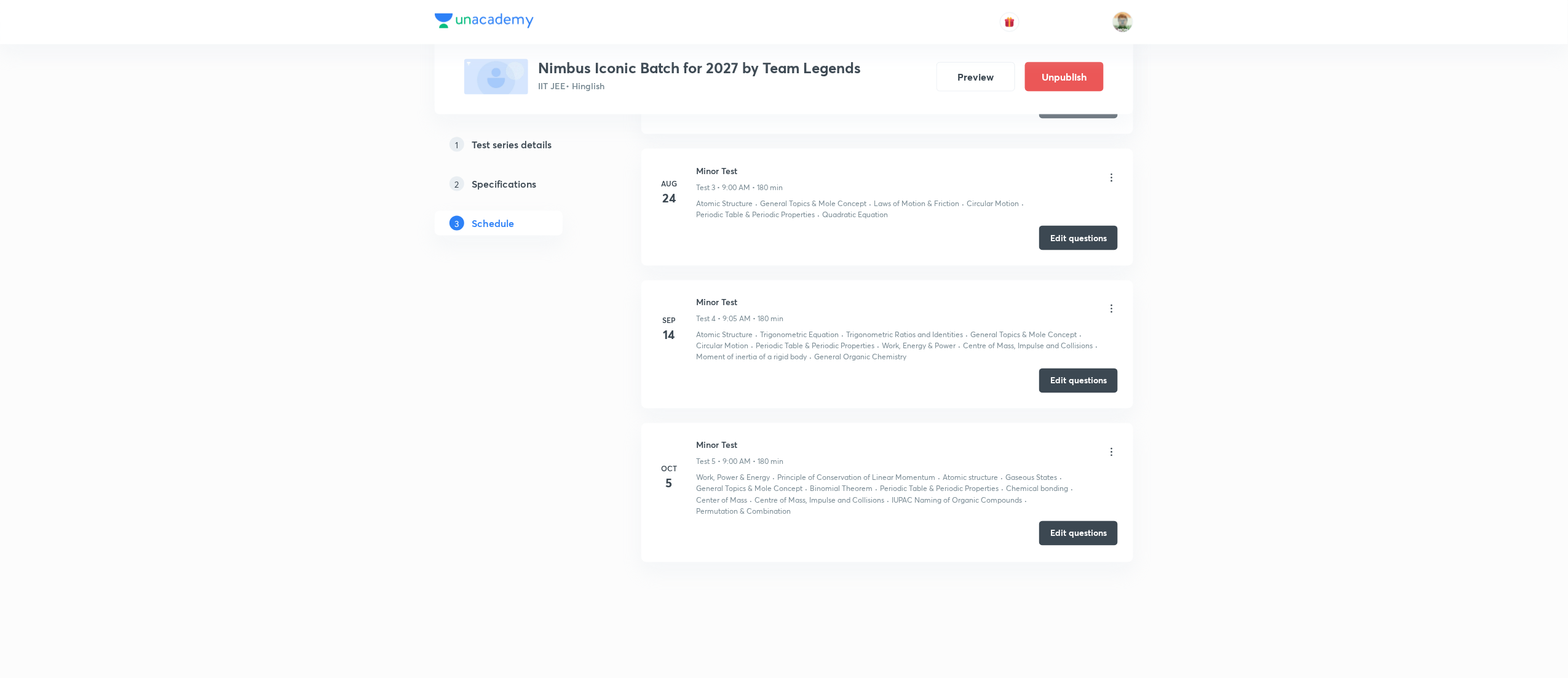
click at [1053, 530] on button "Edit questions" at bounding box center [1078, 533] width 79 height 24
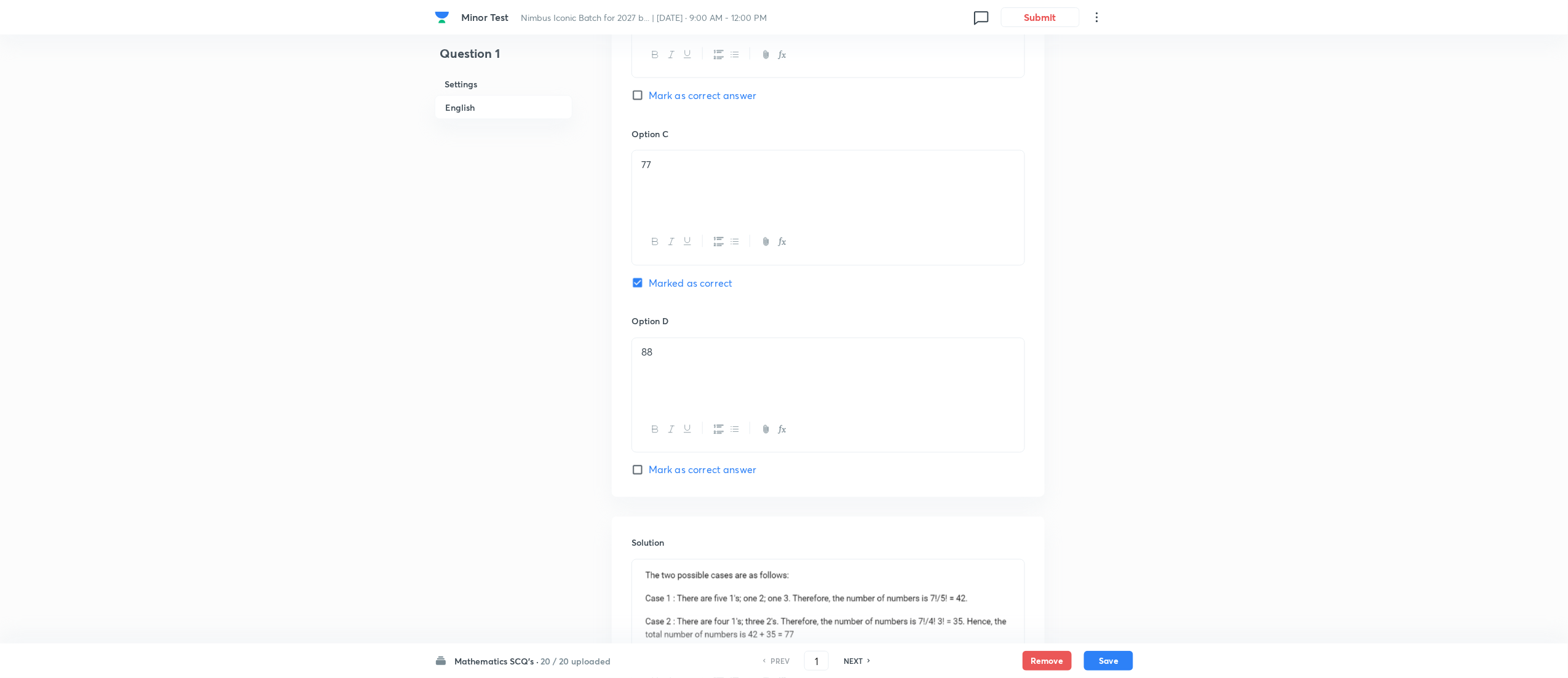
scroll to position [1031, 0]
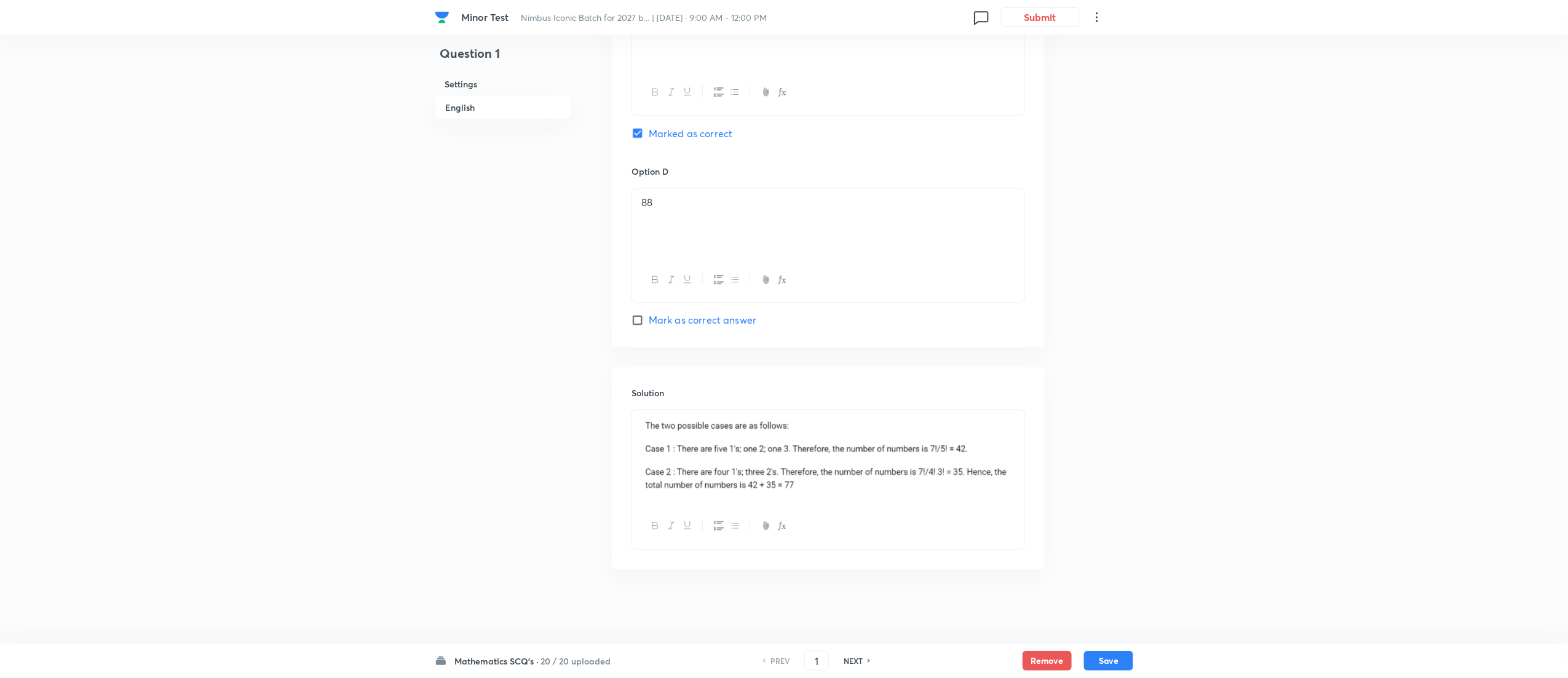
click at [554, 658] on h6 "20 / 20 uploaded" at bounding box center [575, 661] width 70 height 13
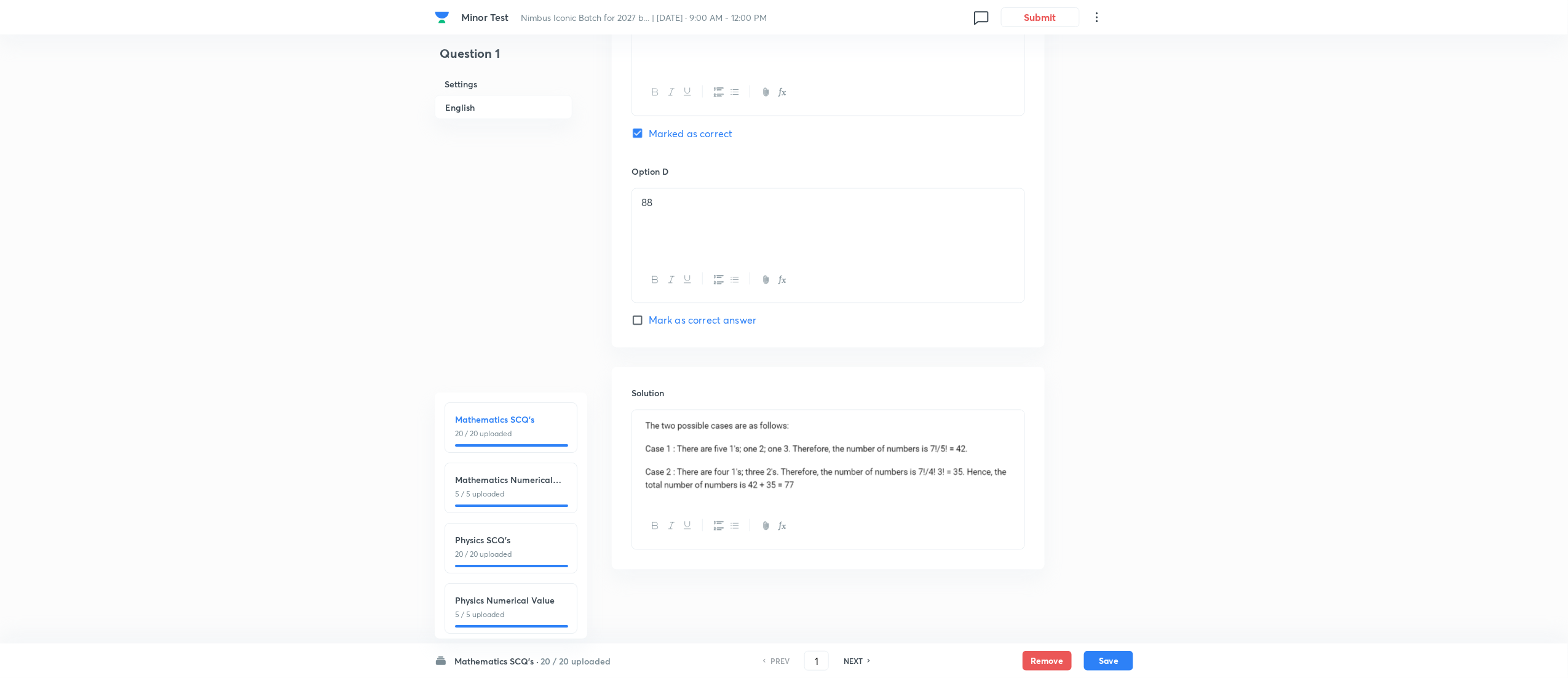
click at [535, 546] on h6 "Physics SCQ's" at bounding box center [511, 540] width 112 height 13
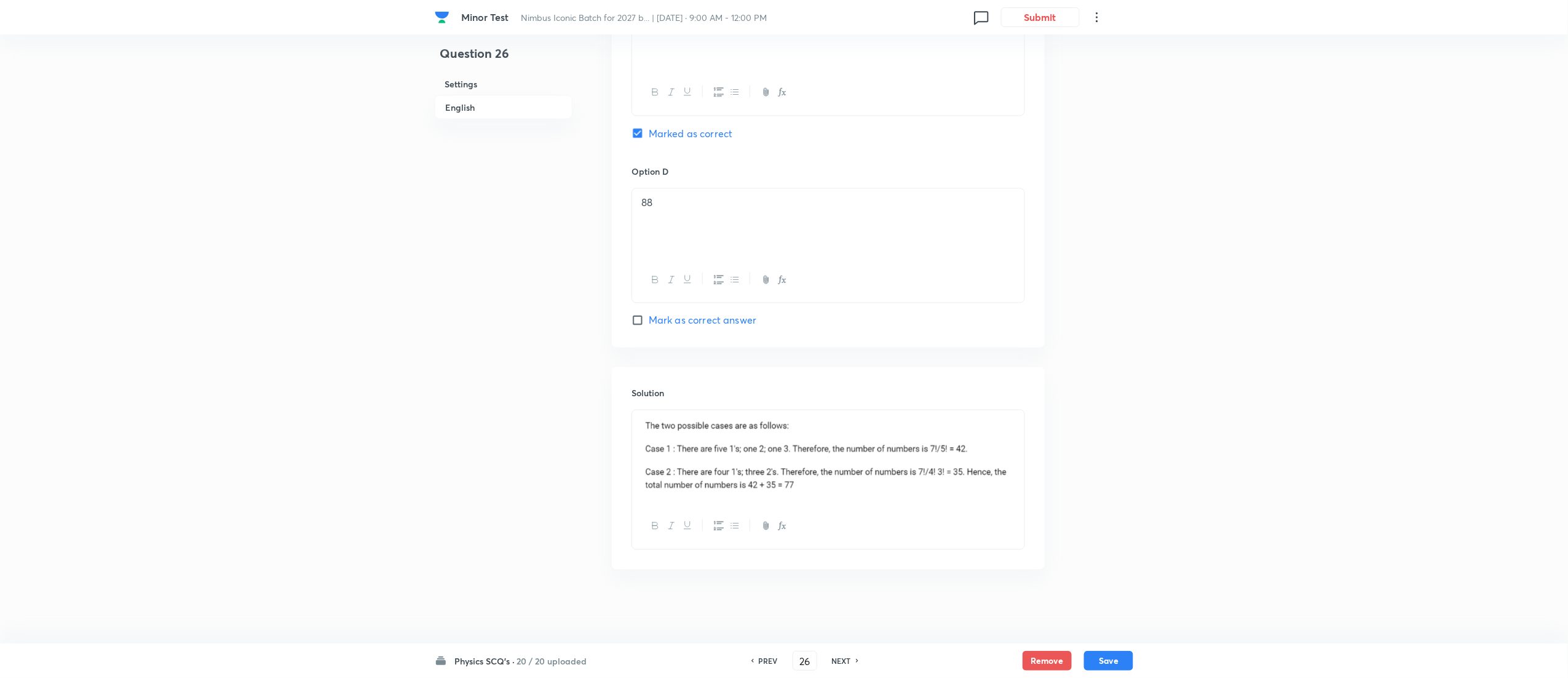
type input "26"
checkbox input "false"
checkbox input "true"
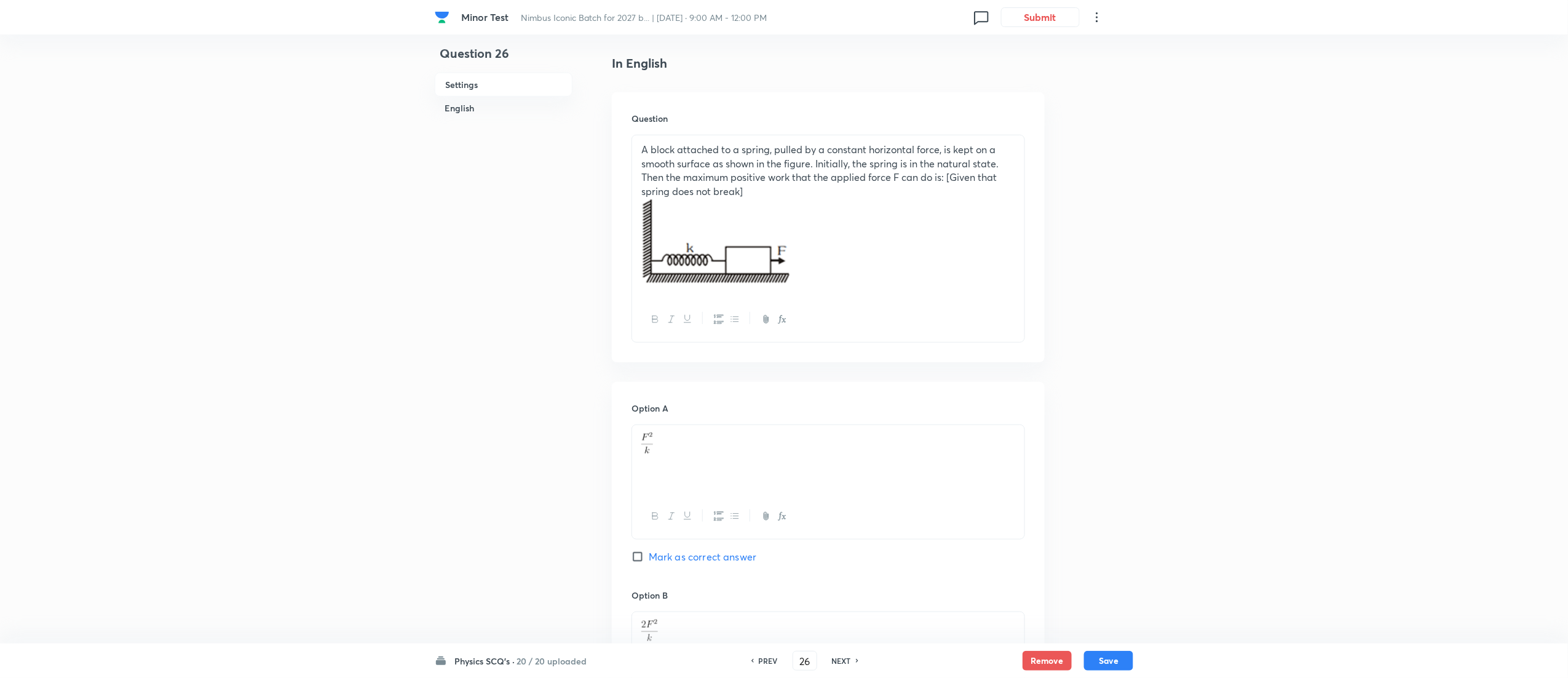
scroll to position [0, 0]
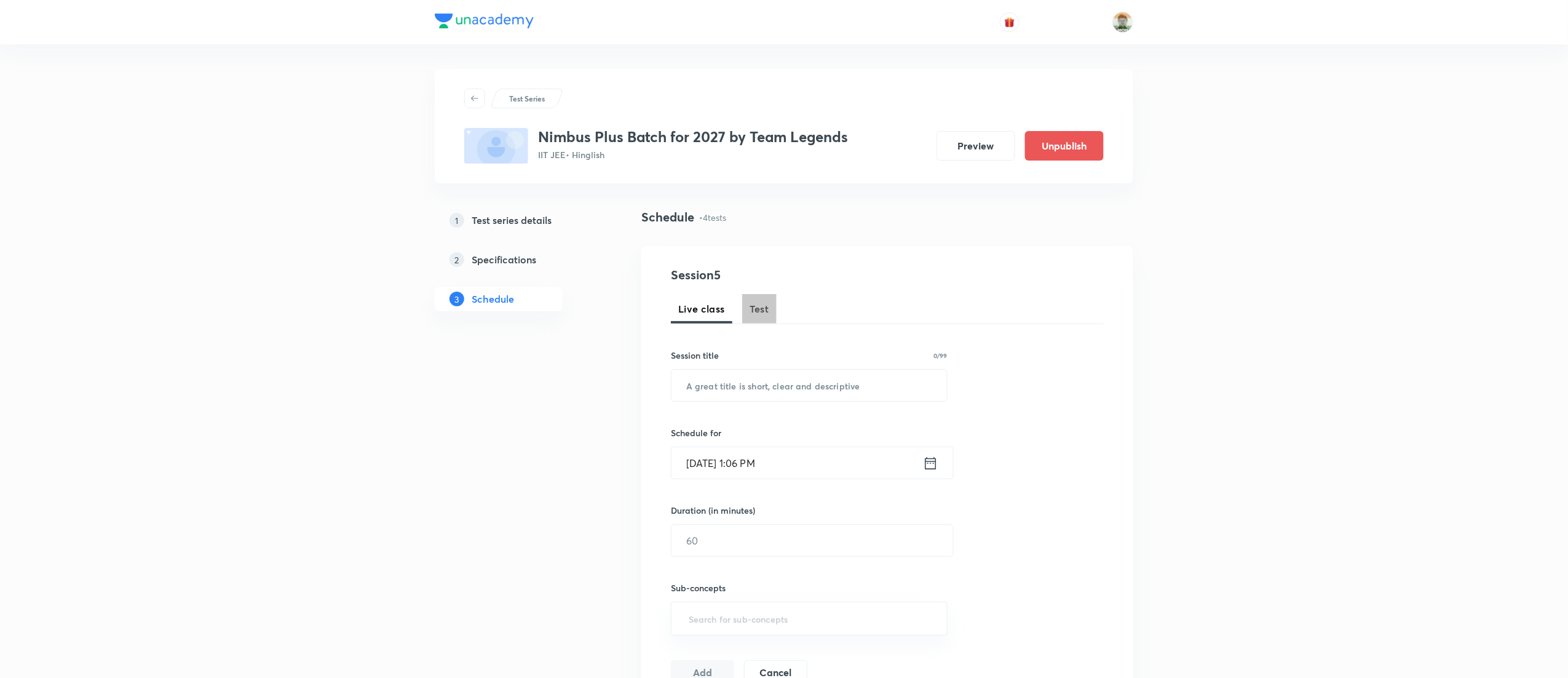
click at [770, 307] on button "Test" at bounding box center [759, 308] width 35 height 30
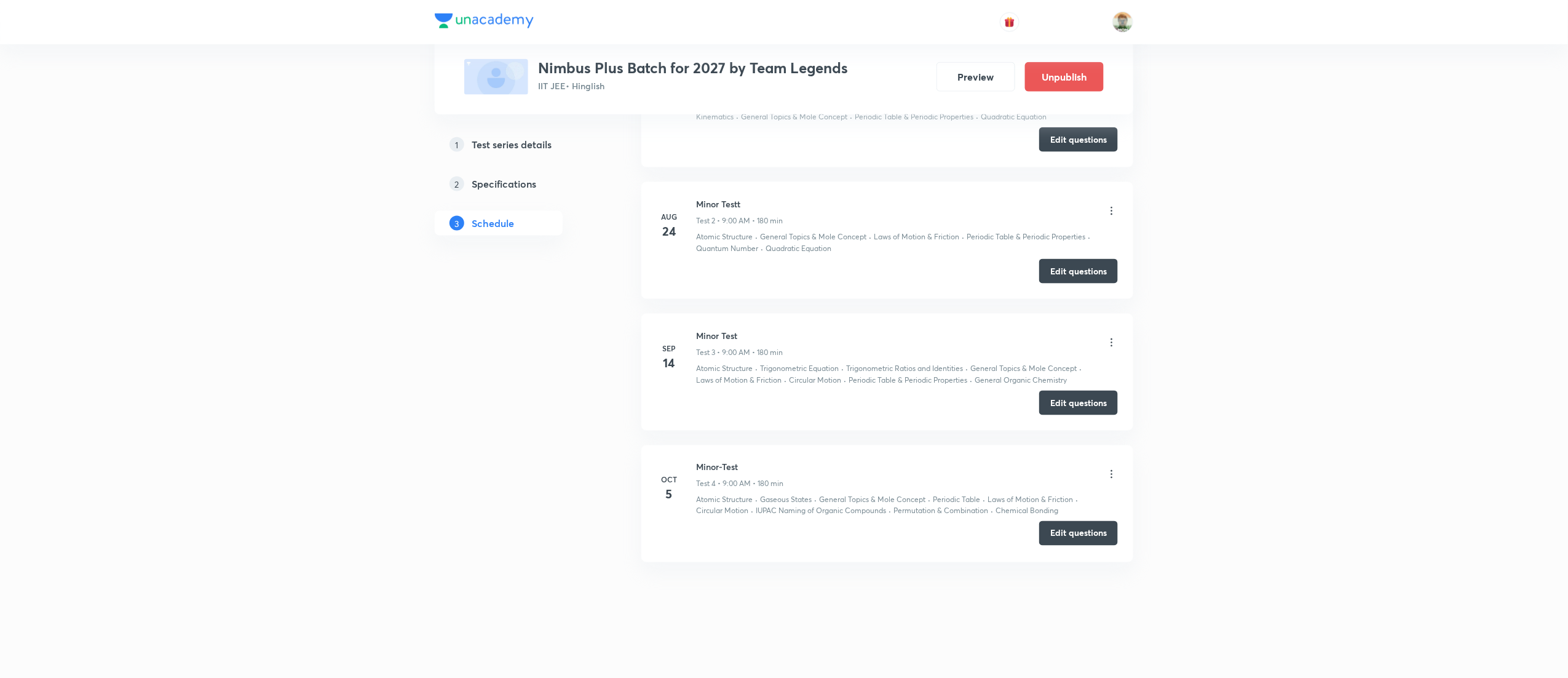
click at [1054, 533] on button "Edit questions" at bounding box center [1078, 533] width 79 height 24
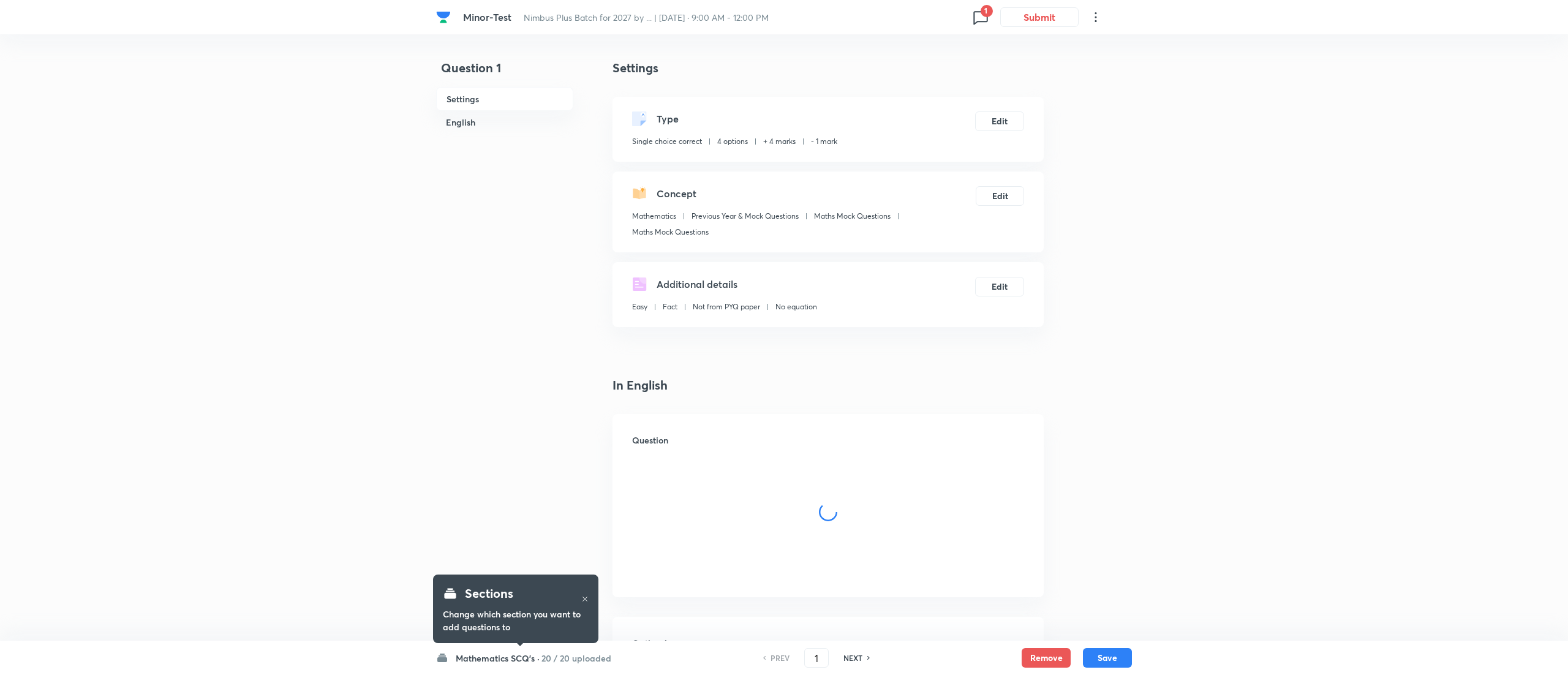
checkbox input "true"
click at [560, 651] on h6 "20 / 20 uploaded" at bounding box center [573, 658] width 70 height 13
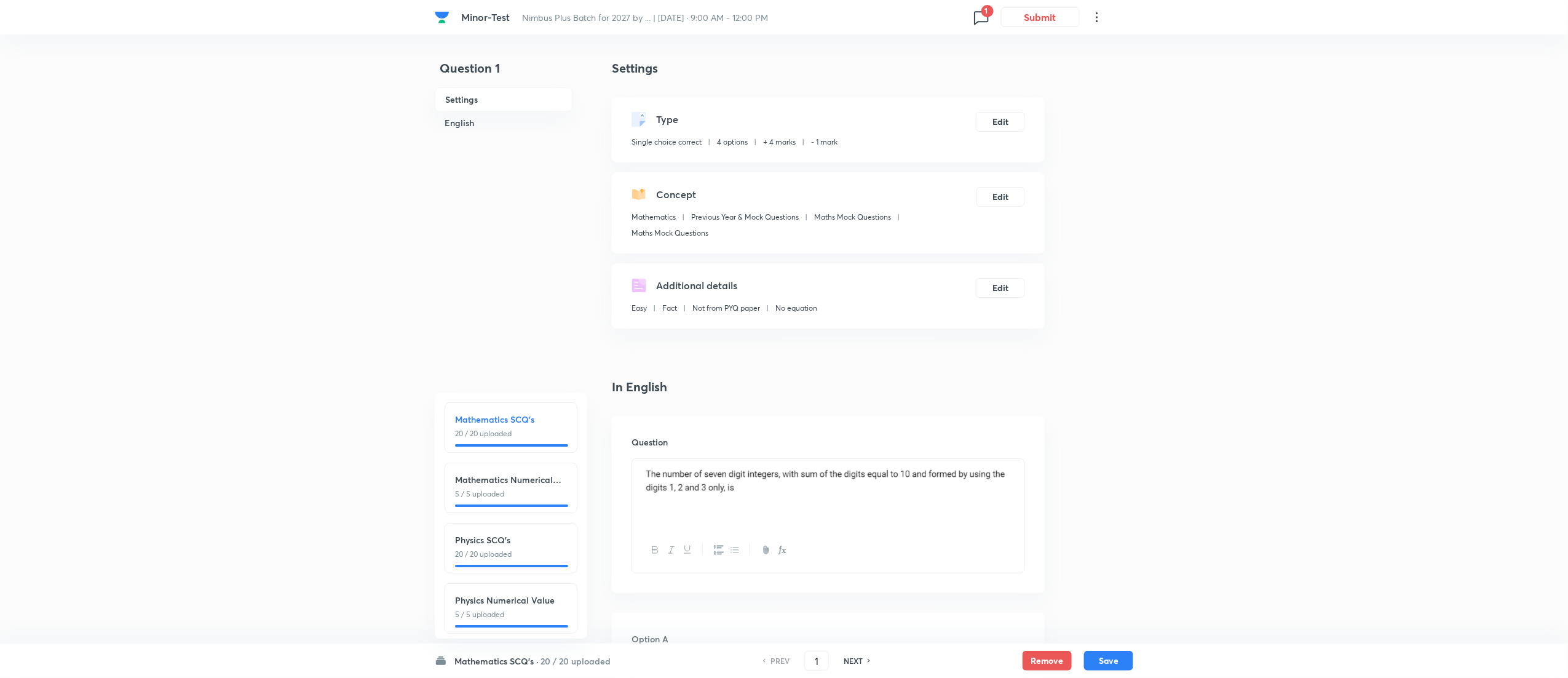
scroll to position [144, 0]
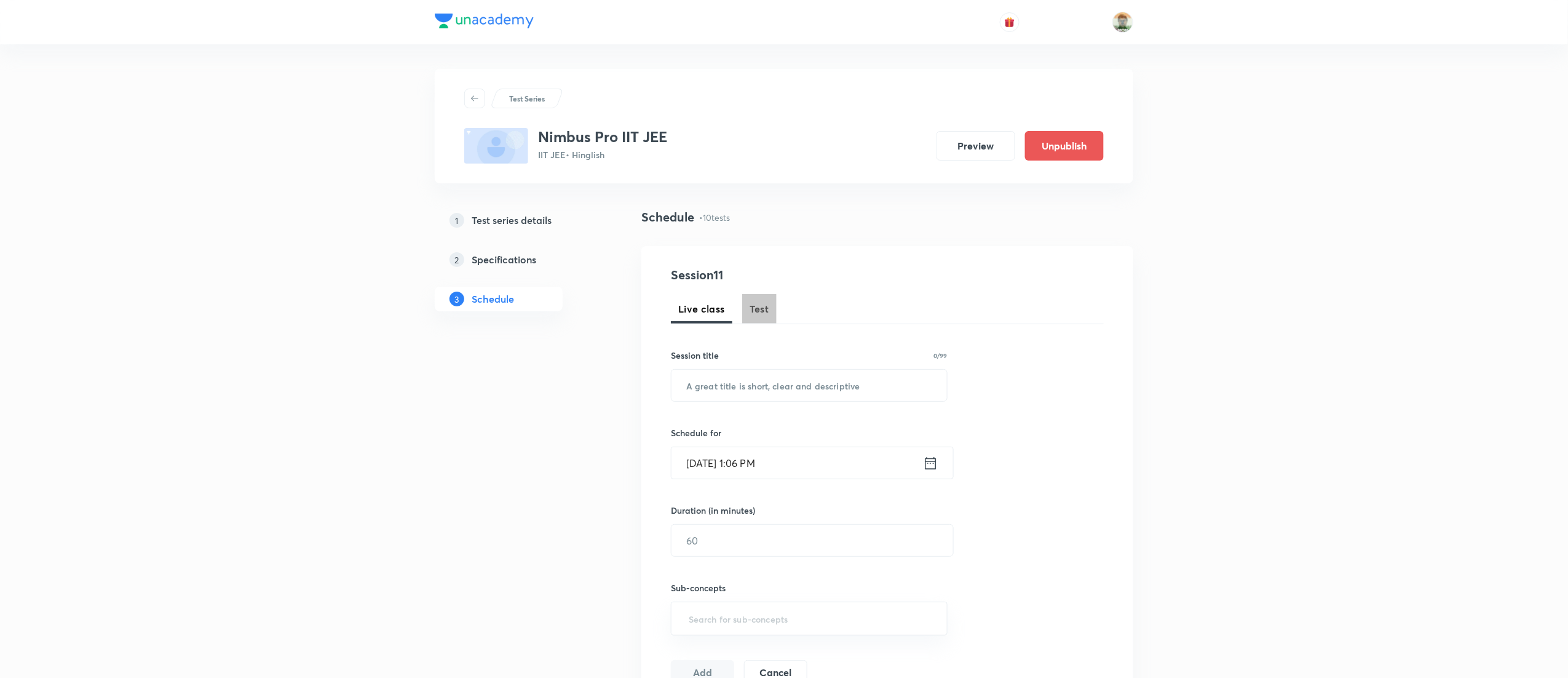
click at [755, 312] on span "Test" at bounding box center [759, 308] width 20 height 15
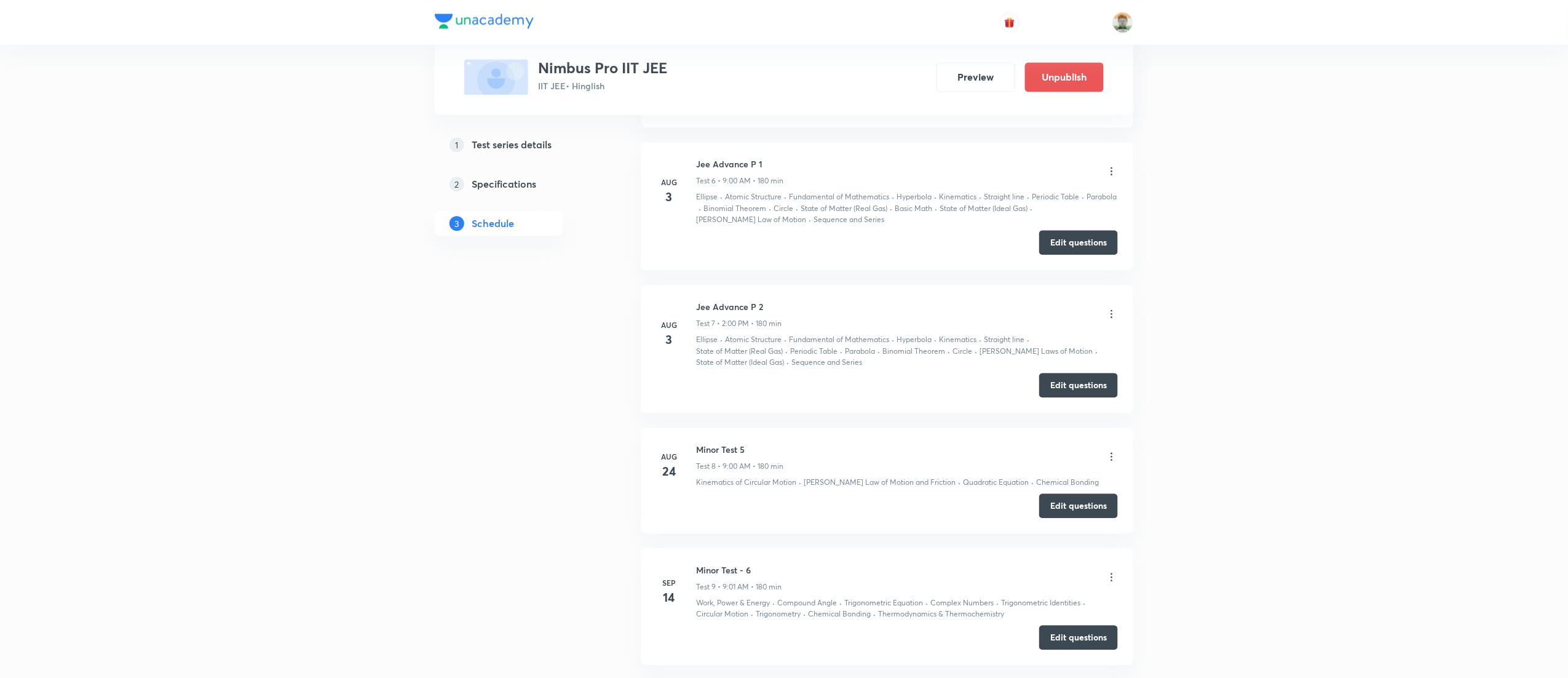
scroll to position [1526, 0]
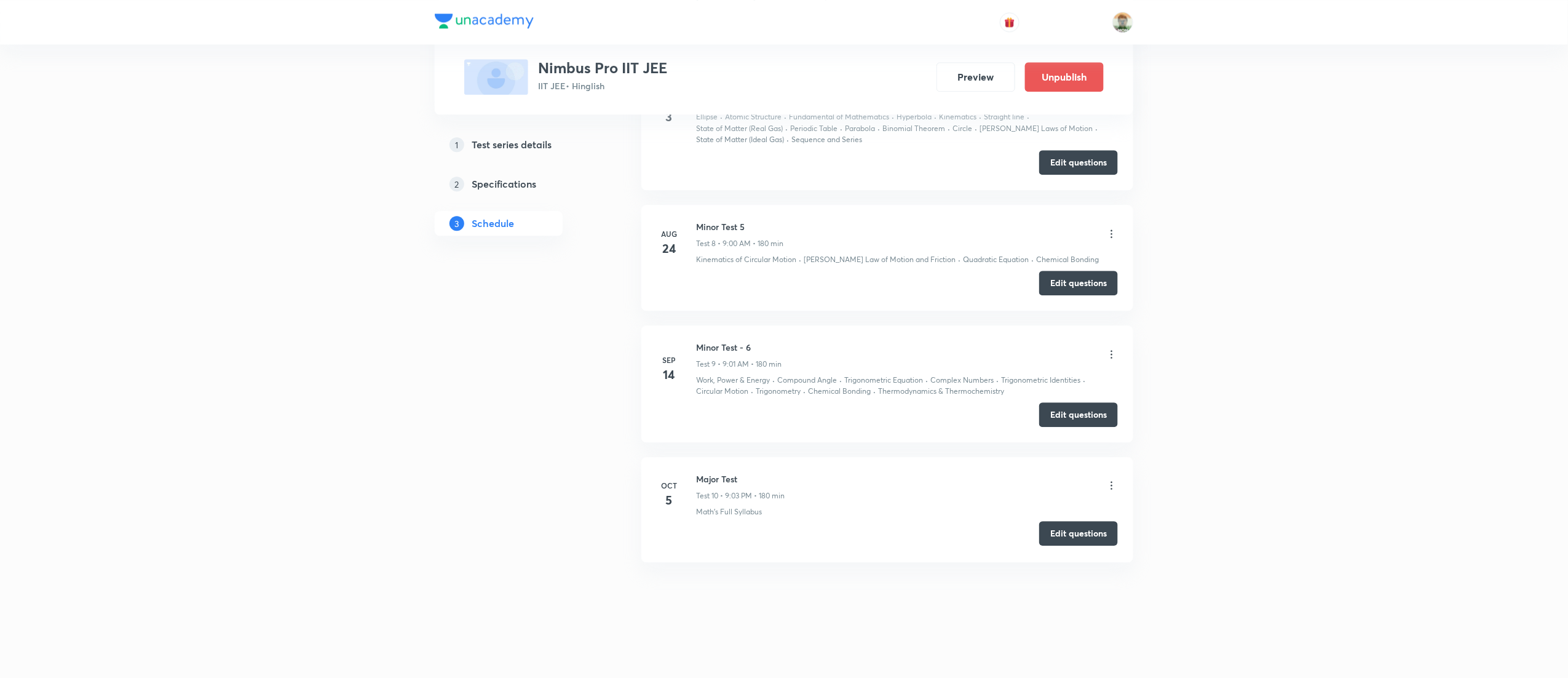
click at [1066, 536] on button "Edit questions" at bounding box center [1078, 533] width 79 height 24
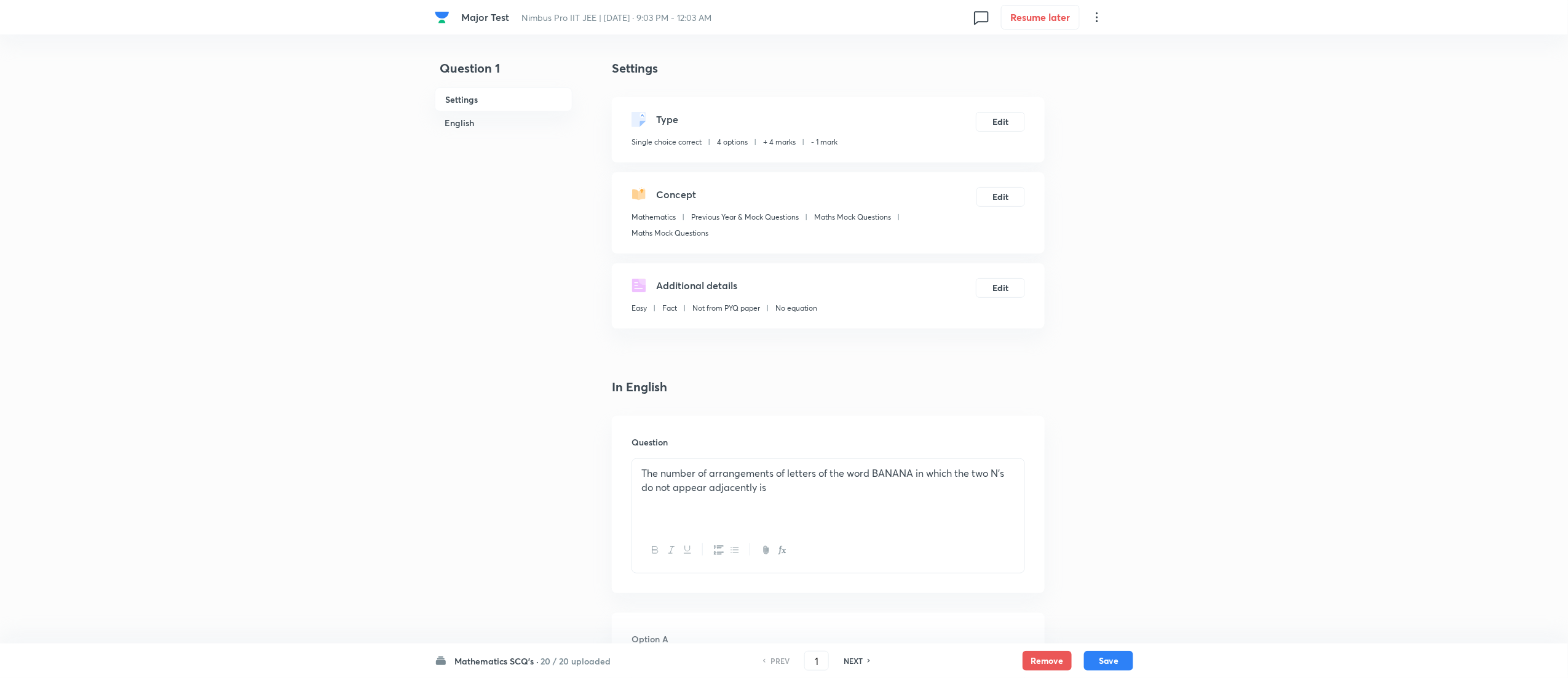
click at [583, 652] on div "Mathematics SCQ's · 20 / 20 uploaded PREV 1 ​ NEXT Remove Save" at bounding box center [783, 660] width 698 height 35
drag, startPoint x: 583, startPoint y: 652, endPoint x: 588, endPoint y: 664, distance: 13.0
click at [588, 664] on div "Mathematics SCQ's · 20 / 20 uploaded PREV 1 ​ NEXT Remove Save" at bounding box center [783, 660] width 698 height 35
click at [588, 664] on h6 "20 / 20 uploaded" at bounding box center [575, 661] width 70 height 13
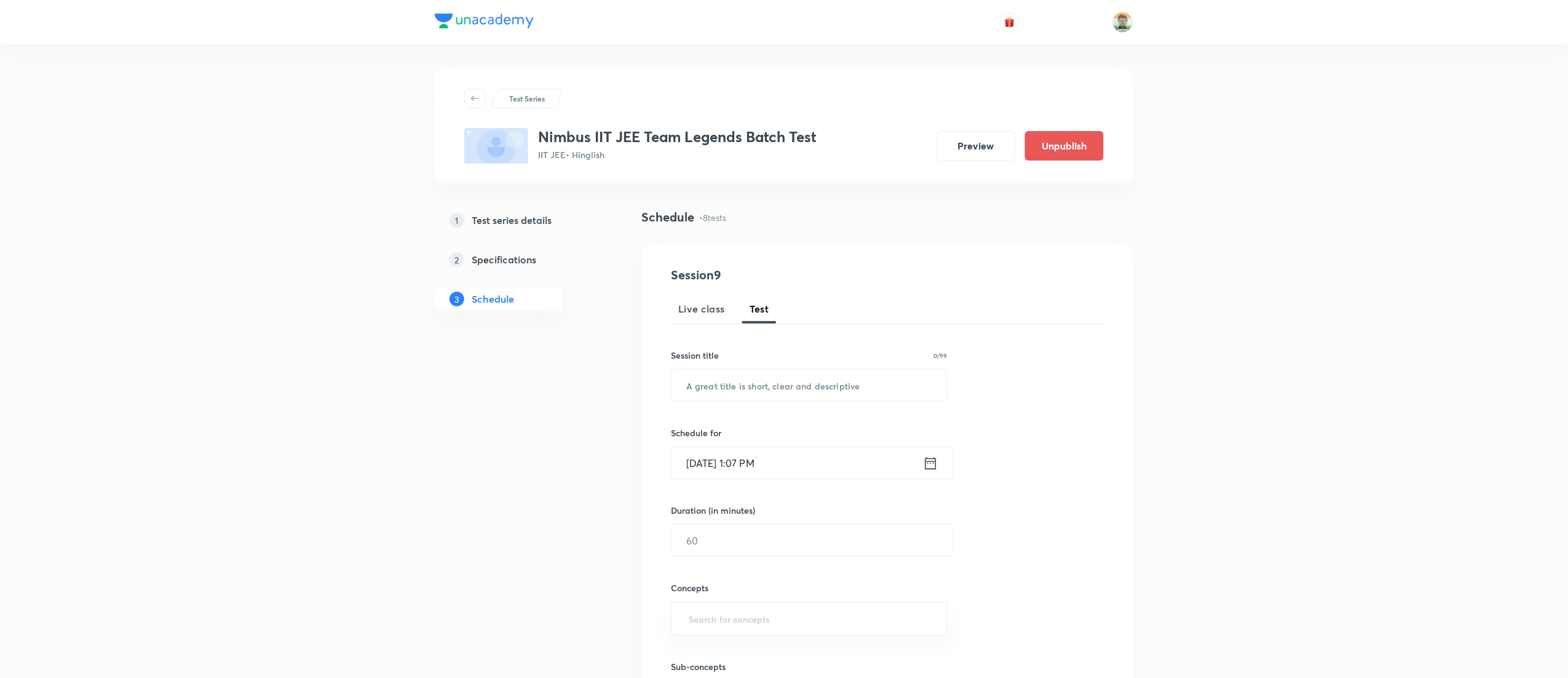
scroll to position [1251, 0]
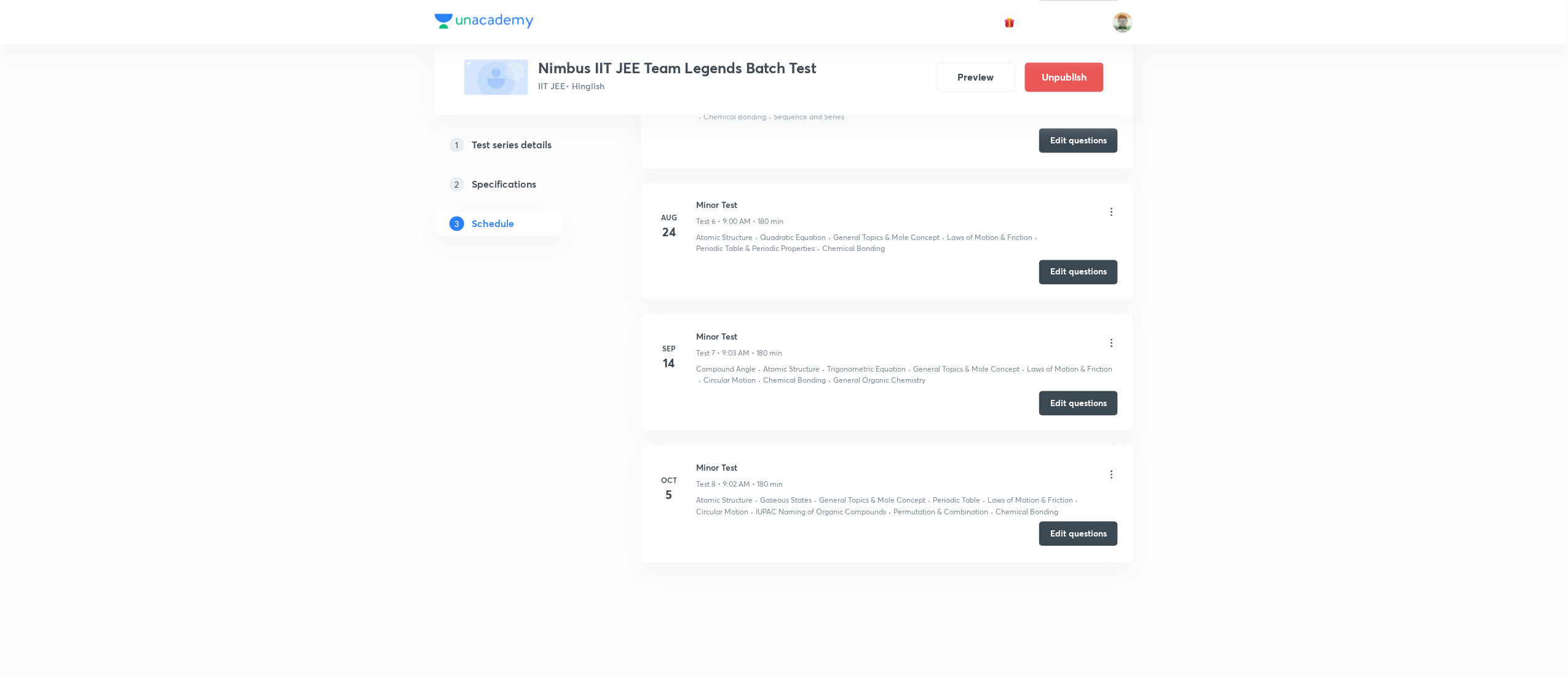
click at [1058, 531] on button "Edit questions" at bounding box center [1078, 533] width 79 height 24
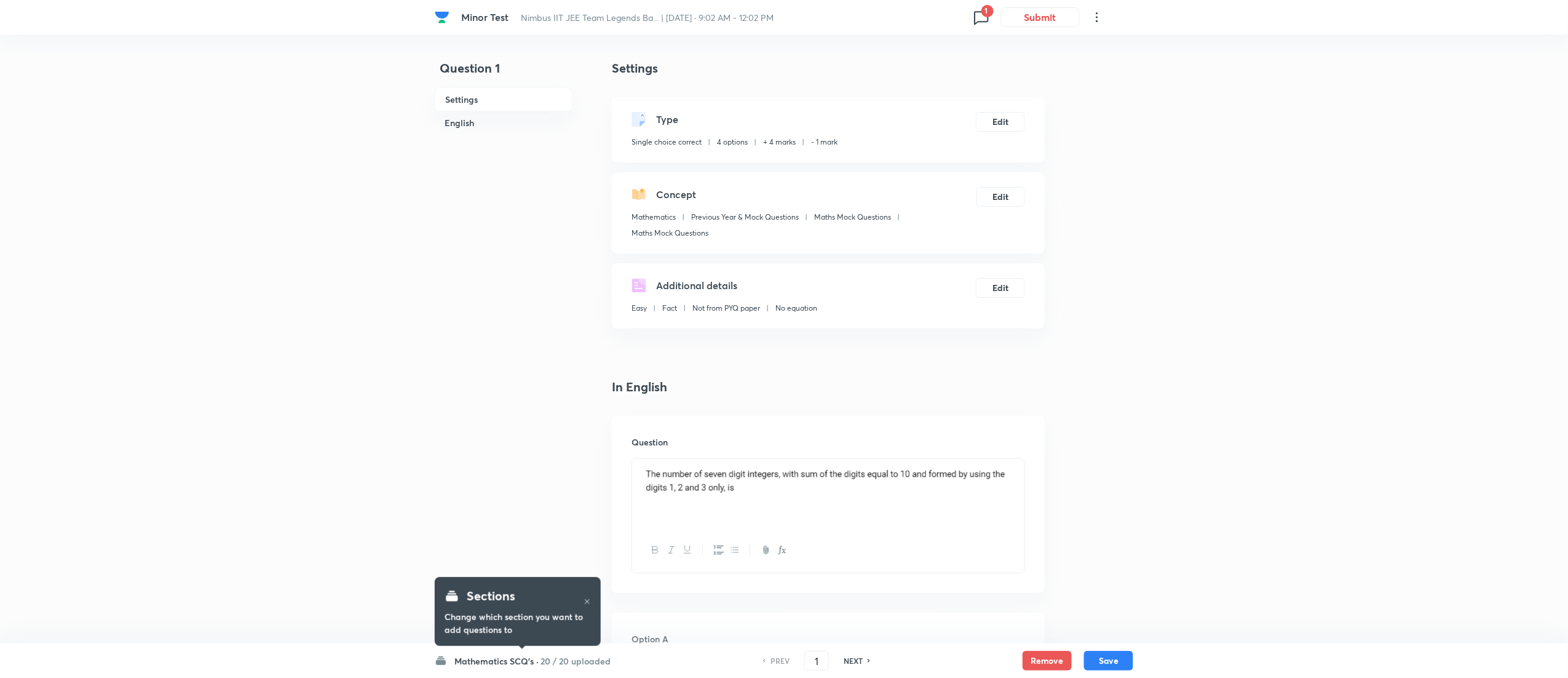
click at [568, 661] on h6 "20 / 20 uploaded" at bounding box center [575, 661] width 70 height 13
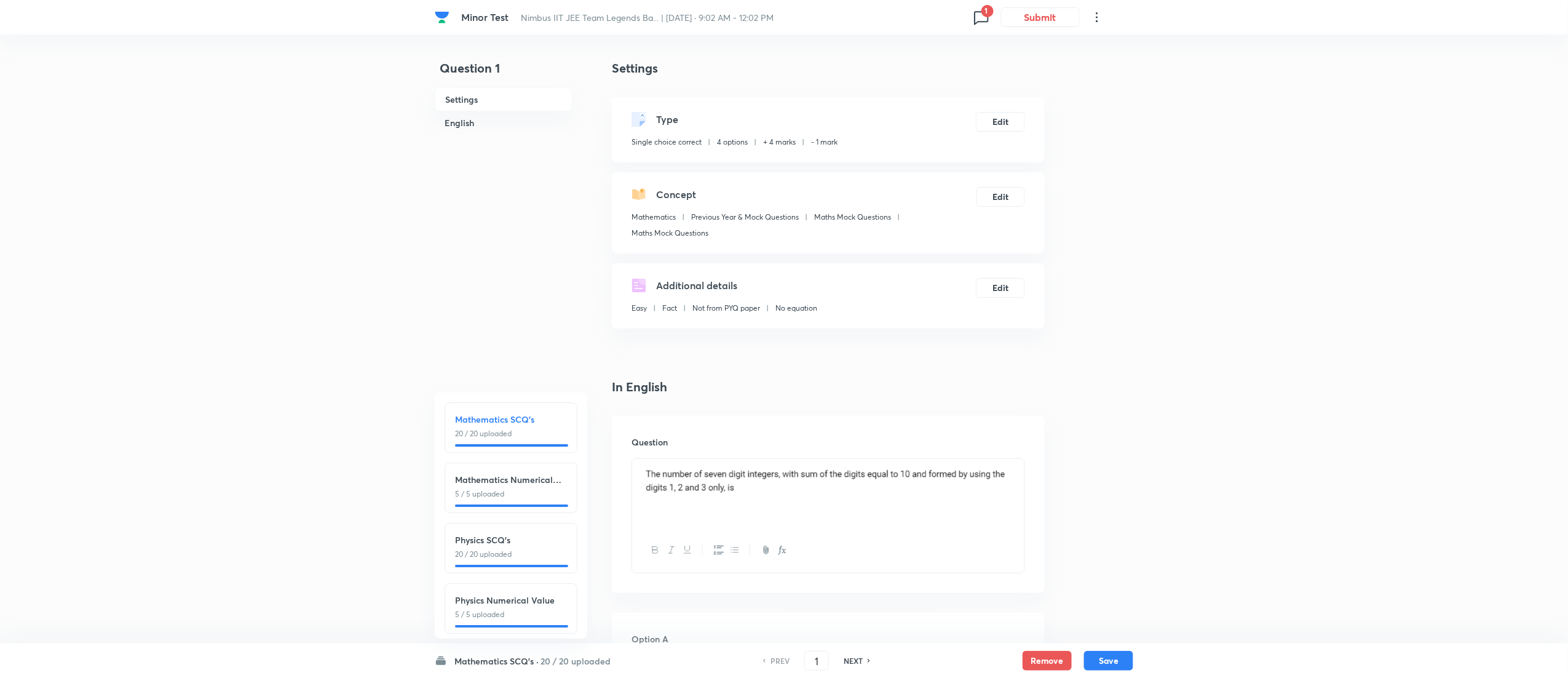
scroll to position [144, 0]
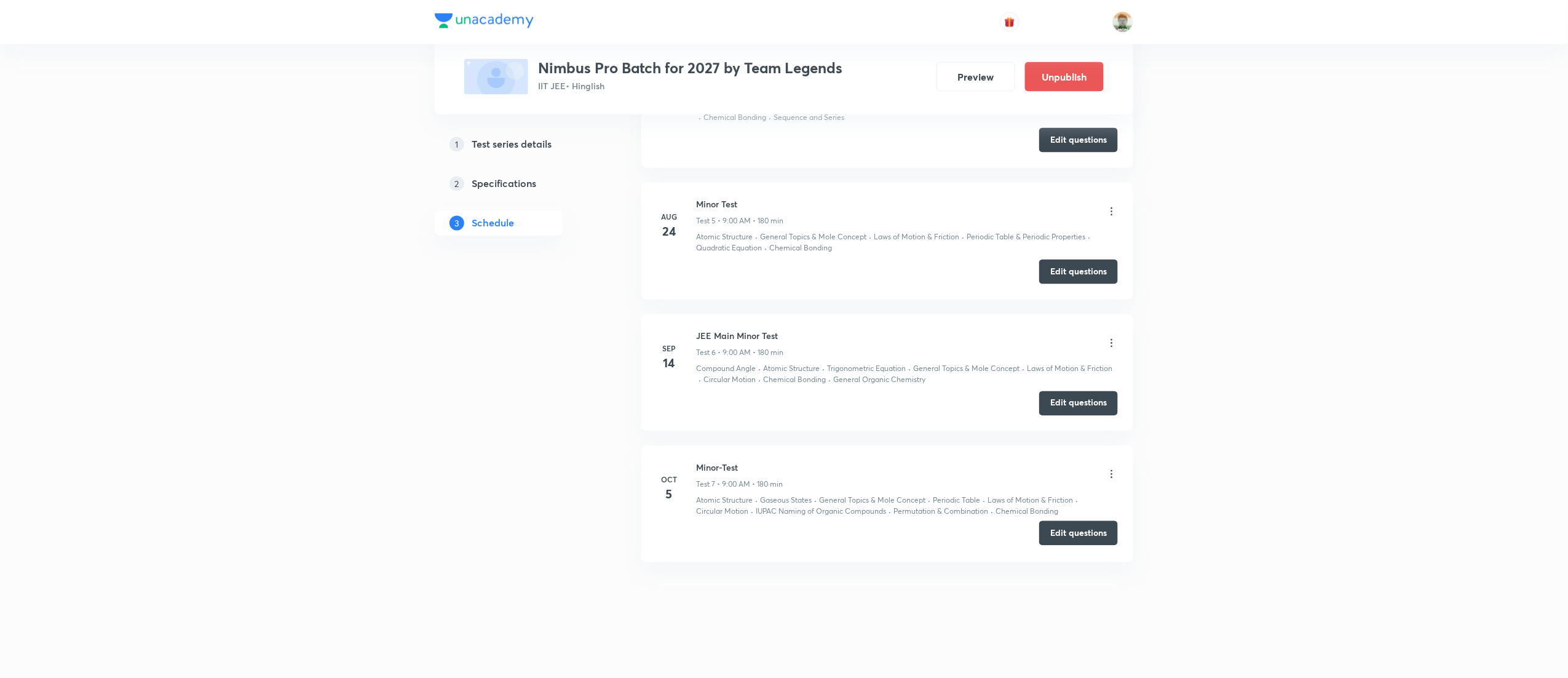
click at [1080, 533] on button "Edit questions" at bounding box center [1078, 533] width 79 height 24
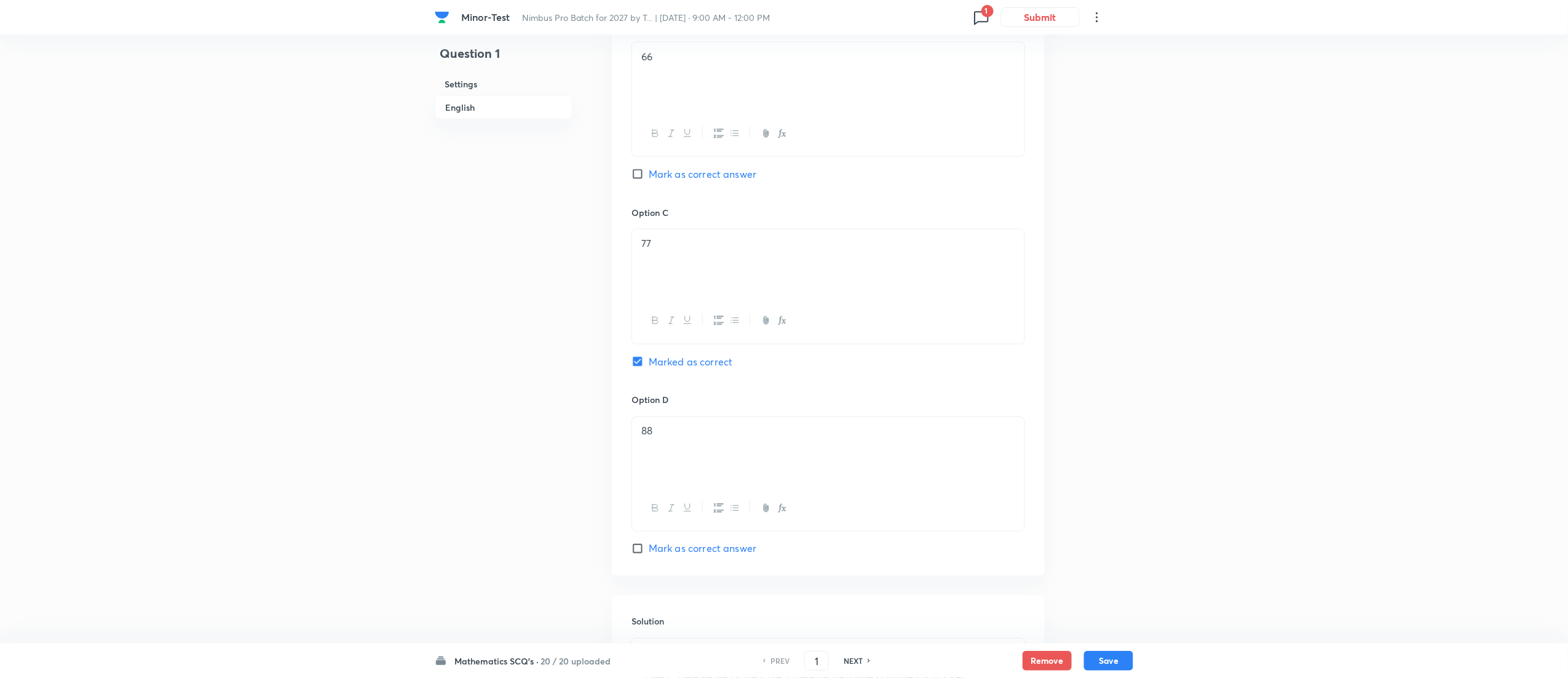
scroll to position [1031, 0]
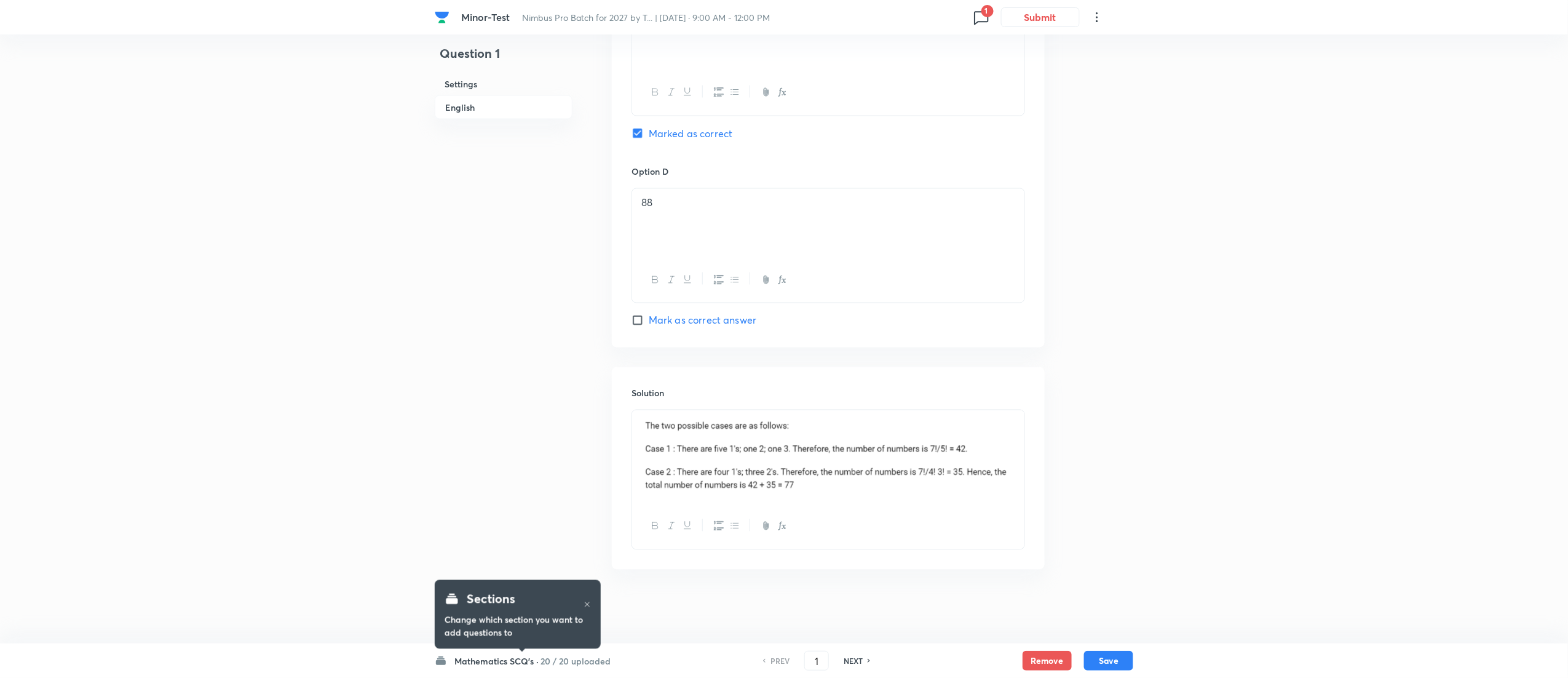
click at [586, 657] on h6 "20 / 20 uploaded" at bounding box center [575, 661] width 70 height 13
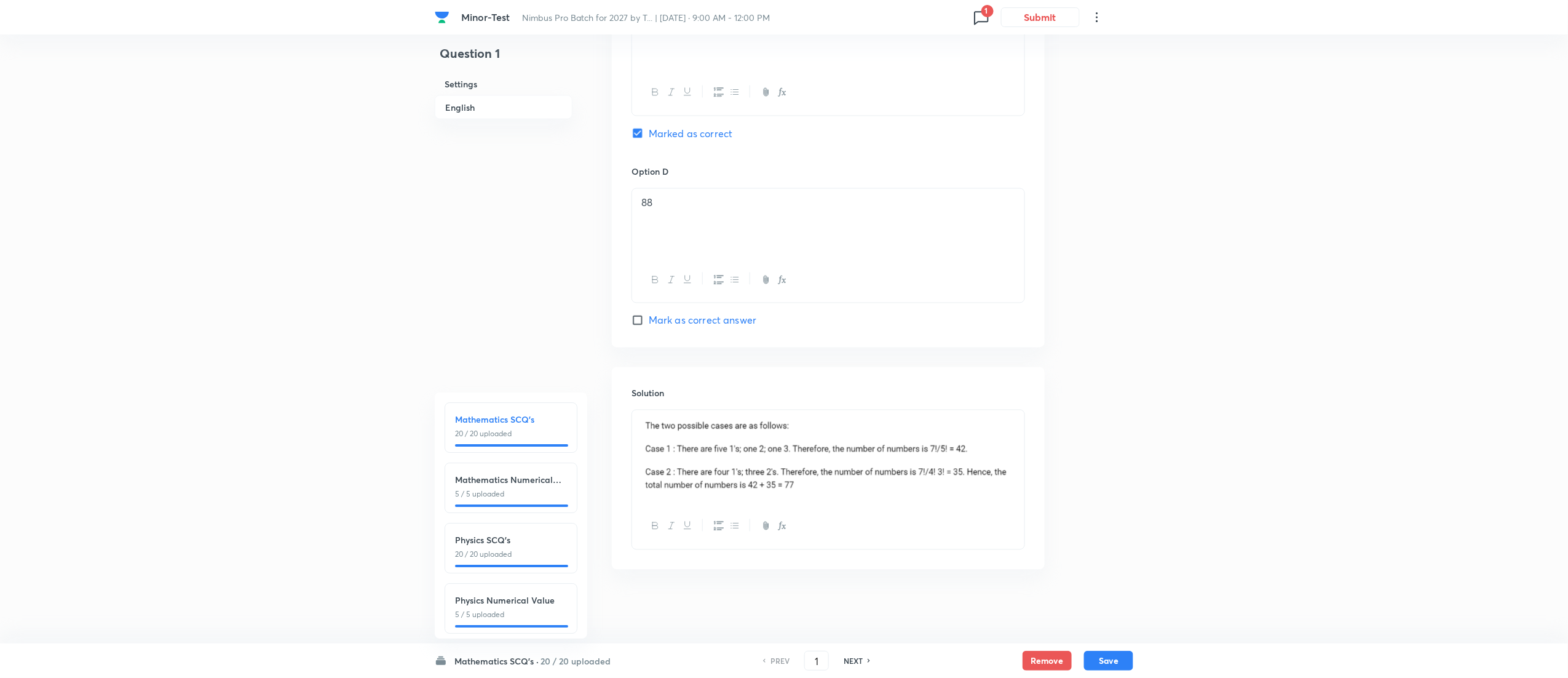
scroll to position [144, 0]
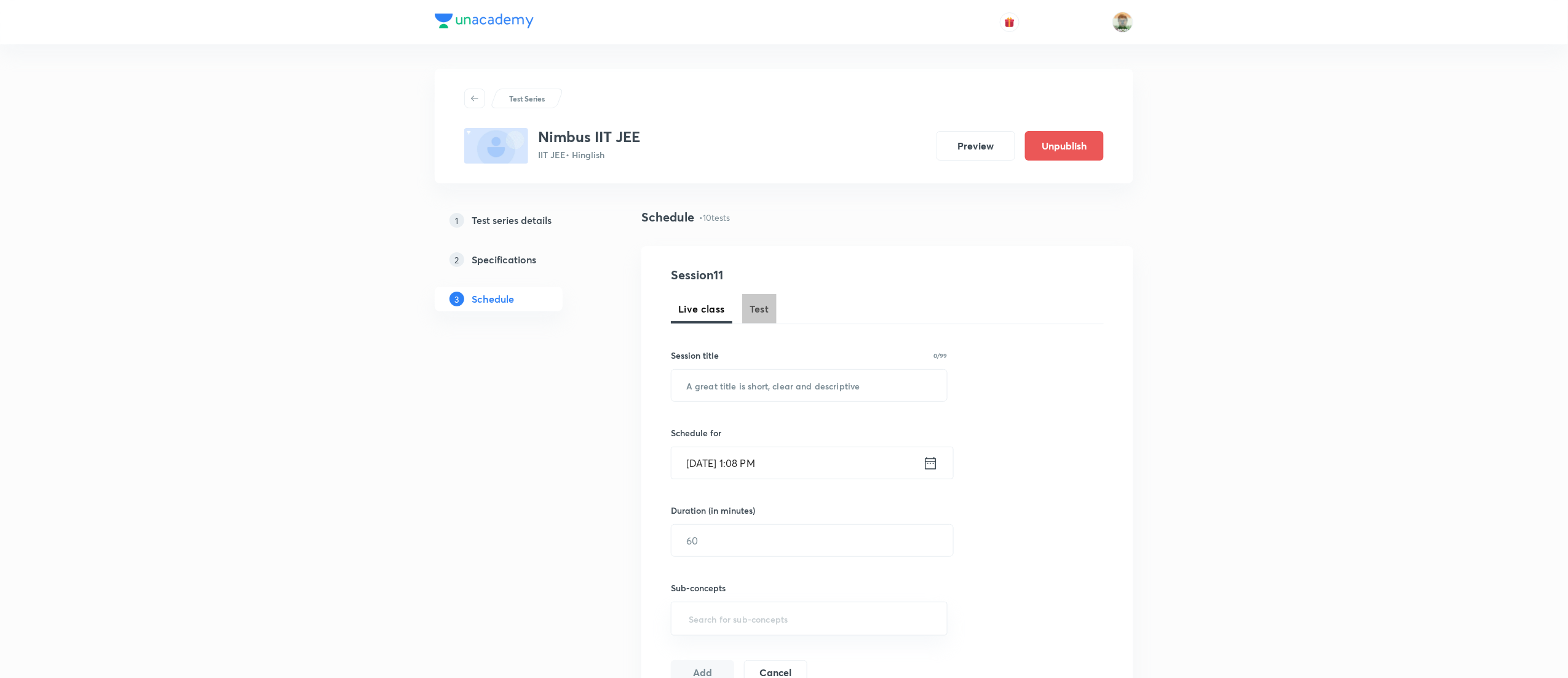
click at [774, 314] on button "Test" at bounding box center [759, 308] width 35 height 30
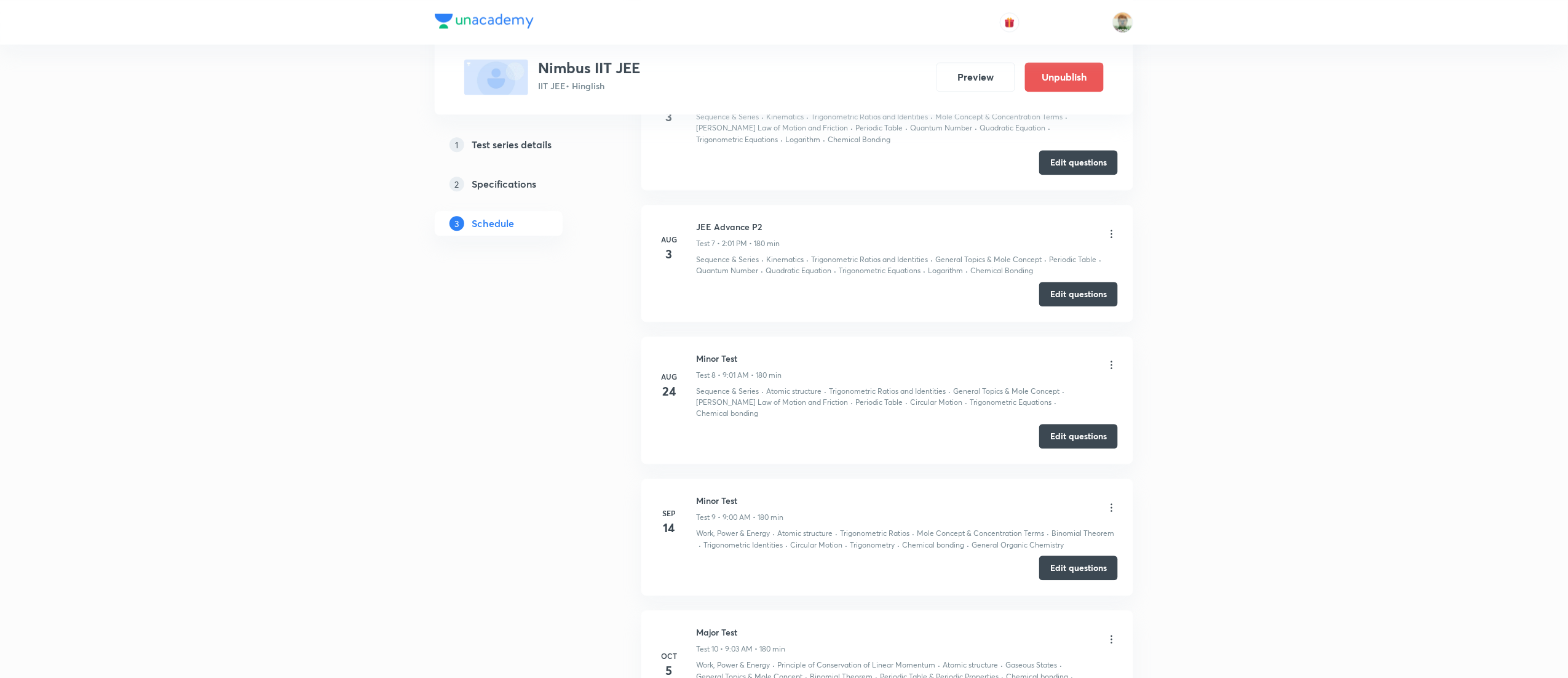
scroll to position [1560, 0]
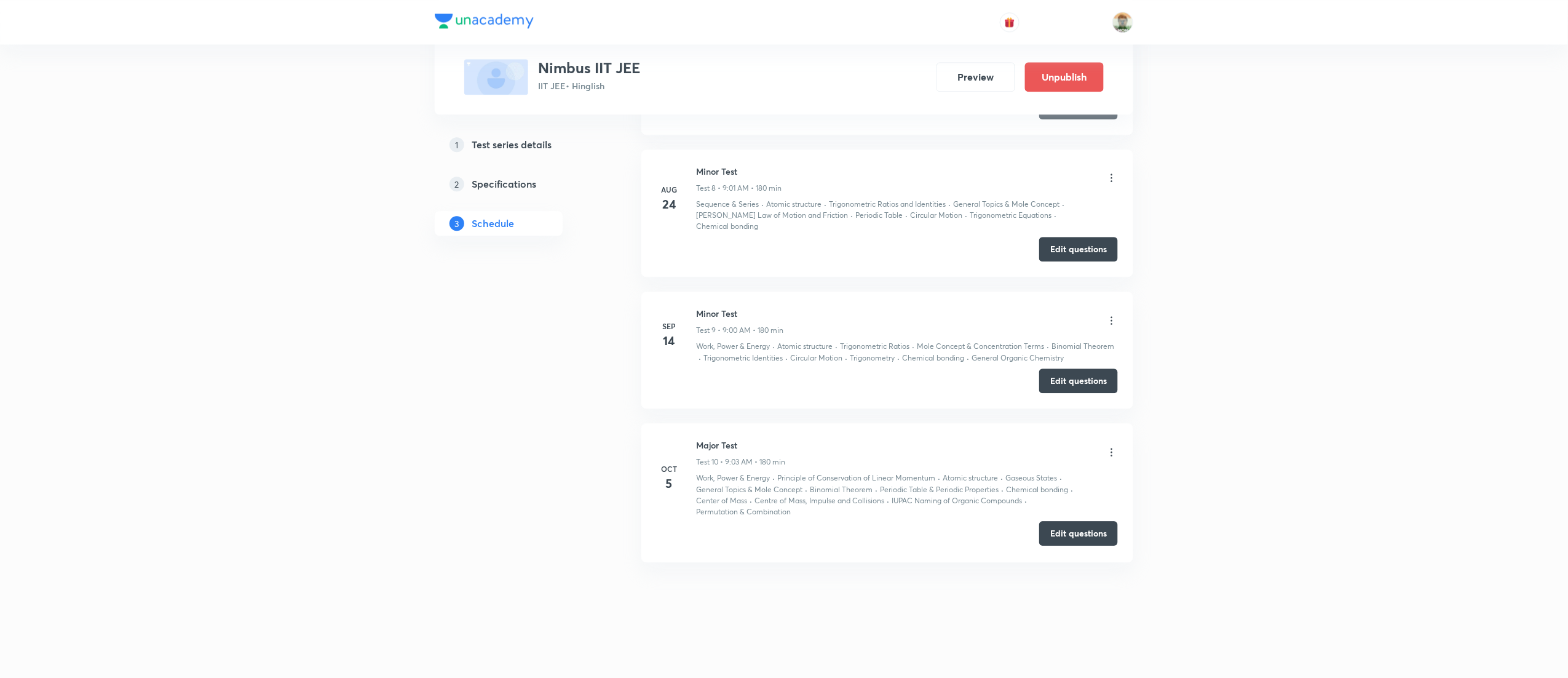
click at [1100, 536] on button "Edit questions" at bounding box center [1078, 533] width 79 height 24
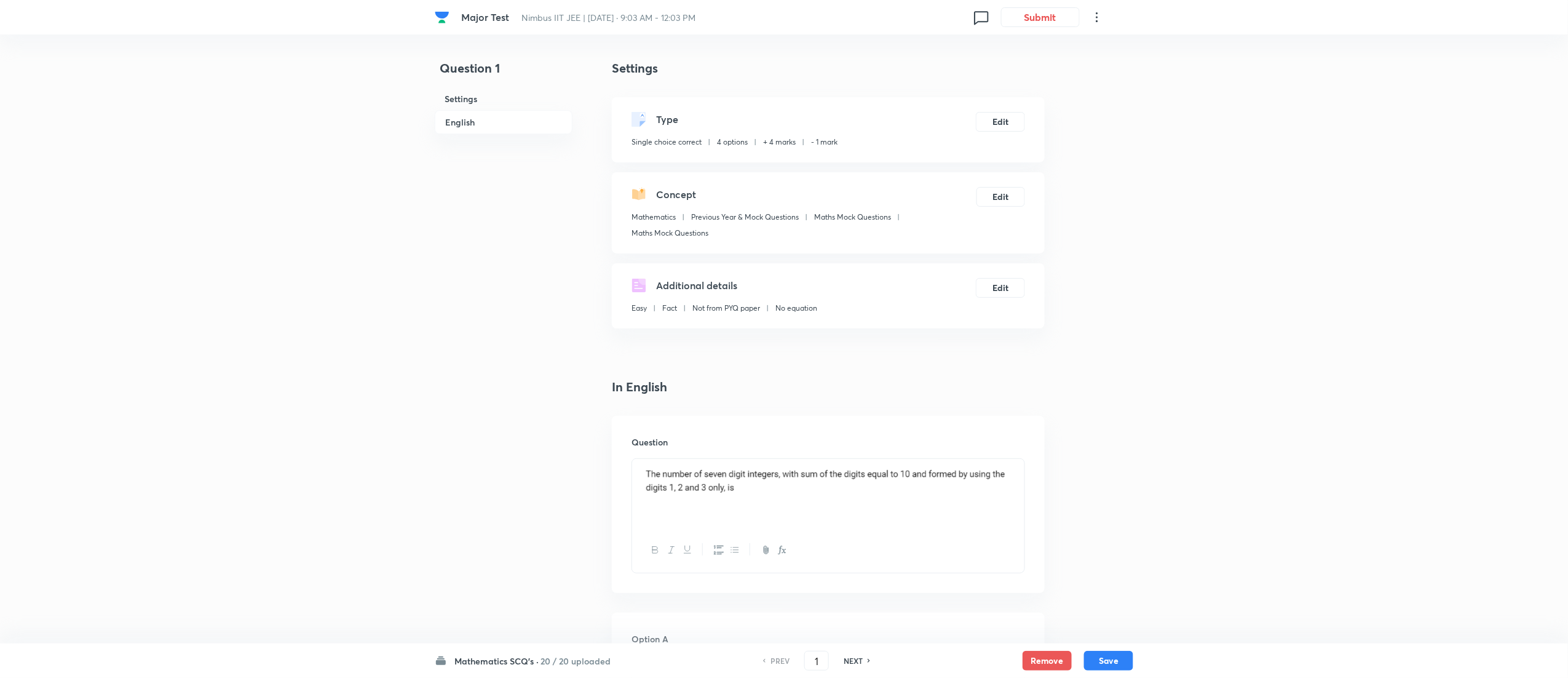
scroll to position [1031, 0]
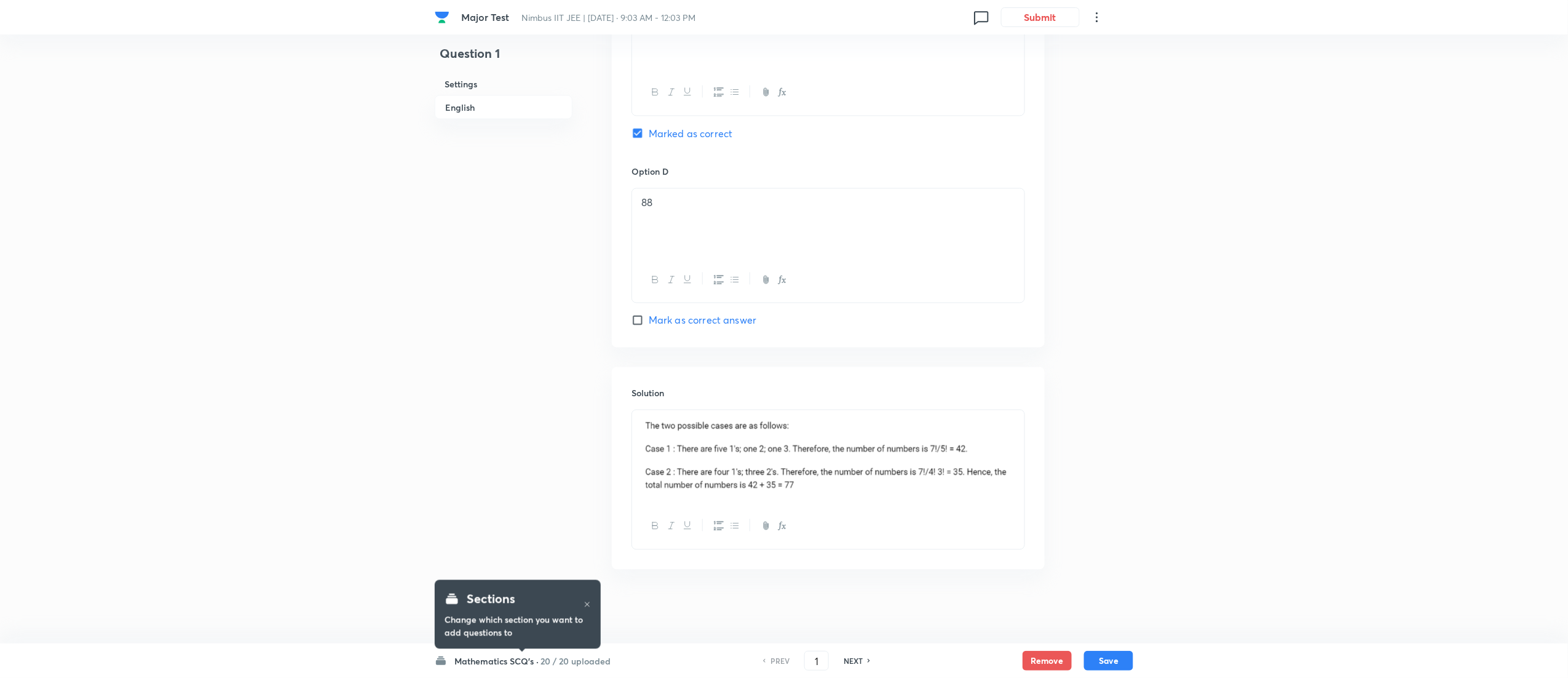
click at [566, 664] on h6 "20 / 20 uploaded" at bounding box center [575, 661] width 70 height 13
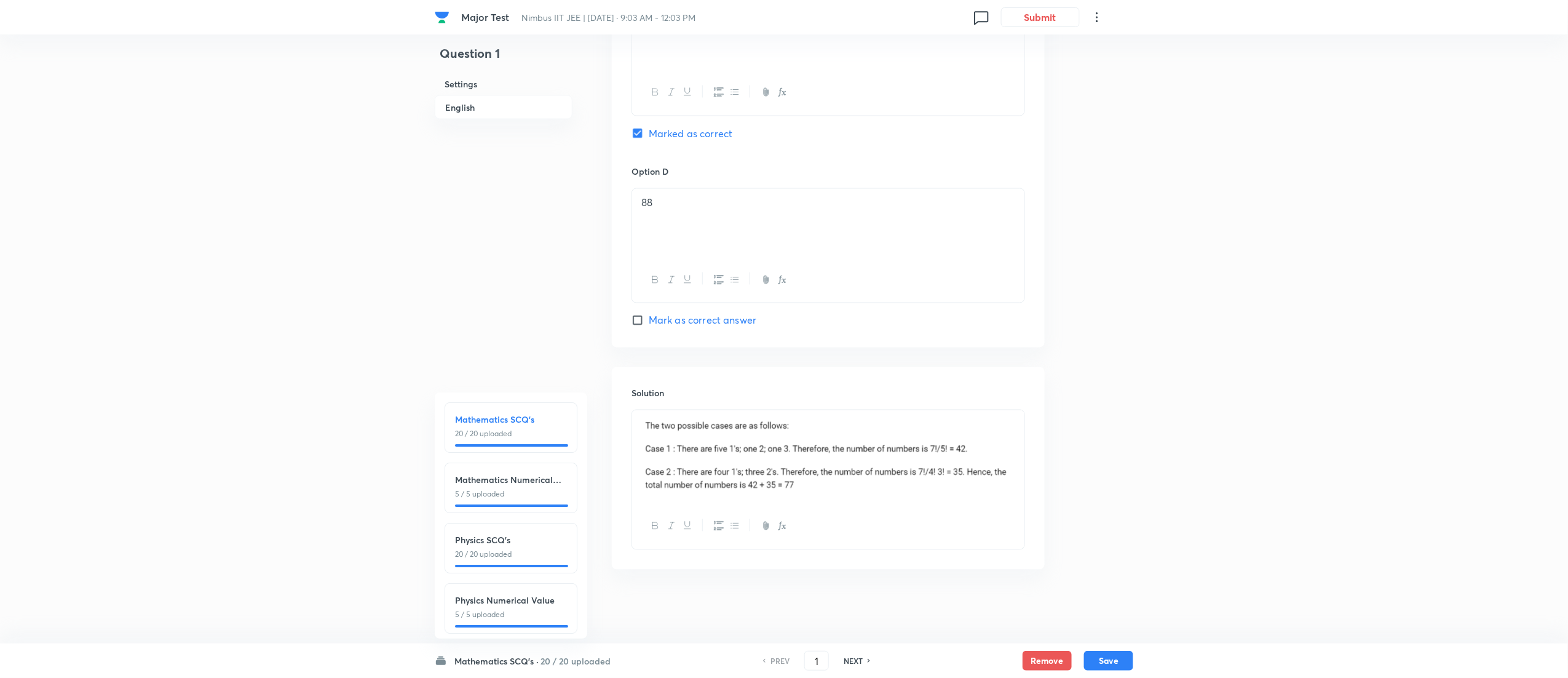
click at [538, 564] on div at bounding box center [511, 565] width 113 height 2
type input "26"
checkbox input "false"
checkbox input "true"
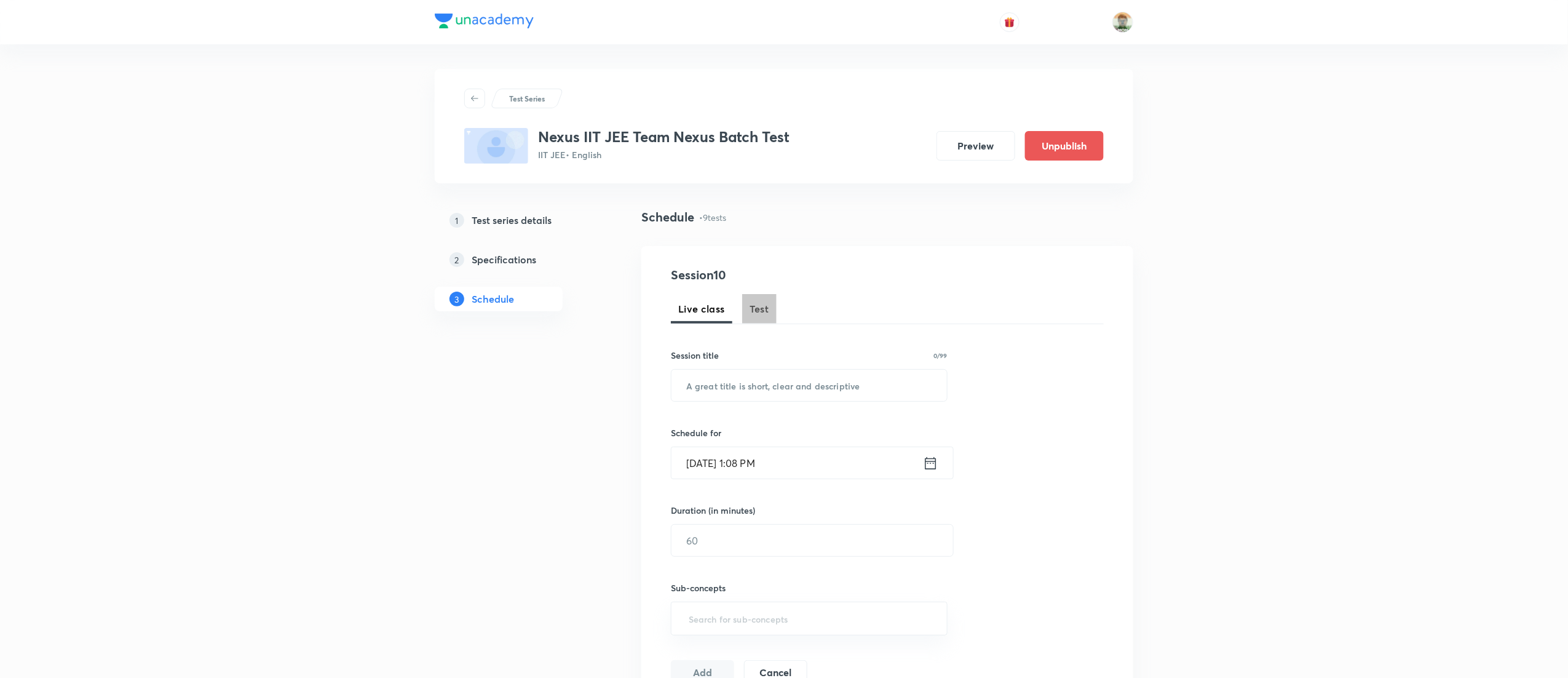
click at [754, 310] on span "Test" at bounding box center [759, 308] width 20 height 15
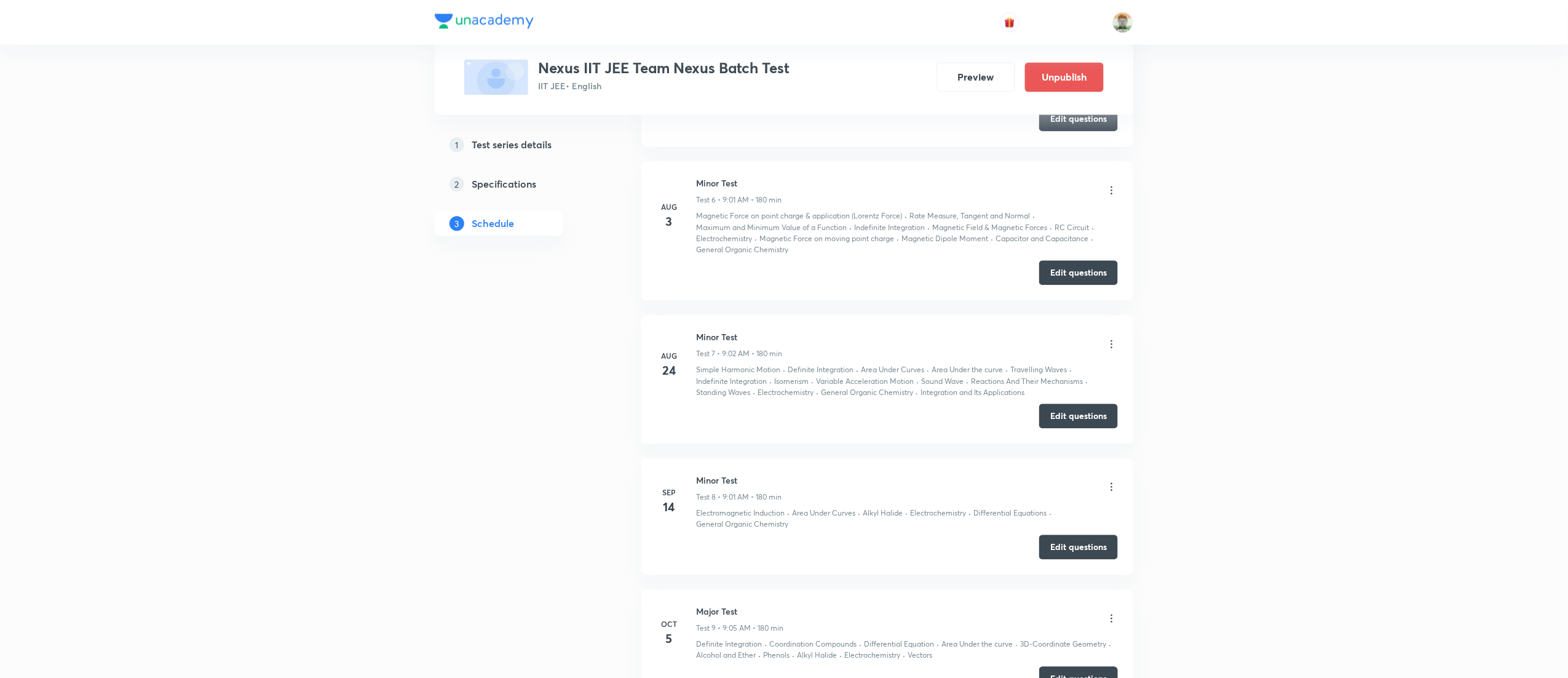
scroll to position [1473, 0]
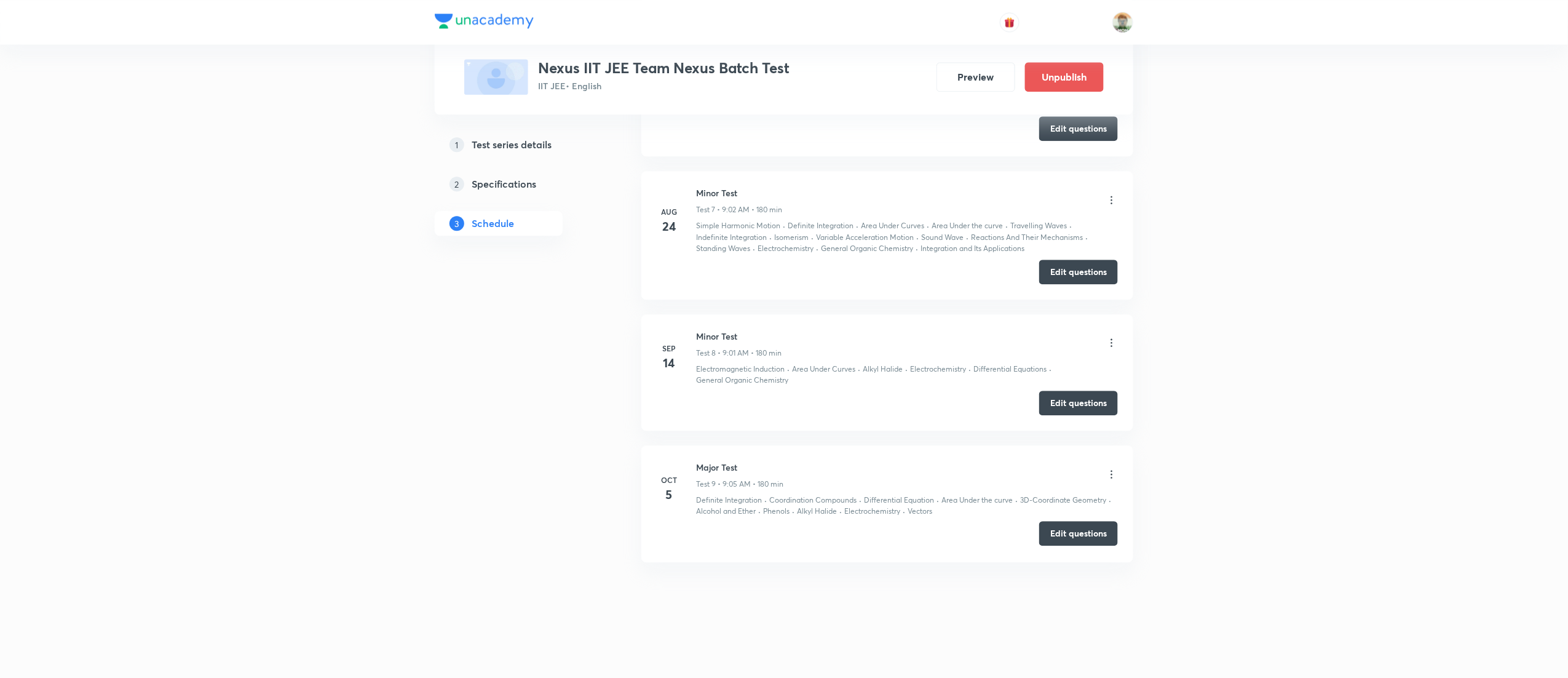
click at [1113, 538] on button "Edit questions" at bounding box center [1078, 533] width 79 height 24
click at [1112, 475] on icon at bounding box center [1111, 474] width 13 height 13
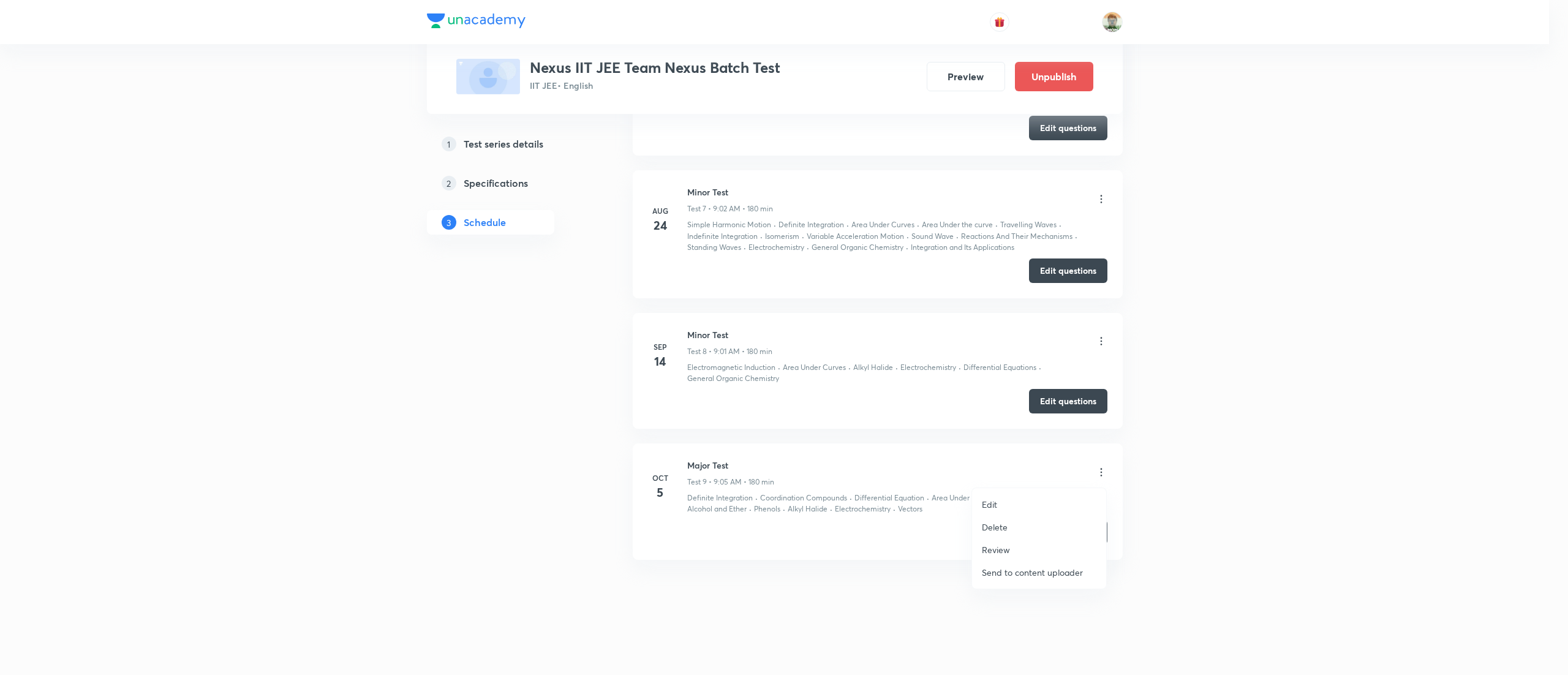
click at [1001, 501] on li "Edit" at bounding box center [1039, 504] width 134 height 23
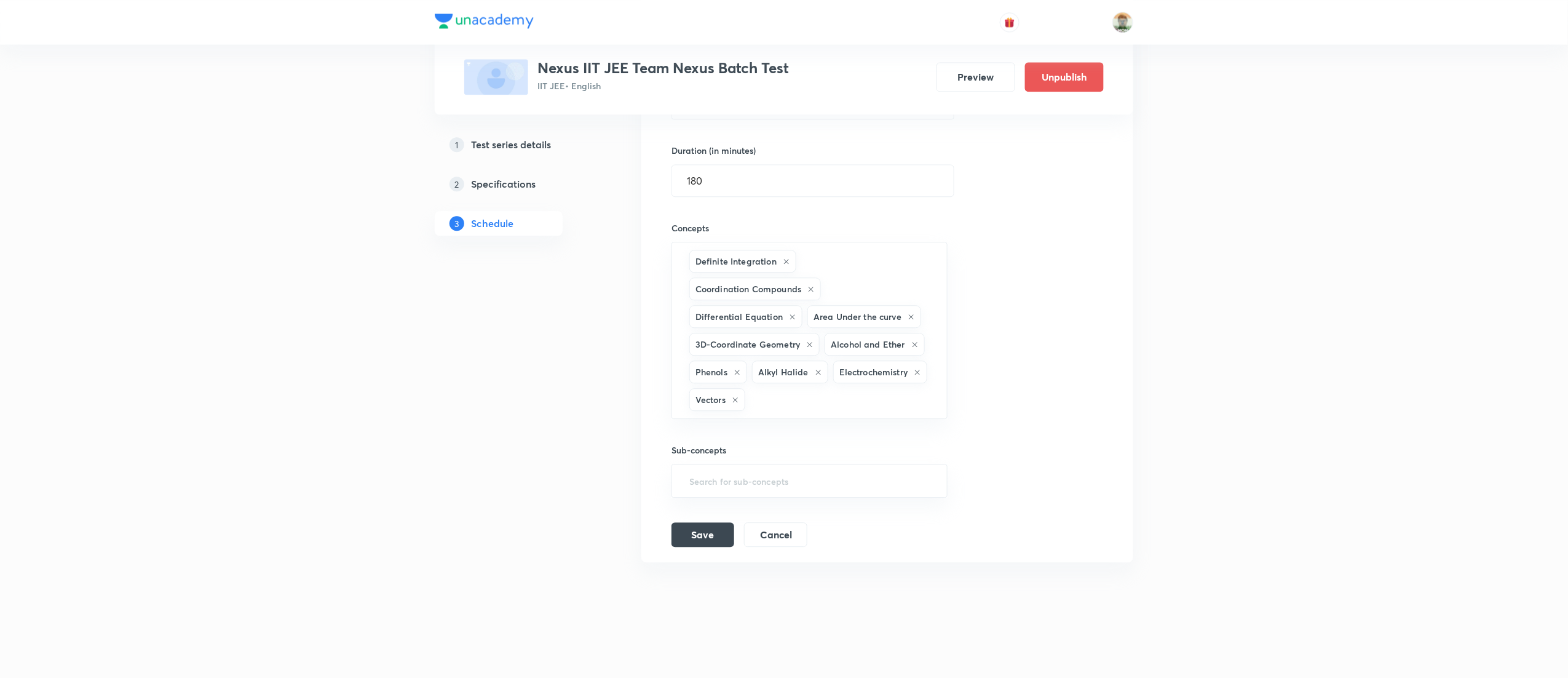
scroll to position [1465, 0]
click at [929, 412] on input "text" at bounding box center [840, 400] width 184 height 23
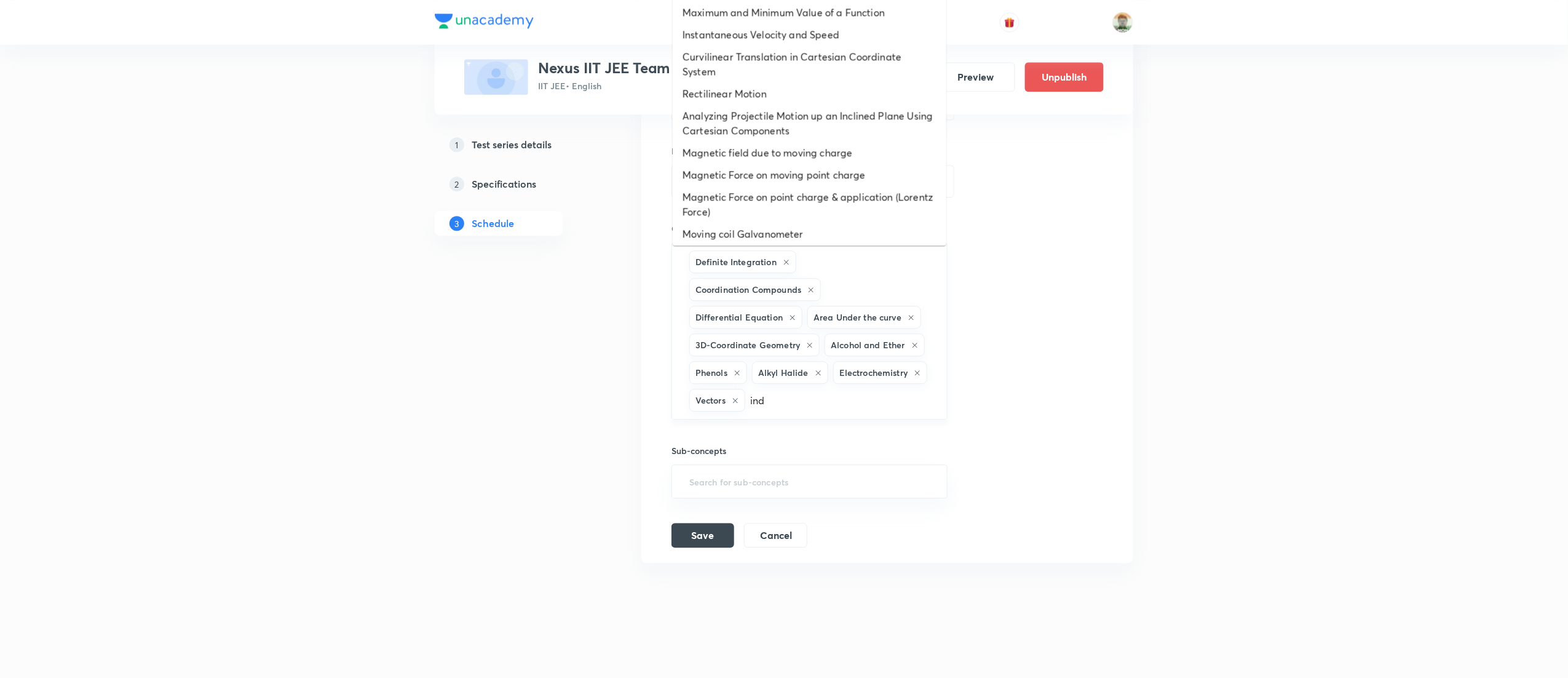
type input "indu"
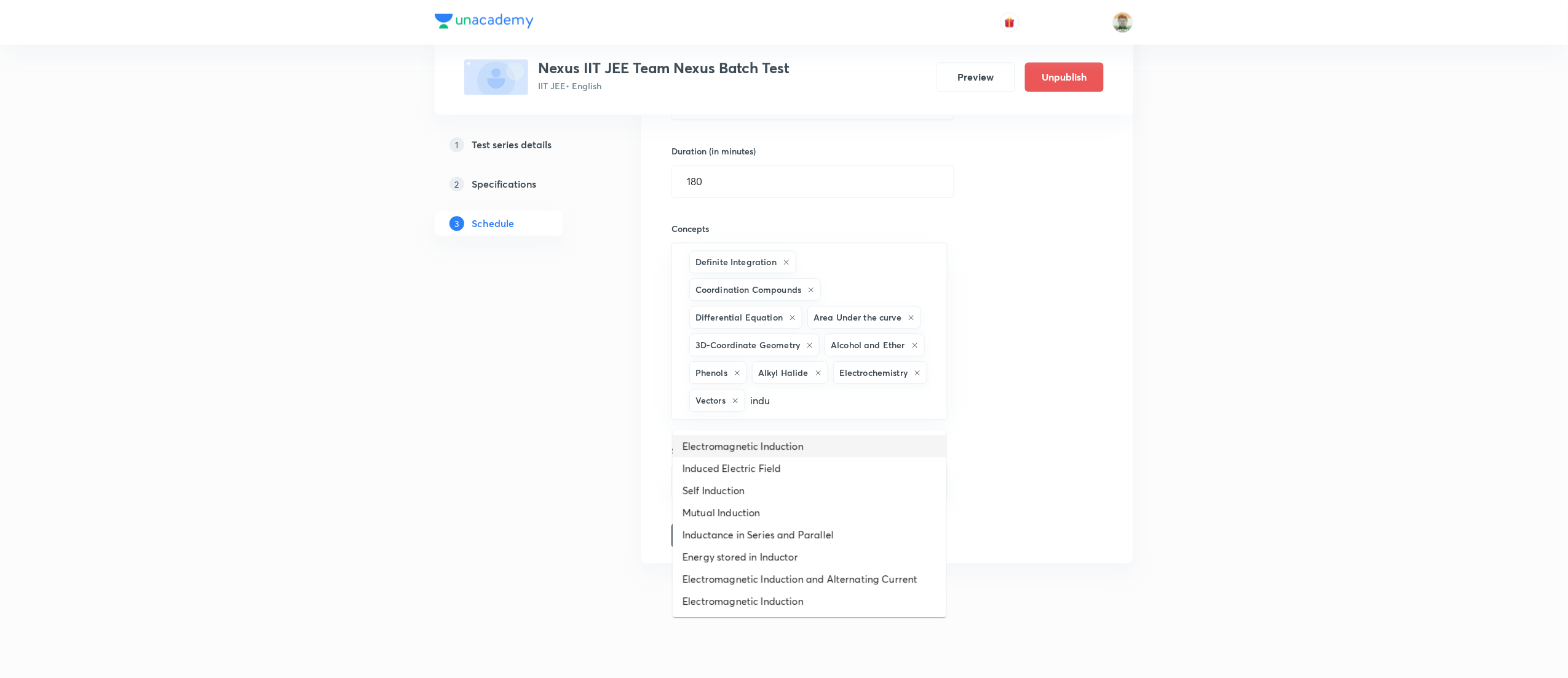
click at [856, 449] on li "Electromagnetic Induction" at bounding box center [809, 446] width 274 height 22
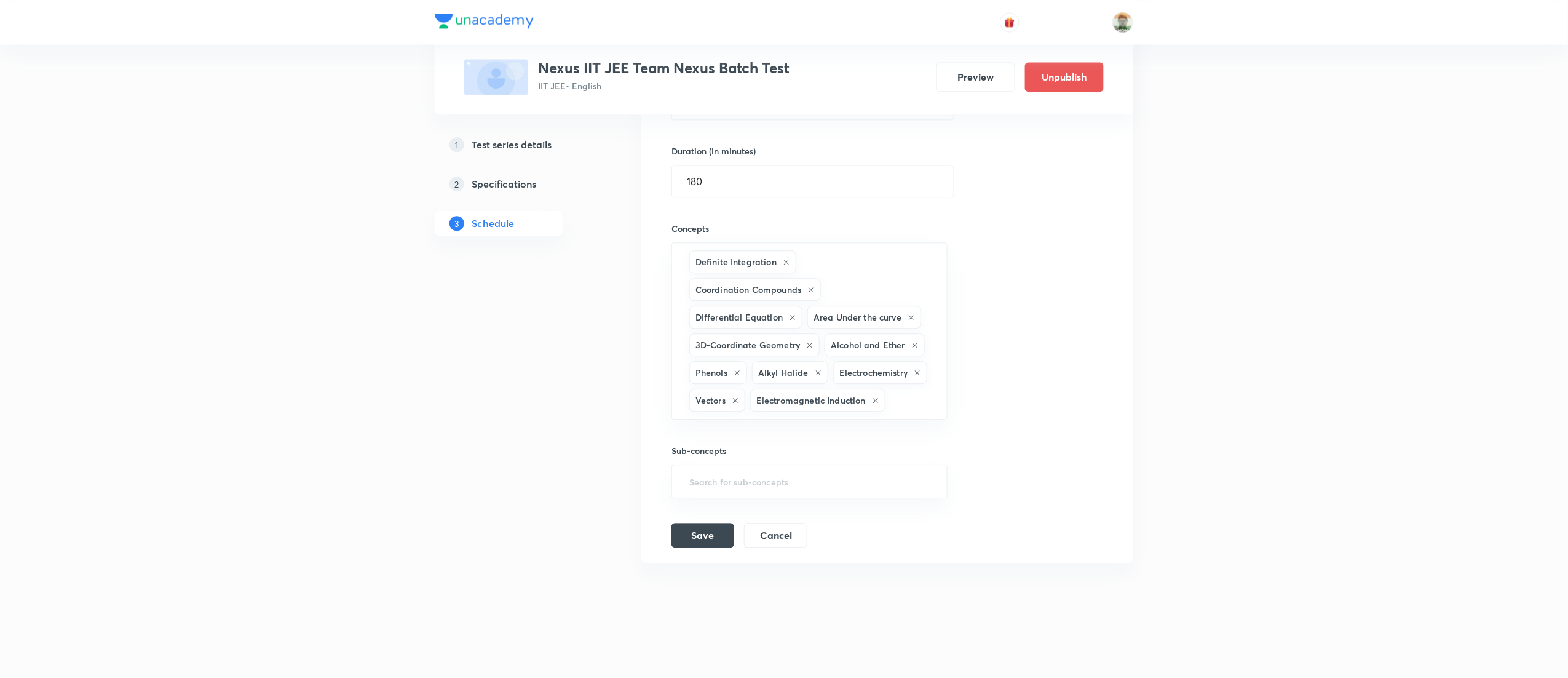
click at [856, 420] on div "Definite Integration Coordination Compounds Differential Equation Area Under th…" at bounding box center [809, 331] width 276 height 177
type input "altern"
click at [842, 494] on li "Electromagnetic Induction and Alternating Current" at bounding box center [809, 497] width 274 height 22
click at [864, 464] on input "text" at bounding box center [809, 453] width 246 height 23
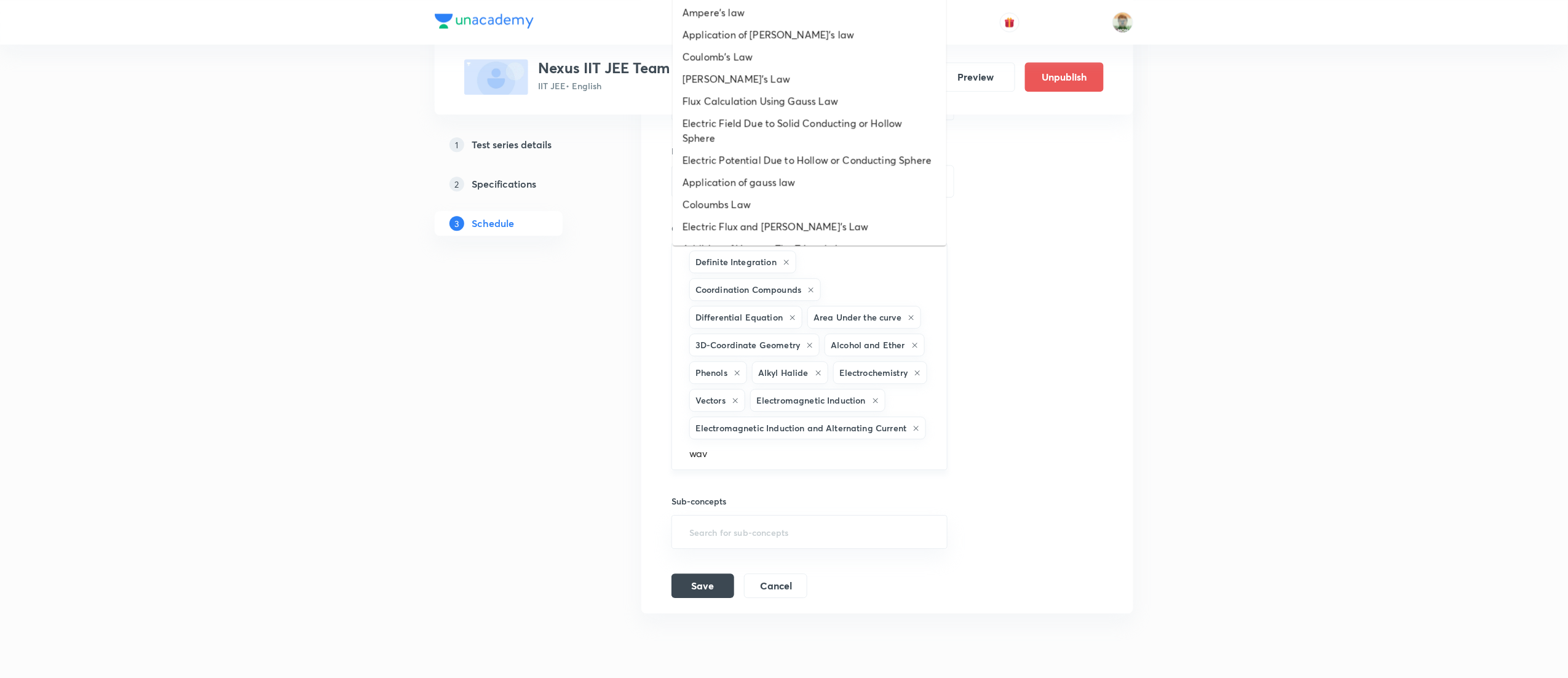
type input "wave"
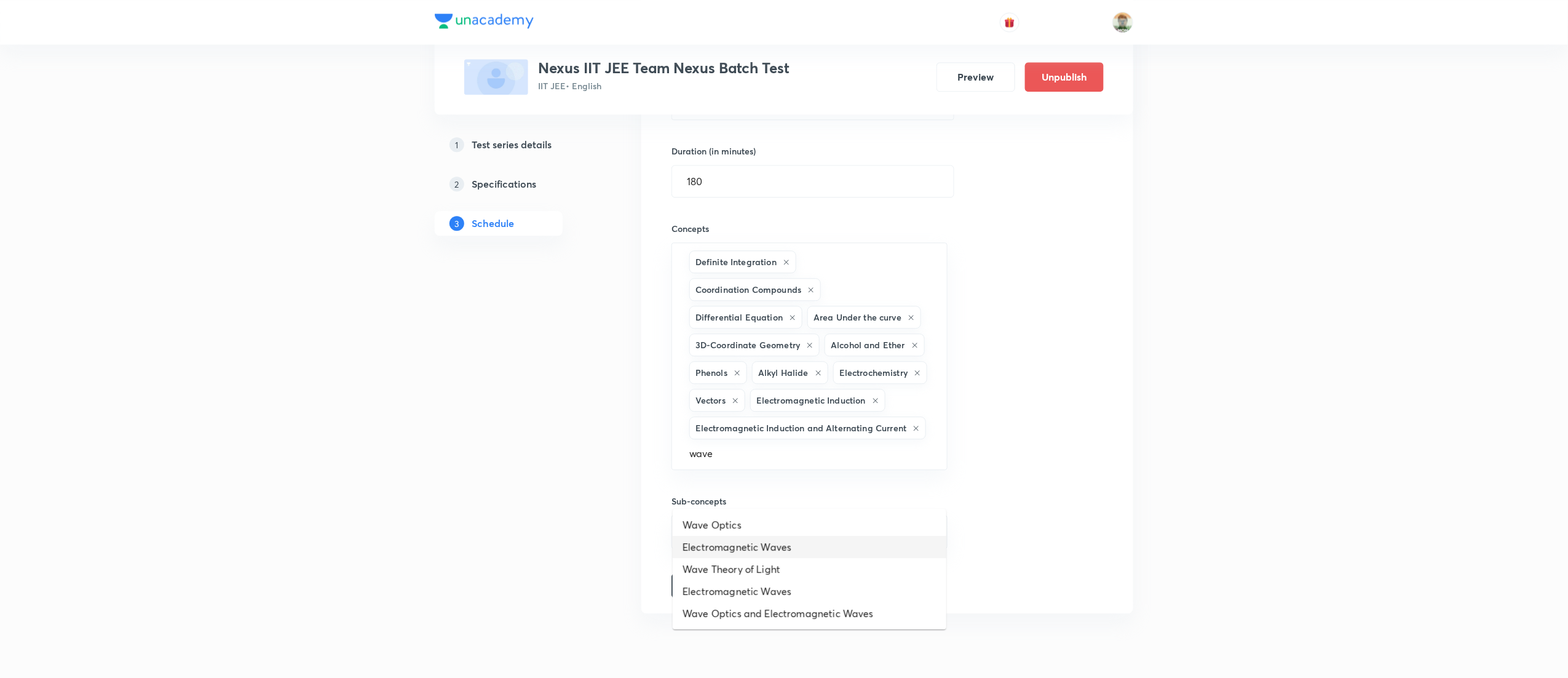
click at [814, 542] on li "Electromagnetic Waves" at bounding box center [809, 547] width 274 height 22
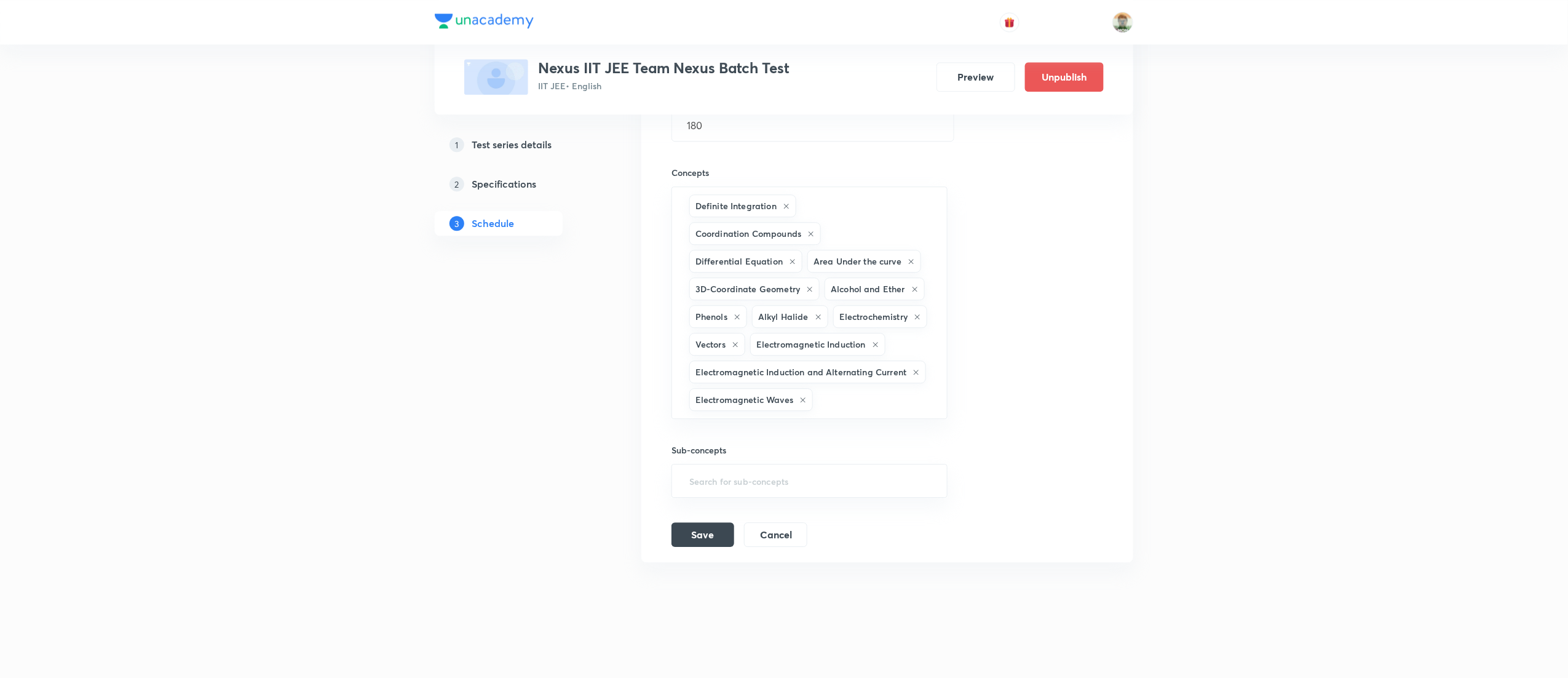
scroll to position [1558, 0]
click at [692, 536] on button "Save" at bounding box center [702, 533] width 63 height 24
click at [704, 528] on button "Save" at bounding box center [702, 533] width 63 height 24
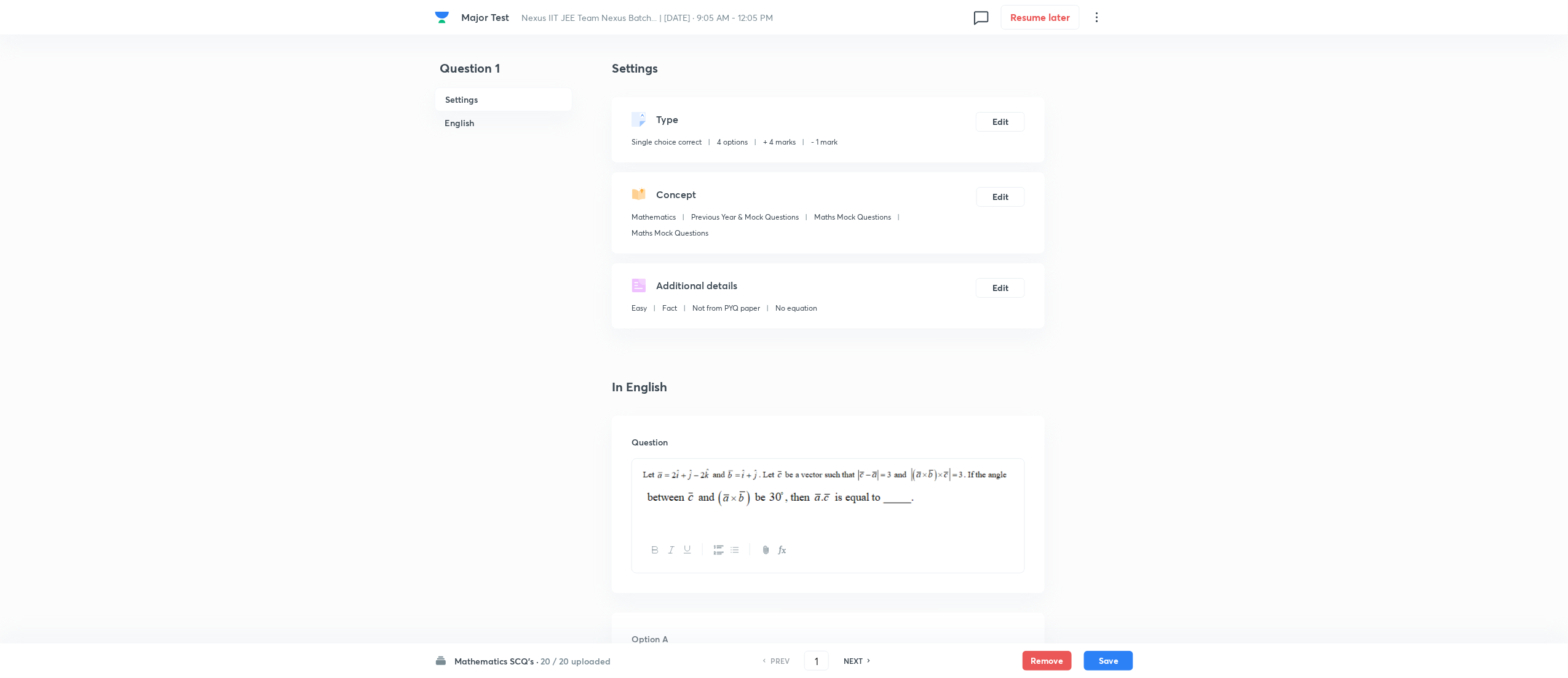
click at [562, 660] on h6 "20 / 20 uploaded" at bounding box center [575, 661] width 70 height 13
click at [538, 573] on div "Physics SCQ's 0 / 20 uploaded" at bounding box center [511, 548] width 133 height 50
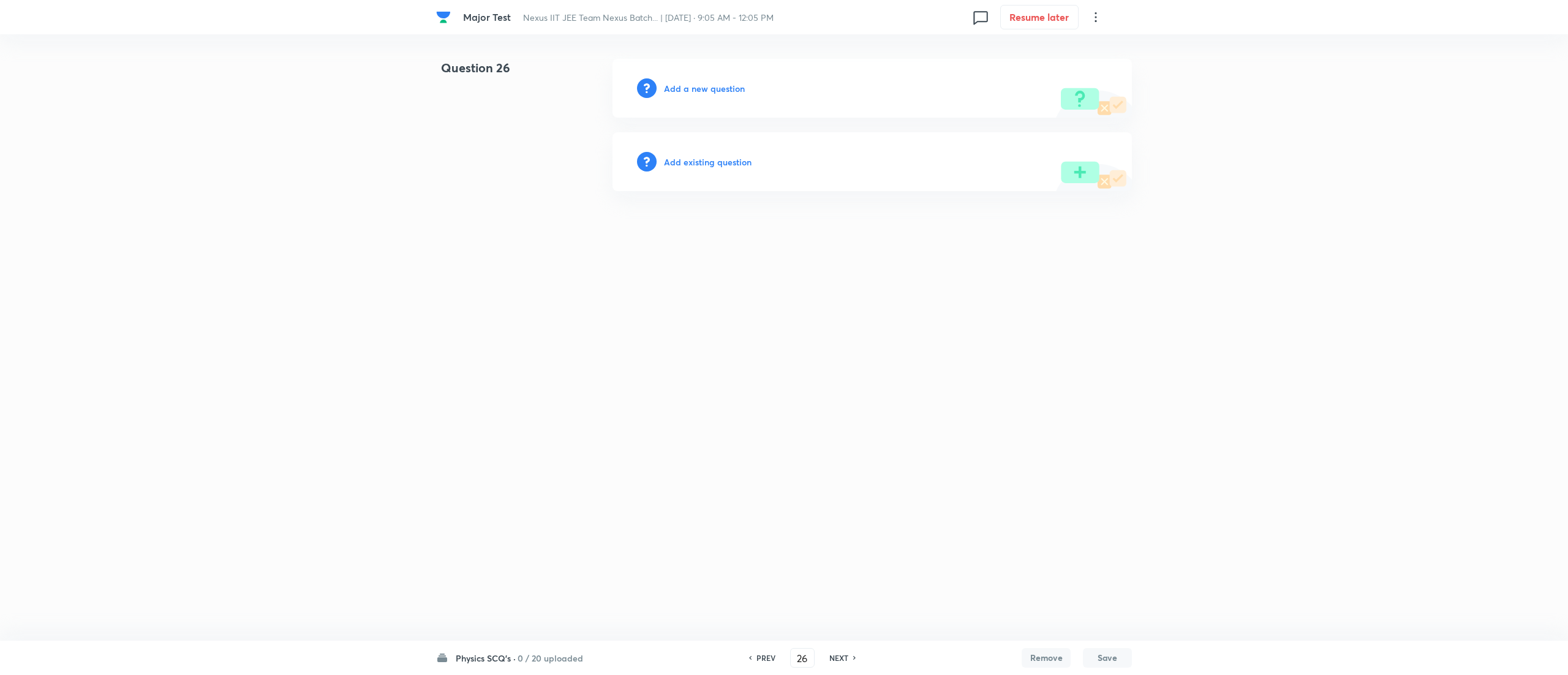
click at [572, 658] on h6 "0 / 20 uploaded" at bounding box center [550, 658] width 65 height 13
click at [519, 438] on div "Mathematics SCQ's 20 / 20 uploaded" at bounding box center [512, 425] width 132 height 50
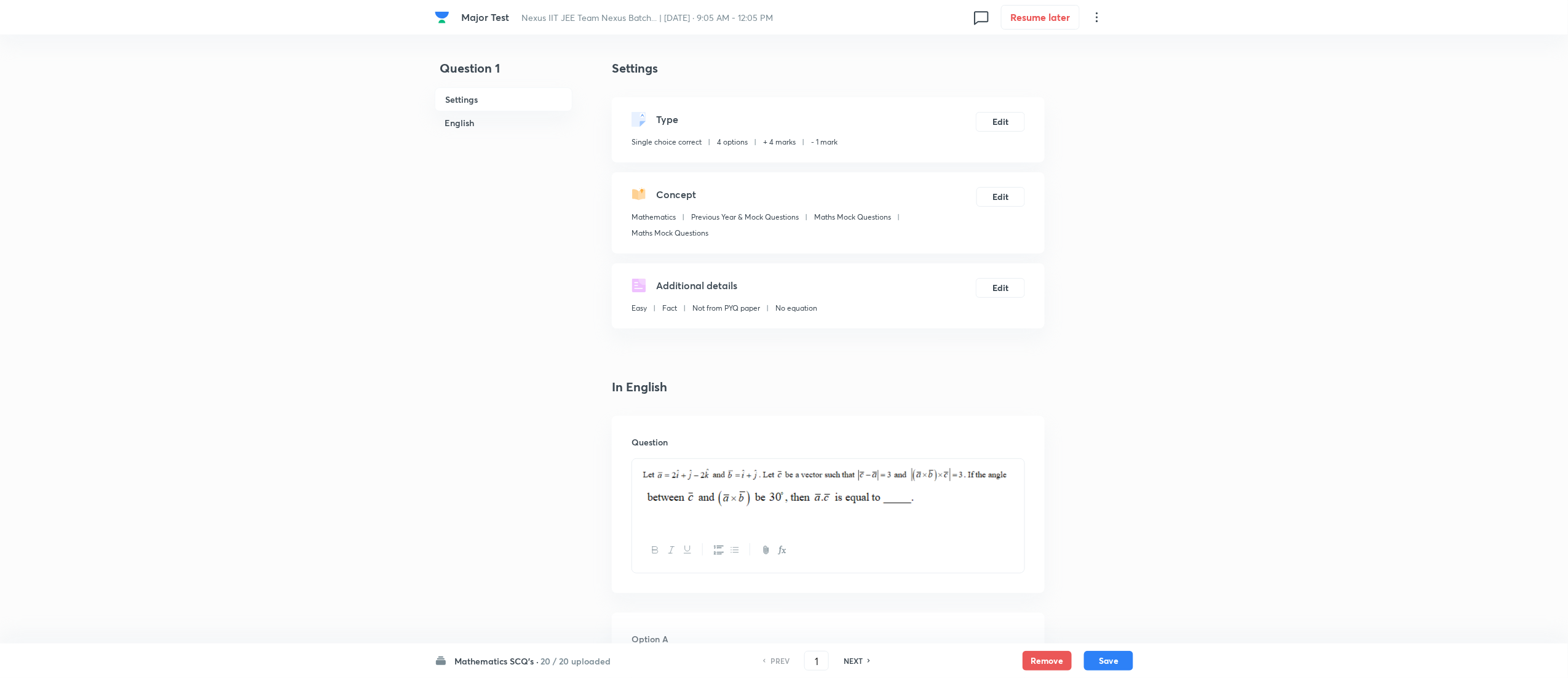
click at [552, 668] on div "Mathematics SCQ's · 20 / 20 uploaded PREV 1 ​ NEXT Remove Save" at bounding box center [783, 660] width 698 height 35
click at [552, 654] on h6 "20 / 20 uploaded" at bounding box center [575, 661] width 70 height 13
click at [523, 558] on p "0 / 20 uploaded" at bounding box center [511, 554] width 112 height 11
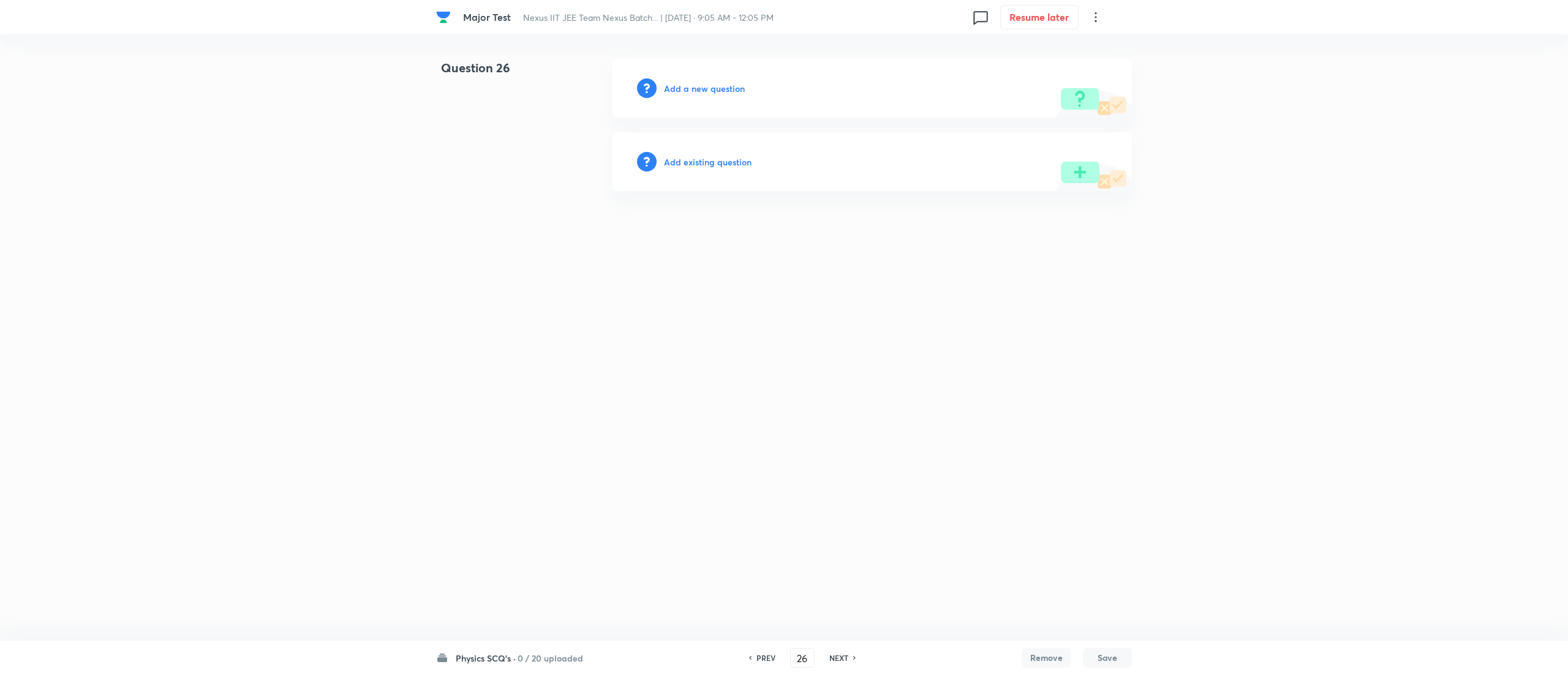
click at [564, 660] on h6 "0 / 20 uploaded" at bounding box center [550, 658] width 65 height 13
click at [521, 526] on h6 "Chemistry SCQ's" at bounding box center [512, 533] width 112 height 13
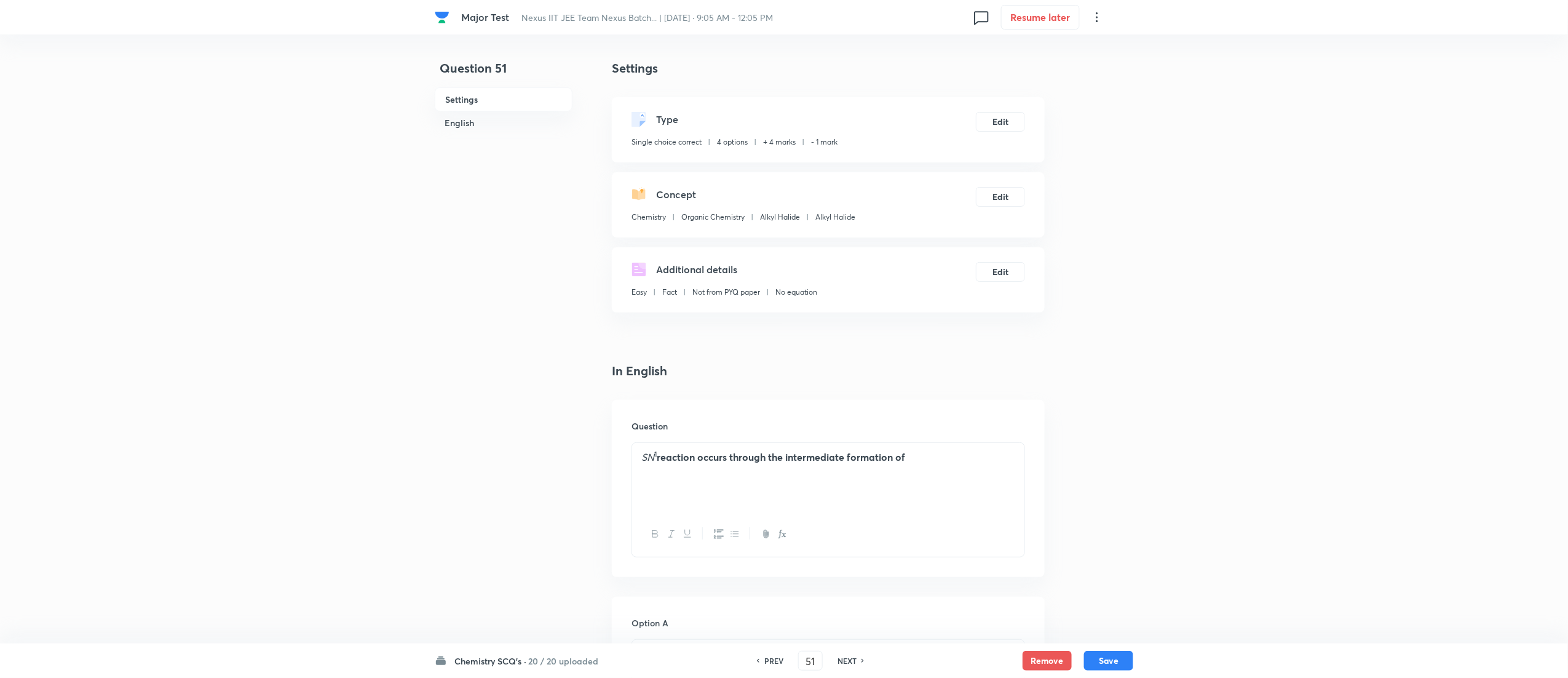
click at [508, 662] on h6 "Chemistry SCQ's ·" at bounding box center [490, 661] width 72 height 13
click at [517, 534] on h6 "Physics SCQ's" at bounding box center [511, 540] width 112 height 13
type input "26"
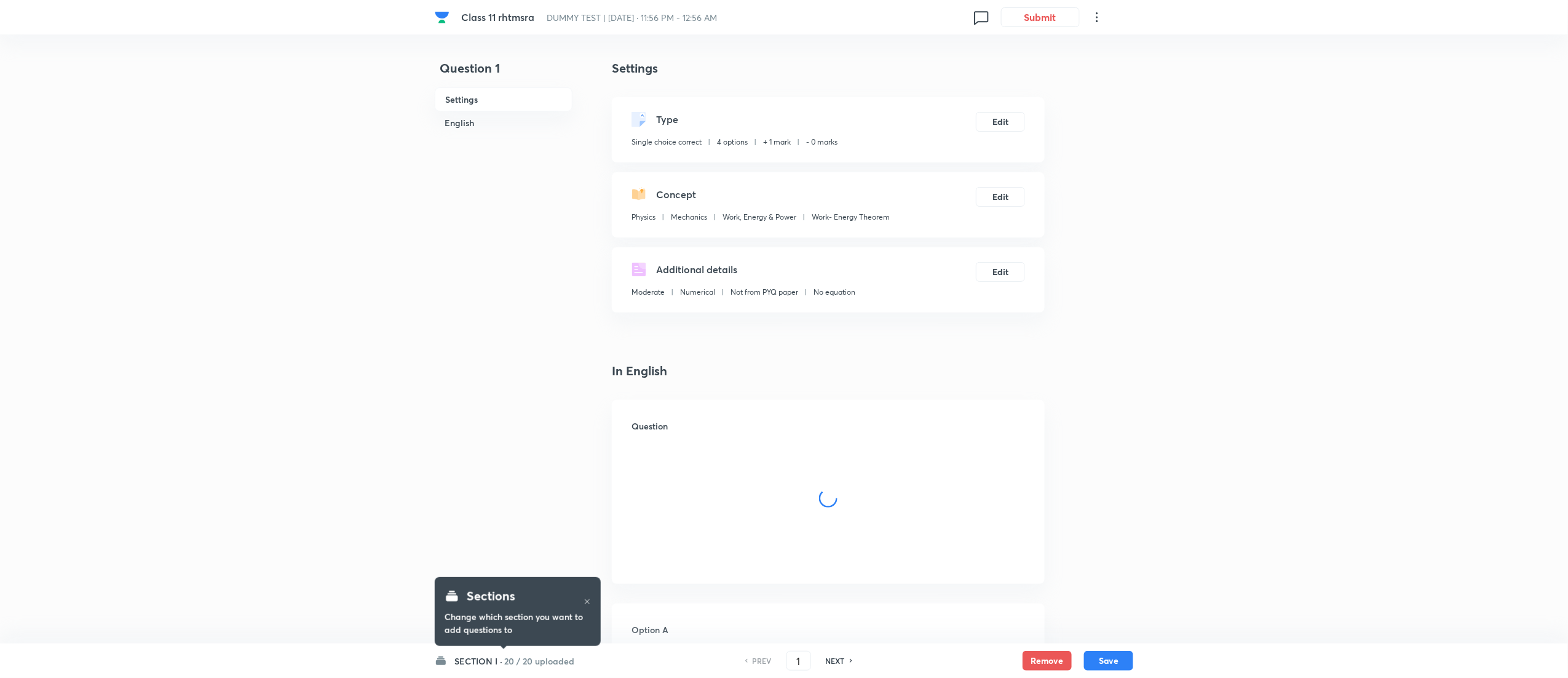
checkbox input "true"
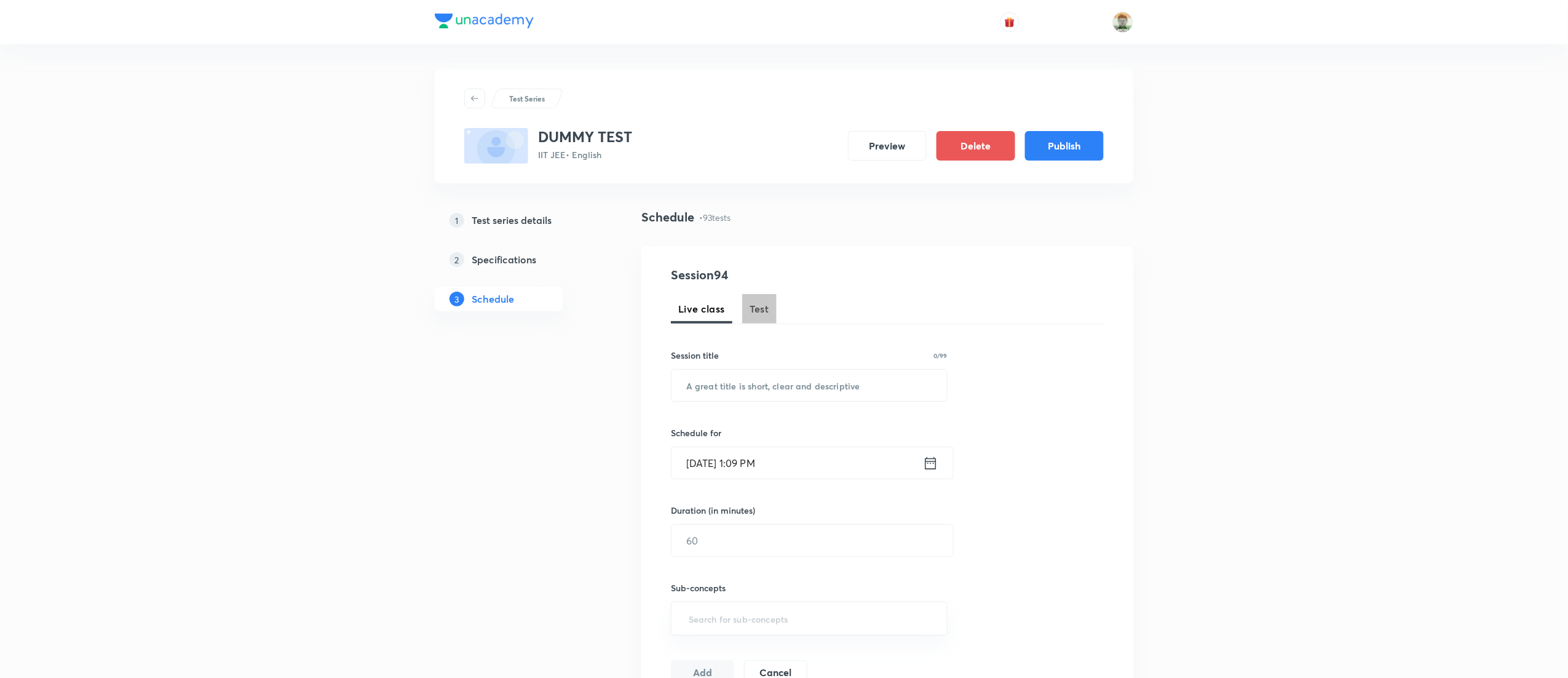
click at [752, 311] on span "Test" at bounding box center [759, 308] width 20 height 15
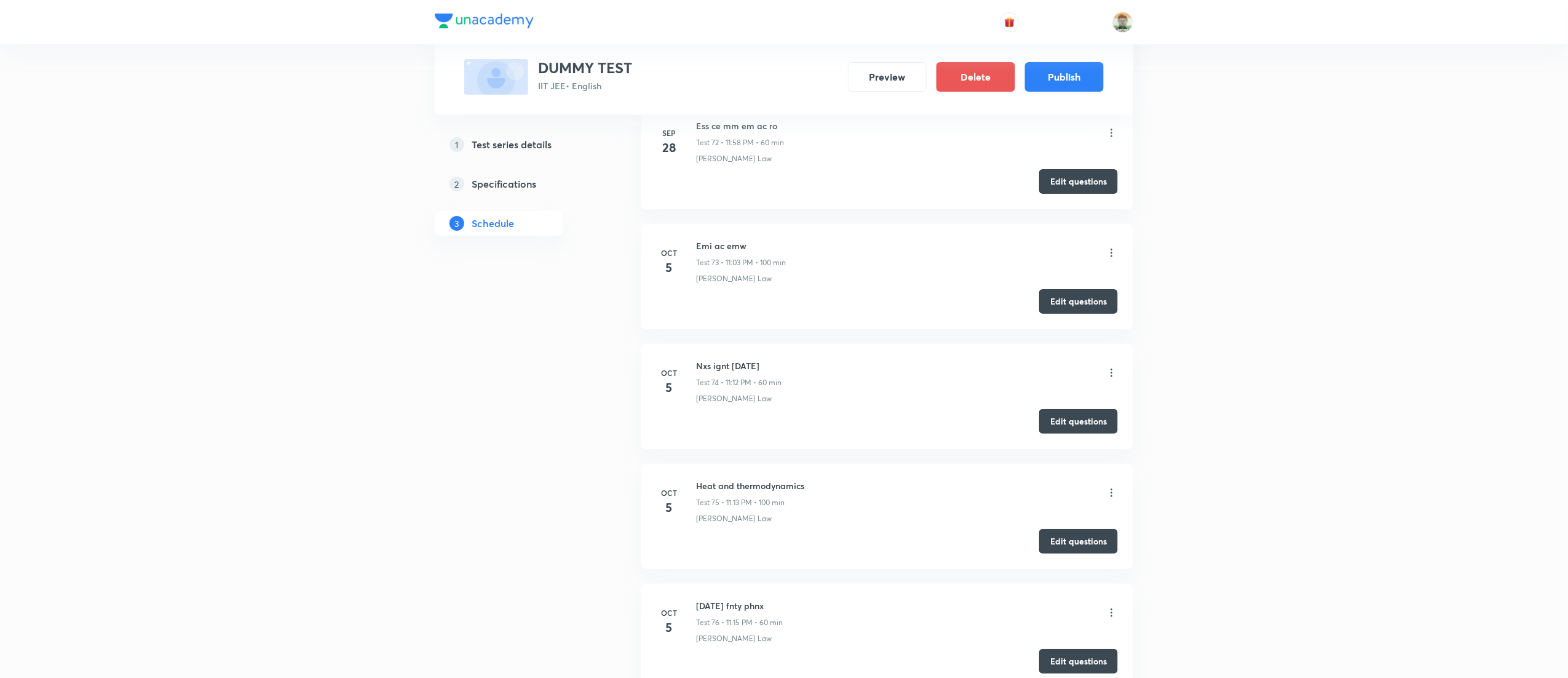
scroll to position [9369, 0]
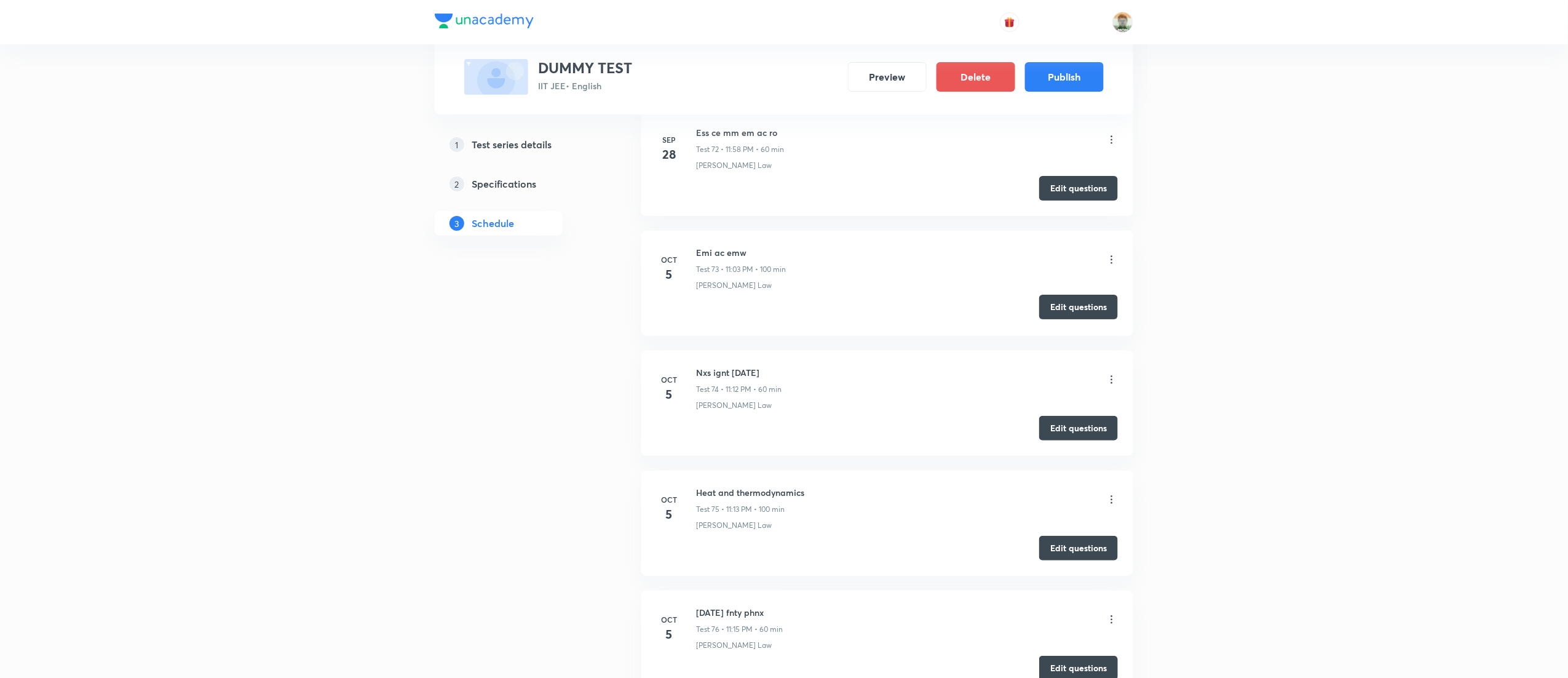
click at [1089, 319] on button "Edit questions" at bounding box center [1078, 306] width 79 height 24
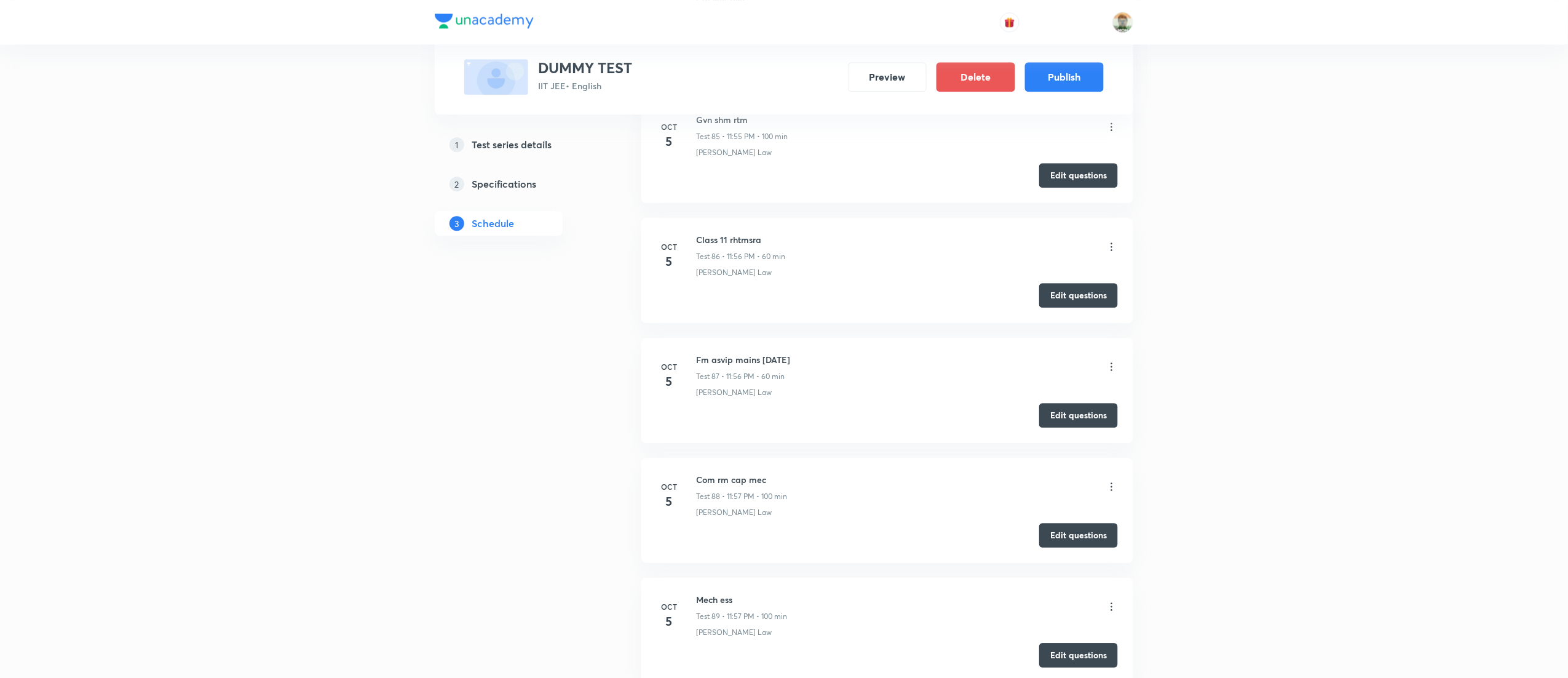
scroll to position [11571, 0]
click at [1060, 542] on button "Edit questions" at bounding box center [1078, 533] width 79 height 24
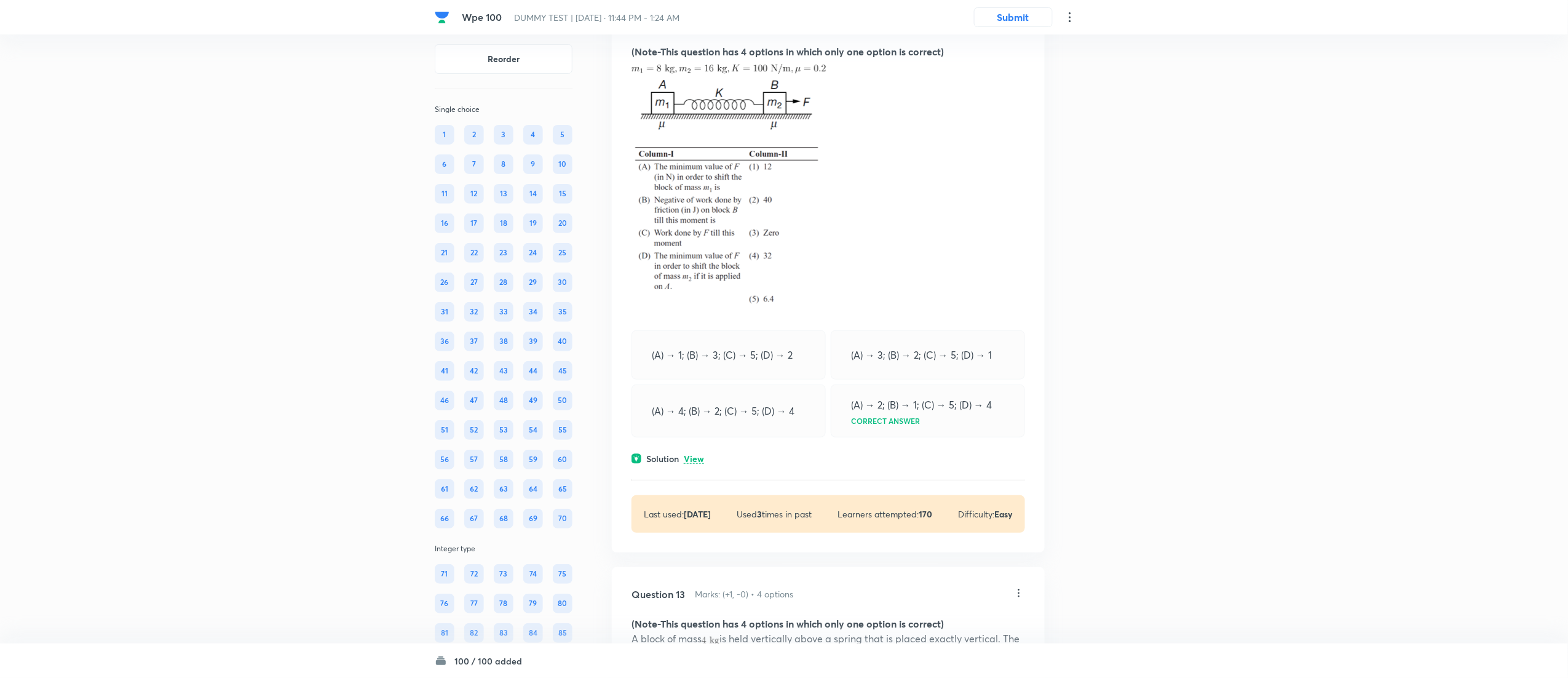
scroll to position [5176, 0]
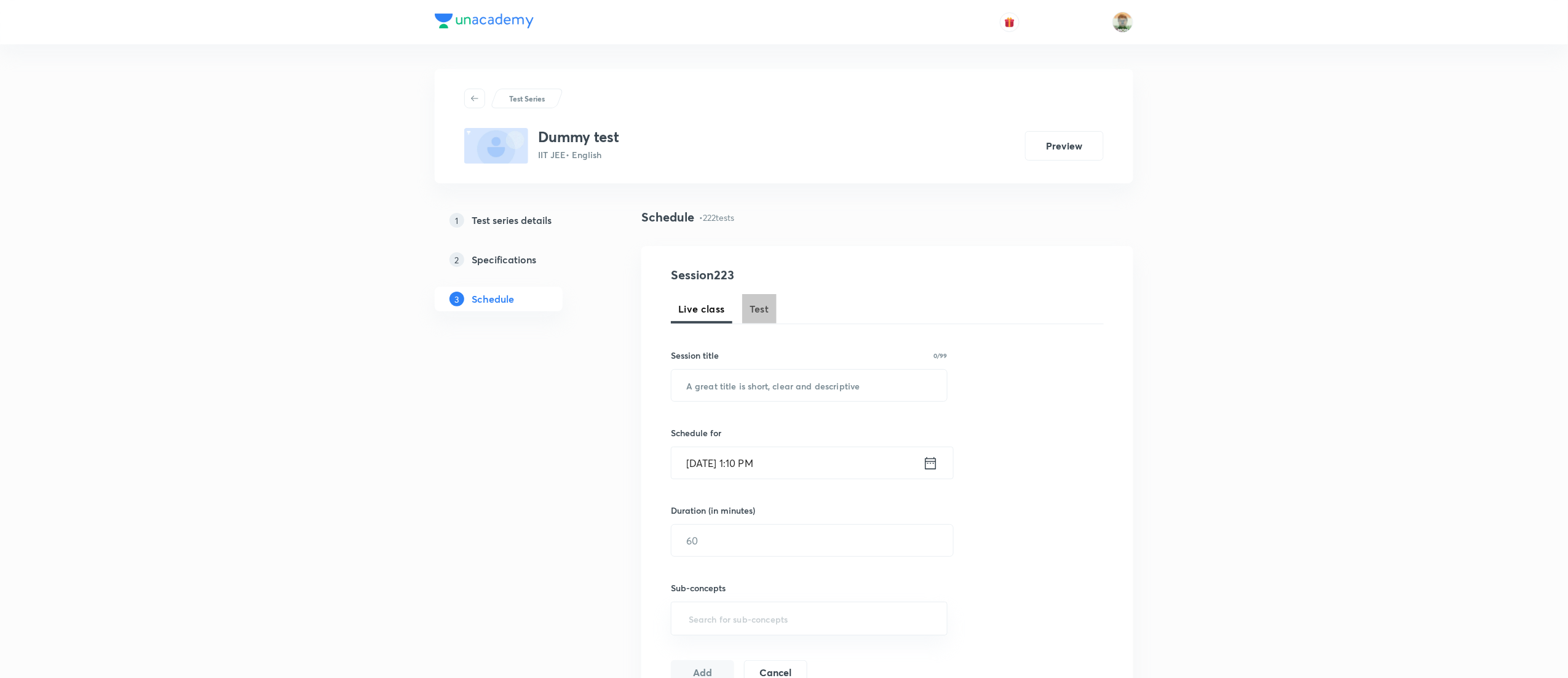
click at [760, 302] on span "Test" at bounding box center [759, 308] width 20 height 15
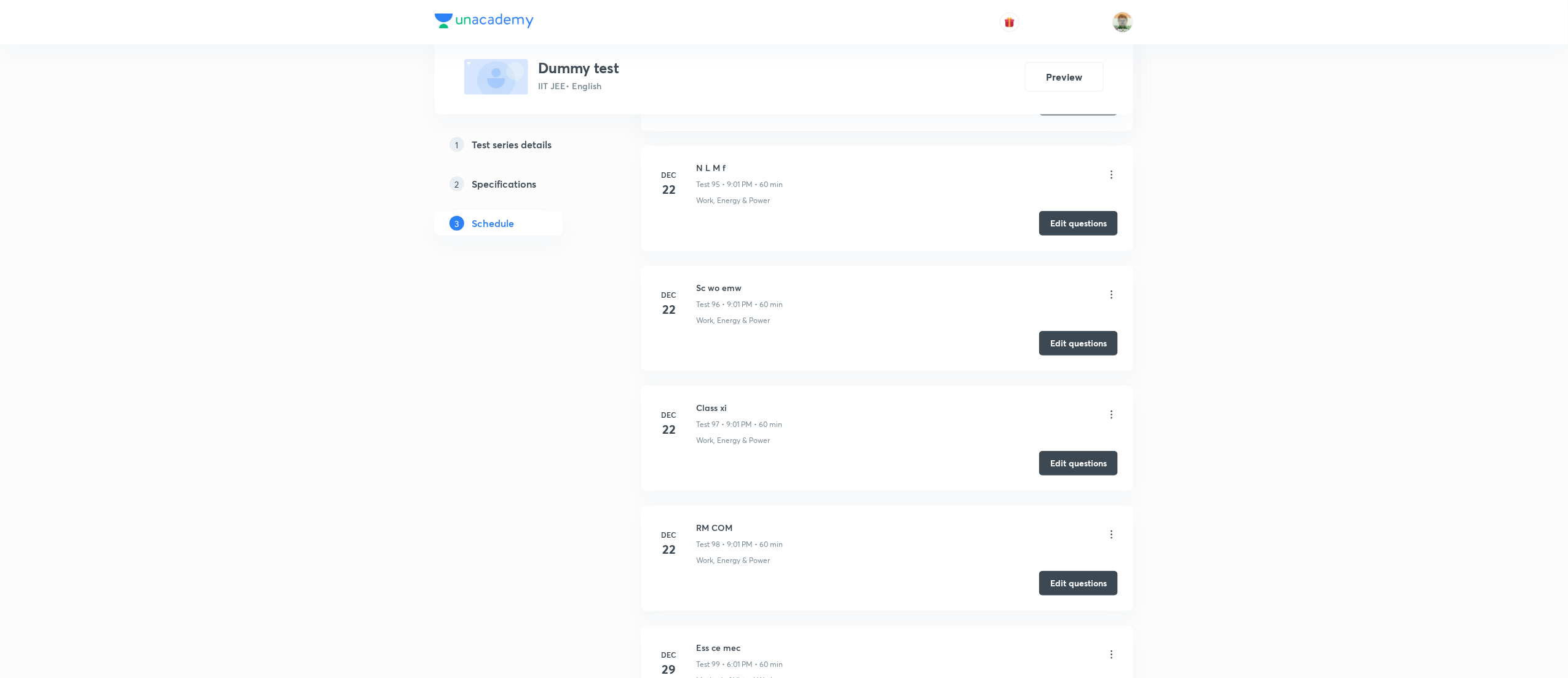
scroll to position [27289, 0]
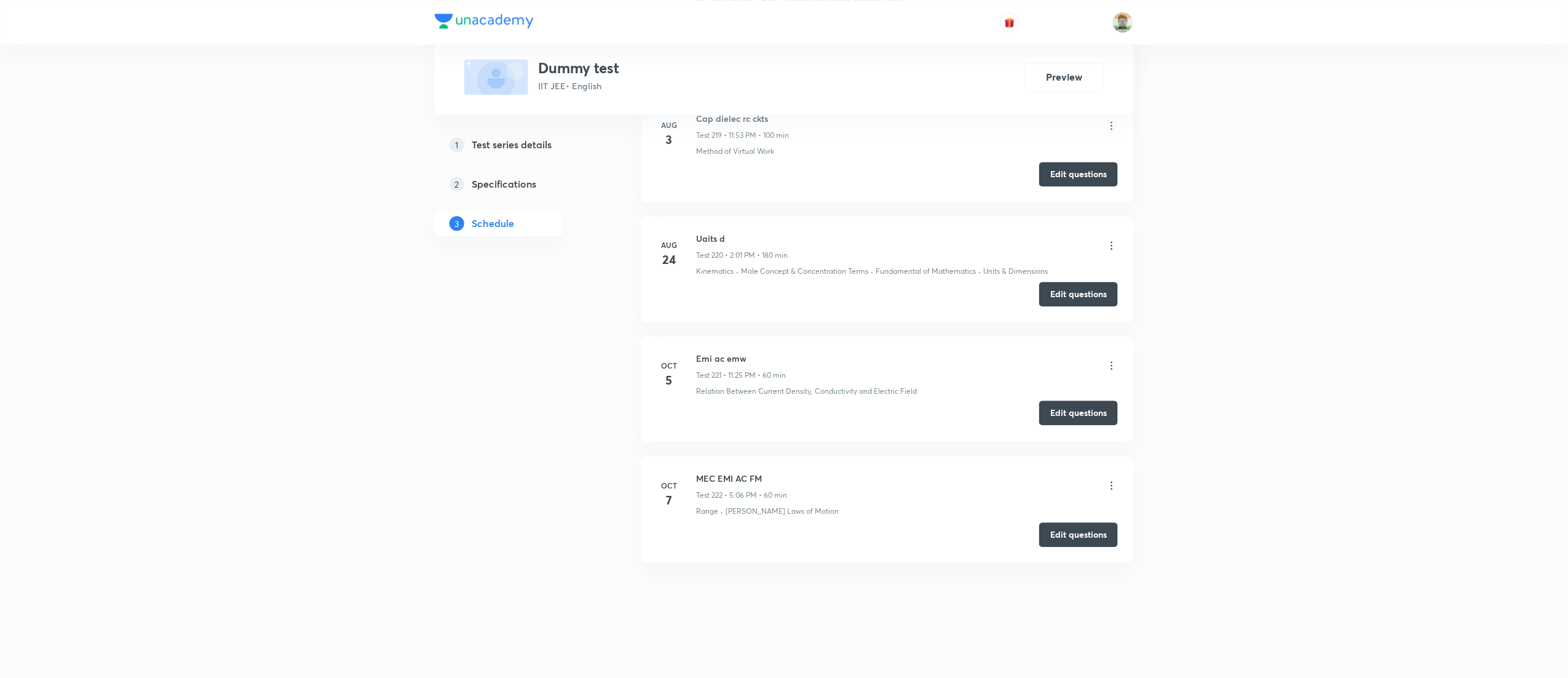
click at [1060, 404] on button "Edit questions" at bounding box center [1078, 412] width 79 height 24
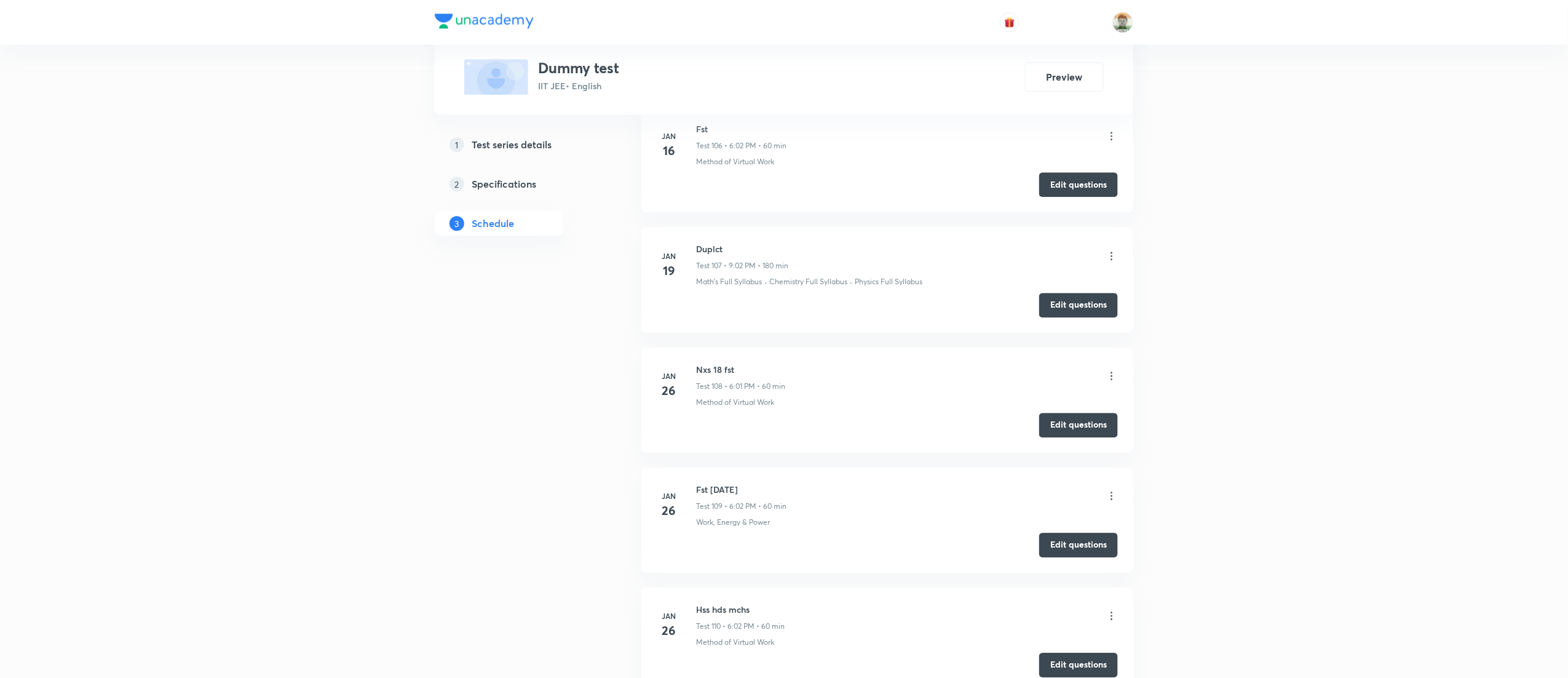
scroll to position [12702, 0]
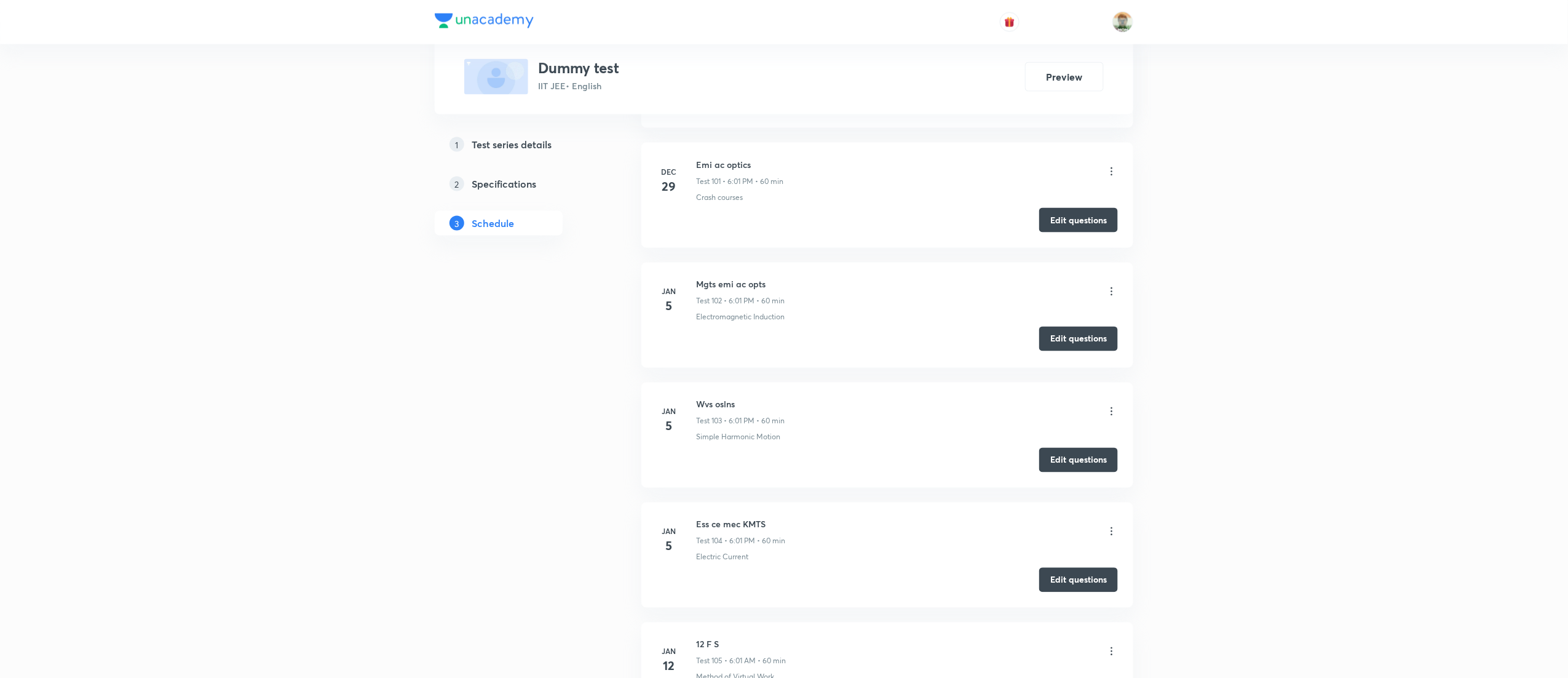
click at [1093, 351] on button "Edit questions" at bounding box center [1078, 339] width 79 height 24
click at [1114, 231] on button "Edit questions" at bounding box center [1078, 218] width 79 height 24
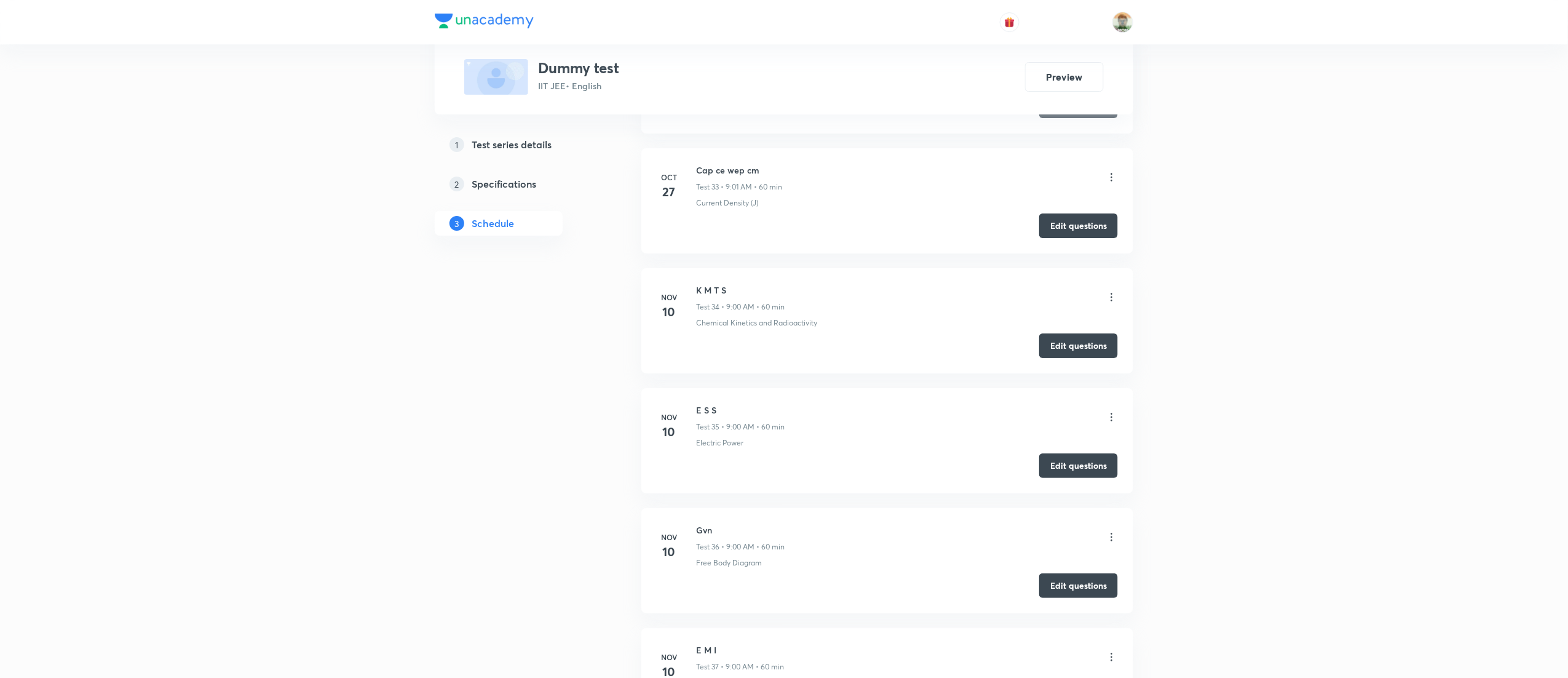
scroll to position [4168, 0]
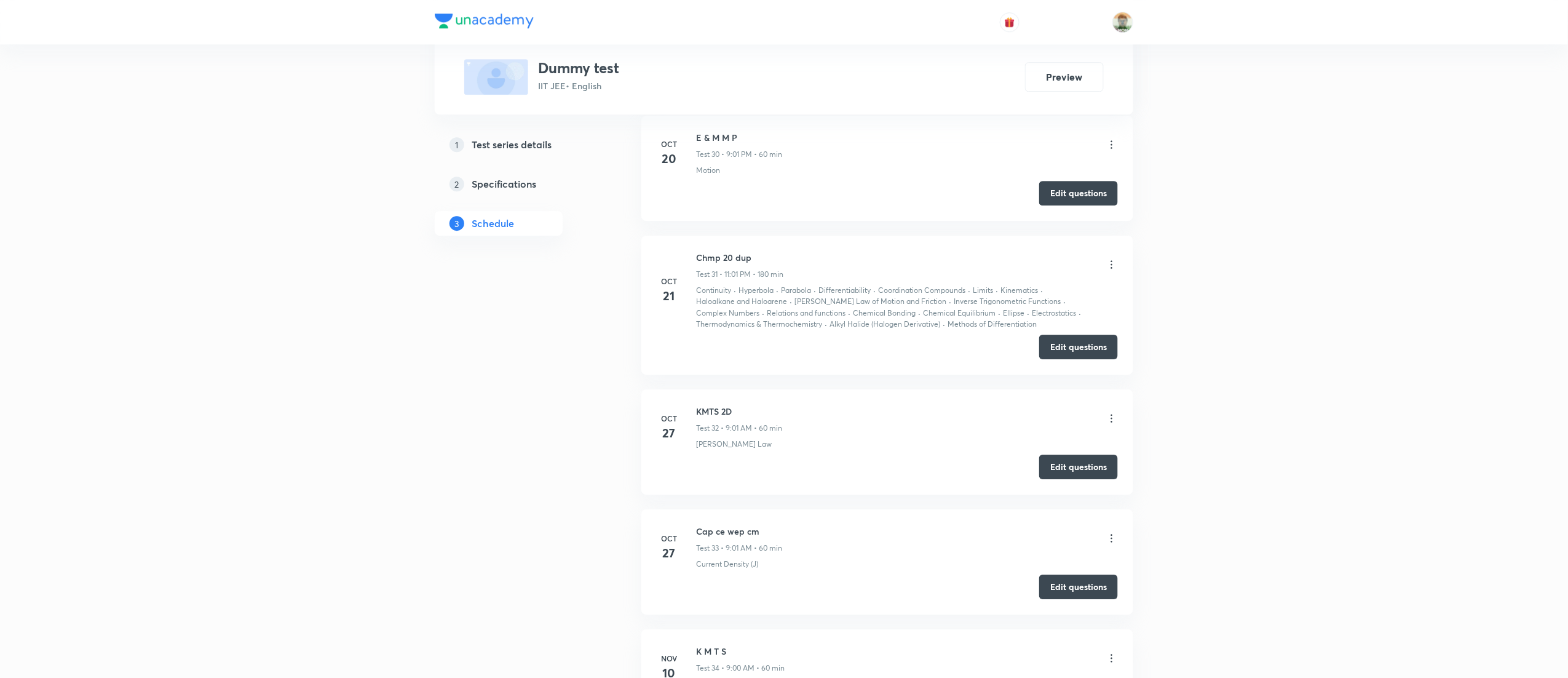
drag, startPoint x: 1181, startPoint y: 43, endPoint x: 242, endPoint y: 199, distance: 951.9
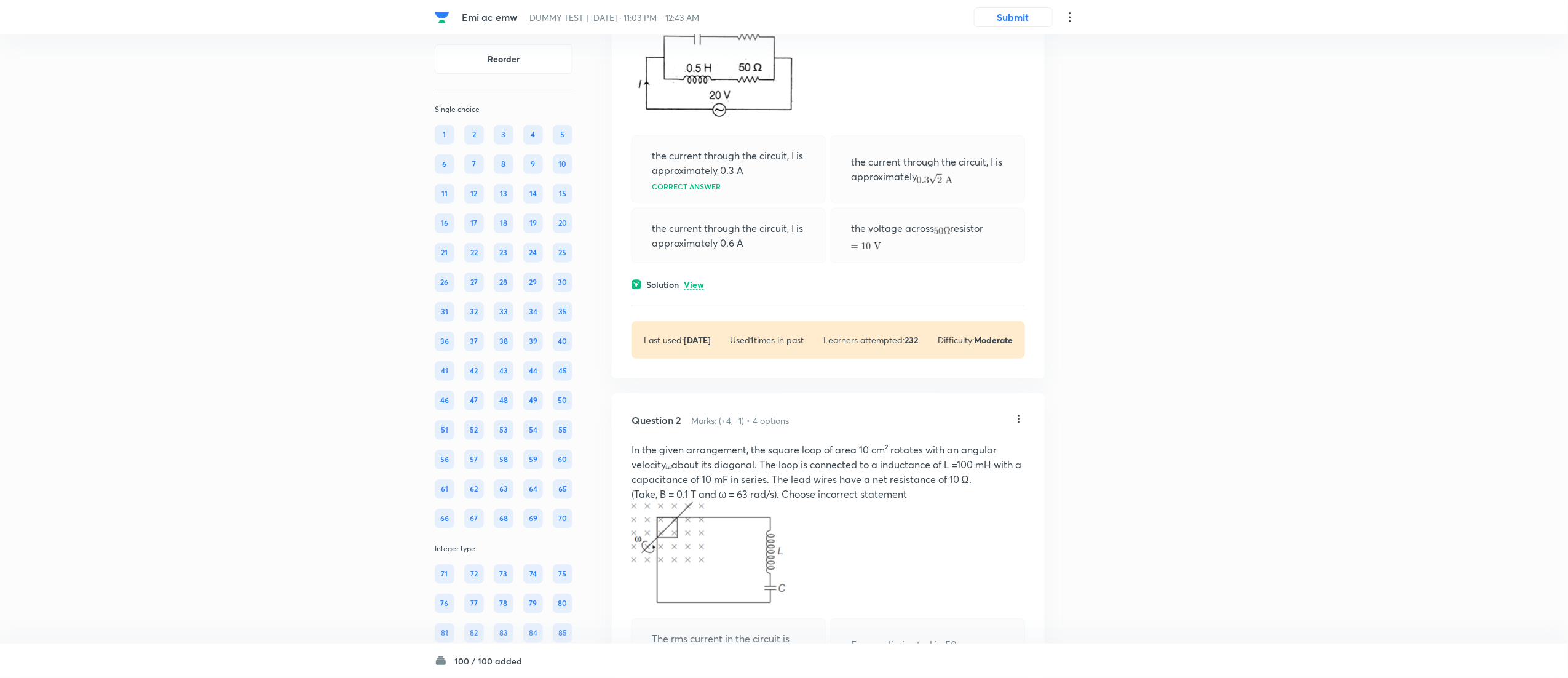
scroll to position [194, 0]
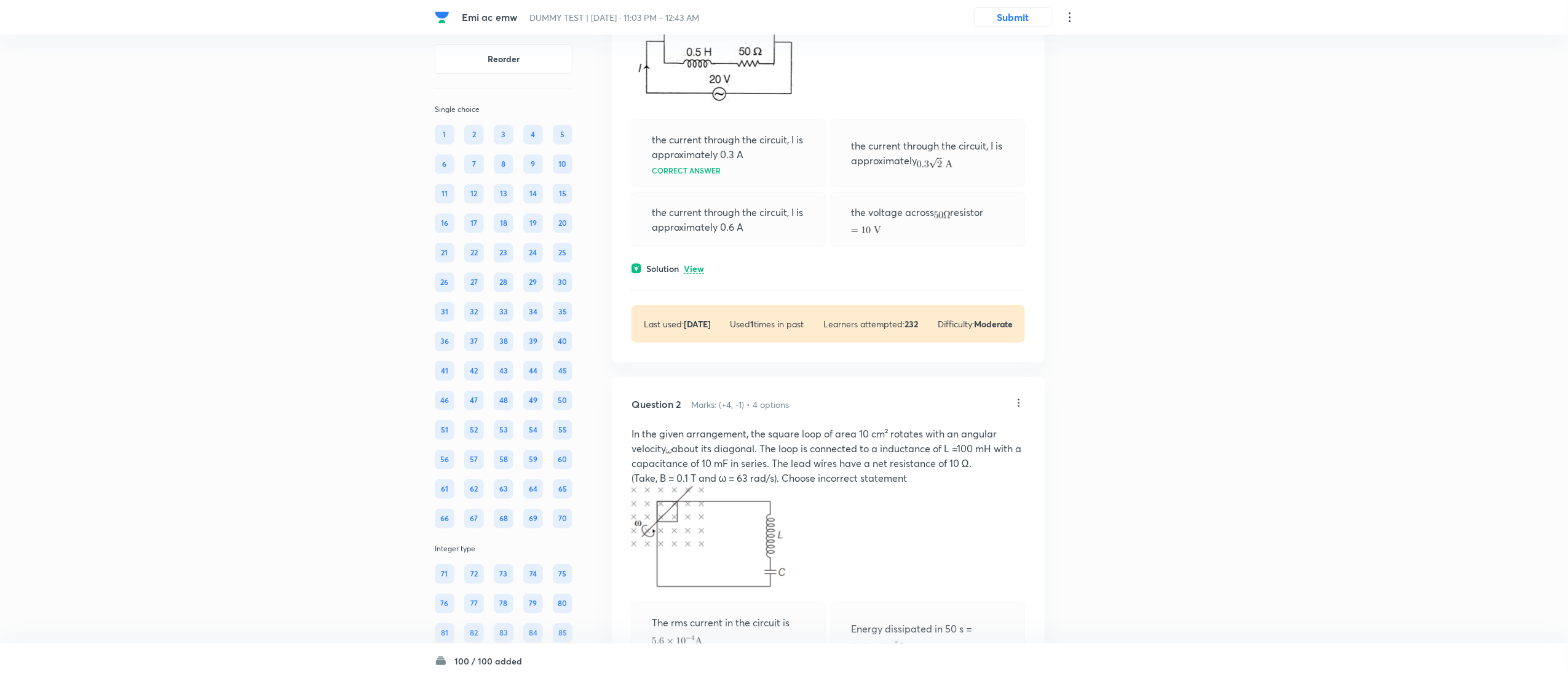
click at [690, 266] on p "View" at bounding box center [694, 269] width 21 height 10
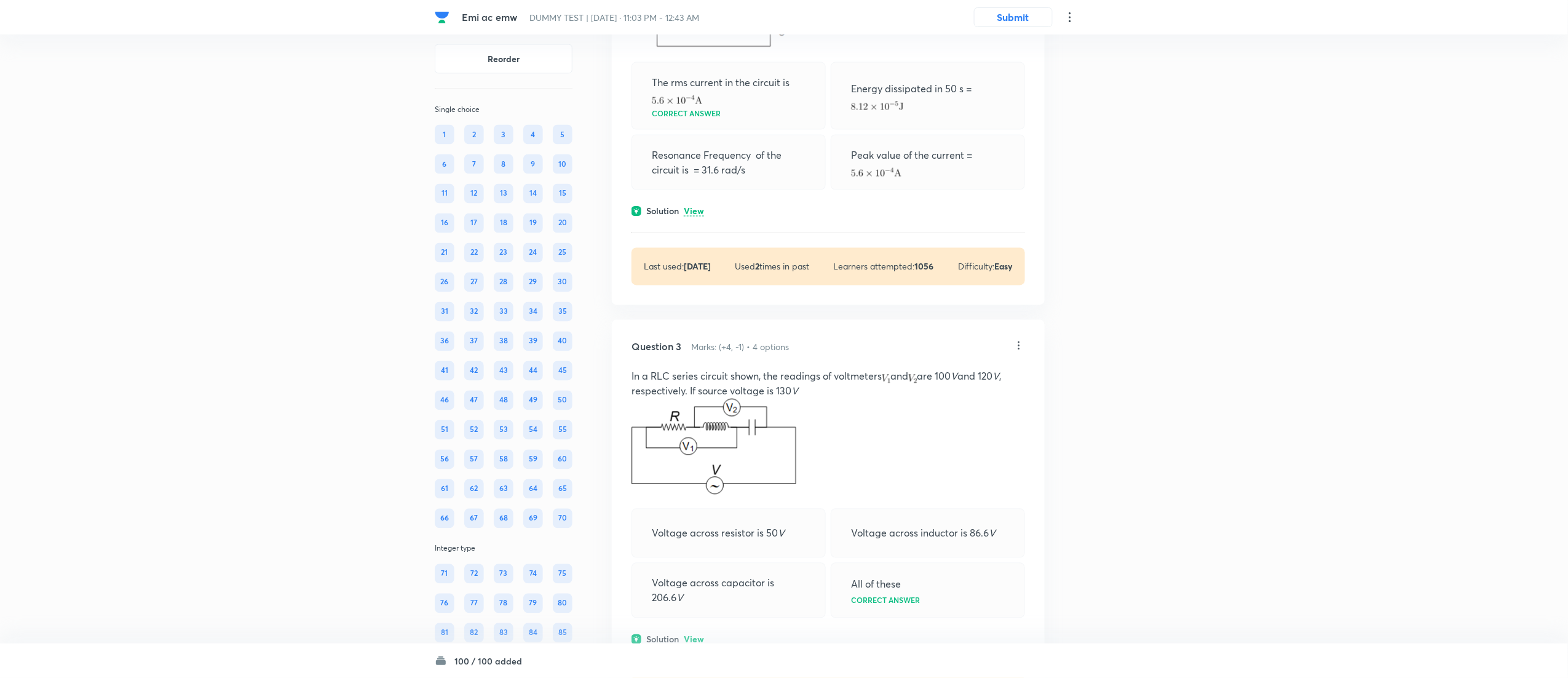
scroll to position [1014, 0]
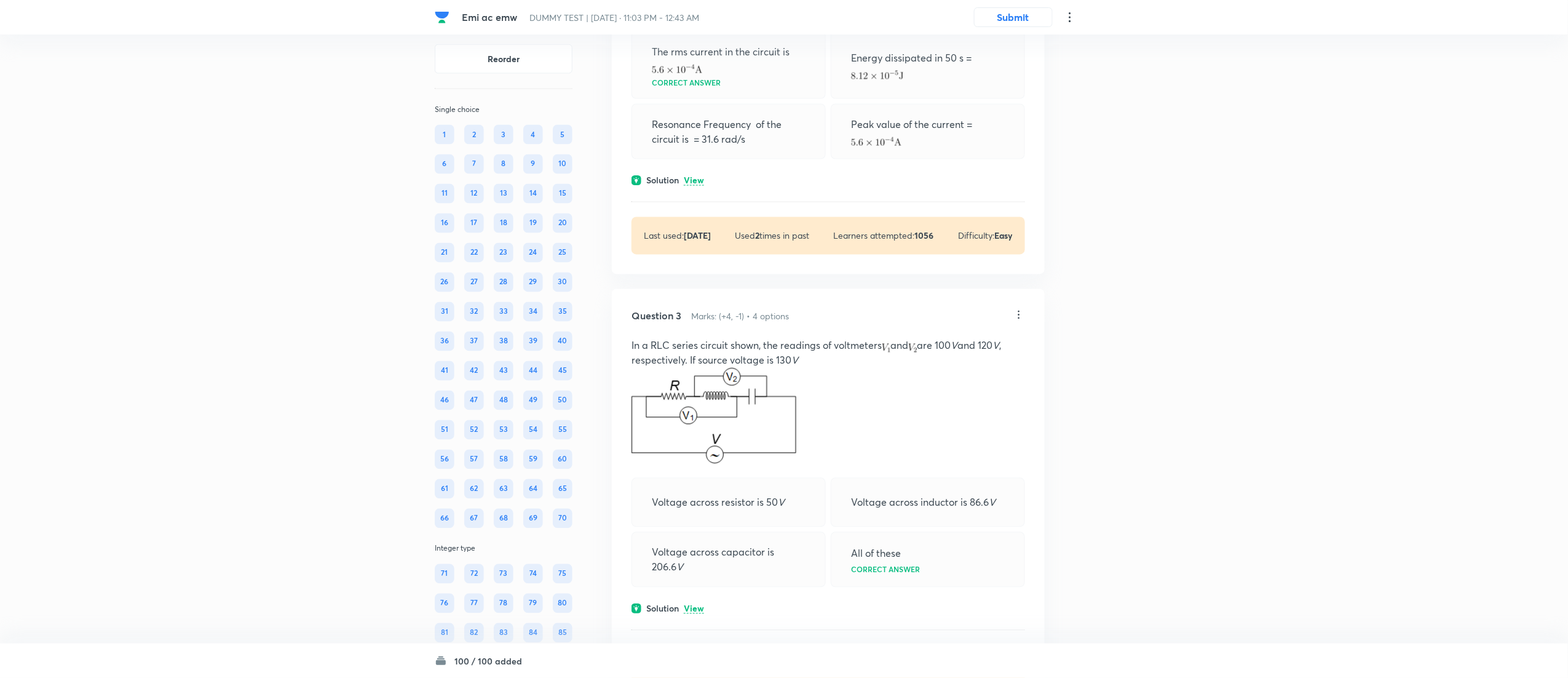
click at [693, 172] on div "Question 2 Marks: (+4, -1) • 4 options In the given arrangement, the square loo…" at bounding box center [828, 40] width 433 height 468
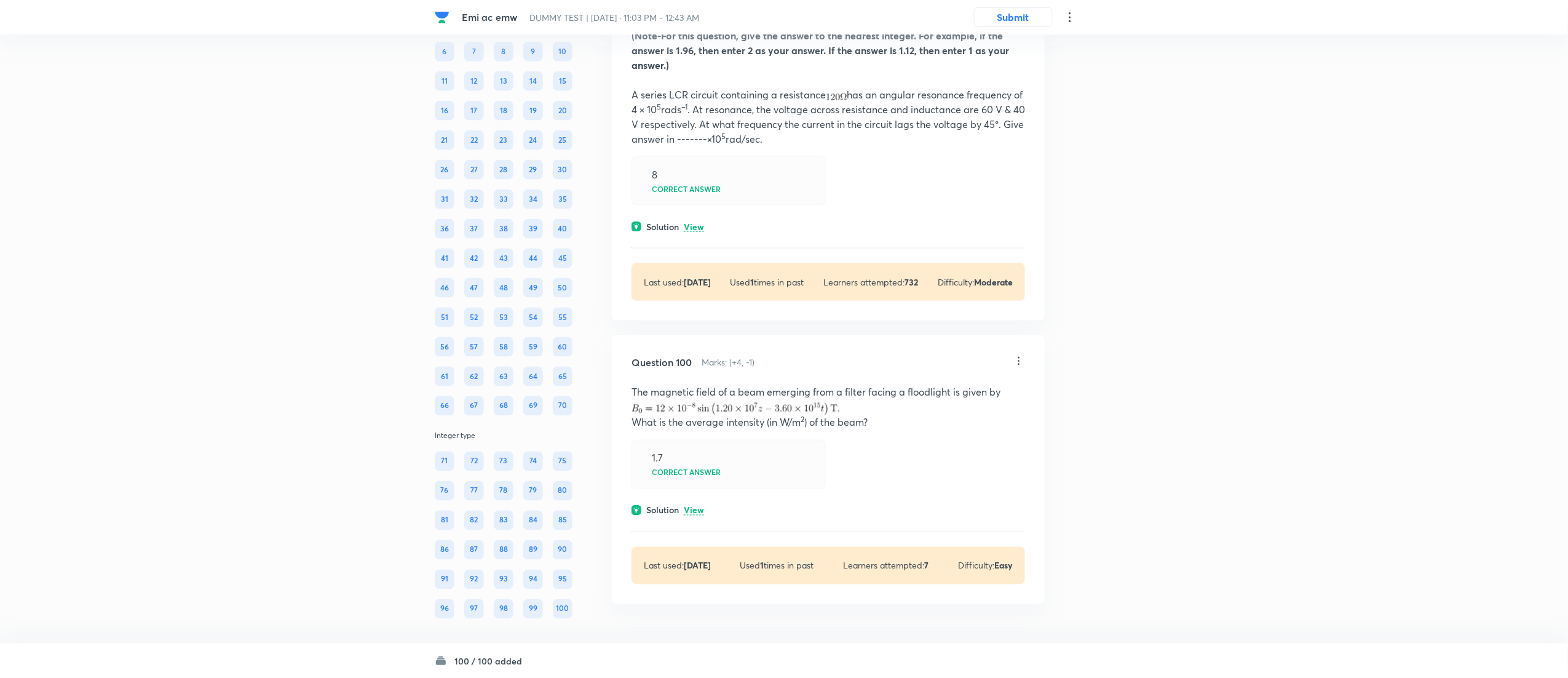
scroll to position [39071, 0]
click at [698, 506] on p "View" at bounding box center [694, 511] width 21 height 10
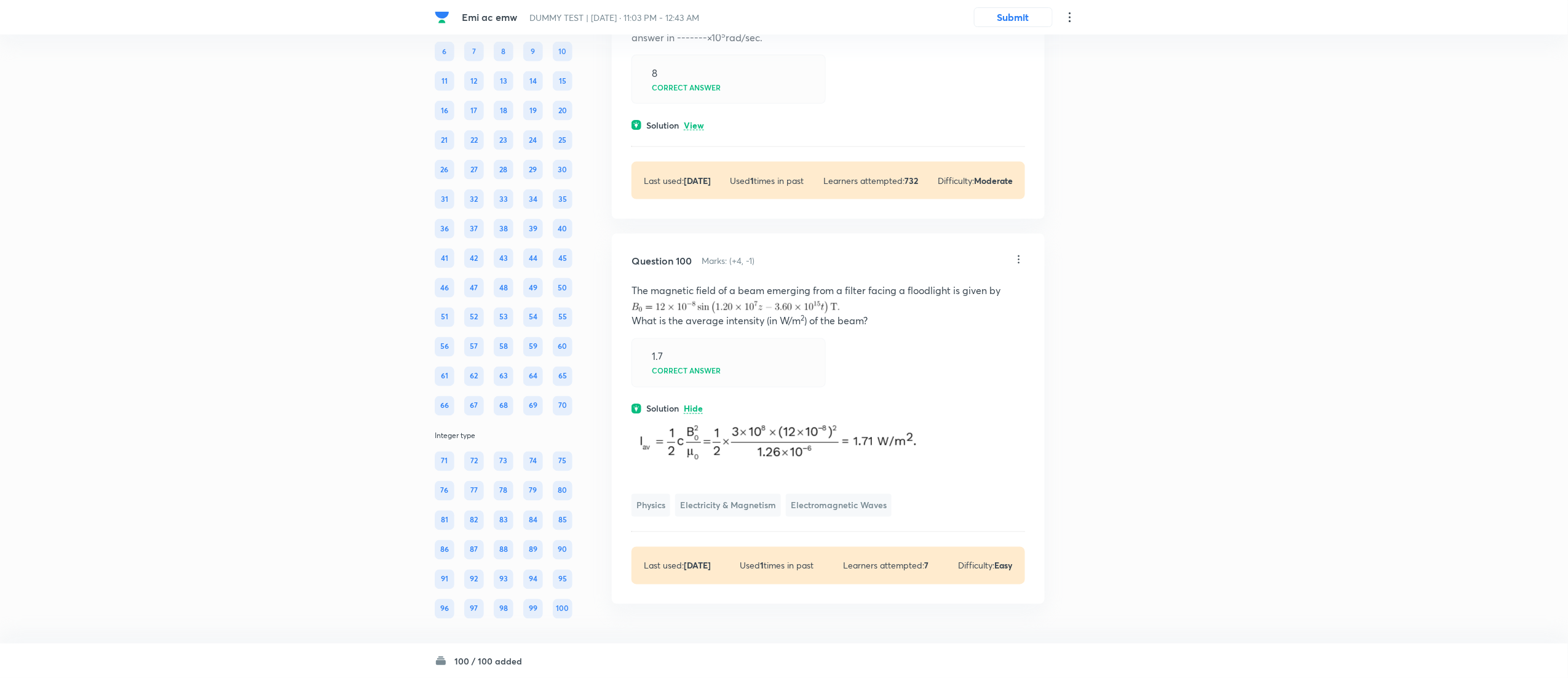
scroll to position [38977, 0]
click at [704, 219] on div "Question 99 Marks: (+4, -1) (Note-For this question, give the answer to the nea…" at bounding box center [828, 48] width 433 height 342
click at [700, 131] on p "View" at bounding box center [694, 125] width 21 height 10
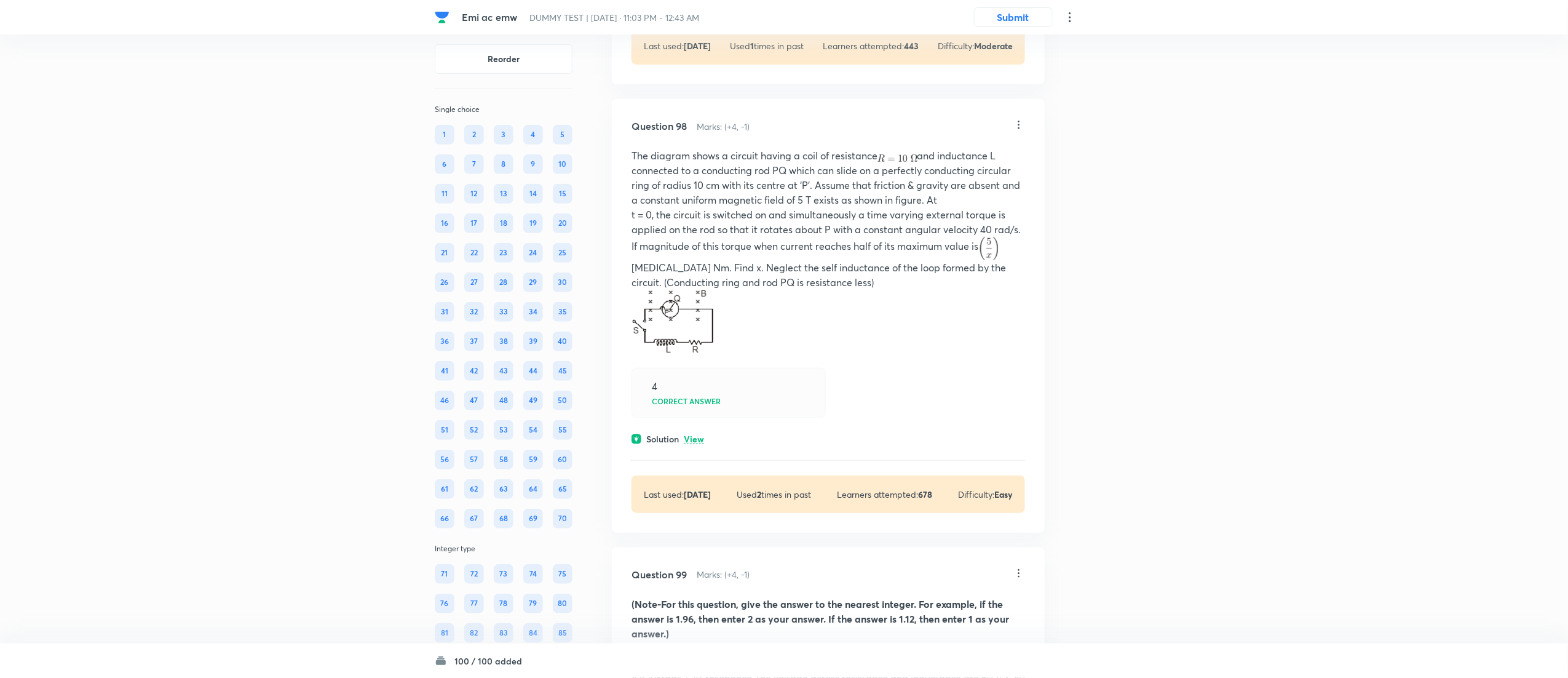
scroll to position [37852, 0]
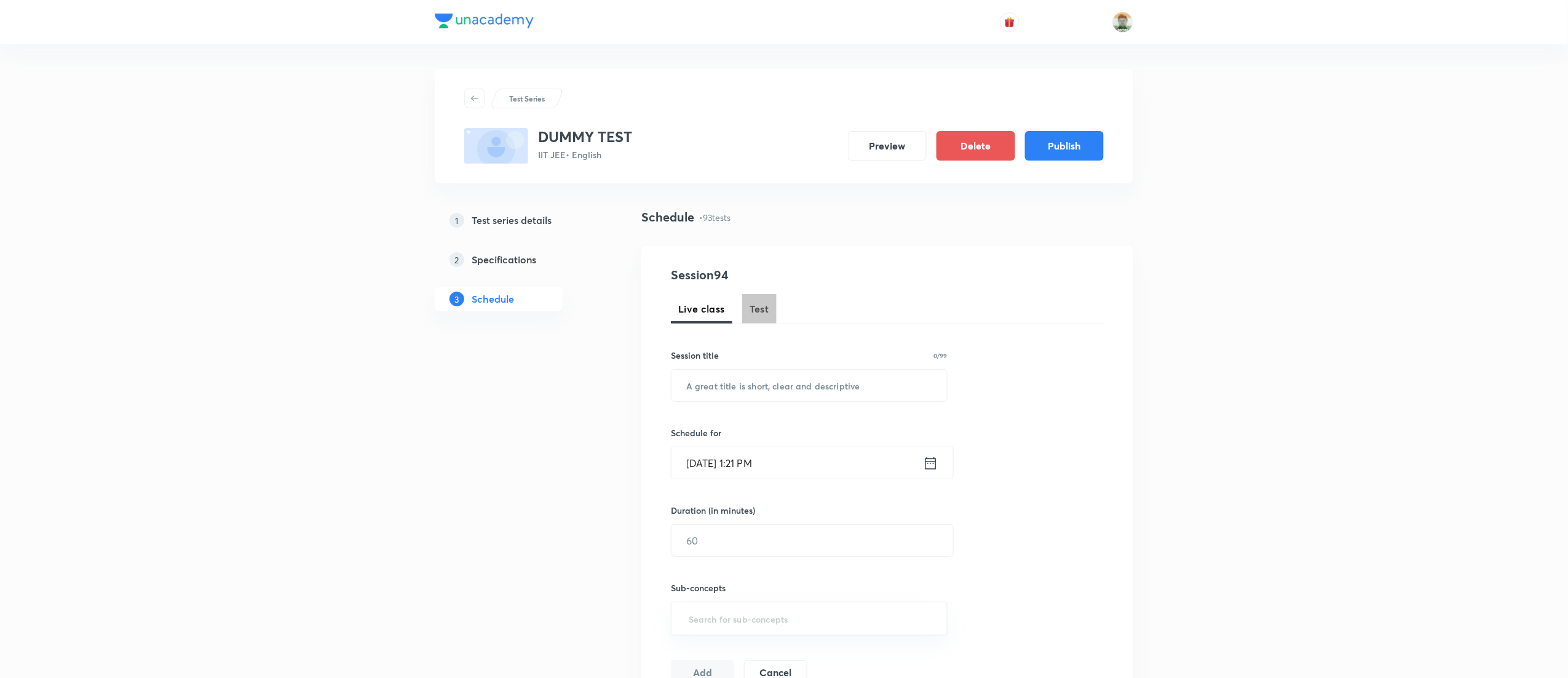
click at [763, 310] on span "Test" at bounding box center [759, 308] width 20 height 15
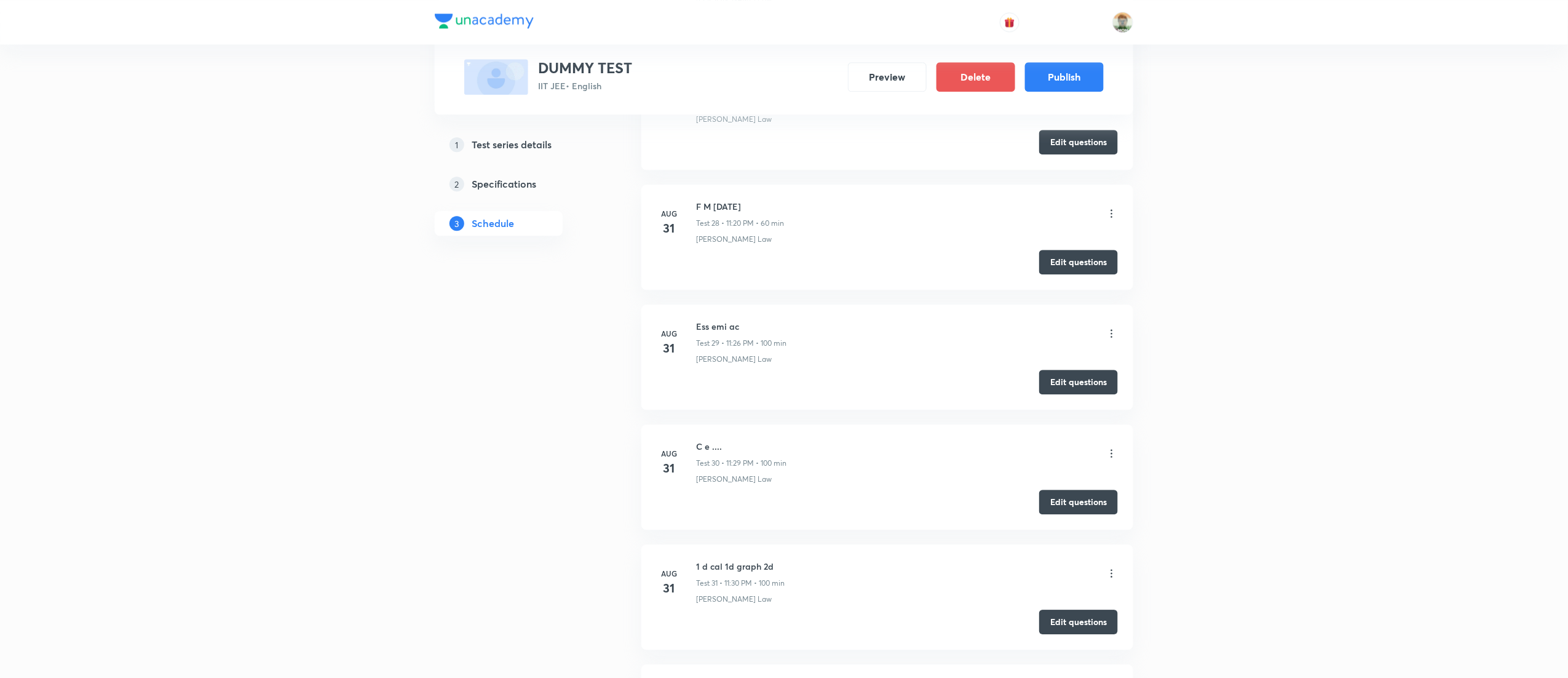
scroll to position [2294, 0]
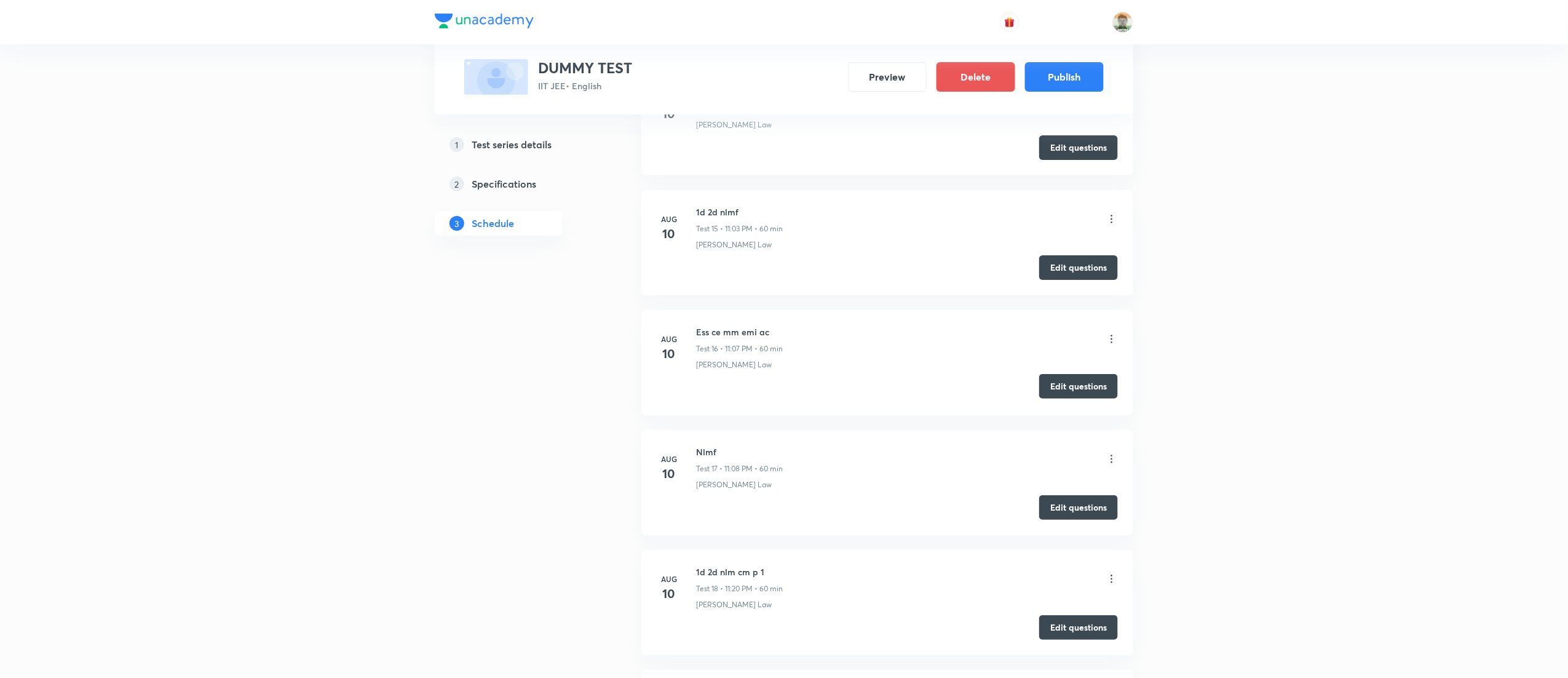
click at [1103, 390] on button "Edit questions" at bounding box center [1078, 386] width 79 height 24
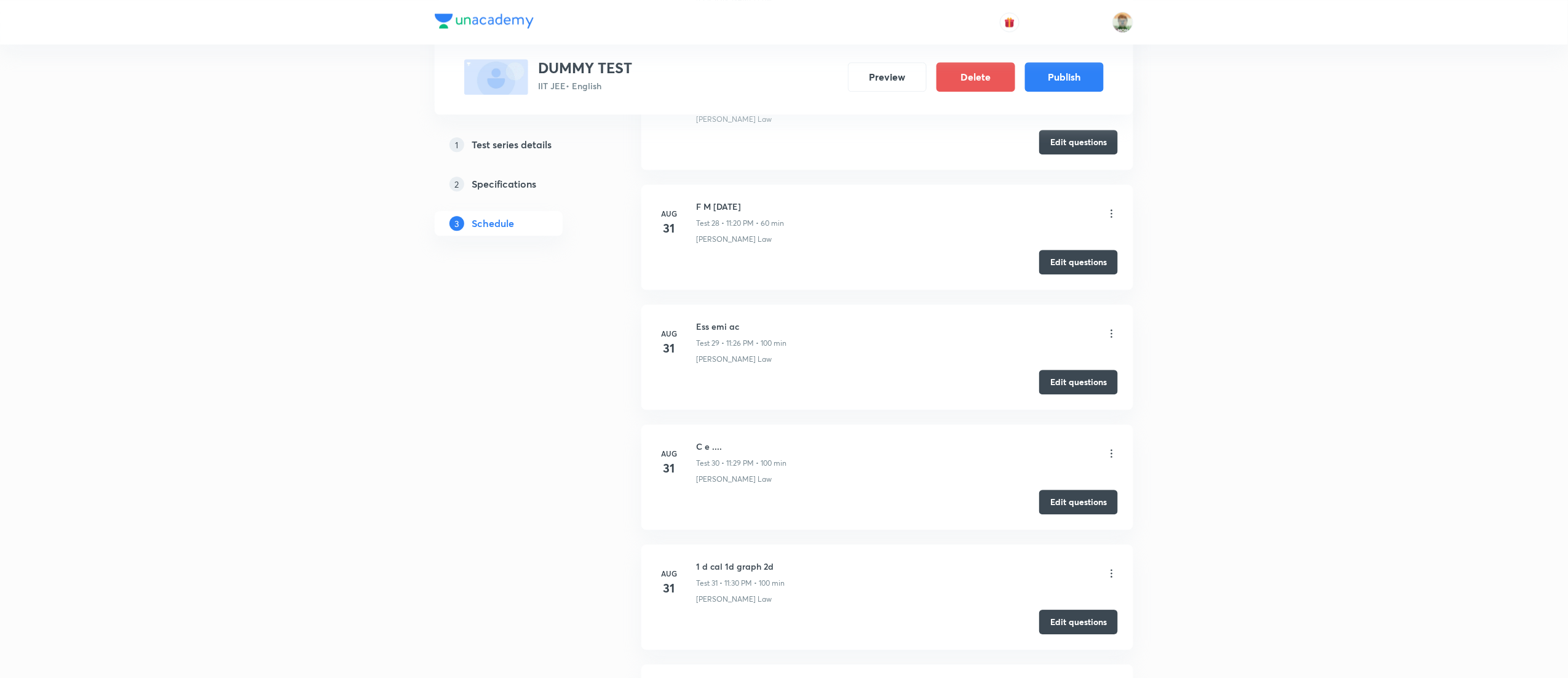
click at [1092, 381] on li "Aug 31 Ess emi ac Test 29 • 11:26 PM • 100 min Moseley's Law Edit questions" at bounding box center [887, 357] width 492 height 105
click at [1090, 393] on button "Edit questions" at bounding box center [1078, 380] width 79 height 24
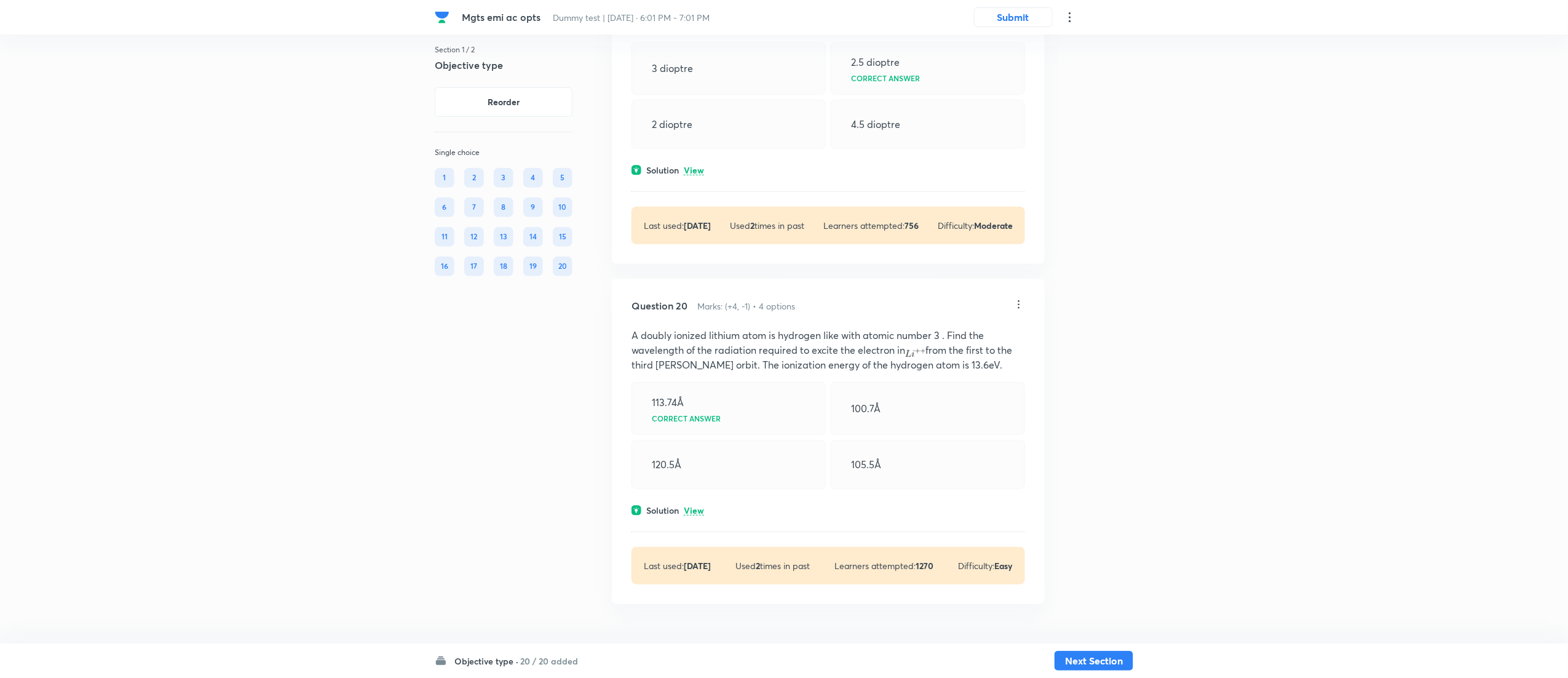
scroll to position [7373, 0]
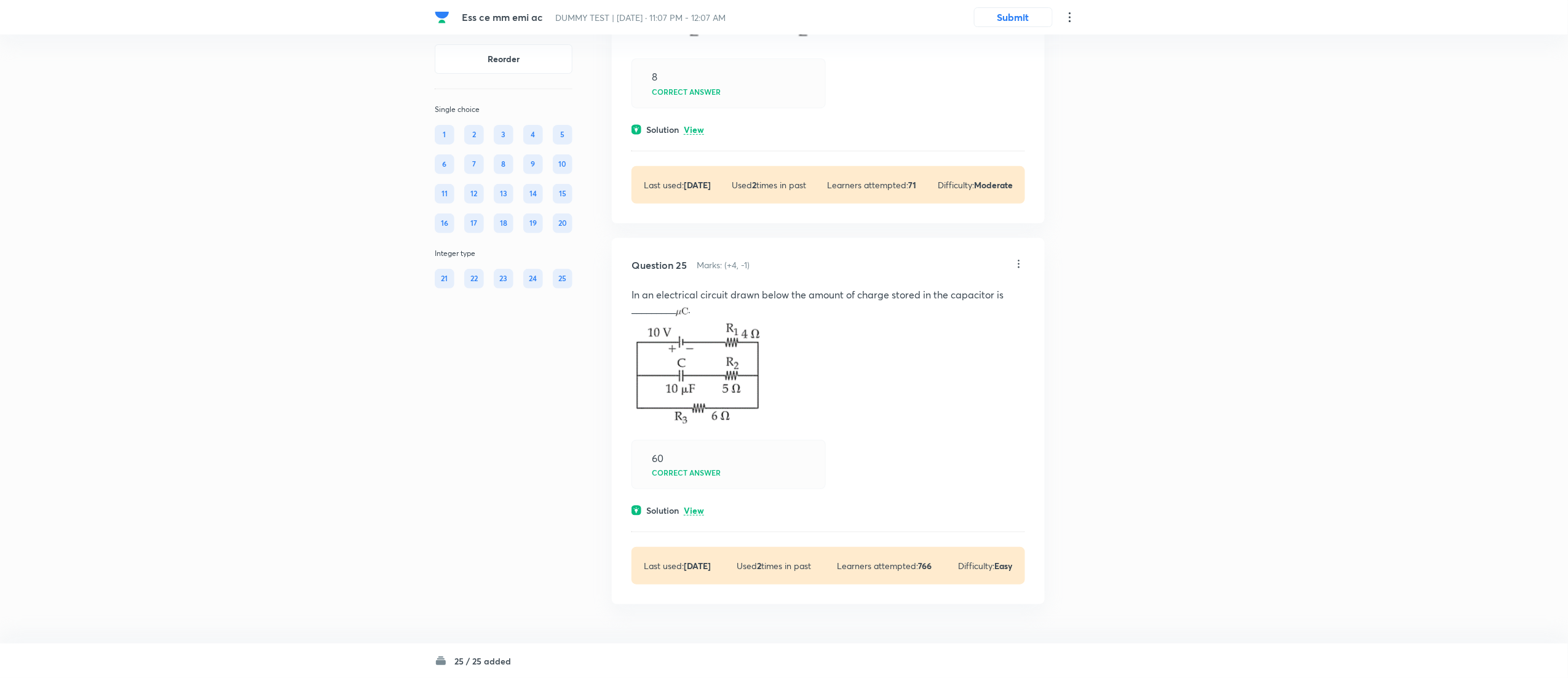
scroll to position [9655, 0]
click at [706, 513] on div "Solution View" at bounding box center [828, 511] width 394 height 13
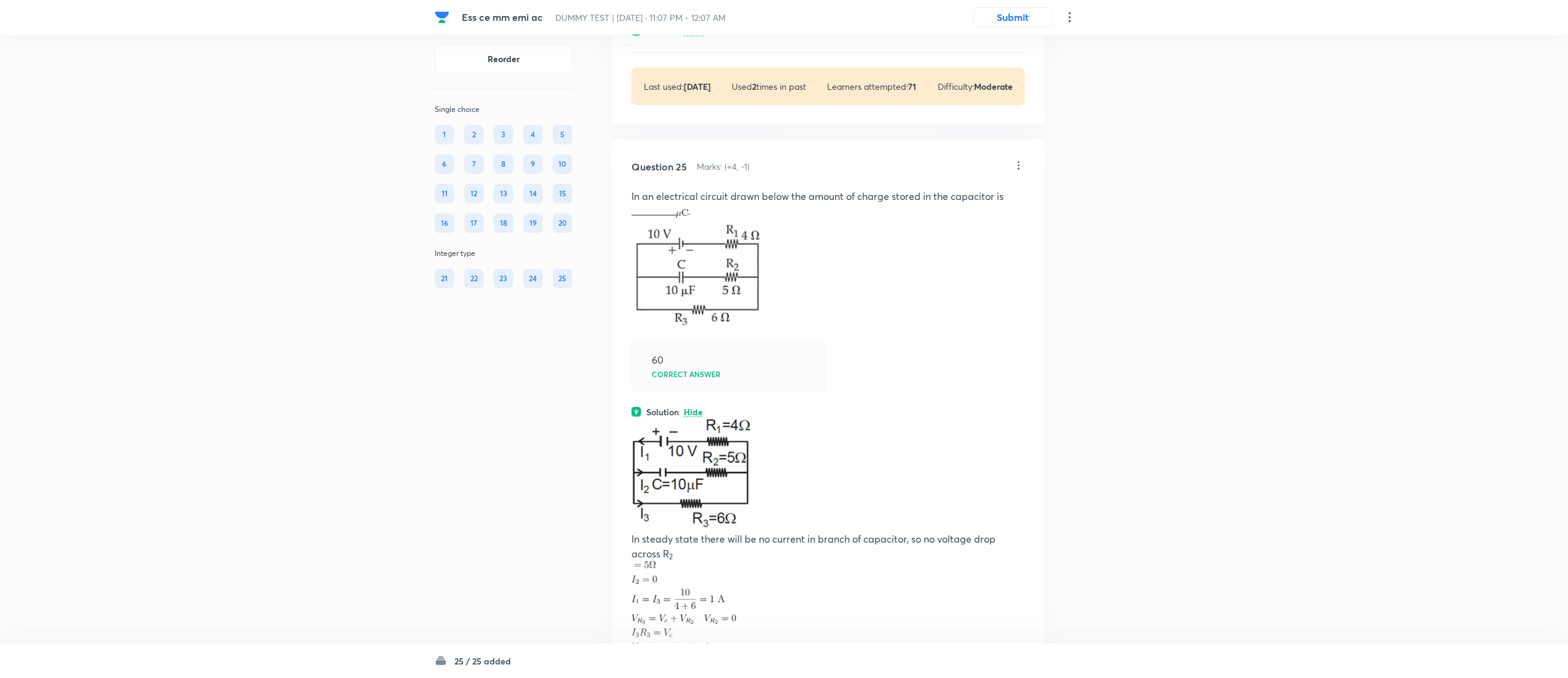
scroll to position [9941, 0]
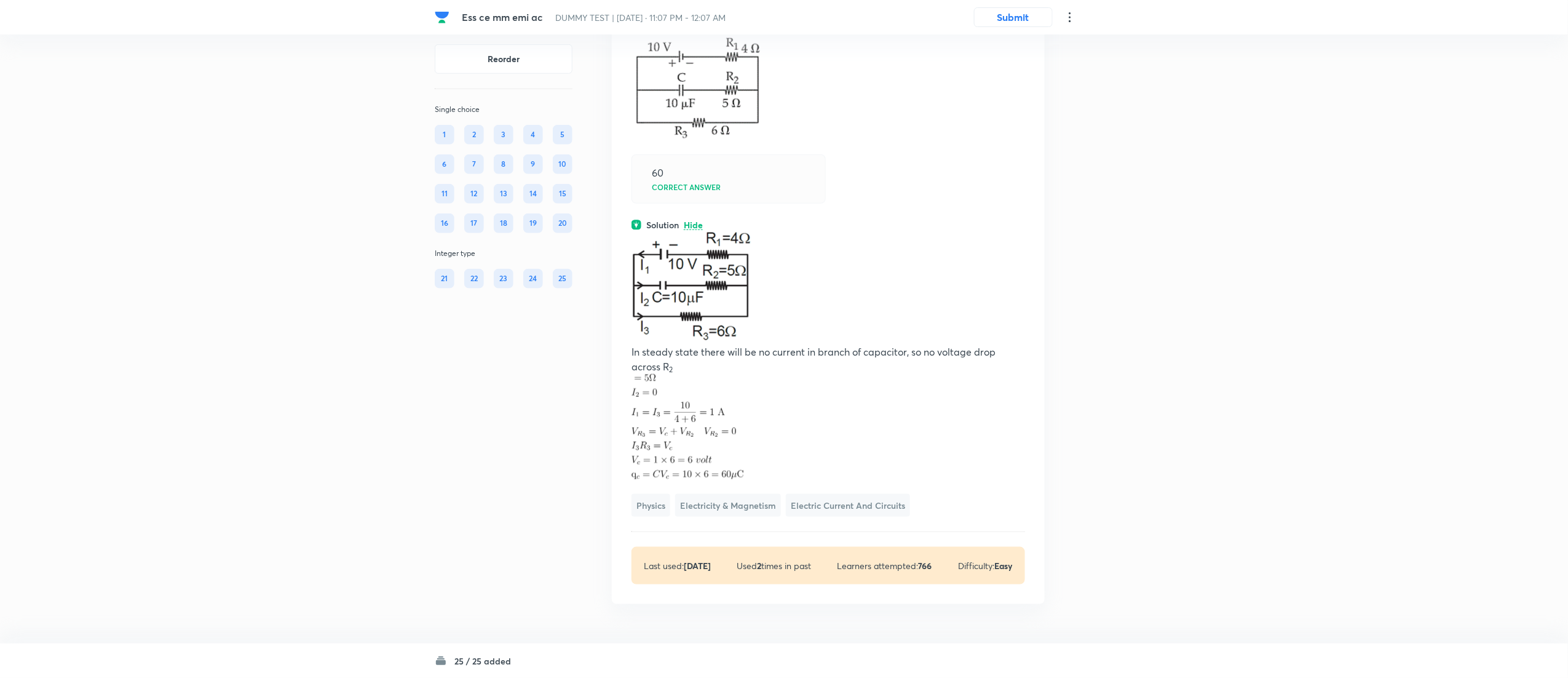
click at [486, 660] on h6 "25 / 25 added" at bounding box center [482, 661] width 57 height 13
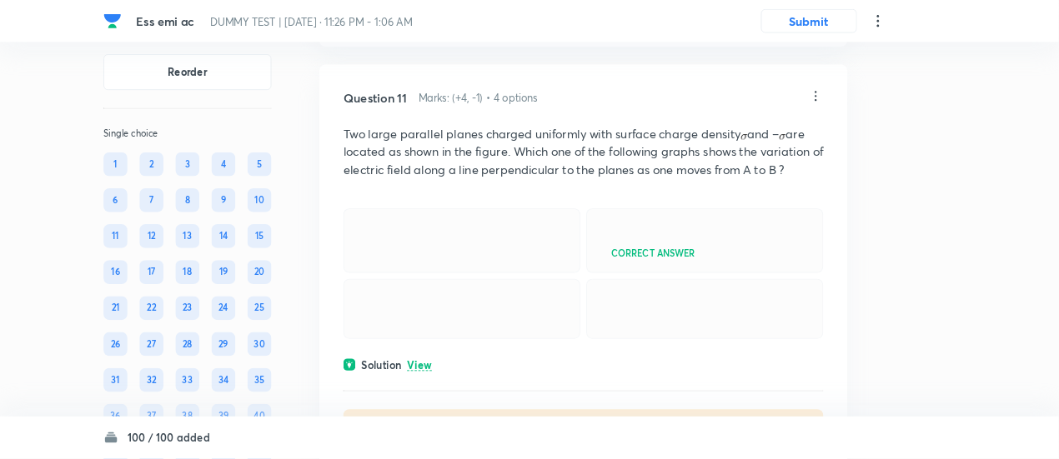
scroll to position [5779, 0]
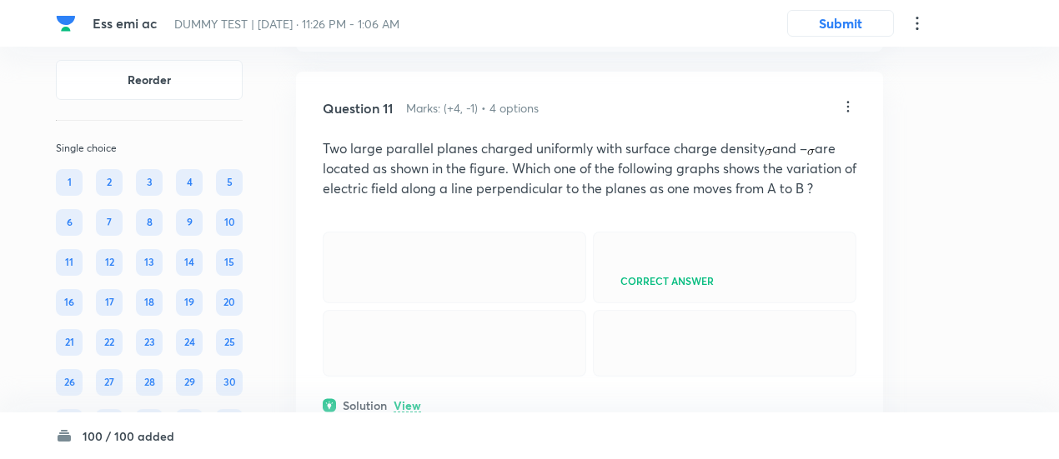
drag, startPoint x: 2061, startPoint y: 2, endPoint x: 654, endPoint y: 298, distance: 1438.0
click at [654, 218] on p "﻿" at bounding box center [590, 208] width 534 height 20
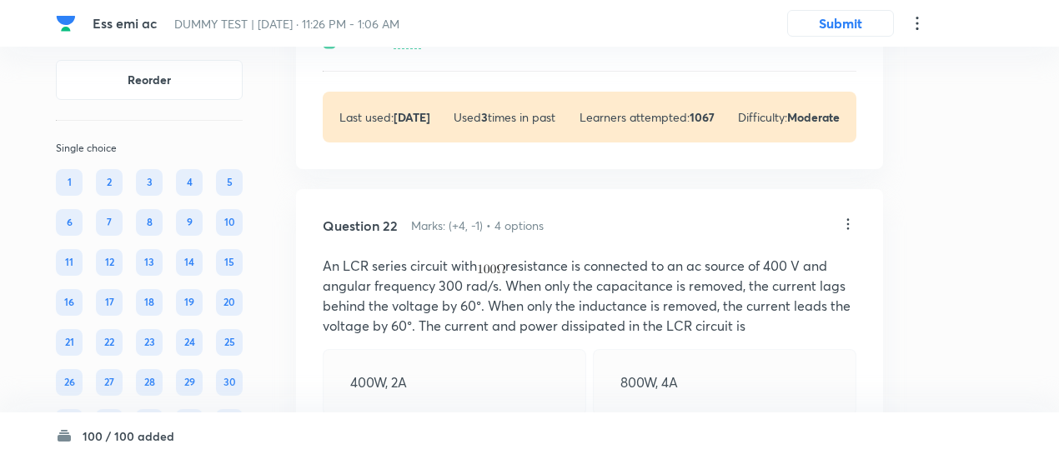
scroll to position [11568, 0]
click at [403, 48] on p "View" at bounding box center [407, 41] width 28 height 13
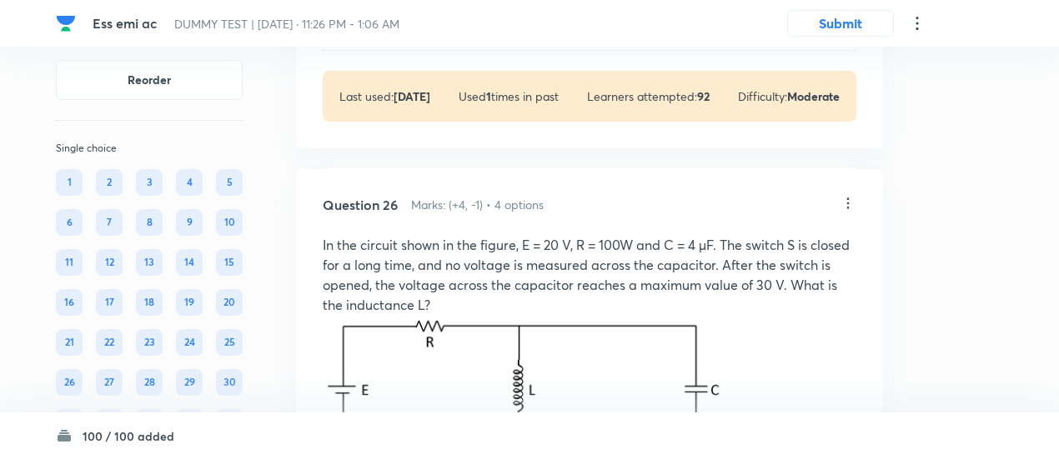
scroll to position [13730, 0]
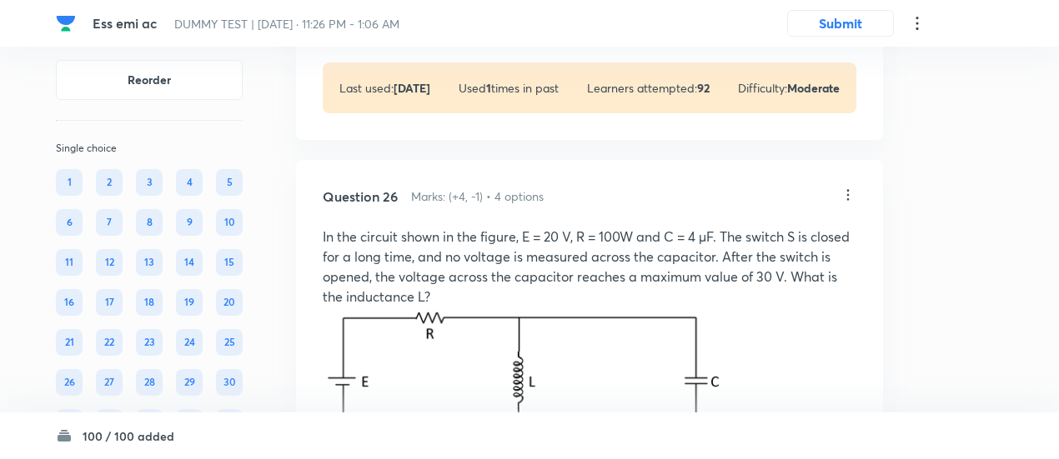
click at [409, 20] on p "View" at bounding box center [407, 14] width 28 height 13
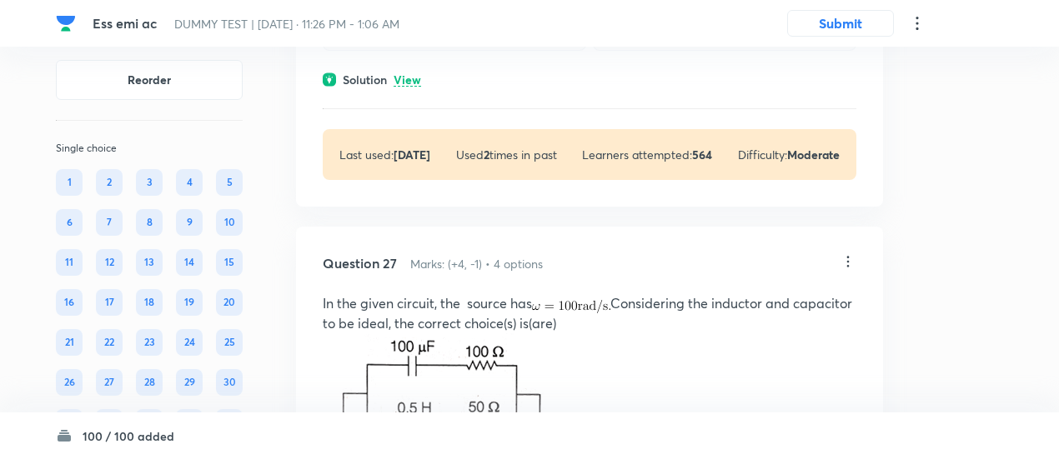
scroll to position [14701, 0]
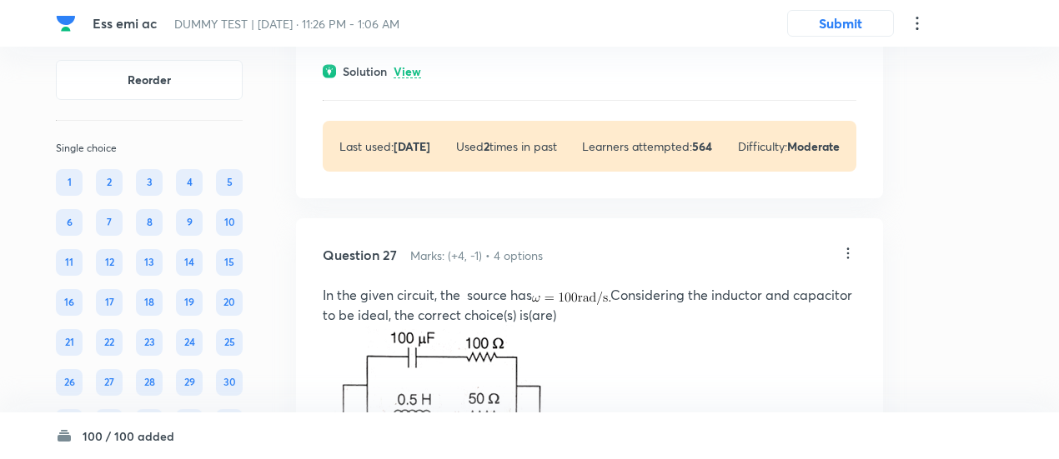
click at [422, 80] on div "Solution View" at bounding box center [590, 72] width 534 height 18
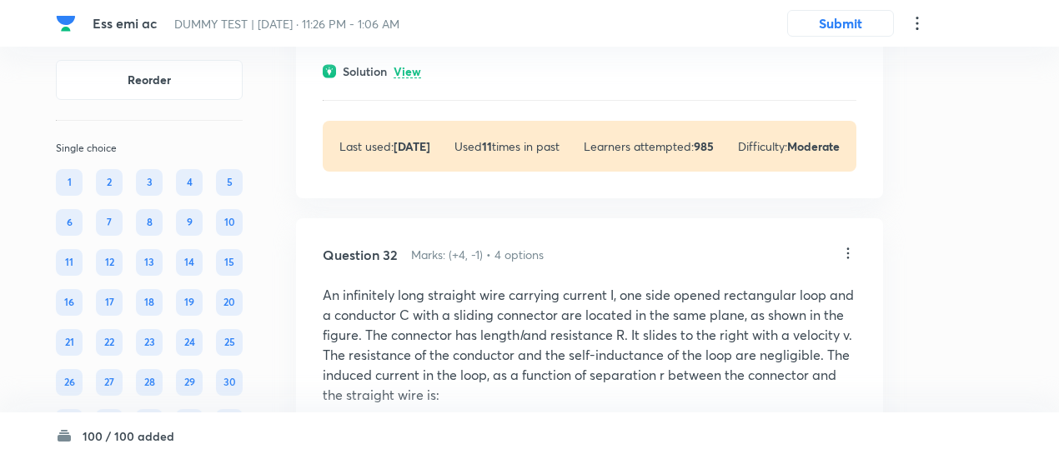
scroll to position [18000, 0]
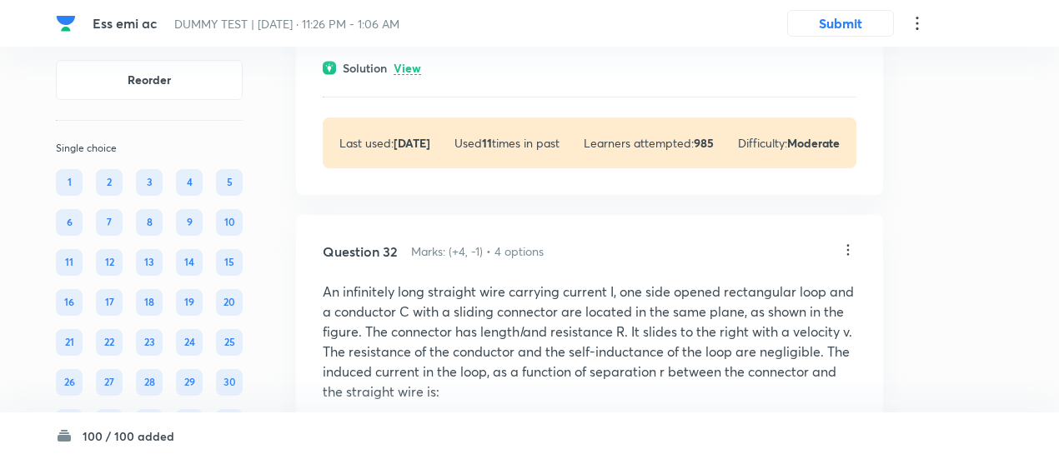
click at [415, 75] on p "View" at bounding box center [407, 69] width 28 height 13
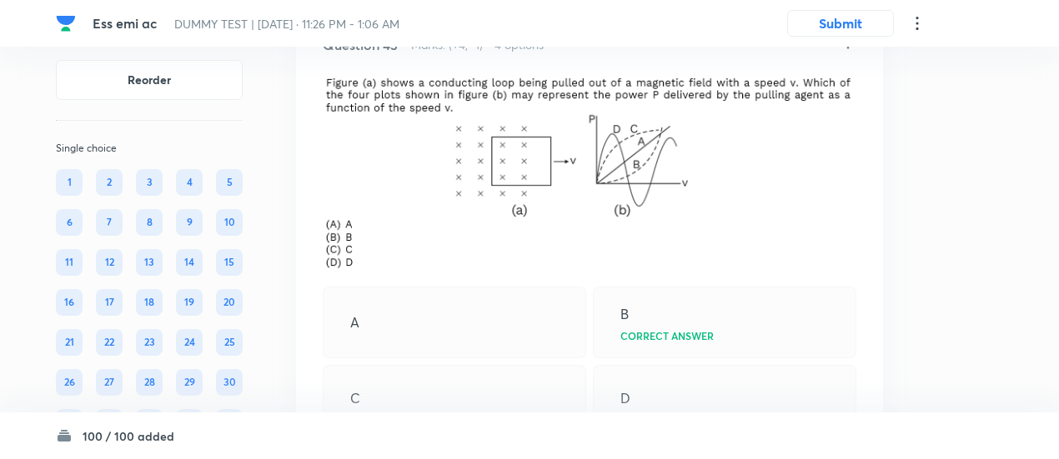
scroll to position [24840, 0]
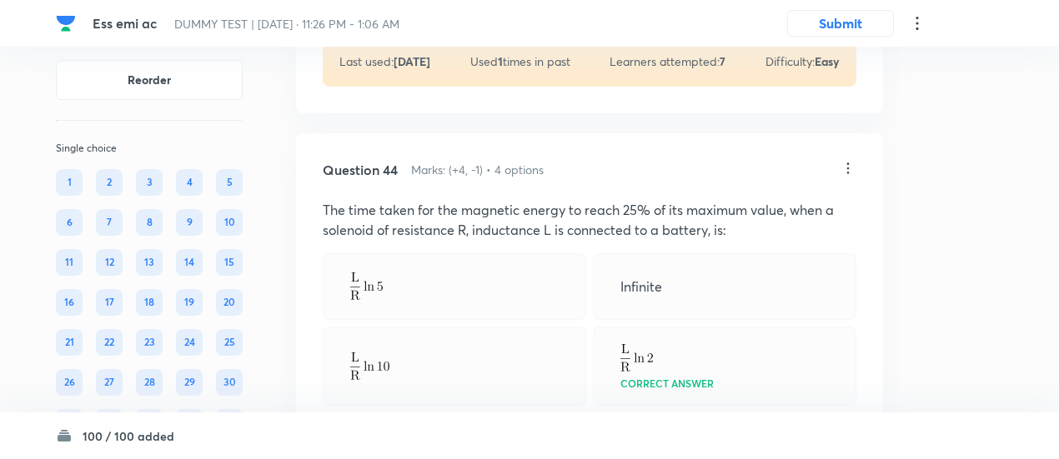
scroll to position [26078, 0]
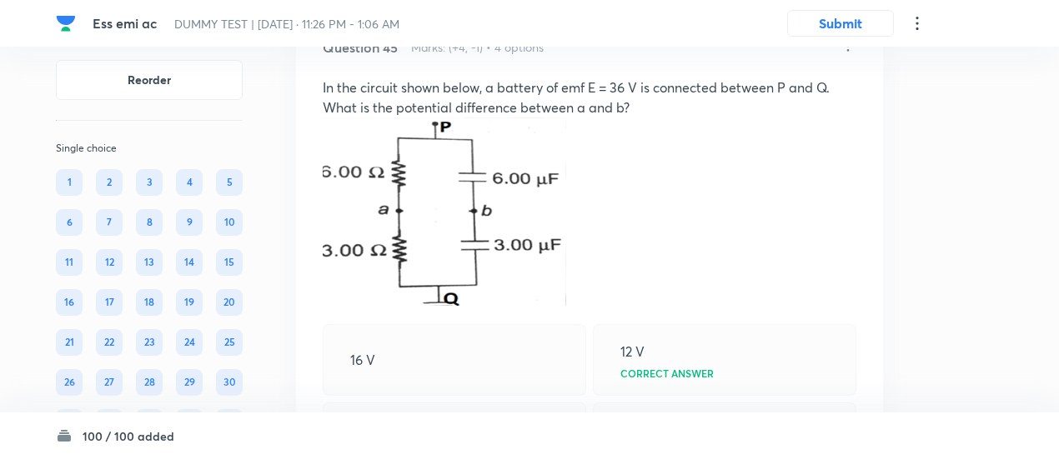
scroll to position [26745, 0]
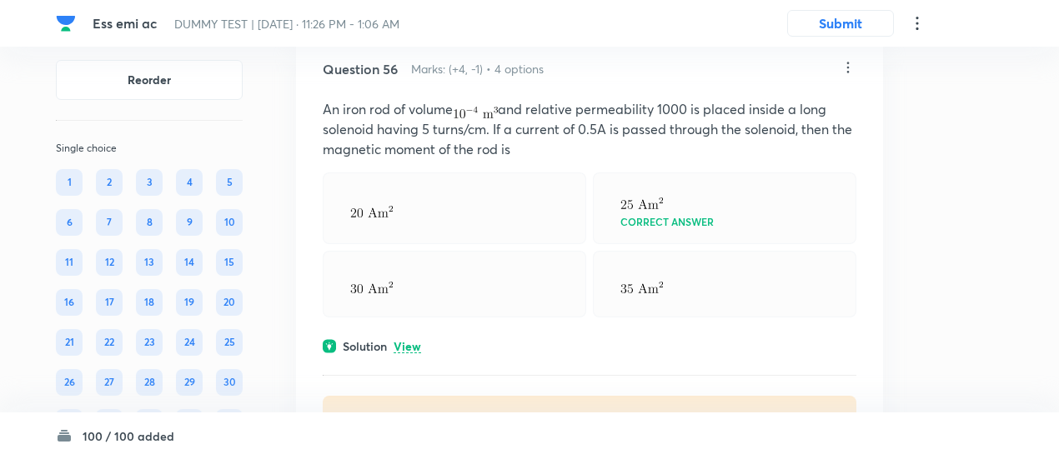
scroll to position [32741, 0]
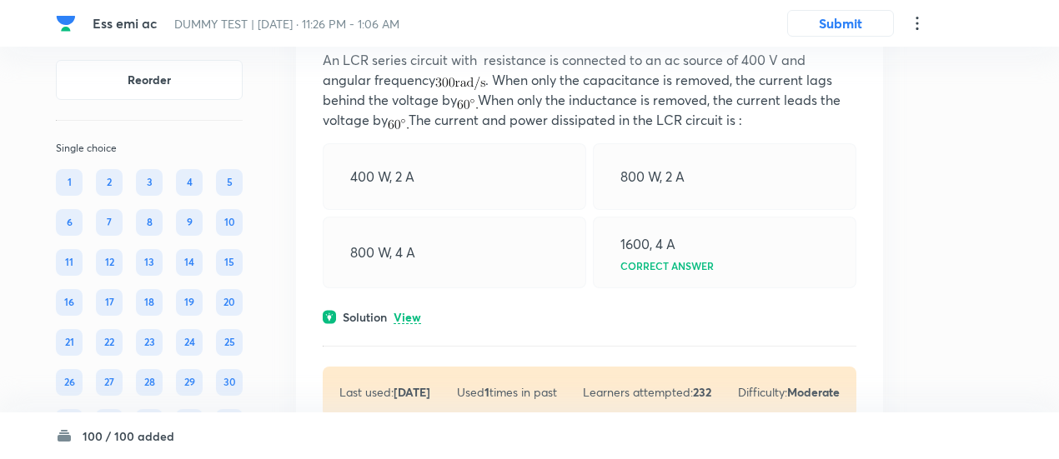
scroll to position [33453, 0]
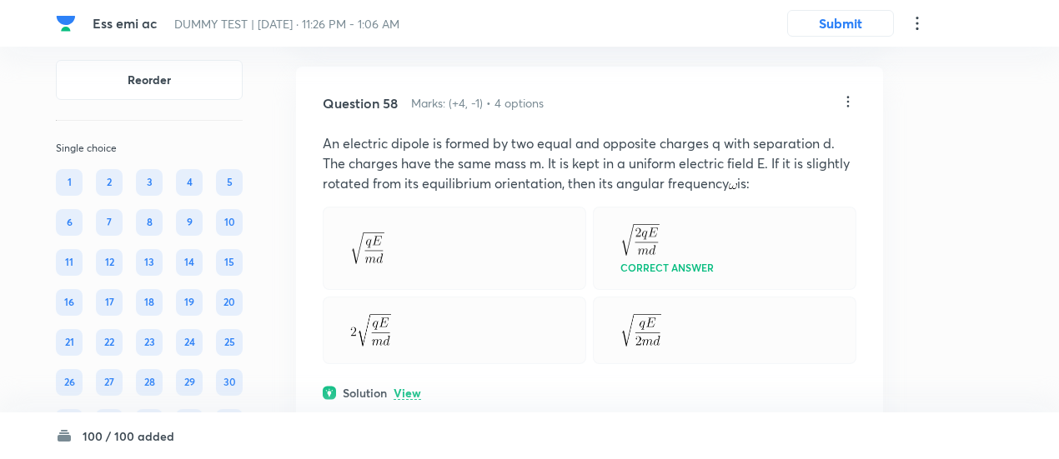
scroll to position [34052, 0]
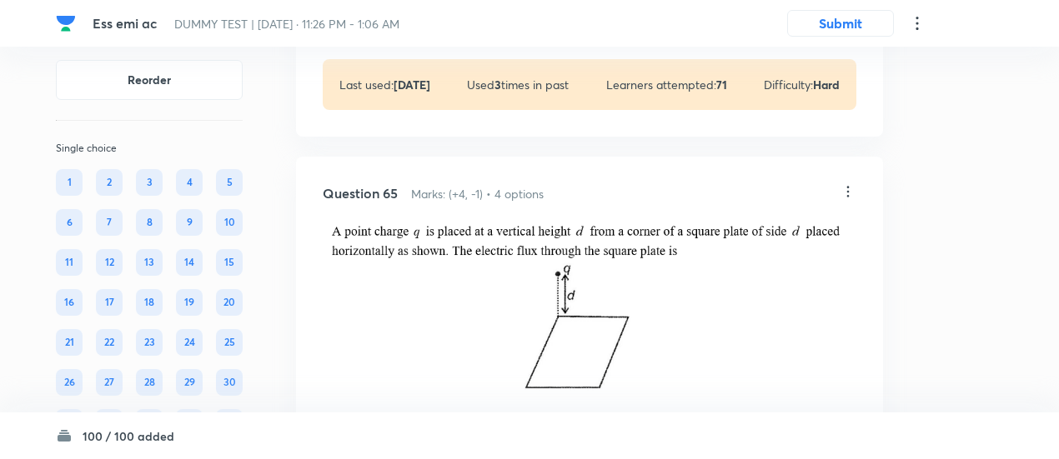
scroll to position [37953, 0]
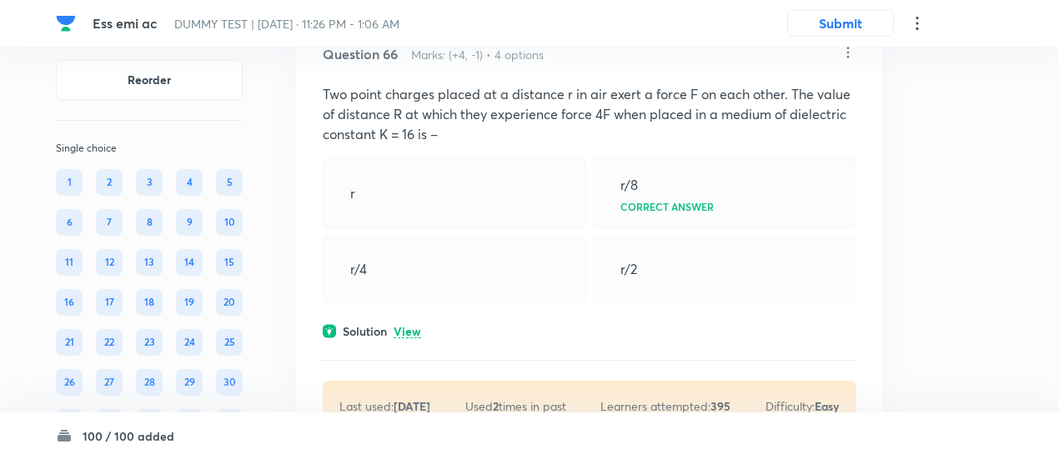
scroll to position [38838, 0]
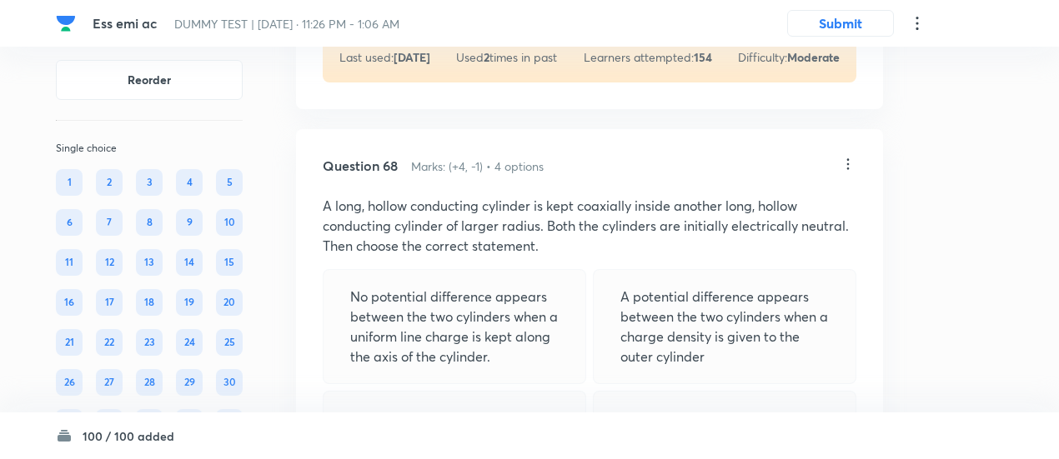
scroll to position [39941, 0]
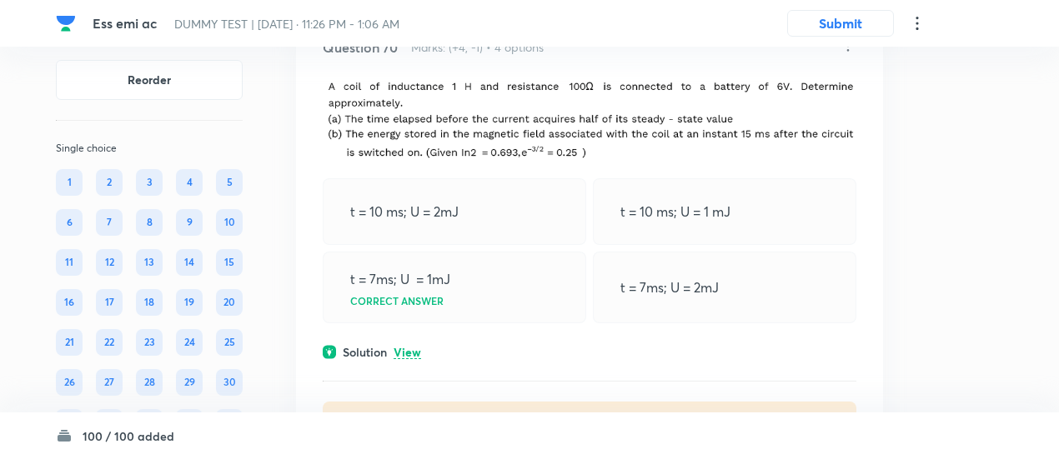
scroll to position [41483, 0]
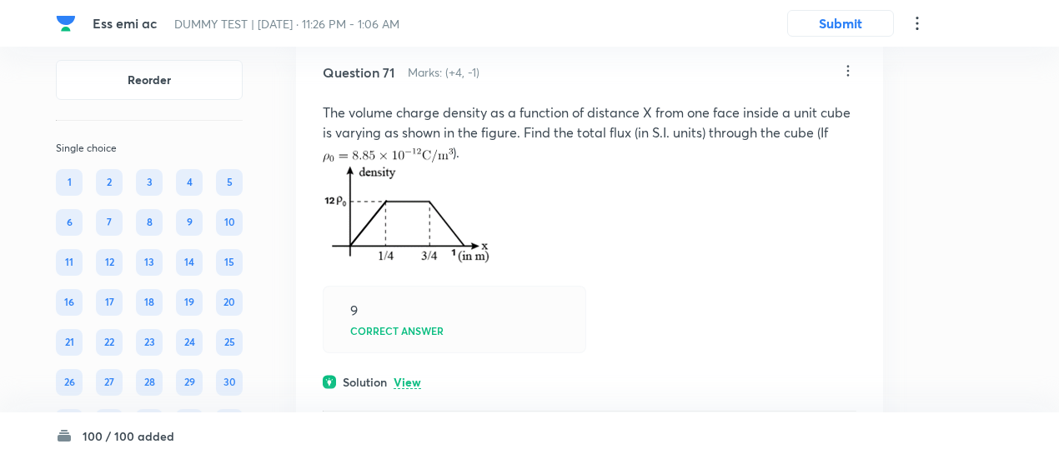
scroll to position [42623, 0]
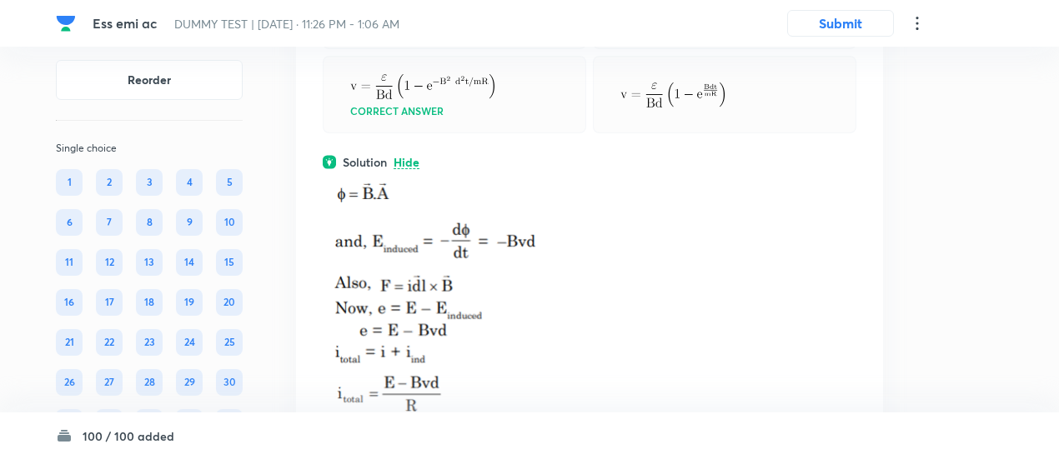
scroll to position [41184, 0]
